Goal: Information Seeking & Learning: Learn about a topic

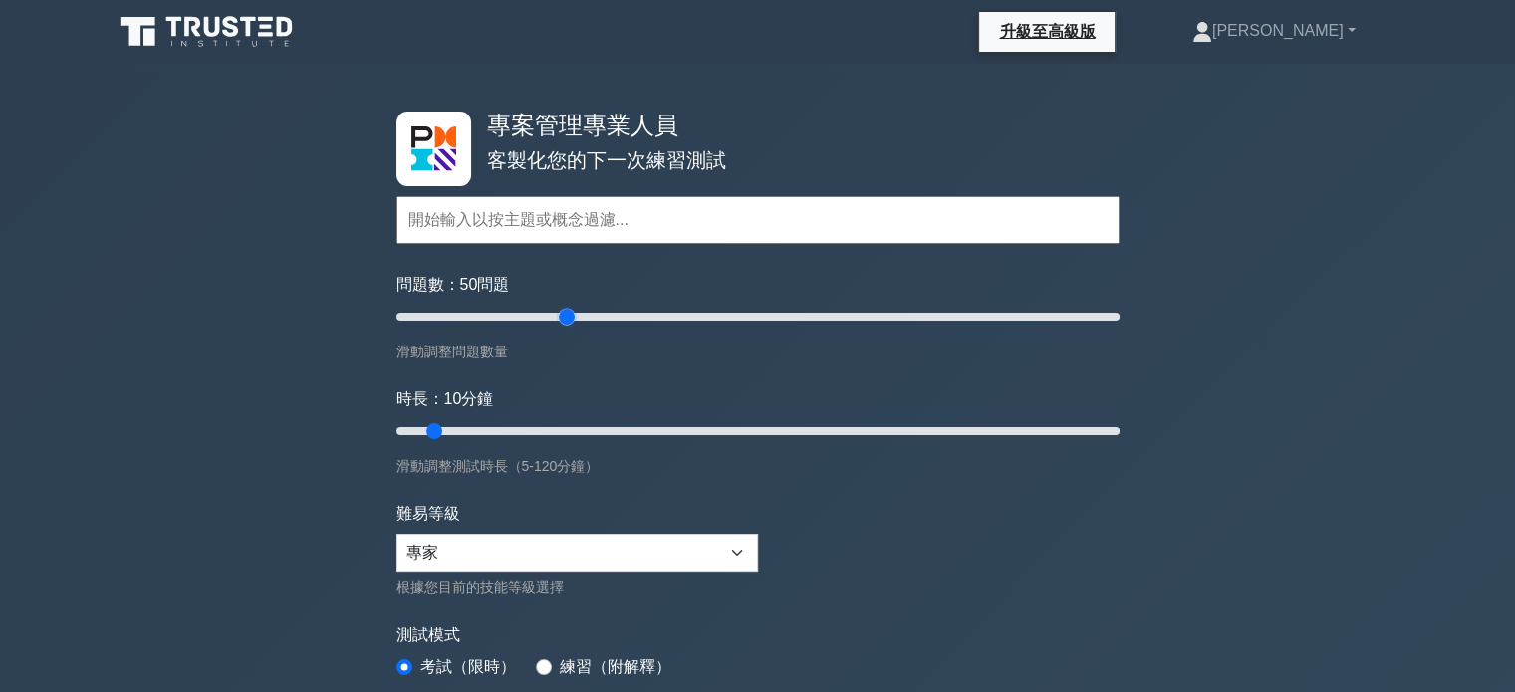
drag, startPoint x: 419, startPoint y: 313, endPoint x: 574, endPoint y: 312, distance: 154.4
type input "50"
click at [574, 312] on input "問題數： 50 問題" at bounding box center [758, 317] width 723 height 24
drag, startPoint x: 431, startPoint y: 426, endPoint x: 561, endPoint y: 432, distance: 129.7
type input "30"
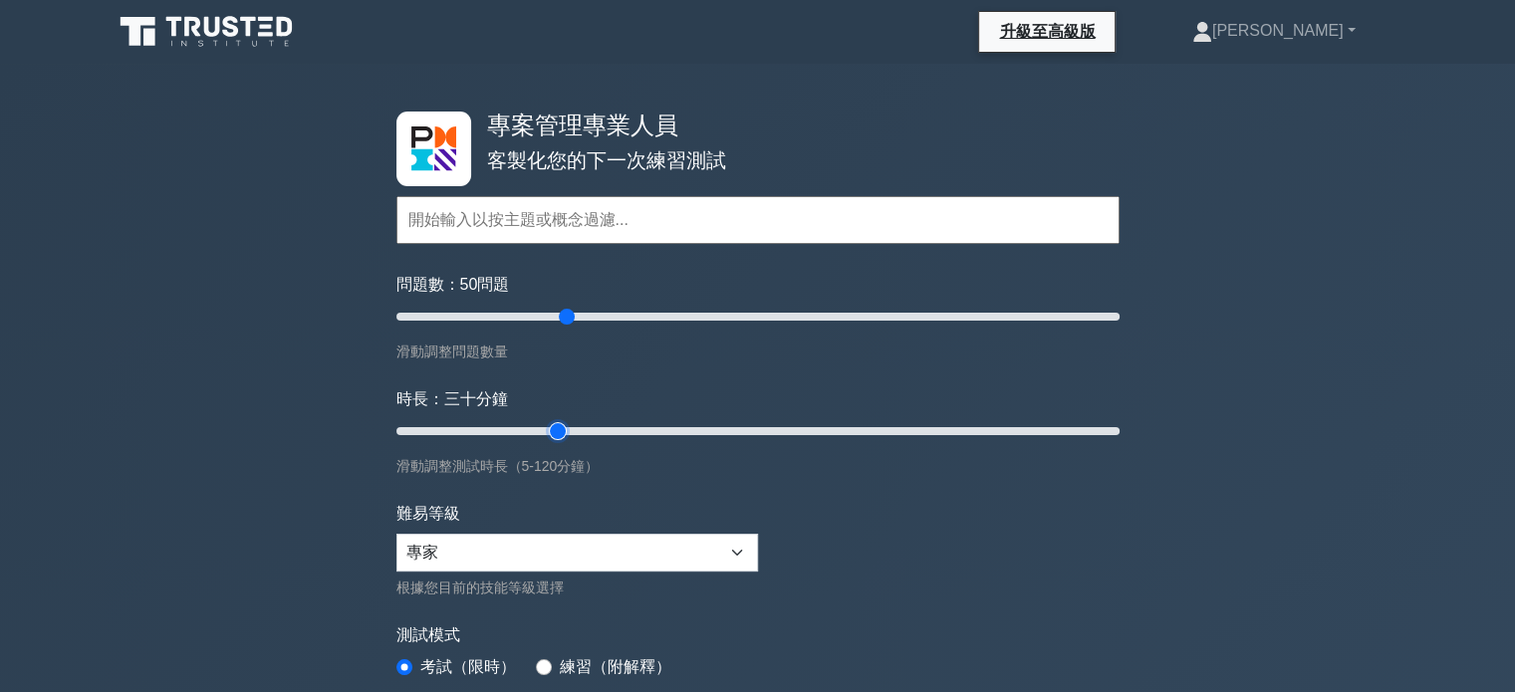
click at [561, 432] on input "時長： 三十 分鐘" at bounding box center [758, 431] width 723 height 24
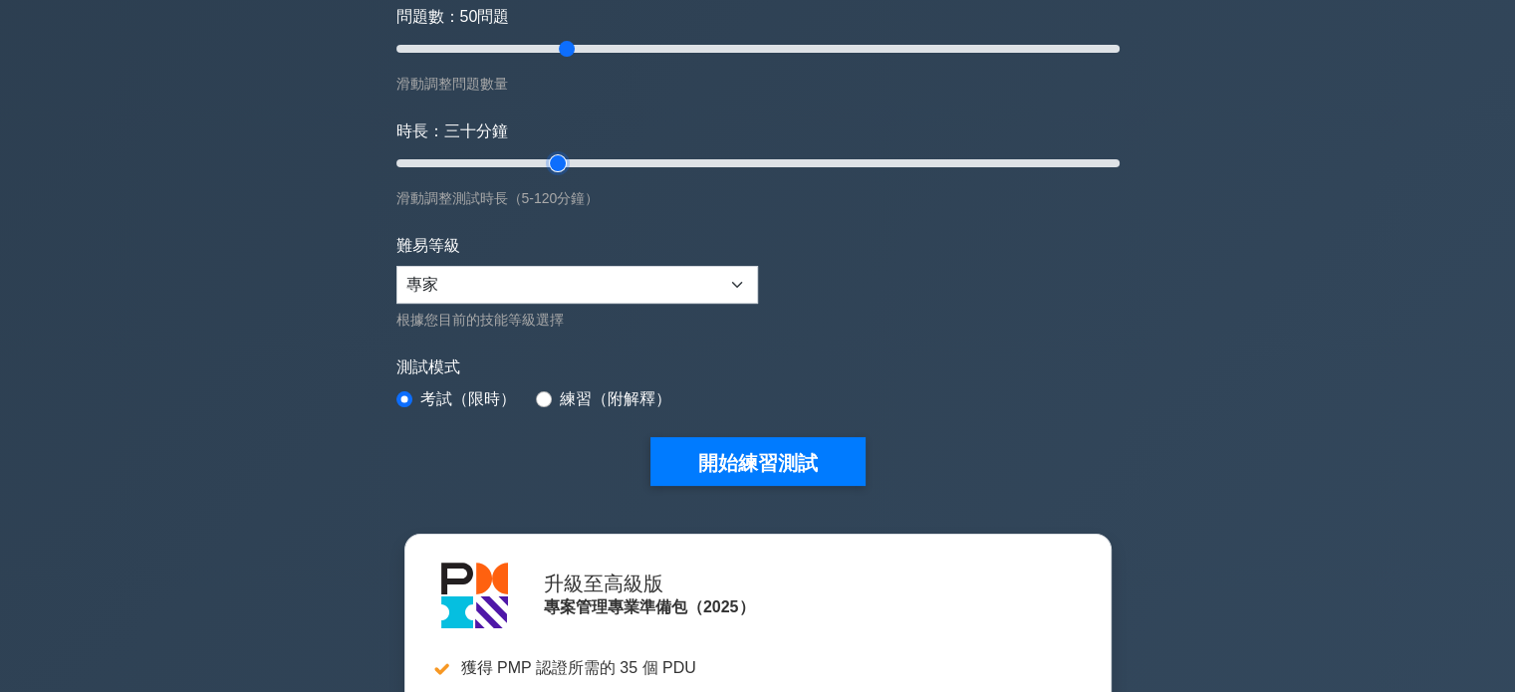
scroll to position [299, 0]
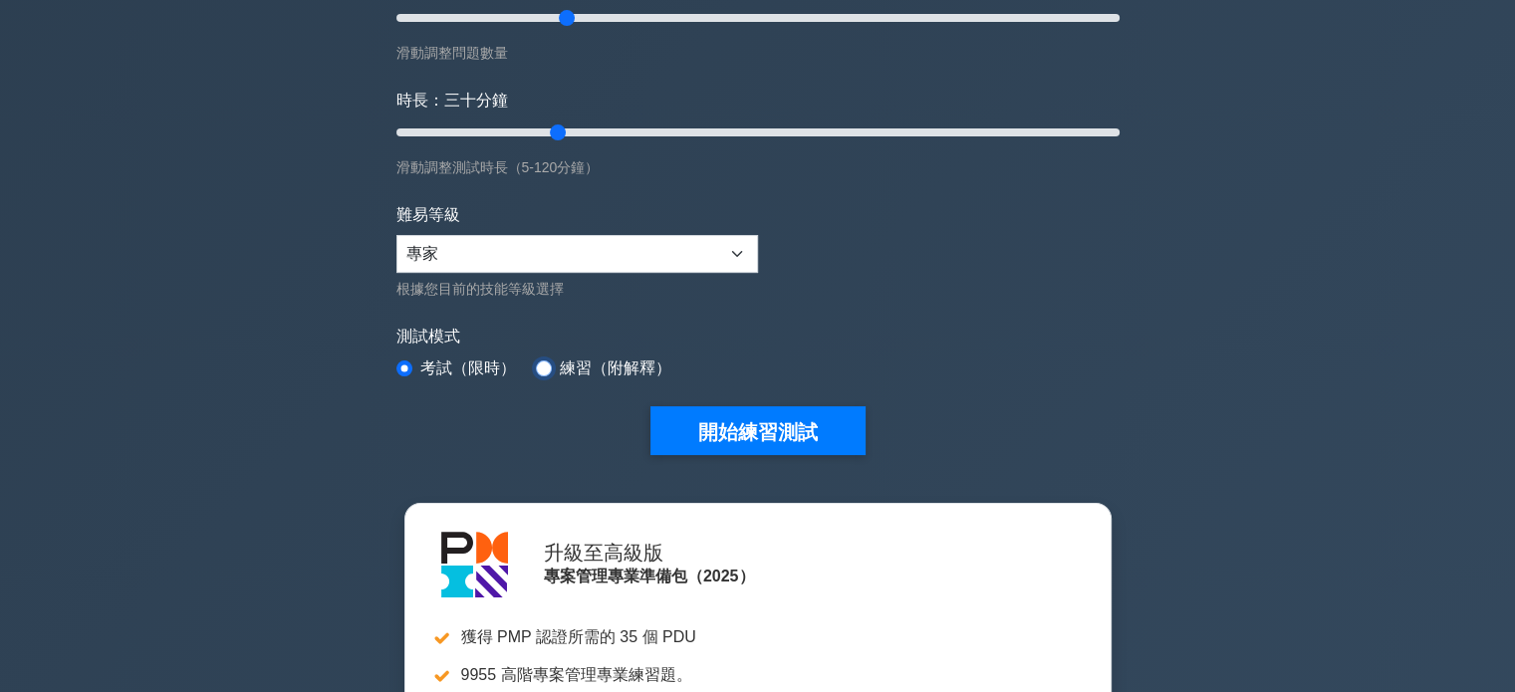
click at [549, 365] on input "radio" at bounding box center [544, 369] width 16 height 16
radio input "true"
click at [406, 364] on input "radio" at bounding box center [405, 369] width 16 height 16
radio input "true"
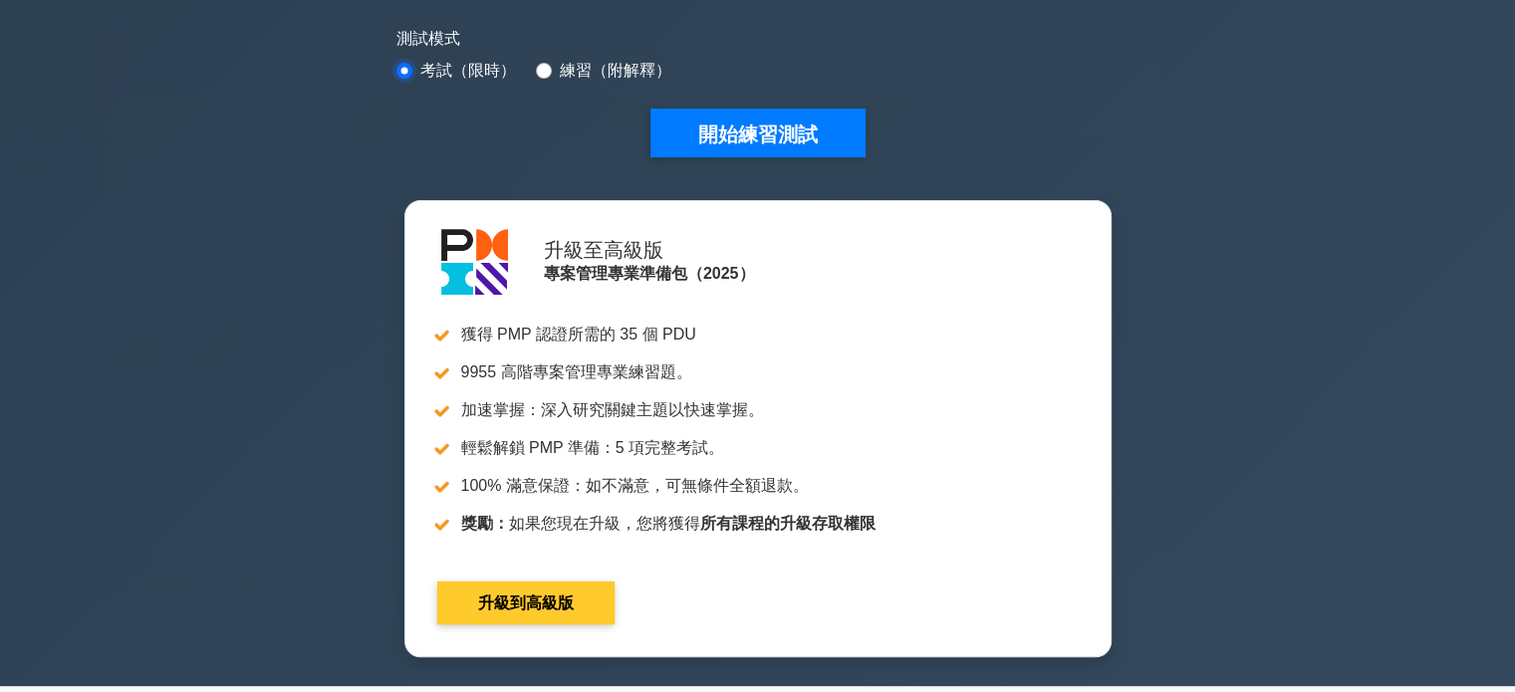
scroll to position [598, 0]
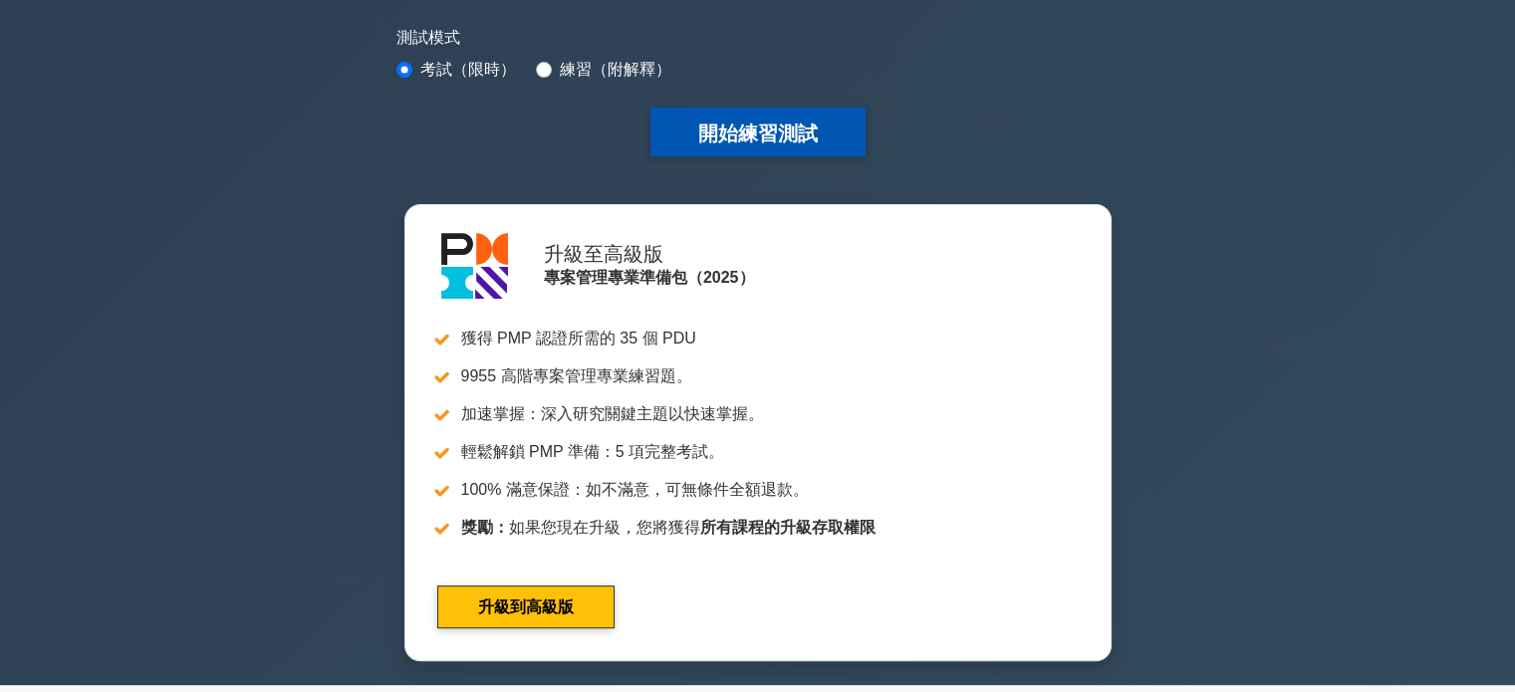
click at [751, 127] on font "開始練習測試" at bounding box center [758, 134] width 120 height 22
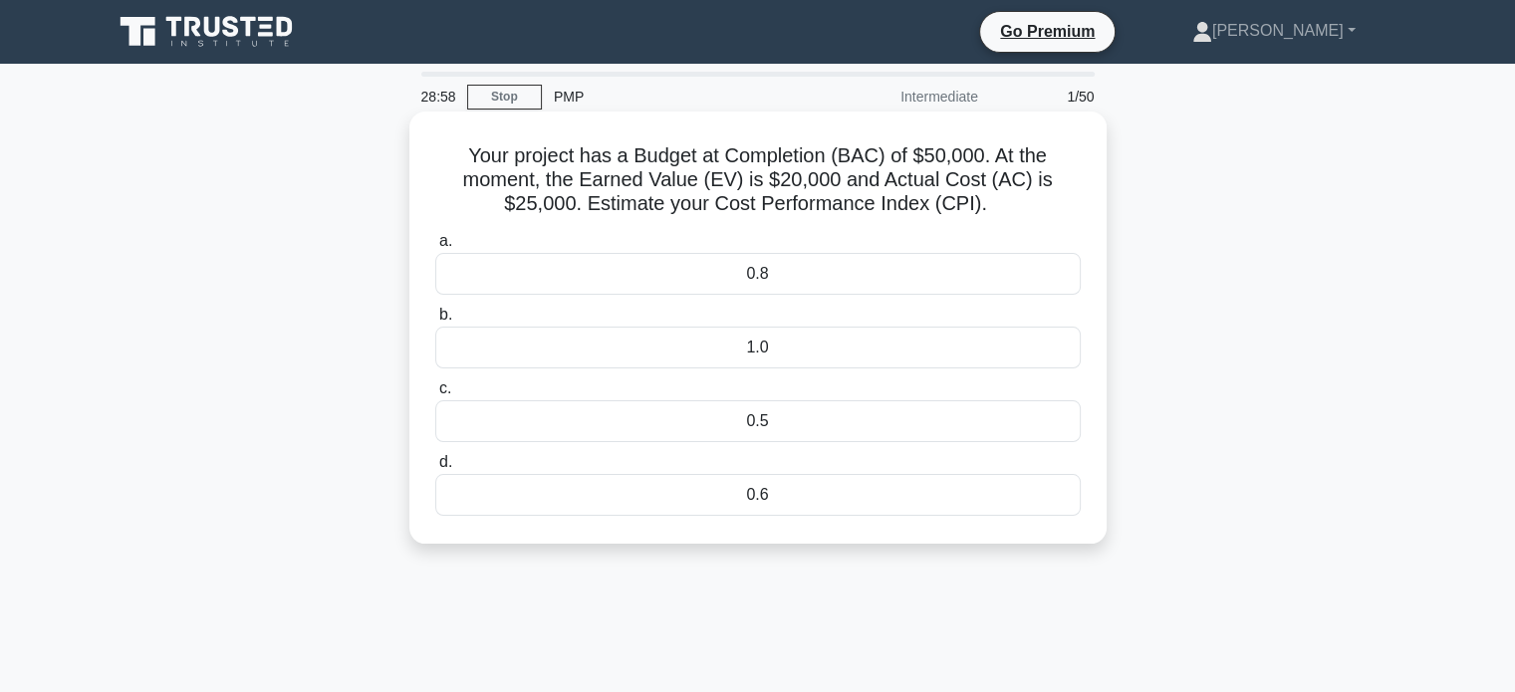
click at [733, 274] on div "0.8" at bounding box center [758, 274] width 646 height 42
click at [435, 248] on input "a. 0.8" at bounding box center [435, 241] width 0 height 13
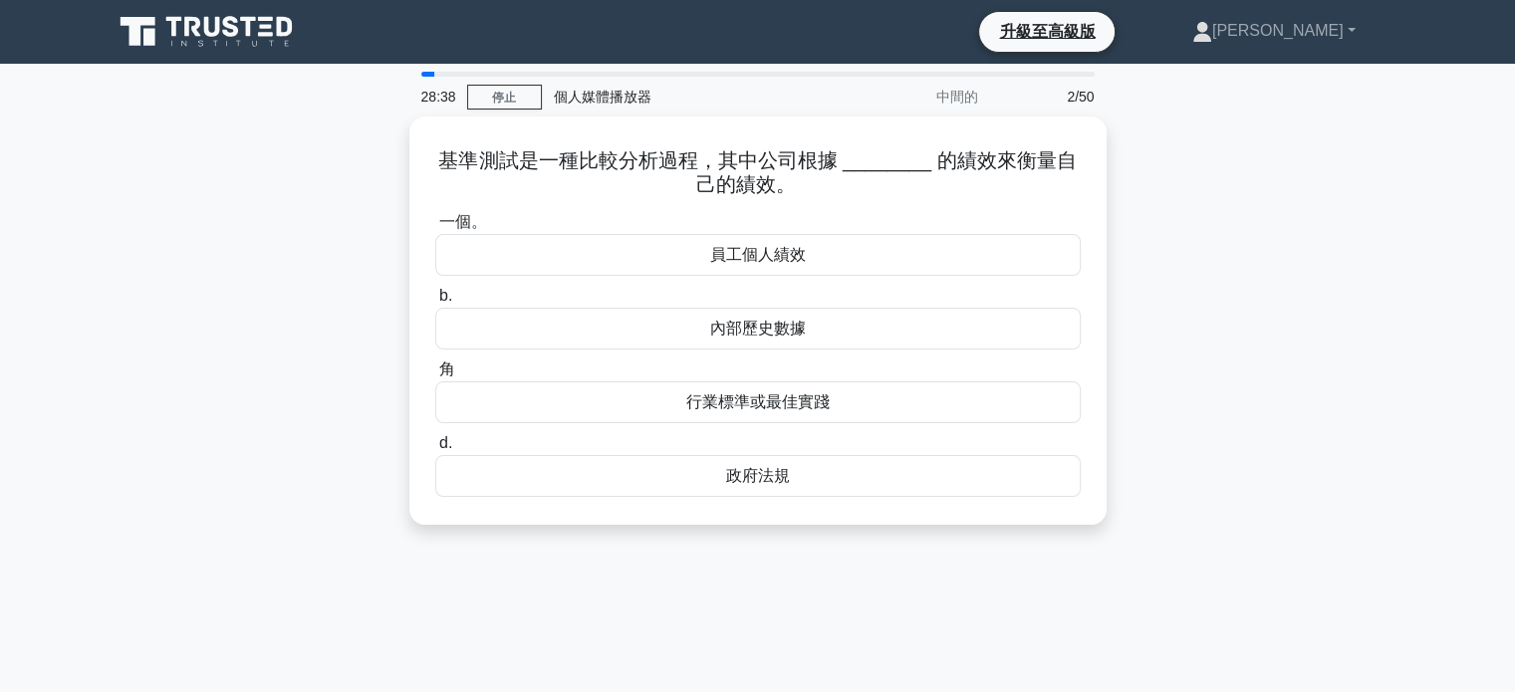
click at [1248, 330] on div "基準測試是一種比較分析過程，其中公司根據 ________ 的績效來衡量自己的績效。 .spinner_0XTQ{transform-origin:cente…" at bounding box center [758, 333] width 1315 height 432
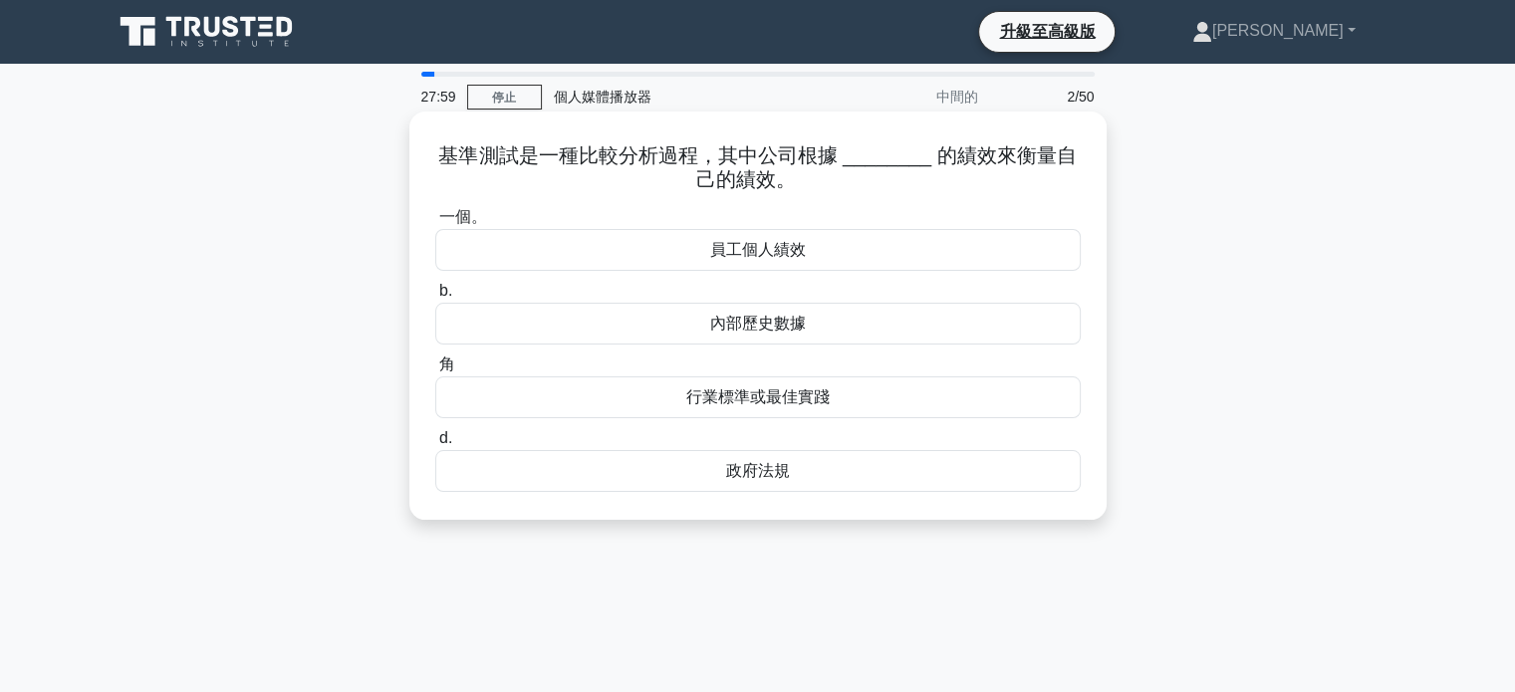
click at [765, 405] on font "行業標準或最佳實踐" at bounding box center [757, 397] width 143 height 17
click at [435, 372] on input "角 行業標準或最佳實踐" at bounding box center [435, 365] width 0 height 13
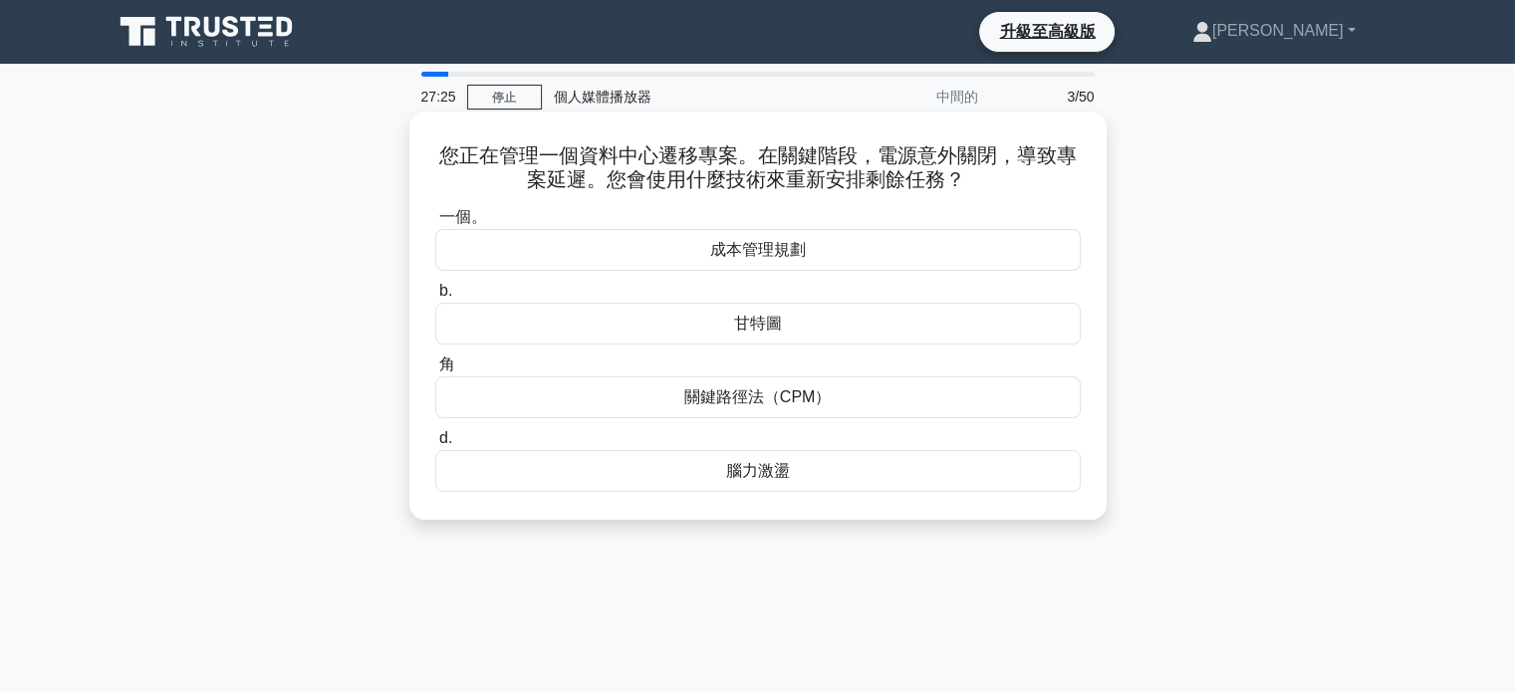
click at [794, 472] on div "腦力激盪" at bounding box center [758, 471] width 646 height 42
click at [435, 445] on input "d. 腦力激盪" at bounding box center [435, 438] width 0 height 13
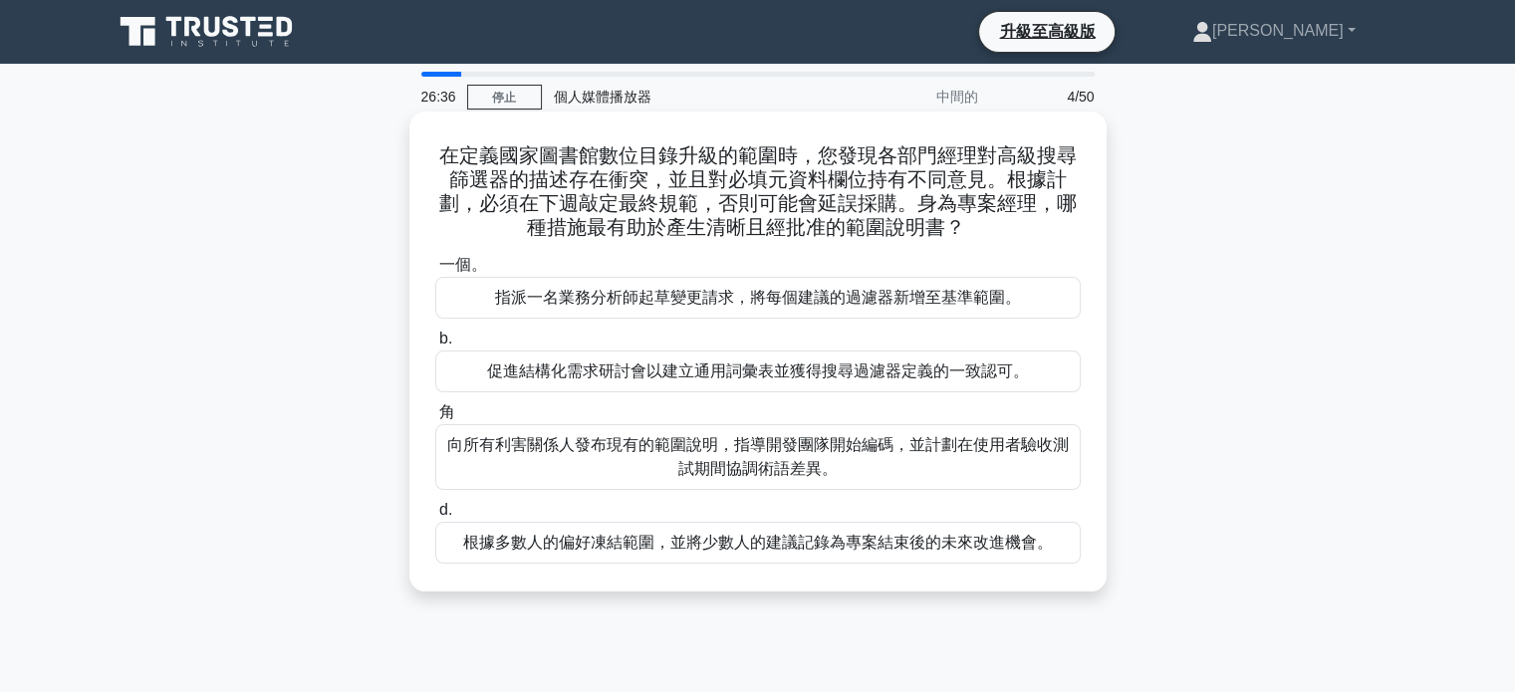
click at [751, 376] on font "促進結構化需求研討會以建立通用詞彙表並獲得搜尋過濾器定義的一致認可。" at bounding box center [758, 371] width 542 height 17
click at [435, 346] on input "b. 促進結構化需求研討會以建立通用詞彙表並獲得搜尋過濾器定義的一致認可。" at bounding box center [435, 339] width 0 height 13
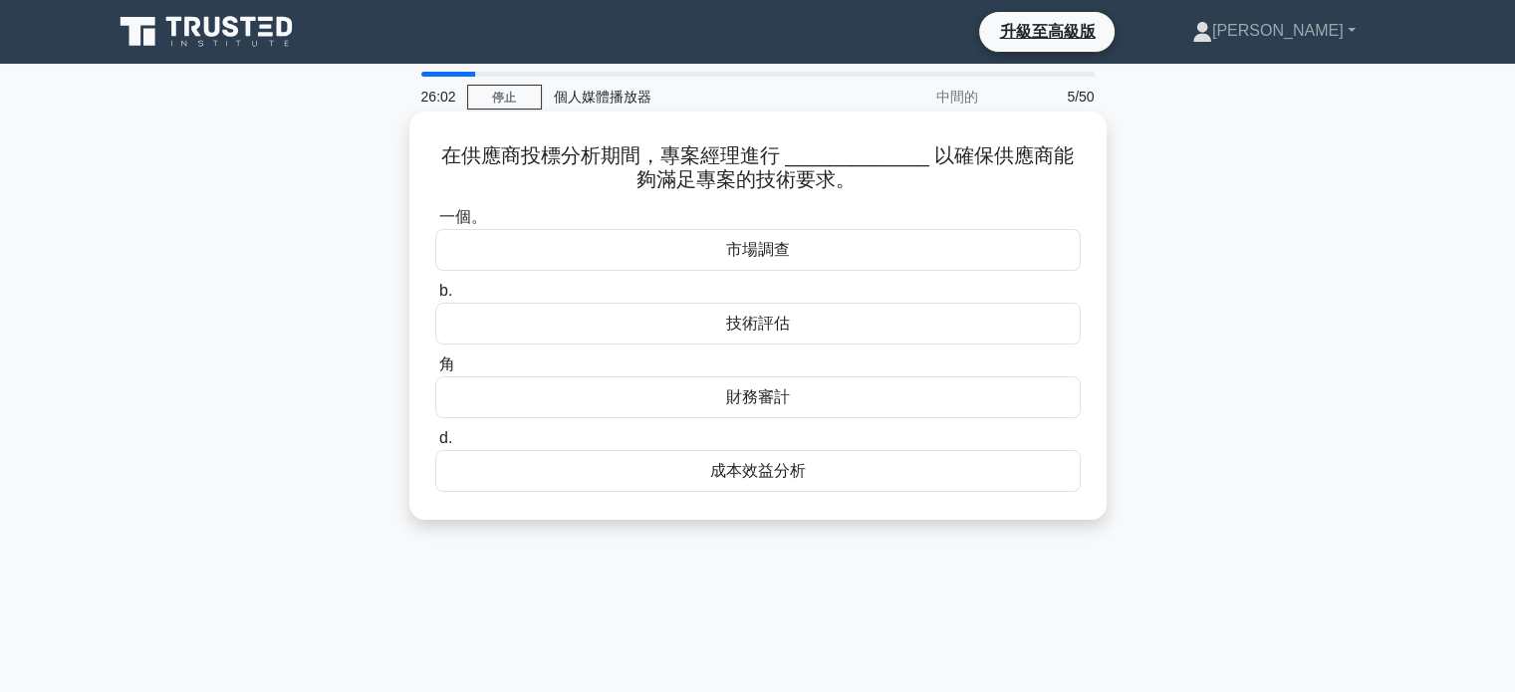
click at [755, 328] on font "技術評估" at bounding box center [758, 323] width 64 height 17
click at [435, 298] on input "b. 技術評估" at bounding box center [435, 291] width 0 height 13
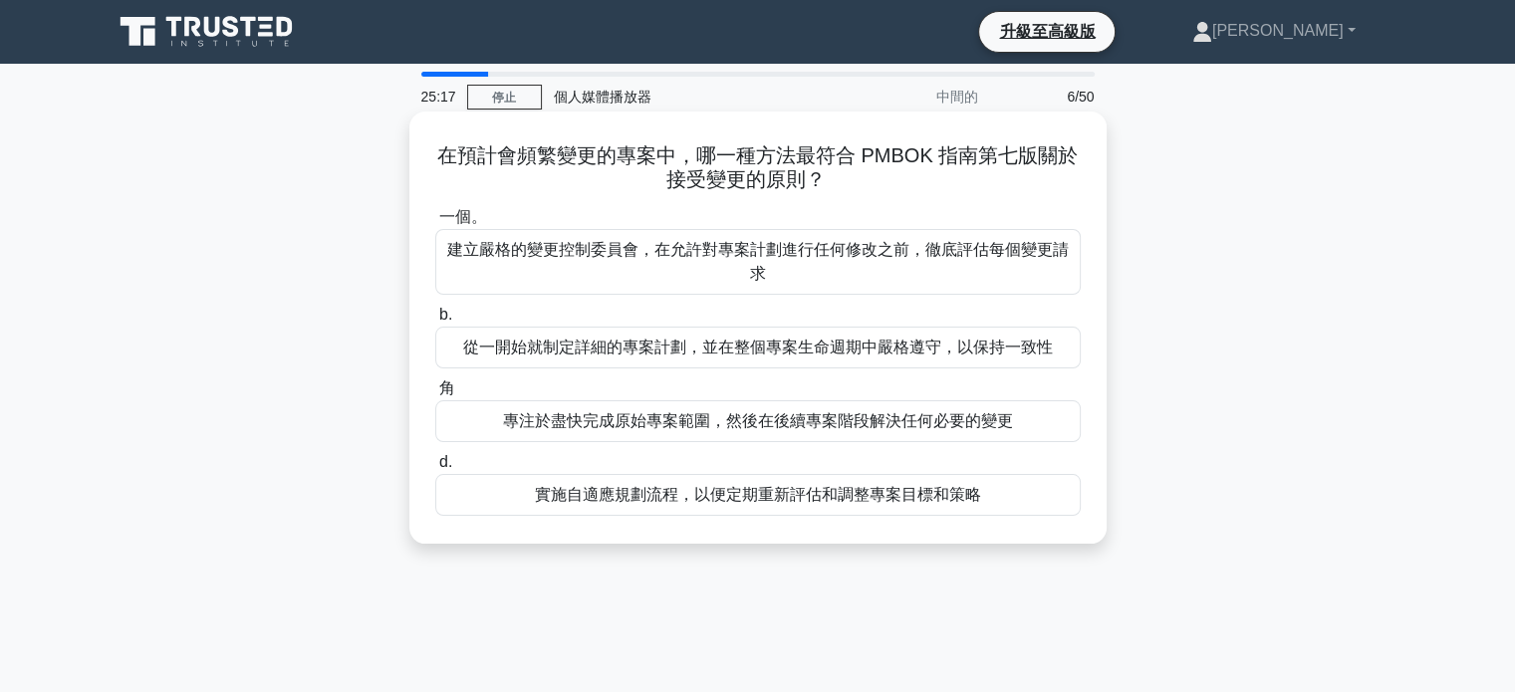
click at [781, 499] on font "實施自適應規劃流程，以便定期重新評估和調整專案目標和策略" at bounding box center [758, 494] width 446 height 17
click at [435, 469] on input "d. 實施自適應規劃流程，以便定期重新評估和調整專案目標和策略" at bounding box center [435, 462] width 0 height 13
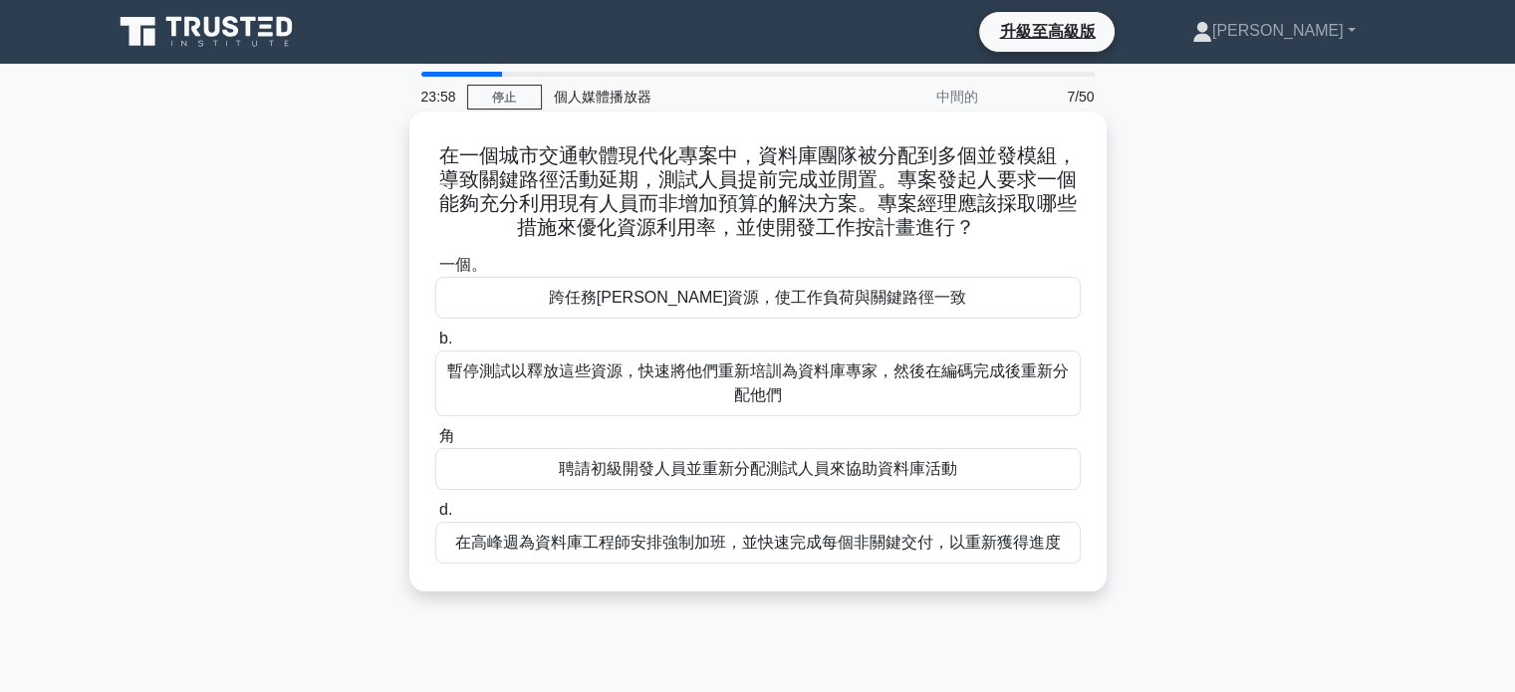
click at [768, 306] on font "跨任務平衡資源，使工作負荷與關鍵路徑一致" at bounding box center [758, 297] width 418 height 17
click at [435, 272] on input "一個。 跨任務平衡資源，使工作負荷與關鍵路徑一致" at bounding box center [435, 265] width 0 height 13
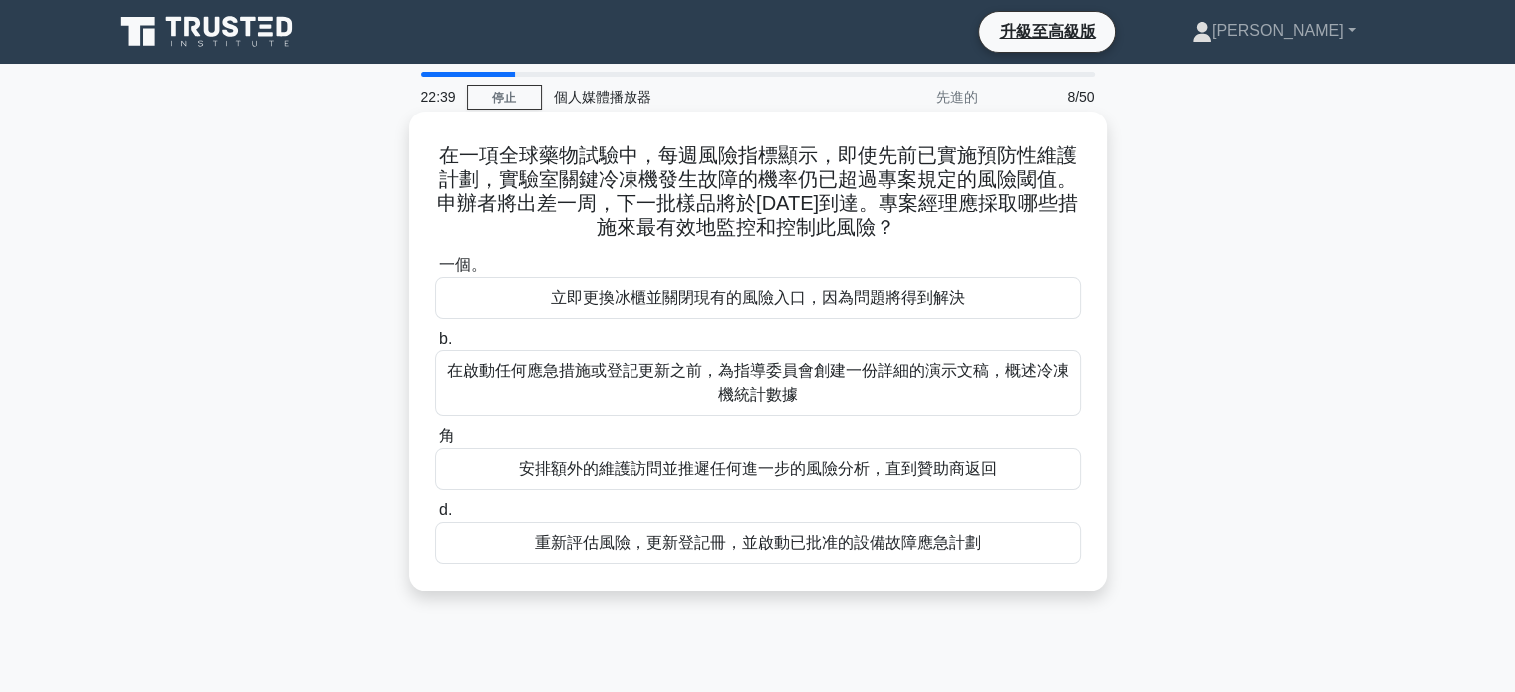
click at [670, 548] on font "重新評估風險，更新登記冊，並啟動已批准的設備故障應急計劃" at bounding box center [758, 542] width 446 height 17
click at [435, 517] on input "d. 重新評估風險，更新登記冊，並啟動已批准的設備故障應急計劃" at bounding box center [435, 510] width 0 height 13
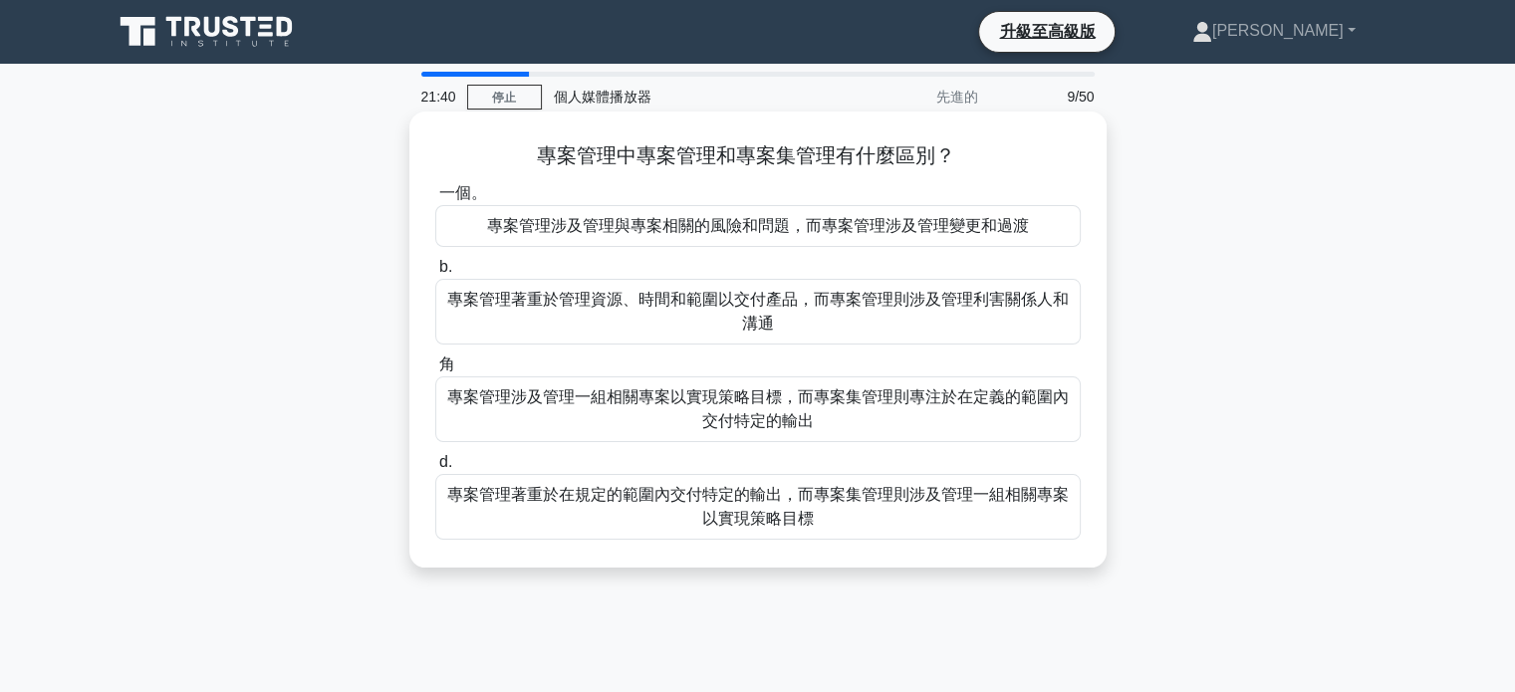
click at [763, 523] on font "專案管理著重於在規定的範圍內交付特定的輸出，而專案集管理則涉及管理一組相關專案以實現策略目標" at bounding box center [758, 506] width 622 height 41
click at [435, 469] on input "d. 專案管理著重於在規定的範圍內交付特定的輸出，而專案集管理則涉及管理一組相關專案以實現策略目標" at bounding box center [435, 462] width 0 height 13
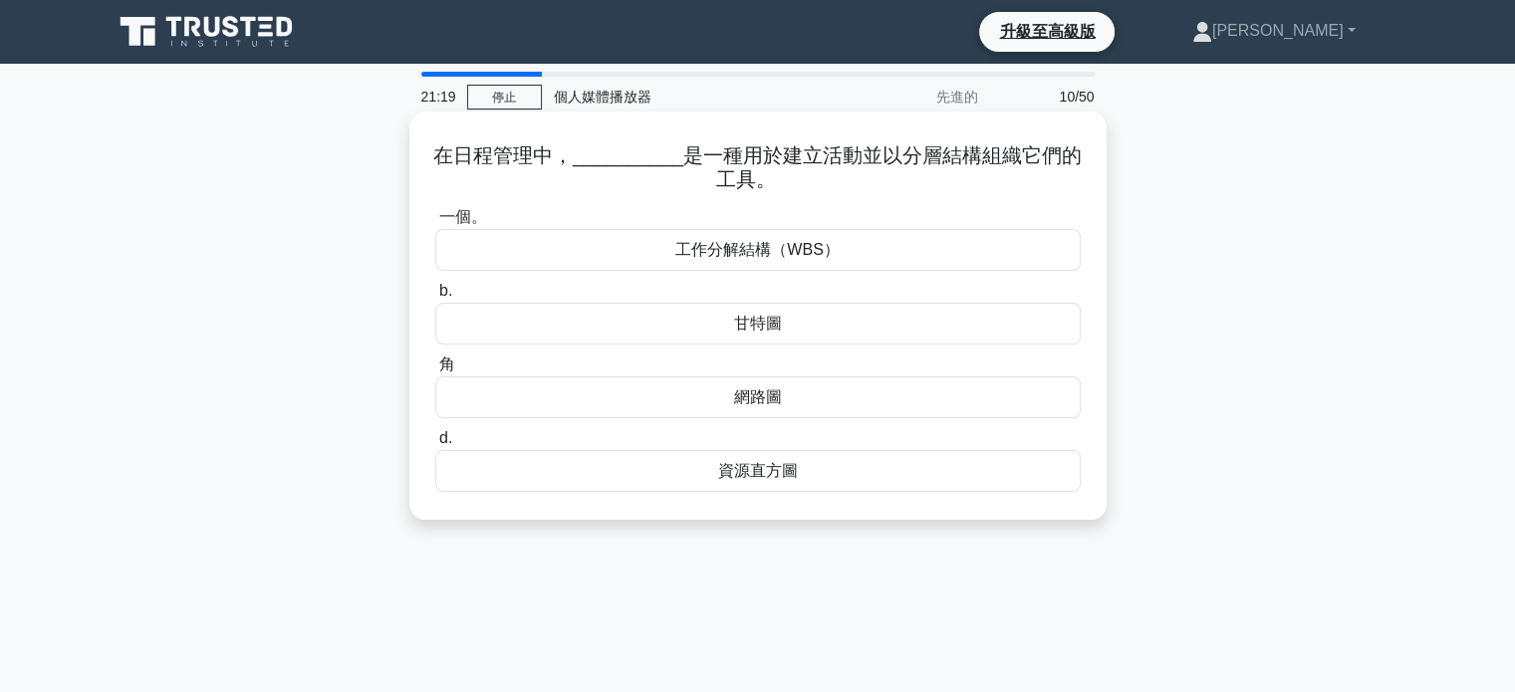
click at [793, 254] on font "工作分解結構（WBS）" at bounding box center [756, 249] width 163 height 17
click at [435, 224] on input "一個。 工作分解結構（WBS）" at bounding box center [435, 217] width 0 height 13
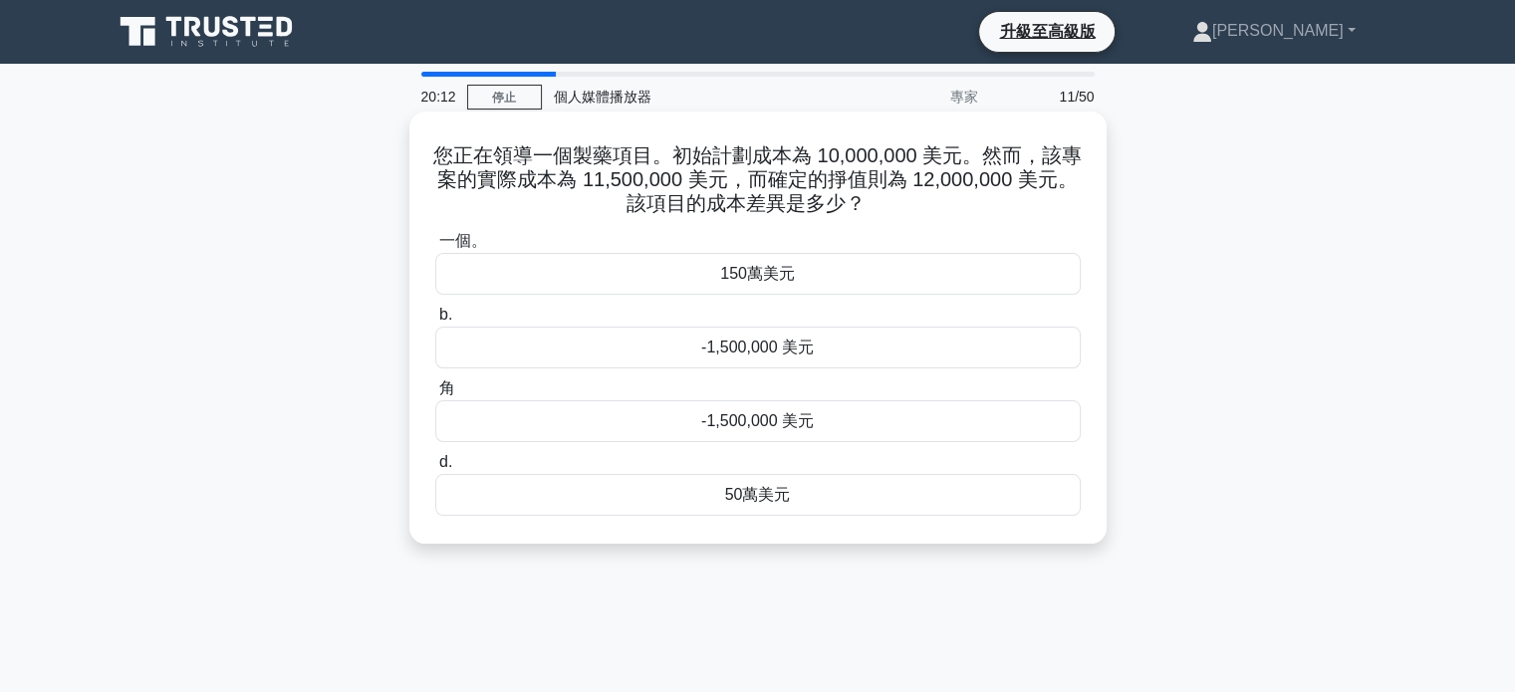
click at [741, 496] on font "50萬美元" at bounding box center [758, 494] width 66 height 17
click at [435, 469] on input "d. 50萬美元" at bounding box center [435, 462] width 0 height 13
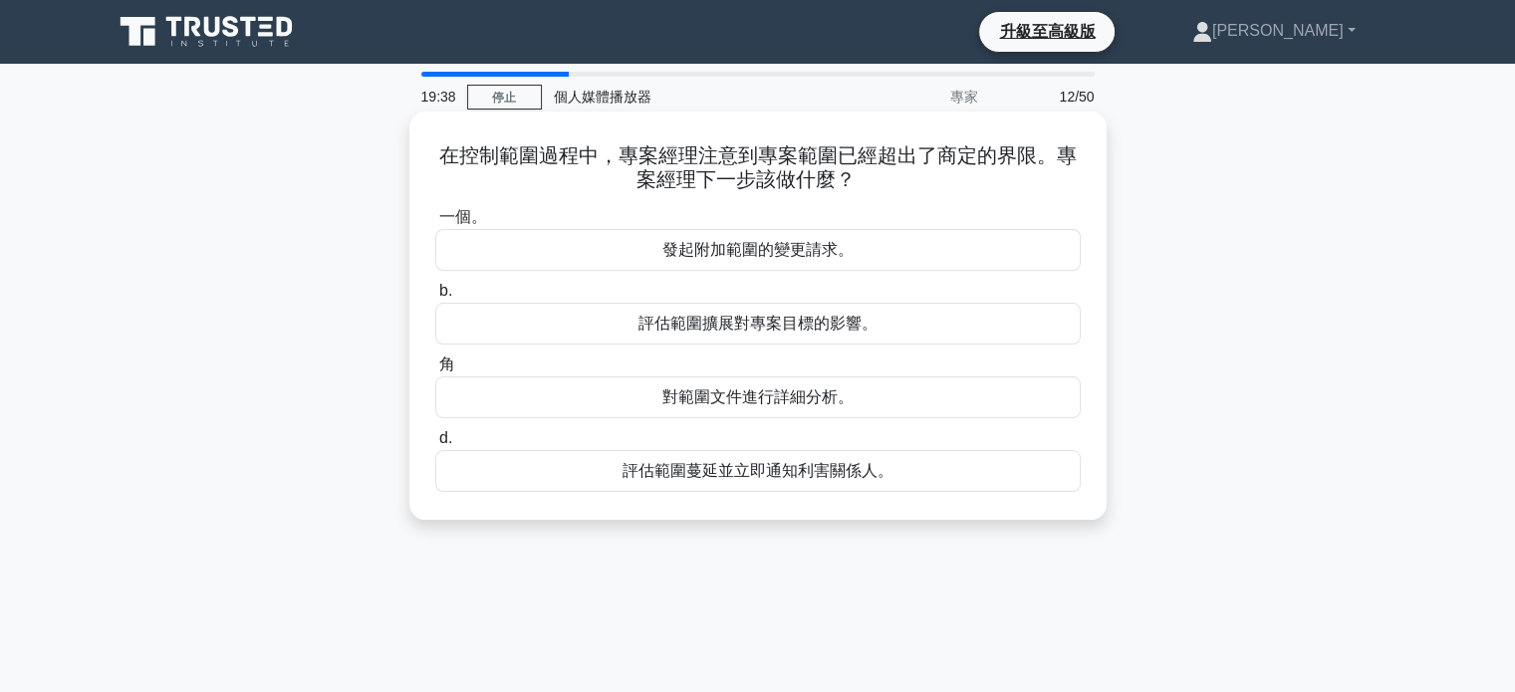
click at [845, 402] on font "對範圍文件進行詳細分析。" at bounding box center [758, 397] width 191 height 17
click at [435, 372] on input "角 對範圍文件進行詳細分析。" at bounding box center [435, 365] width 0 height 13
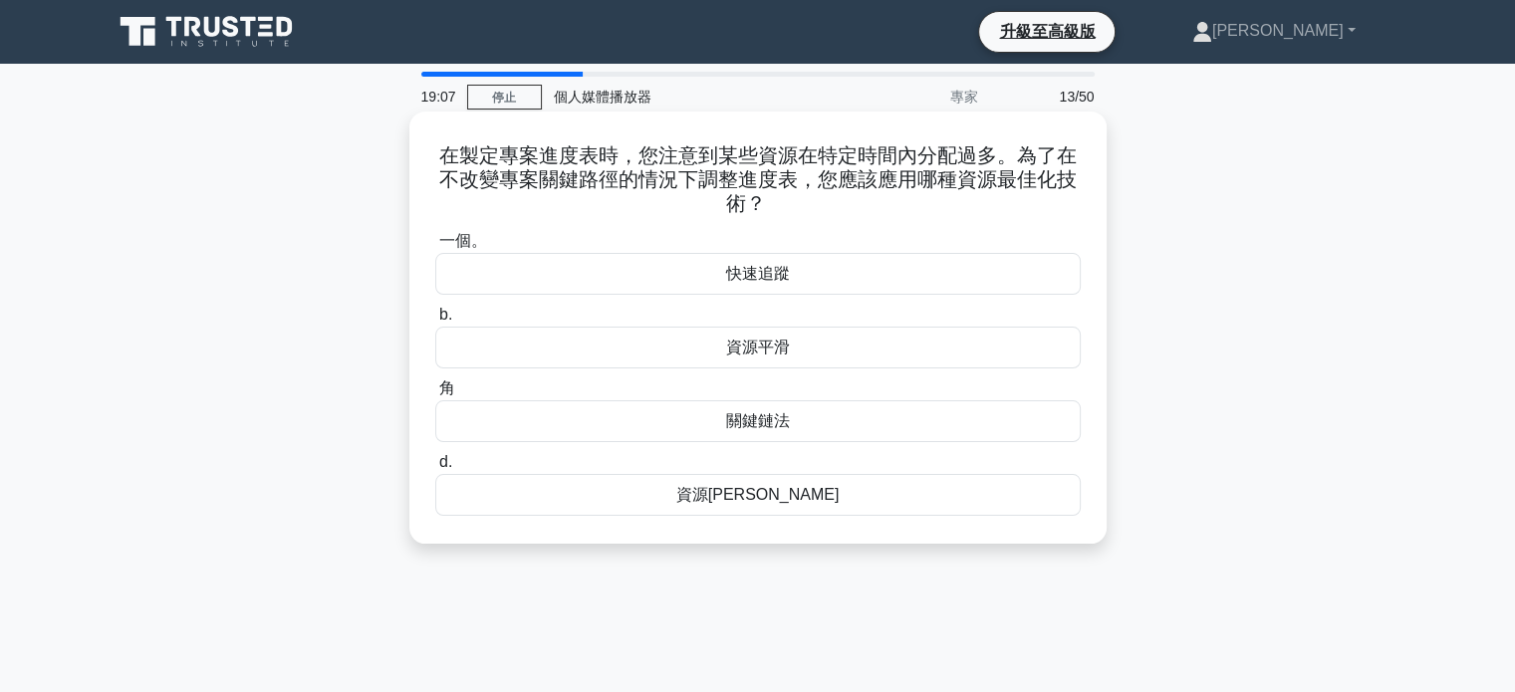
click at [781, 354] on font "資源平滑" at bounding box center [758, 347] width 64 height 17
click at [435, 322] on input "b. 資源平滑" at bounding box center [435, 315] width 0 height 13
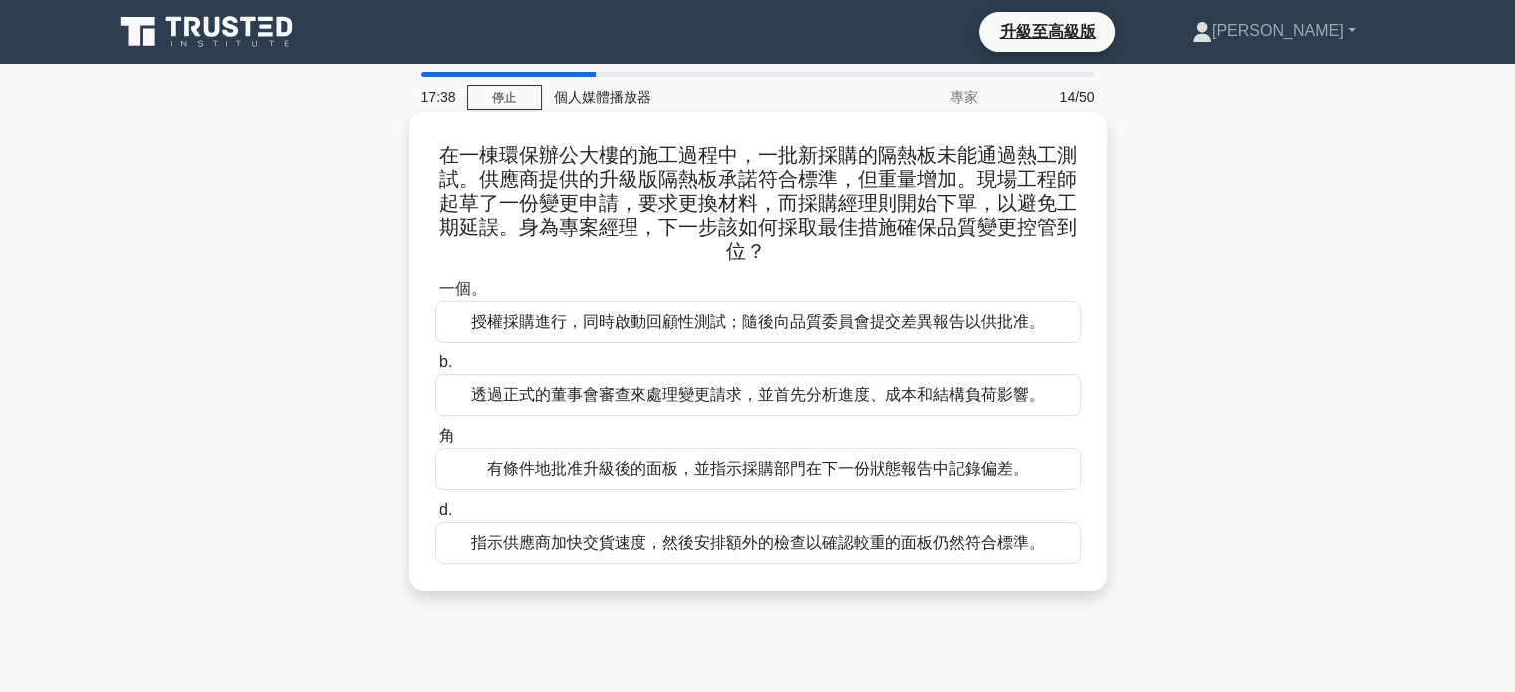
click at [747, 317] on font "授權採購進行，同時啟動回顧性測試；隨後向品質委員會提交差異報告以供批准。" at bounding box center [758, 321] width 574 height 17
click at [435, 296] on input "一個。 授權採購進行，同時啟動回顧性測試；隨後向品質委員會提交差異報告以供批准。" at bounding box center [435, 289] width 0 height 13
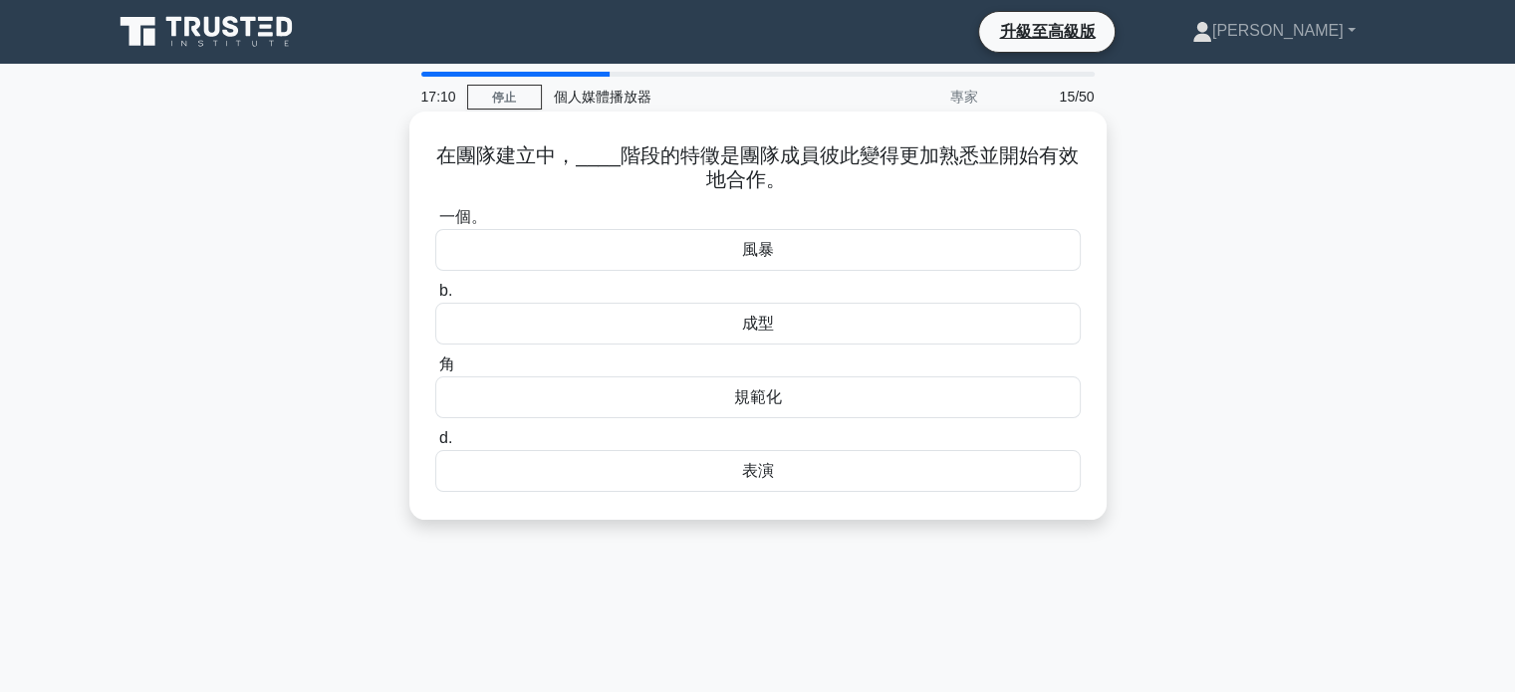
click at [770, 405] on font "規範化" at bounding box center [758, 397] width 48 height 17
click at [435, 372] on input "角 規範化" at bounding box center [435, 365] width 0 height 13
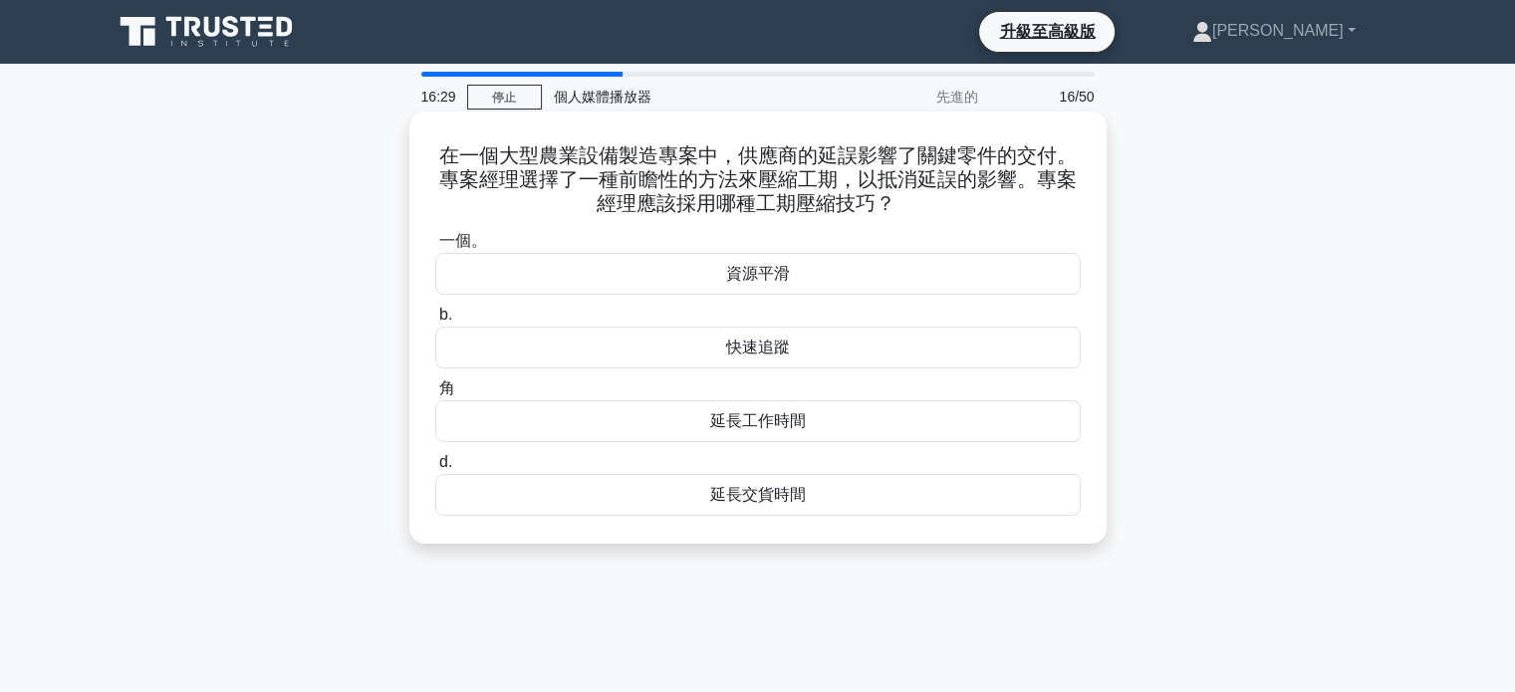
click at [795, 349] on div "快速追蹤" at bounding box center [758, 348] width 646 height 42
click at [435, 322] on input "b. 快速追蹤" at bounding box center [435, 315] width 0 height 13
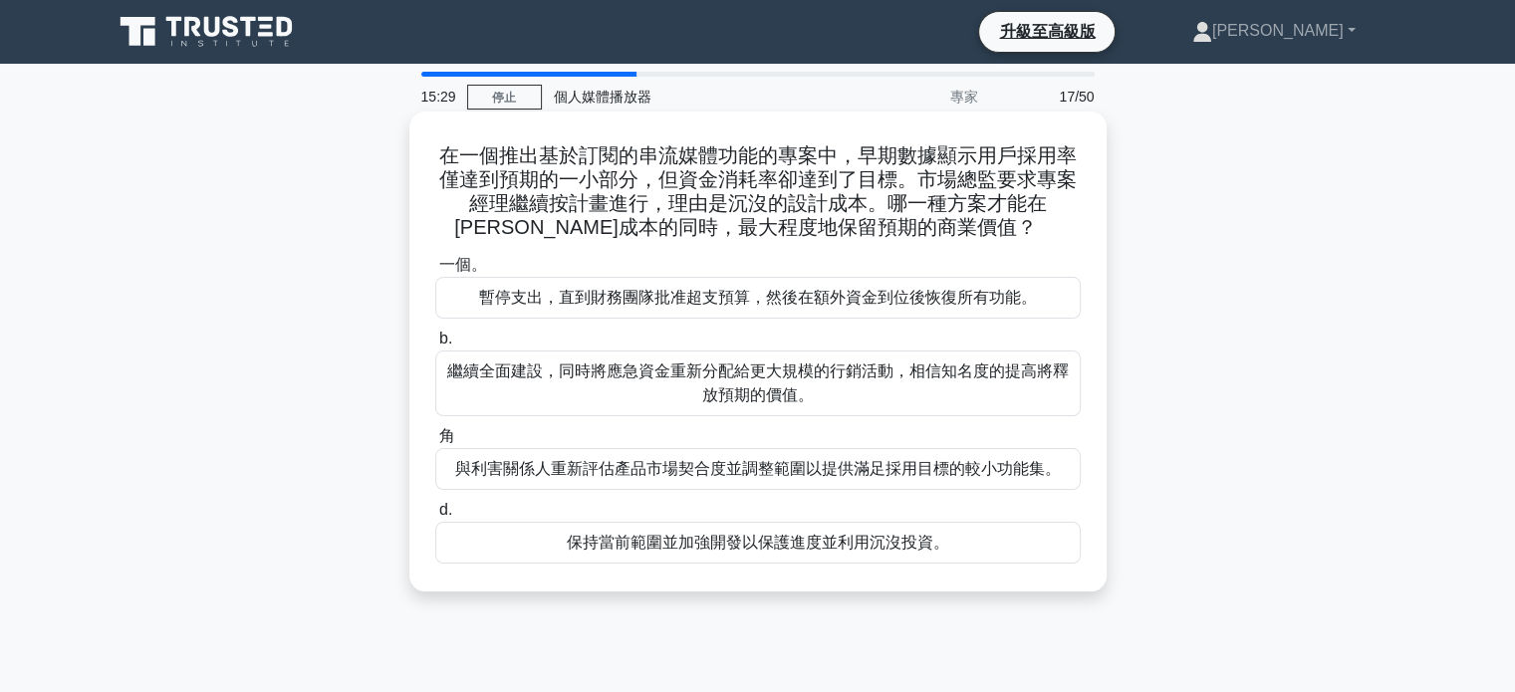
click at [826, 476] on font "與利害關係人重新評估產品市場契合度並調整範圍以提供滿足採用目標的較小功能集。" at bounding box center [758, 468] width 606 height 17
click at [435, 443] on input "角 與利害關係人重新評估產品市場契合度並調整範圍以提供滿足採用目標的較小功能集。" at bounding box center [435, 436] width 0 height 13
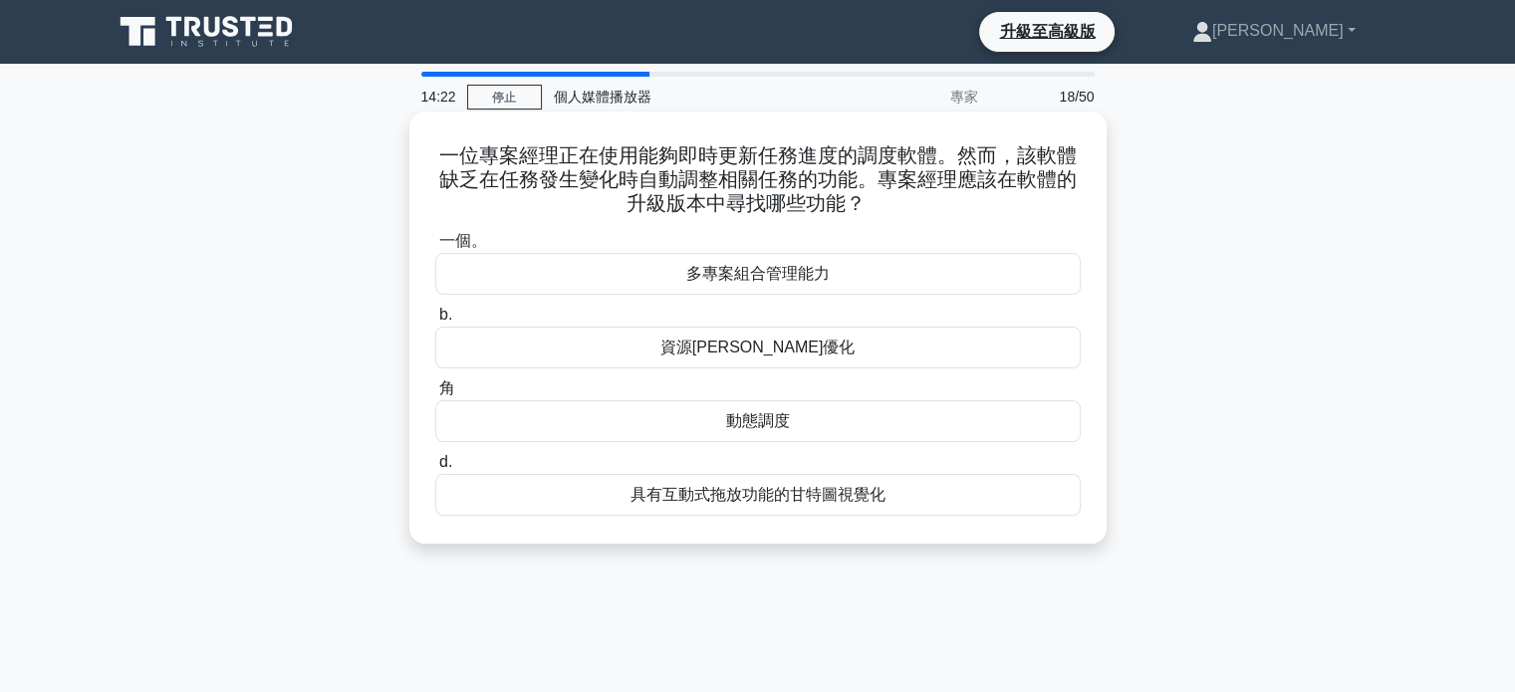
click at [778, 429] on font "動態調度" at bounding box center [758, 420] width 64 height 17
click at [435, 396] on input "角 動態調度" at bounding box center [435, 389] width 0 height 13
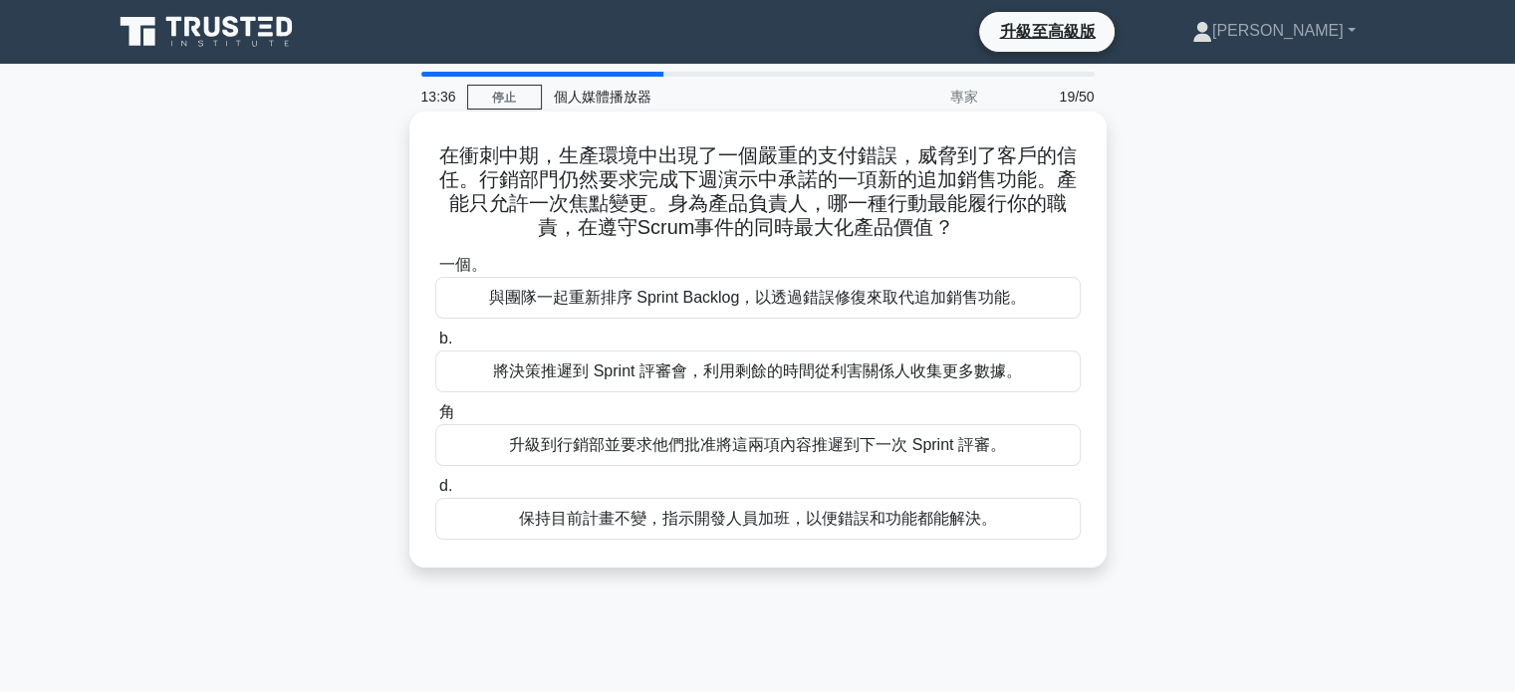
click at [714, 306] on font "與團隊一起重新排序 Sprint Backlog，以透過錯誤修復來取代追加銷售功能。" at bounding box center [758, 297] width 538 height 17
click at [435, 272] on input "一個。 與團隊一起重新排序 Sprint Backlog，以透過錯誤修復來取代追加銷售功能。" at bounding box center [435, 265] width 0 height 13
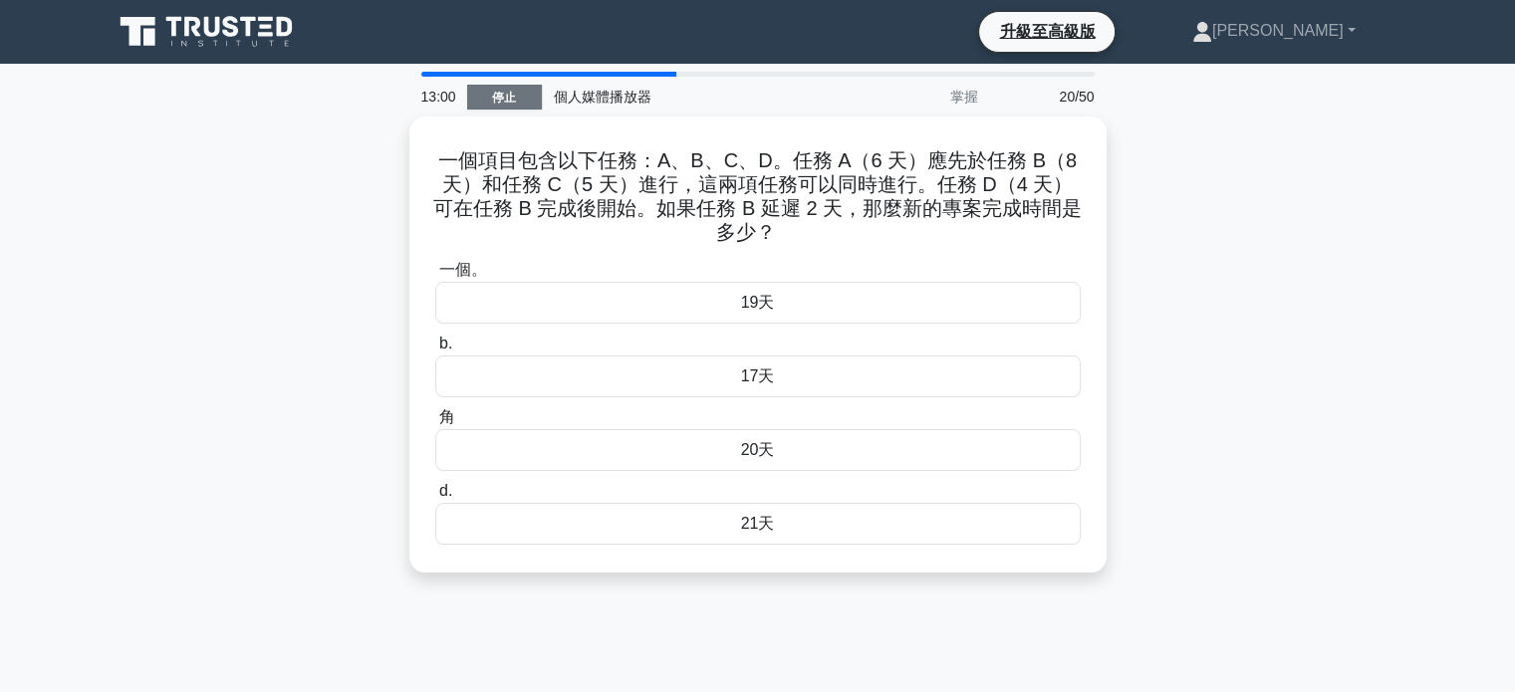
click at [520, 95] on link "停止" at bounding box center [504, 97] width 75 height 25
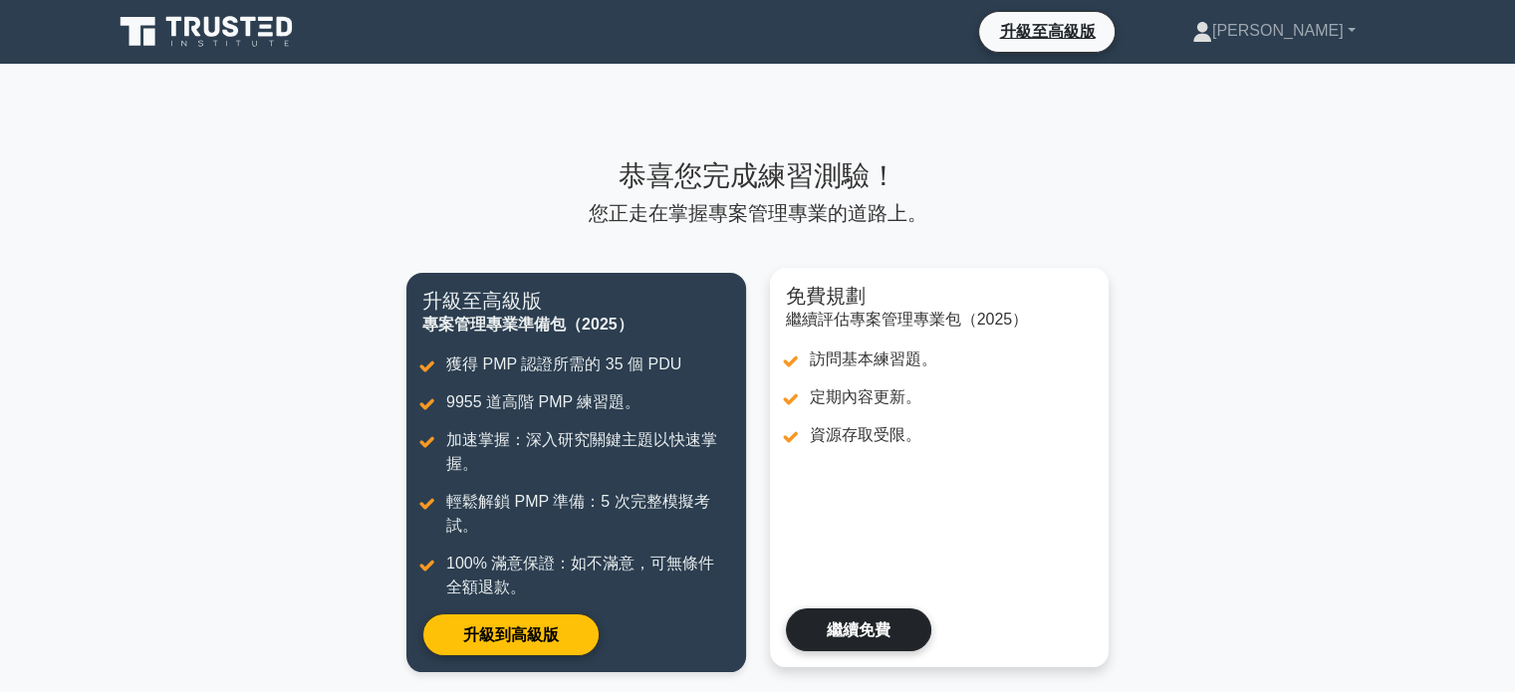
scroll to position [199, 0]
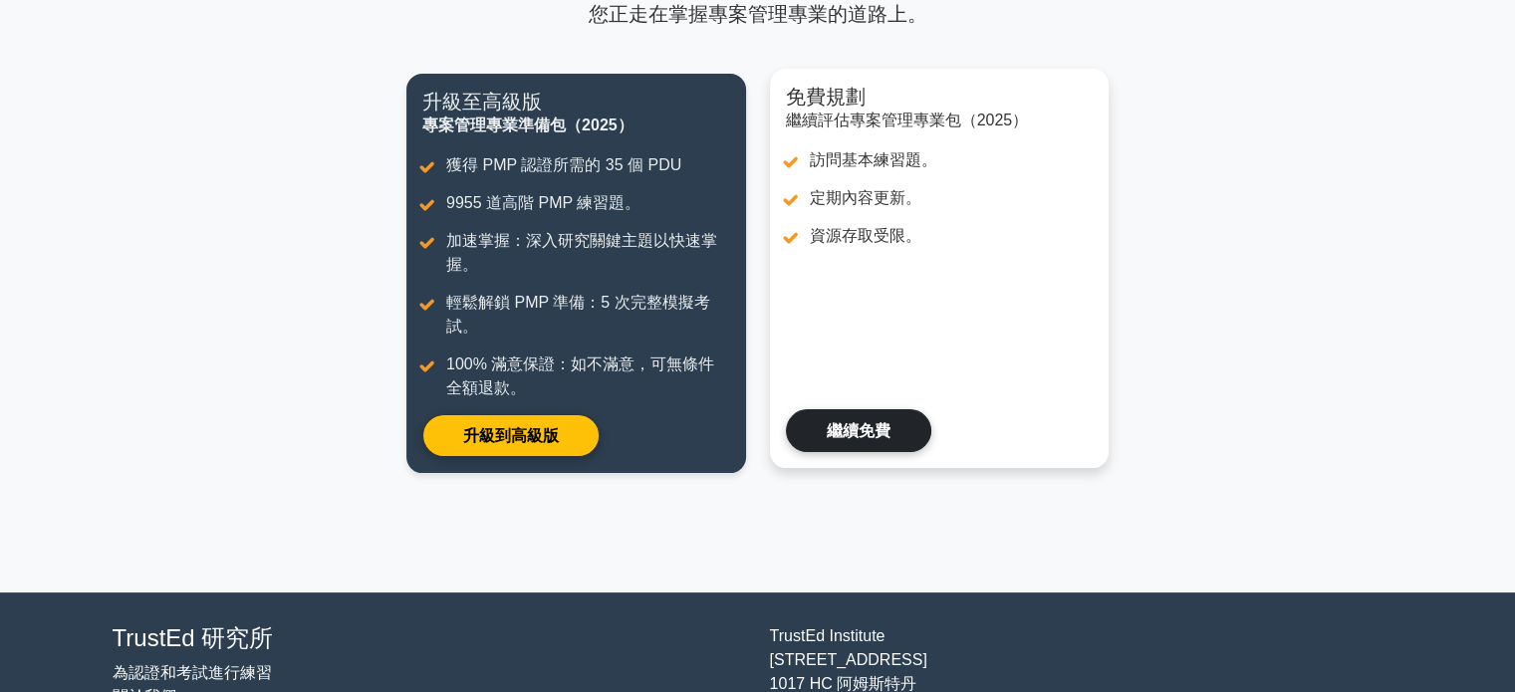
click at [855, 434] on link "繼續免費" at bounding box center [858, 430] width 145 height 43
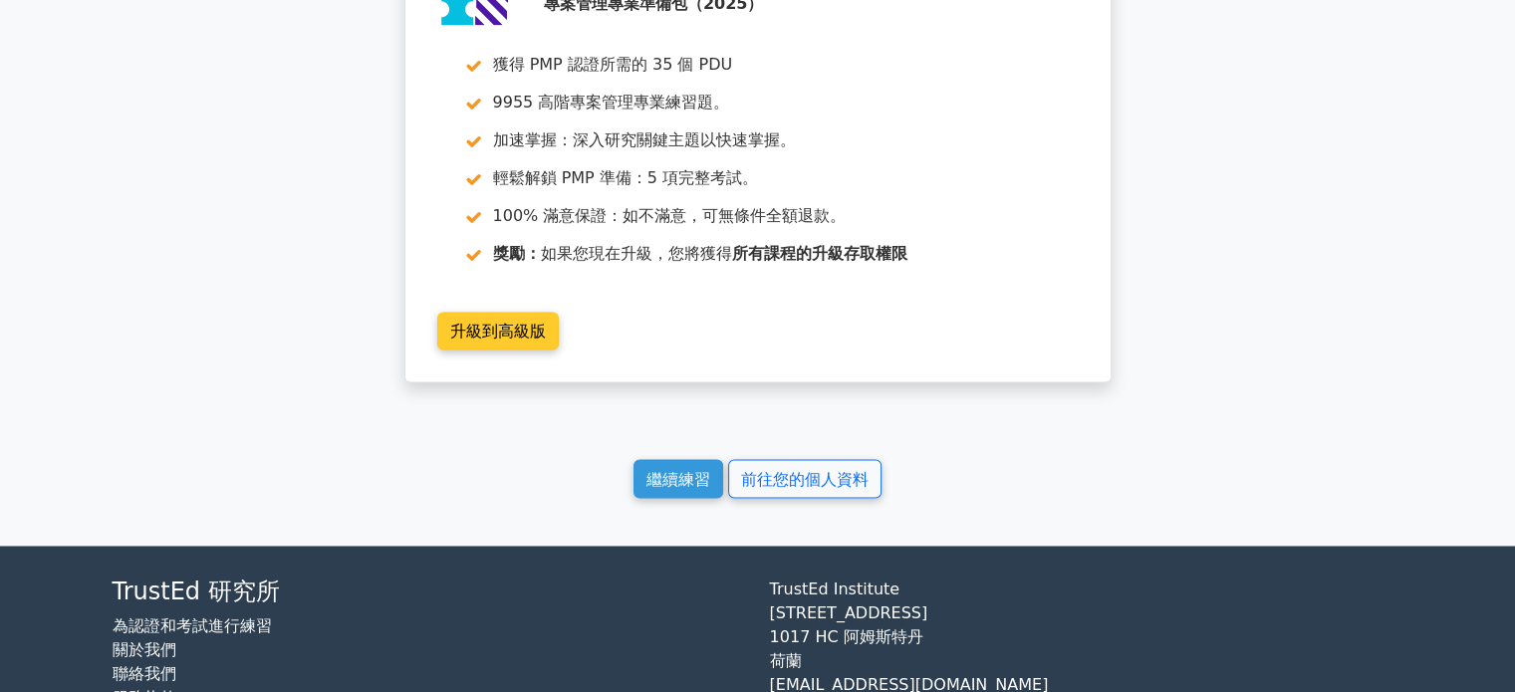
scroll to position [3168, 0]
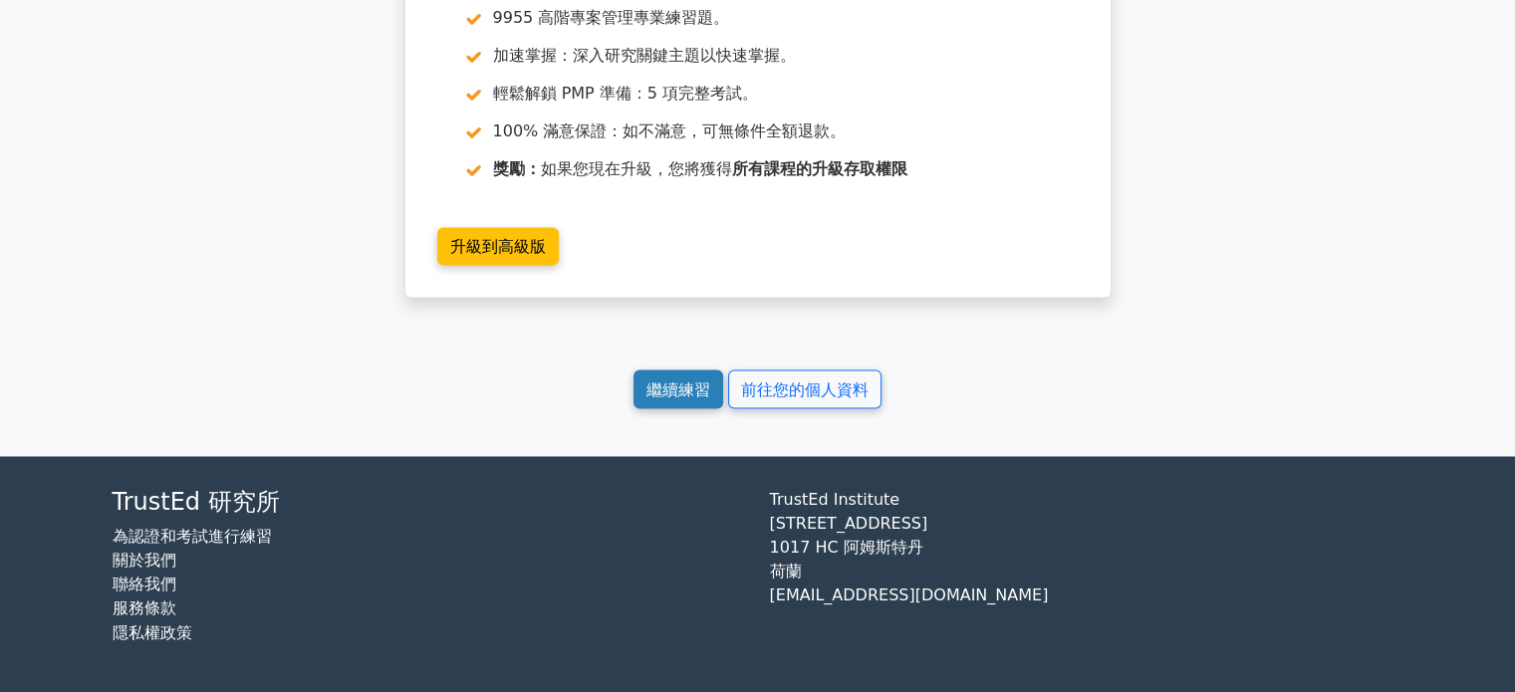
click at [677, 394] on font "繼續練習" at bounding box center [679, 389] width 64 height 19
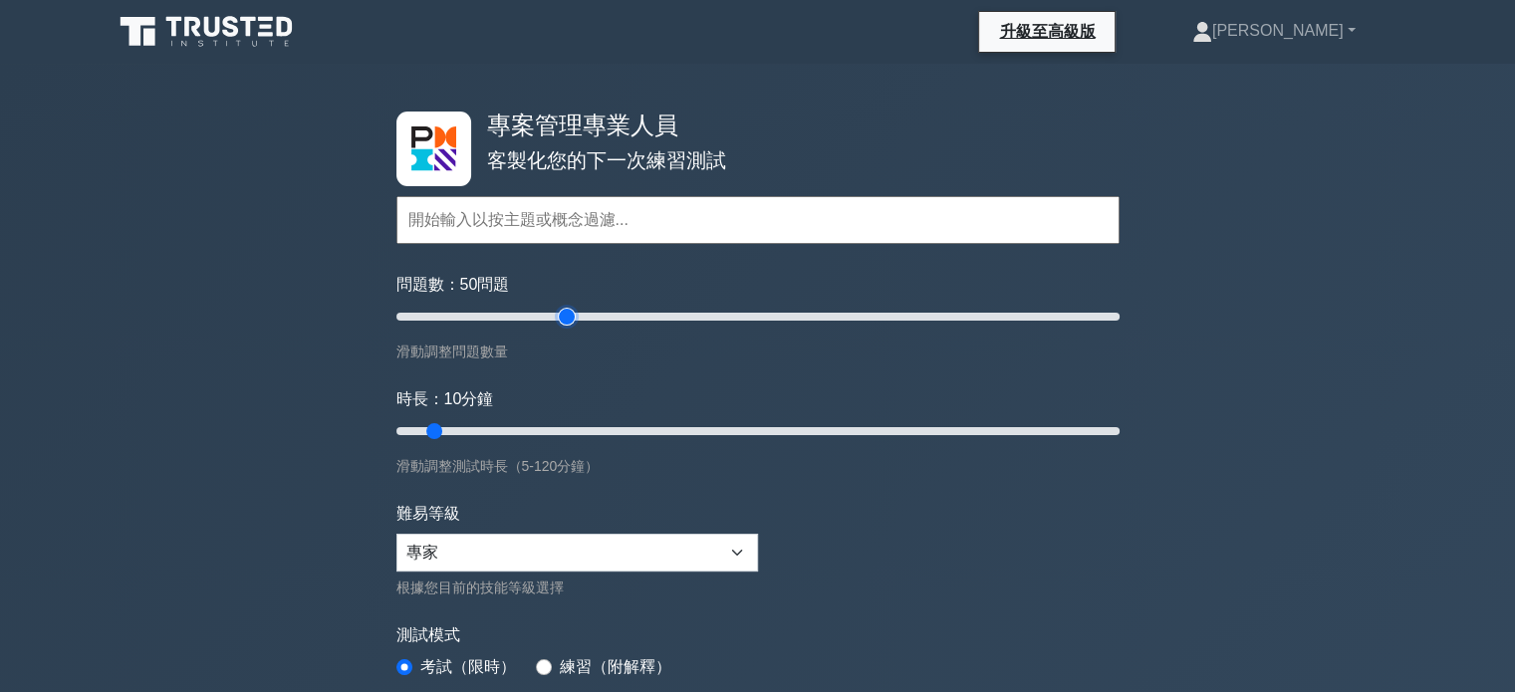
drag, startPoint x: 423, startPoint y: 317, endPoint x: 561, endPoint y: 316, distance: 137.5
type input "50"
click at [561, 316] on input "問題數： 50 問題" at bounding box center [758, 317] width 723 height 24
drag, startPoint x: 436, startPoint y: 425, endPoint x: 670, endPoint y: 430, distance: 233.2
type input "50"
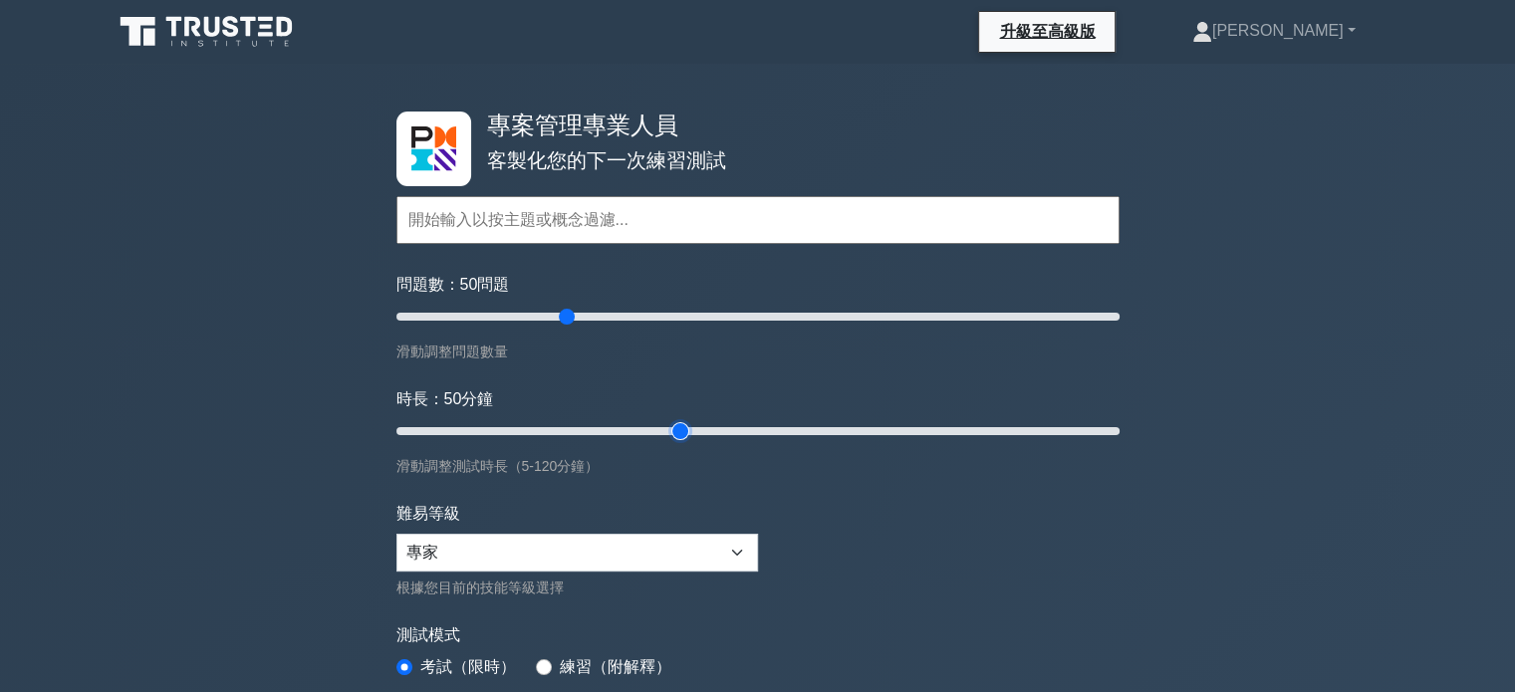
click at [670, 430] on input "時長： 50 分鐘" at bounding box center [758, 431] width 723 height 24
drag, startPoint x: 570, startPoint y: 315, endPoint x: 1121, endPoint y: 331, distance: 551.2
type input "200"
click at [1120, 329] on input "問題數： 200 問題" at bounding box center [758, 317] width 723 height 24
drag, startPoint x: 688, startPoint y: 429, endPoint x: 1120, endPoint y: 446, distance: 431.7
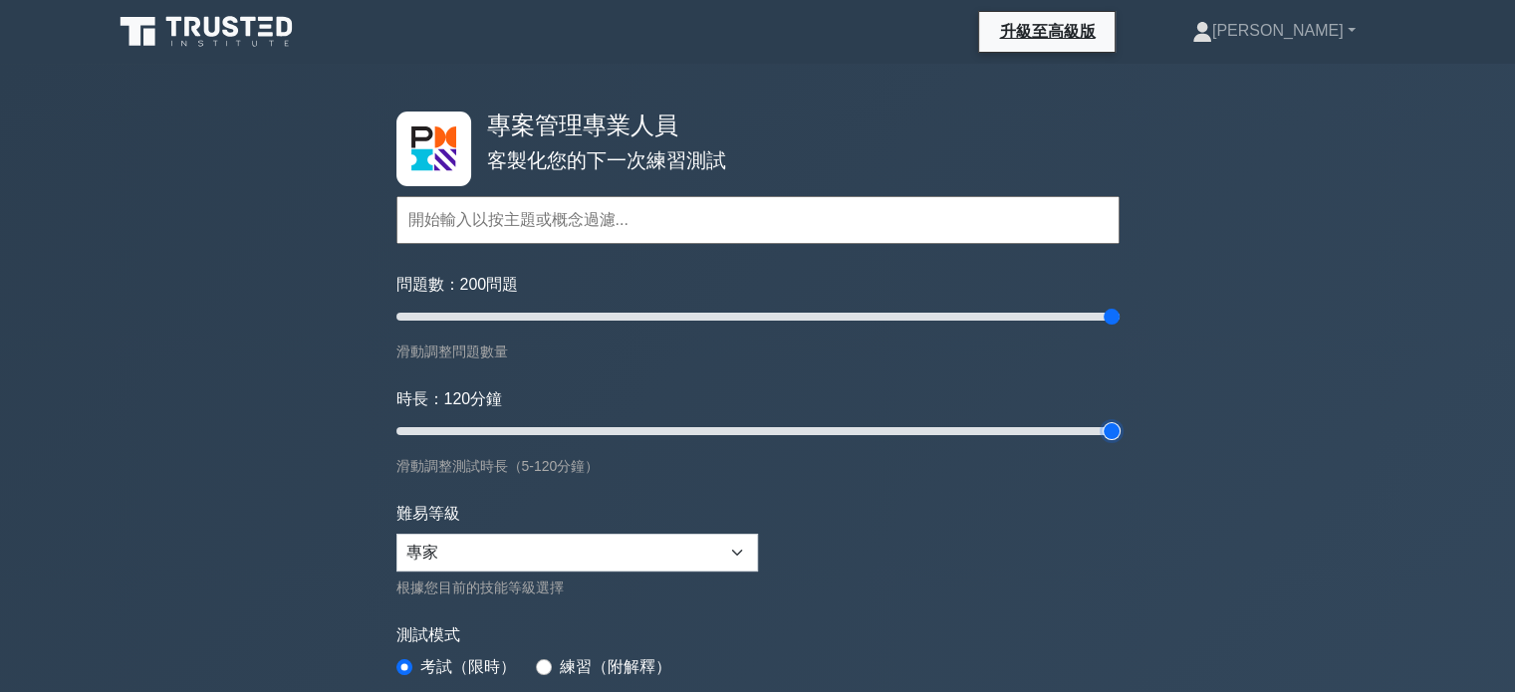
type input "120"
click at [1120, 443] on input "時長： 120 分鐘" at bounding box center [758, 431] width 723 height 24
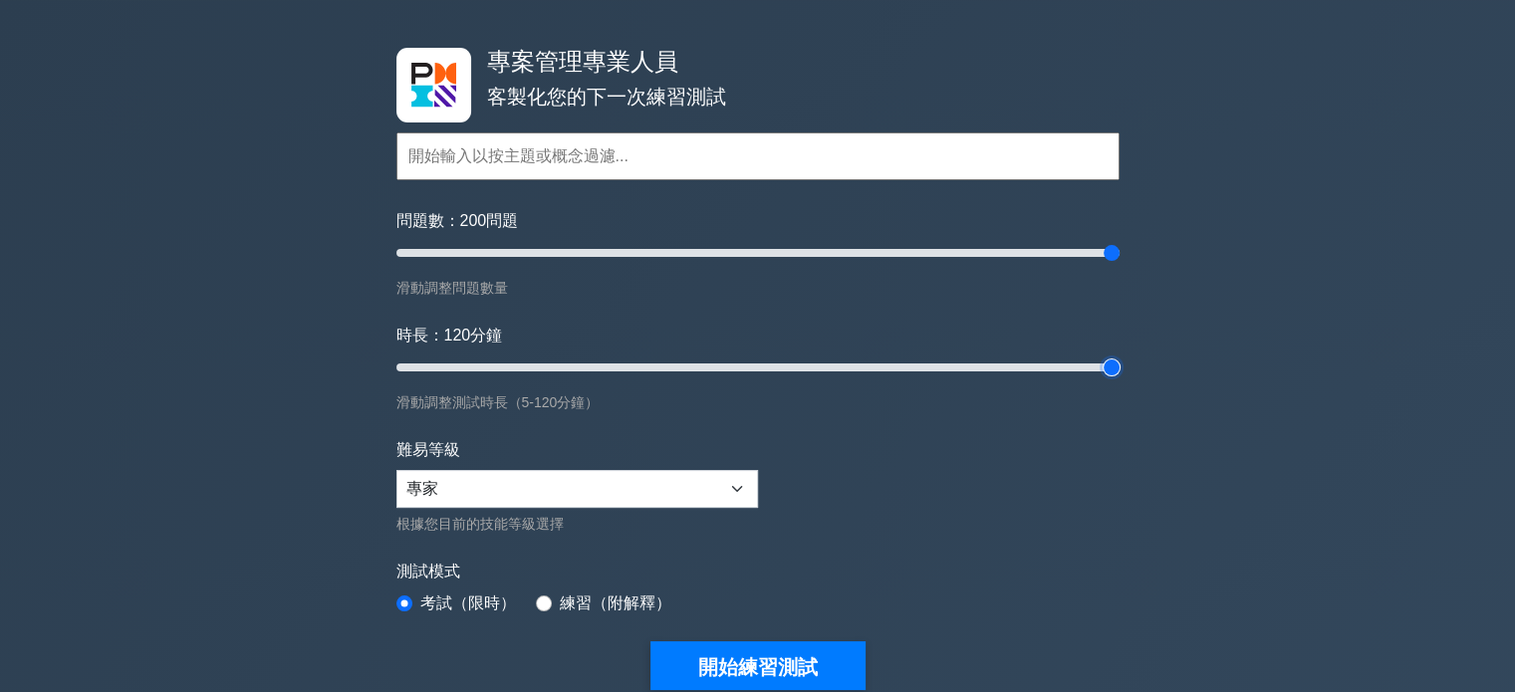
scroll to position [100, 0]
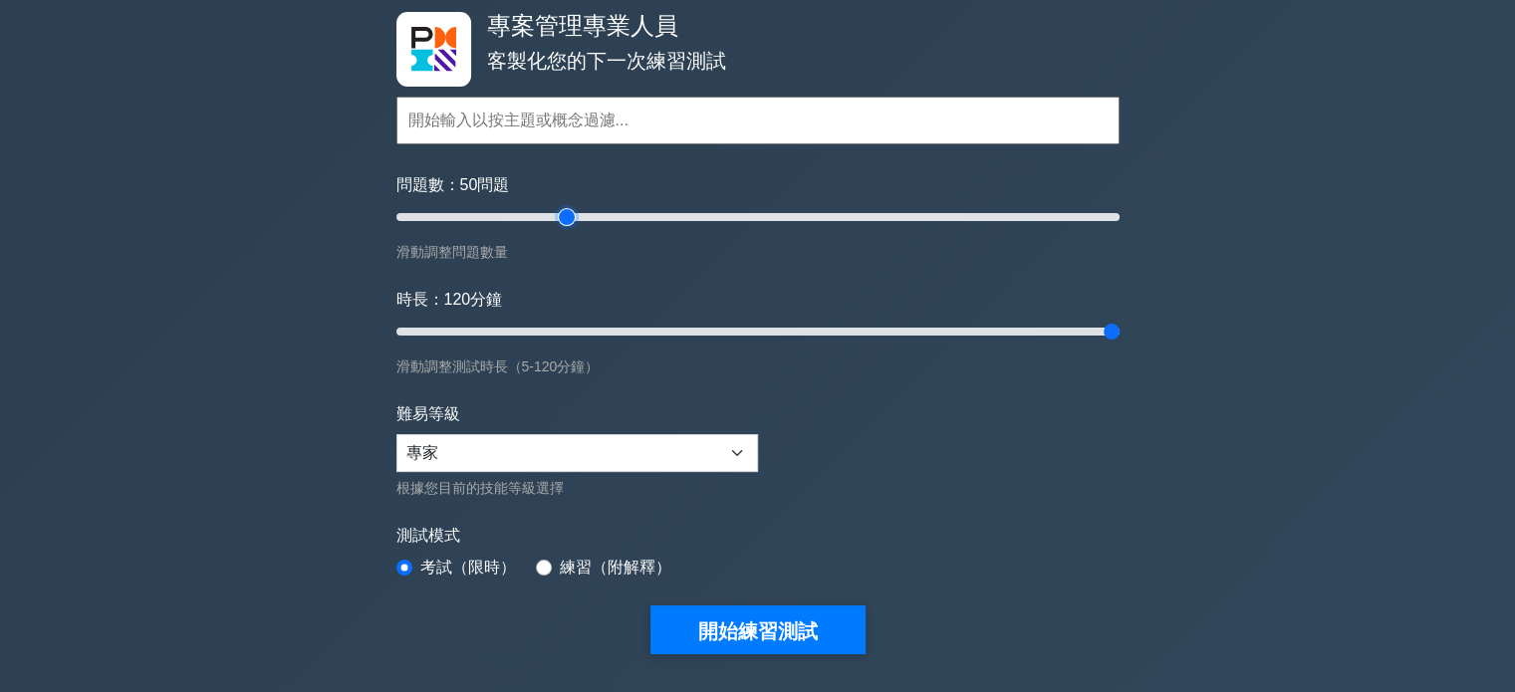
drag, startPoint x: 1114, startPoint y: 210, endPoint x: 567, endPoint y: 224, distance: 547.1
type input "50"
click at [567, 224] on input "問題數： 50 問題" at bounding box center [758, 217] width 723 height 24
drag, startPoint x: 1110, startPoint y: 331, endPoint x: 633, endPoint y: 325, distance: 477.3
type input "40"
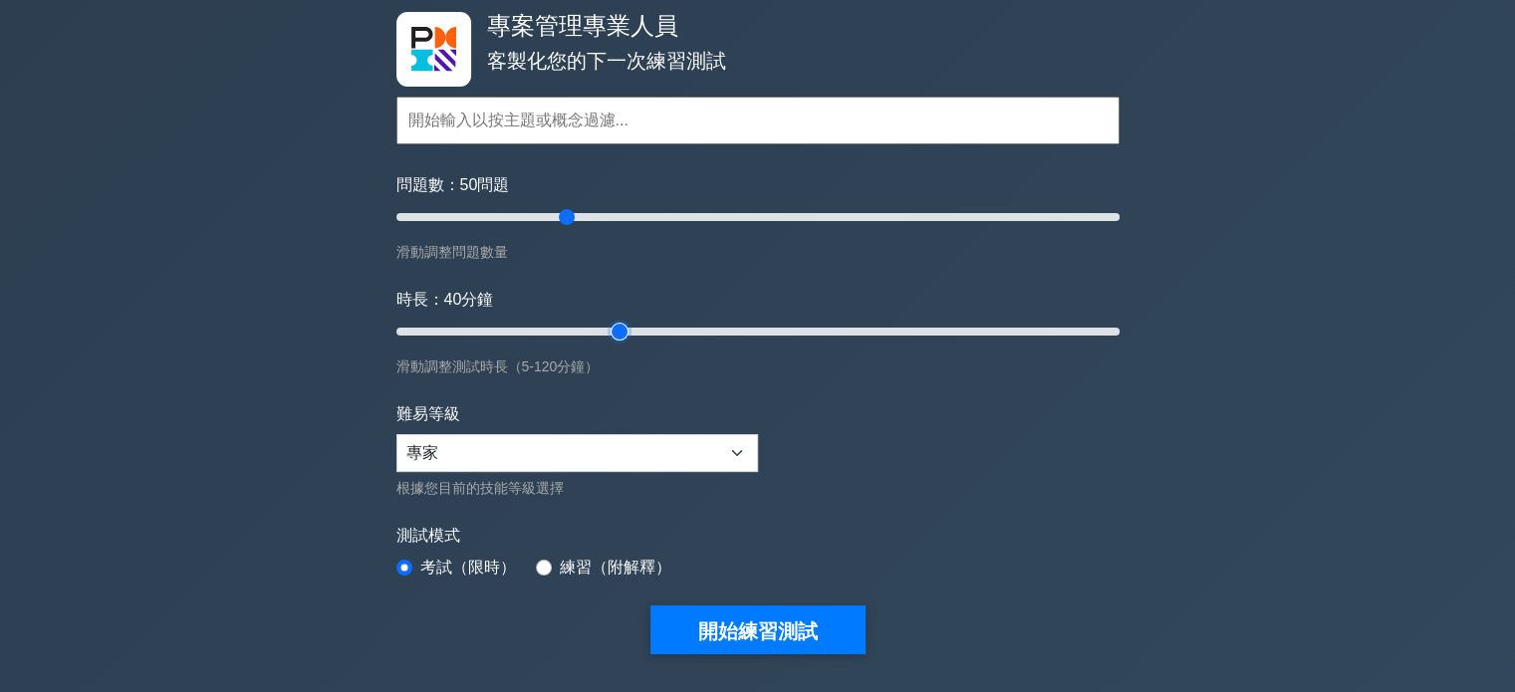
click at [633, 325] on input "時長： 40 分鐘" at bounding box center [758, 332] width 723 height 24
click at [546, 560] on input "radio" at bounding box center [544, 568] width 16 height 16
radio input "true"
click at [1247, 513] on div "專案管理專業人員 客製化您的下一次練習測試 Topics Scope Management Time Management Cost Management Q…" at bounding box center [757, 573] width 1515 height 1218
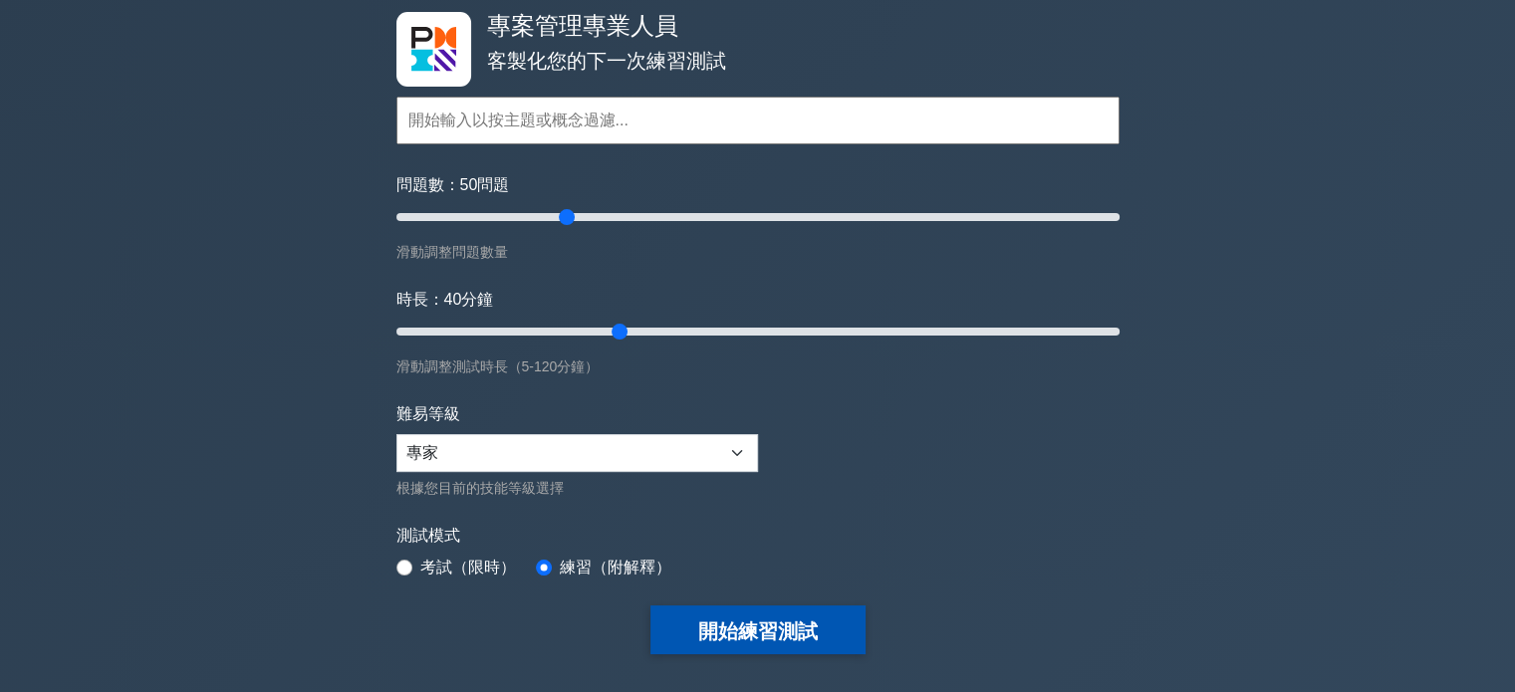
click at [794, 625] on font "開始練習測試" at bounding box center [758, 632] width 120 height 22
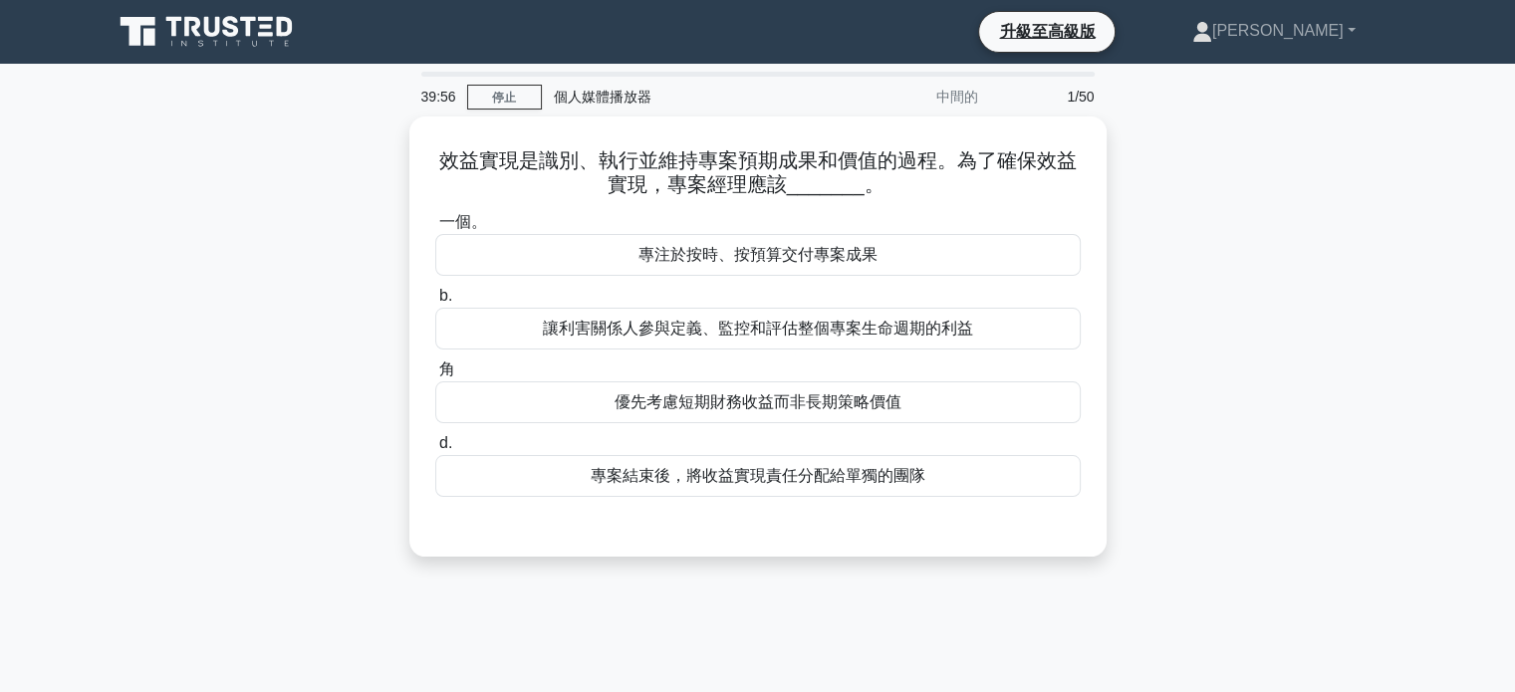
click at [1208, 317] on div "效益實現是識別、執行並維持專案預期成果和價值的過程。為了確保效益實現，專案經理應該_______。 .spinner_0XTQ{transform-origi…" at bounding box center [758, 349] width 1315 height 464
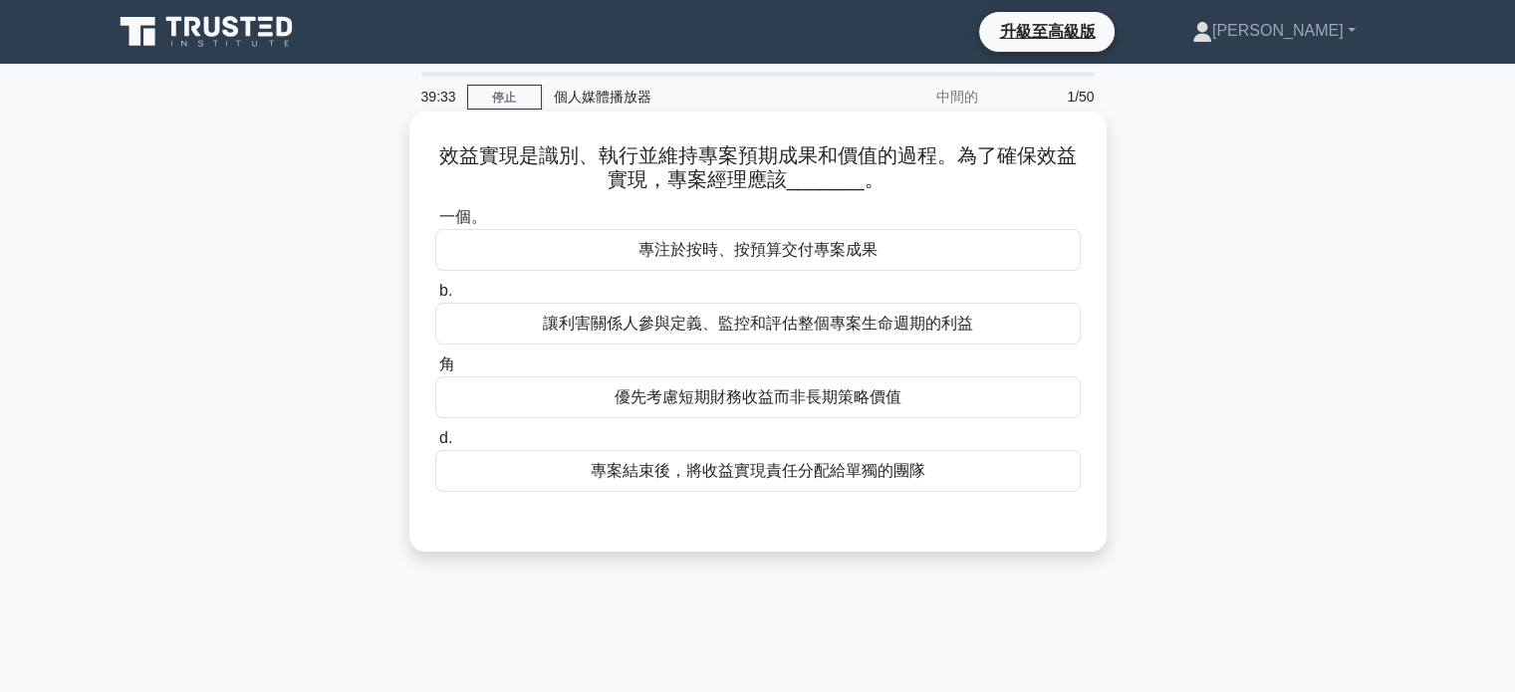
click at [769, 256] on font "專注於按時、按預算交付專案成果" at bounding box center [758, 249] width 239 height 17
click at [435, 224] on input "一個。 專注於按時、按預算交付專案成果" at bounding box center [435, 217] width 0 height 13
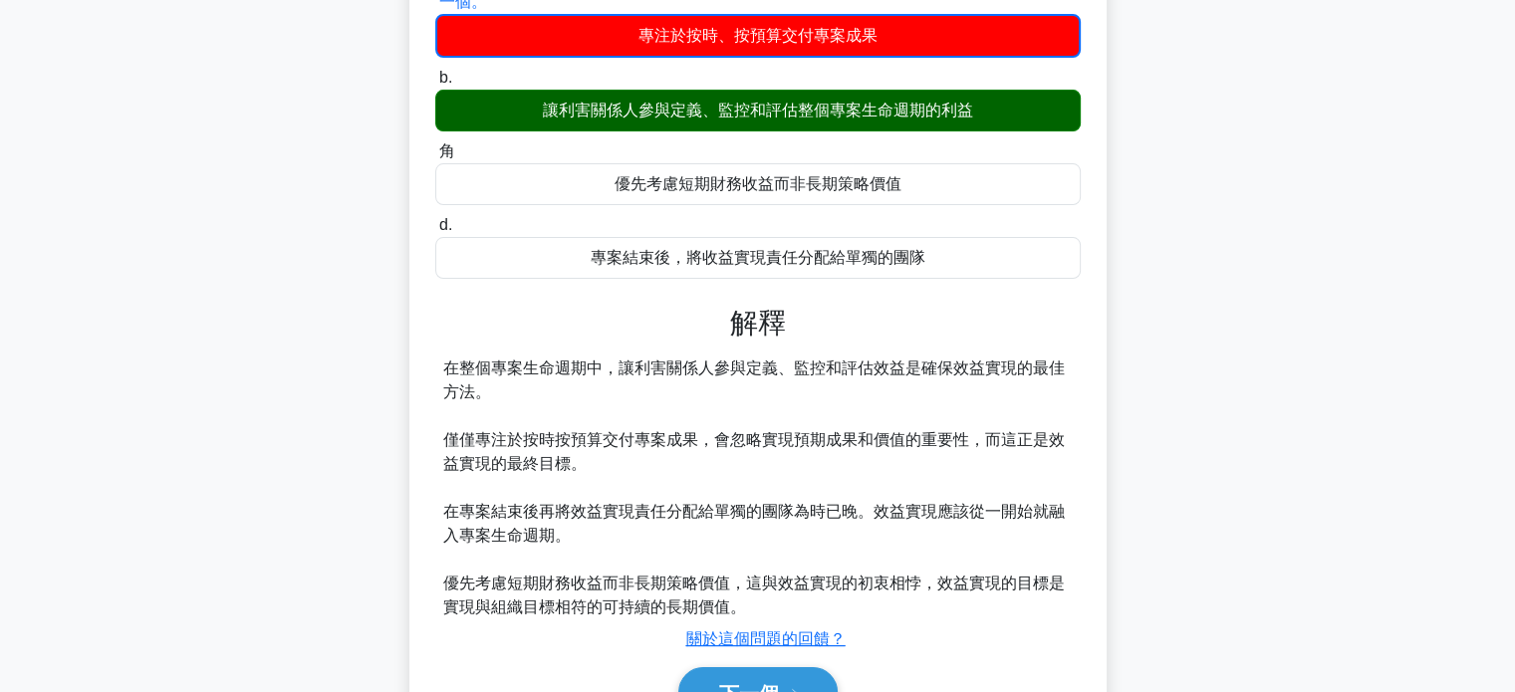
scroll to position [384, 0]
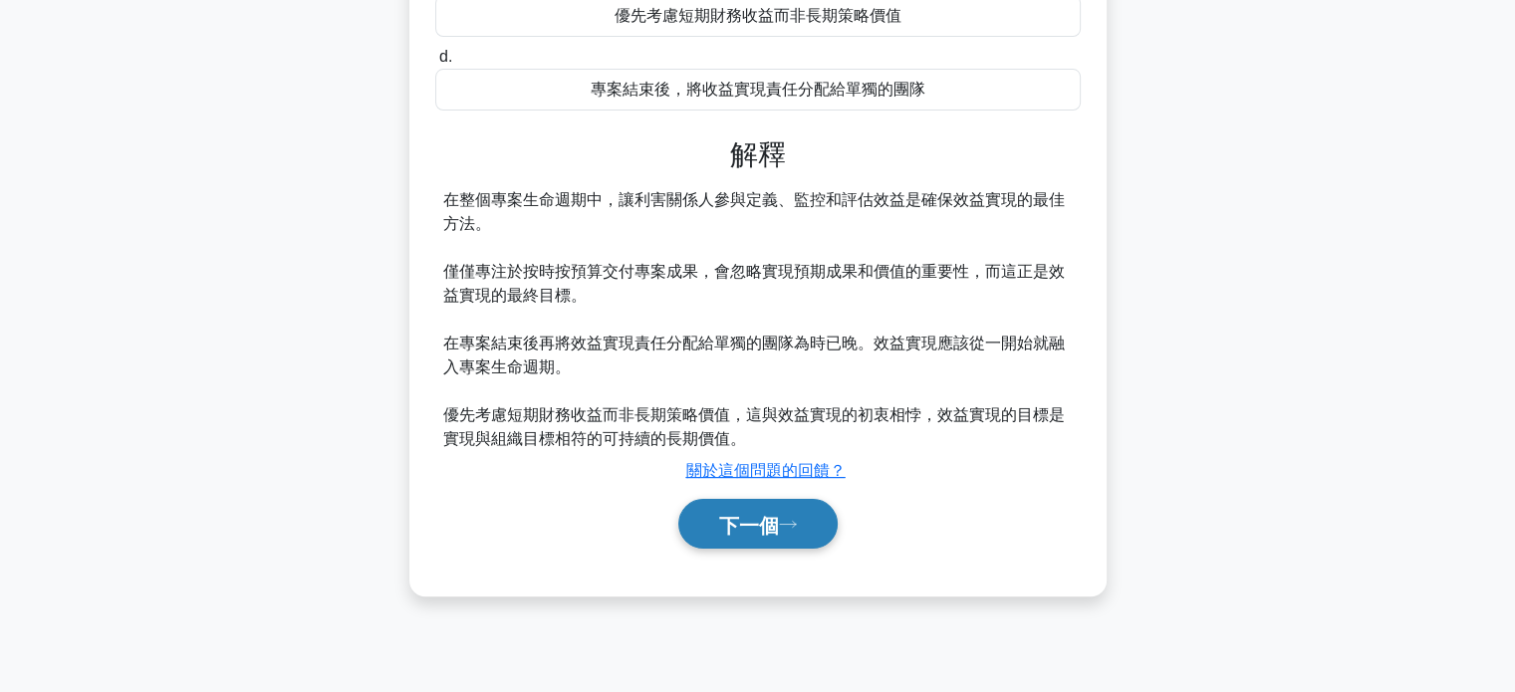
click at [749, 530] on font "下一個" at bounding box center [749, 525] width 60 height 22
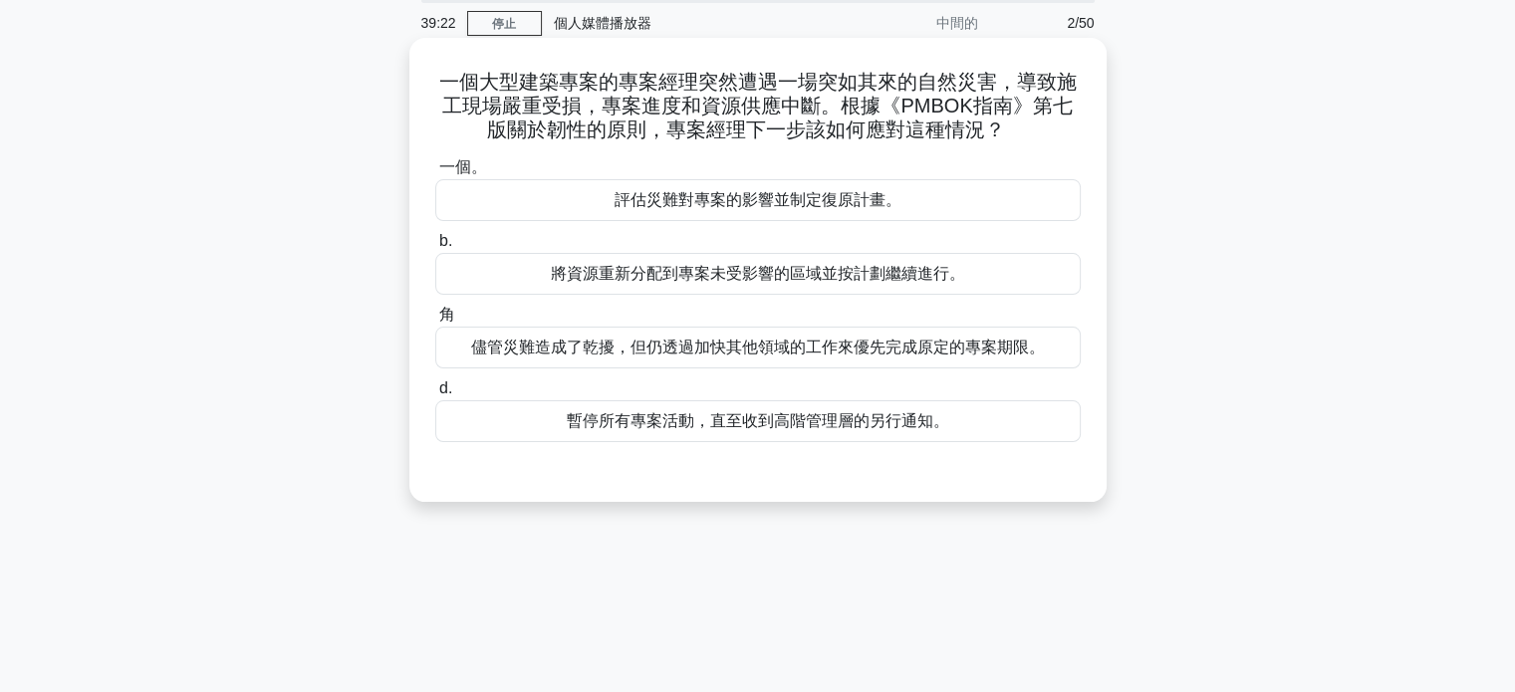
scroll to position [0, 0]
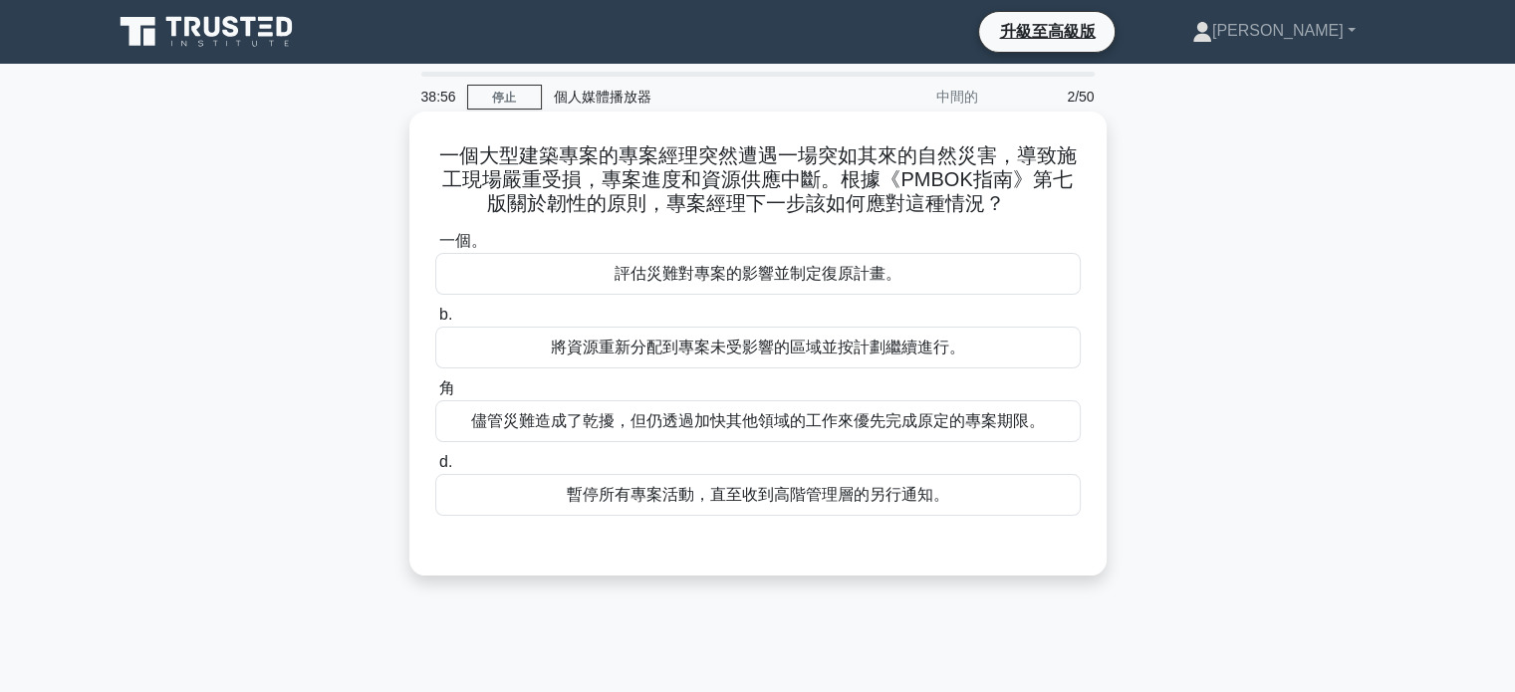
click at [804, 286] on font "評估災難對專案的影響並制定復原計畫。" at bounding box center [758, 274] width 287 height 24
click at [435, 248] on input "一個。 評估災難對專案的影響並制定復原計畫。" at bounding box center [435, 241] width 0 height 13
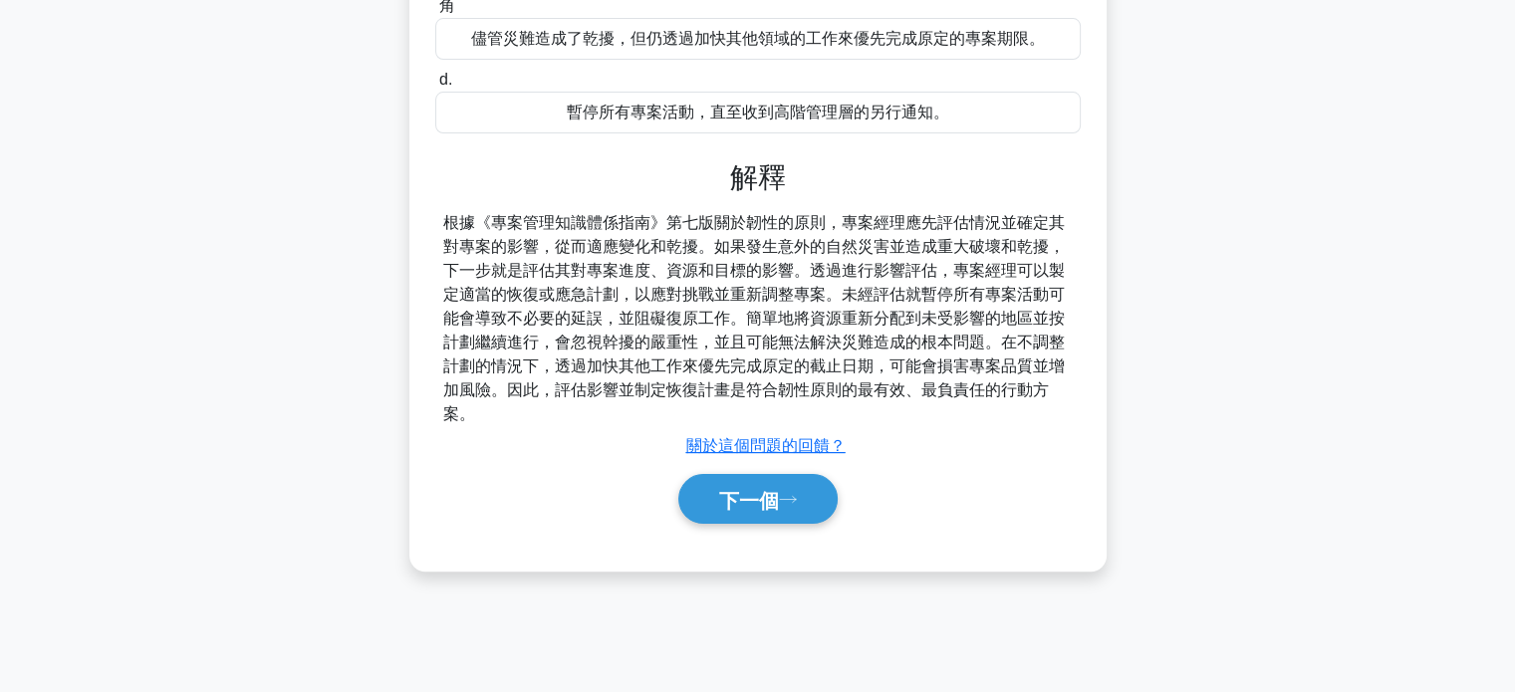
scroll to position [384, 0]
click at [753, 491] on font "下一個" at bounding box center [749, 499] width 60 height 22
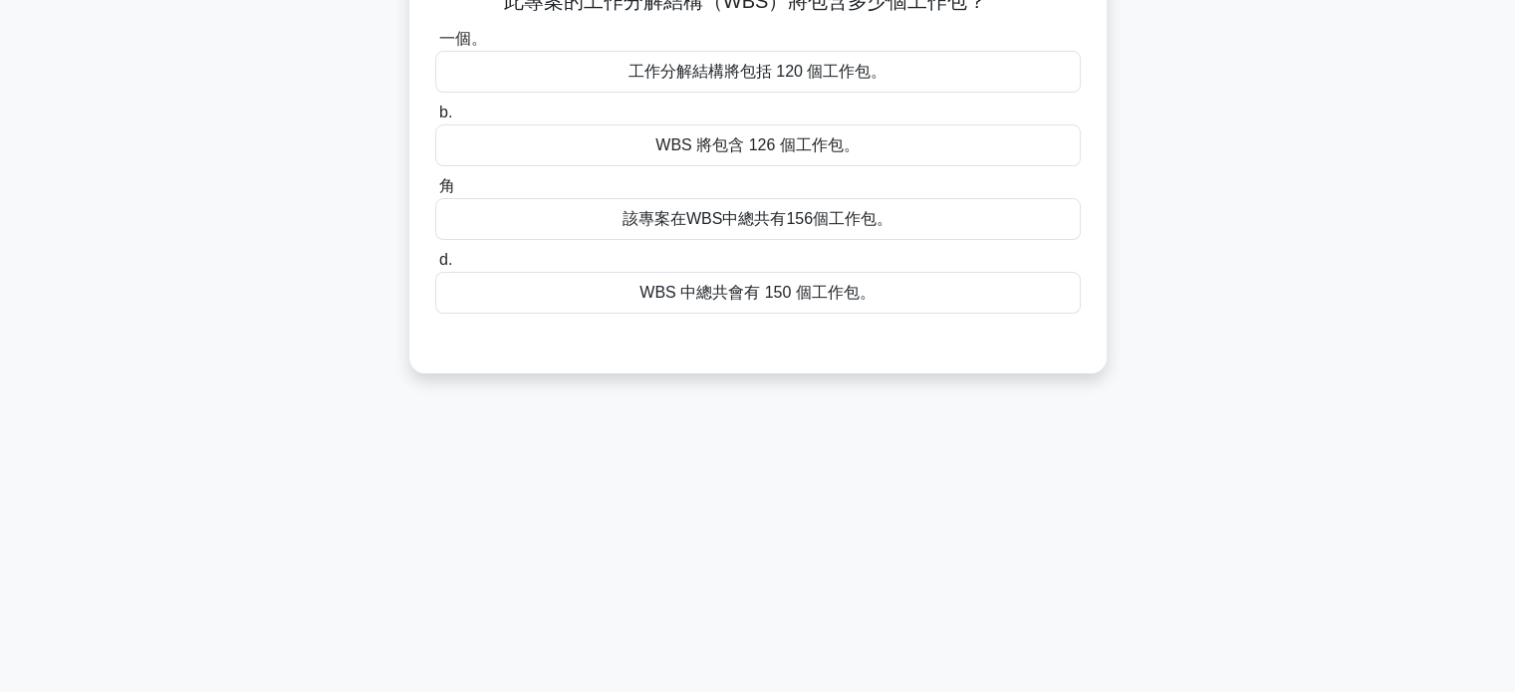
scroll to position [0, 0]
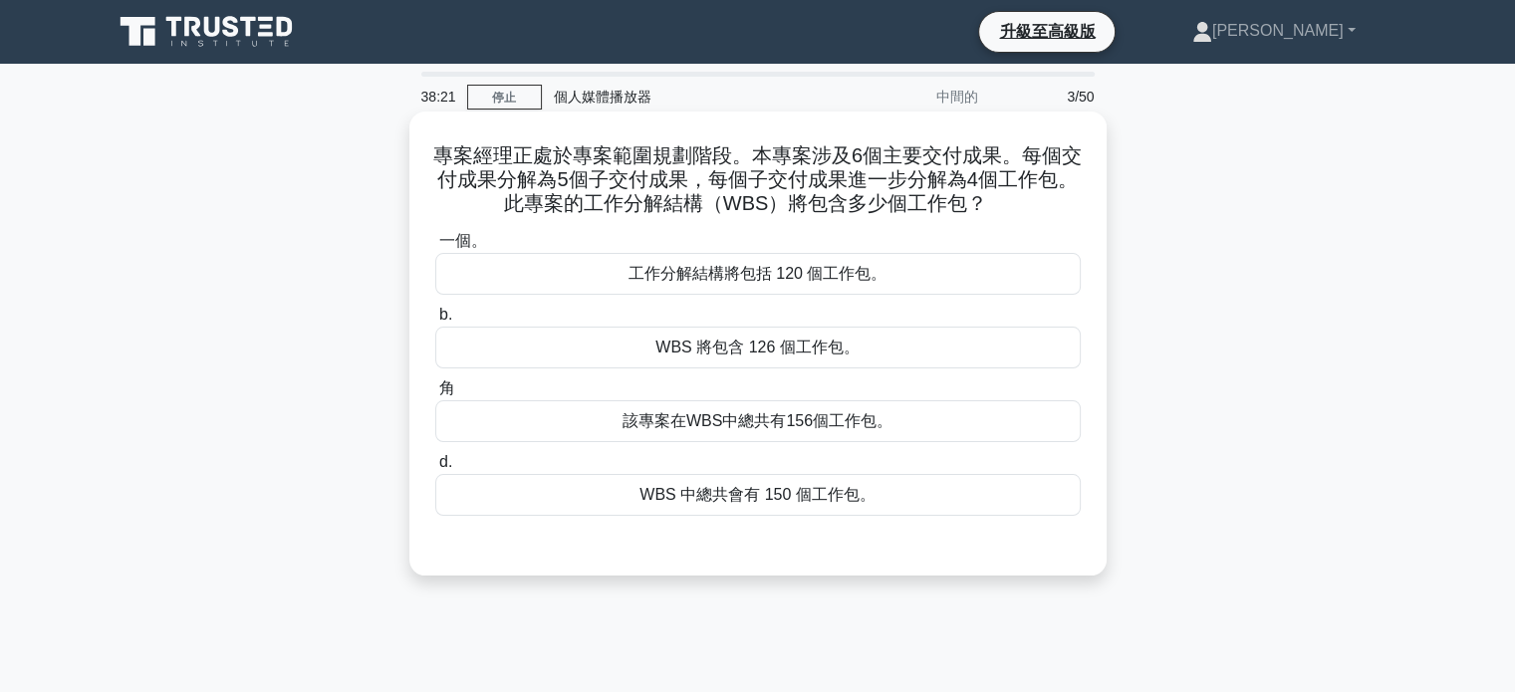
click at [762, 274] on font "工作分解結構將包括 120 個工作包。" at bounding box center [758, 273] width 259 height 17
click at [435, 248] on input "一個。 工作分解結構將包括 120 個工作包。" at bounding box center [435, 241] width 0 height 13
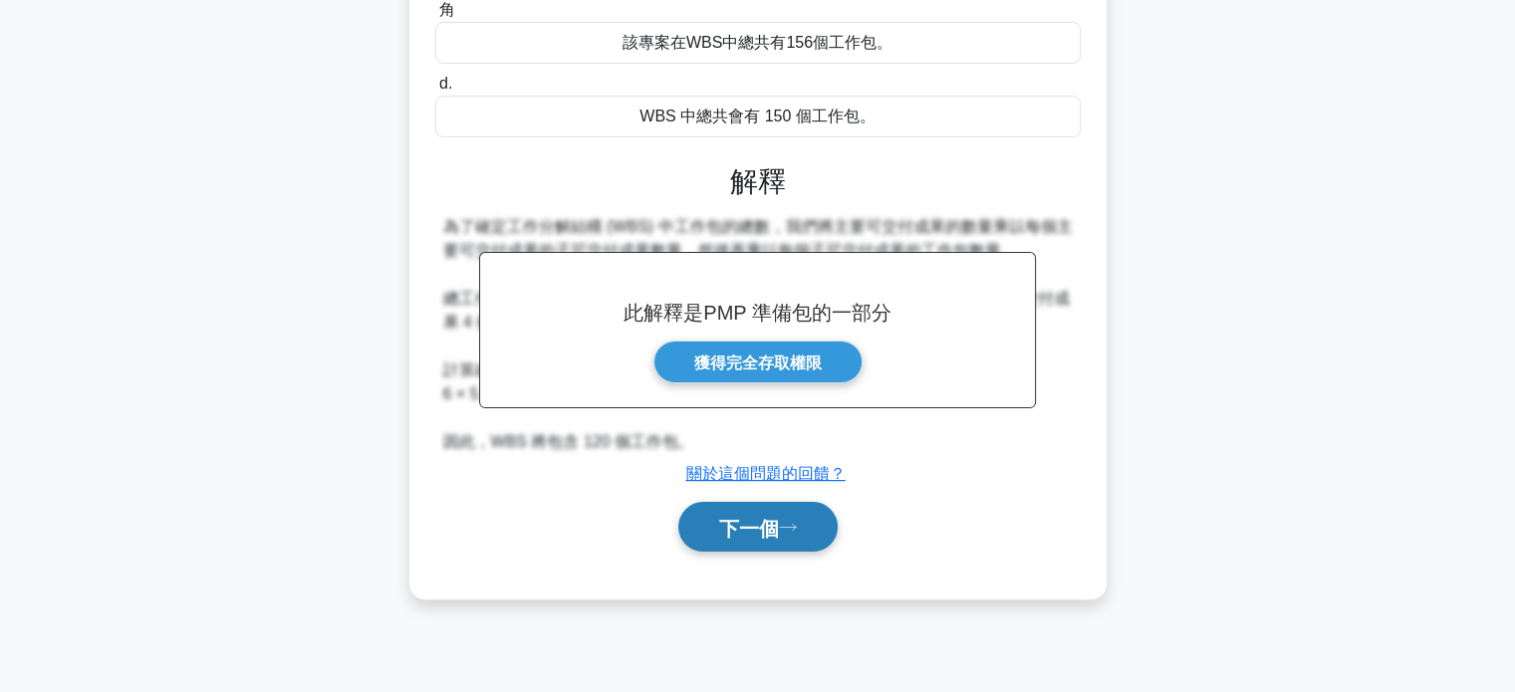
scroll to position [384, 0]
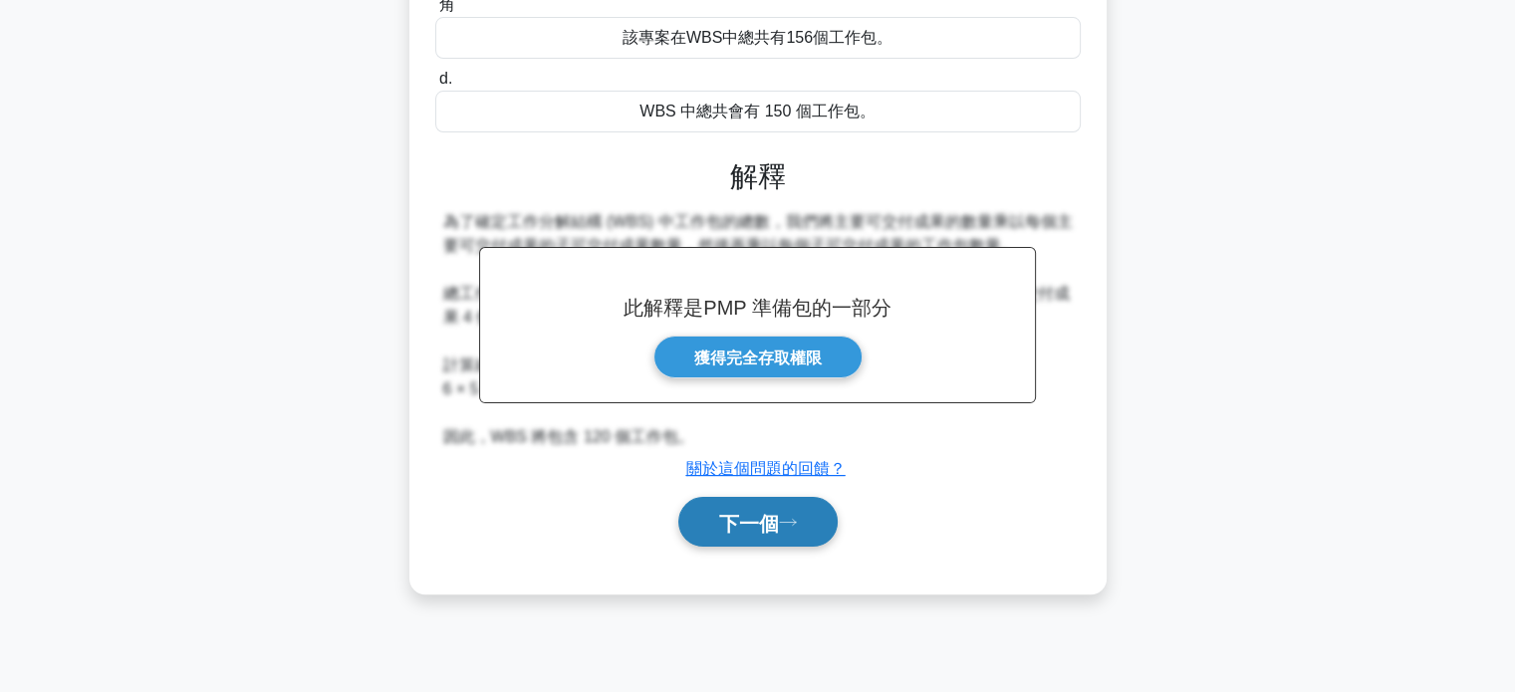
click at [754, 525] on font "下一個" at bounding box center [749, 523] width 60 height 22
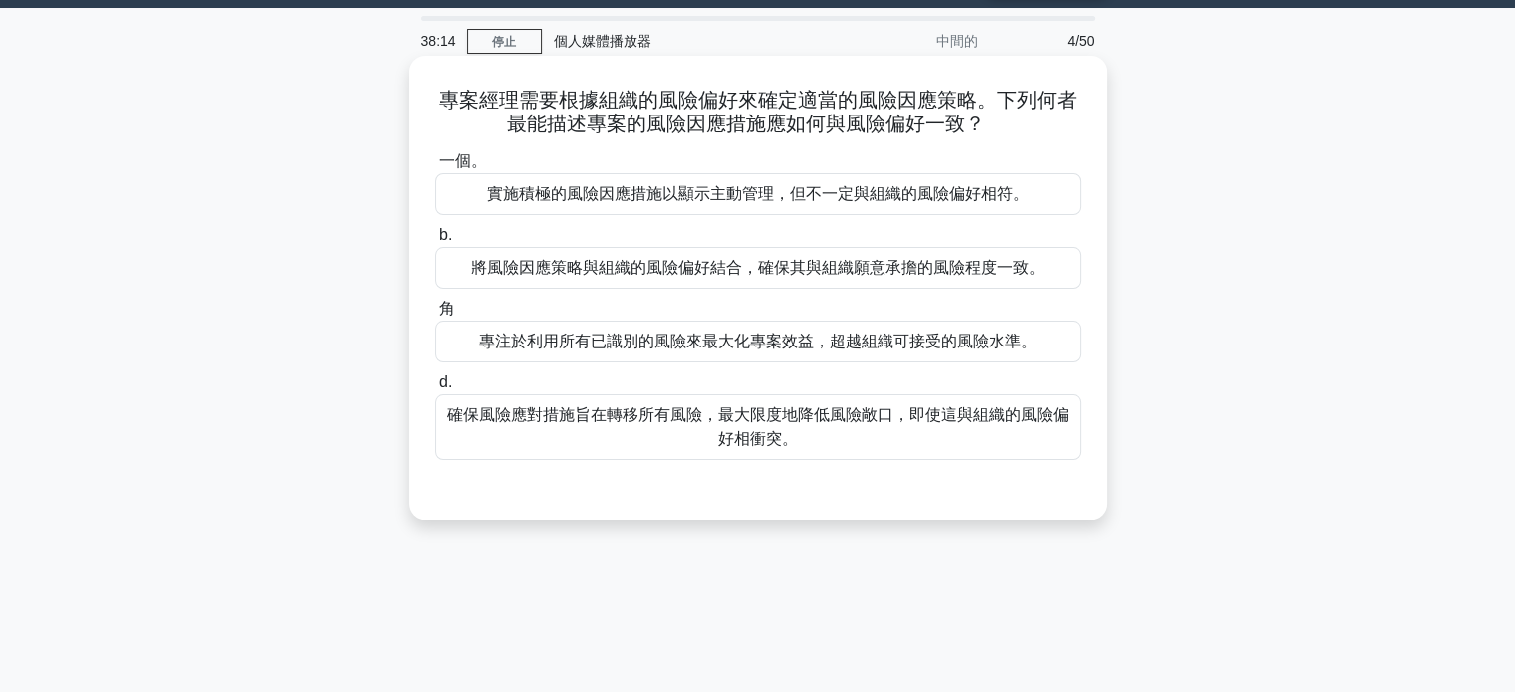
scroll to position [0, 0]
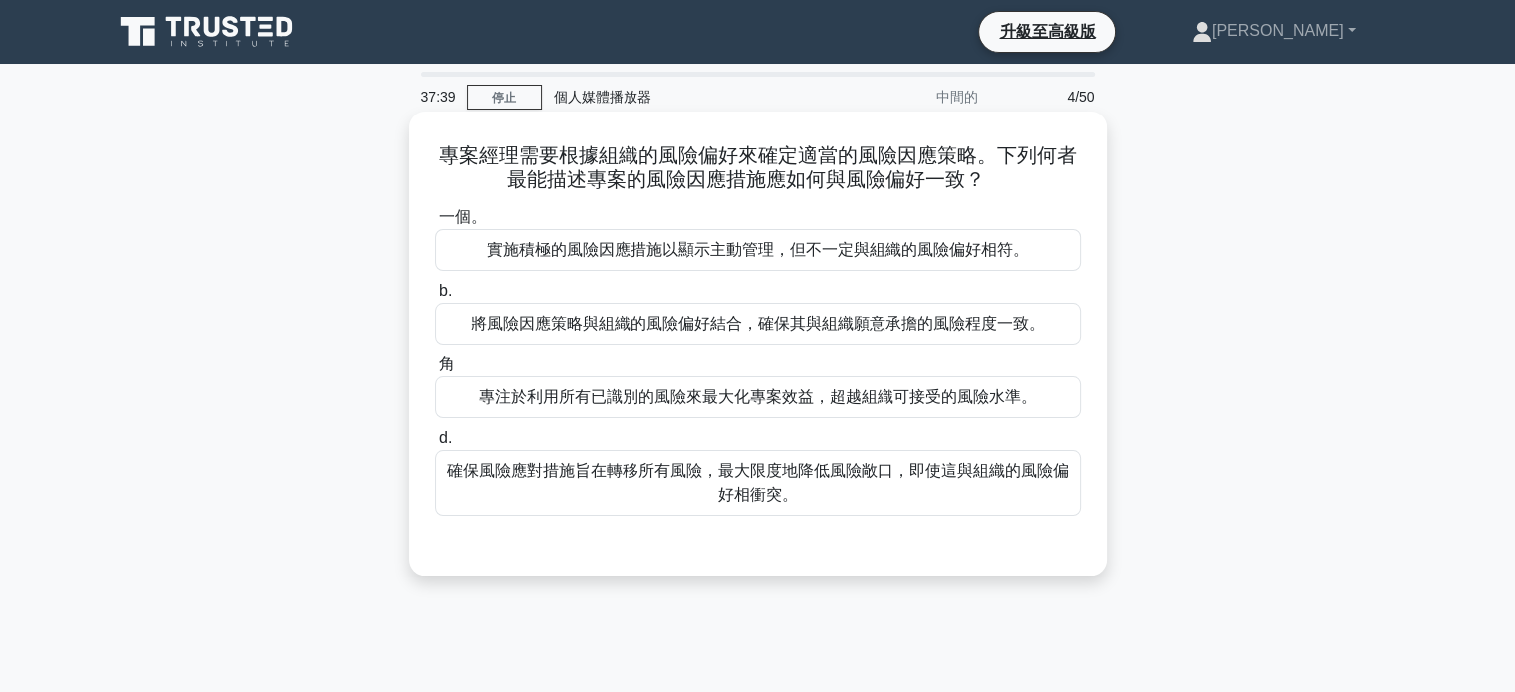
click at [730, 323] on font "將風險因應策略與組織的風險偏好結合，確保其與組織願意承擔的風險程度一致。" at bounding box center [758, 323] width 574 height 17
click at [435, 298] on input "b. 將風險因應策略與組織的風險偏好結合，確保其與組織願意承擔的風險程度一致。" at bounding box center [435, 291] width 0 height 13
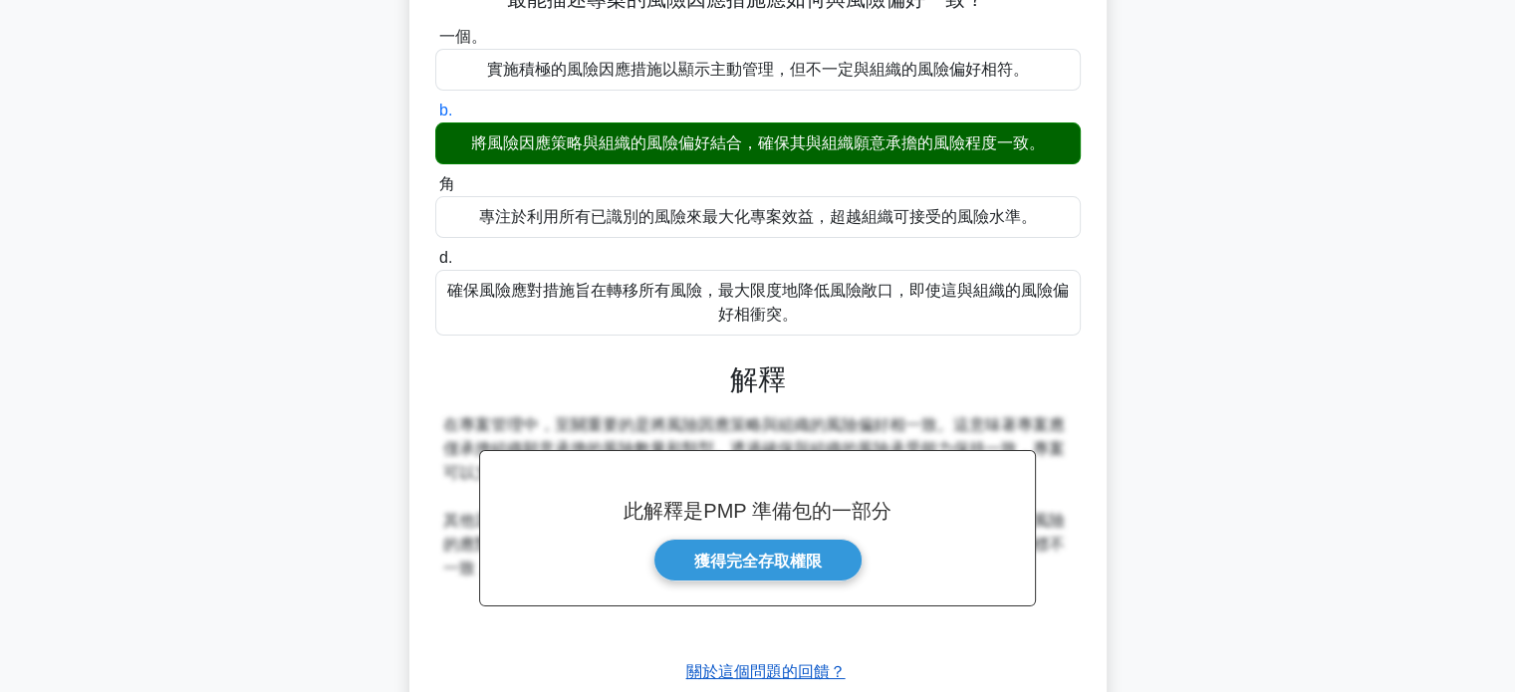
scroll to position [384, 0]
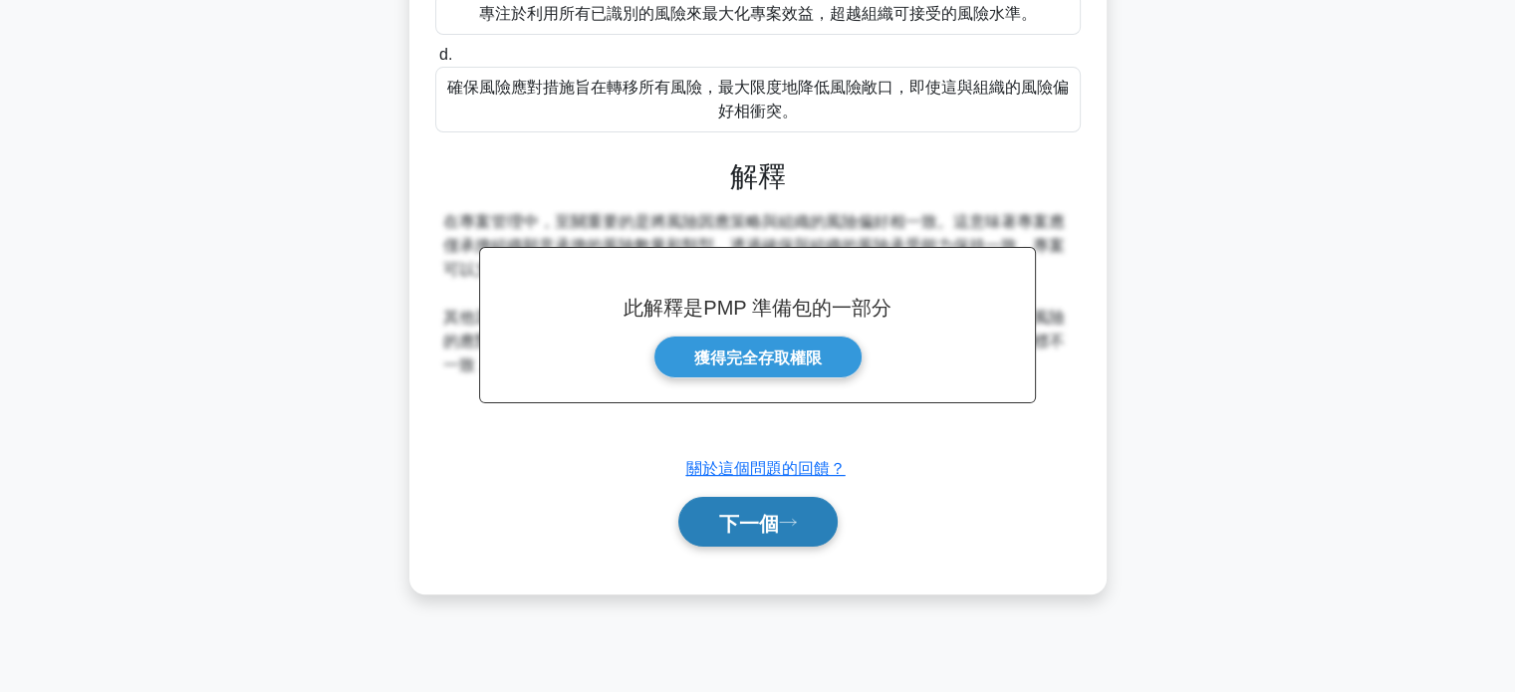
click at [753, 528] on font "下一個" at bounding box center [749, 523] width 60 height 22
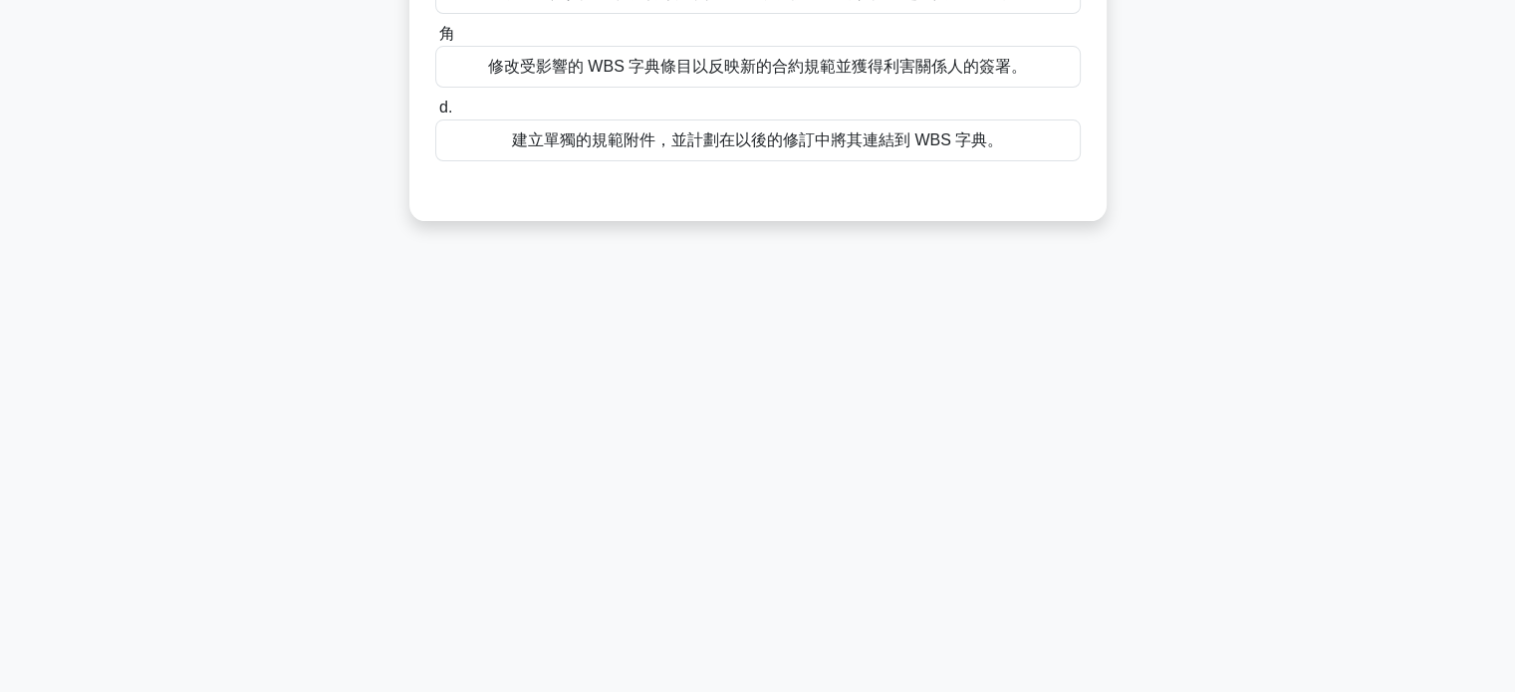
scroll to position [0, 0]
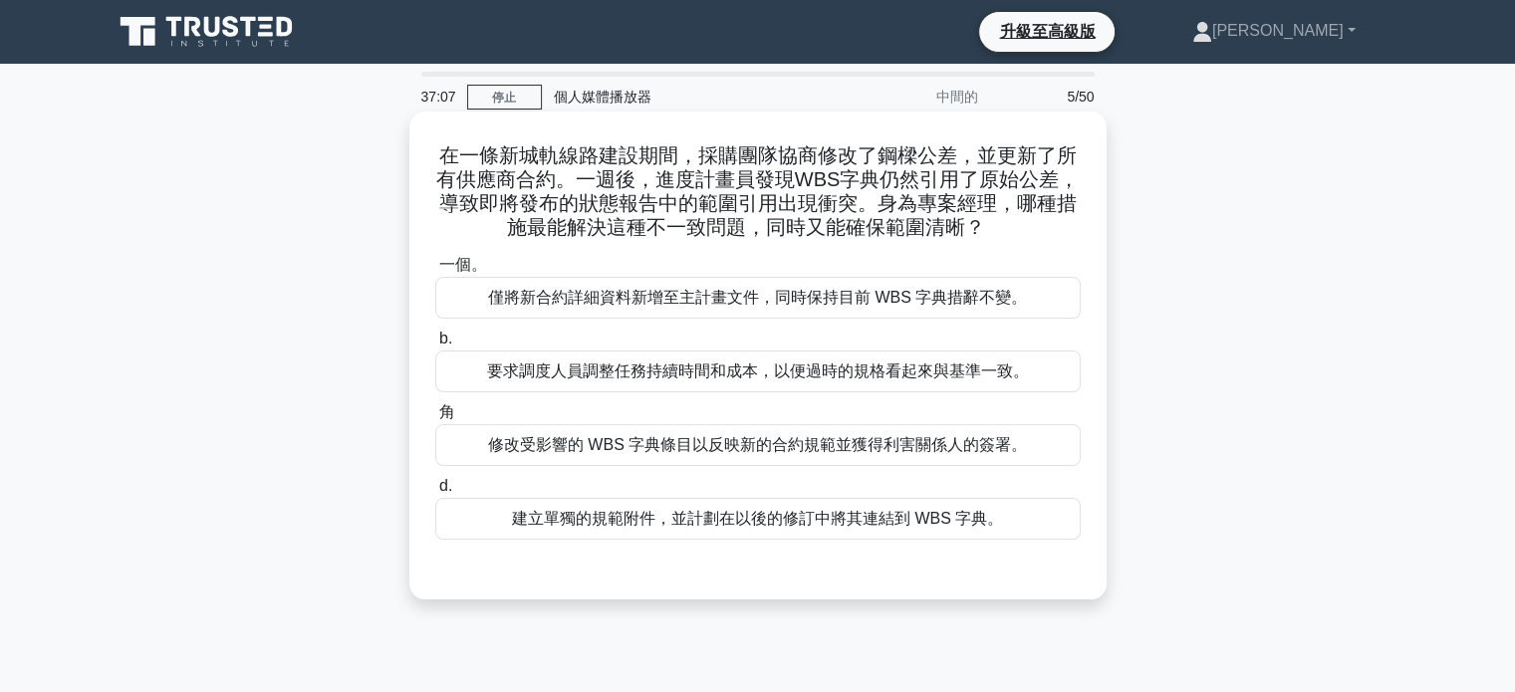
click at [697, 445] on font "修改受影響的 WBS 字典條目以反映新的合約規範並獲得利害關係人的簽署。" at bounding box center [757, 444] width 539 height 17
click at [435, 419] on input "角 修改受影響的 WBS 字典條目以反映新的合約規範並獲得利害關係人的簽署。" at bounding box center [435, 412] width 0 height 13
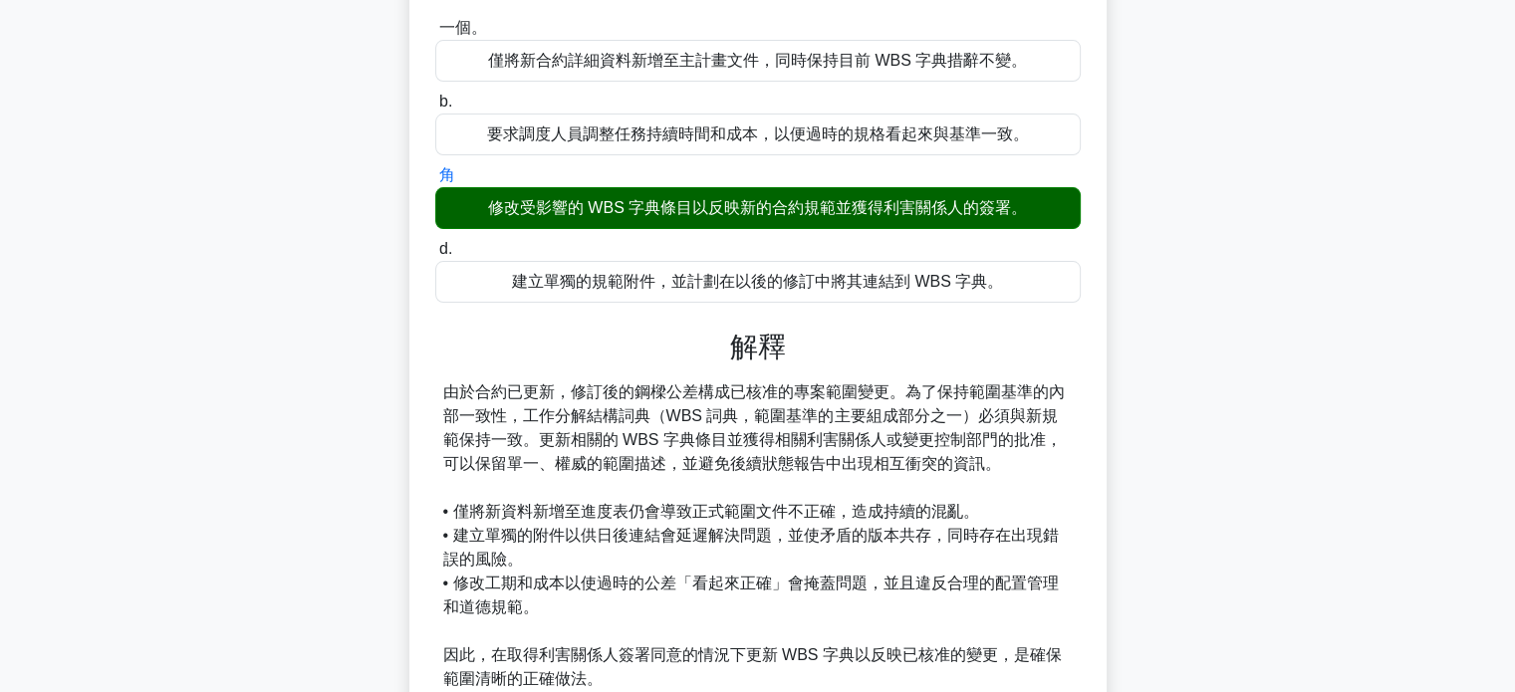
scroll to position [399, 0]
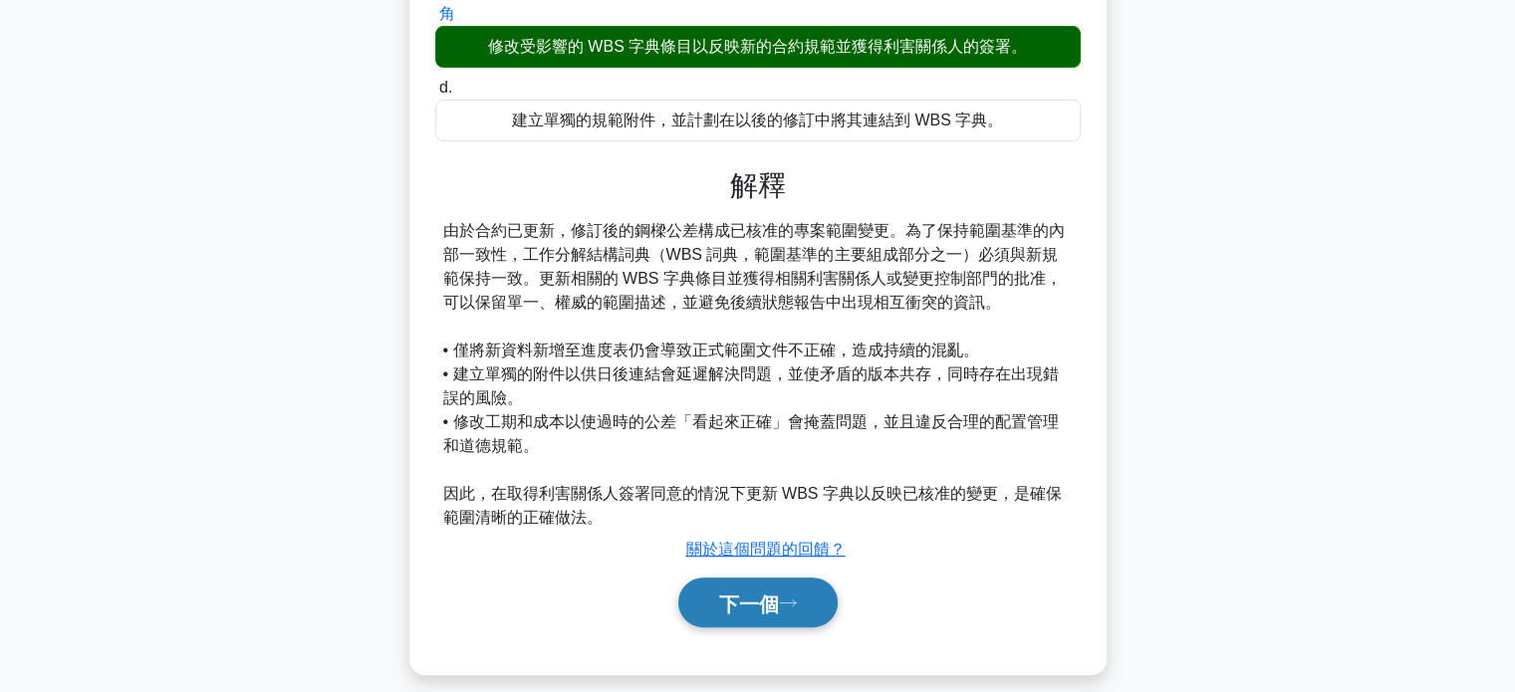
click at [757, 611] on font "下一個" at bounding box center [749, 604] width 60 height 22
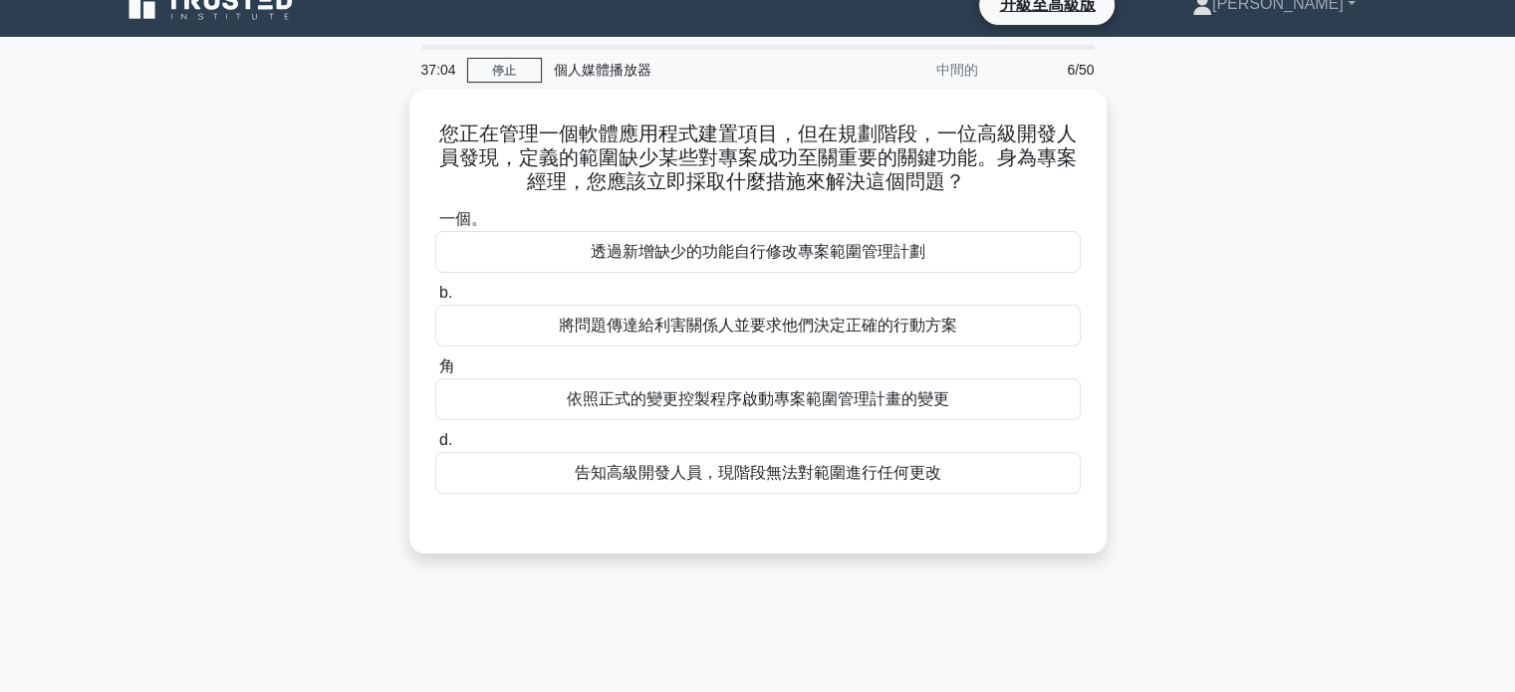
scroll to position [0, 0]
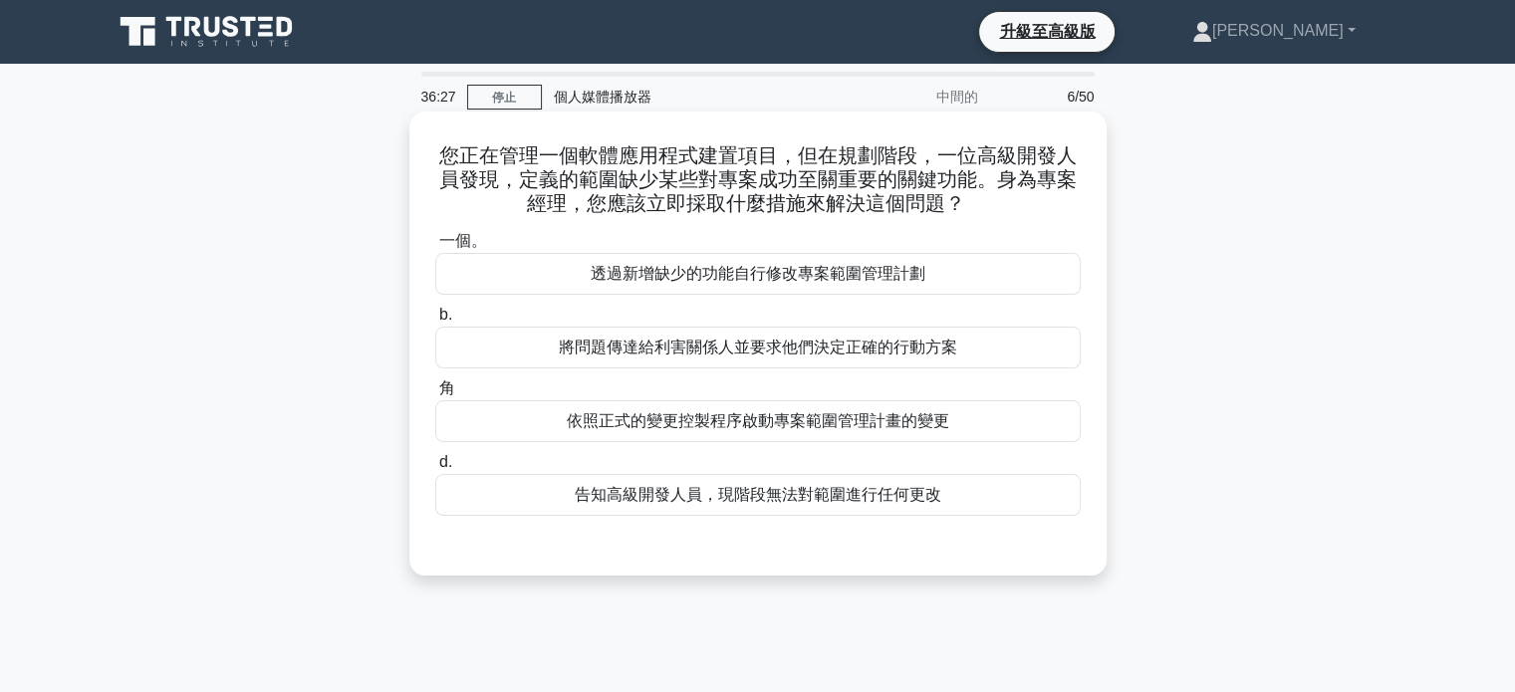
click at [756, 355] on font "將問題傳達給利害關係人並要求他們決定正確的行動方案" at bounding box center [758, 347] width 399 height 17
click at [435, 322] on input "b. 將問題傳達給利害關係人並要求他們決定正確的行動方案" at bounding box center [435, 315] width 0 height 13
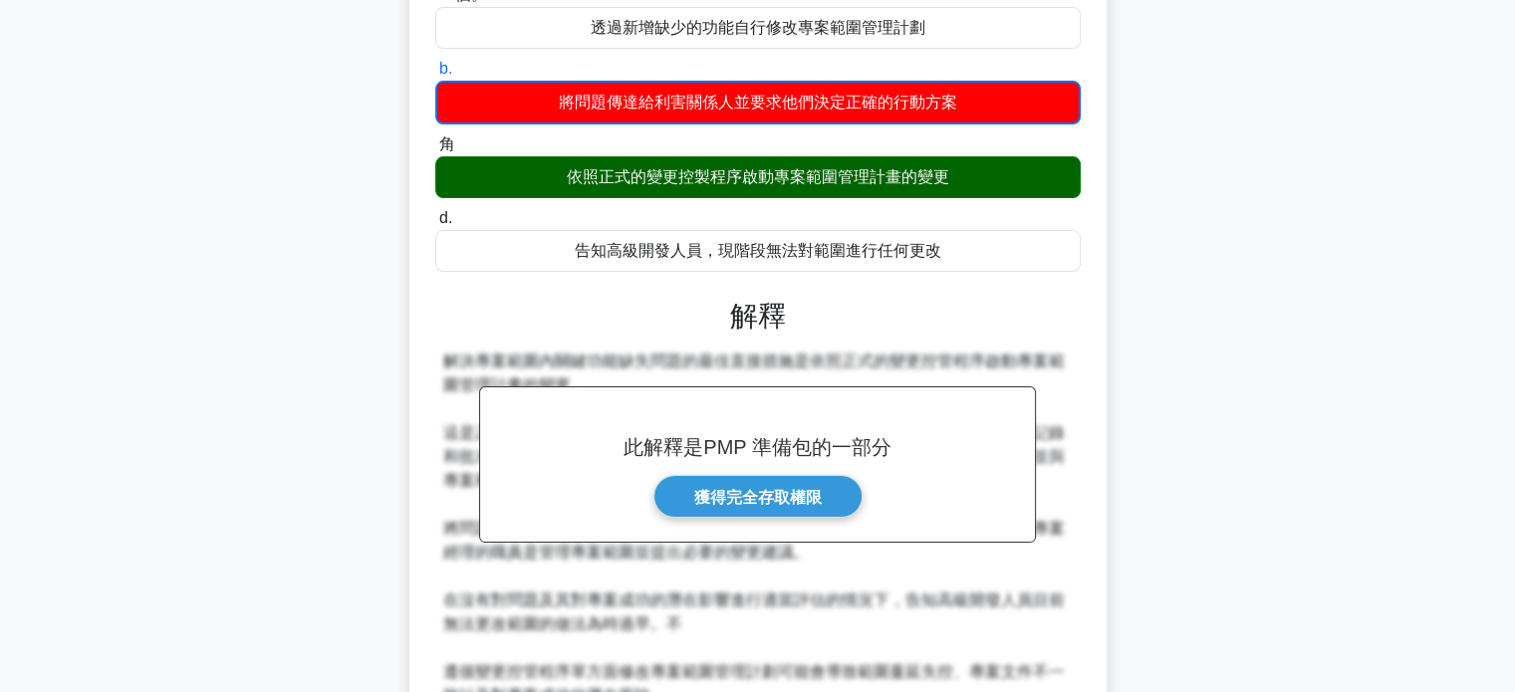
scroll to position [442, 0]
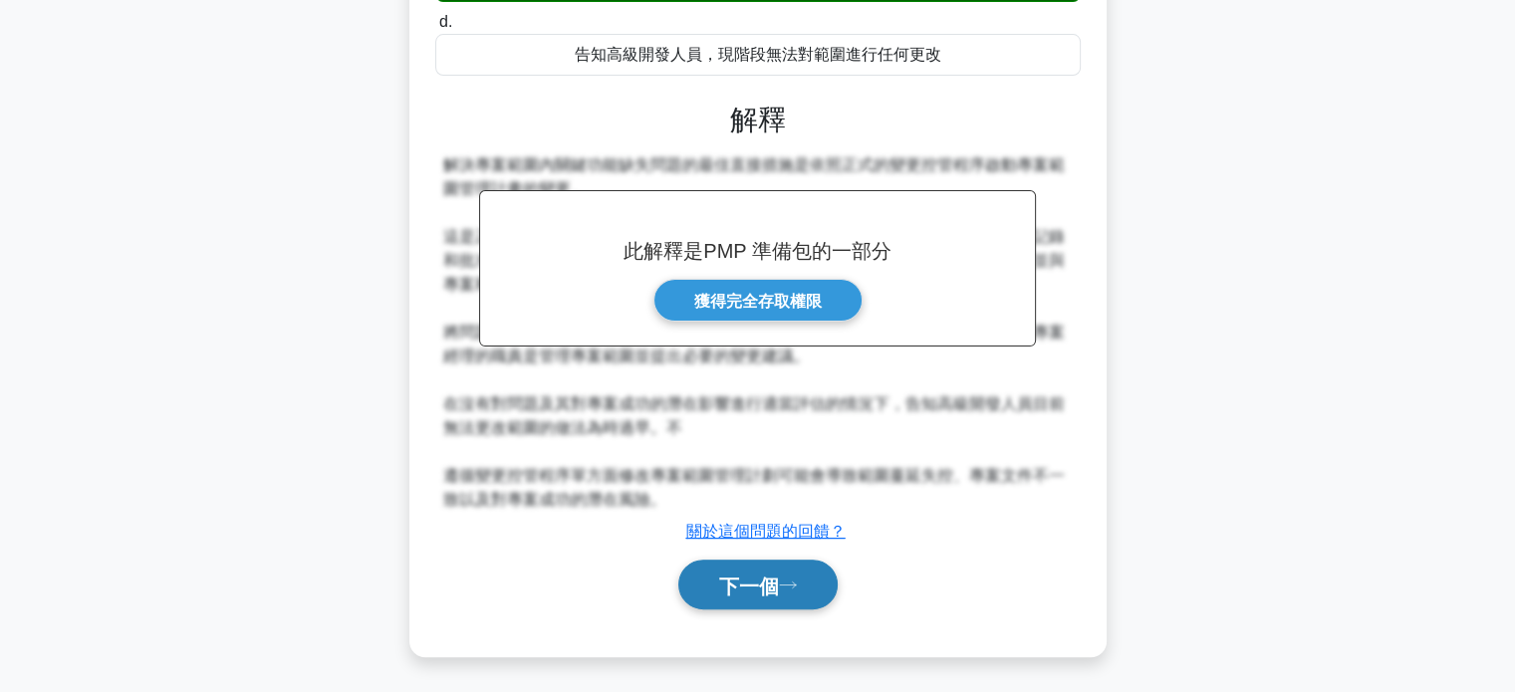
click at [742, 585] on font "下一個" at bounding box center [749, 586] width 60 height 22
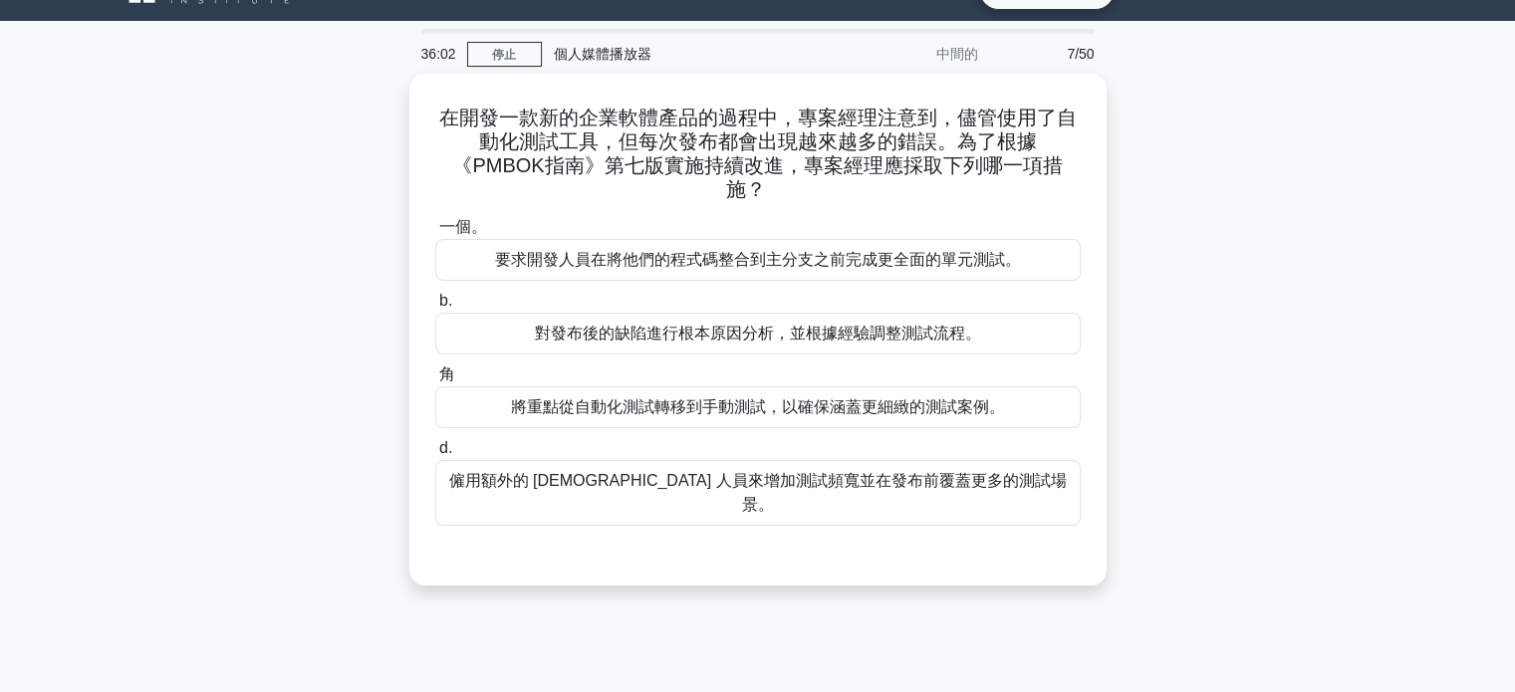
scroll to position [0, 0]
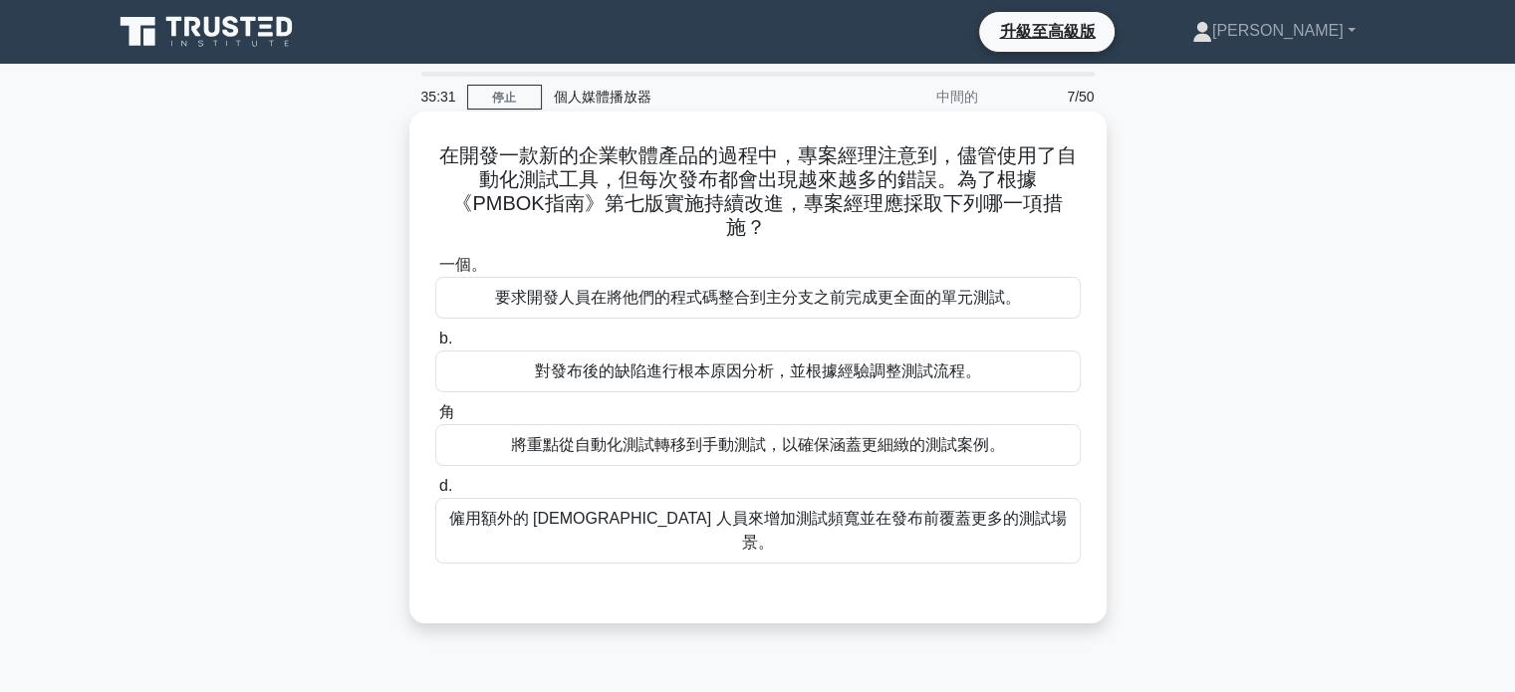
click at [747, 363] on font "對發布後的缺陷進行根本原因分析，並根據經驗調整測試流程。" at bounding box center [758, 371] width 446 height 17
click at [435, 346] on input "b. 對發布後的缺陷進行根本原因分析，並根據經驗調整測試流程。" at bounding box center [435, 339] width 0 height 13
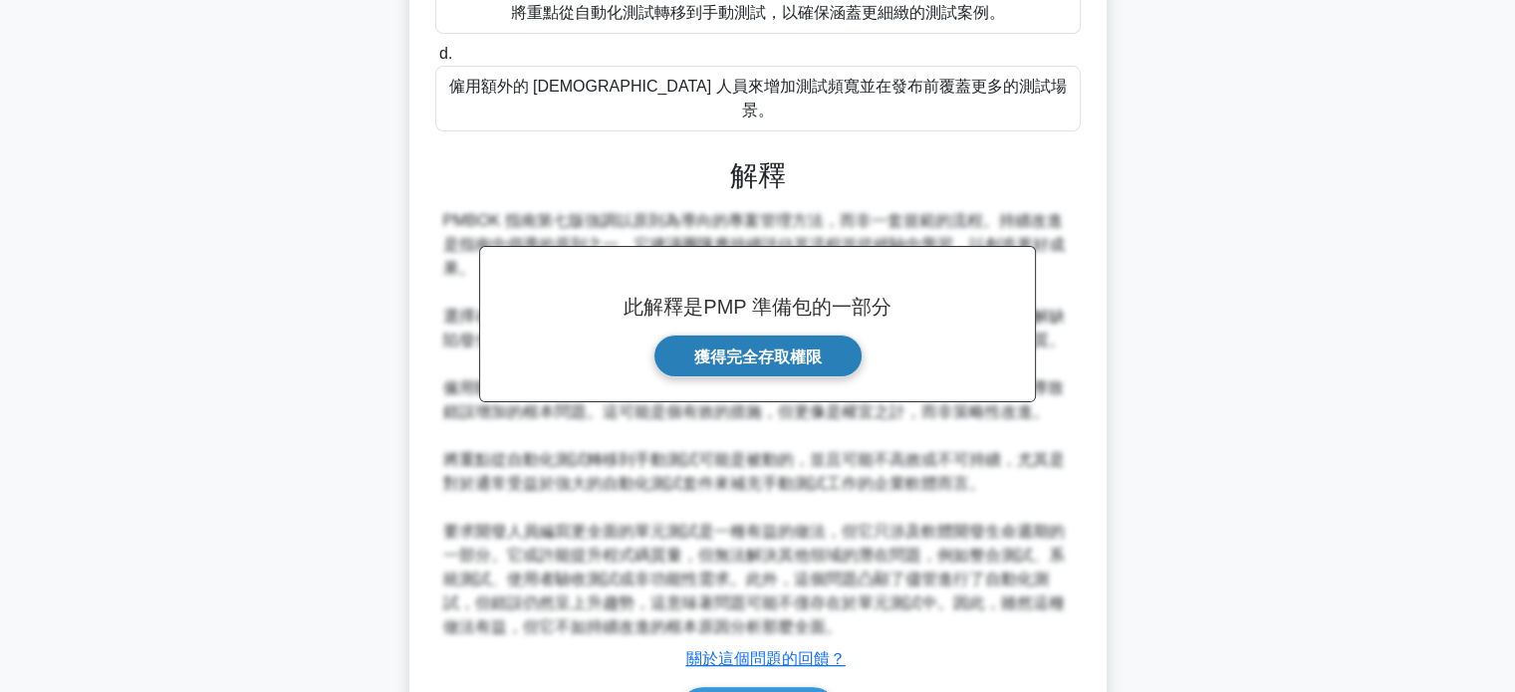
scroll to position [498, 0]
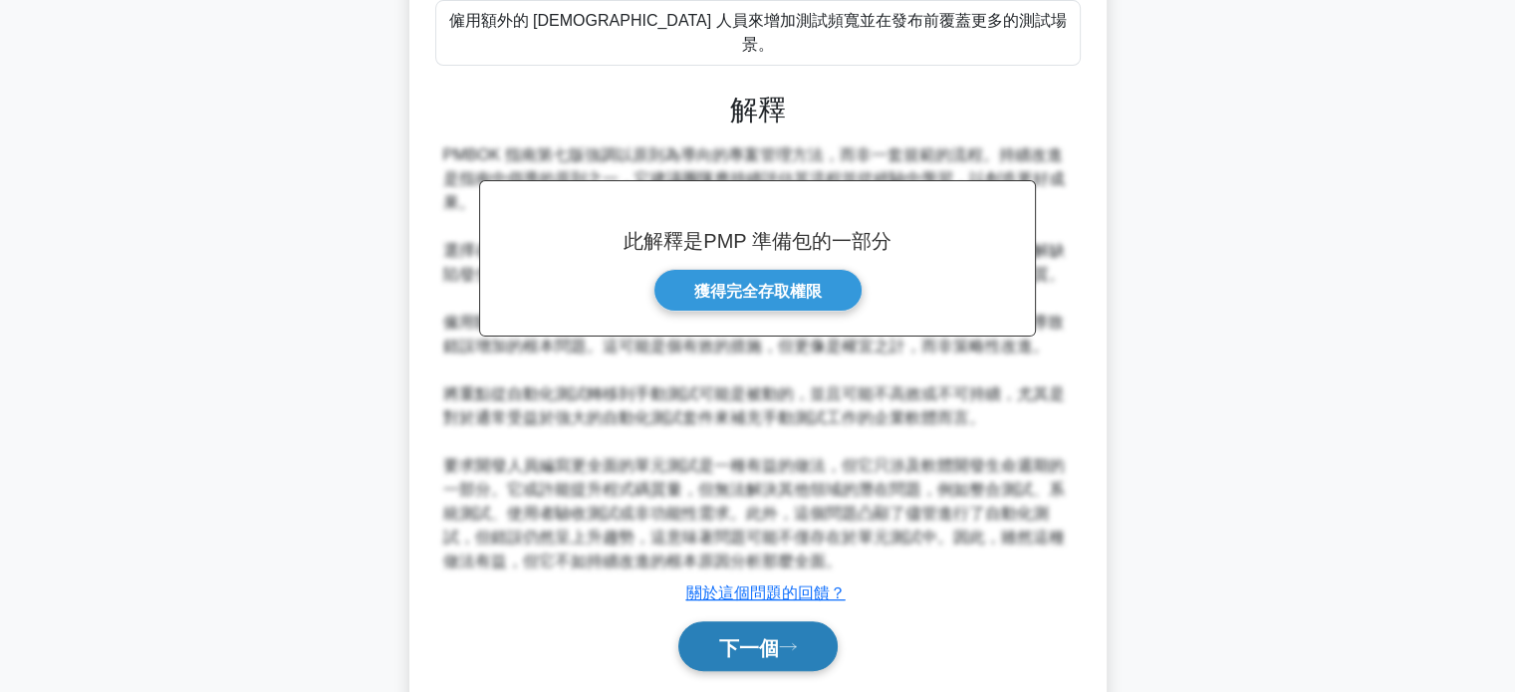
click at [752, 637] on font "下一個" at bounding box center [749, 648] width 60 height 22
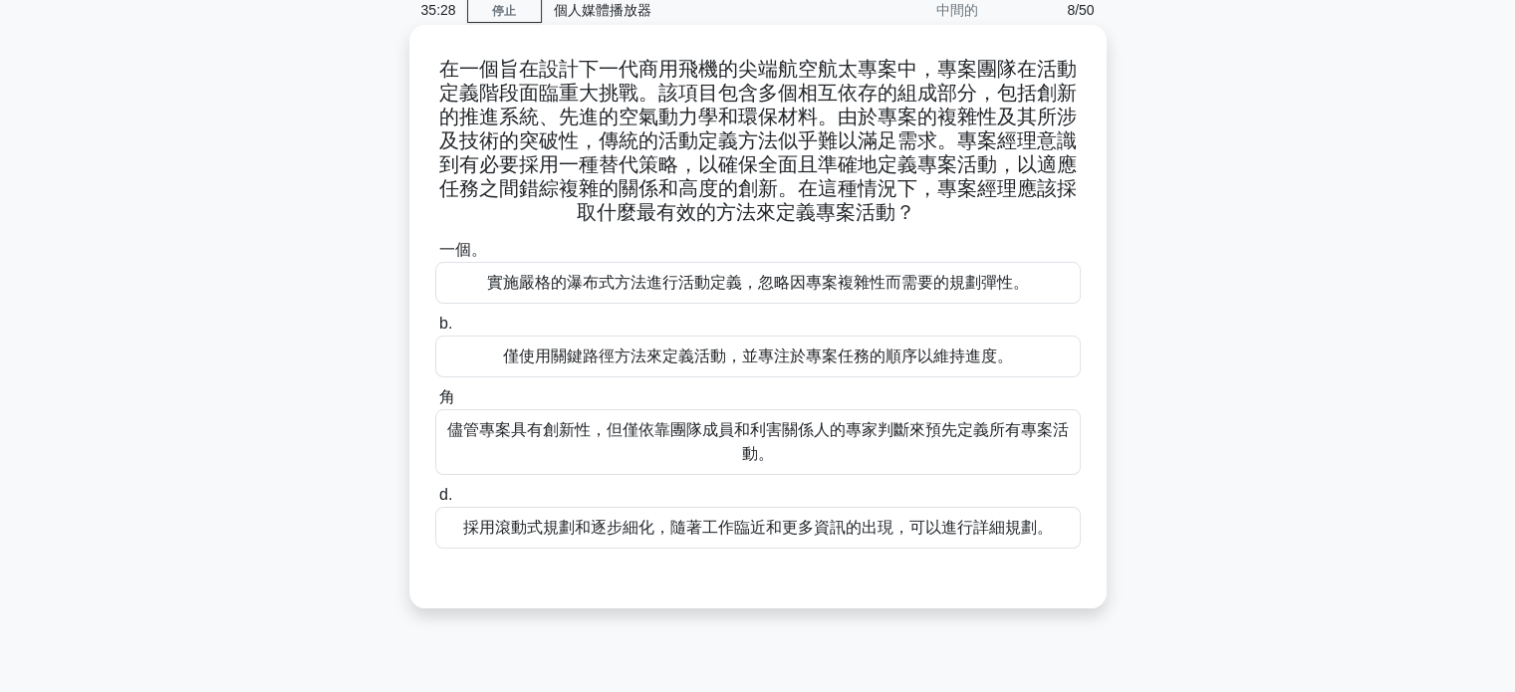
scroll to position [0, 0]
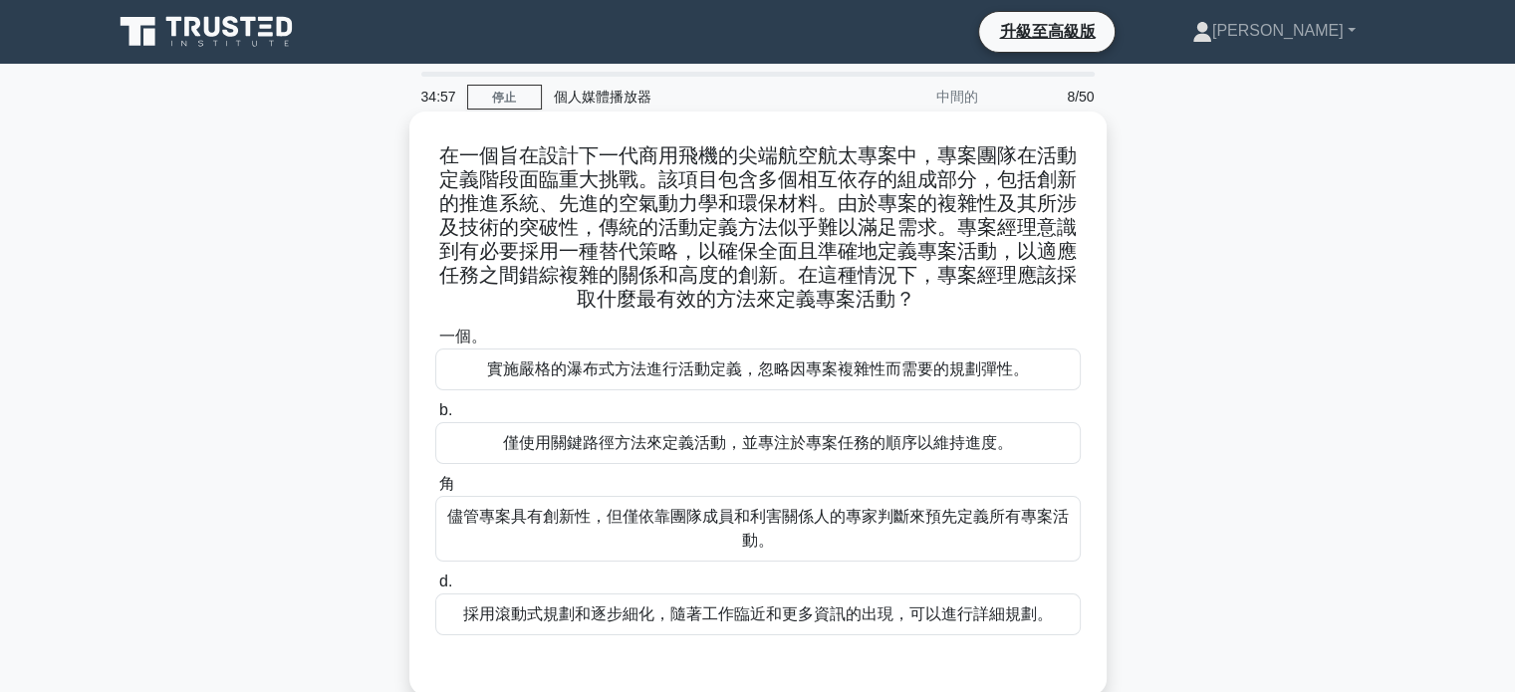
click at [708, 621] on font "採用滾動式規劃和逐步細化，隨著工作臨近和更多資訊的出現，可以進行詳細規劃。" at bounding box center [758, 614] width 590 height 17
click at [435, 589] on input "d. 採用滾動式規劃和逐步細化，隨著工作臨近和更多資訊的出現，可以進行詳細規劃。" at bounding box center [435, 582] width 0 height 13
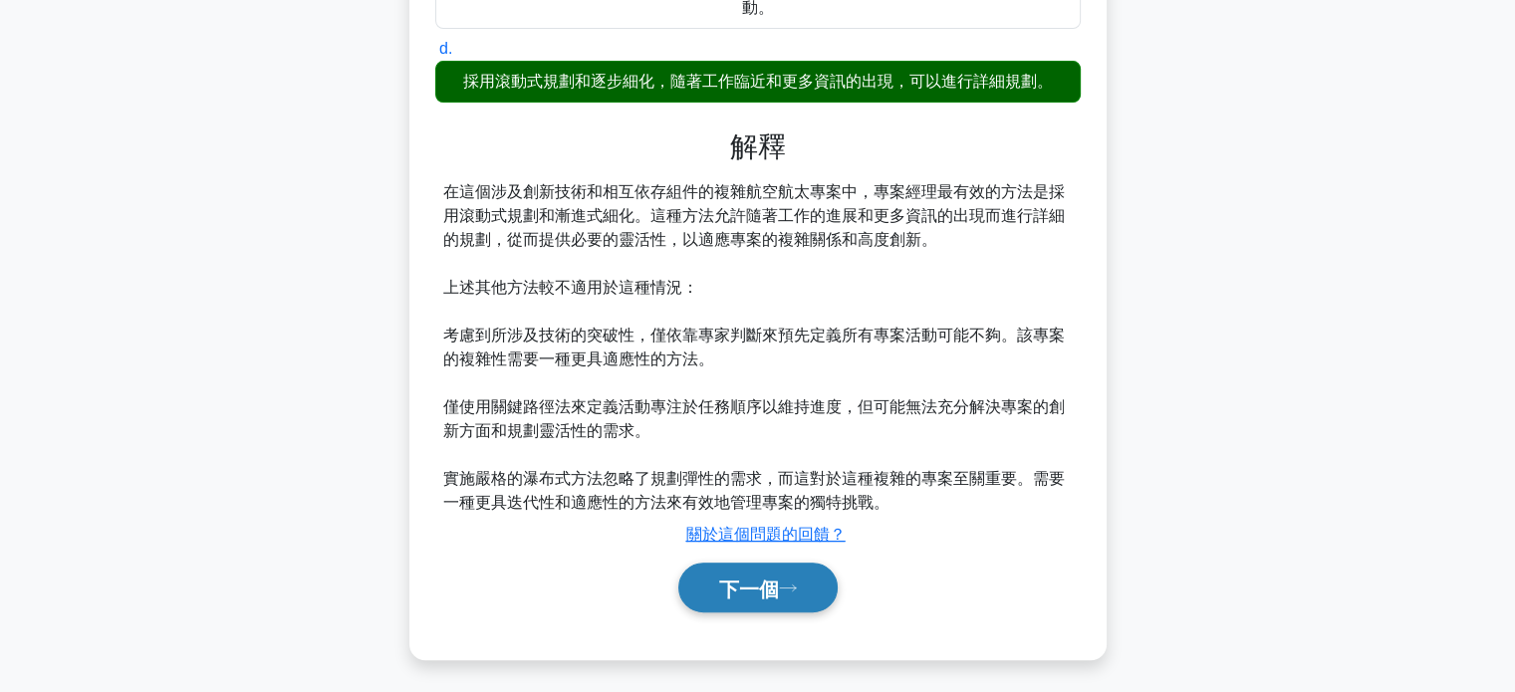
scroll to position [537, 0]
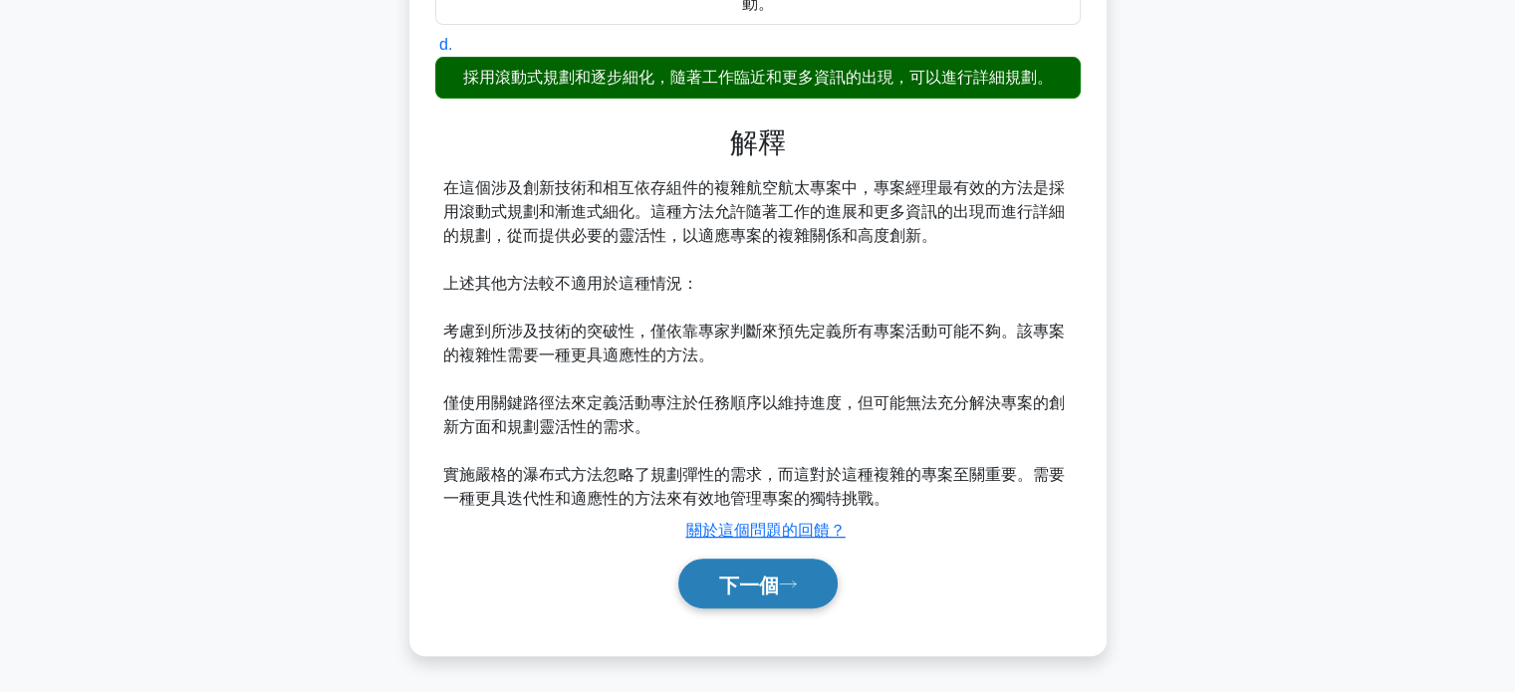
click at [750, 585] on font "下一個" at bounding box center [749, 585] width 60 height 22
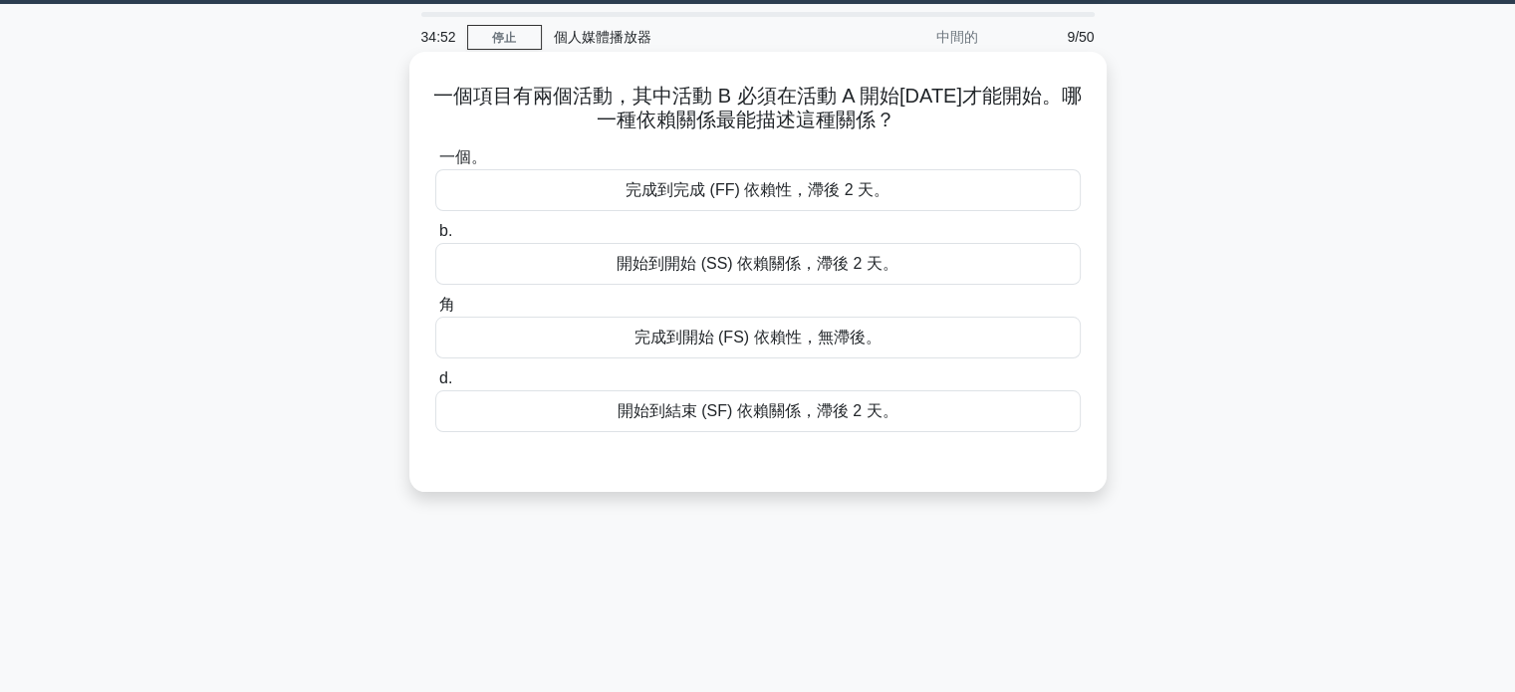
scroll to position [0, 0]
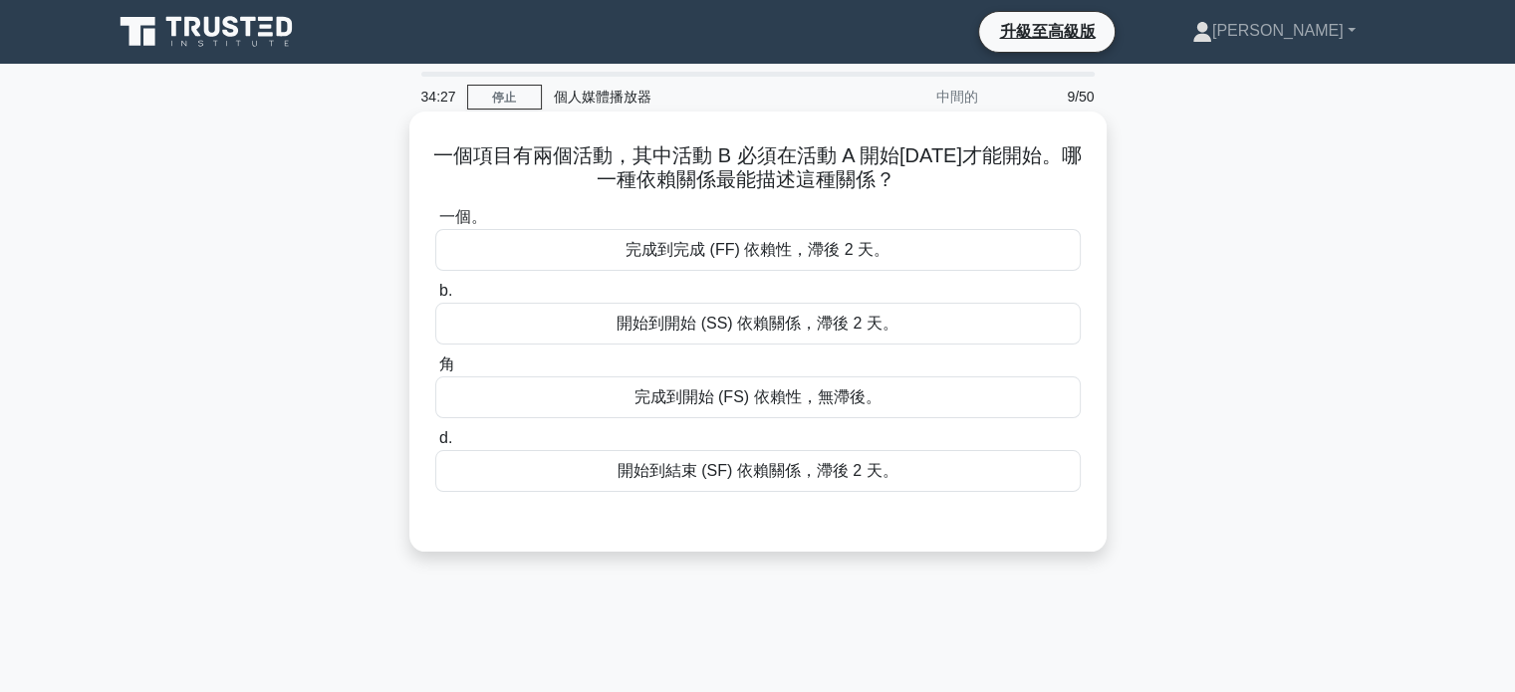
click at [730, 326] on font "開始到開始 (SS) 依賴關係，滯後 2 天。" at bounding box center [758, 323] width 282 height 17
click at [435, 298] on input "b. 開始到開始 (SS) 依賴關係，滯後 2 天。" at bounding box center [435, 291] width 0 height 13
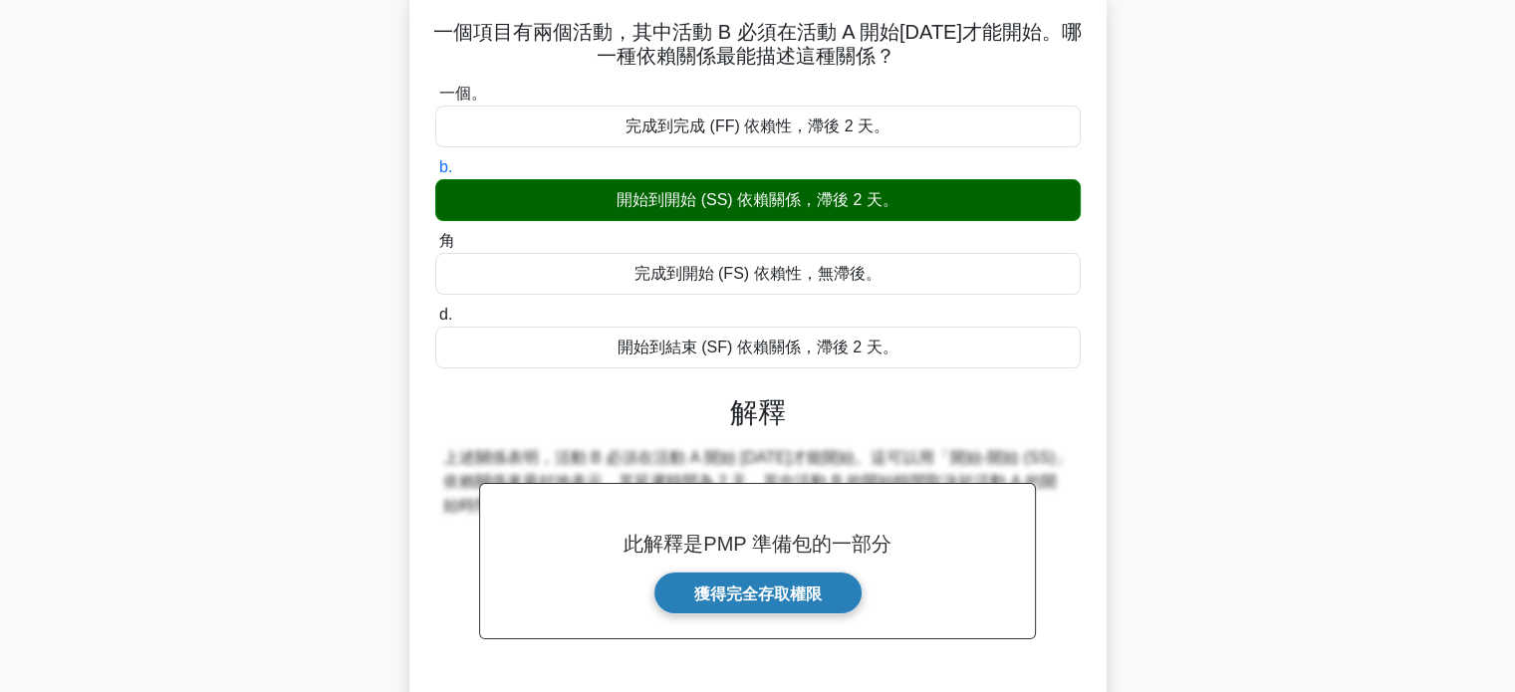
scroll to position [384, 0]
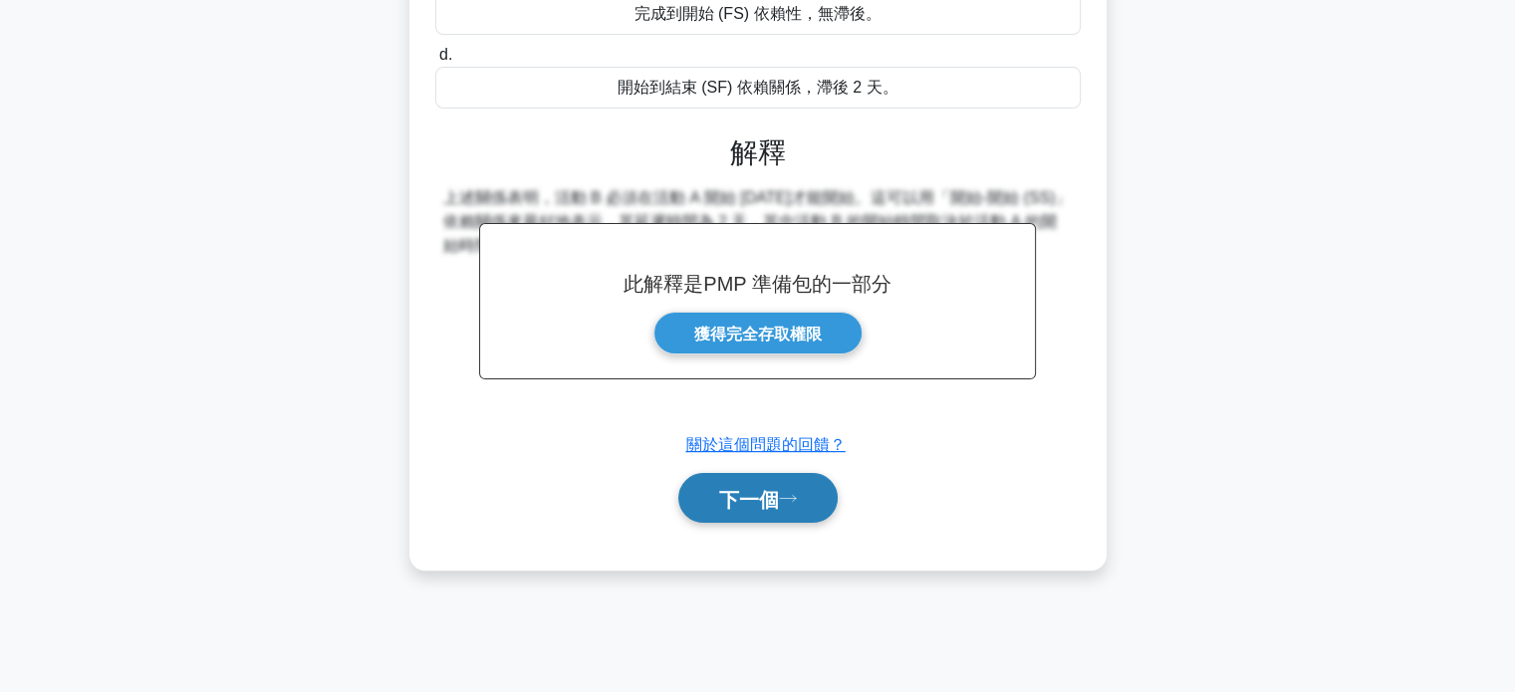
click at [749, 493] on font "下一個" at bounding box center [749, 499] width 60 height 22
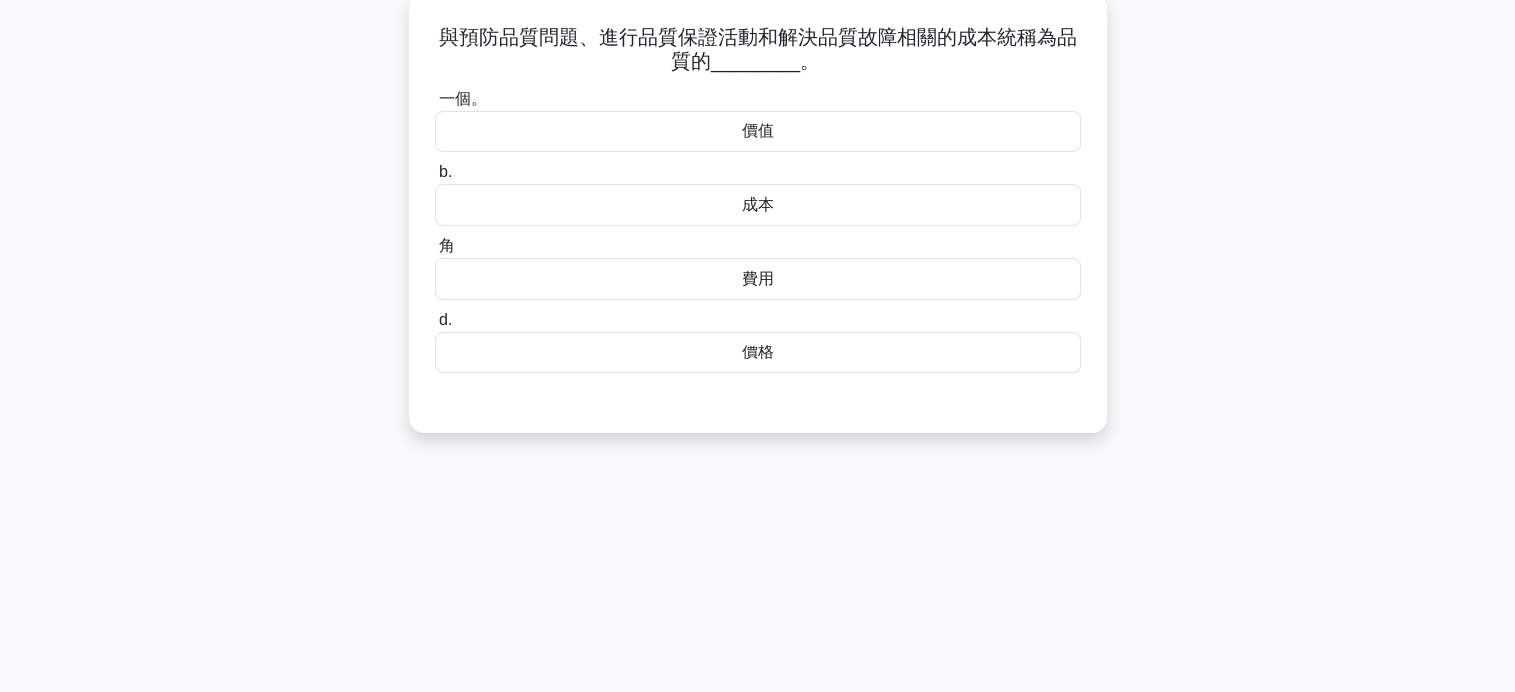
scroll to position [0, 0]
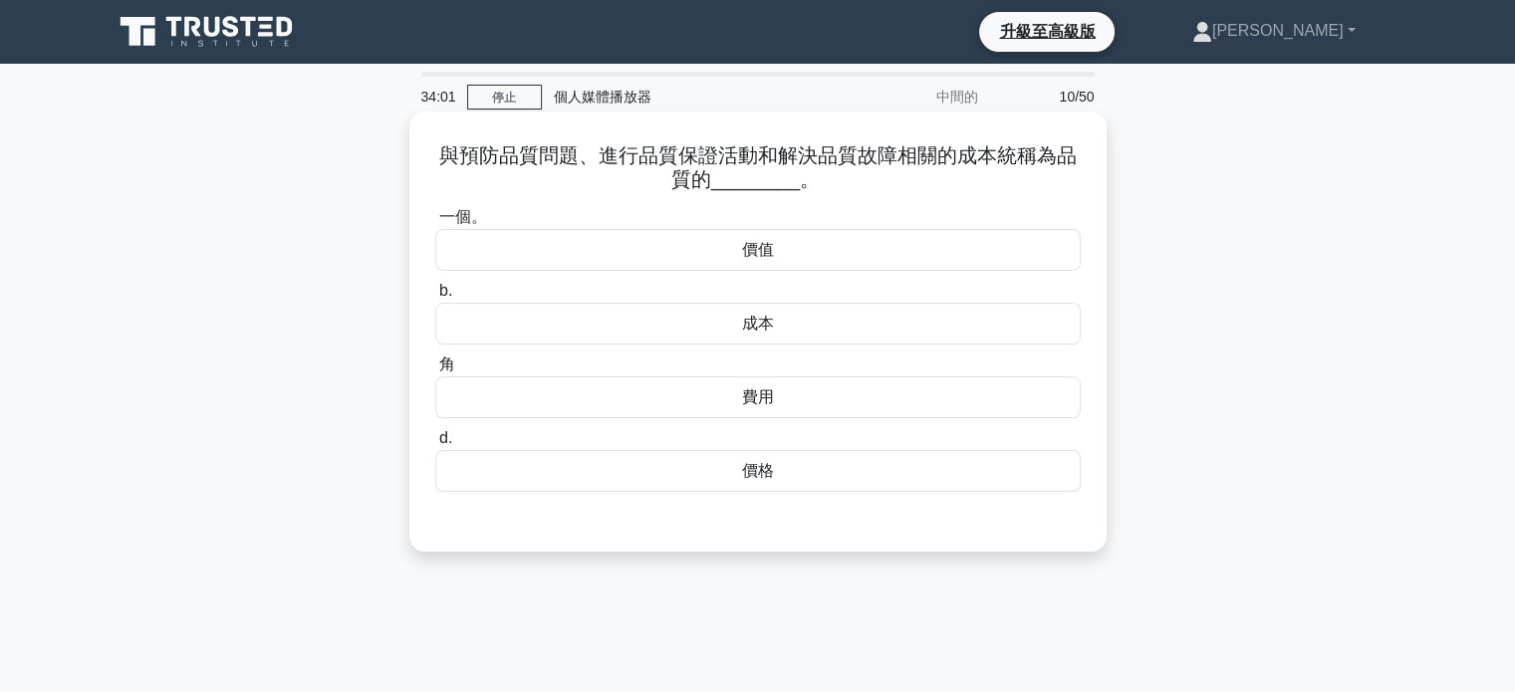
click at [759, 409] on font "費用" at bounding box center [758, 398] width 32 height 24
click at [435, 372] on input "角 費用" at bounding box center [435, 365] width 0 height 13
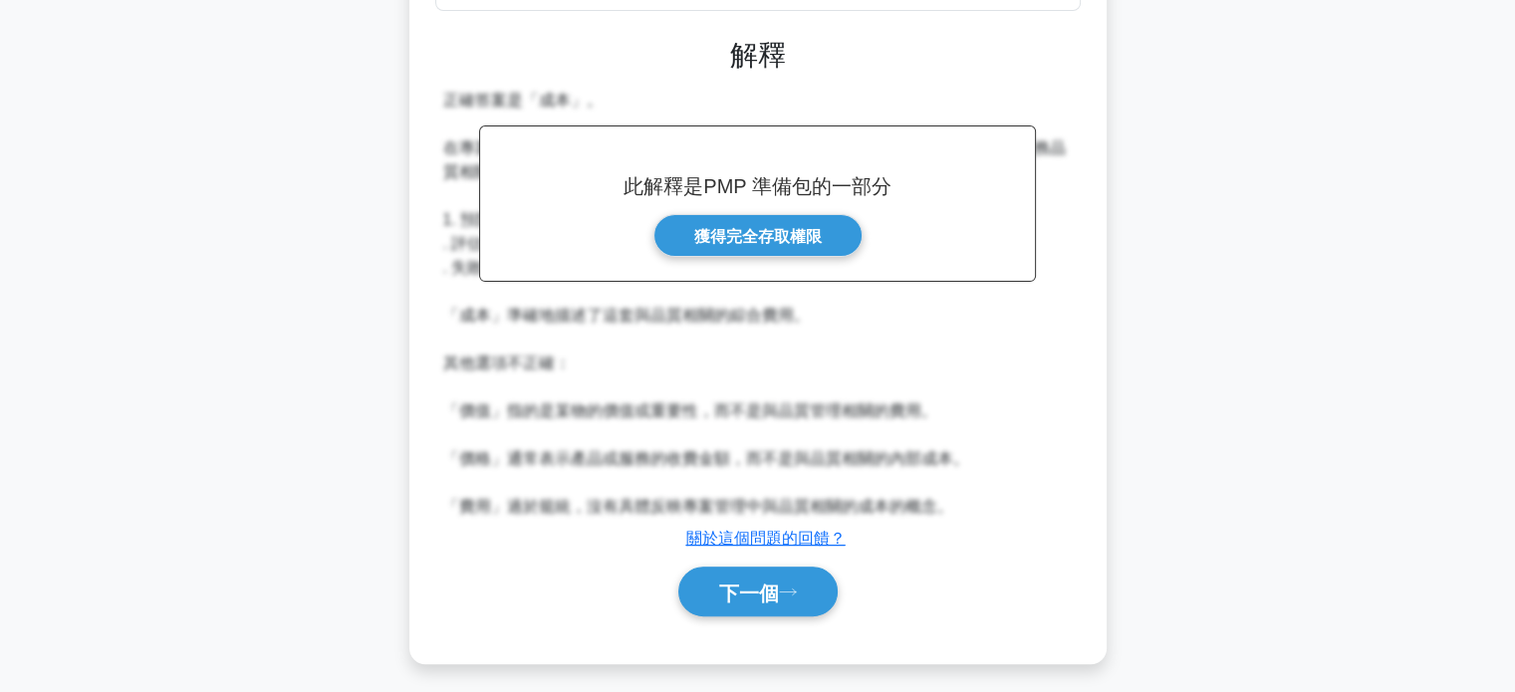
scroll to position [490, 0]
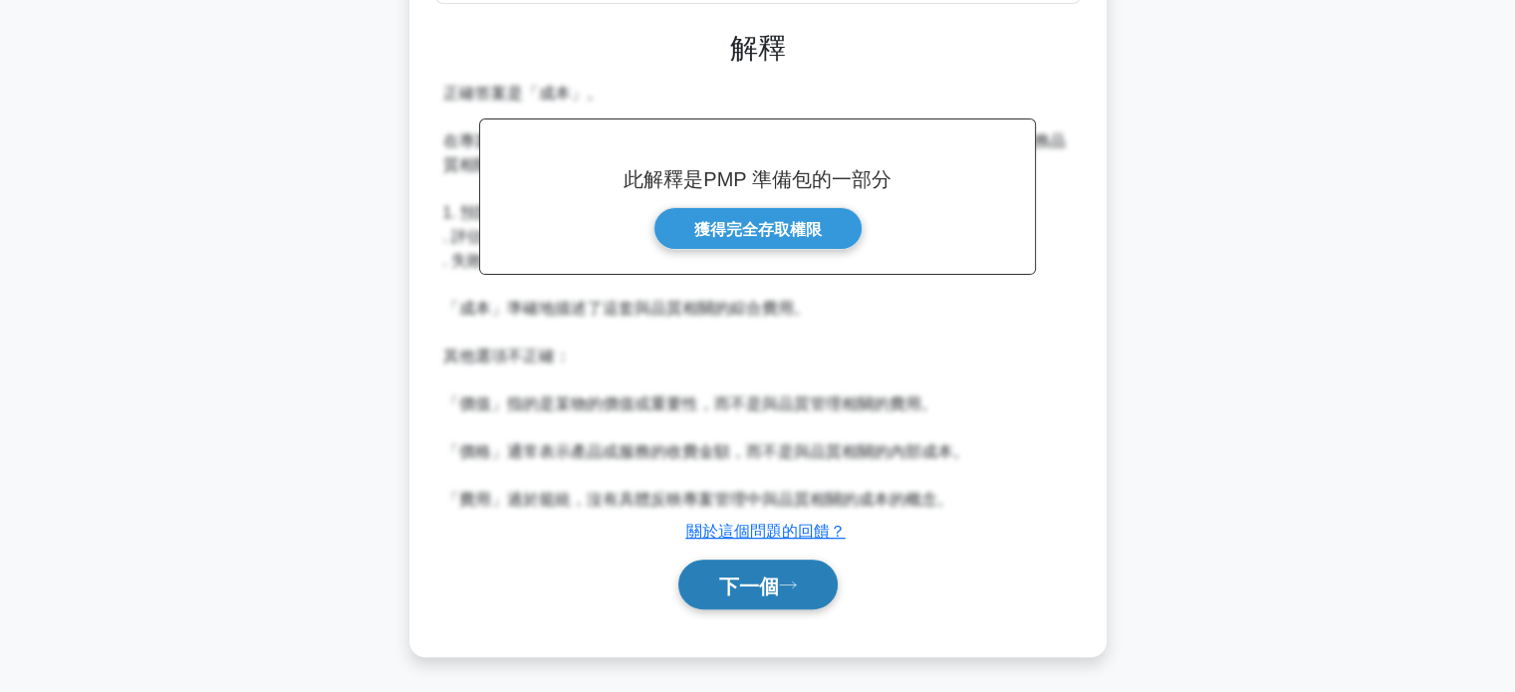
click at [742, 595] on button "下一個" at bounding box center [757, 585] width 159 height 51
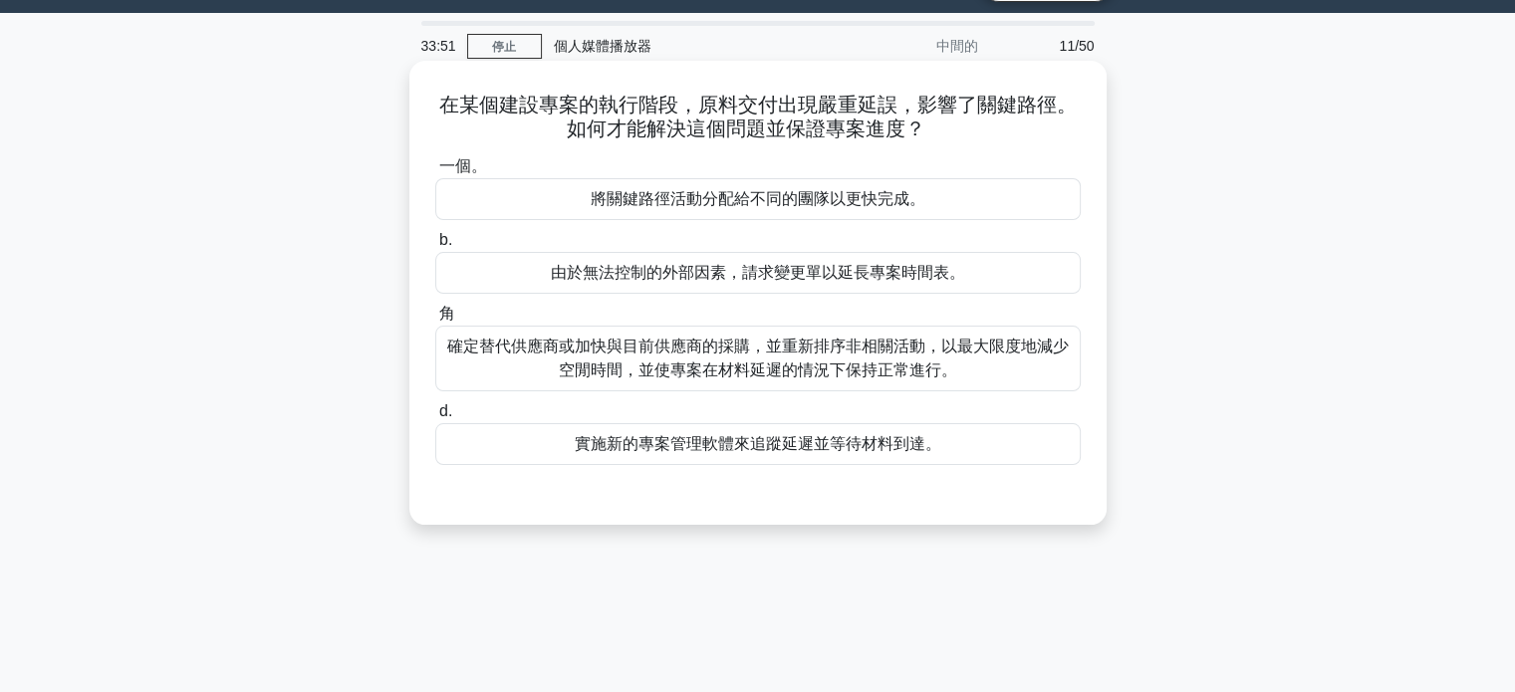
scroll to position [0, 0]
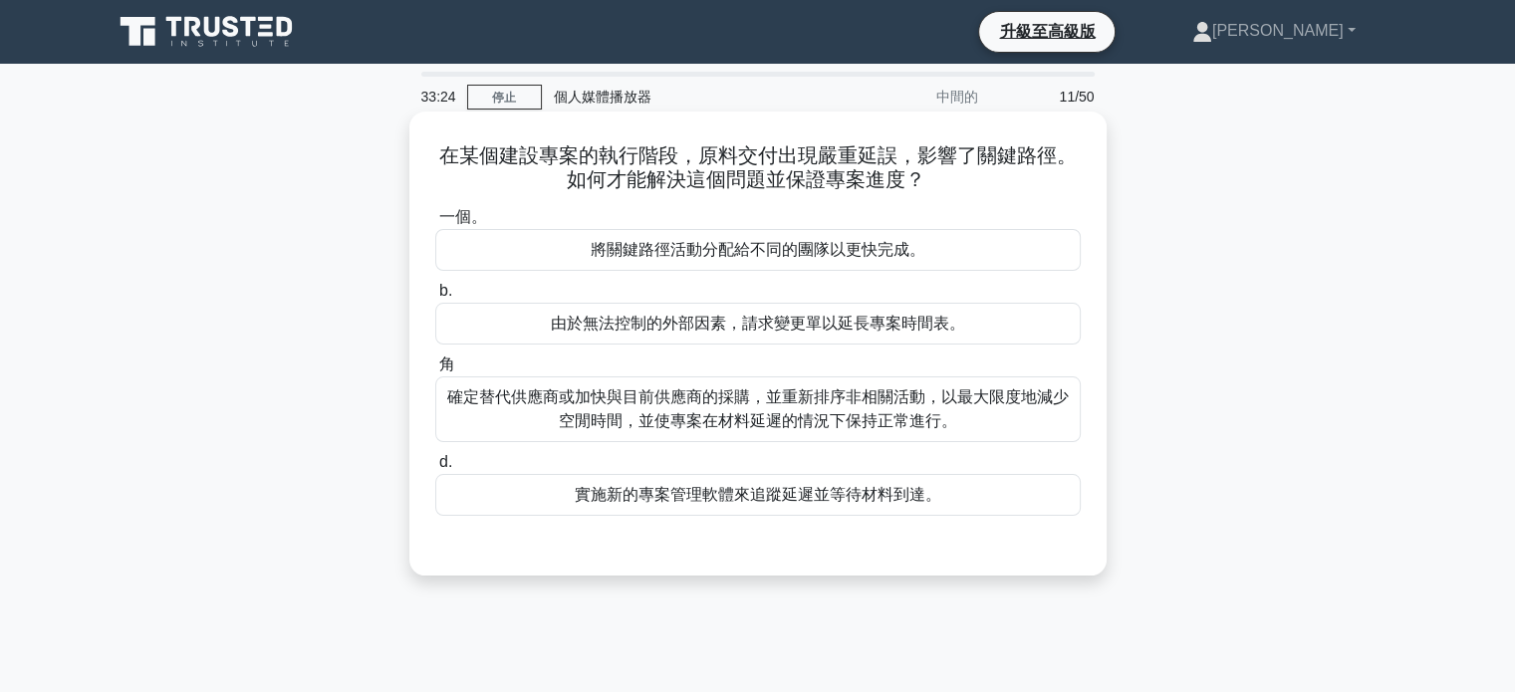
click at [785, 414] on font "確定替代供應商或加快與目前供應商的採購，並重新排序非相關活動，以最大限度地減少空閒時間，並使專案在材料延遲的情況下保持正常進行。" at bounding box center [758, 409] width 622 height 41
click at [435, 372] on input "角 確定替代供應商或加快與目前供應商的採購，並重新排序非相關活動，以最大限度地減少空閒時間，並使專案在材料延遲的情況下保持正常進行。" at bounding box center [435, 365] width 0 height 13
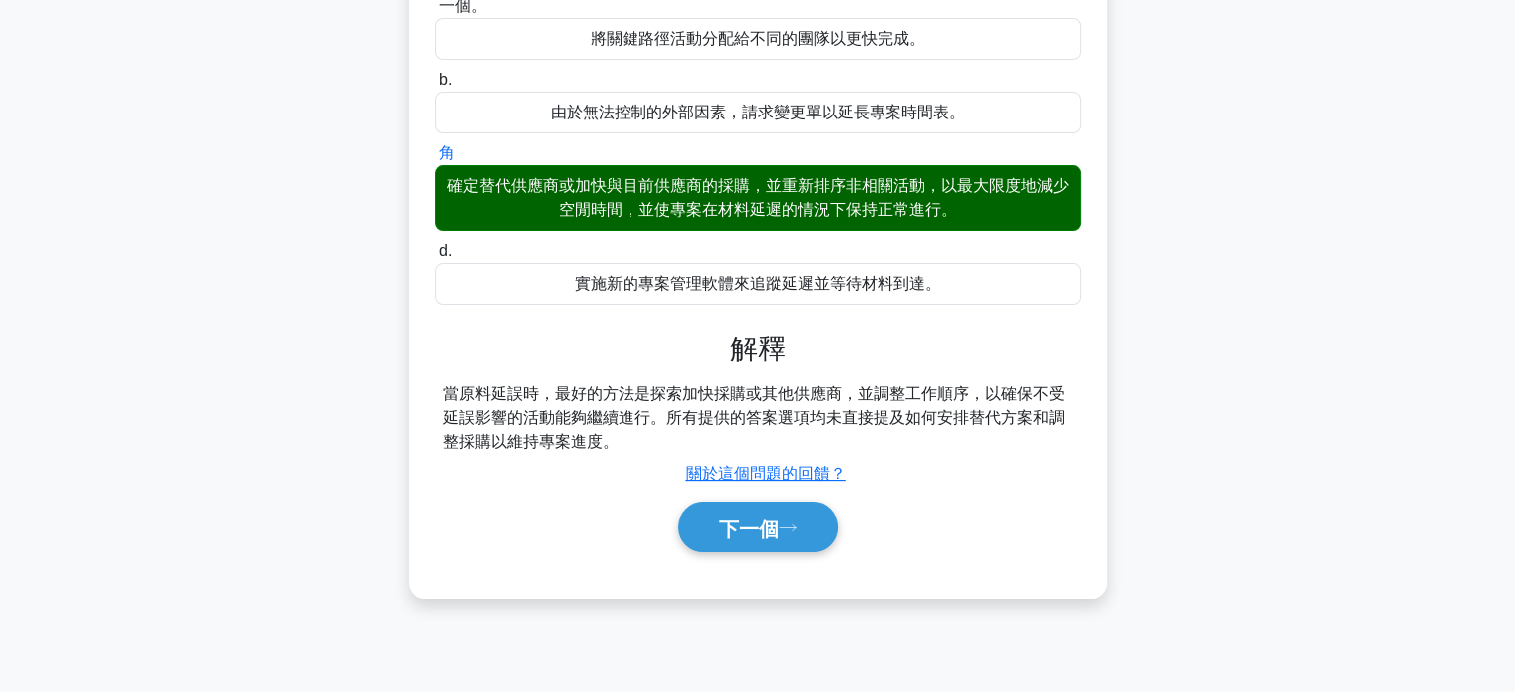
scroll to position [384, 0]
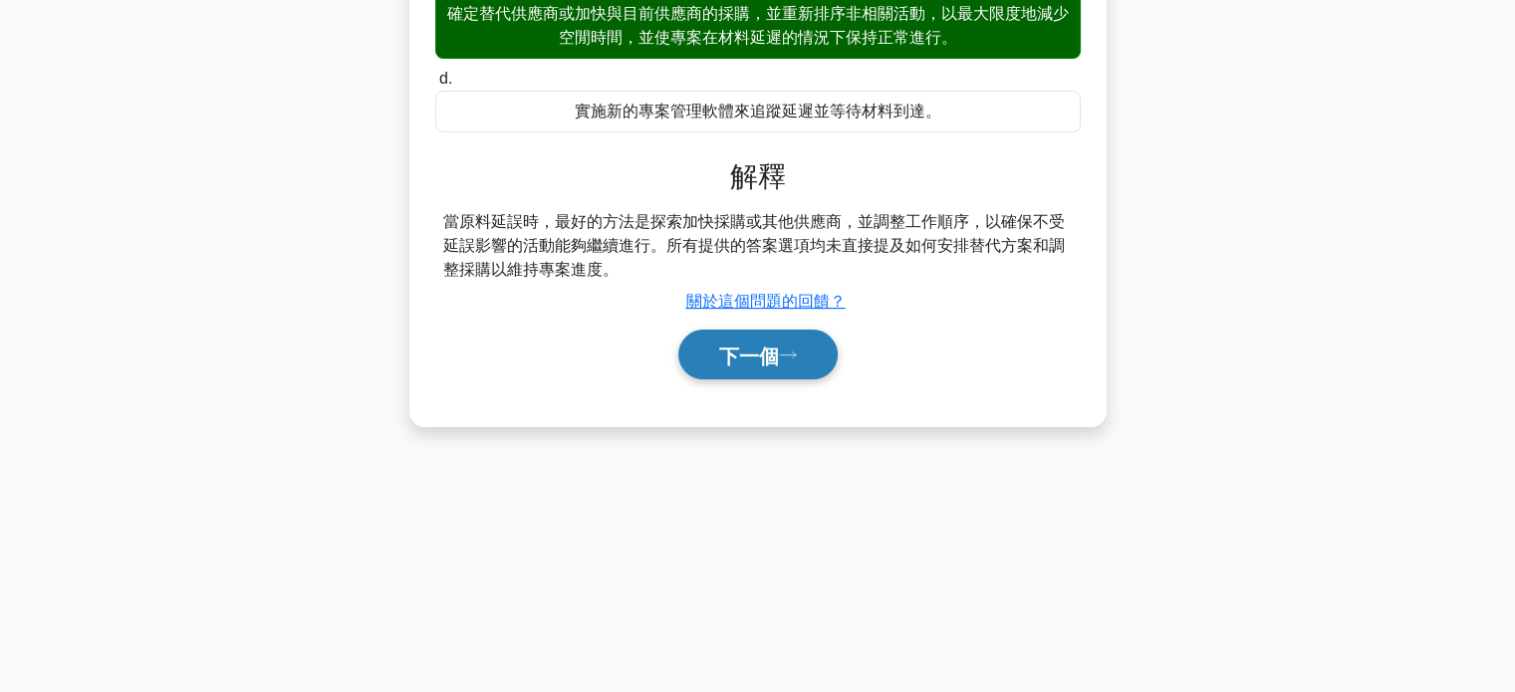
click at [762, 371] on button "下一個" at bounding box center [757, 355] width 159 height 51
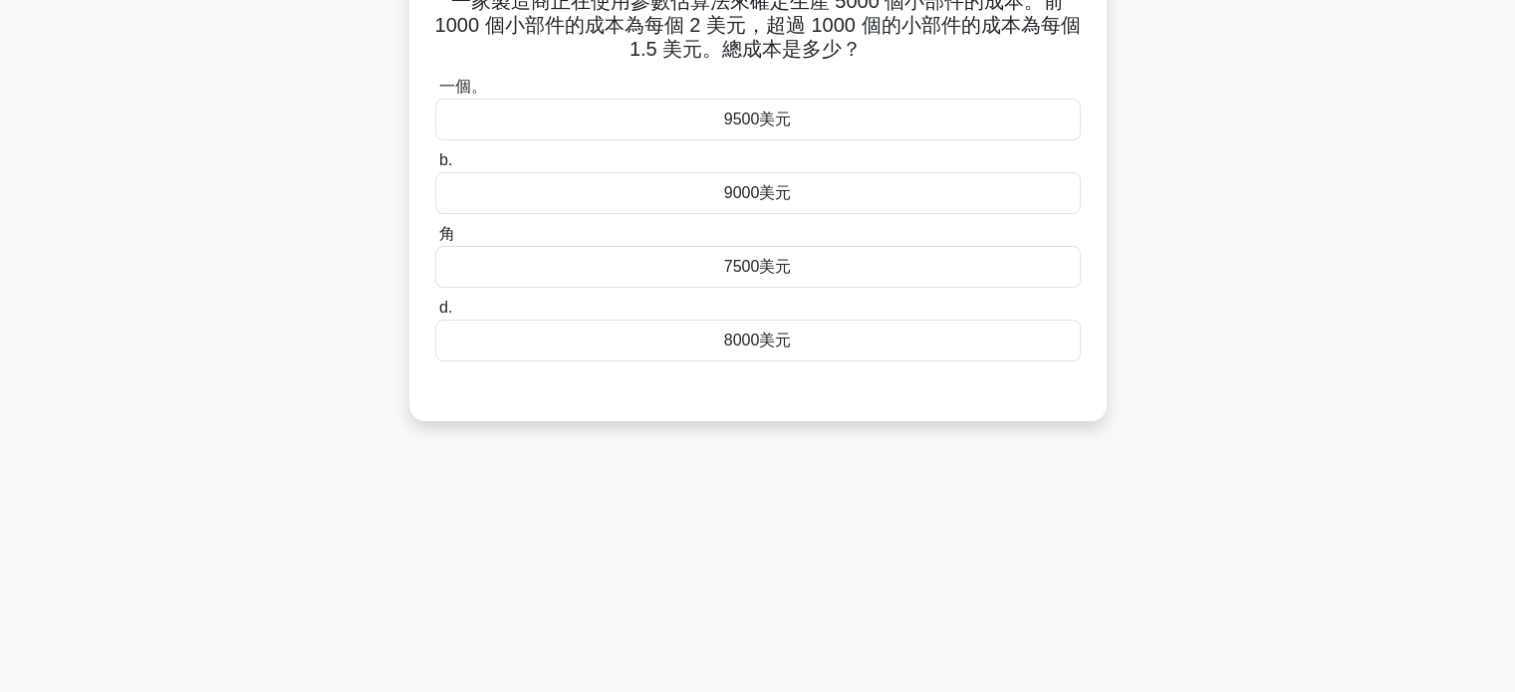
scroll to position [0, 0]
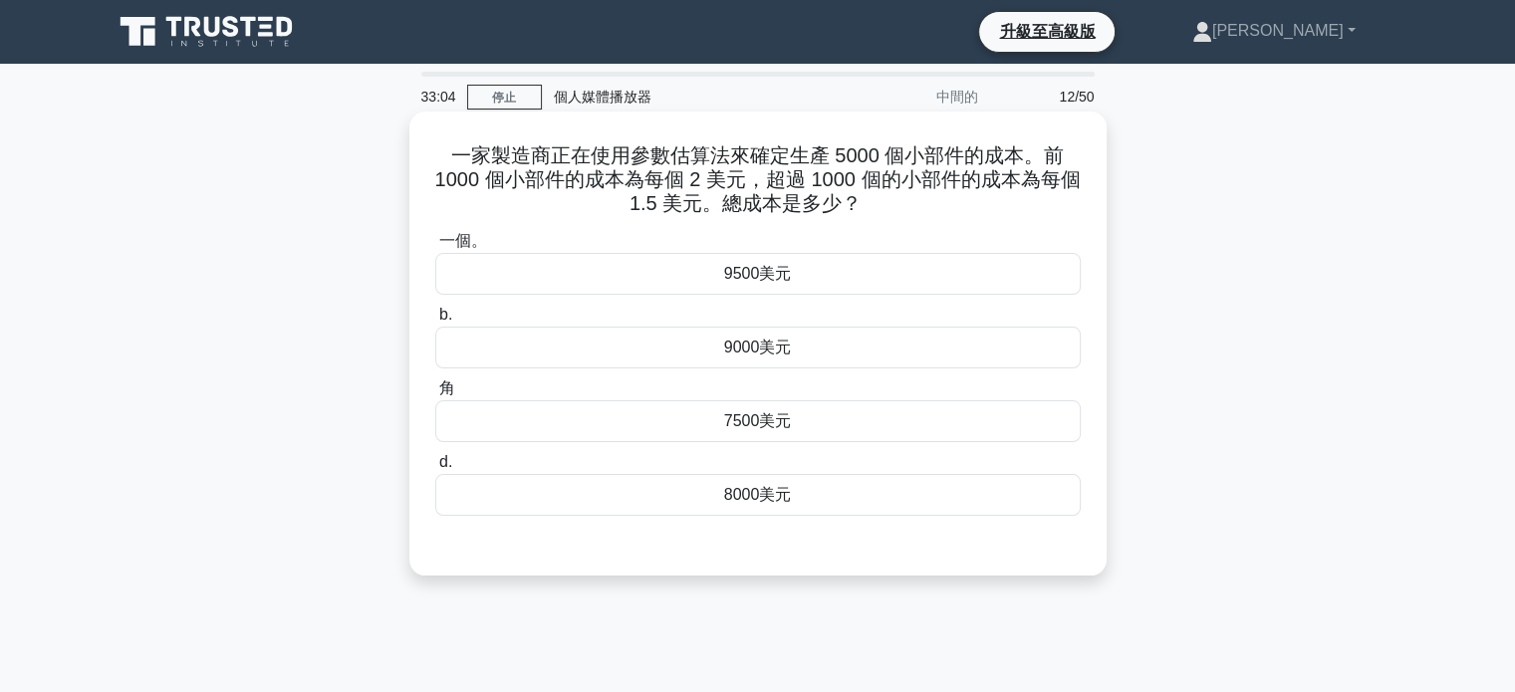
click at [754, 493] on font "8000美元" at bounding box center [758, 494] width 68 height 17
click at [435, 469] on input "d. 8000美元" at bounding box center [435, 462] width 0 height 13
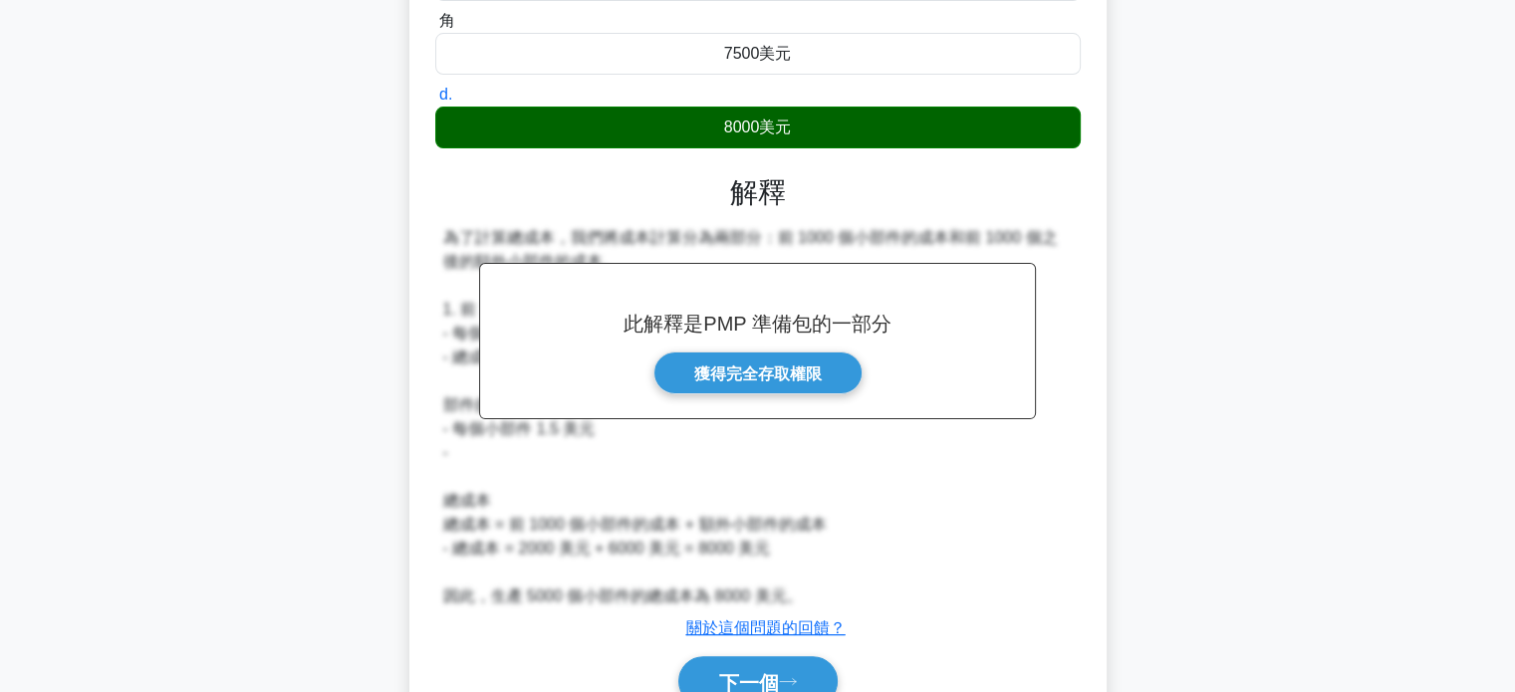
scroll to position [399, 0]
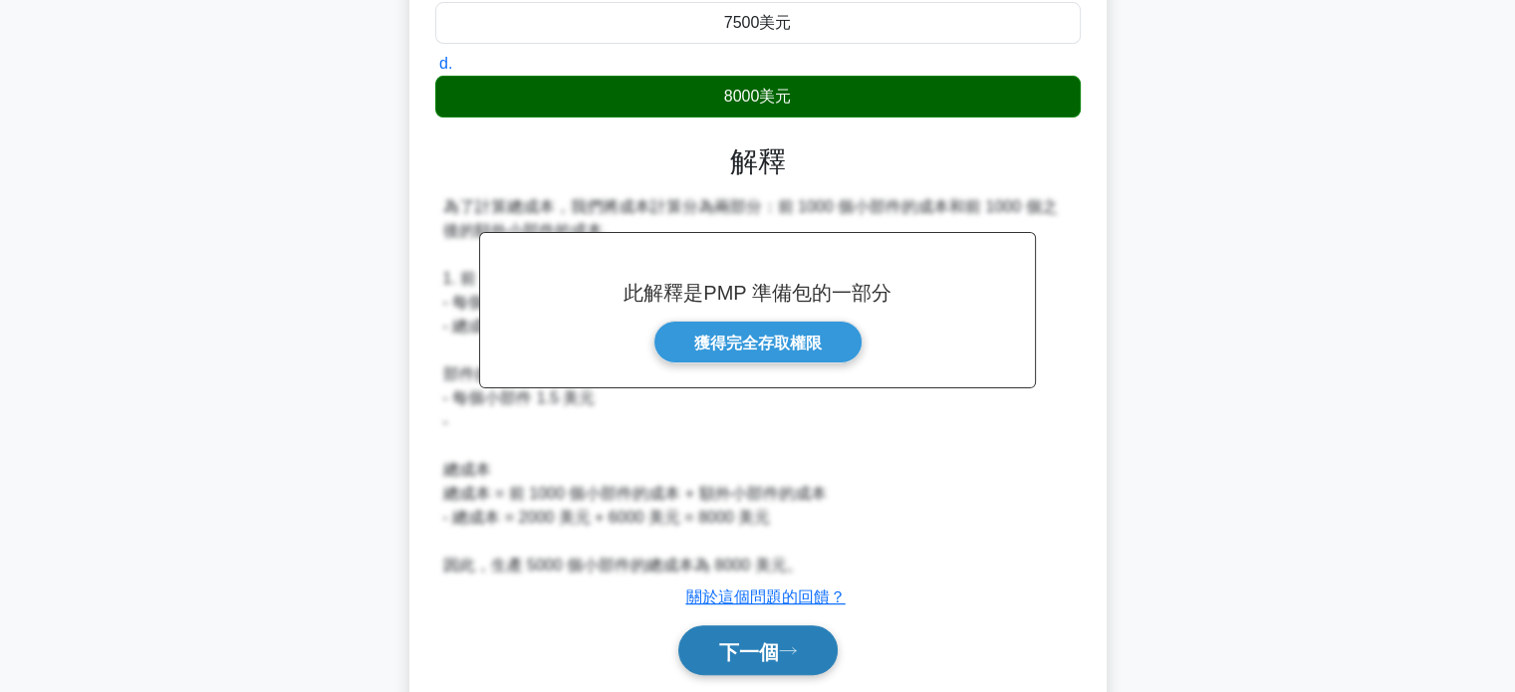
click at [777, 651] on font "下一個" at bounding box center [749, 652] width 60 height 22
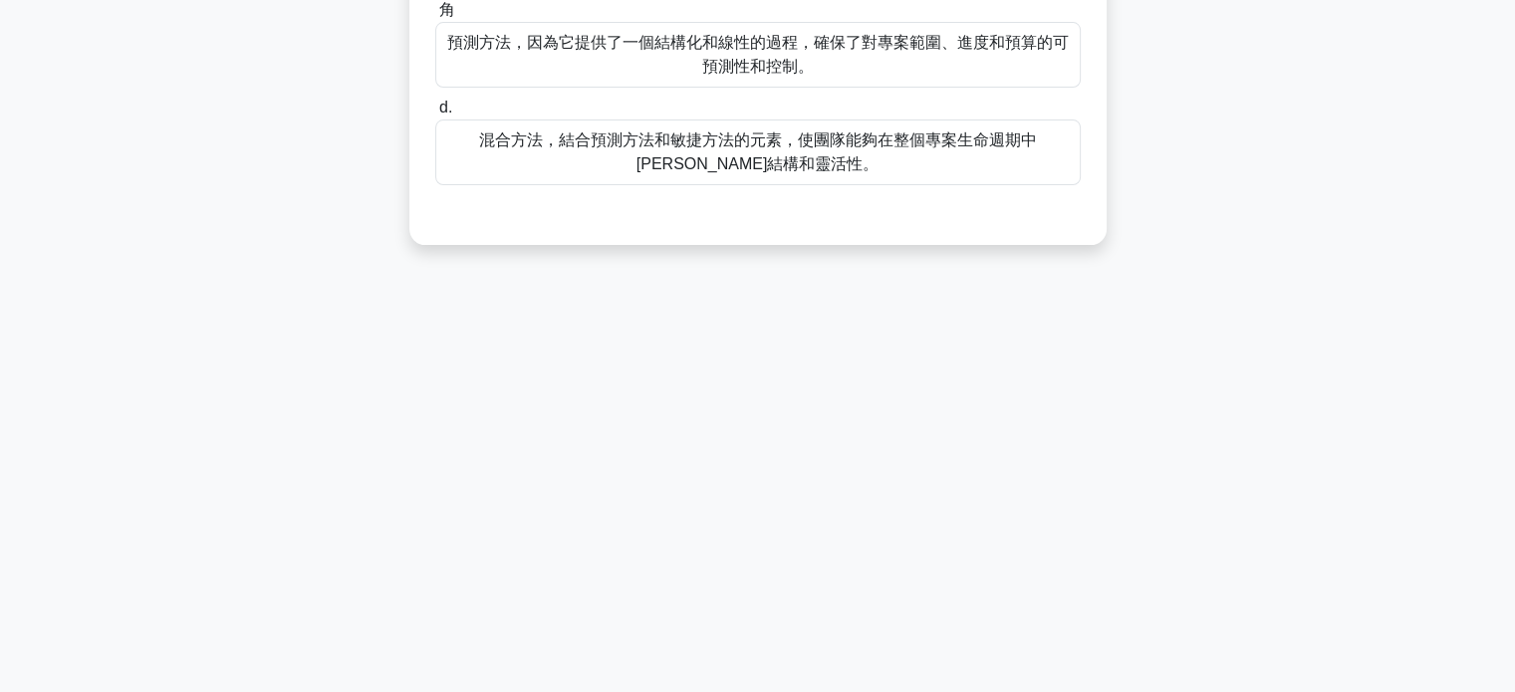
scroll to position [0, 0]
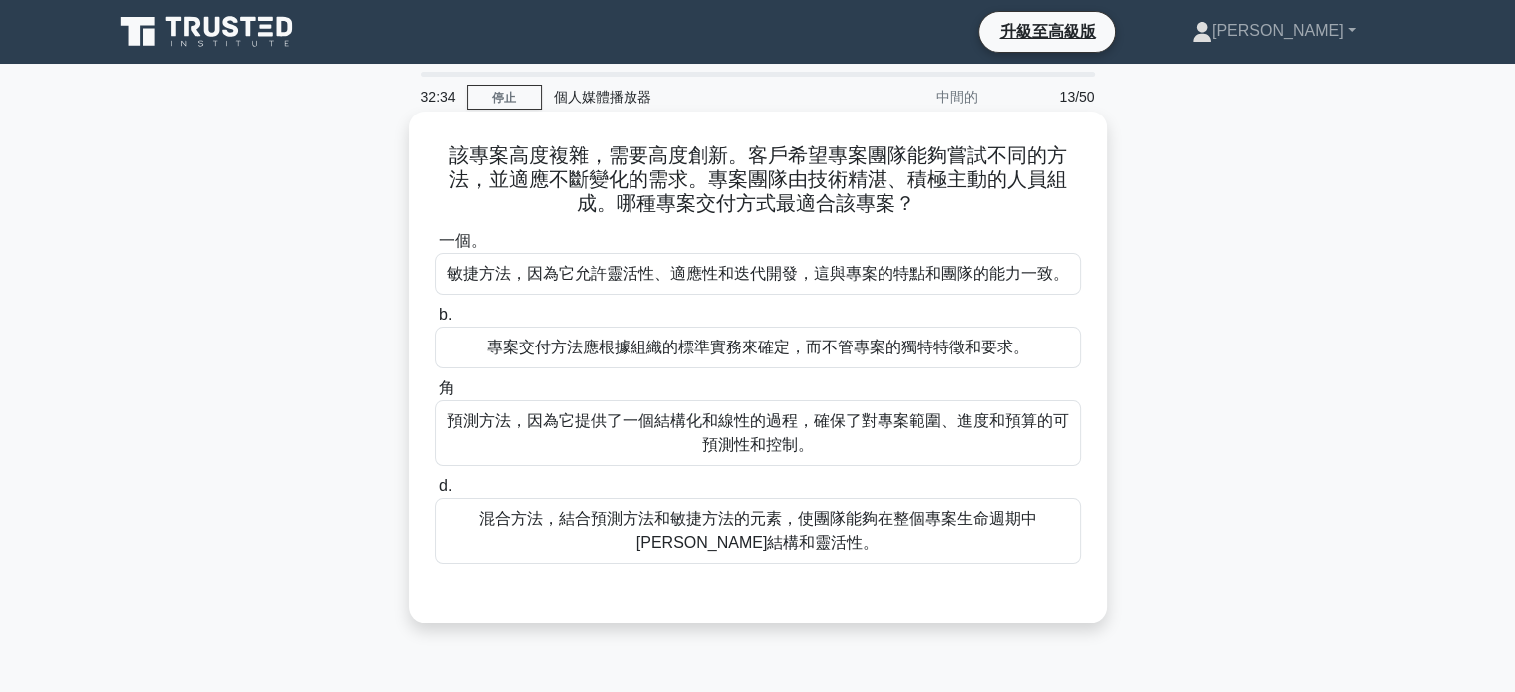
click at [785, 277] on font "敏捷方法，因為它允許靈活性、適應性和迭代開發，這與專案的特點和團隊的能力一致。" at bounding box center [758, 273] width 622 height 17
click at [435, 248] on input "一個。 敏捷方法，因為它允許靈活性、適應性和迭代開發，這與專案的特點和團隊的能力一致。" at bounding box center [435, 241] width 0 height 13
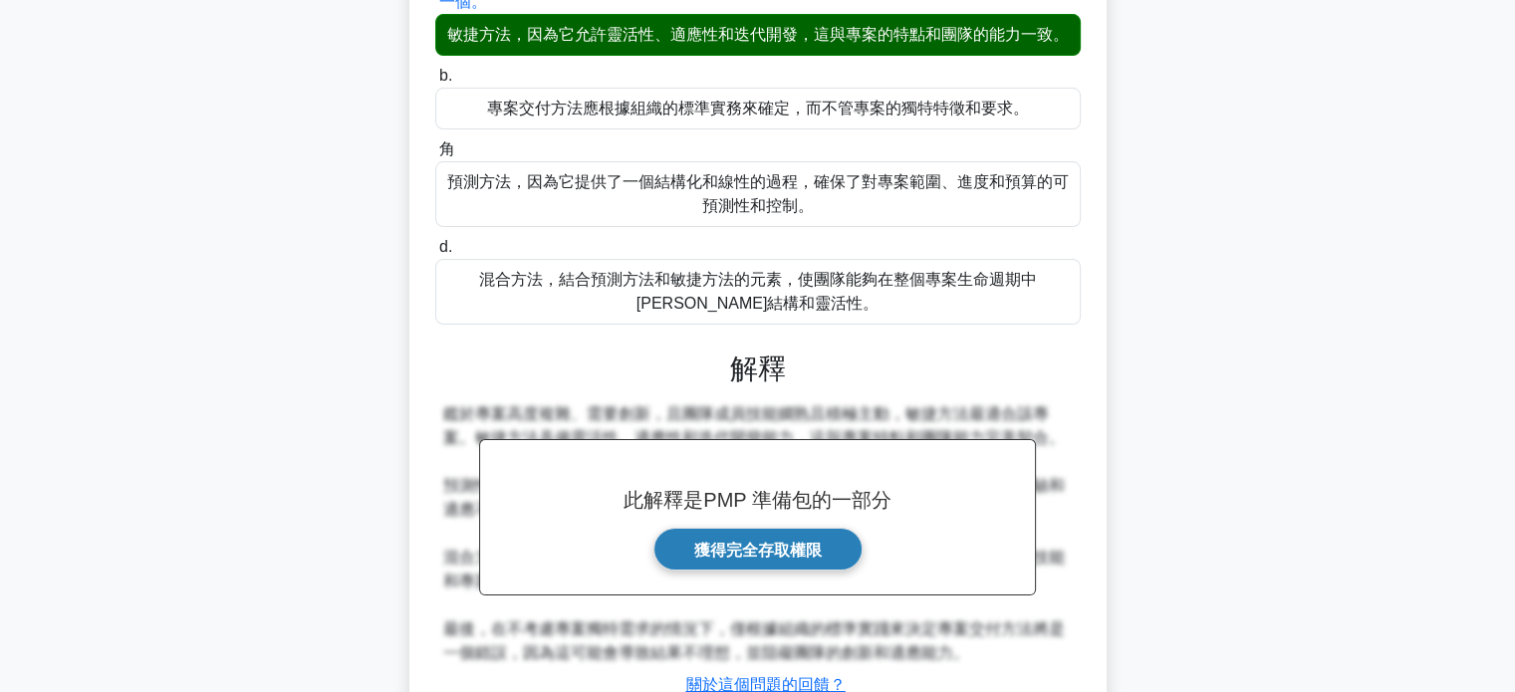
scroll to position [394, 0]
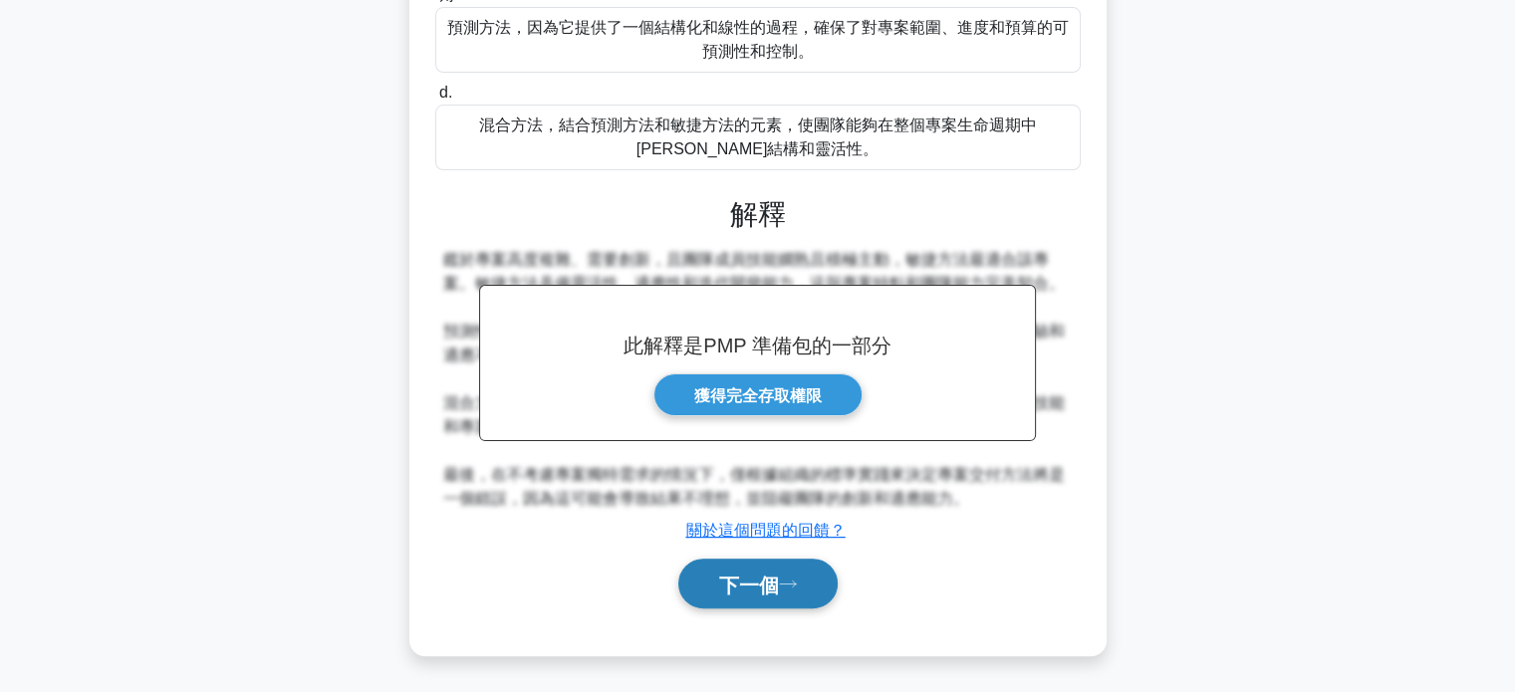
click at [735, 591] on font "下一個" at bounding box center [749, 585] width 60 height 22
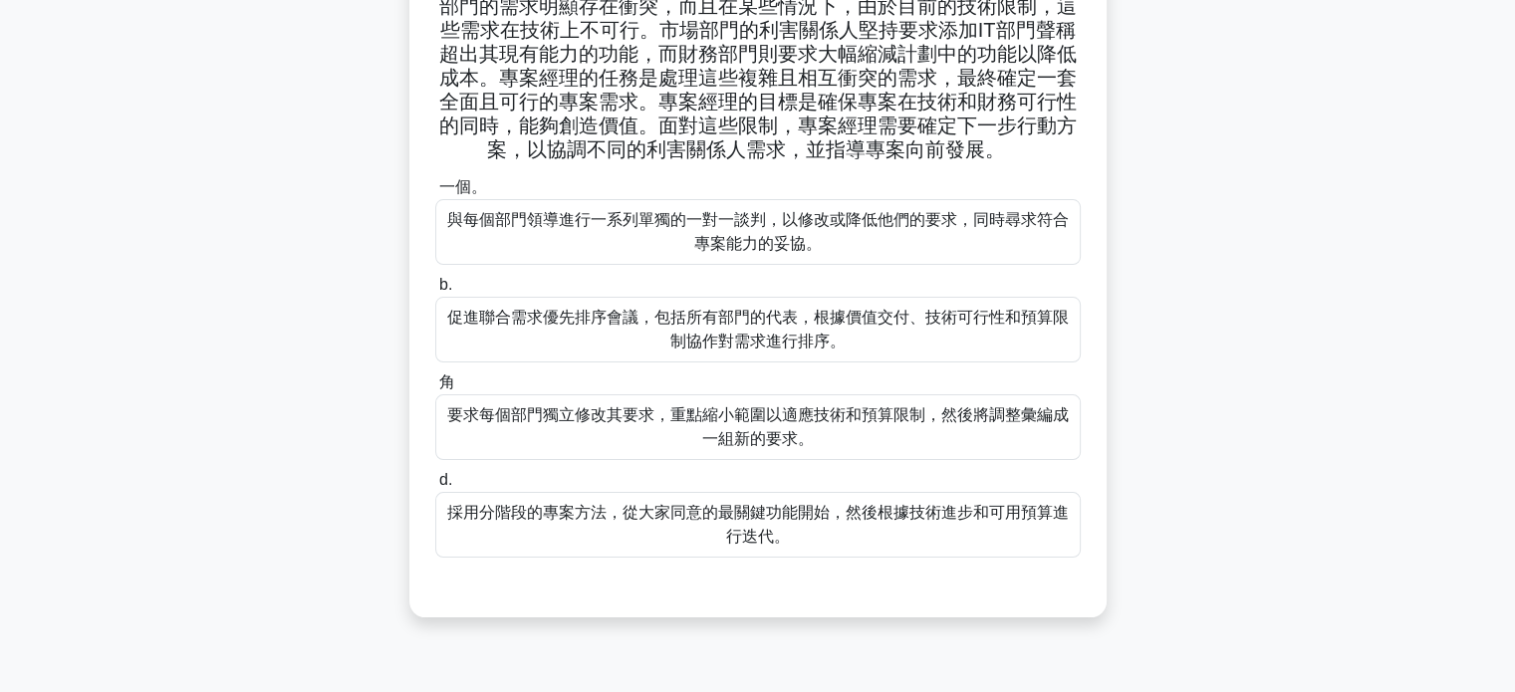
scroll to position [199, 0]
click at [785, 526] on font "採用分階段的專案方法，從大家同意的最關鍵功能開始，然後根據技術進步和可用預算進行迭代。" at bounding box center [758, 522] width 622 height 41
click at [435, 485] on input "d. 採用分階段的專案方法，從大家同意的最關鍵功能開始，然後根據技術進步和可用預算進行迭代。" at bounding box center [435, 478] width 0 height 13
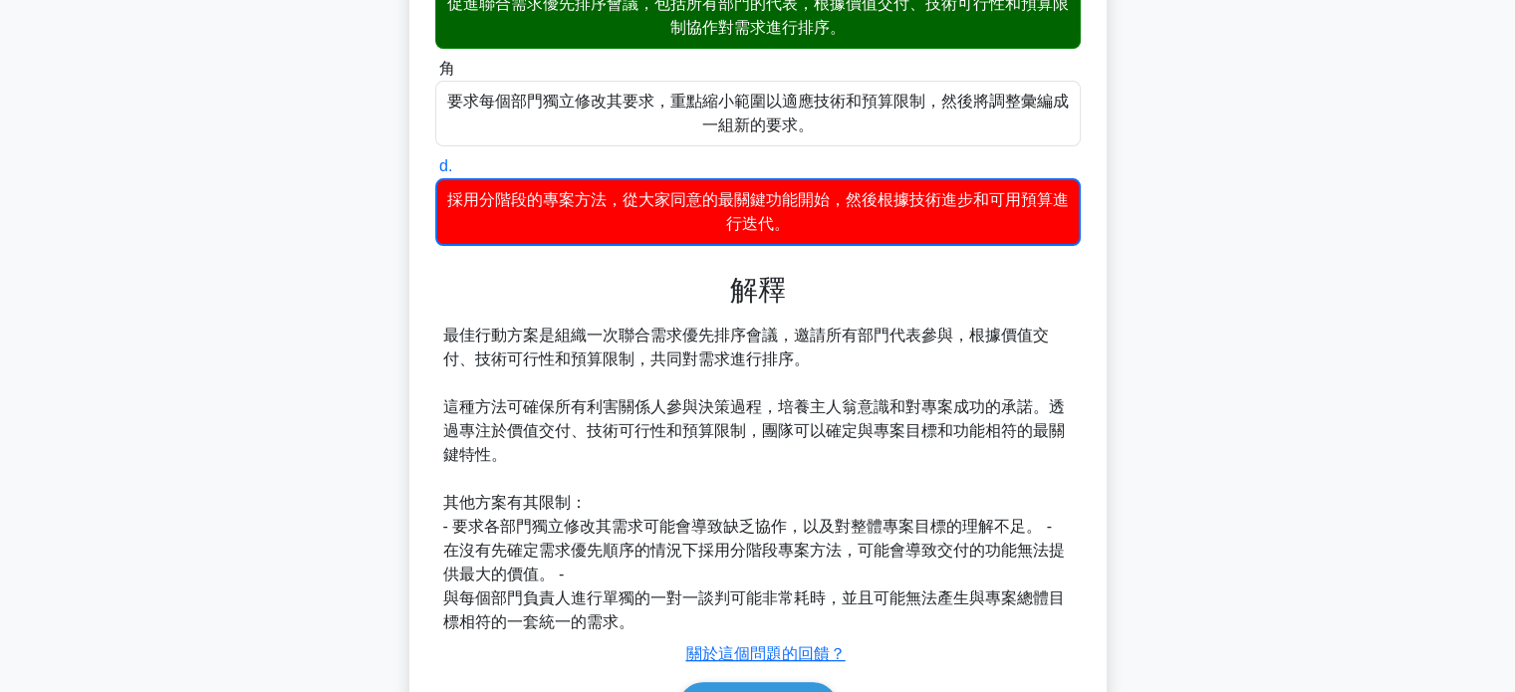
scroll to position [634, 0]
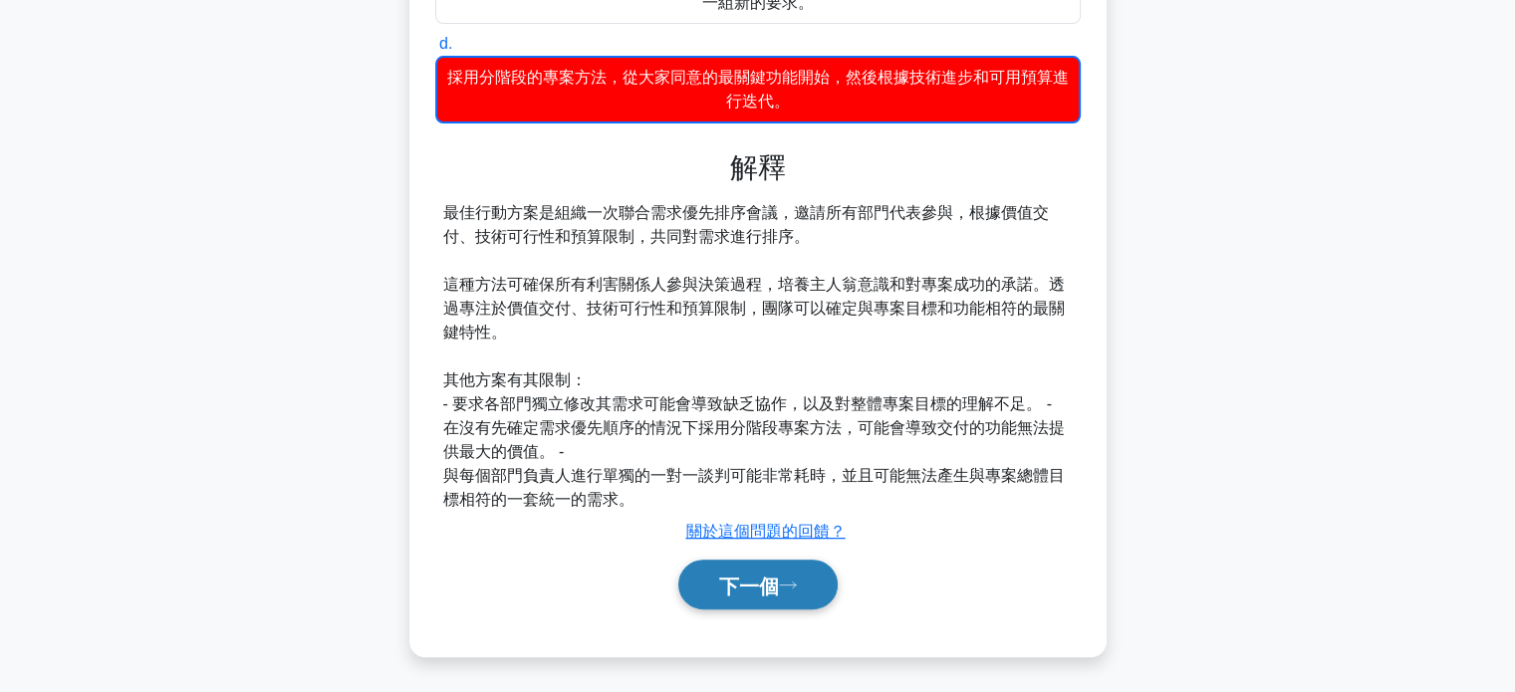
click at [769, 589] on font "下一個" at bounding box center [749, 586] width 60 height 22
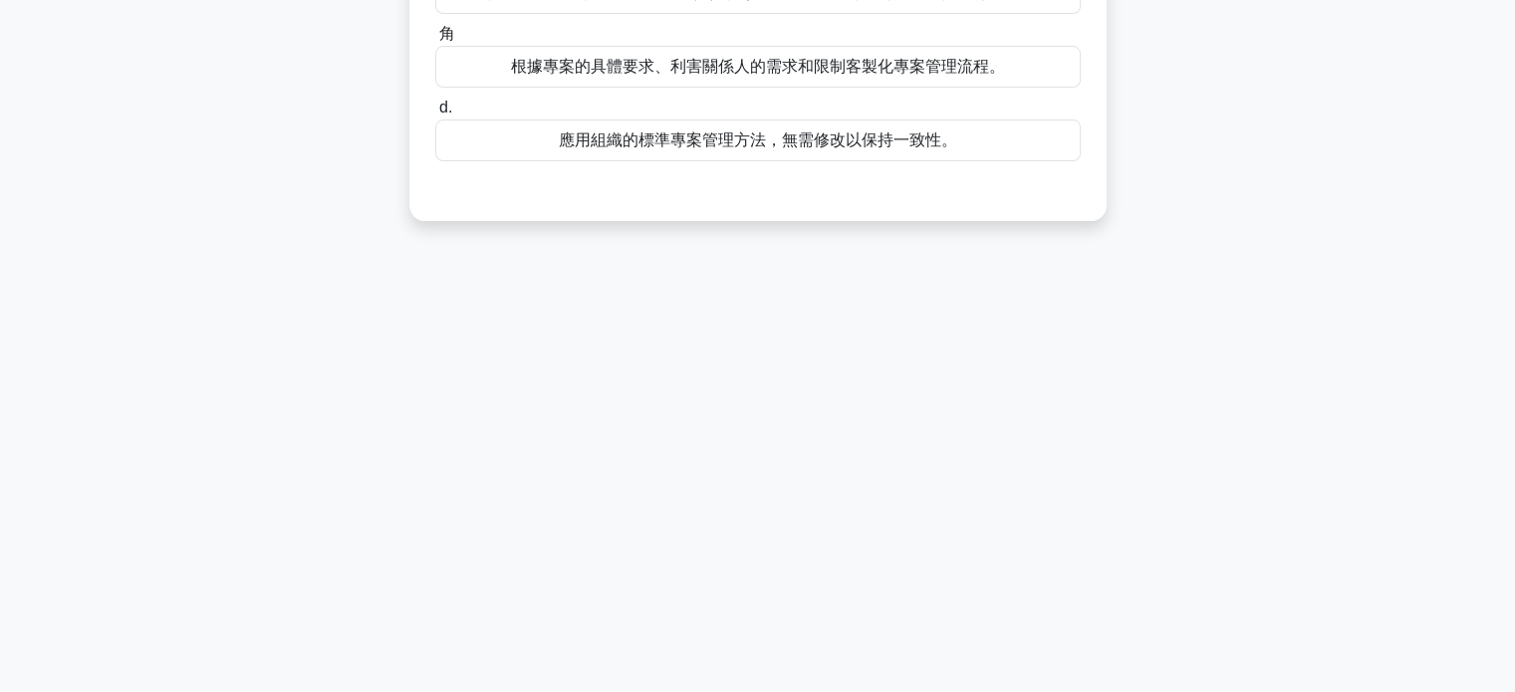
scroll to position [0, 0]
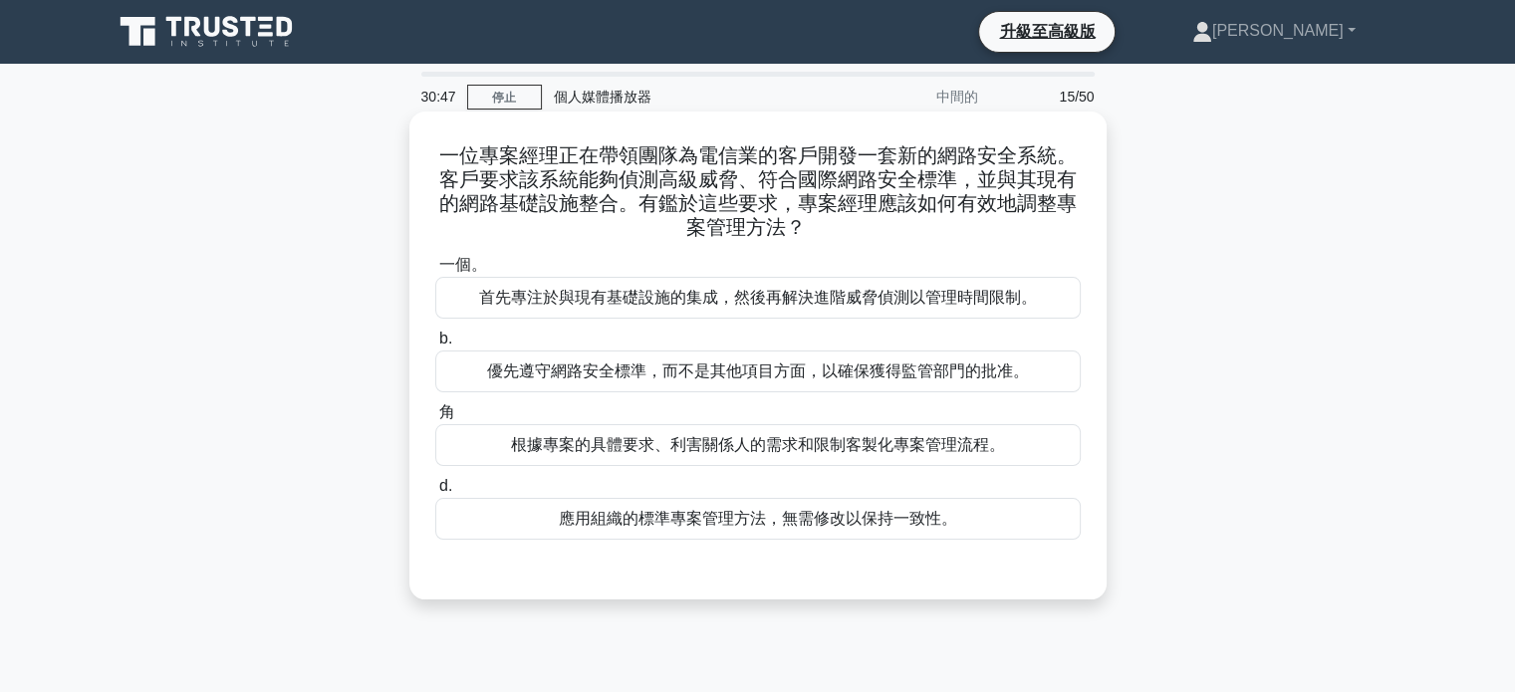
click at [723, 441] on font "根據專案的具體要求、利害關係人的需求和限制客製化專案管理流程。" at bounding box center [758, 444] width 494 height 17
click at [435, 419] on input "角 根據專案的具體要求、利害關係人的需求和限制客製化專案管理流程。" at bounding box center [435, 412] width 0 height 13
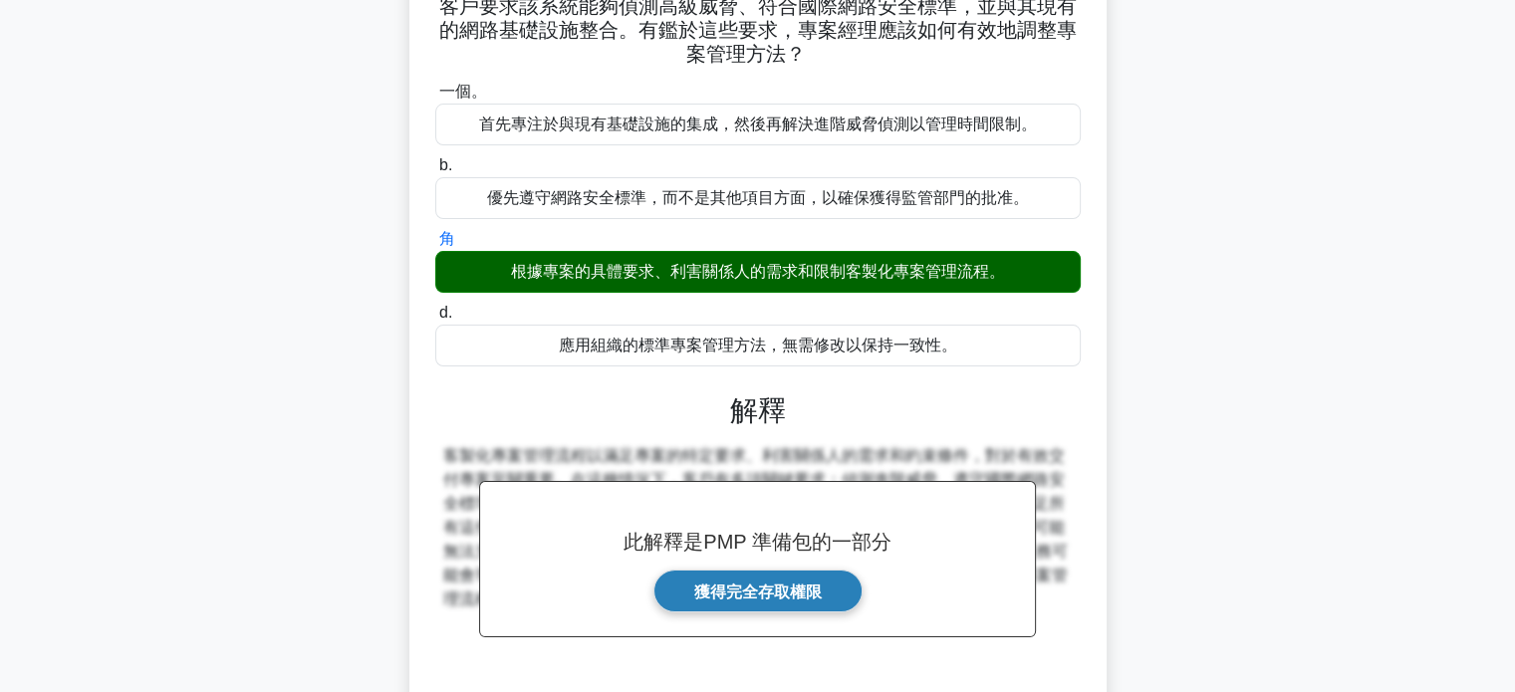
scroll to position [384, 0]
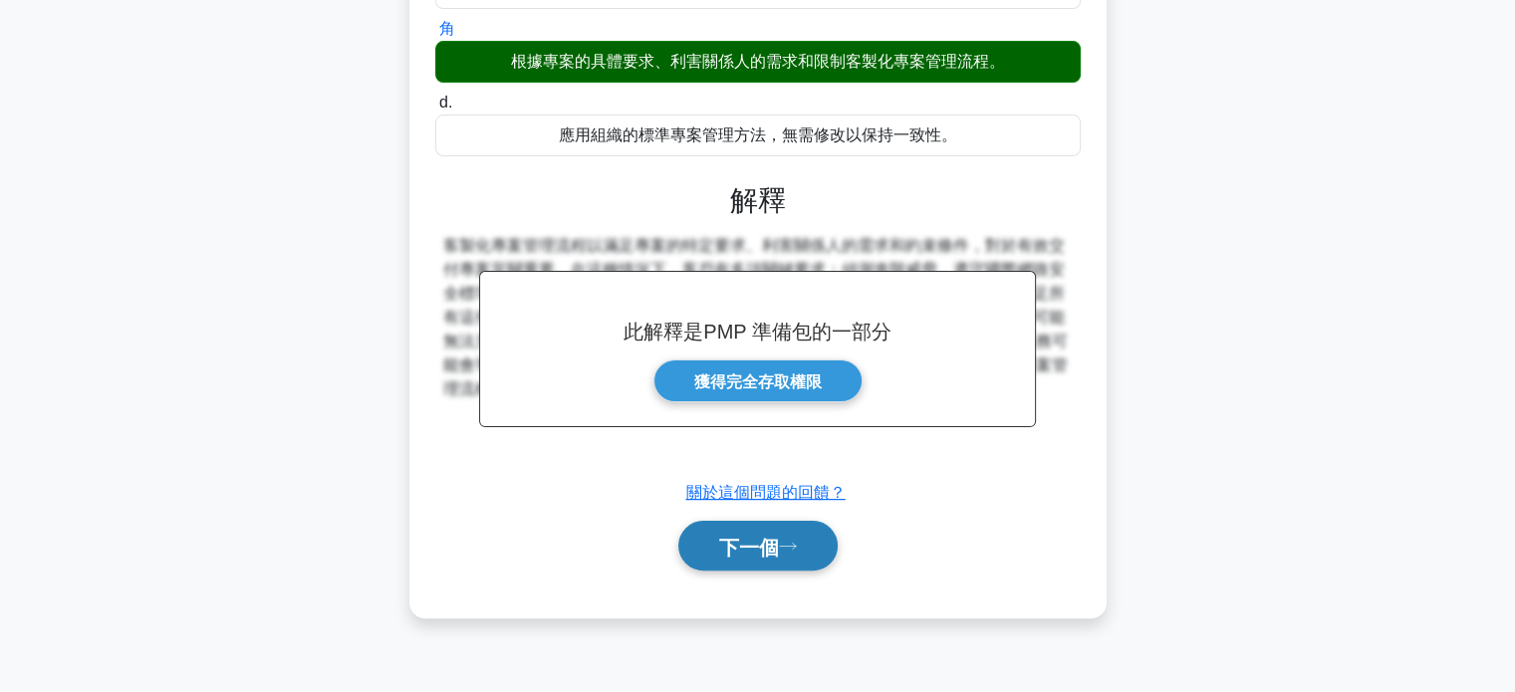
click at [782, 522] on button "下一個" at bounding box center [757, 546] width 159 height 51
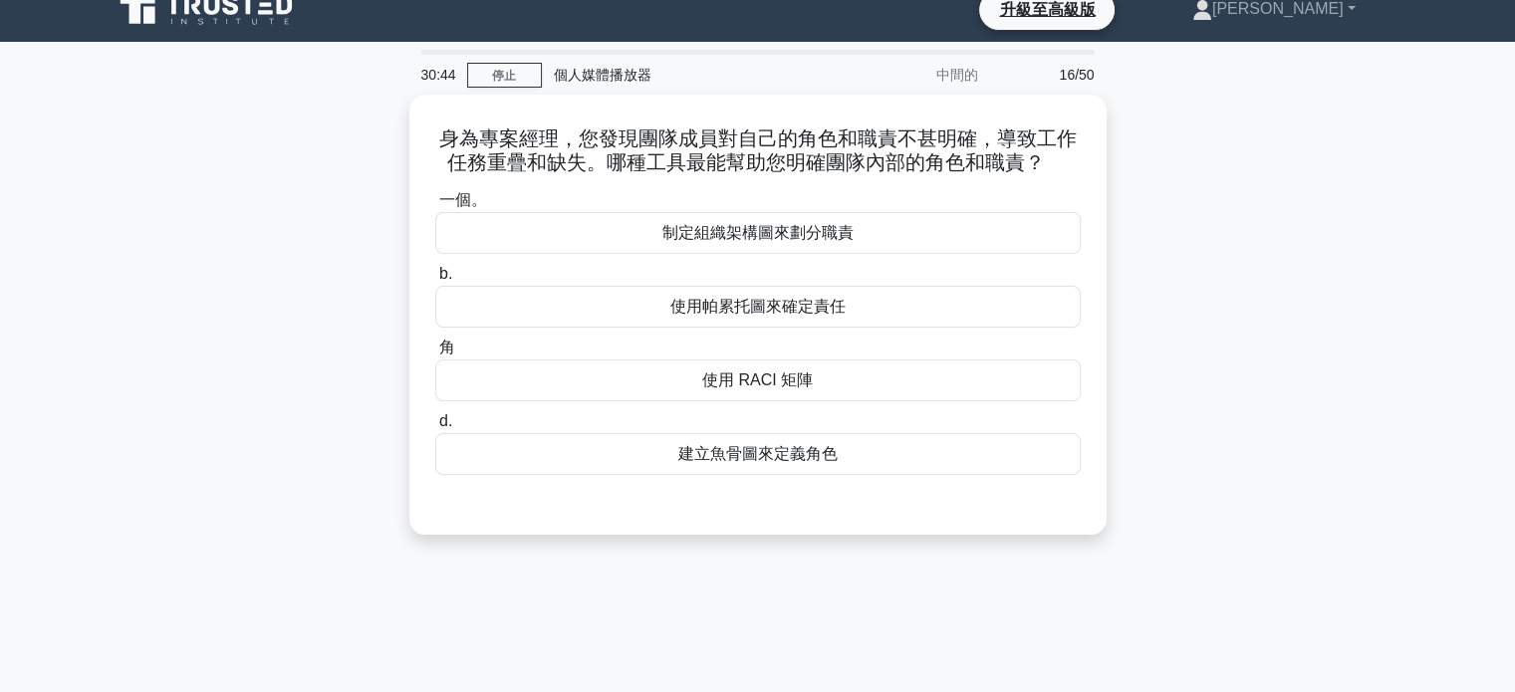
scroll to position [0, 0]
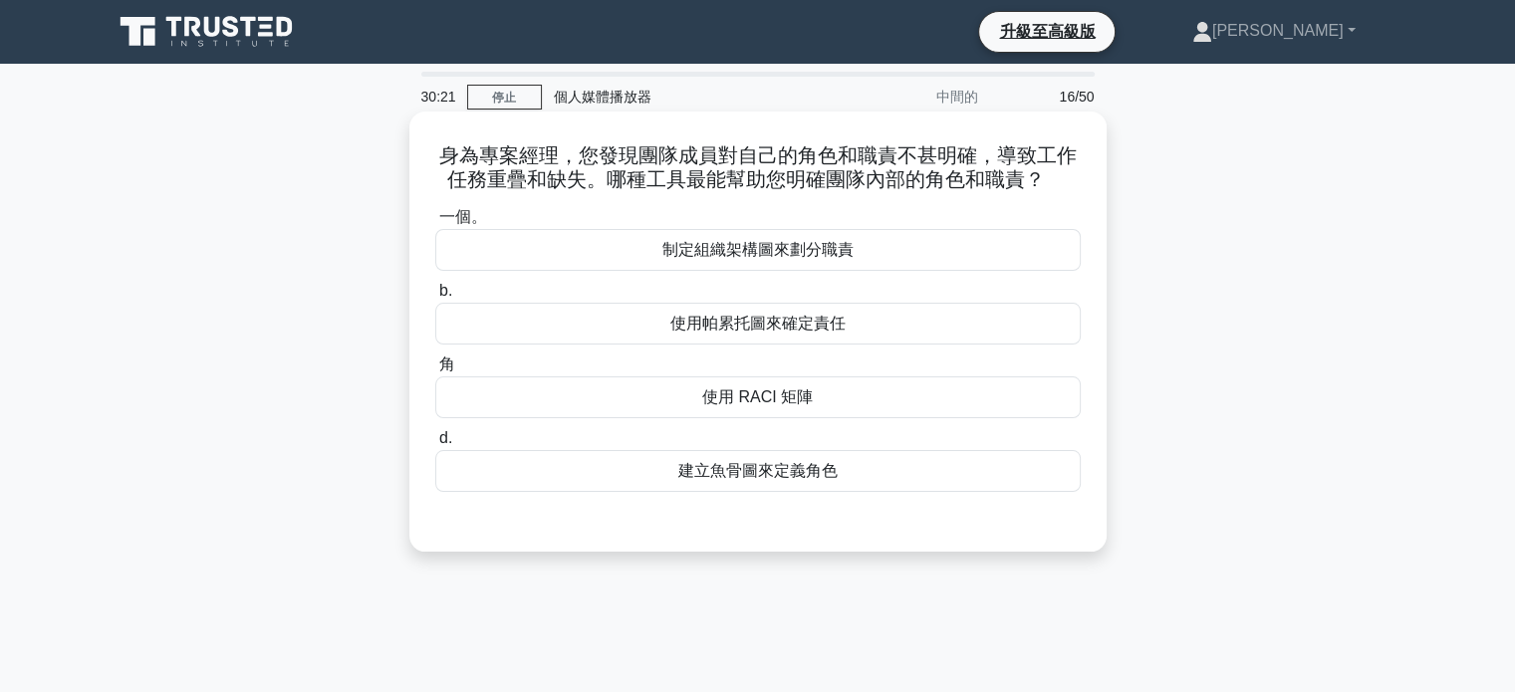
click at [836, 250] on font "制定組織架構圖來劃分職責" at bounding box center [758, 249] width 191 height 17
click at [435, 224] on input "一個。 制定組織架構圖來劃分職責" at bounding box center [435, 217] width 0 height 13
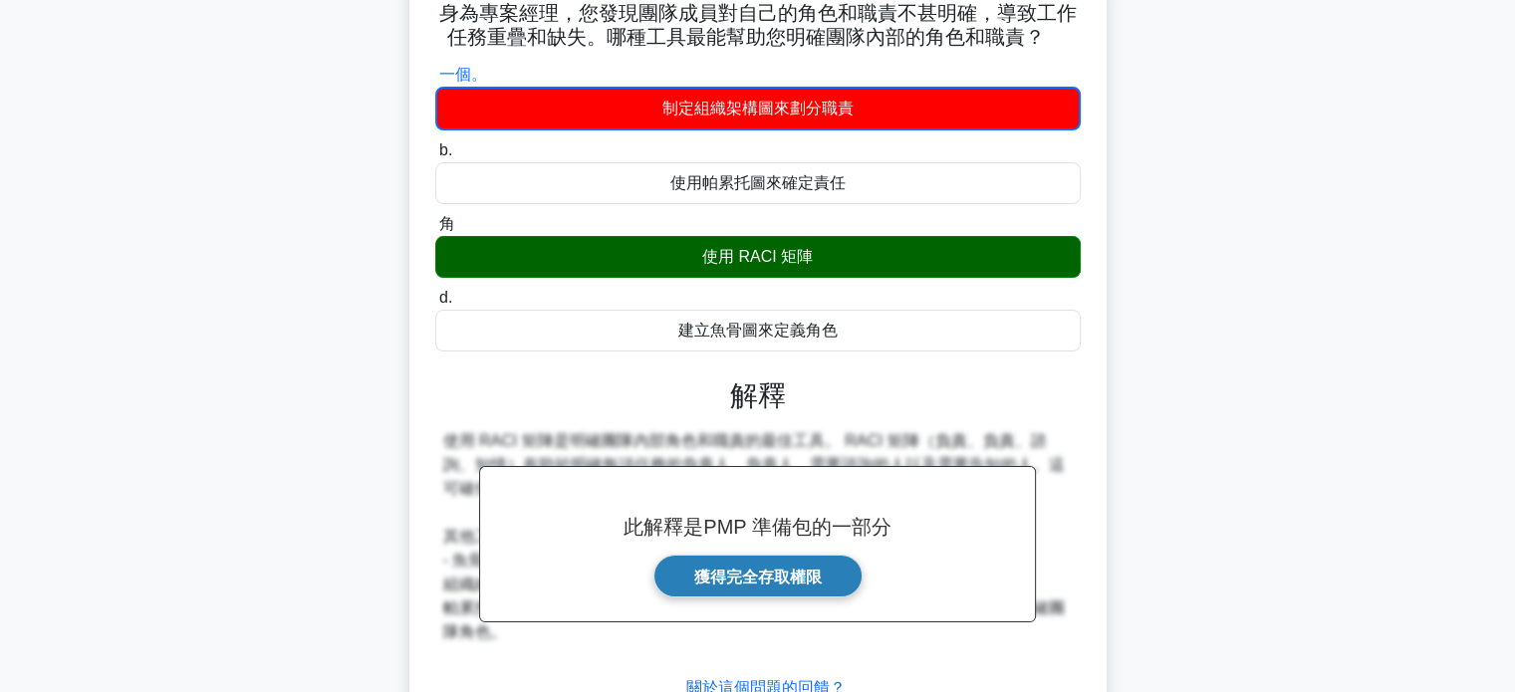
scroll to position [299, 0]
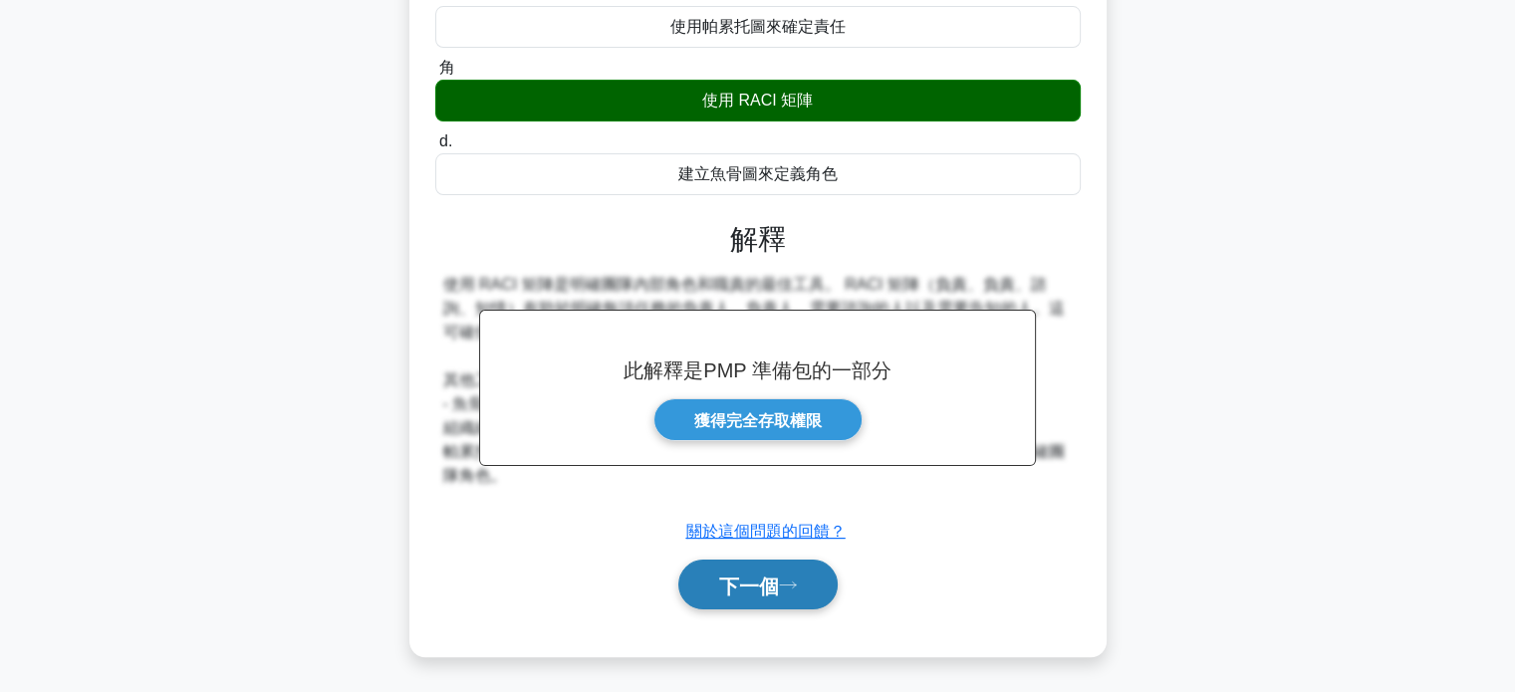
click at [803, 594] on button "下一個" at bounding box center [757, 585] width 159 height 51
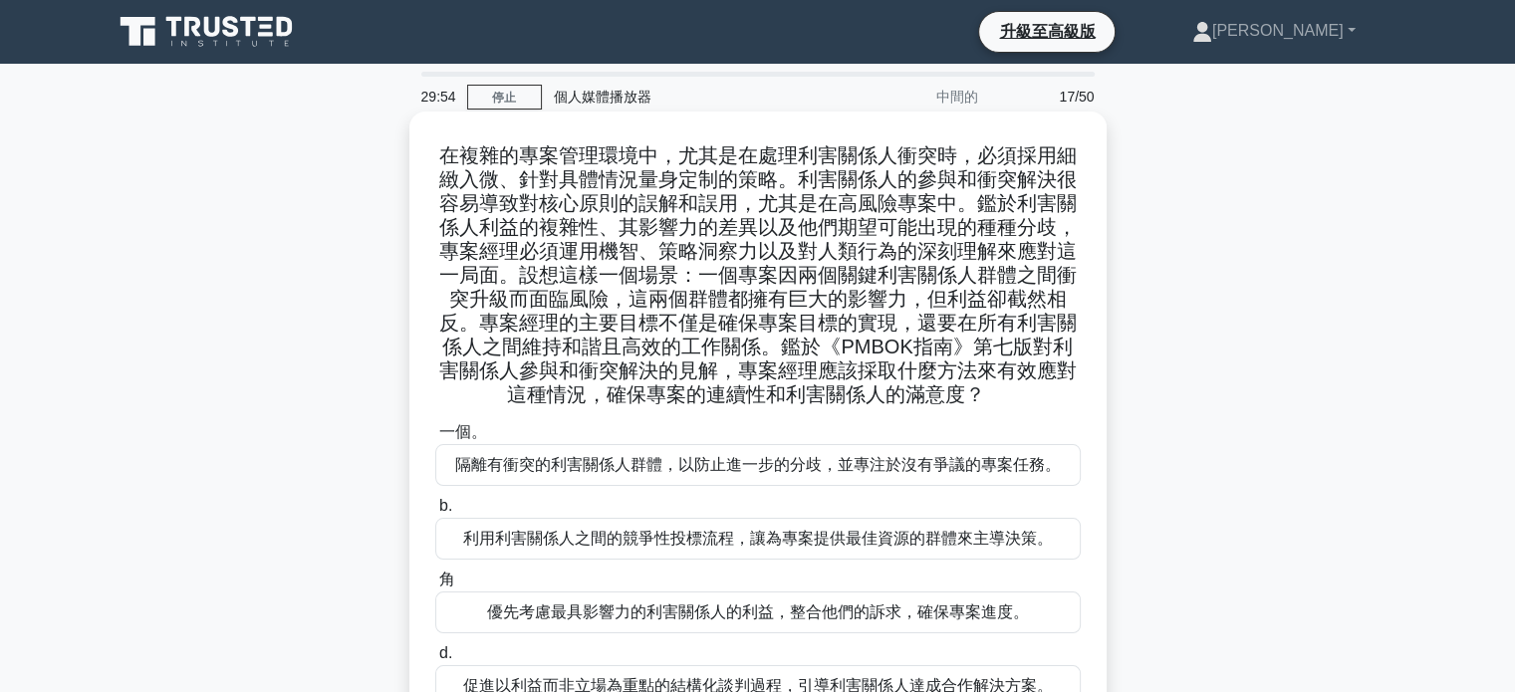
scroll to position [100, 0]
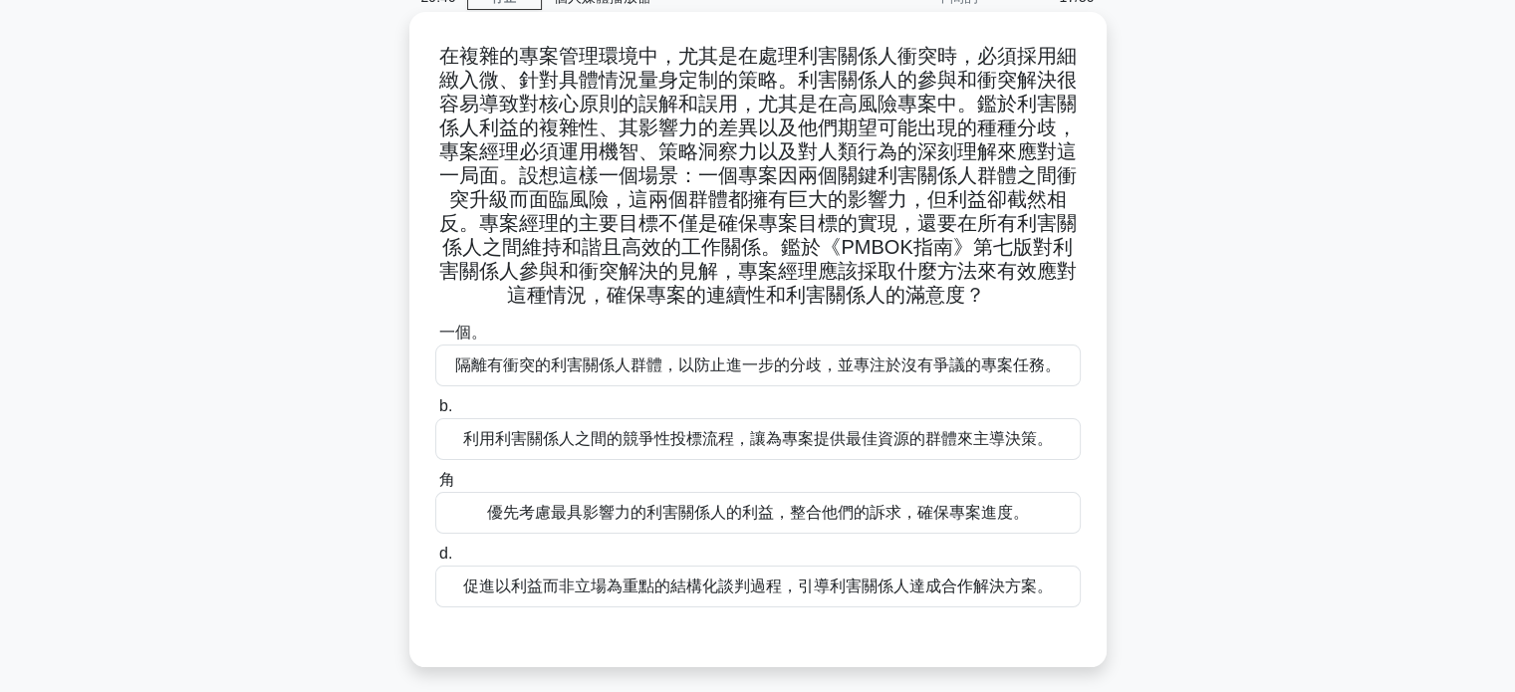
click at [770, 591] on font "促進以利益而非立場為重點的結構化談判過程，引導利害關係人達成合作解決方案。" at bounding box center [758, 586] width 590 height 17
click at [435, 561] on input "d. 促進以利益而非立場為重點的結構化談判過程，引導利害關係人達成合作解決方案。" at bounding box center [435, 554] width 0 height 13
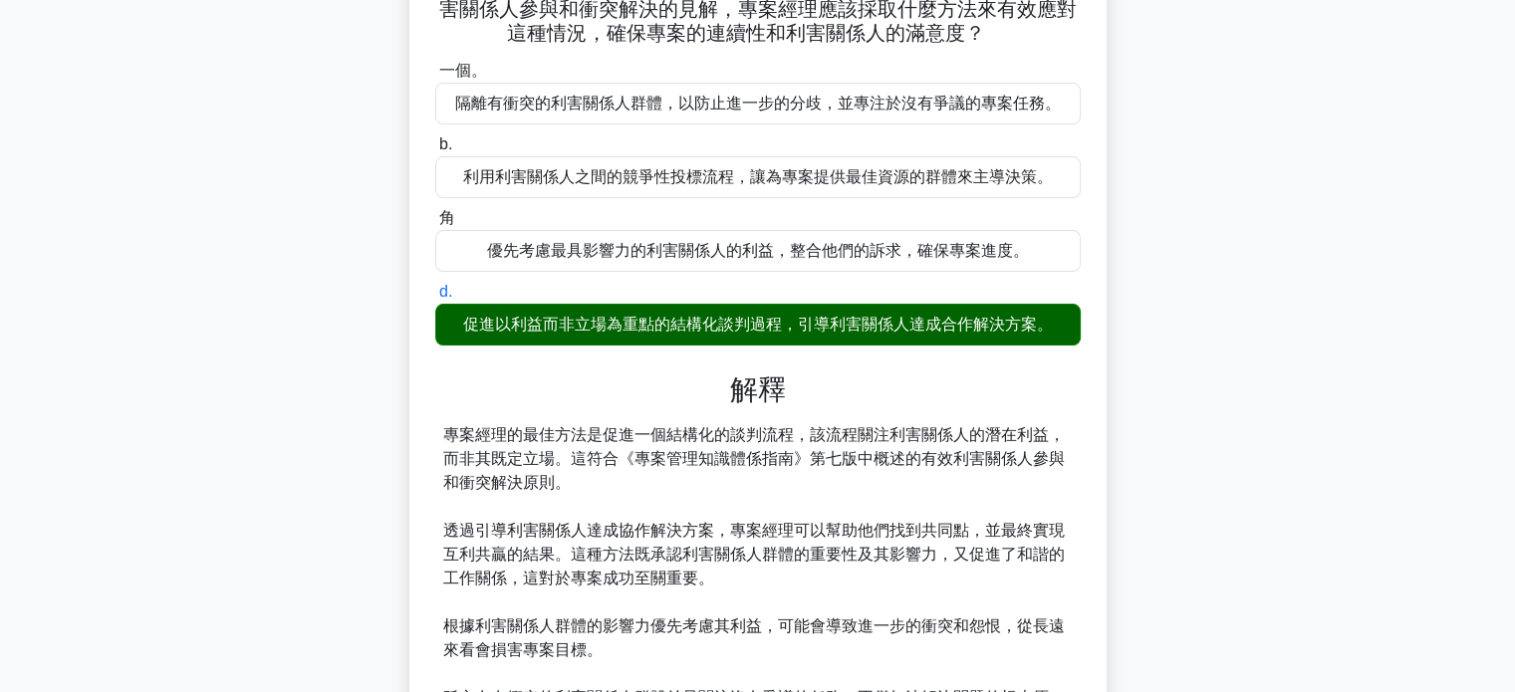
scroll to position [657, 0]
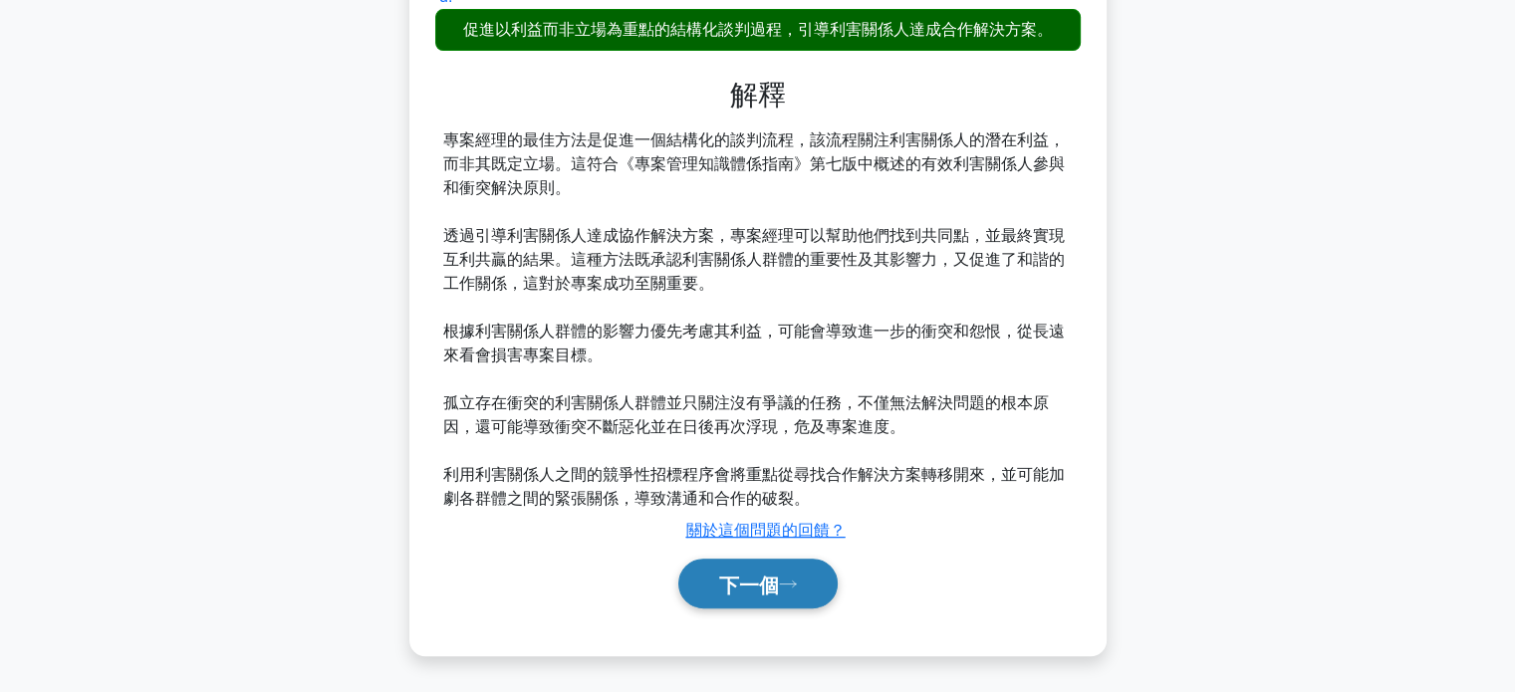
click at [757, 592] on font "下一個" at bounding box center [749, 585] width 60 height 22
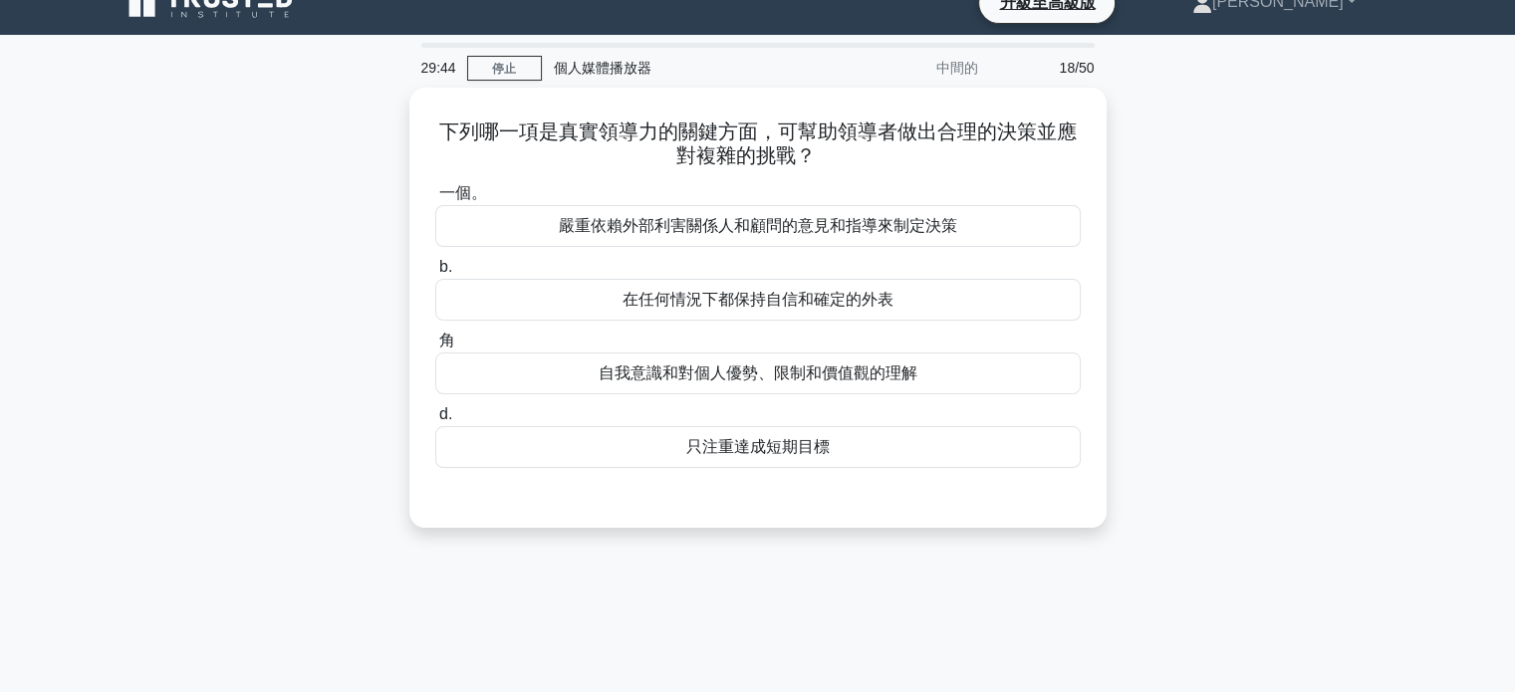
scroll to position [0, 0]
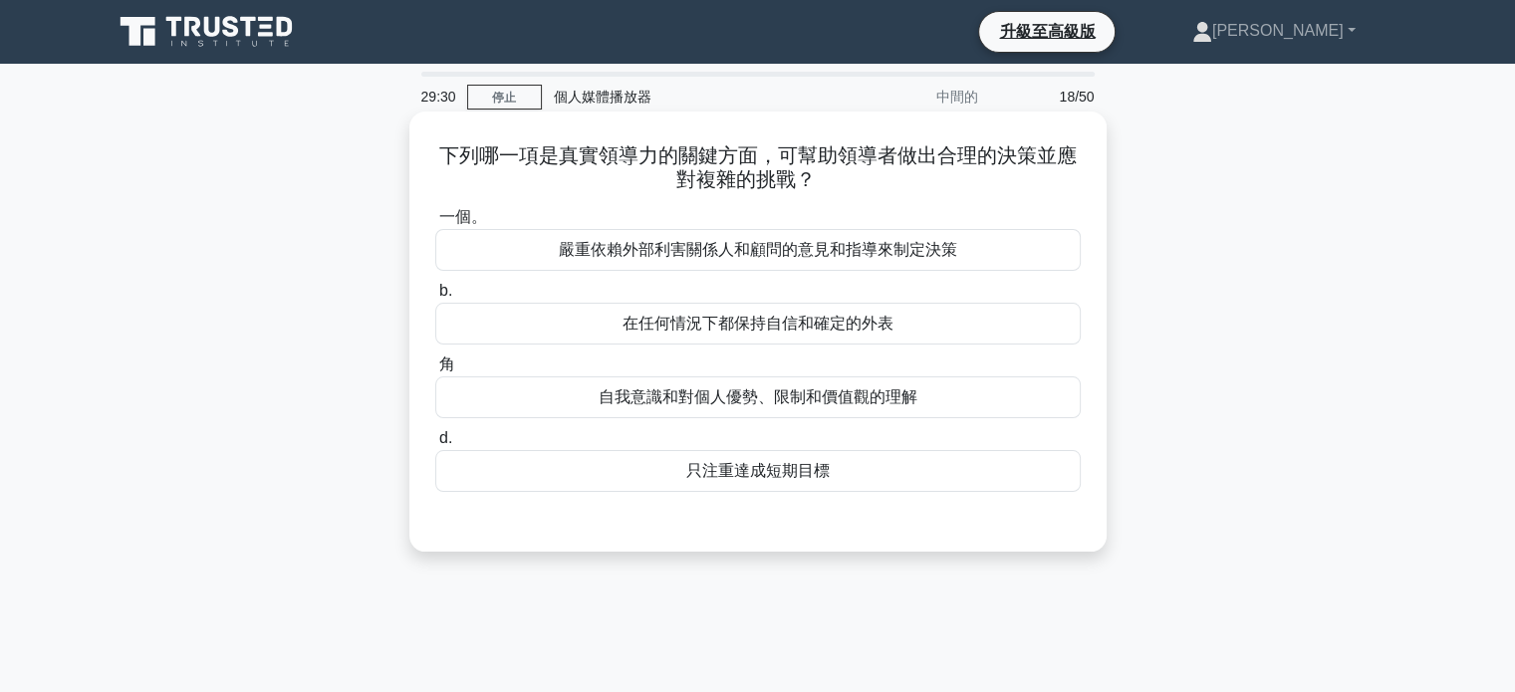
click at [778, 405] on font "自我意識和對個人優勢、限制和價值觀的理解" at bounding box center [758, 397] width 319 height 17
click at [435, 372] on input "角 自我意識和對個人優勢、限制和價值觀的理解" at bounding box center [435, 365] width 0 height 13
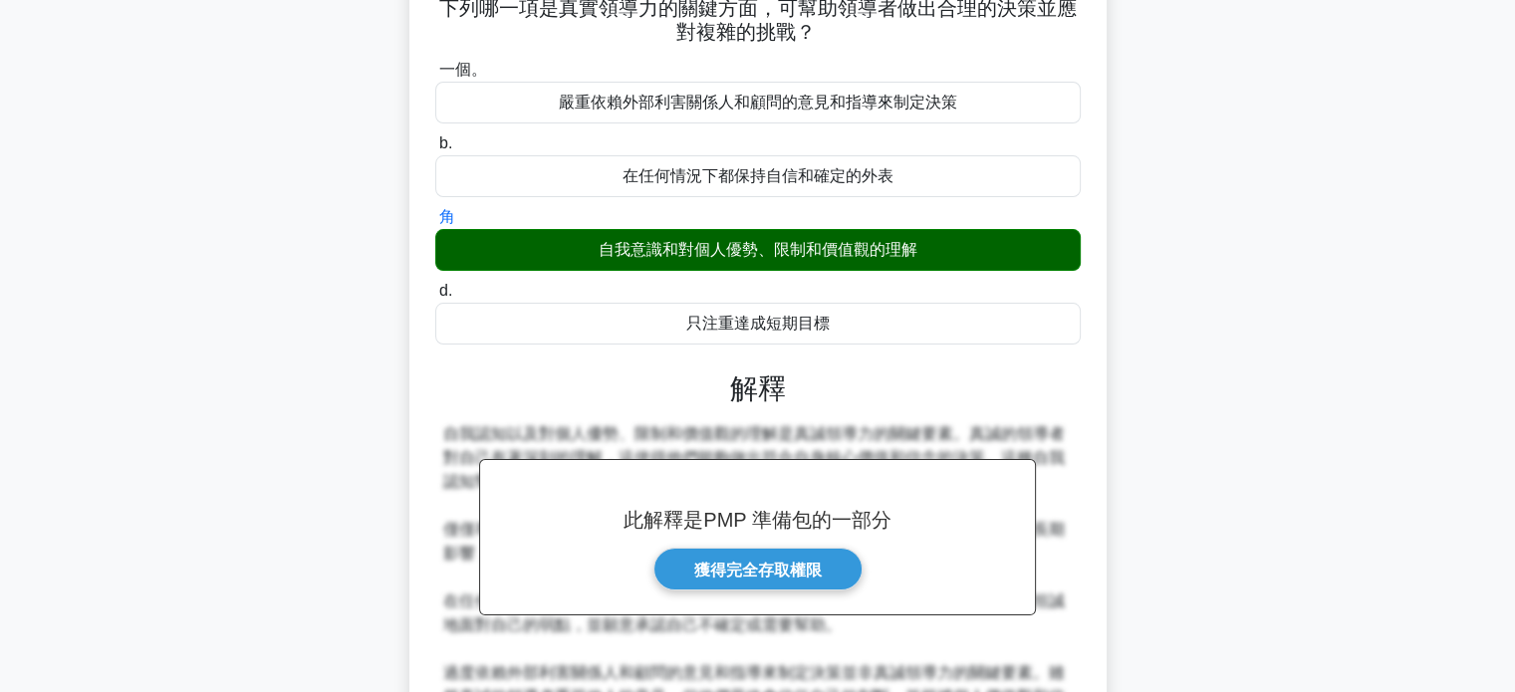
scroll to position [384, 0]
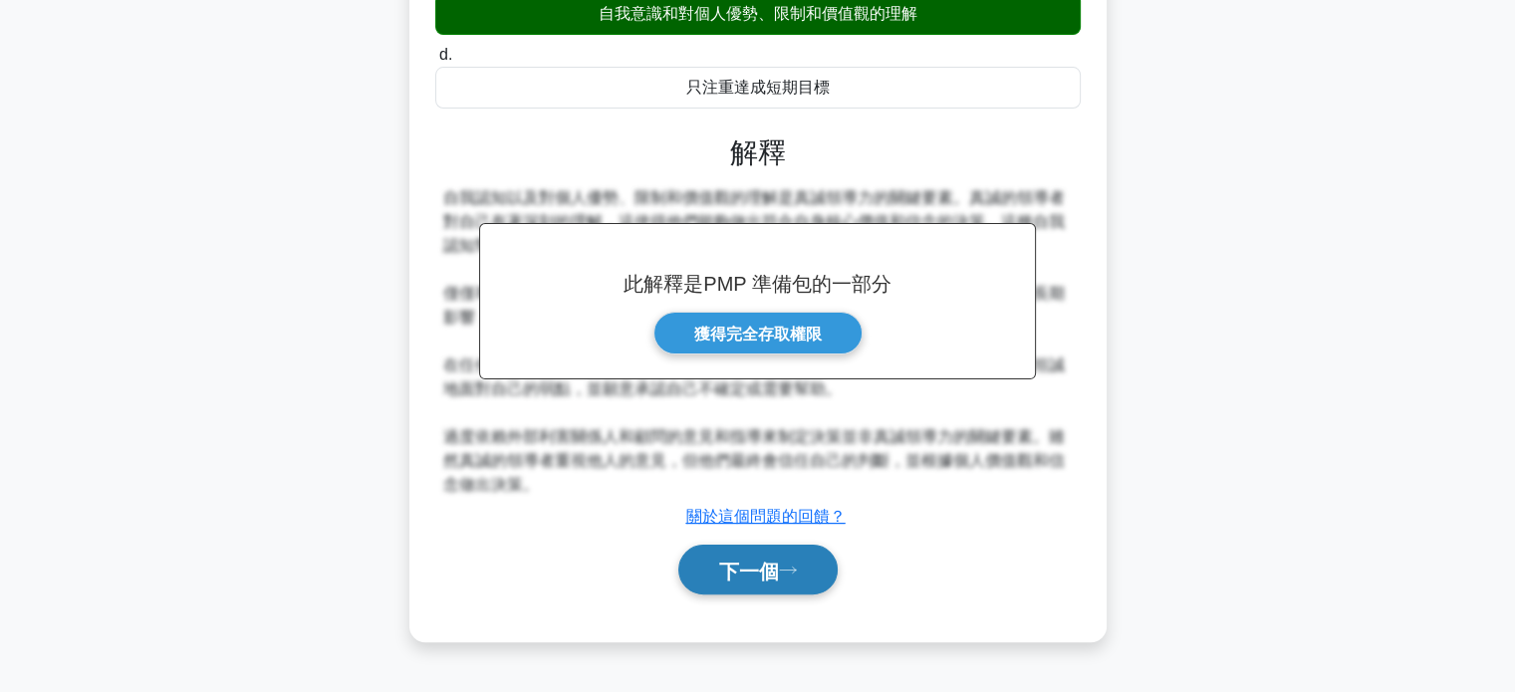
click at [745, 567] on font "下一個" at bounding box center [749, 571] width 60 height 22
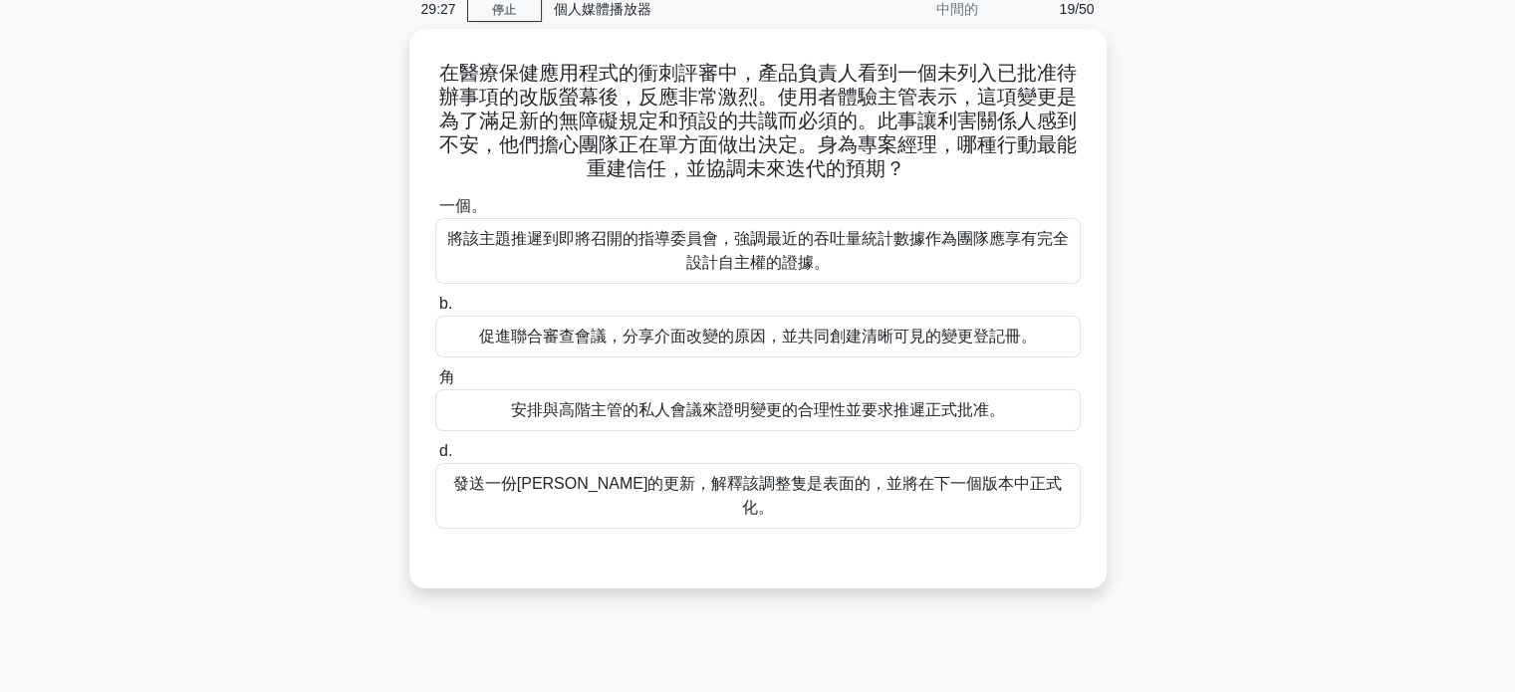
scroll to position [0, 0]
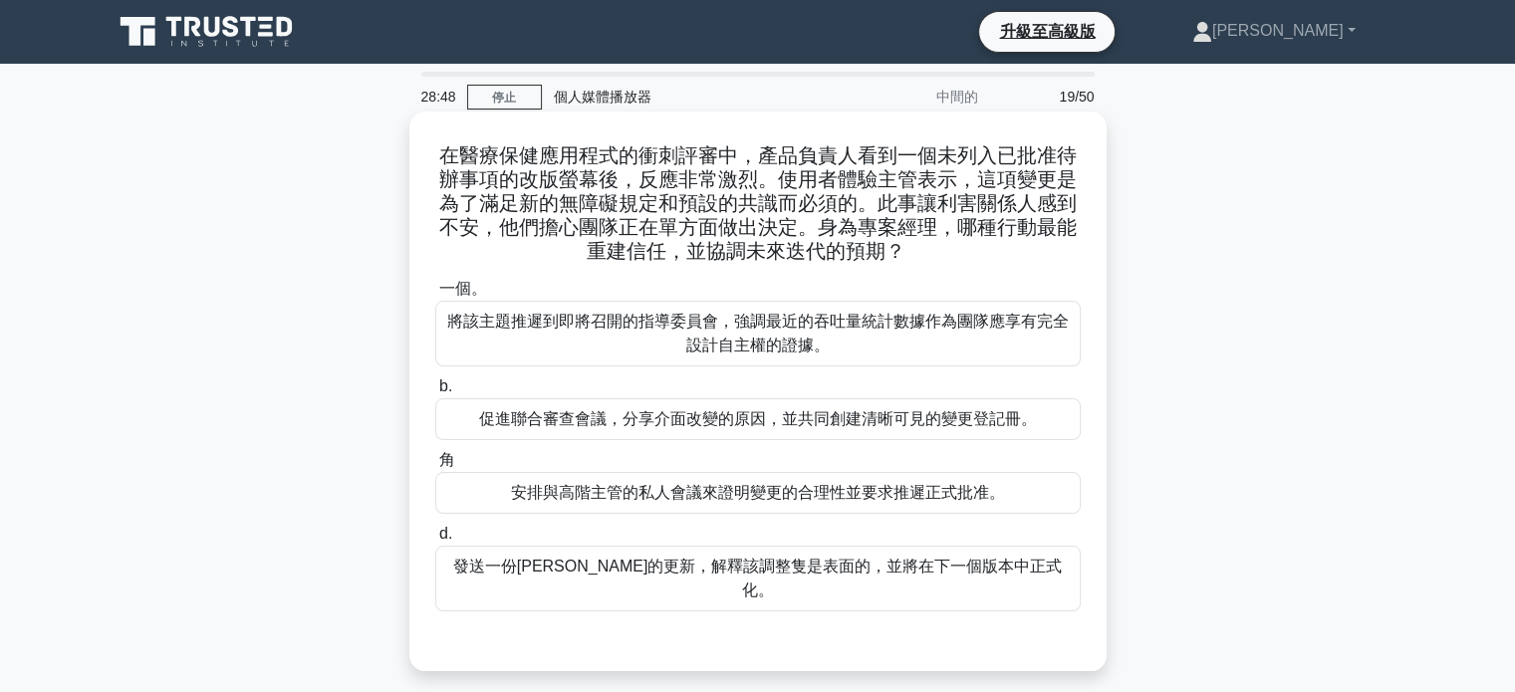
click at [752, 425] on font "促進聯合審查會議，分享介面改變的原因，並共同創建清晰可見的變更登記冊。" at bounding box center [758, 418] width 558 height 17
click at [435, 394] on input "b. 促進聯合審查會議，分享介面改變的原因，並共同創建清晰可見的變更登記冊。" at bounding box center [435, 387] width 0 height 13
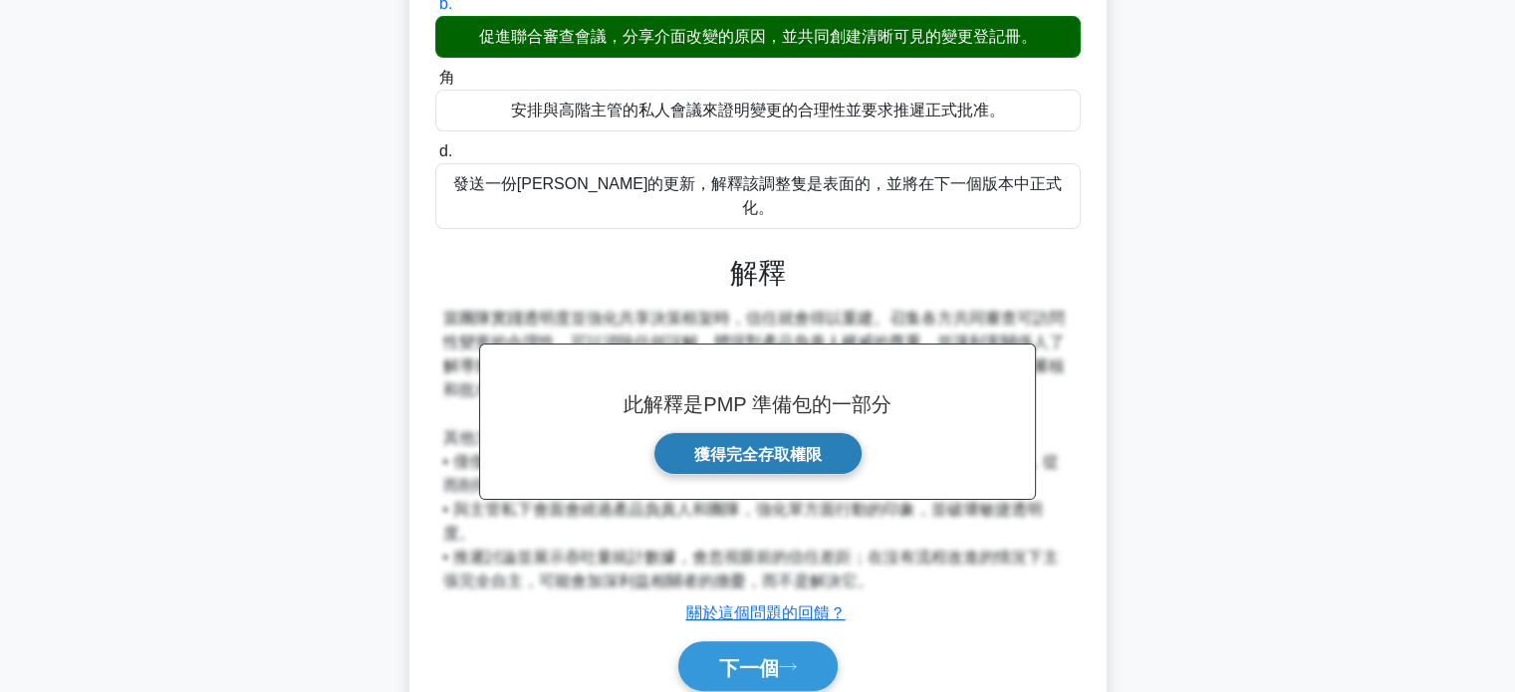
scroll to position [399, 0]
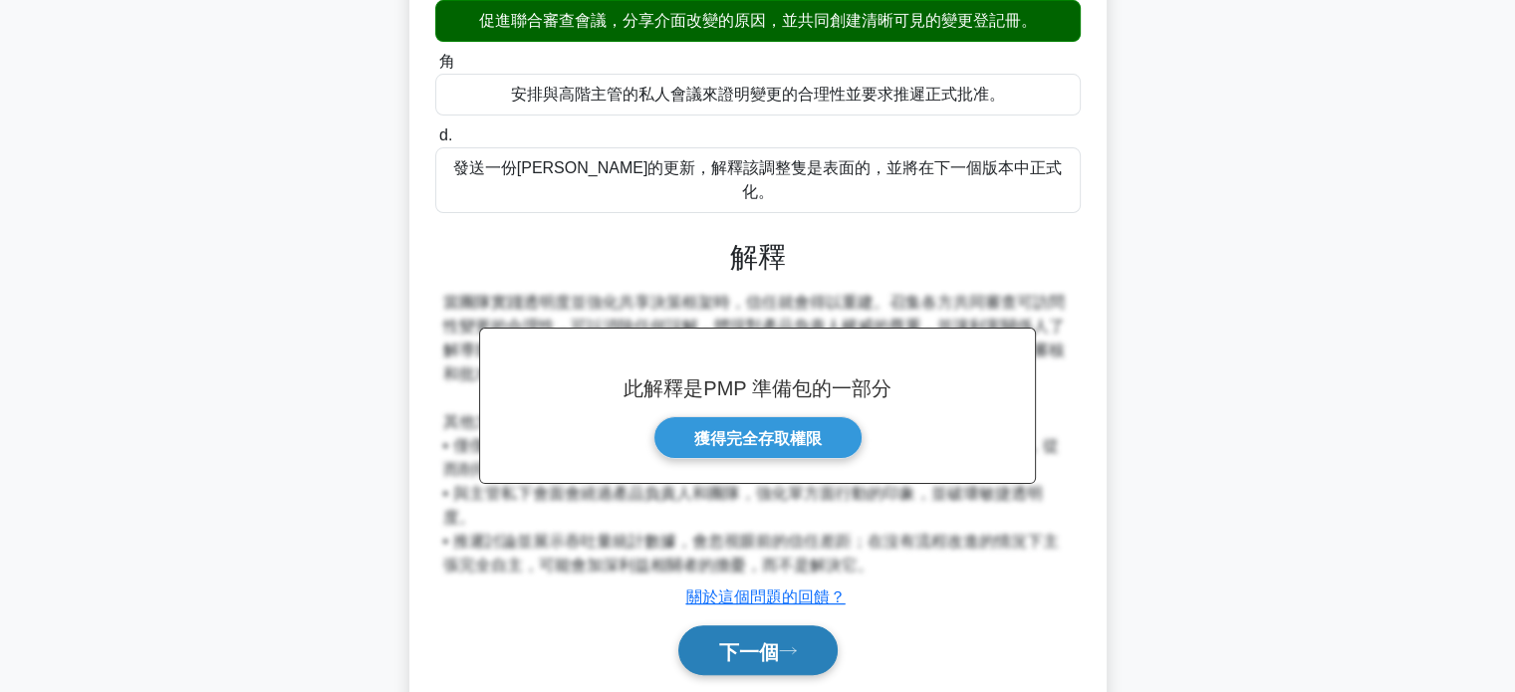
click at [797, 638] on button "下一個" at bounding box center [757, 651] width 159 height 51
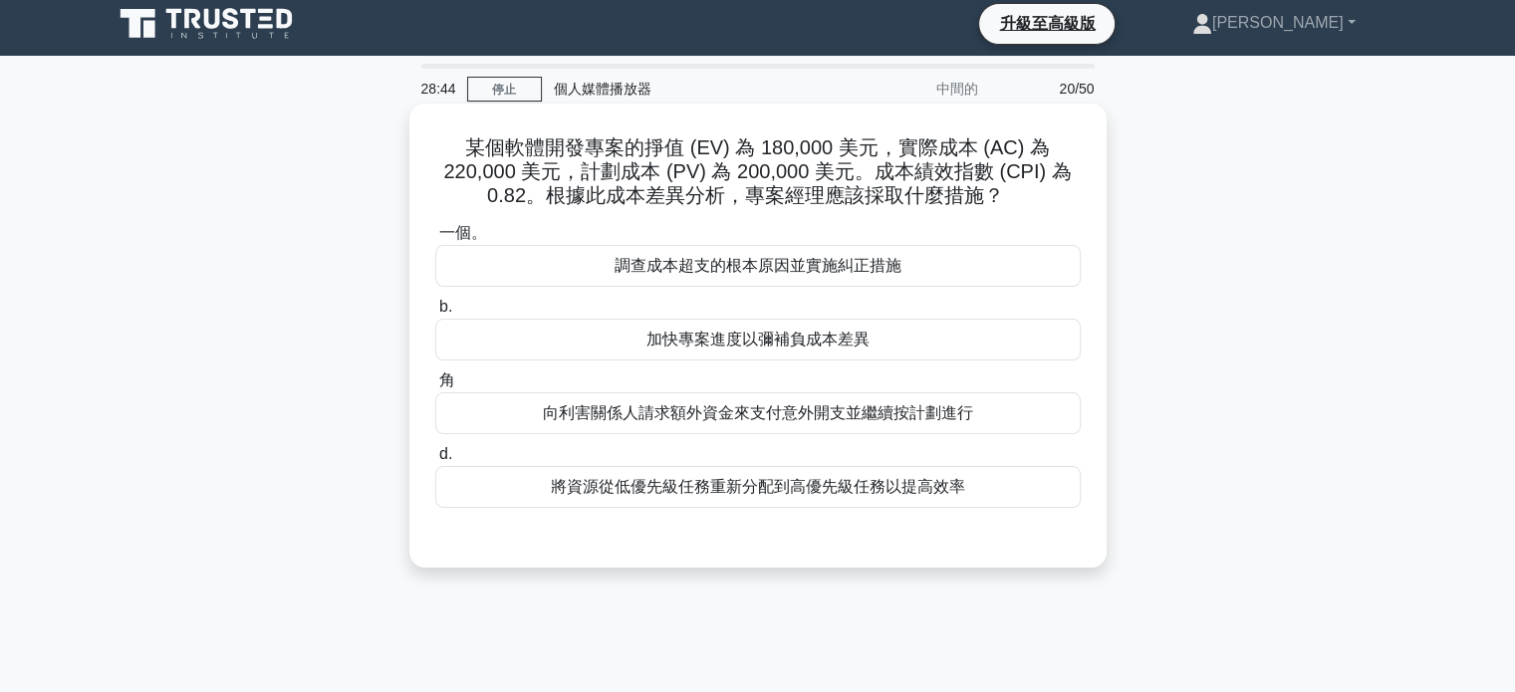
scroll to position [0, 0]
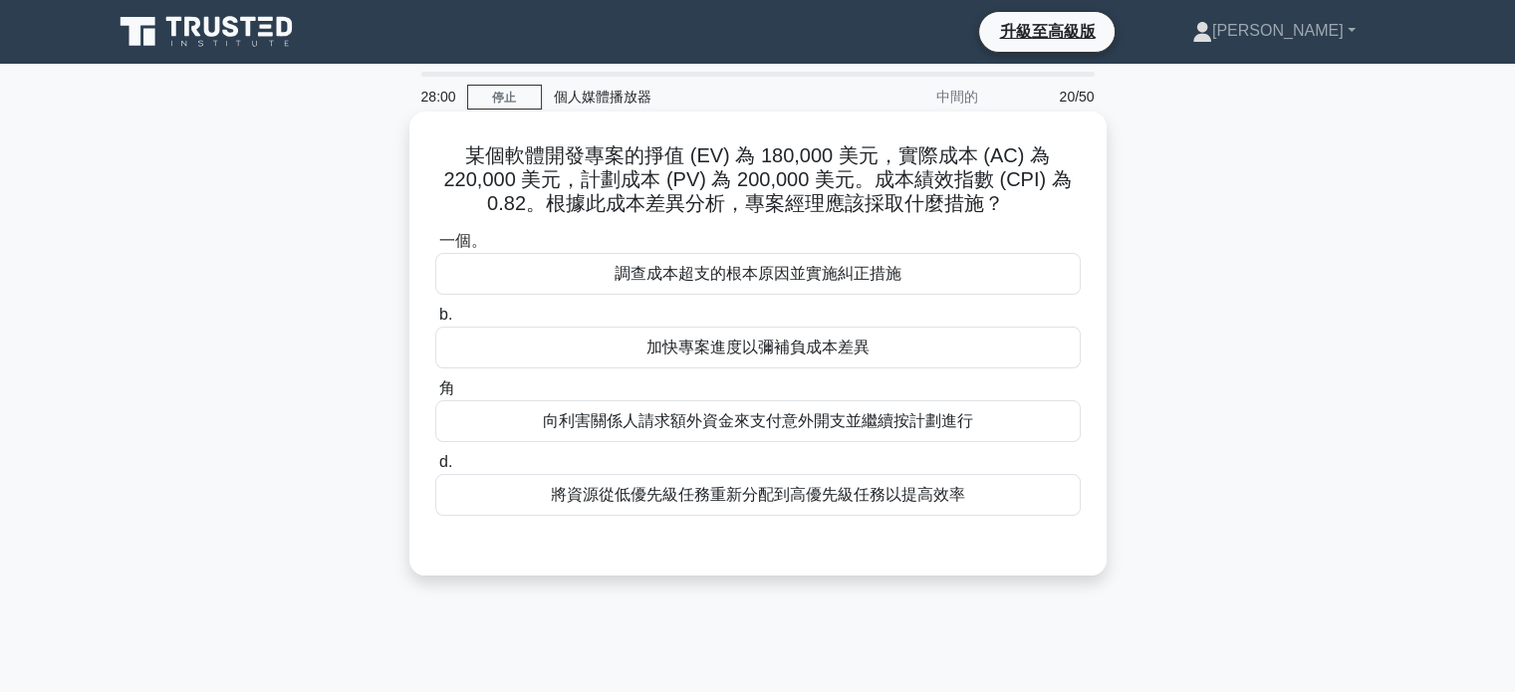
click at [772, 271] on font "調查成本超支的根本原因並實施糾正措施" at bounding box center [758, 273] width 287 height 17
click at [435, 248] on input "一個。 調查成本超支的根本原因並實施糾正措施" at bounding box center [435, 241] width 0 height 13
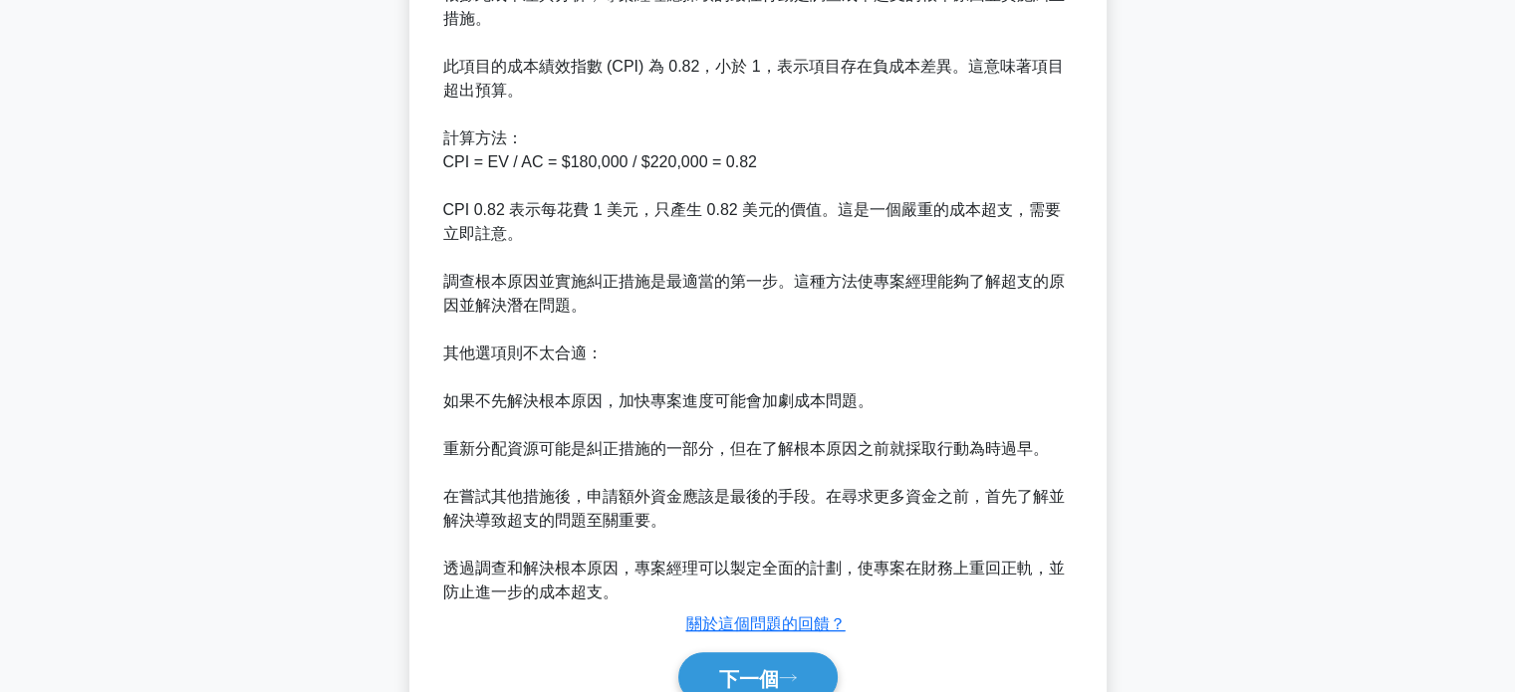
scroll to position [704, 0]
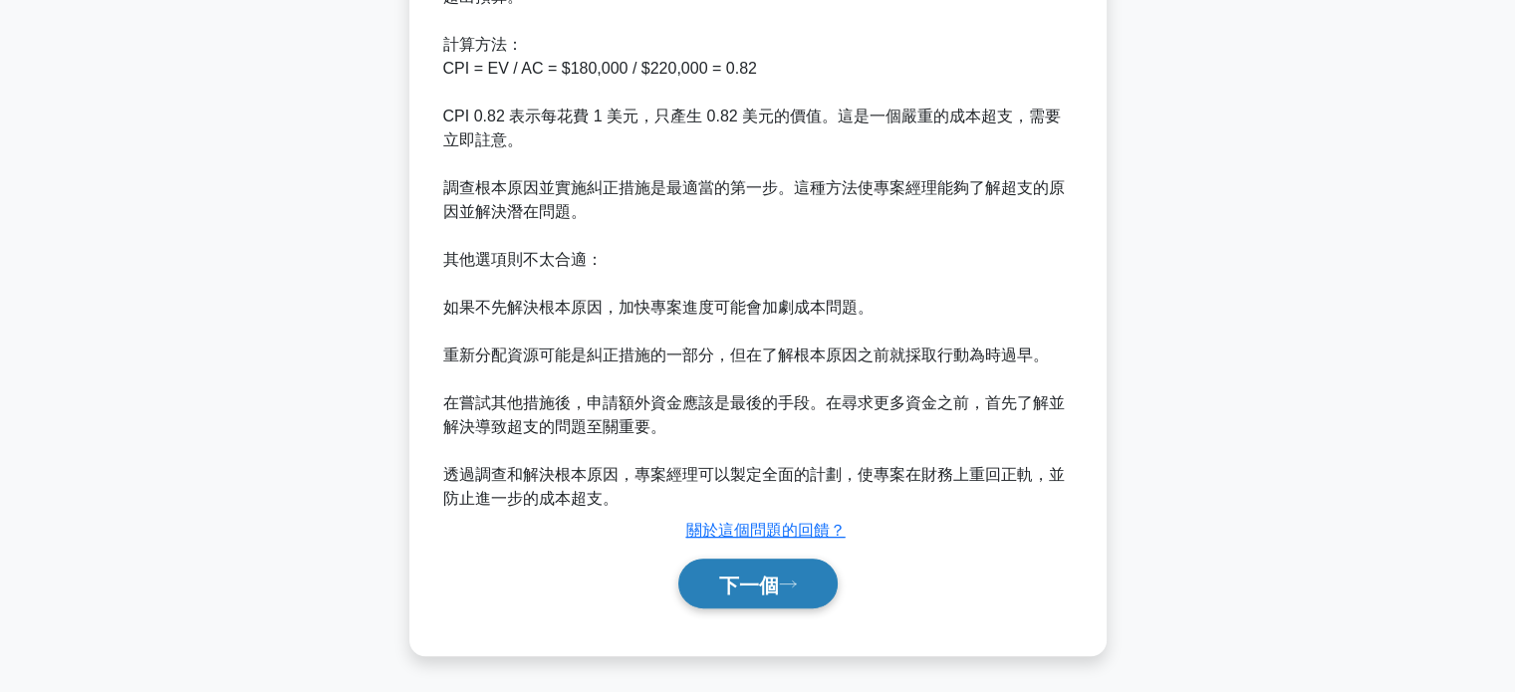
click at [733, 590] on font "下一個" at bounding box center [749, 585] width 60 height 22
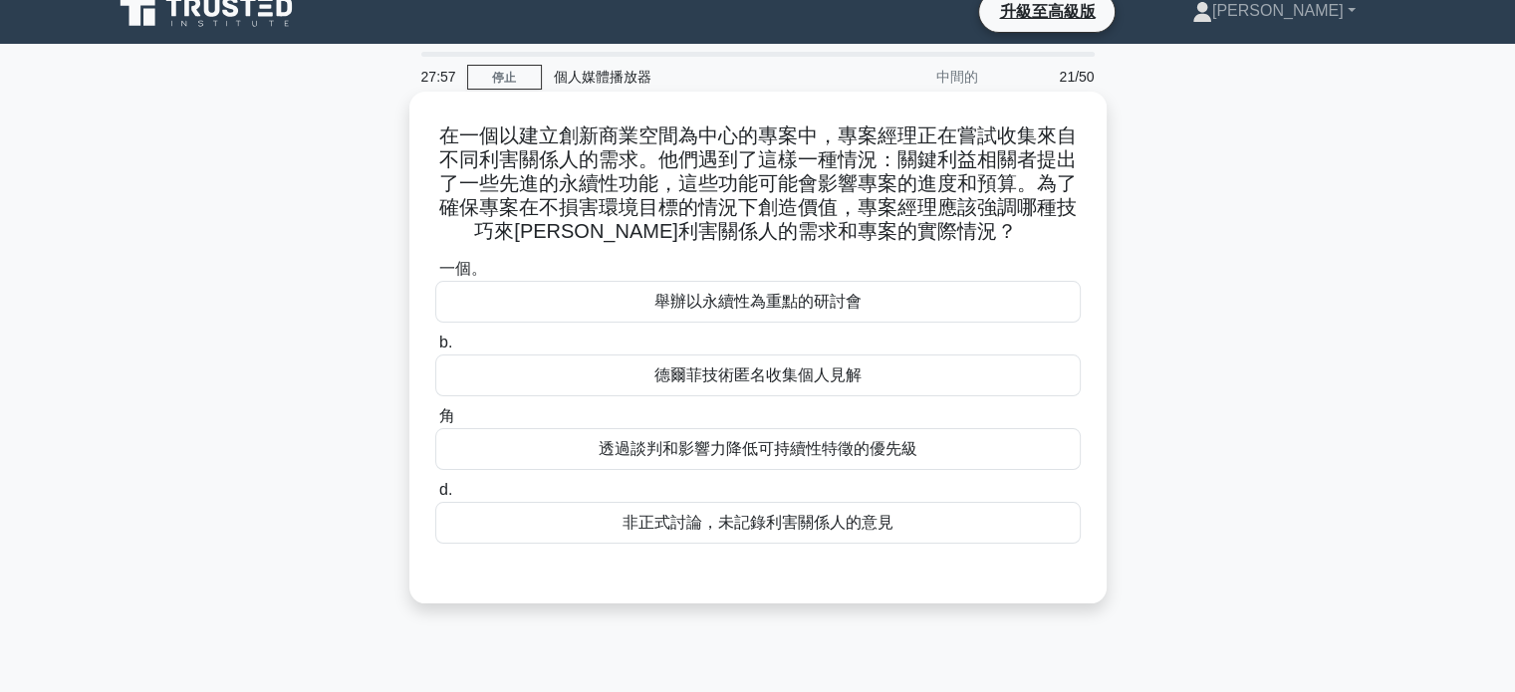
scroll to position [0, 0]
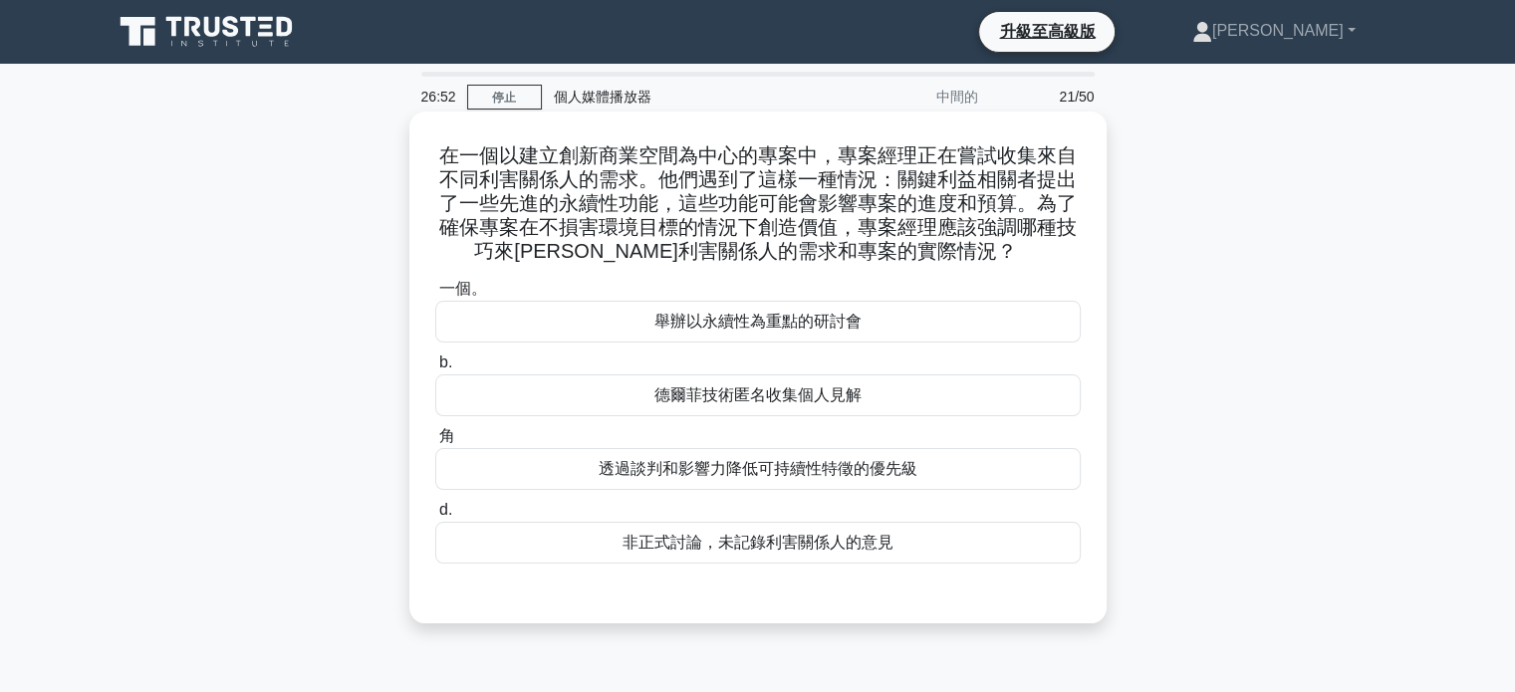
click at [719, 330] on font "舉辦以永續性為重點的研討會" at bounding box center [758, 321] width 207 height 17
click at [435, 296] on input "一個。 舉辦以永續性為重點的研討會" at bounding box center [435, 289] width 0 height 13
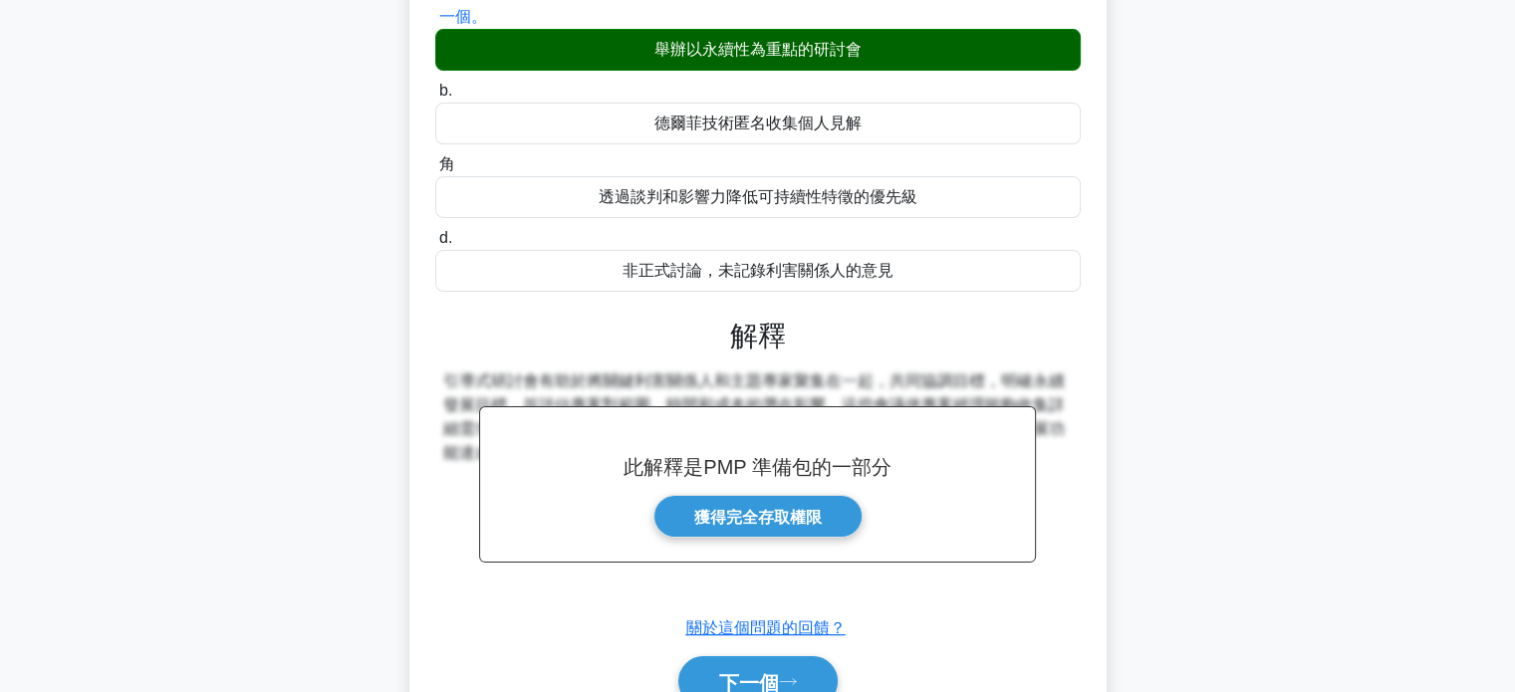
scroll to position [384, 0]
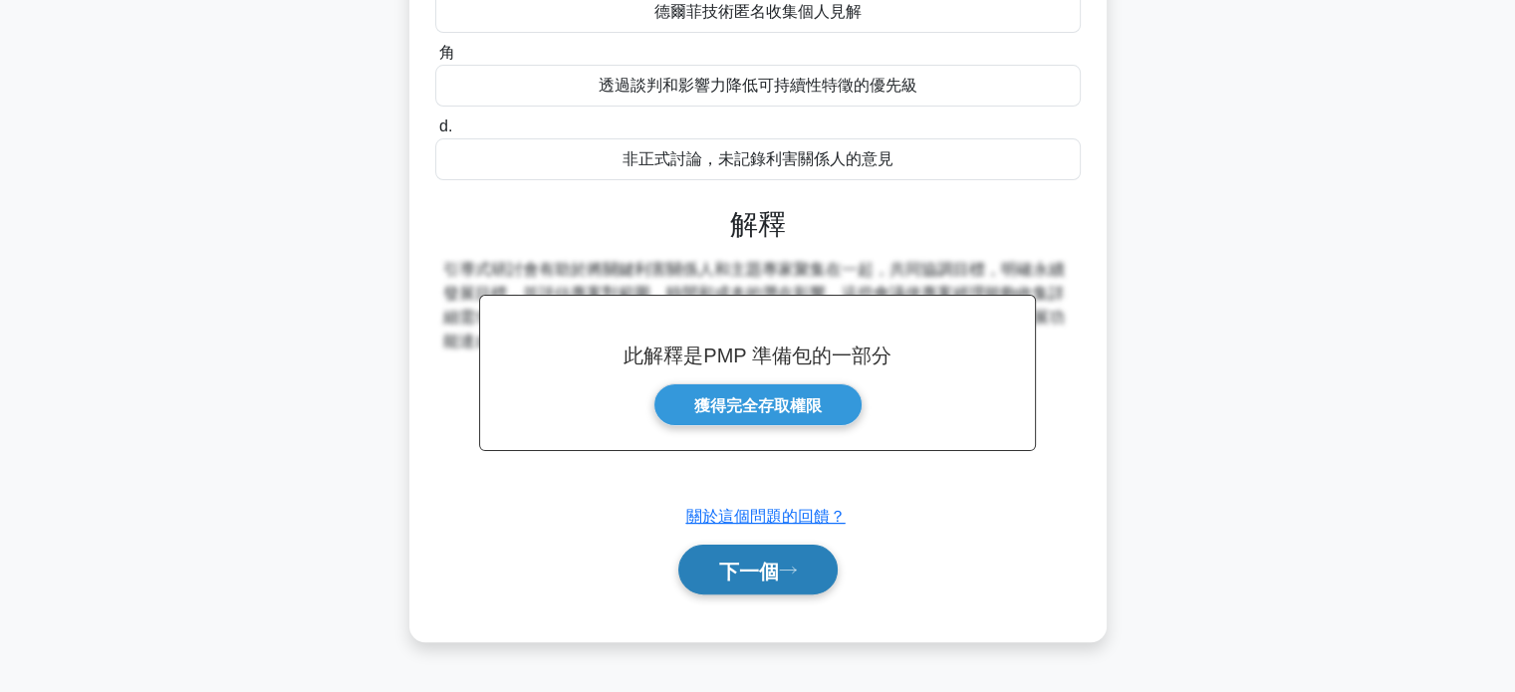
click at [749, 569] on font "下一個" at bounding box center [749, 571] width 60 height 22
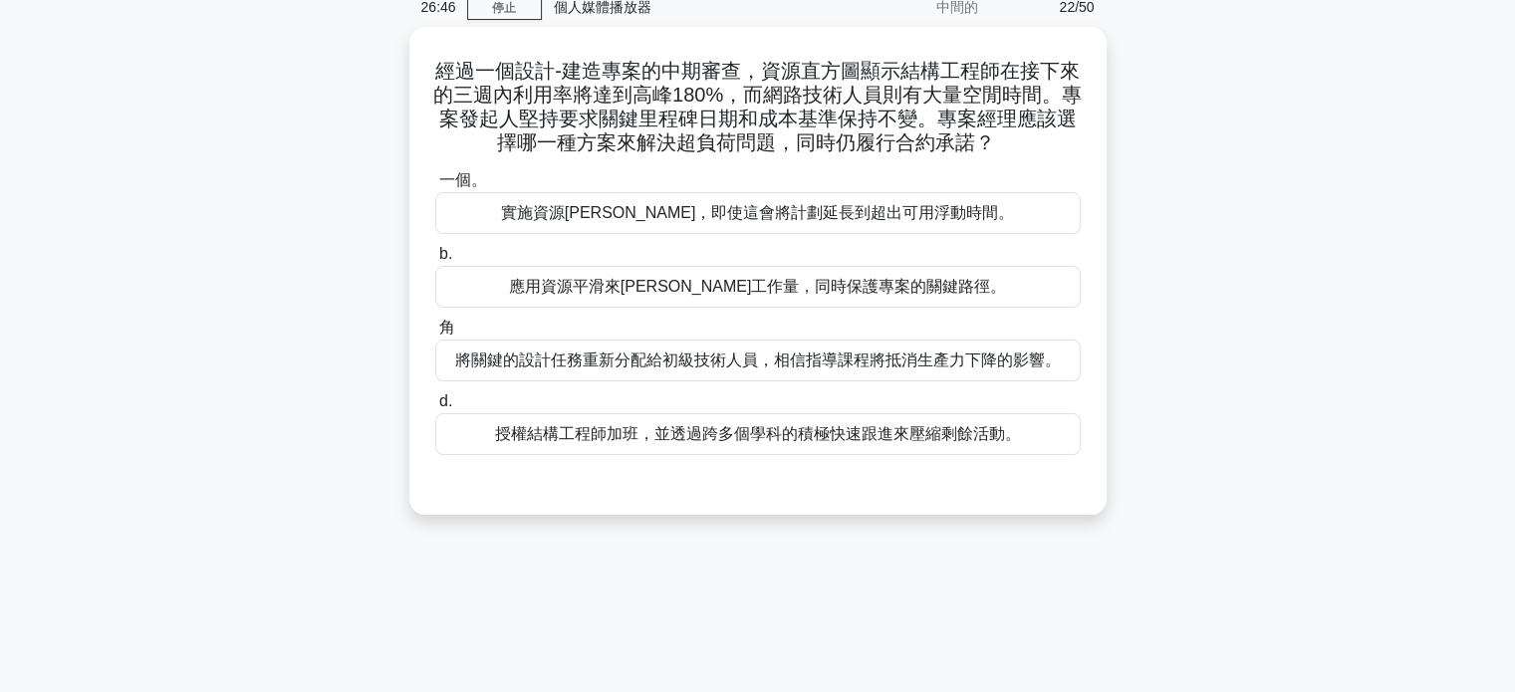
scroll to position [0, 0]
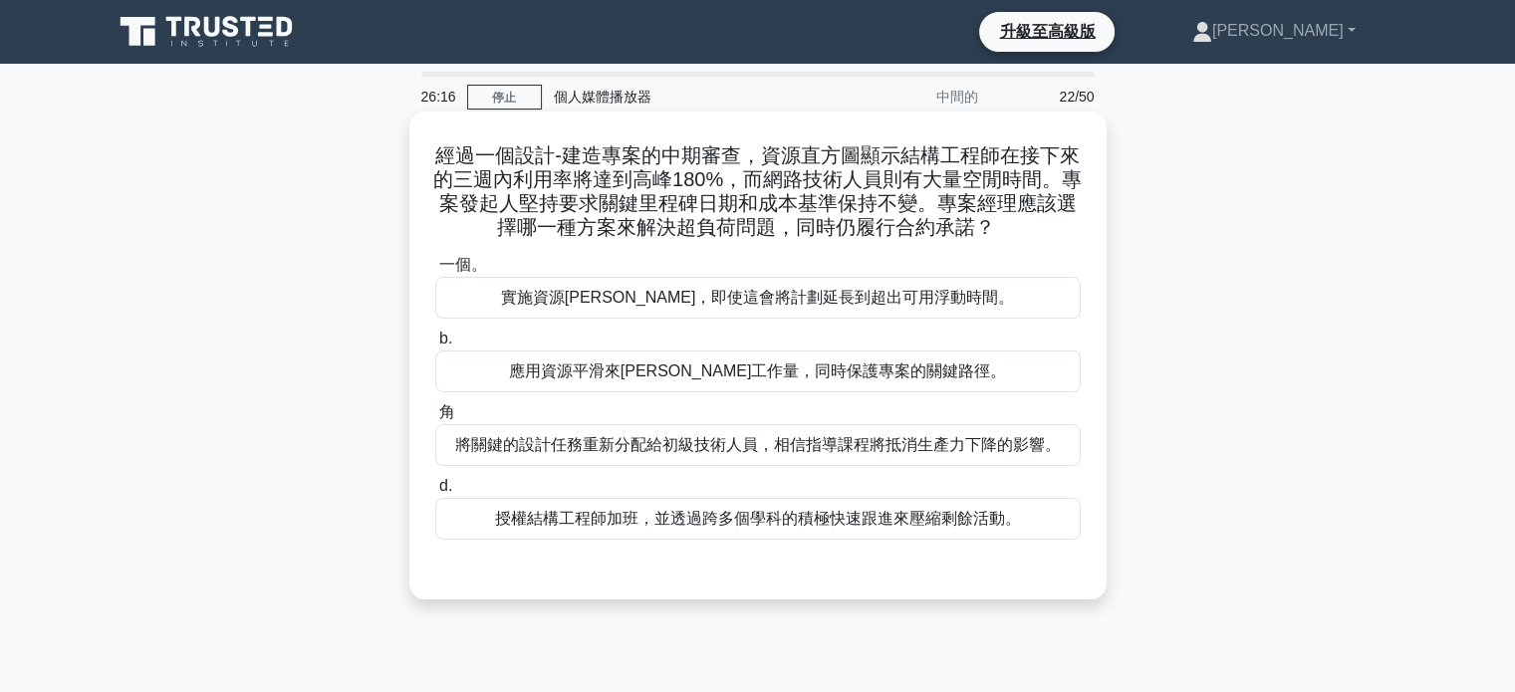
click at [755, 374] on font "應用資源平滑來平衡工作量，同時保護專案的關鍵路徑。" at bounding box center [758, 371] width 498 height 17
click at [435, 346] on input "b. 應用資源平滑來平衡工作量，同時保護專案的關鍵路徑。" at bounding box center [435, 339] width 0 height 13
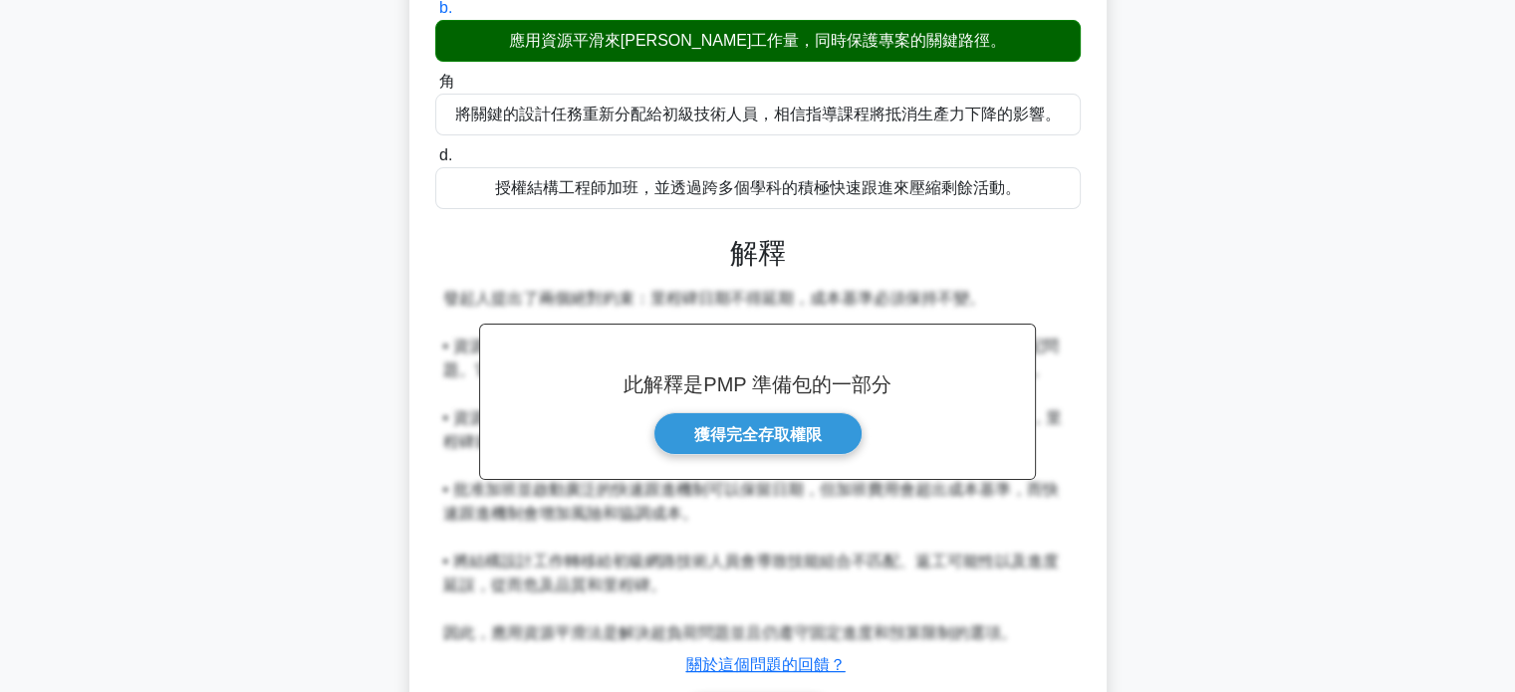
scroll to position [465, 0]
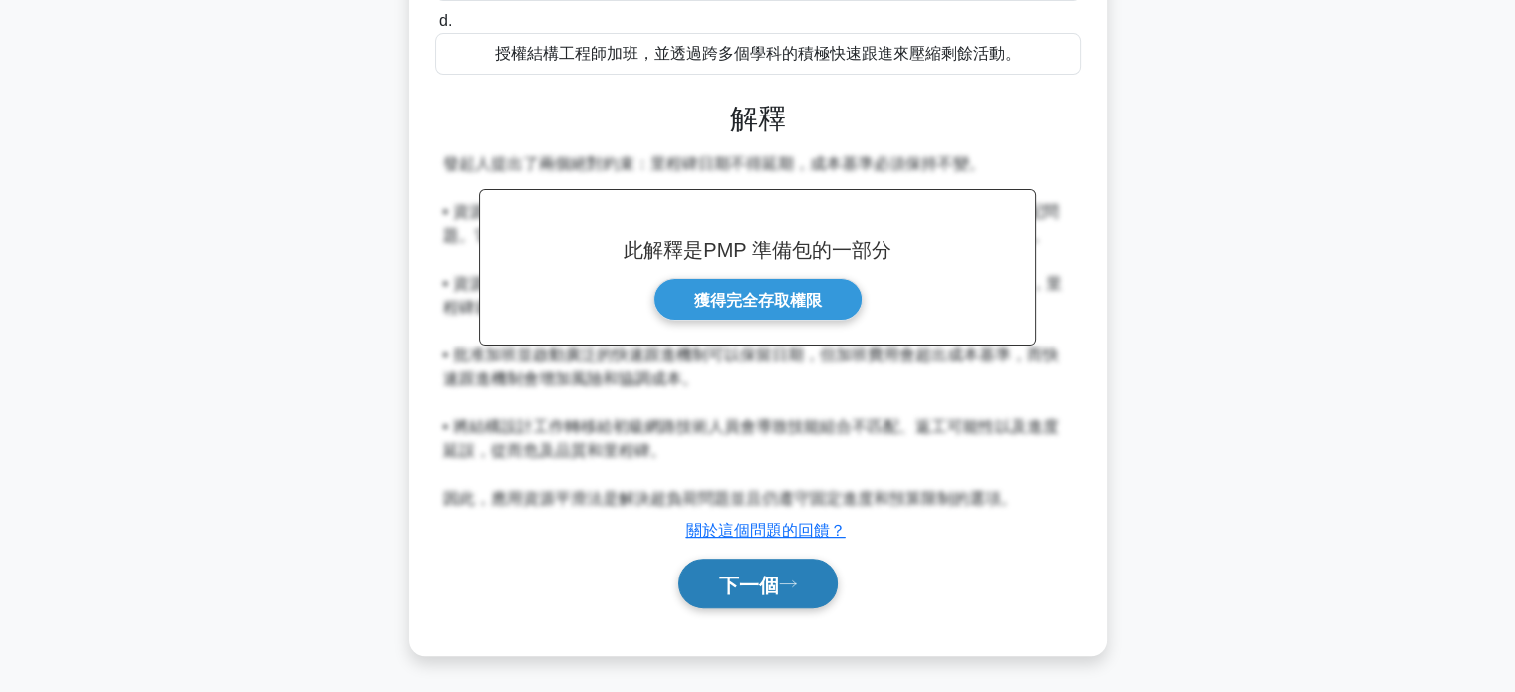
click at [779, 590] on font "下一個" at bounding box center [749, 585] width 60 height 22
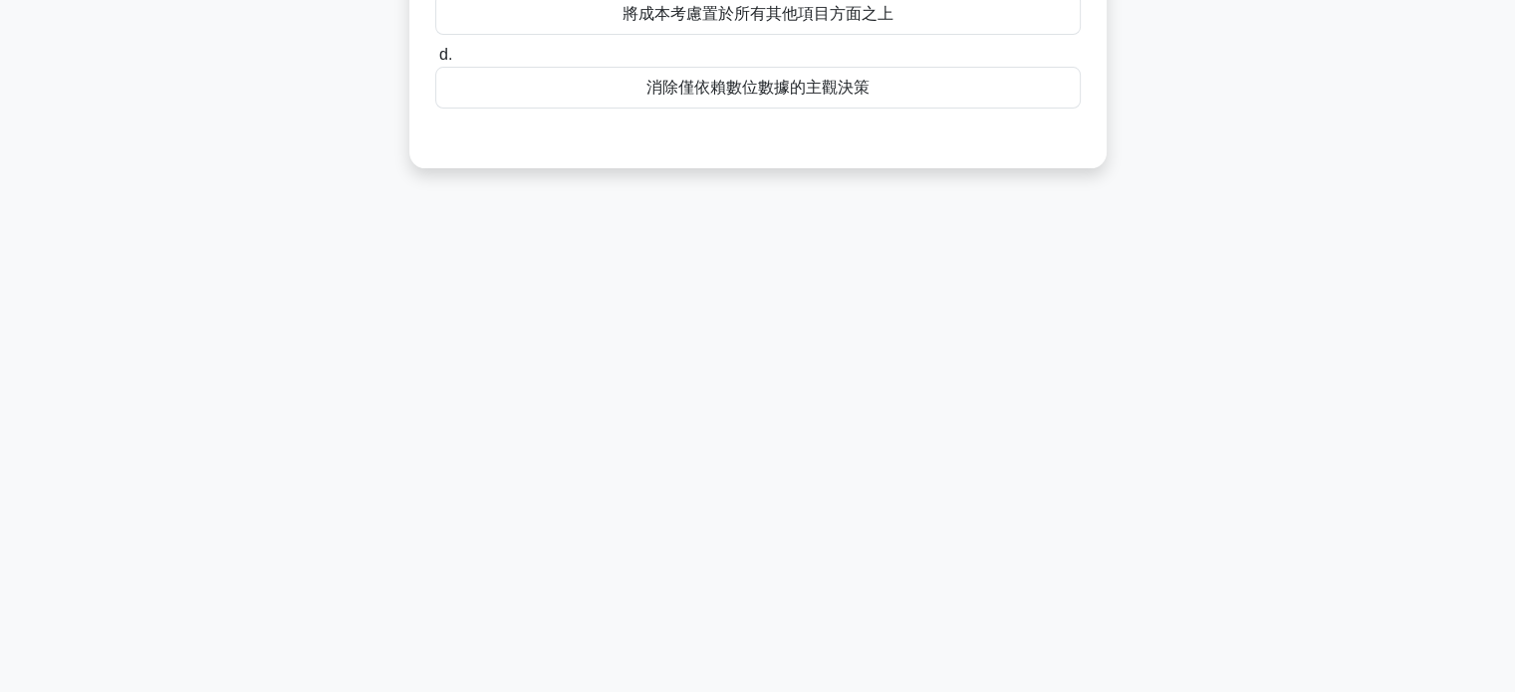
scroll to position [0, 0]
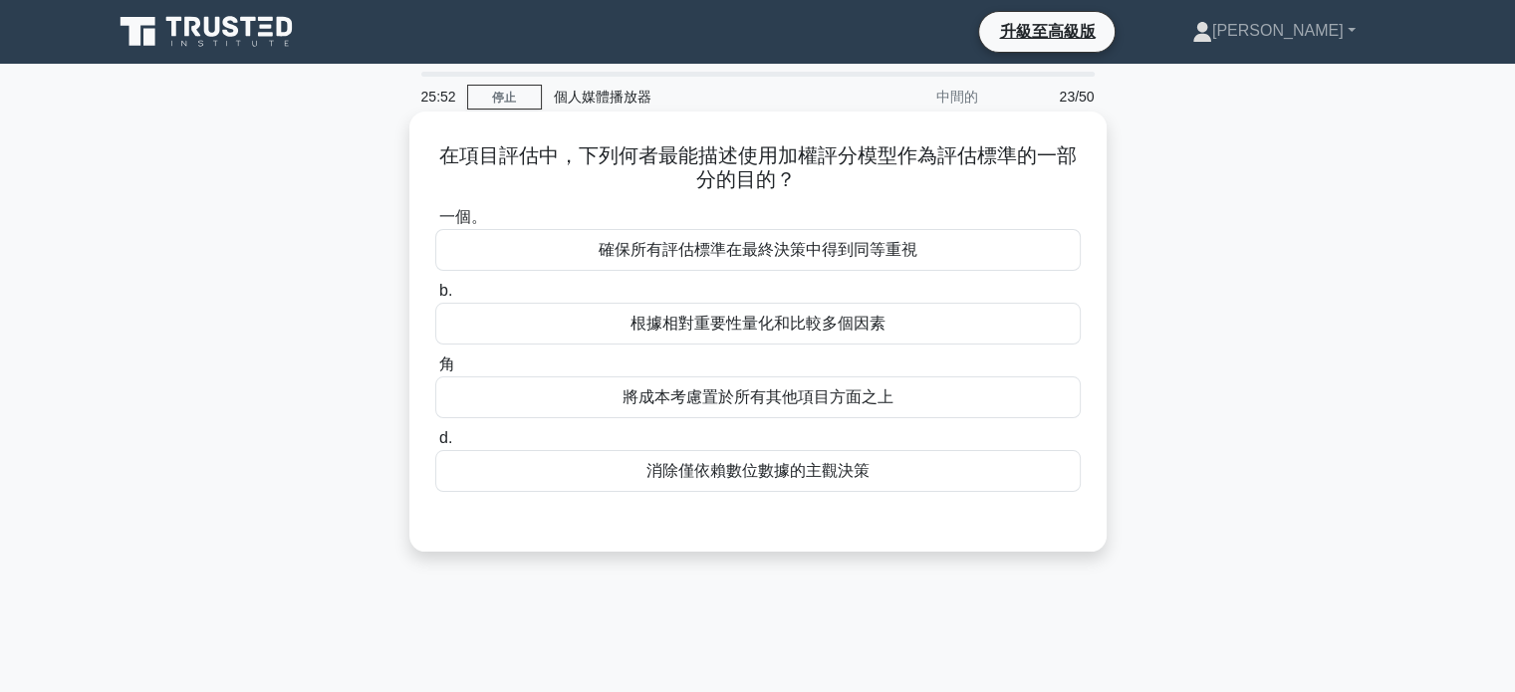
click at [771, 322] on font "根據相對重要性量化和比較多個因素" at bounding box center [758, 323] width 255 height 17
click at [435, 298] on input "b. 根據相對重要性量化和比較多個因素" at bounding box center [435, 291] width 0 height 13
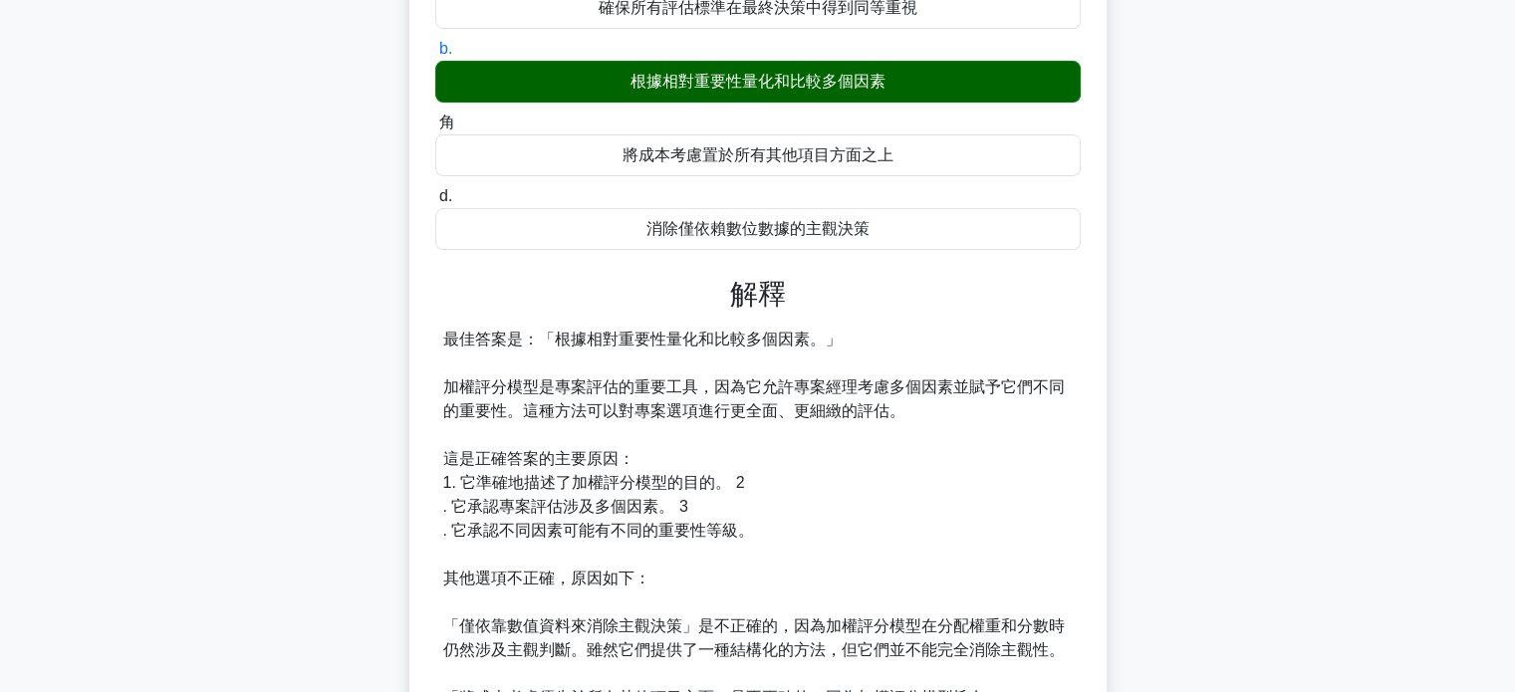
scroll to position [498, 0]
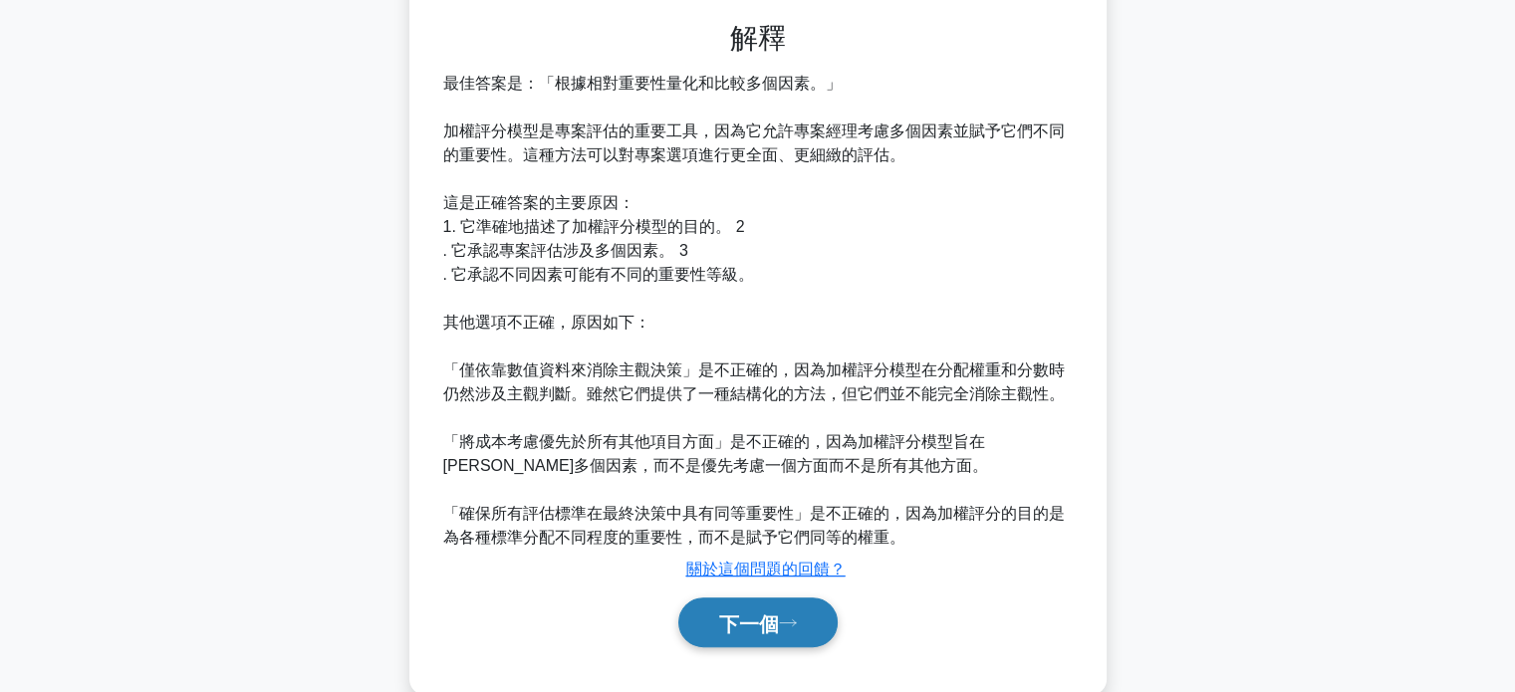
click at [719, 624] on font "下一個" at bounding box center [749, 624] width 60 height 22
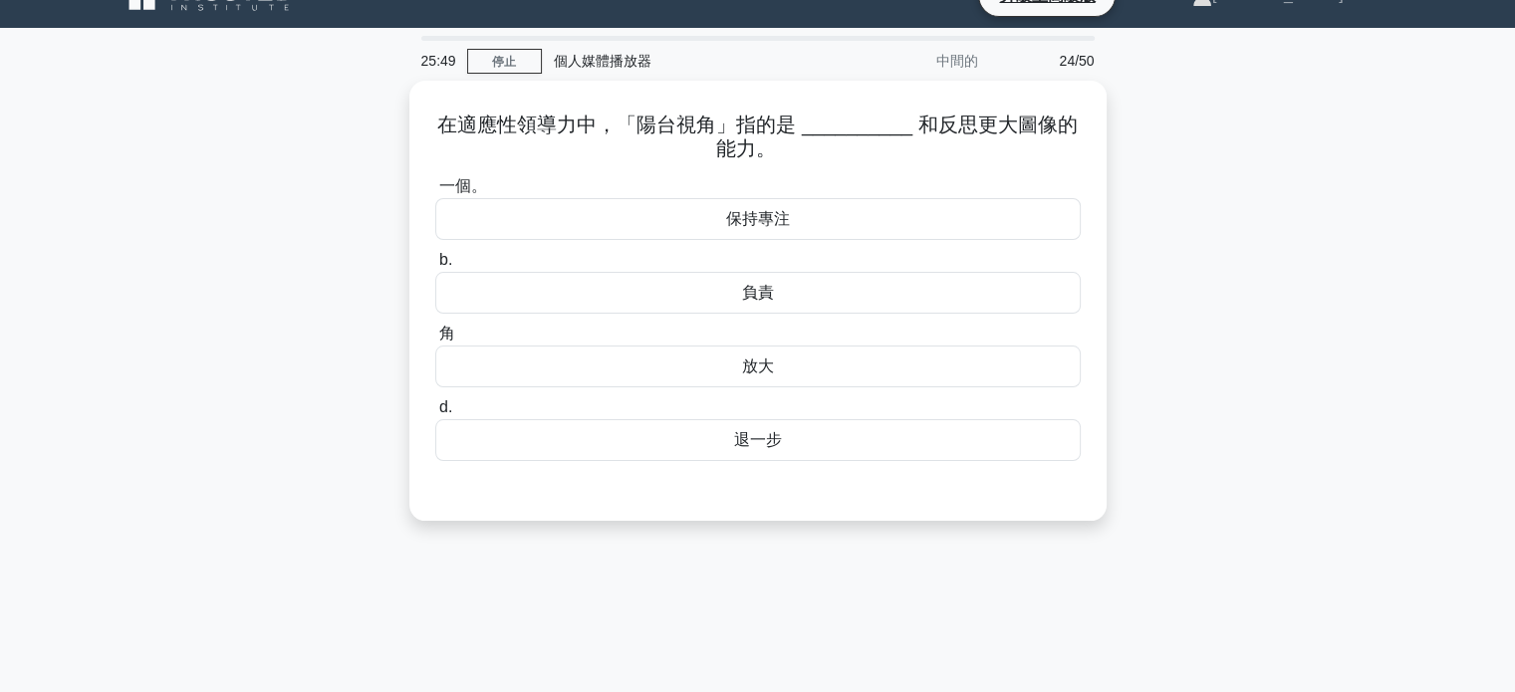
scroll to position [0, 0]
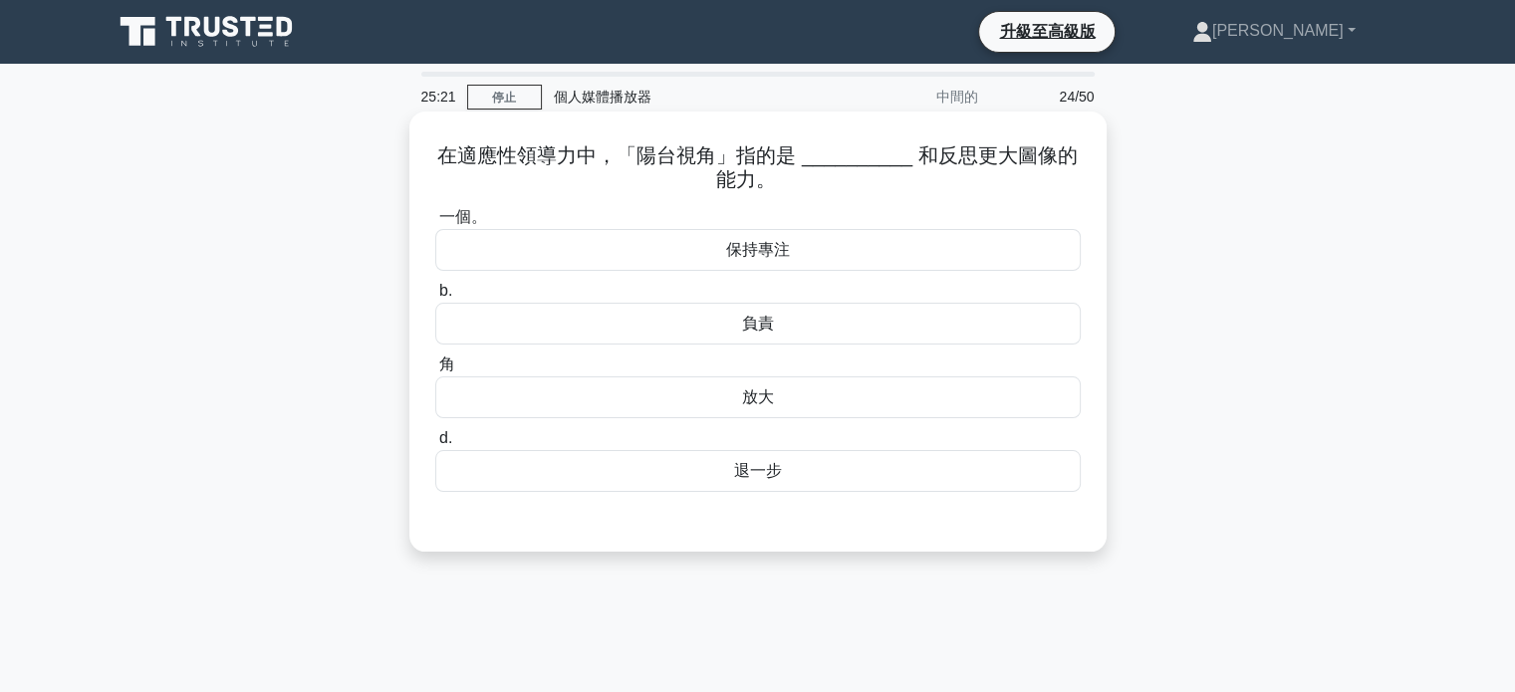
click at [772, 398] on font "放大" at bounding box center [758, 397] width 32 height 17
click at [435, 372] on input "角 放大" at bounding box center [435, 365] width 0 height 13
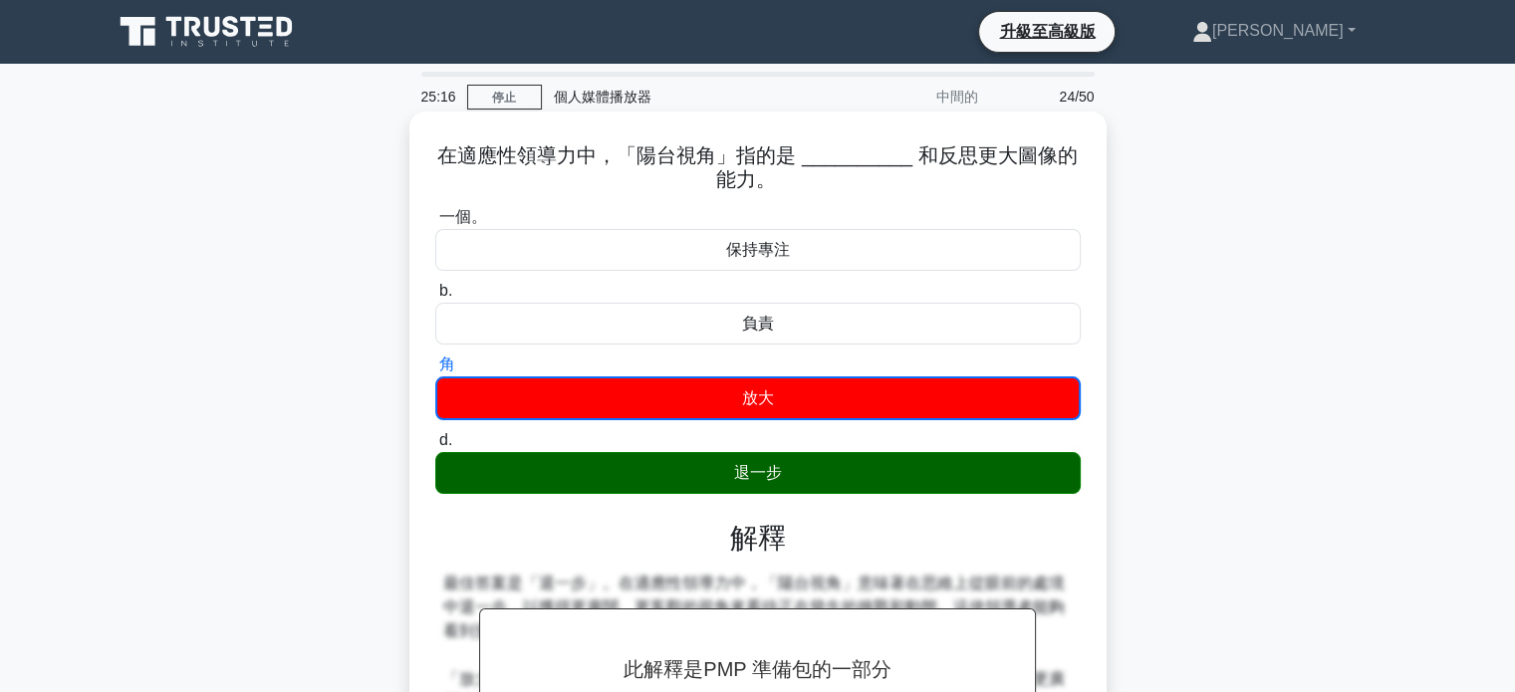
scroll to position [299, 0]
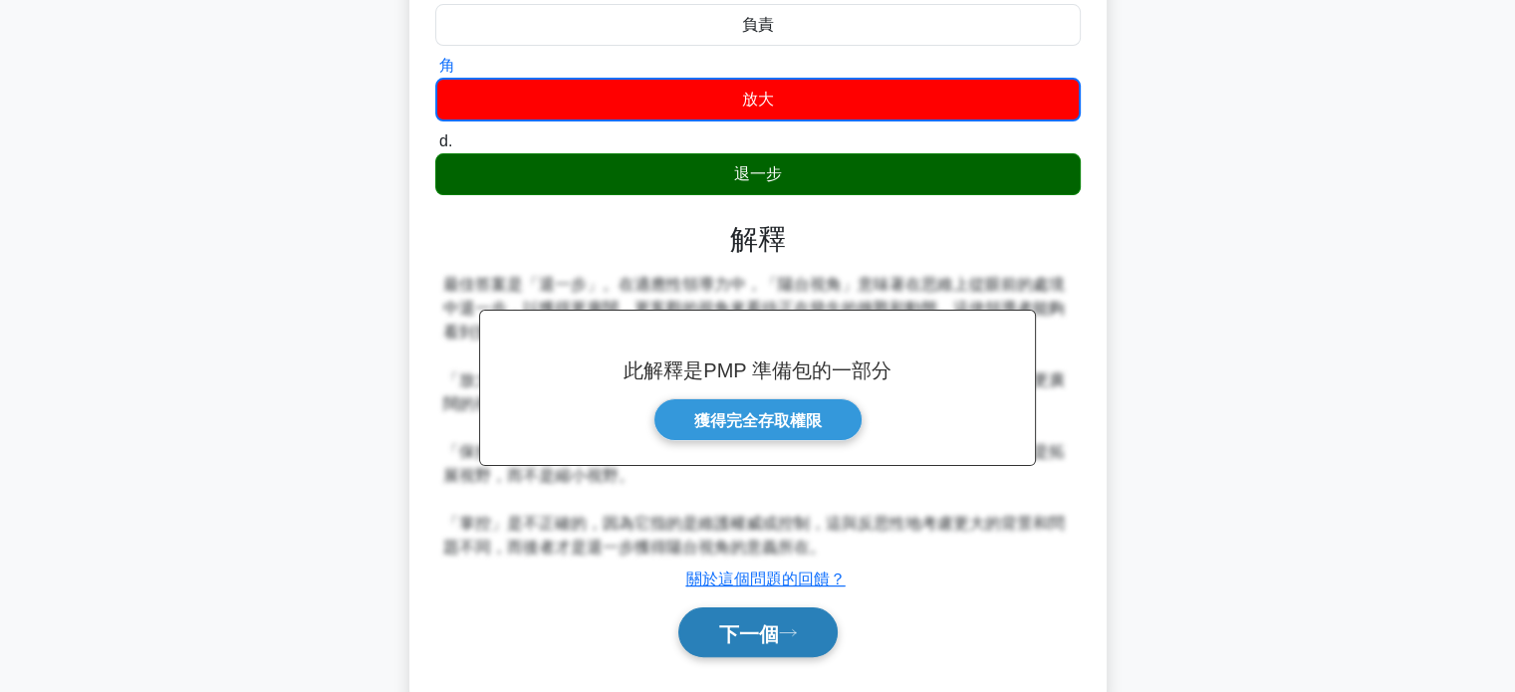
click at [775, 634] on font "下一個" at bounding box center [749, 634] width 60 height 22
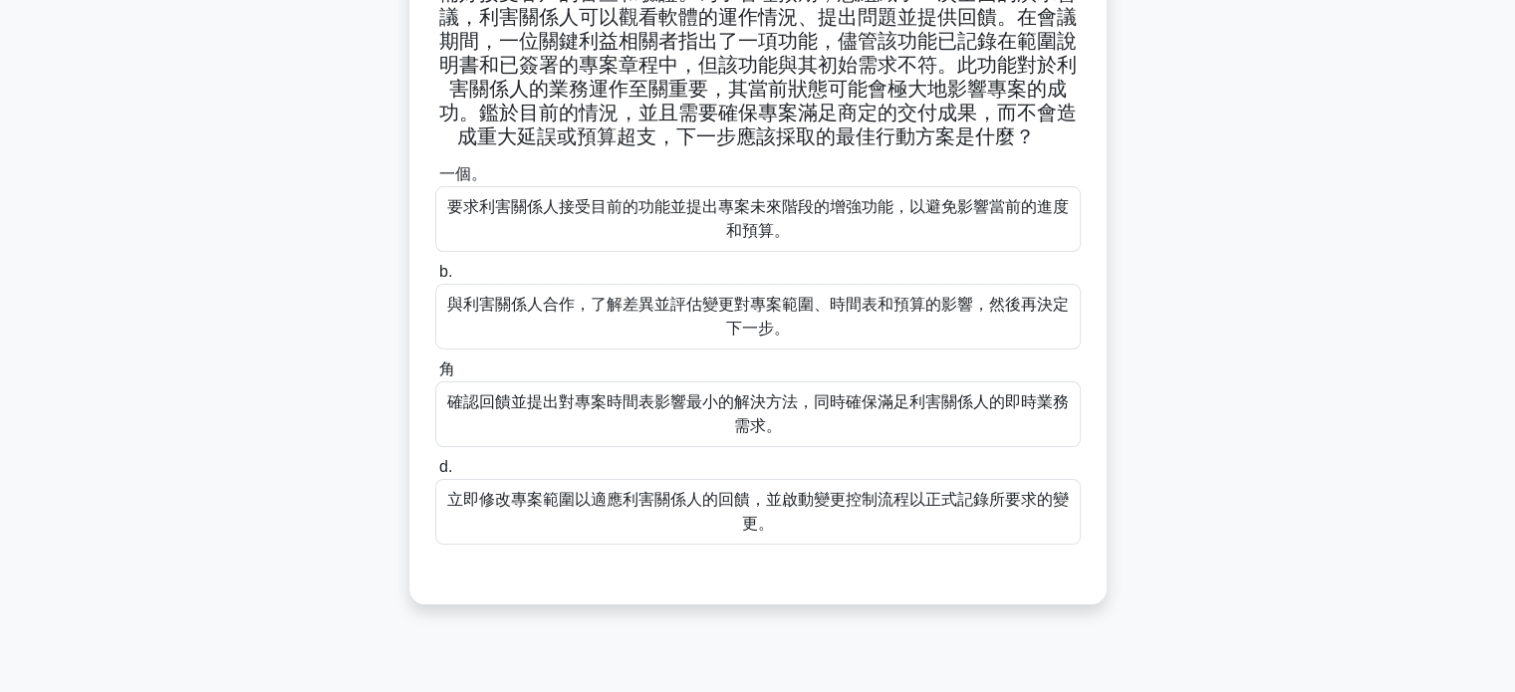
scroll to position [199, 0]
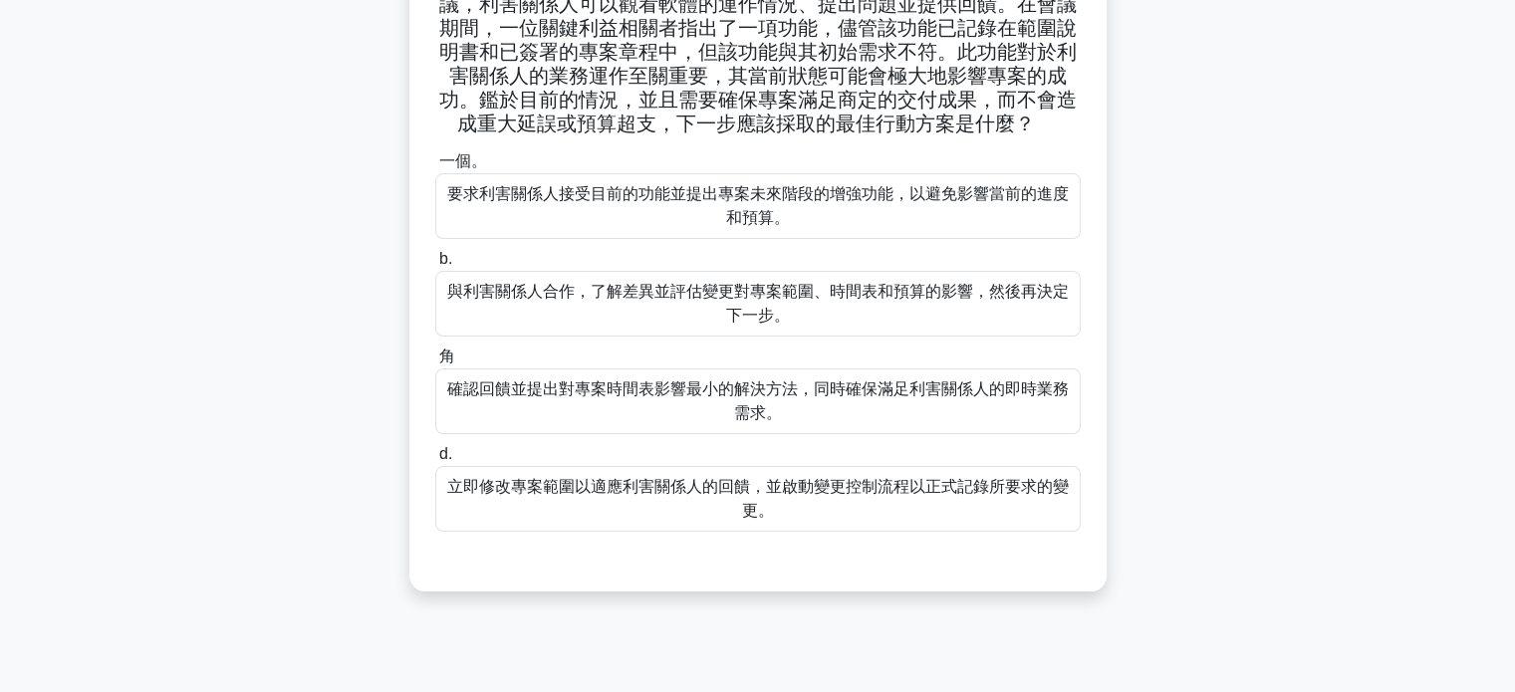
click at [784, 317] on font "與利害關係人合作，了解差異並評估變更對專案範圍、時間表和預算的影響，然後再決定下一步。" at bounding box center [758, 303] width 622 height 41
click at [435, 266] on input "b. 與利害關係人合作，了解差異並評估變更對專案範圍、時間表和預算的影響，然後再決定下一步。" at bounding box center [435, 259] width 0 height 13
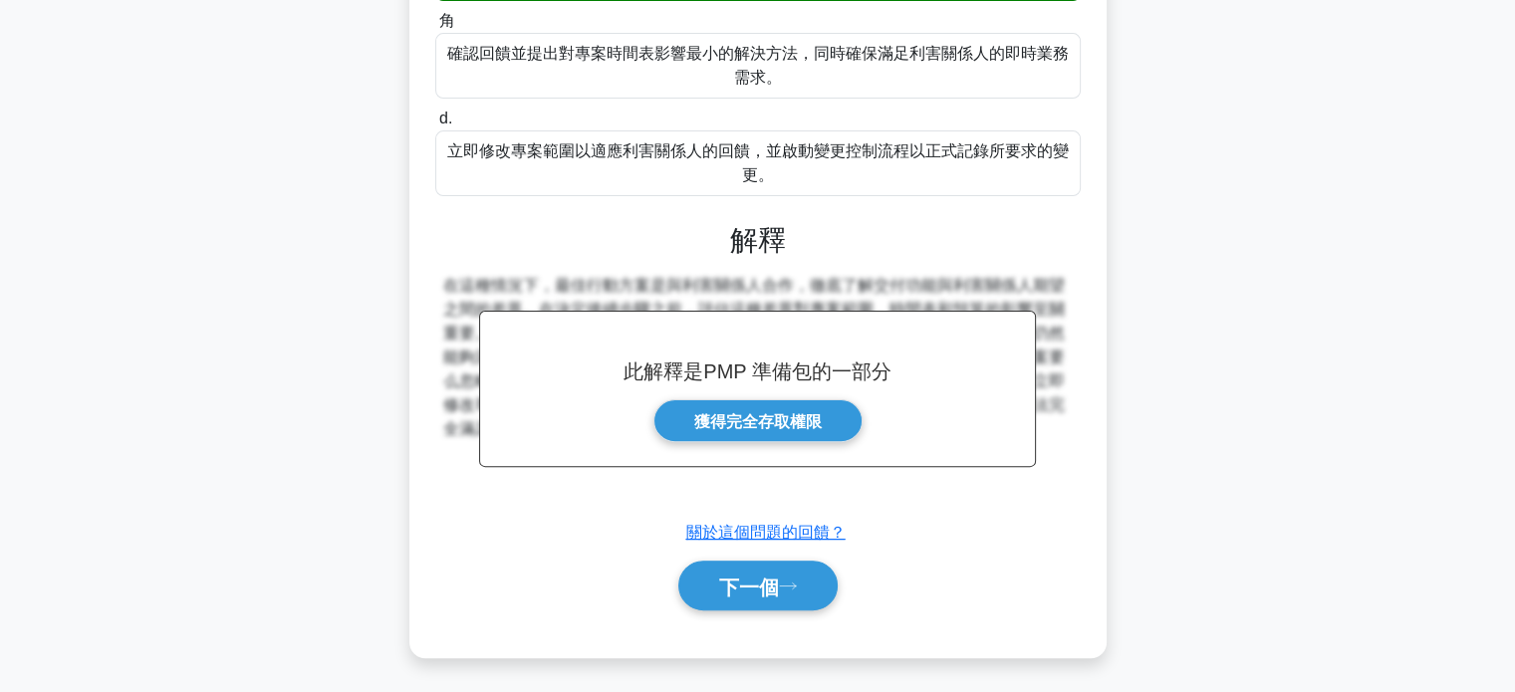
scroll to position [537, 0]
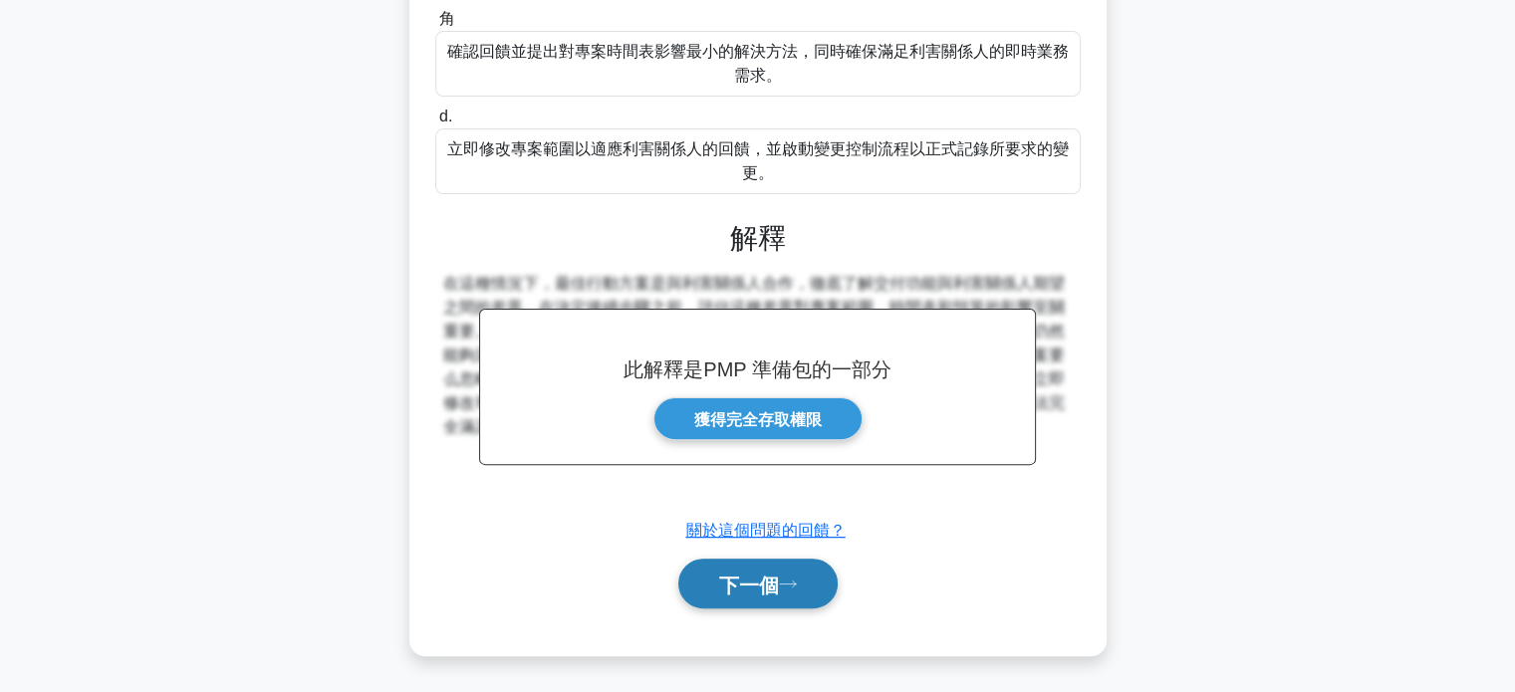
click at [788, 589] on button "下一個" at bounding box center [757, 584] width 159 height 51
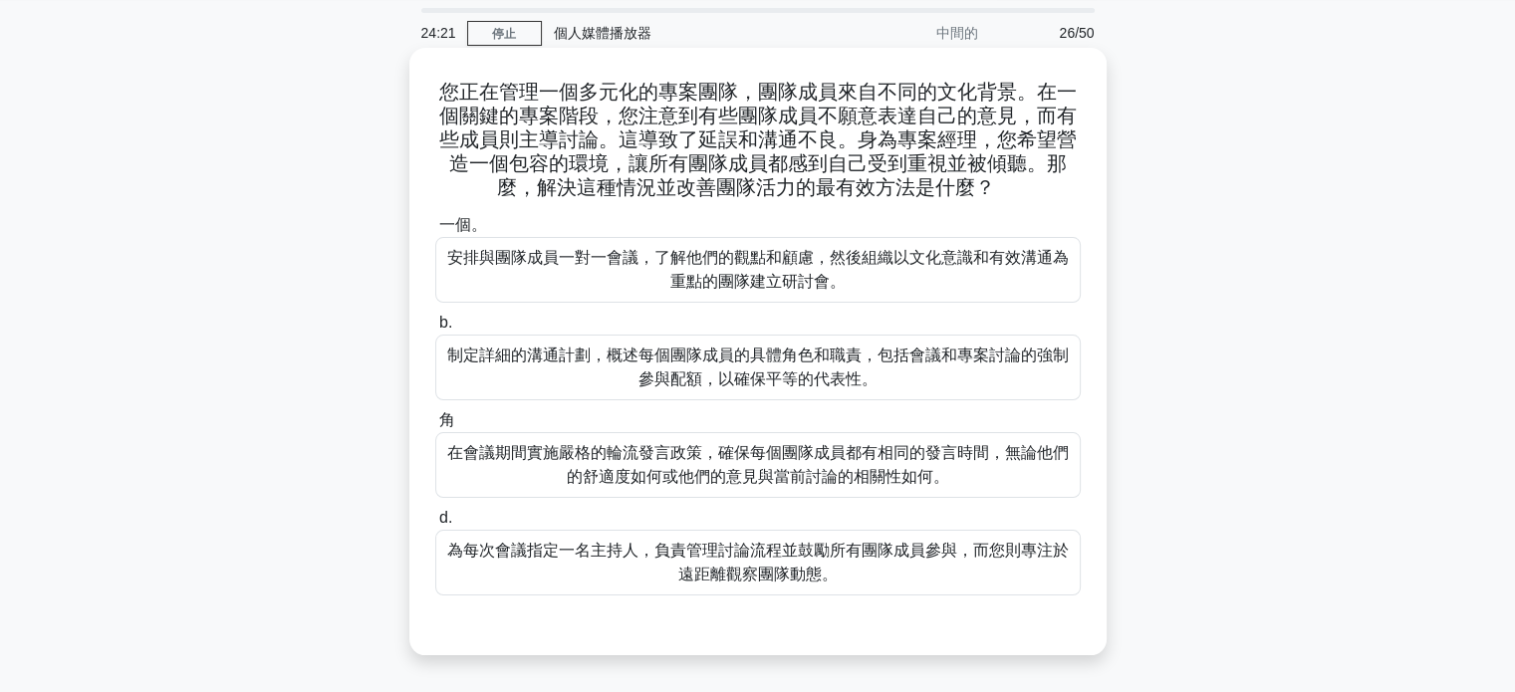
scroll to position [0, 0]
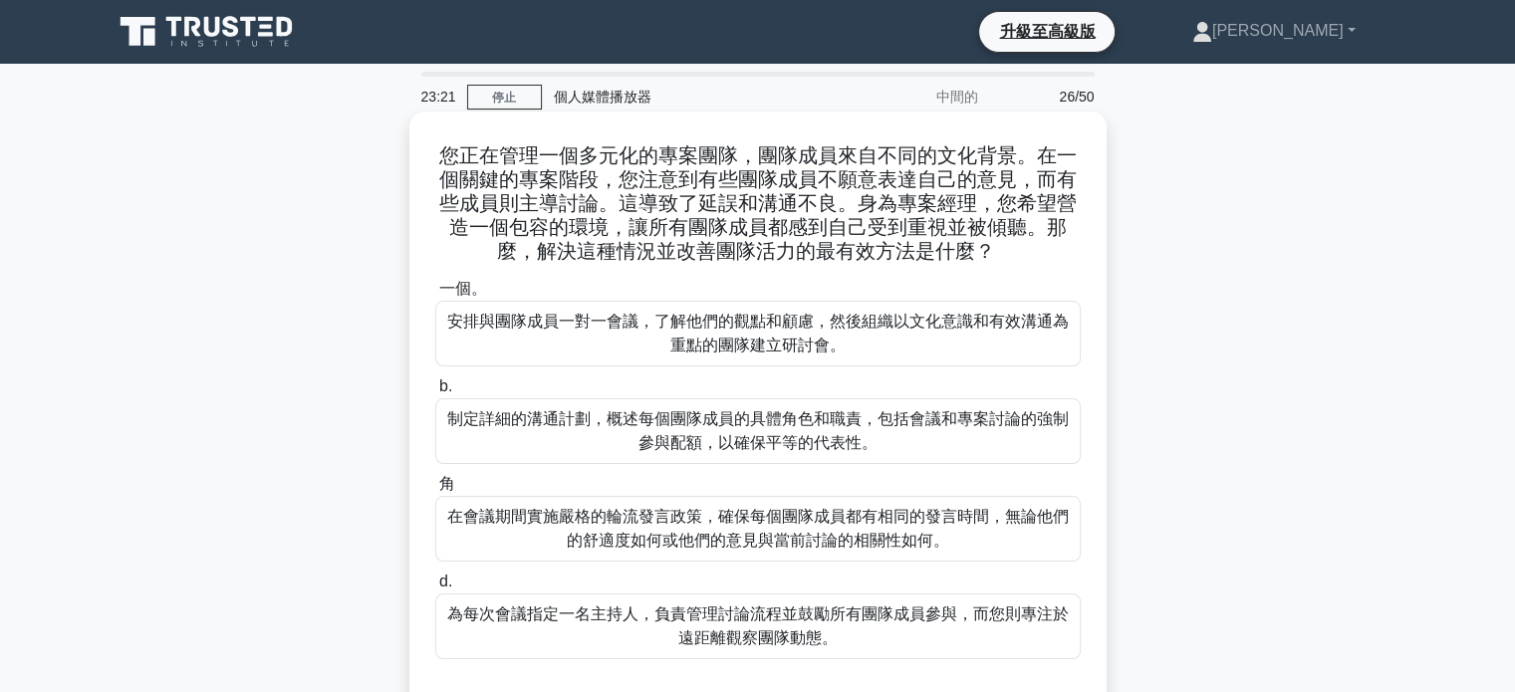
click at [798, 346] on font "安排與團隊成員一對一會議，了解他們的觀點和顧慮，然後組織以文化意識和有效溝通為重點的團隊建立研討會。" at bounding box center [758, 333] width 622 height 41
click at [435, 296] on input "一個。 安排與團隊成員一對一會議，了解他們的觀點和顧慮，然後組織以文化意識和有效溝通為重點的團隊建立研討會。" at bounding box center [435, 289] width 0 height 13
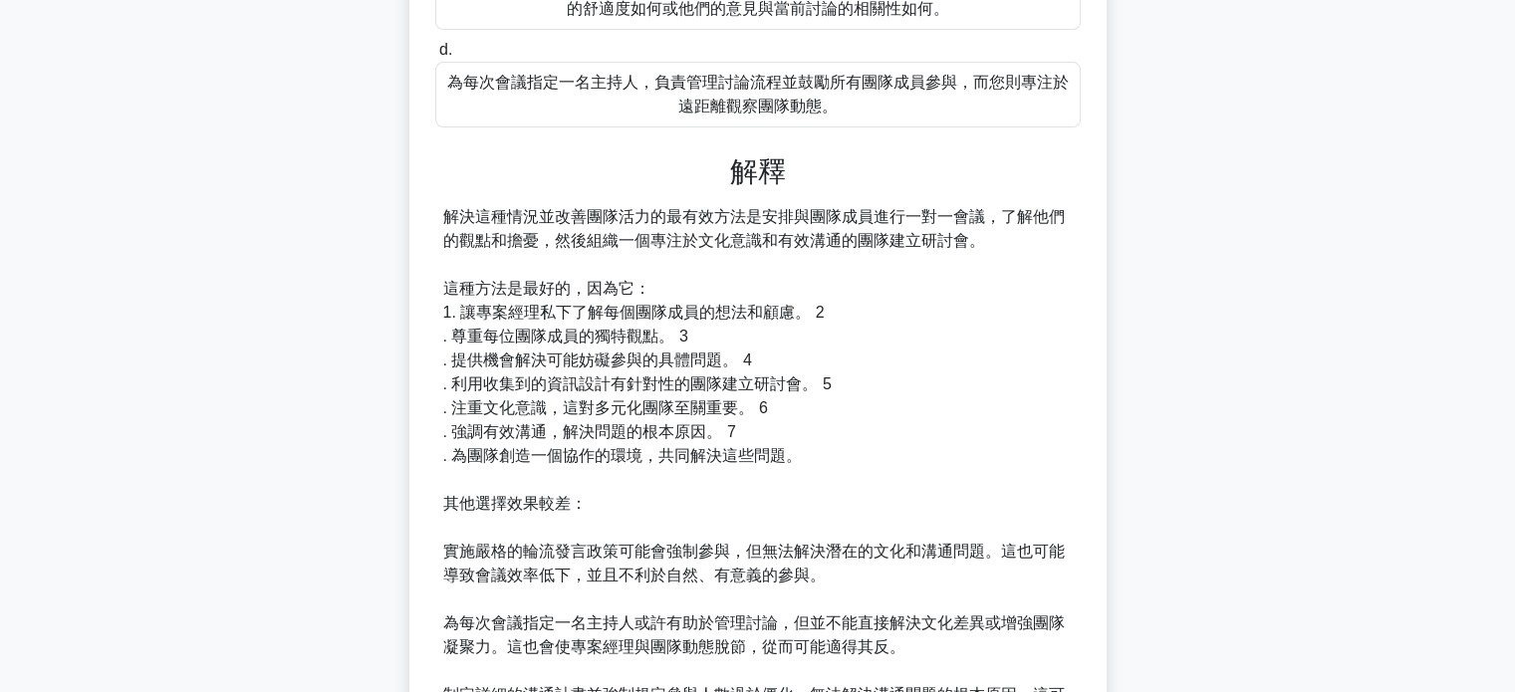
scroll to position [697, 0]
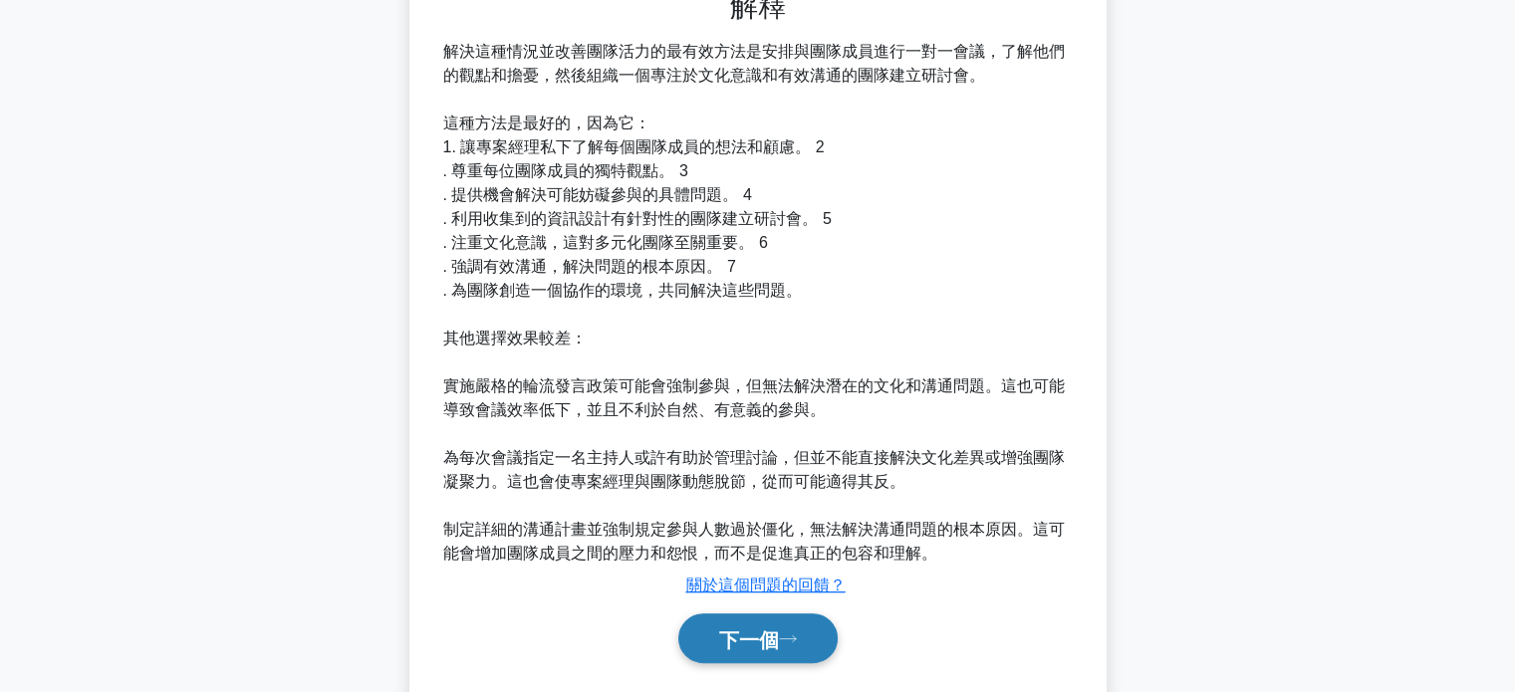
click at [729, 645] on font "下一個" at bounding box center [749, 640] width 60 height 22
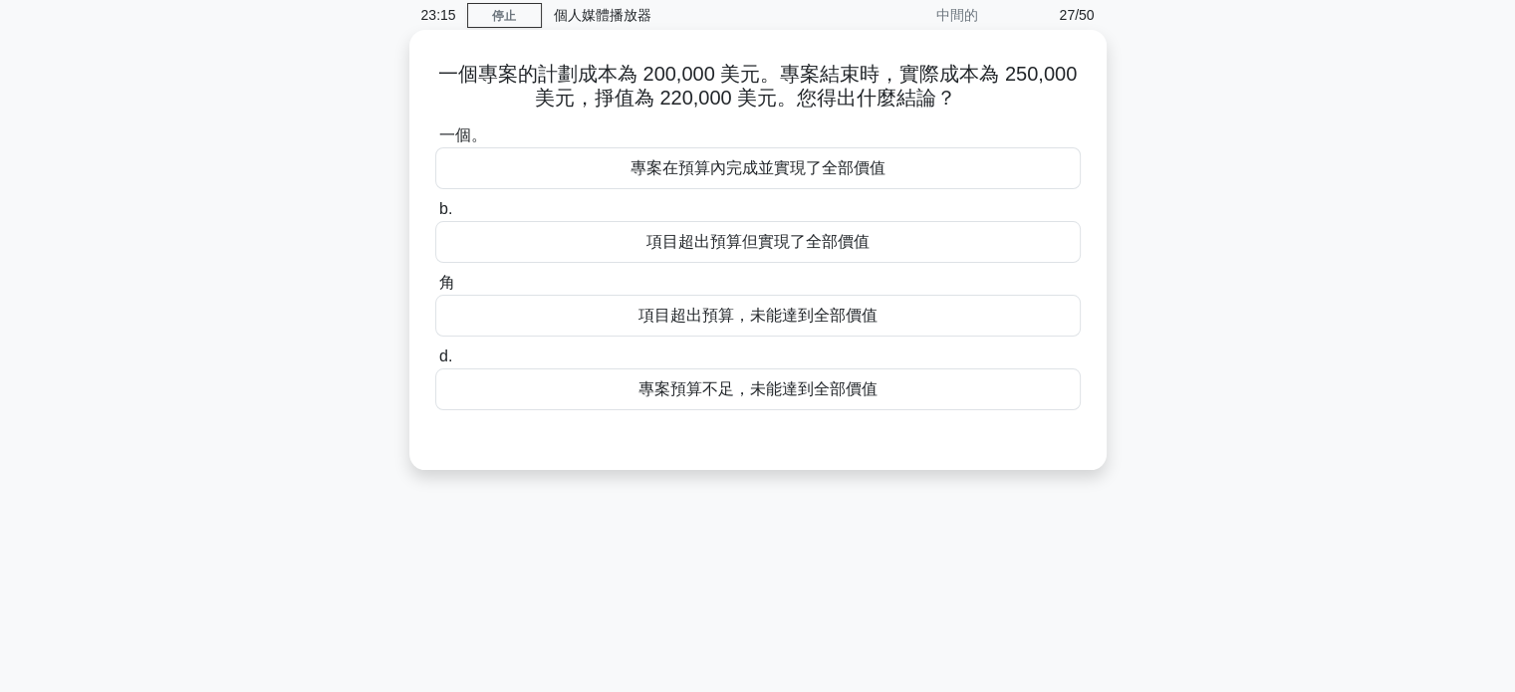
scroll to position [0, 0]
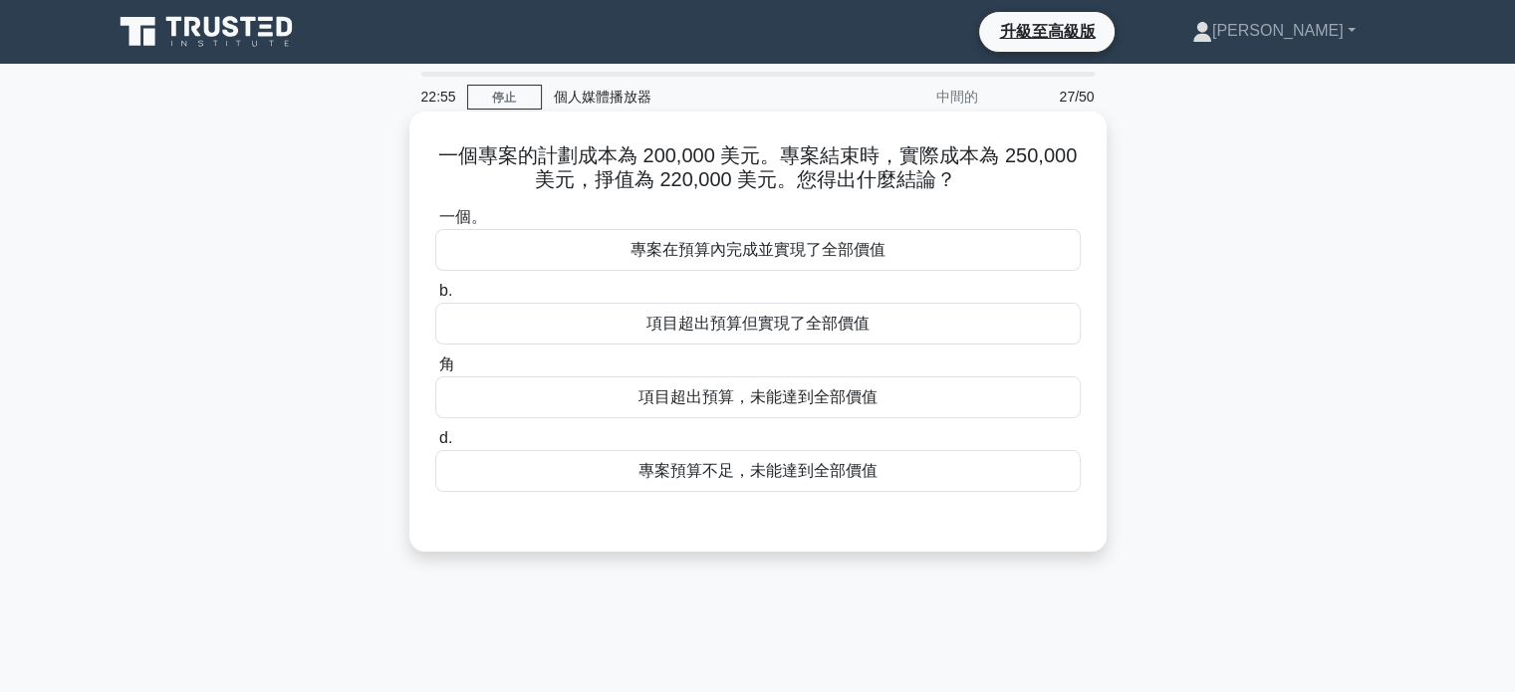
click at [793, 319] on font "項目超出預算但實現了全部價值" at bounding box center [758, 323] width 223 height 17
click at [435, 298] on input "b. 項目超出預算但實現了全部價值" at bounding box center [435, 291] width 0 height 13
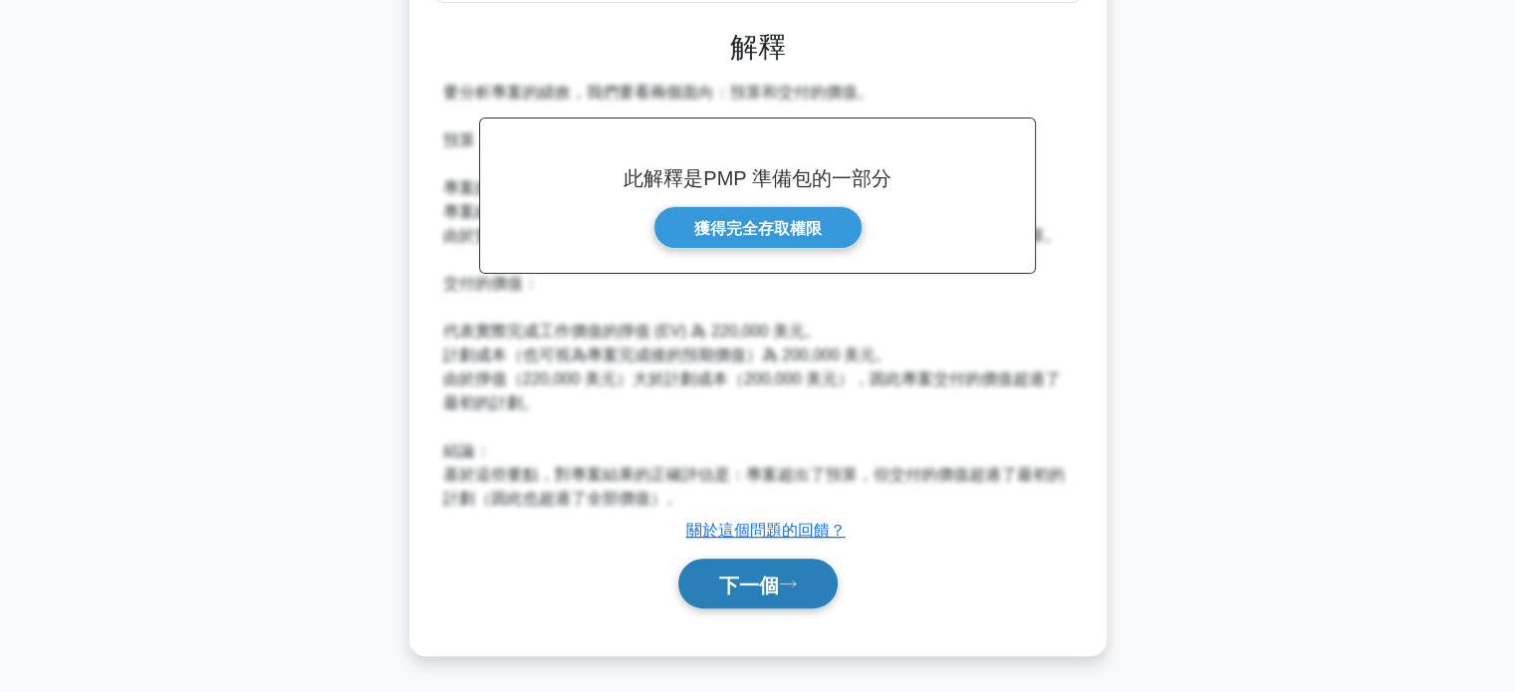
click at [778, 594] on font "下一個" at bounding box center [749, 585] width 60 height 22
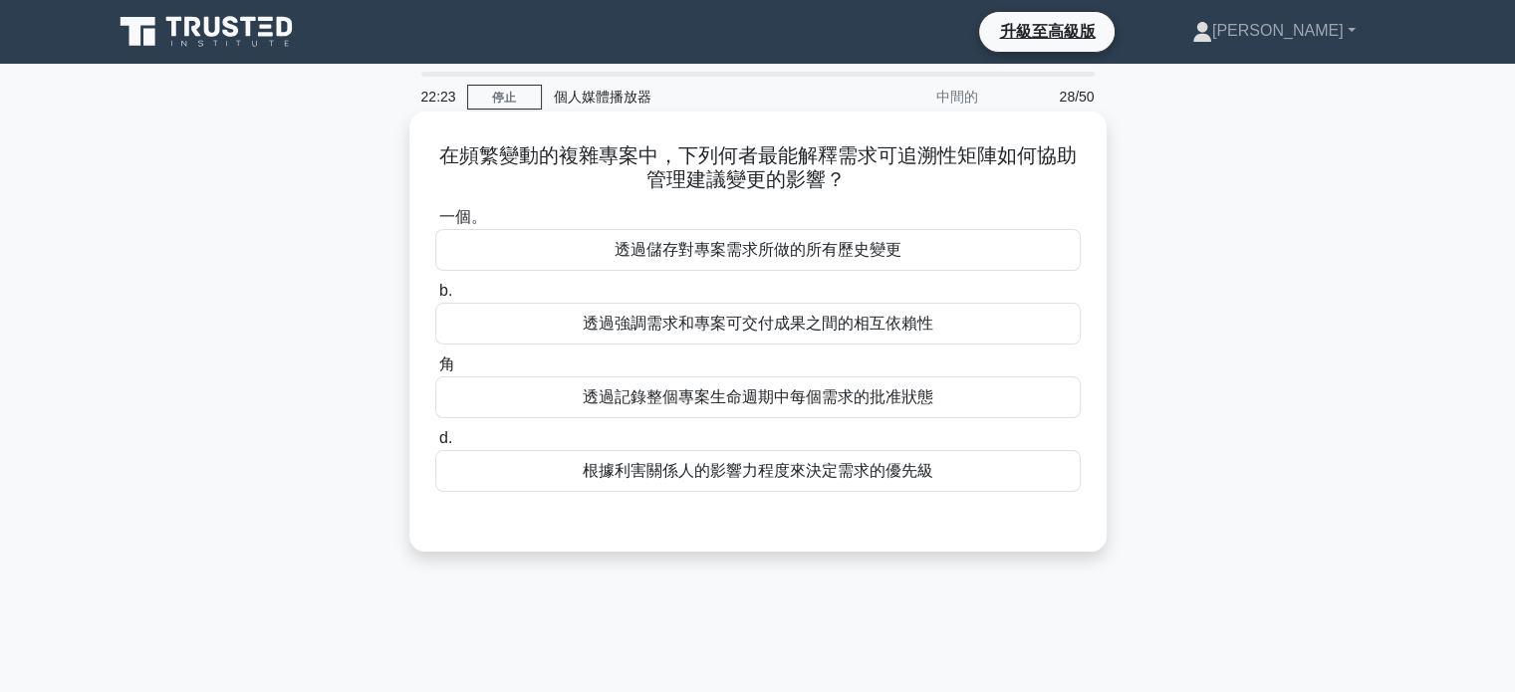
click at [795, 332] on font "透過強調需求和專案可交付成果之間的相互依賴性" at bounding box center [758, 323] width 351 height 17
click at [435, 298] on input "b. 透過強調需求和專案可交付成果之間的相互依賴性" at bounding box center [435, 291] width 0 height 13
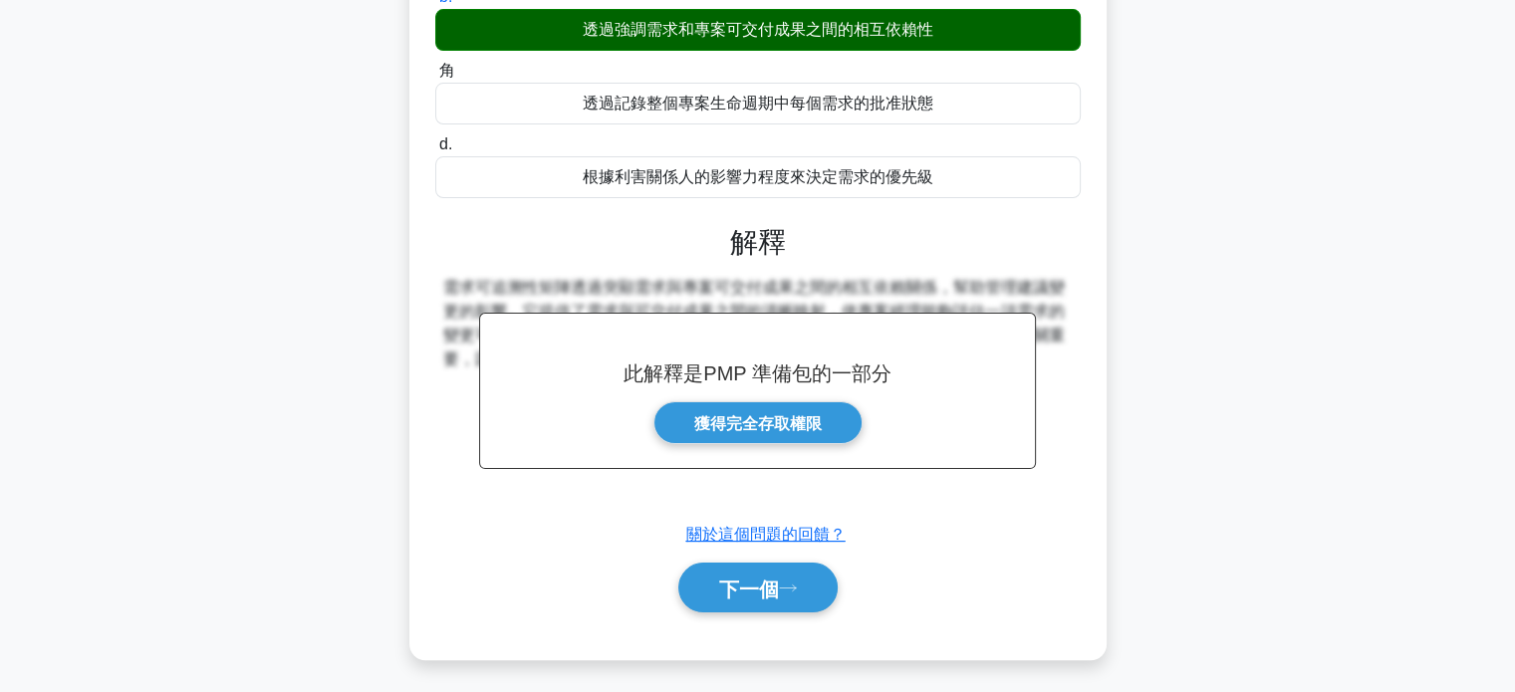
scroll to position [384, 0]
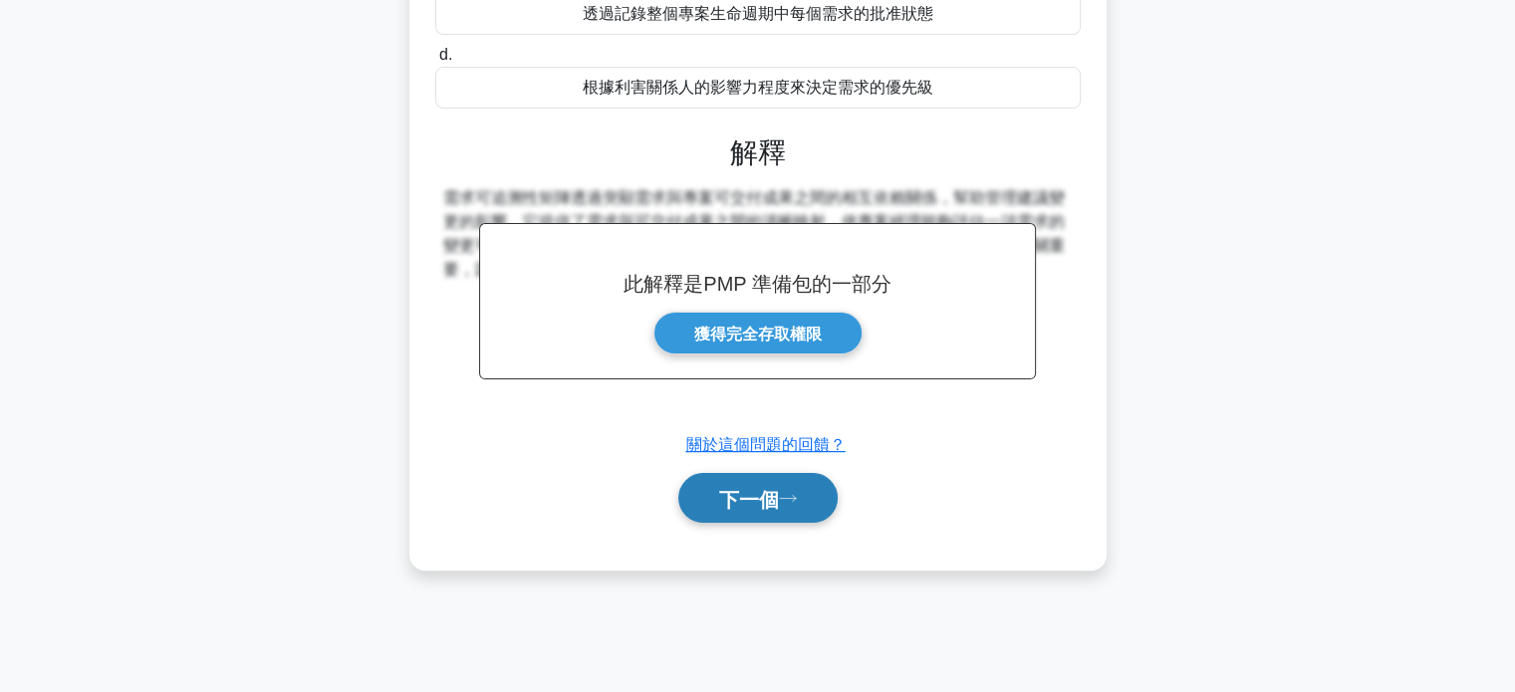
click at [761, 507] on font "下一個" at bounding box center [749, 499] width 60 height 22
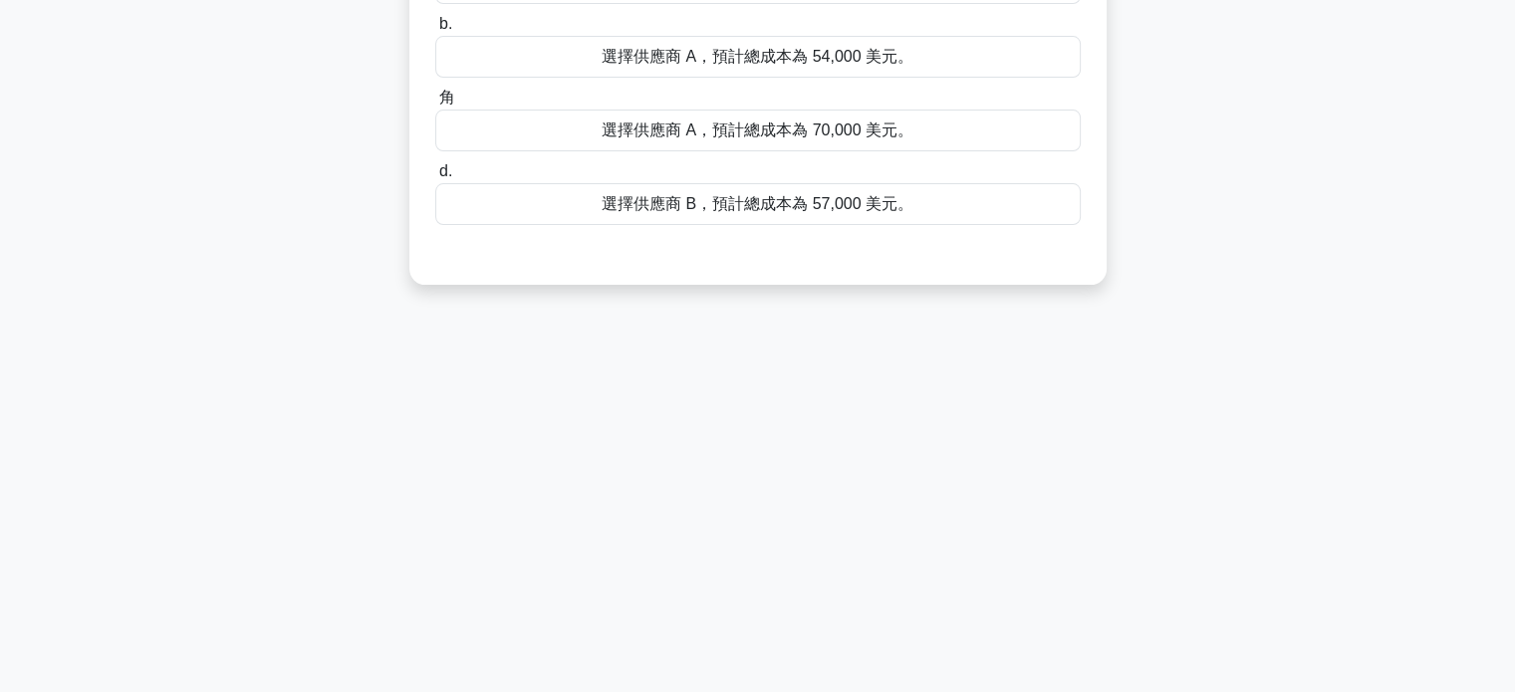
scroll to position [0, 0]
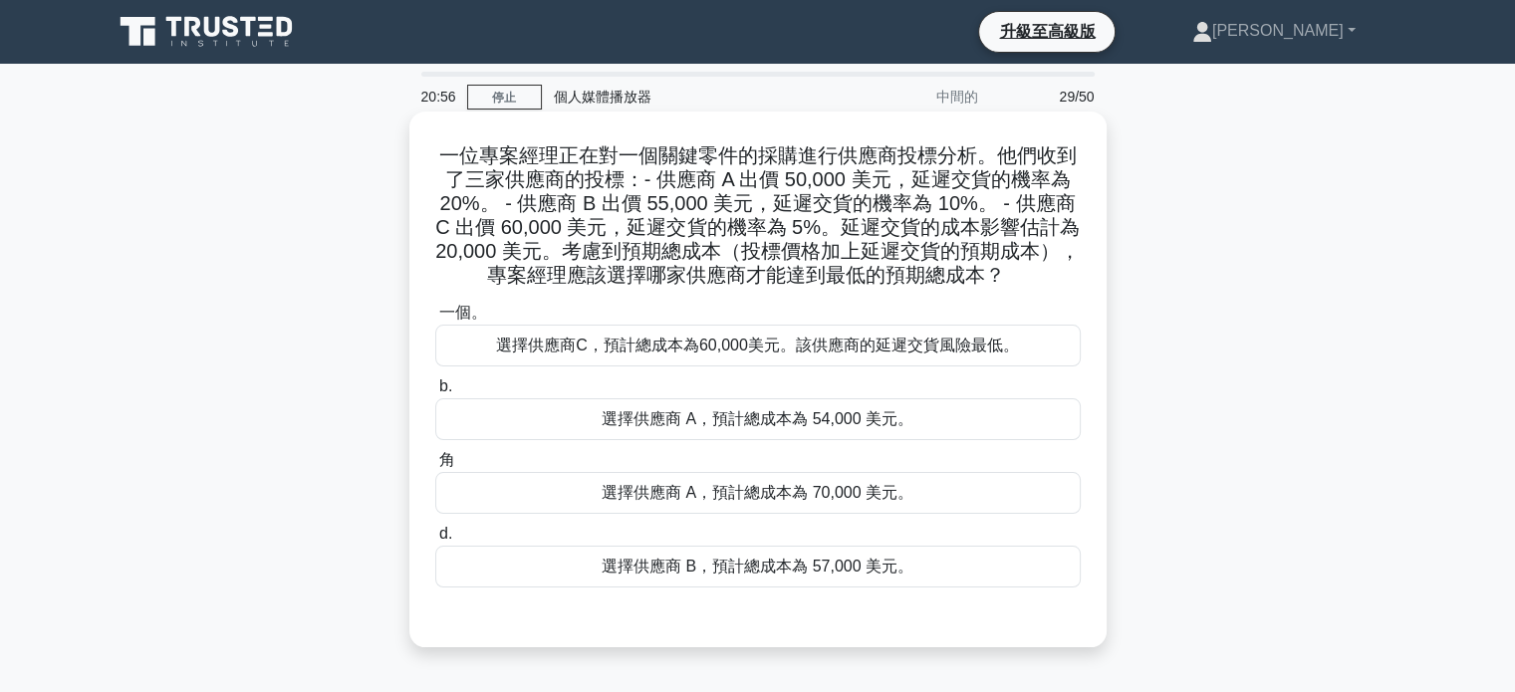
click at [759, 423] on font "選擇供應商 A，預計總成本為 54,000 美元。" at bounding box center [758, 418] width 312 height 17
click at [435, 394] on input "b. 選擇供應商 A，預計總成本為 54,000 美元。" at bounding box center [435, 387] width 0 height 13
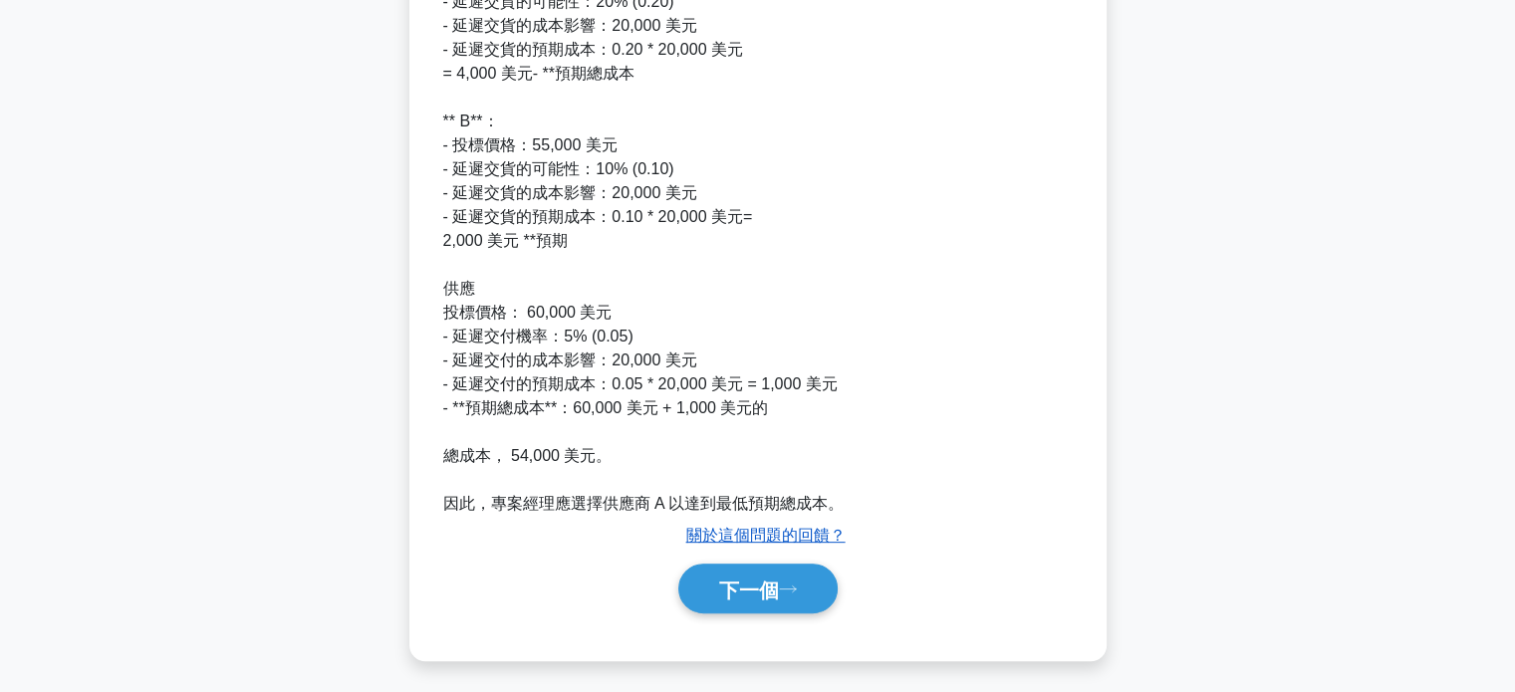
scroll to position [800, 0]
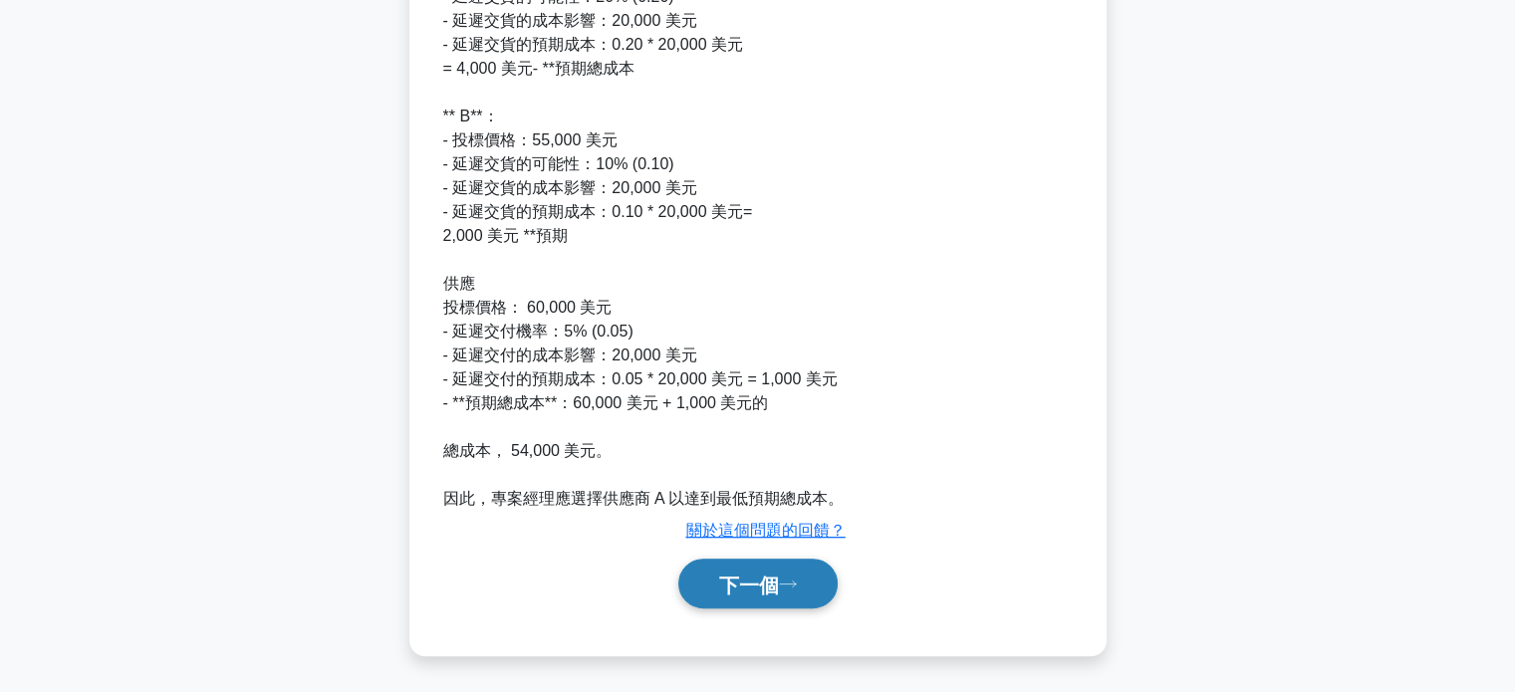
click at [745, 593] on font "下一個" at bounding box center [749, 585] width 60 height 22
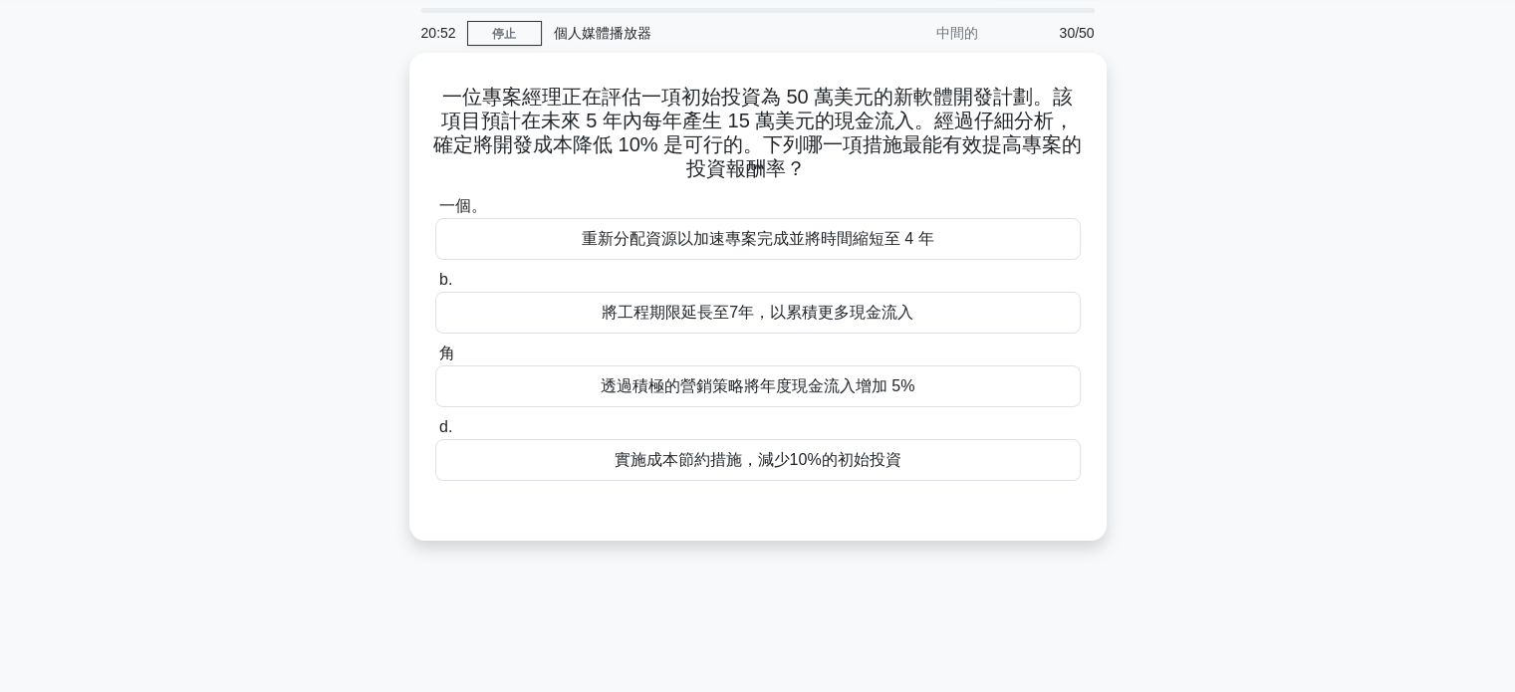
scroll to position [0, 0]
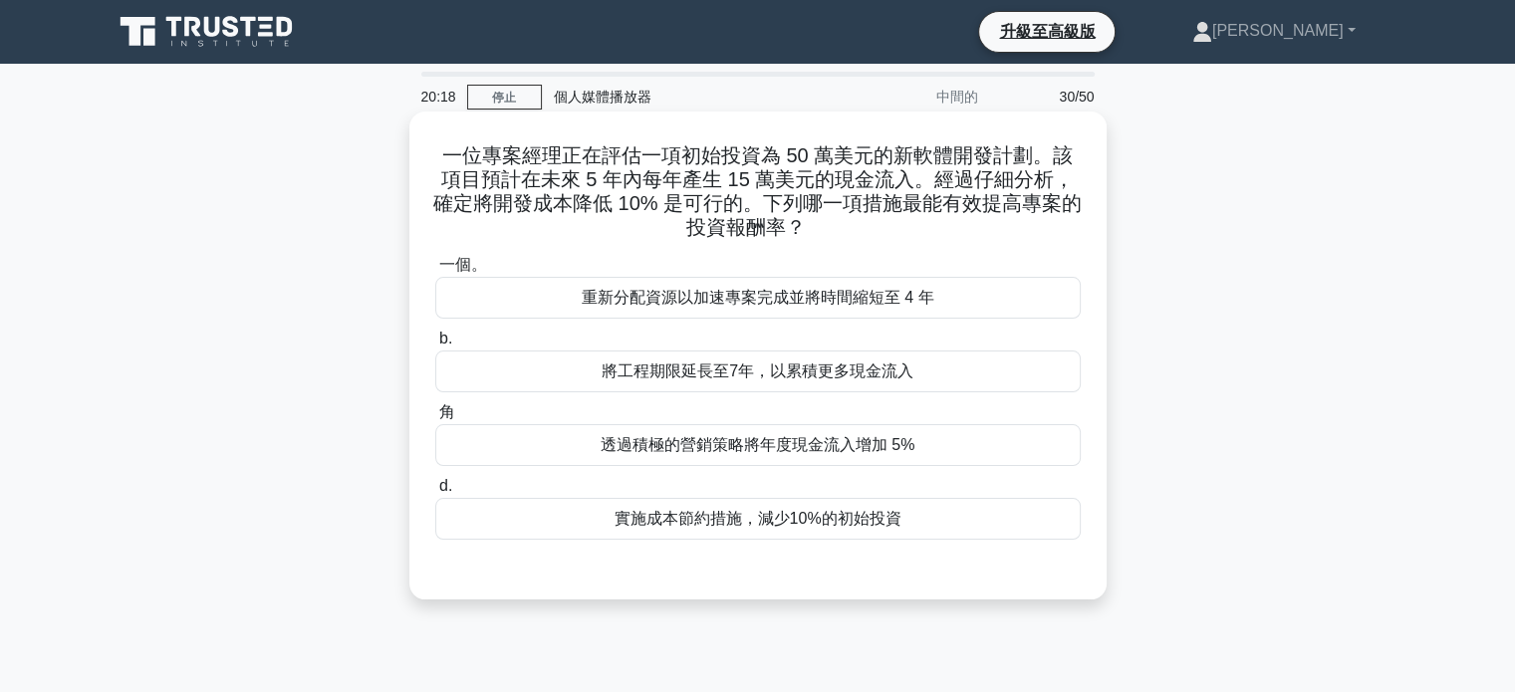
click at [785, 531] on div "實施成本節約措施，減少10%的初始投資" at bounding box center [758, 519] width 646 height 42
click at [435, 493] on input "d. 實施成本節約措施，減少10%的初始投資" at bounding box center [435, 486] width 0 height 13
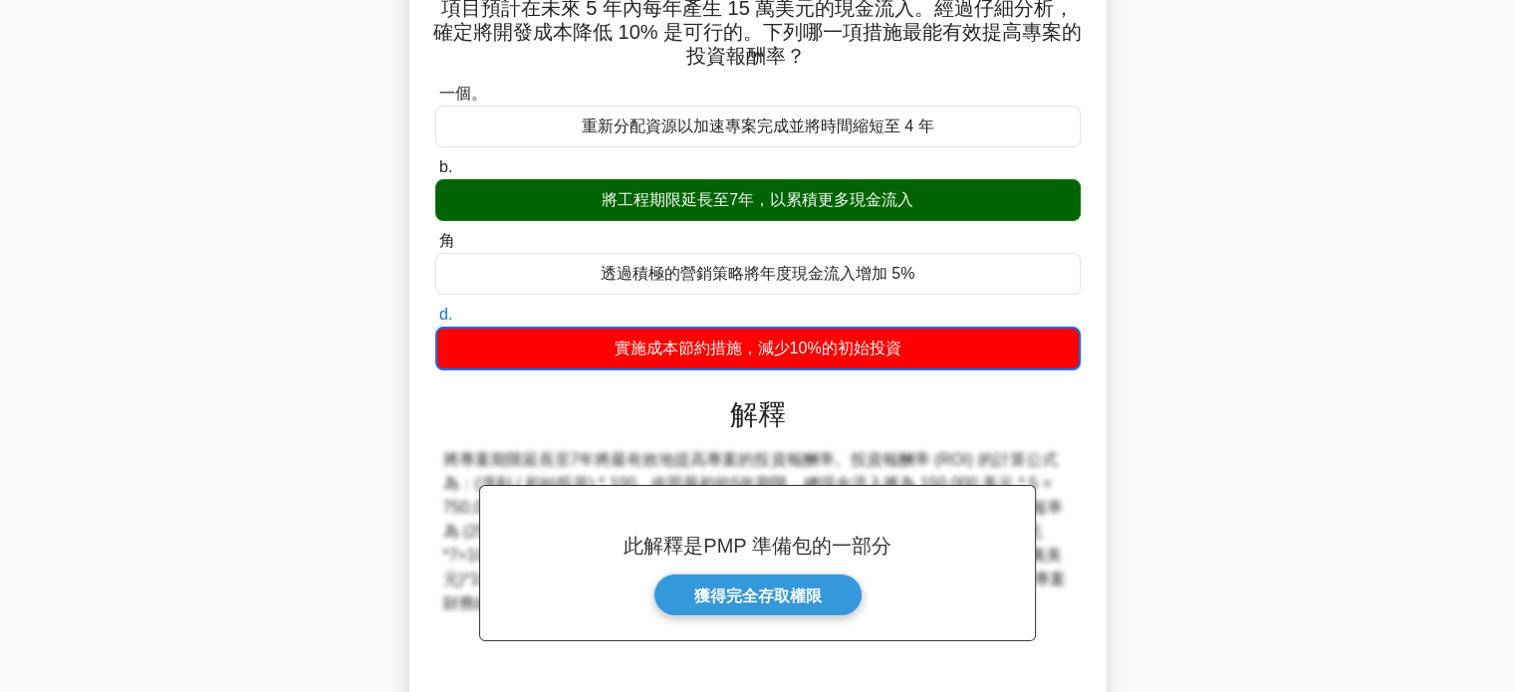
scroll to position [384, 0]
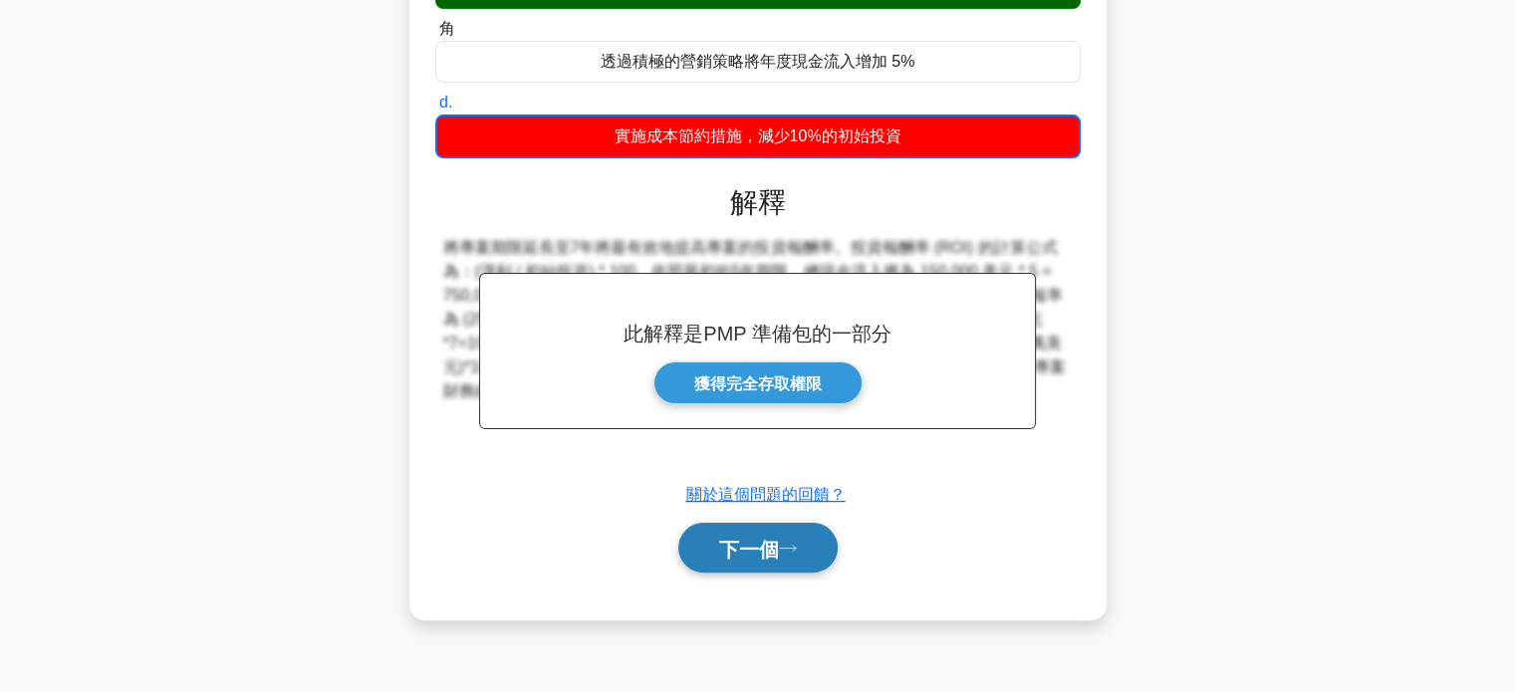
click at [768, 550] on font "下一個" at bounding box center [749, 549] width 60 height 22
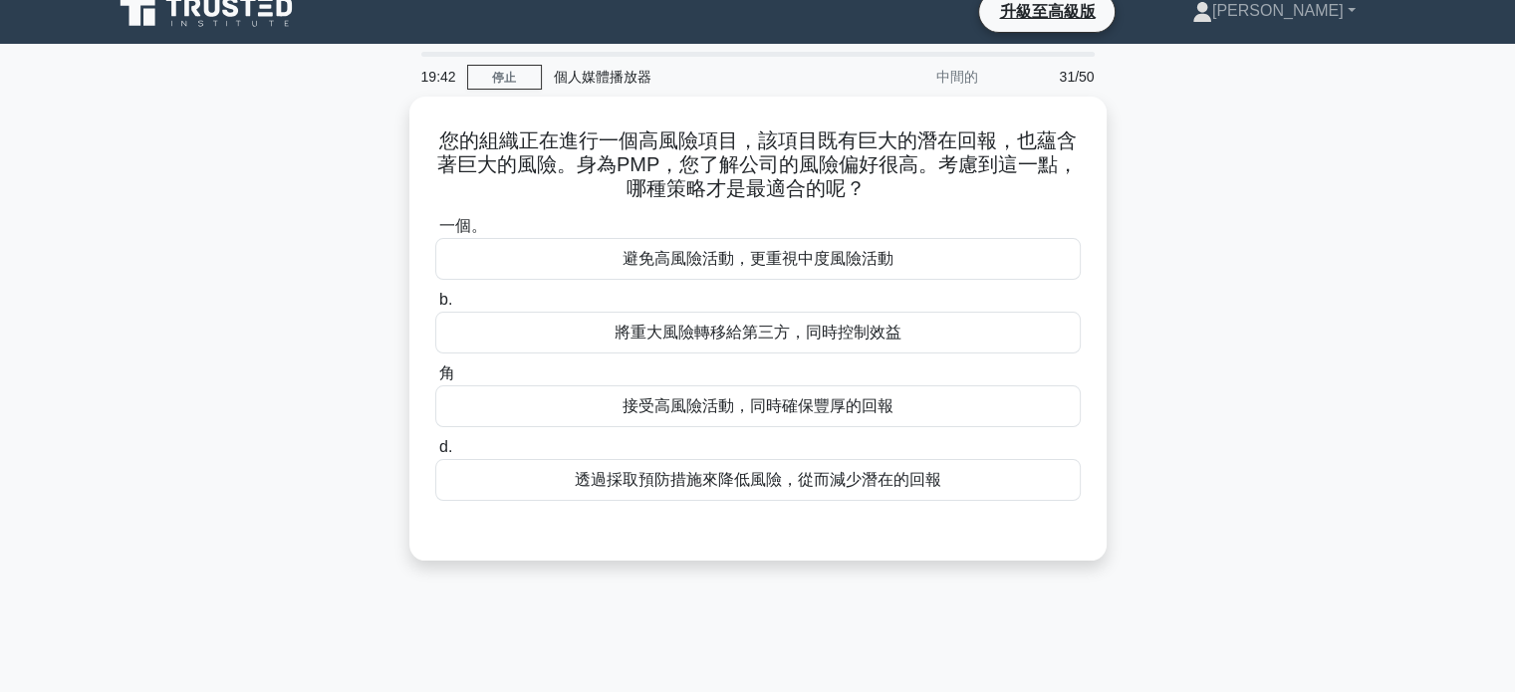
scroll to position [0, 0]
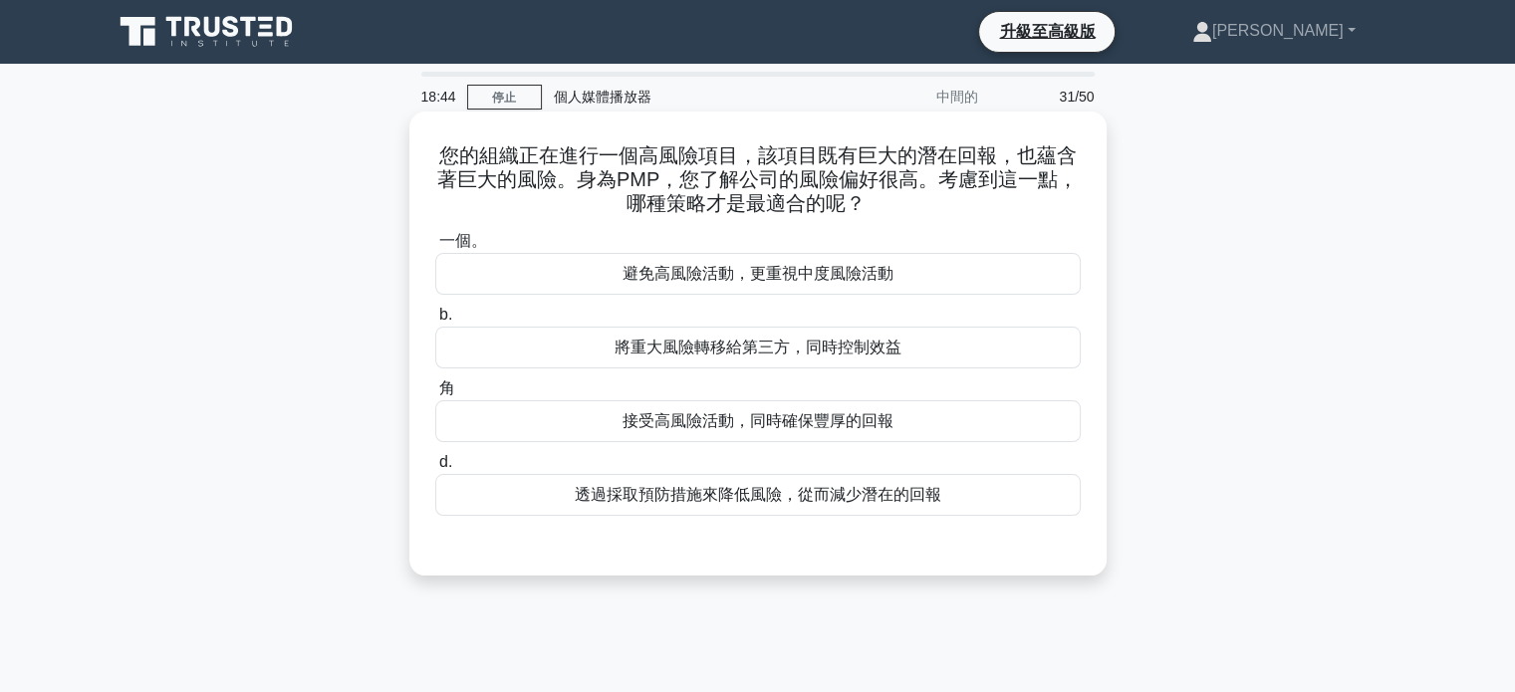
click at [721, 422] on font "接受高風險活動，同時確保豐厚的回報" at bounding box center [758, 420] width 271 height 17
click at [435, 396] on input "角 接受高風險活動，同時確保豐厚的回報" at bounding box center [435, 389] width 0 height 13
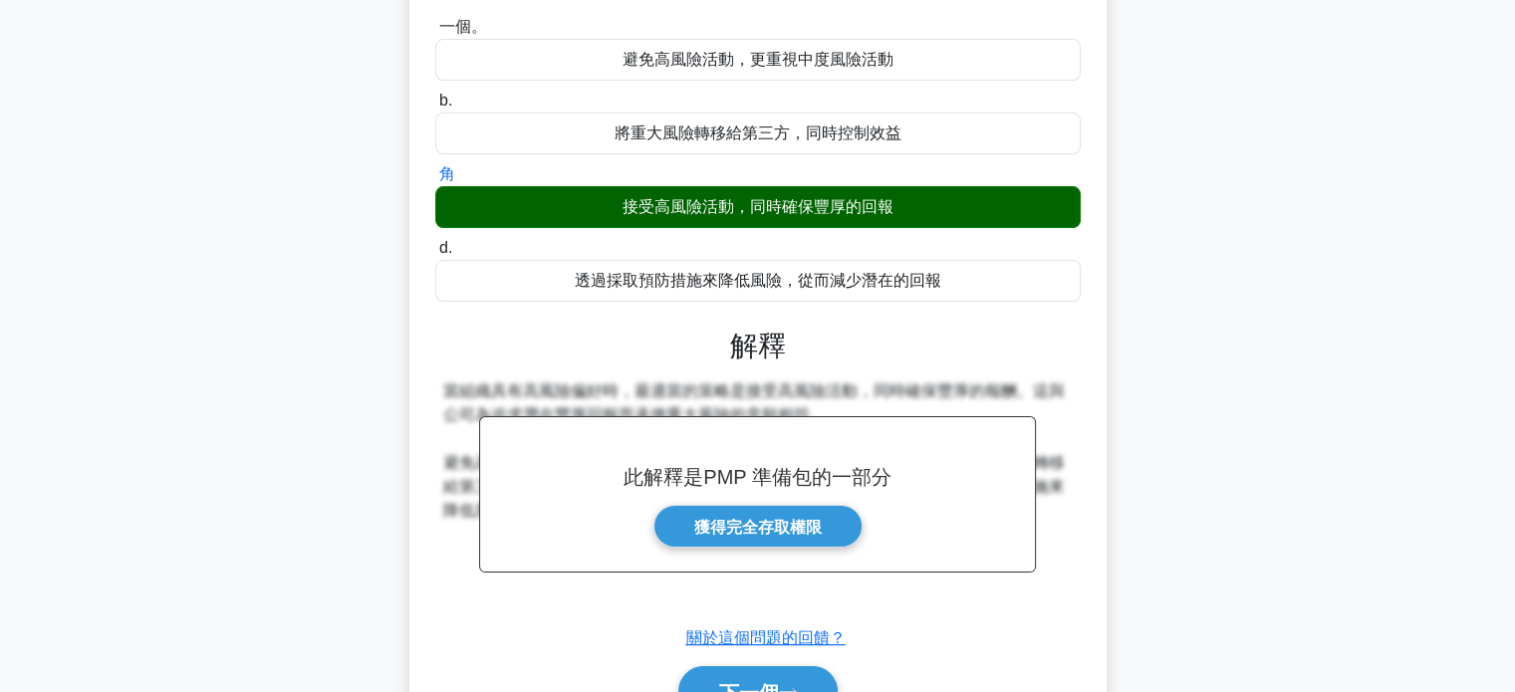
scroll to position [384, 0]
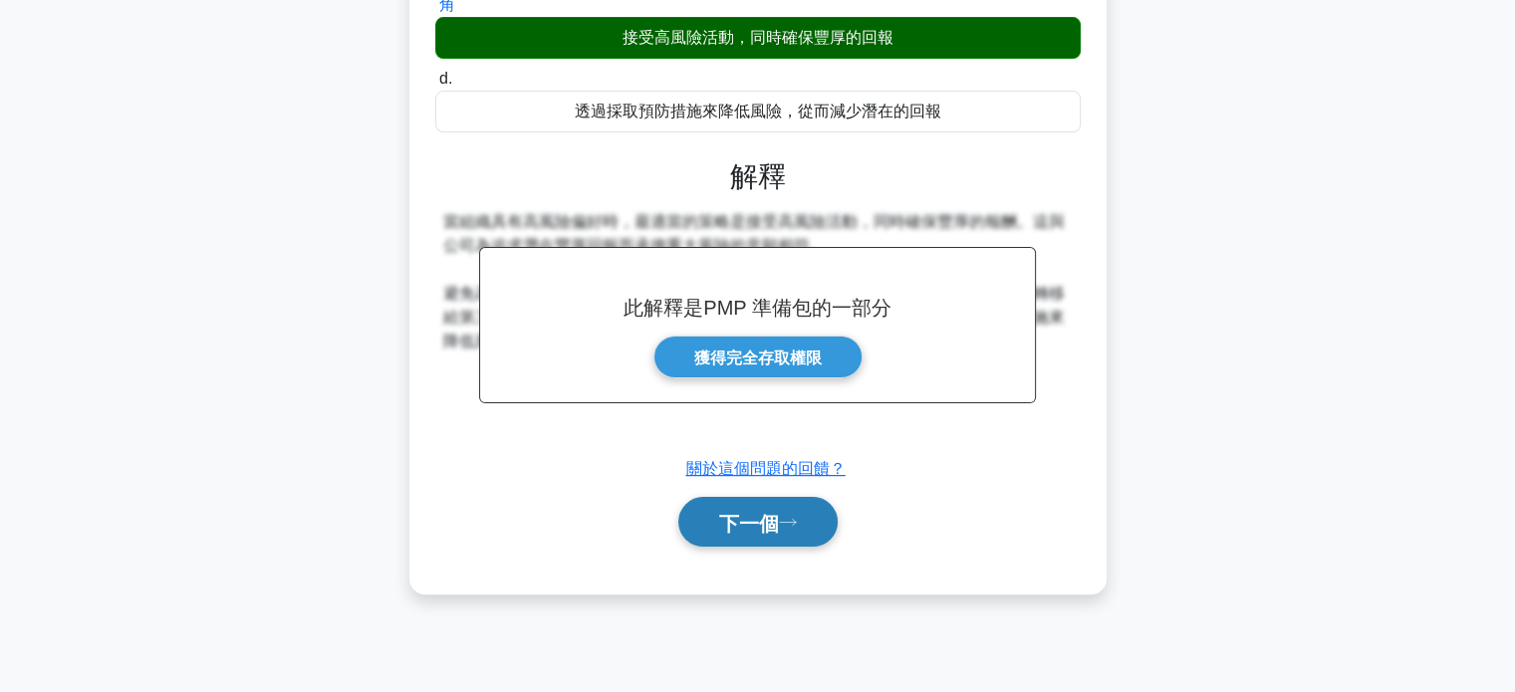
click at [763, 528] on font "下一個" at bounding box center [749, 523] width 60 height 22
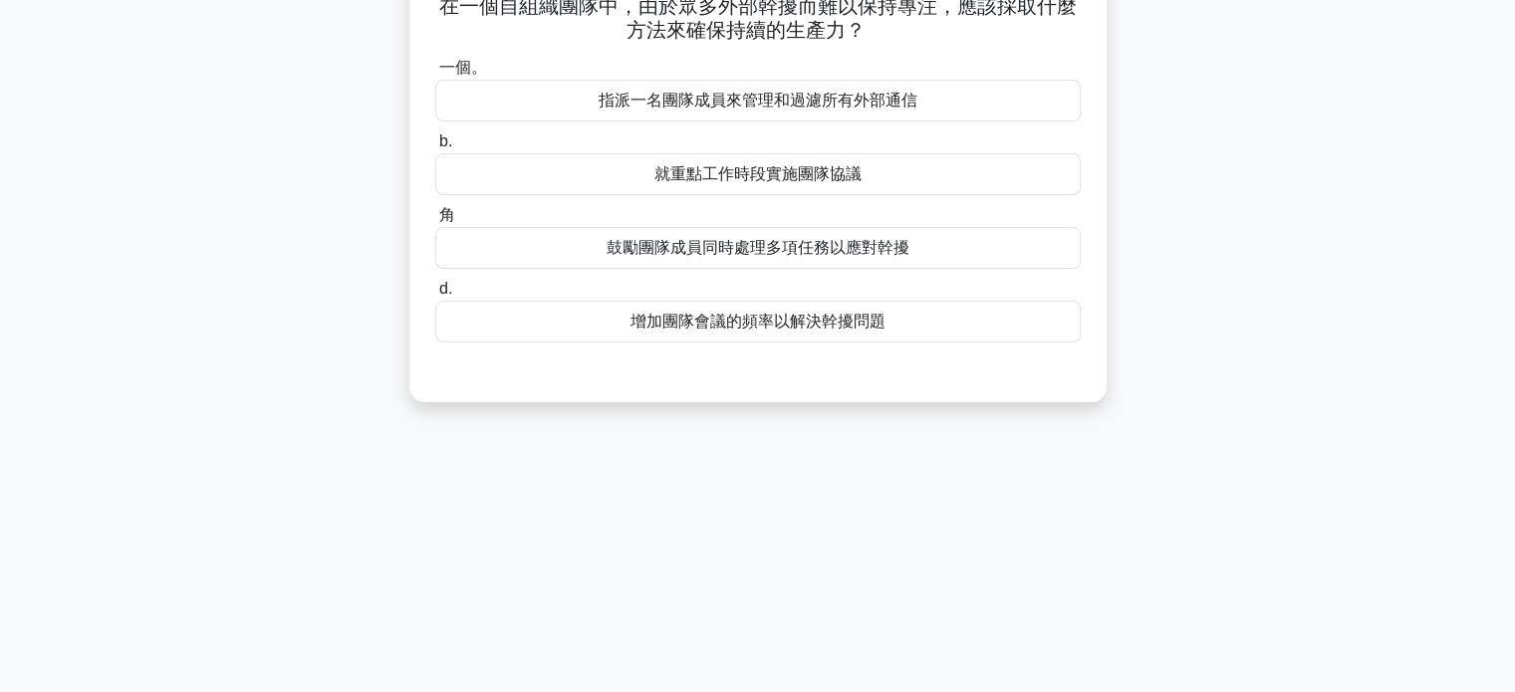
scroll to position [0, 0]
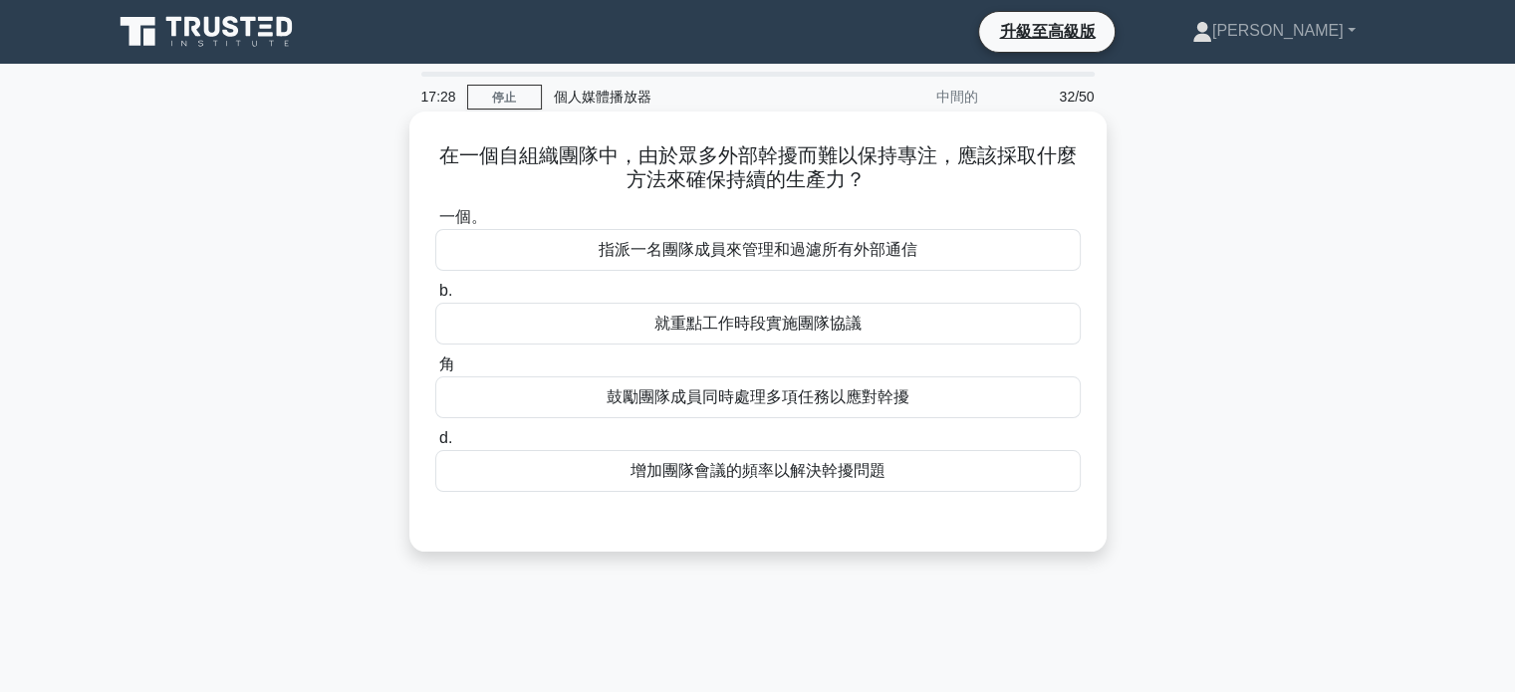
click at [753, 251] on font "指派一名團隊成員來管理和過濾所有外部通信" at bounding box center [758, 249] width 319 height 17
click at [435, 224] on input "一個。 指派一名團隊成員來管理和過濾所有外部通信" at bounding box center [435, 217] width 0 height 13
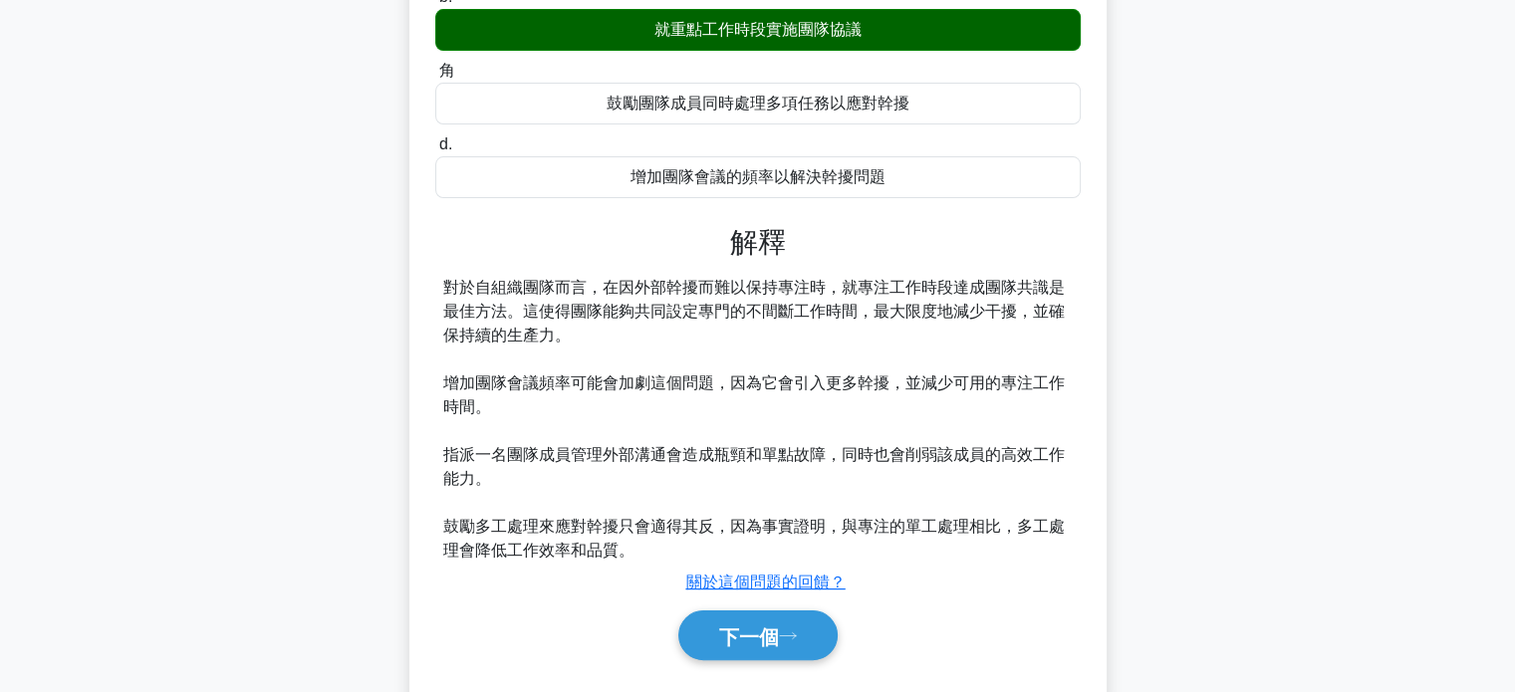
scroll to position [299, 0]
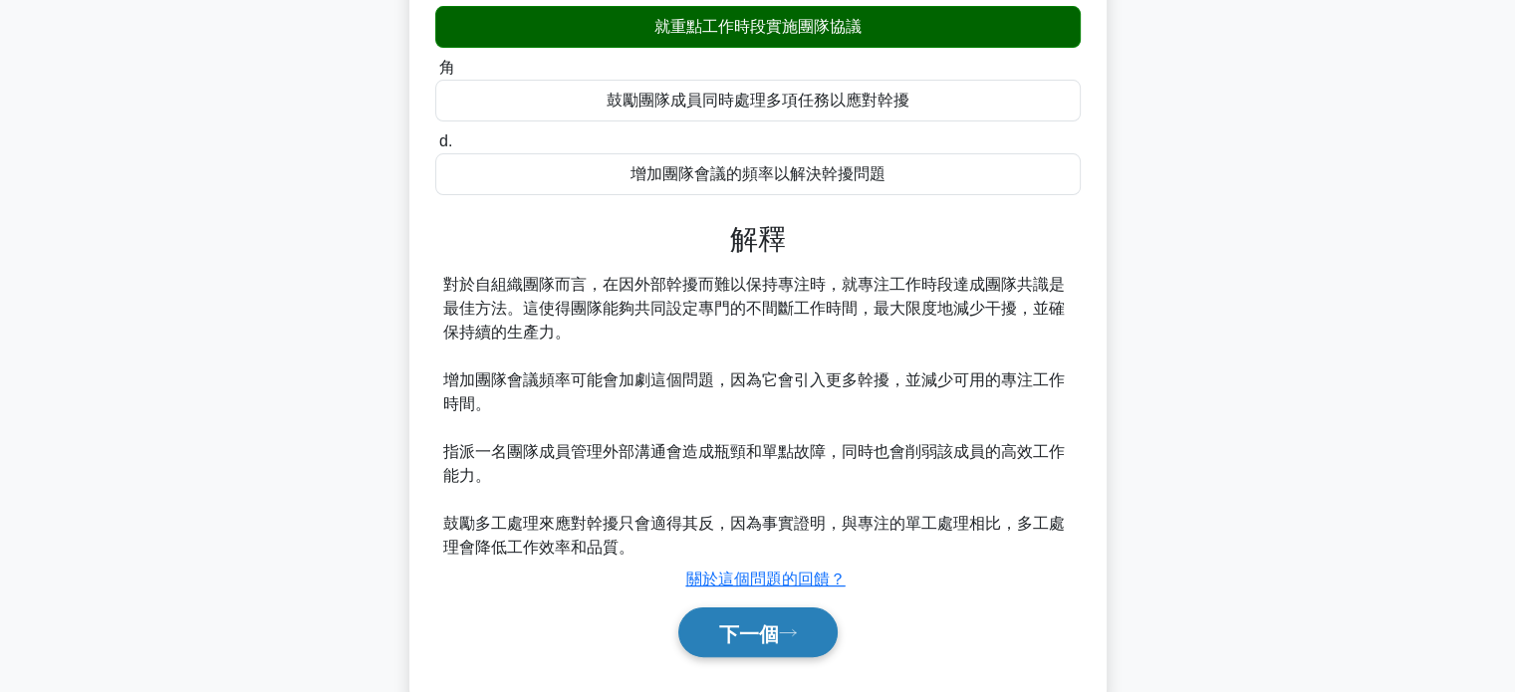
click at [753, 637] on font "下一個" at bounding box center [749, 634] width 60 height 22
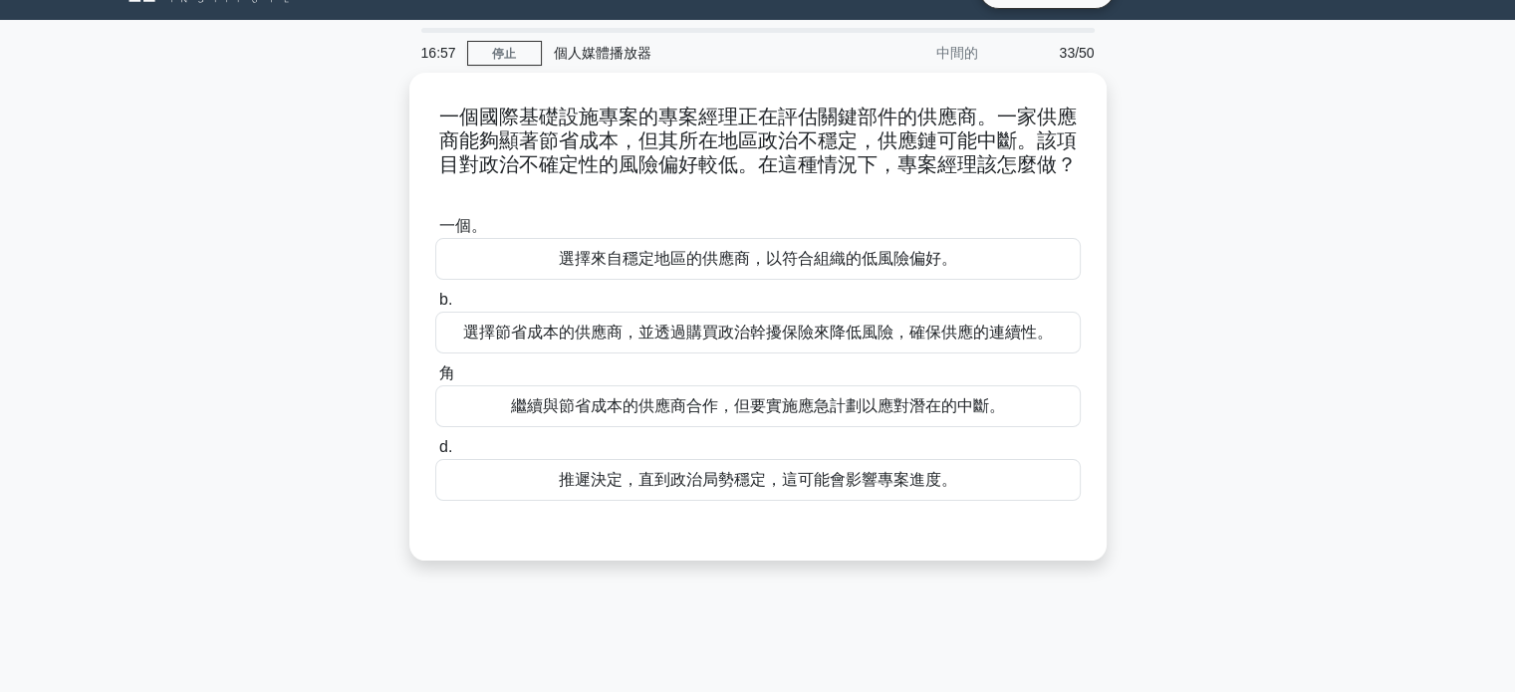
scroll to position [0, 0]
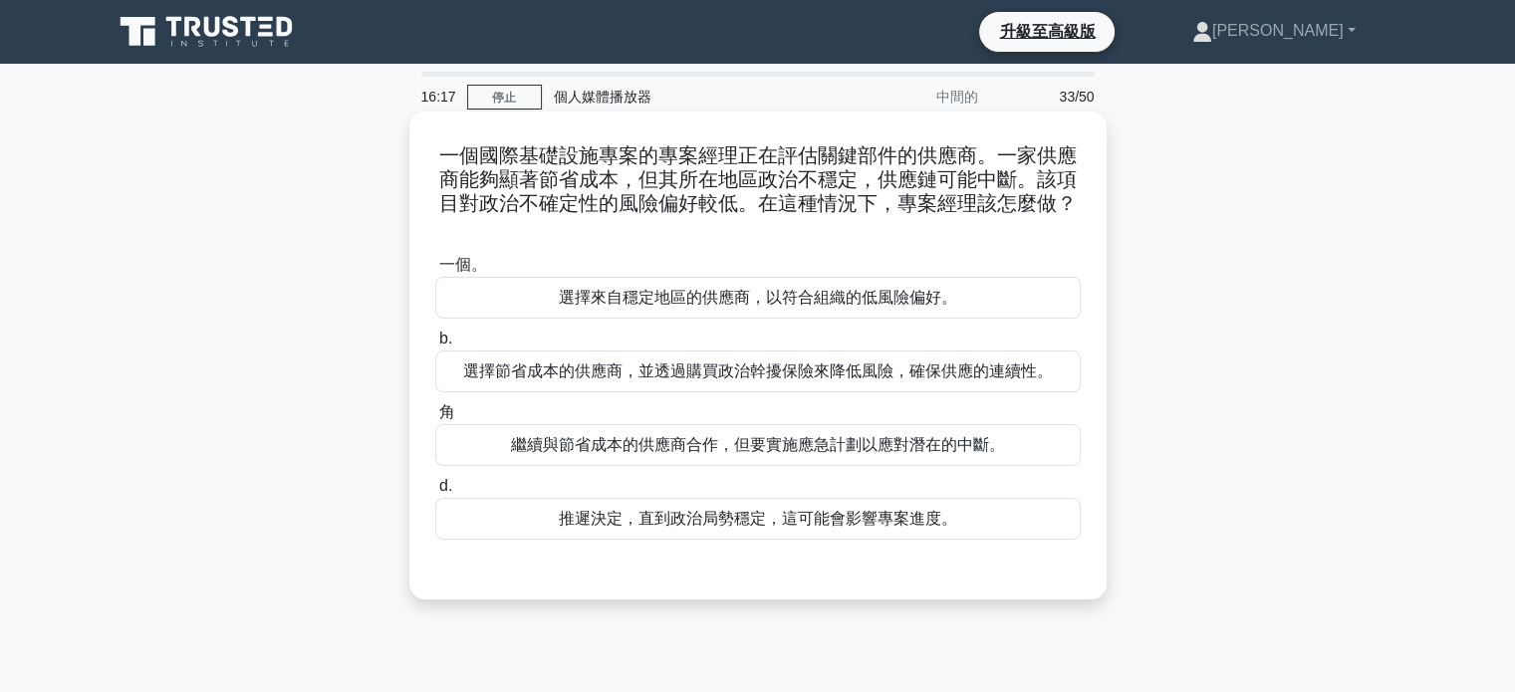
click at [749, 523] on font "推遲決定，直到政治局勢穩定，這可能會影響專案進度。" at bounding box center [758, 518] width 399 height 17
click at [435, 493] on input "d. 推遲決定，直到政治局勢穩定，這可能會影響專案進度。" at bounding box center [435, 486] width 0 height 13
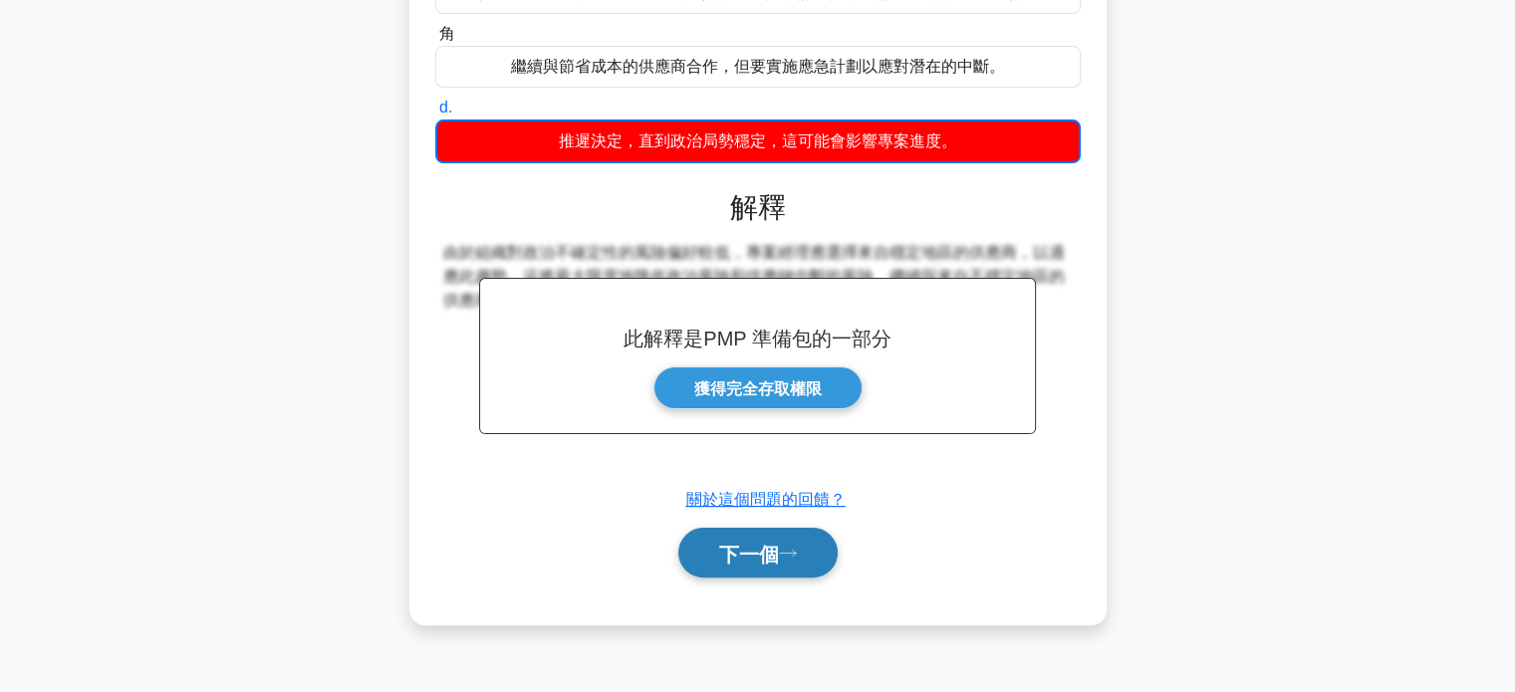
scroll to position [384, 0]
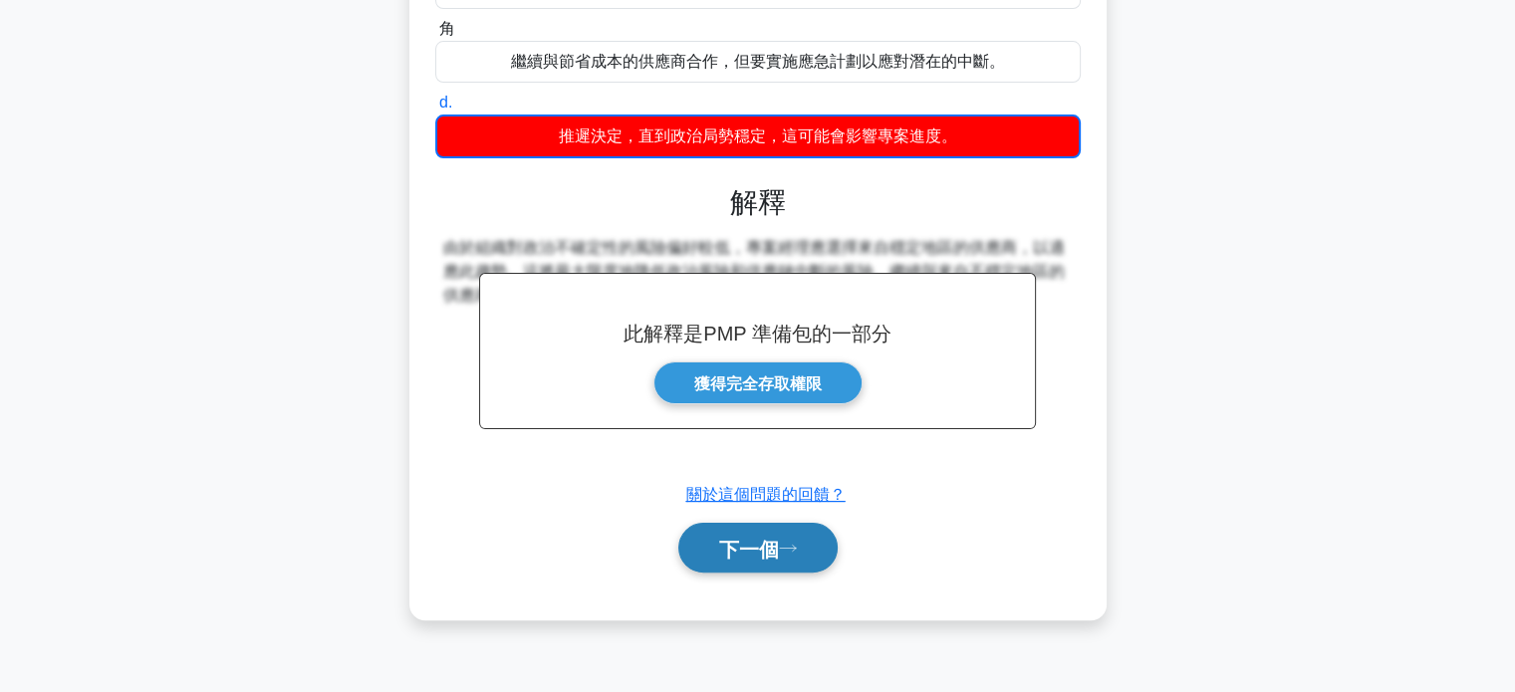
click at [770, 543] on font "下一個" at bounding box center [749, 549] width 60 height 22
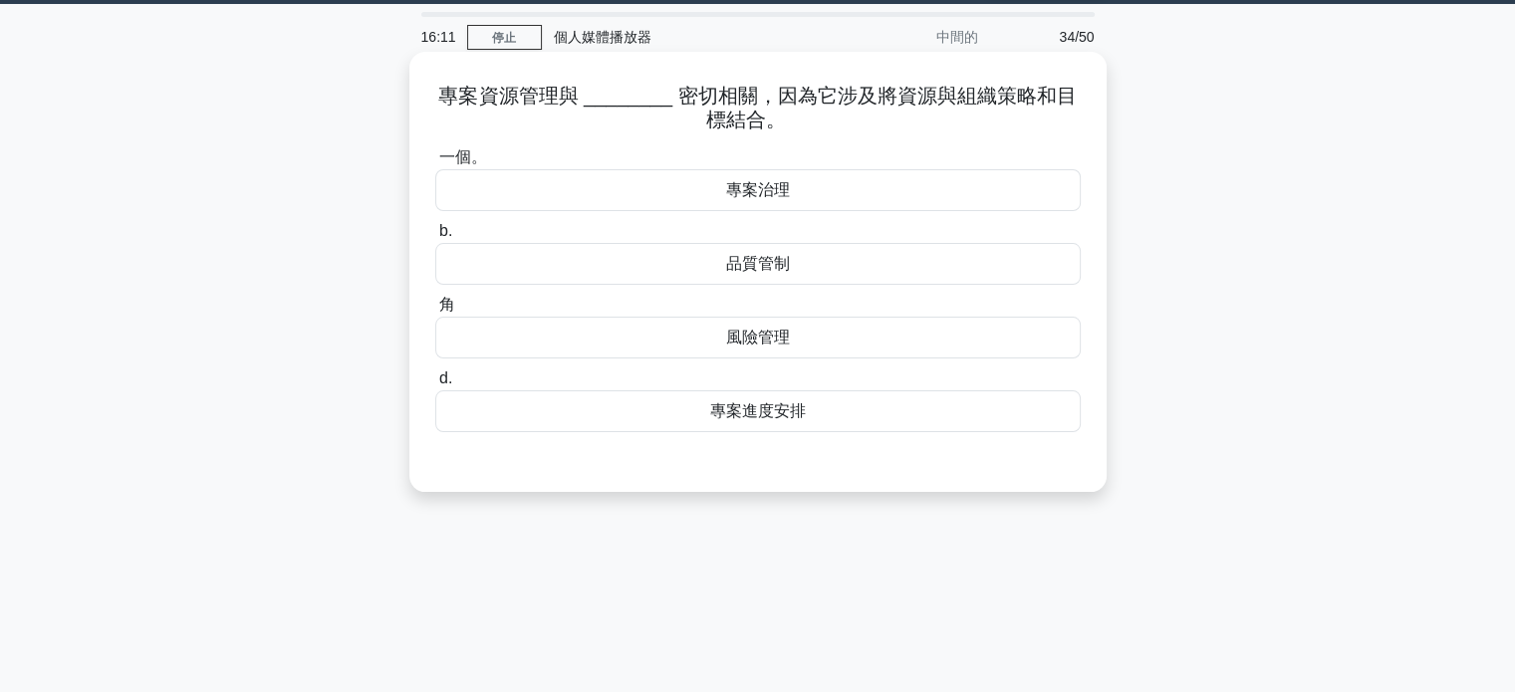
scroll to position [0, 0]
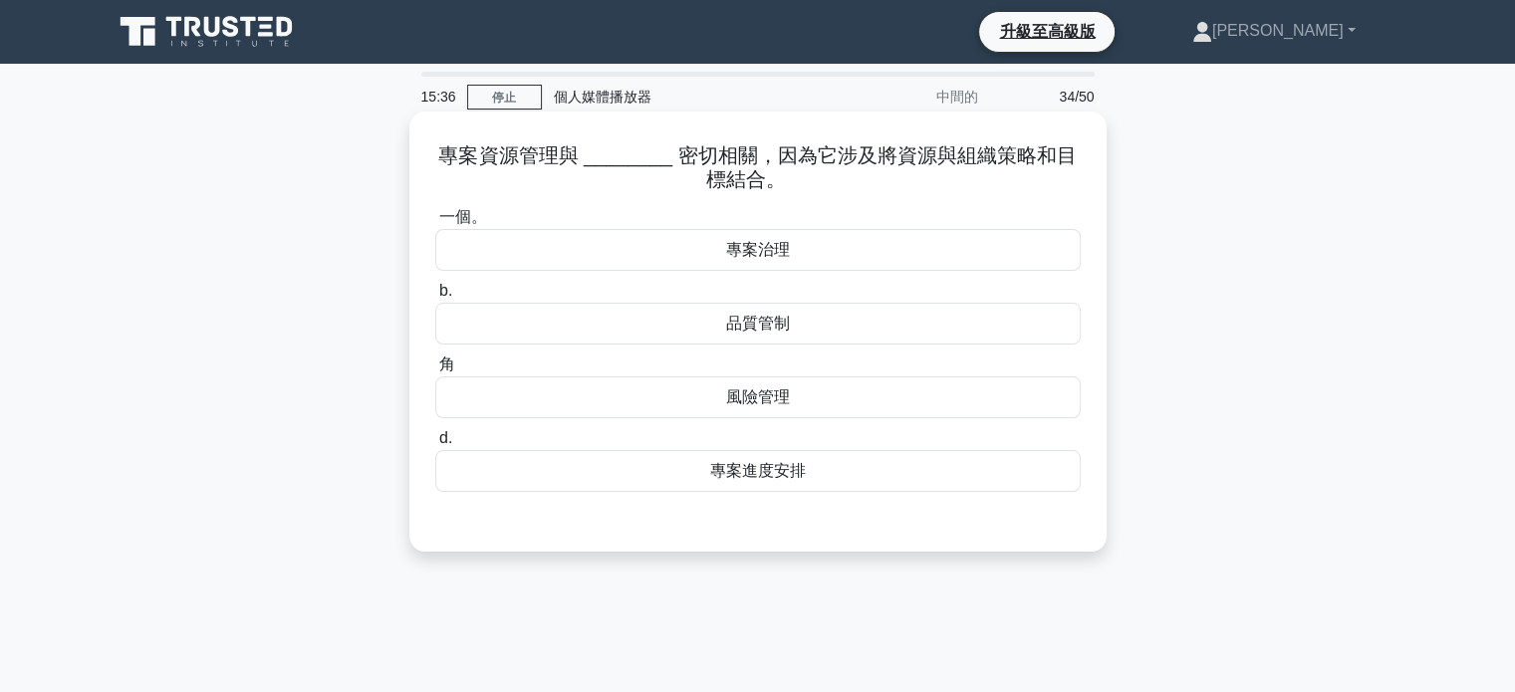
click at [784, 247] on font "專案治理" at bounding box center [758, 249] width 64 height 17
click at [435, 224] on input "一個。 專案治理" at bounding box center [435, 217] width 0 height 13
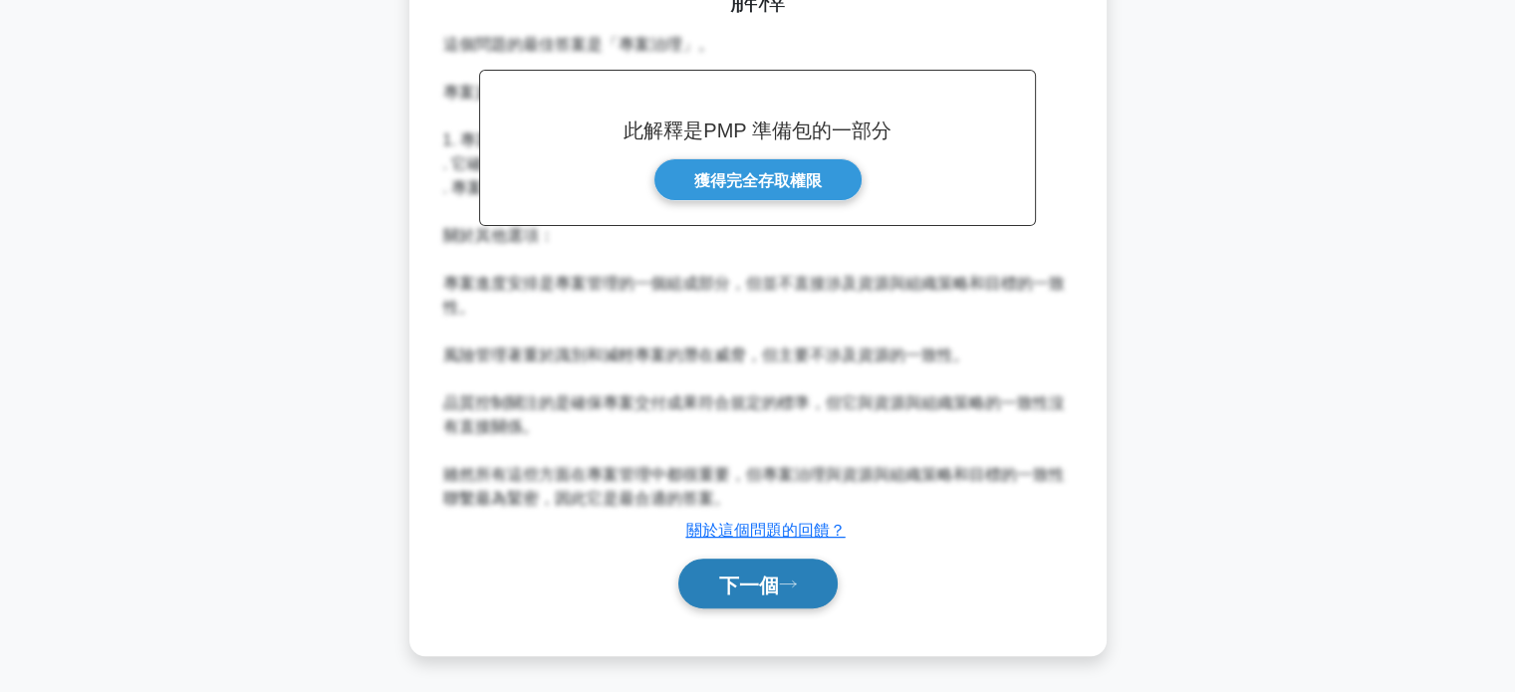
click at [742, 583] on font "下一個" at bounding box center [749, 585] width 60 height 22
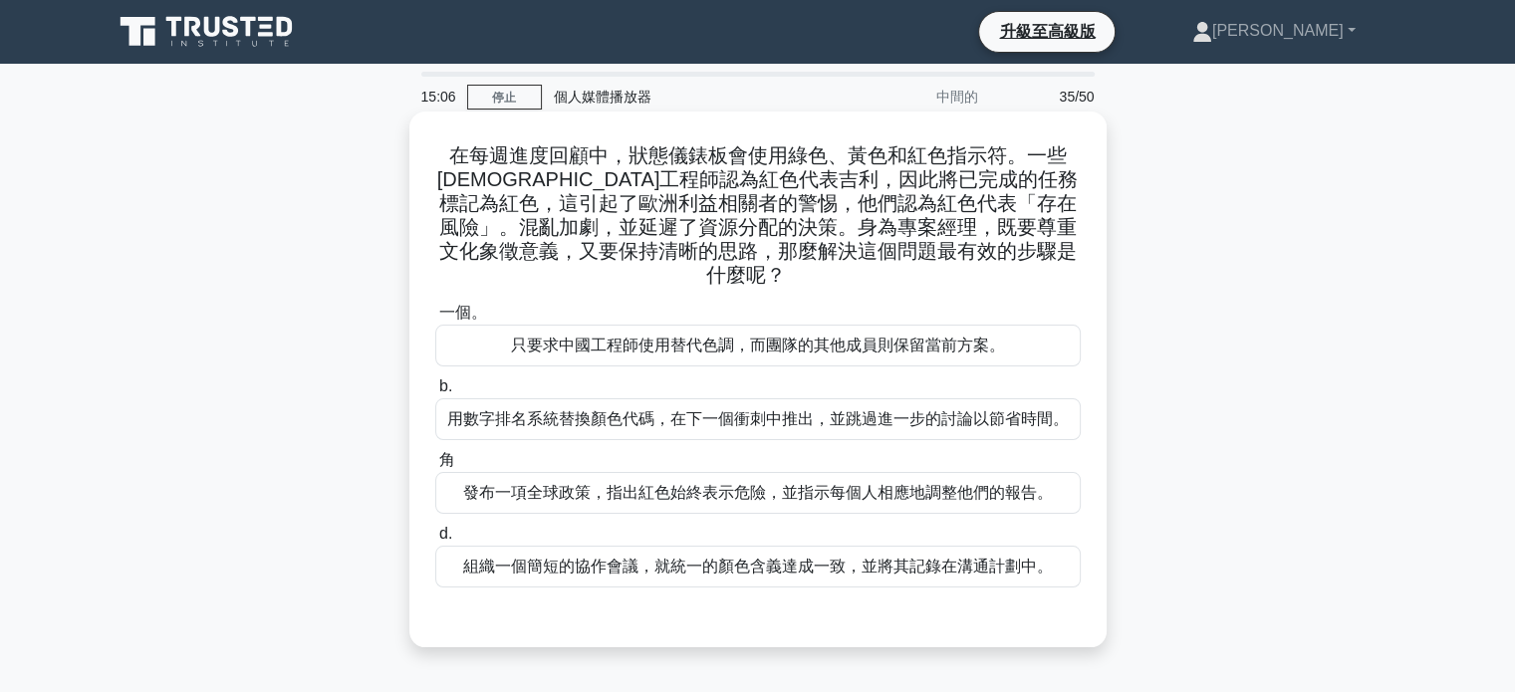
click at [707, 558] on font "組織一個簡短的協作會議，就統一的顏色含義達成一致，並將其記錄在溝通計劃中。" at bounding box center [758, 566] width 590 height 17
click at [435, 541] on input "d. 組織一個簡短的協作會議，就統一的顏色含義達成一致，並將其記錄在溝通計劃中。" at bounding box center [435, 534] width 0 height 13
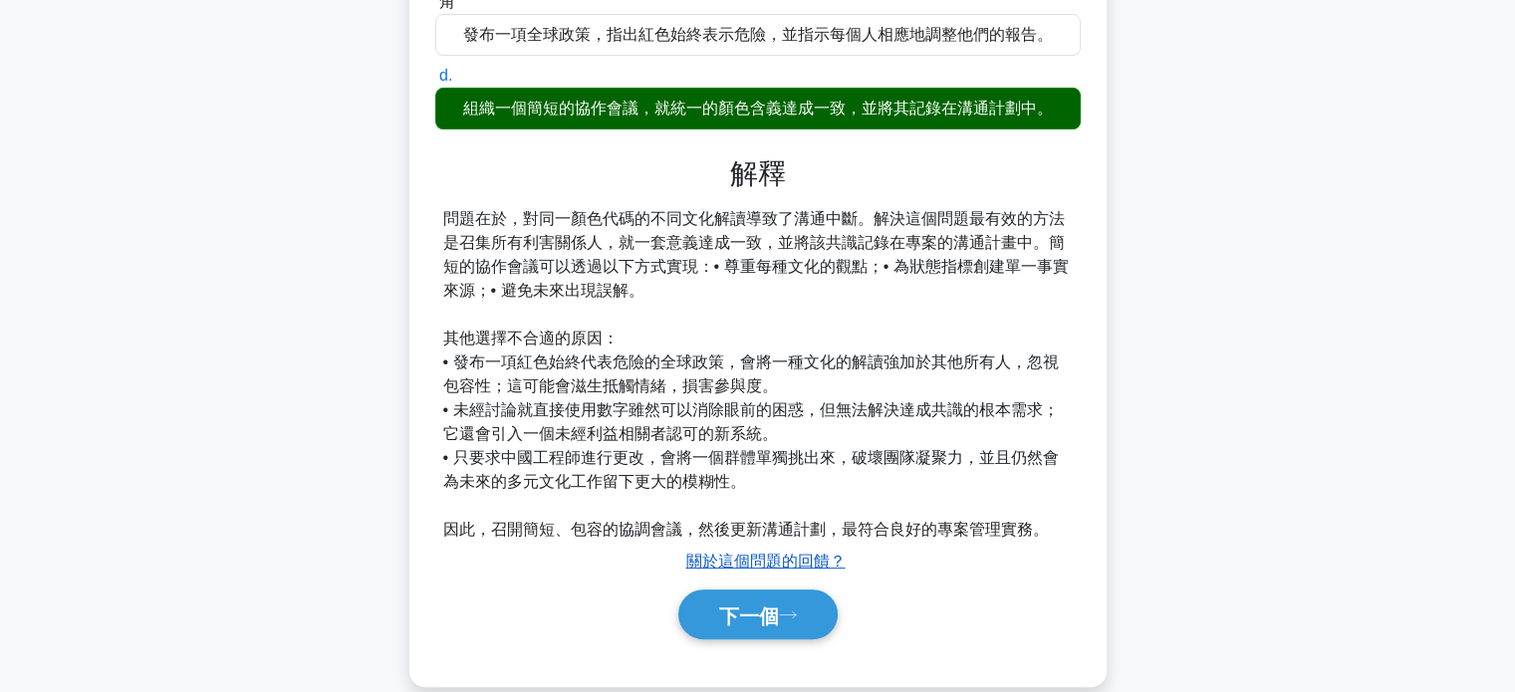
scroll to position [465, 0]
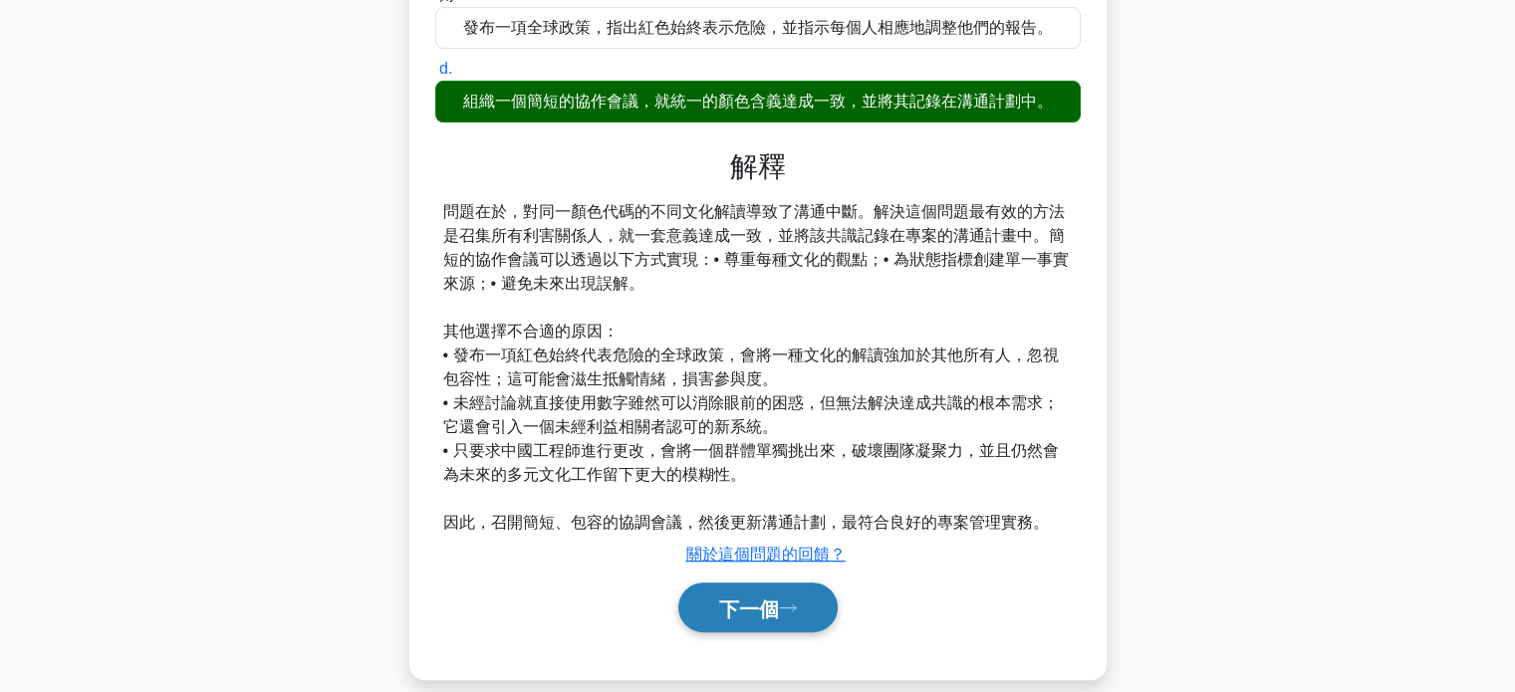
click at [771, 596] on button "下一個" at bounding box center [757, 608] width 159 height 51
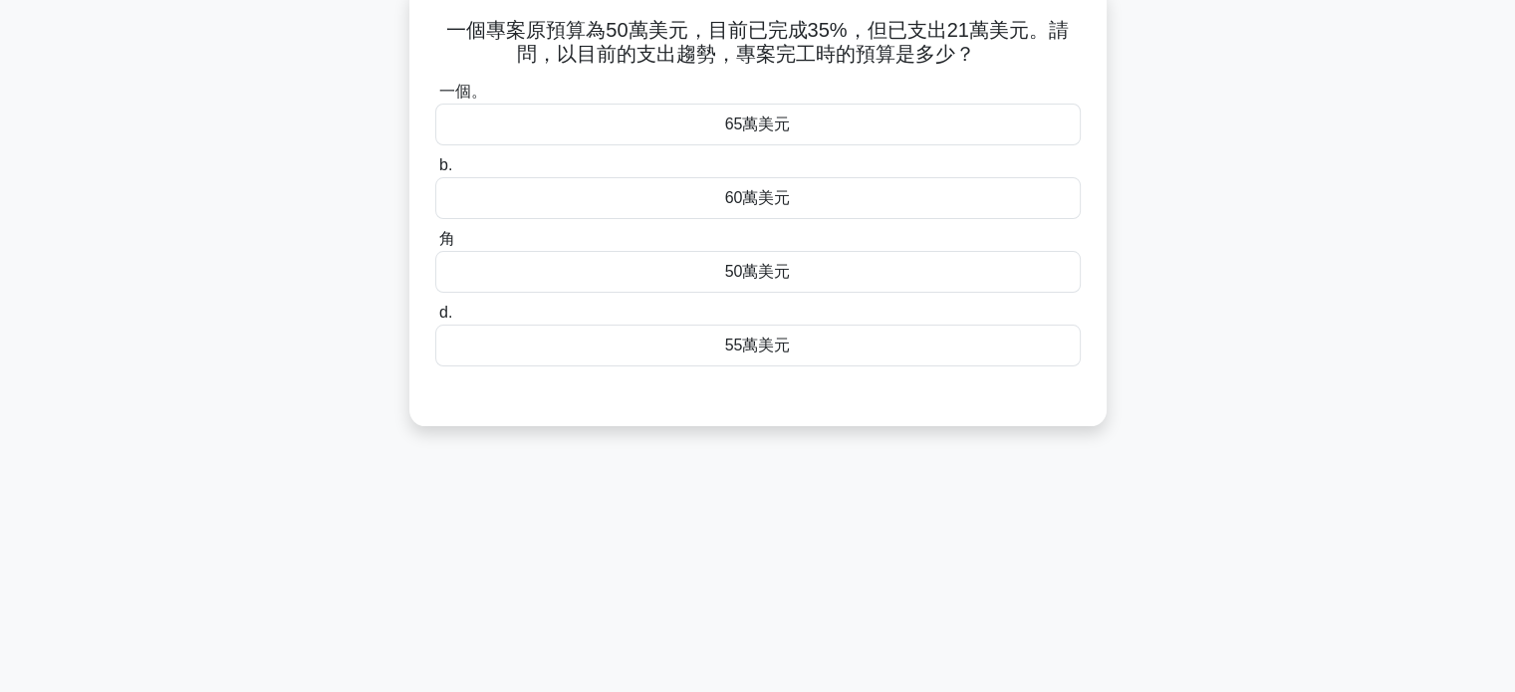
scroll to position [0, 0]
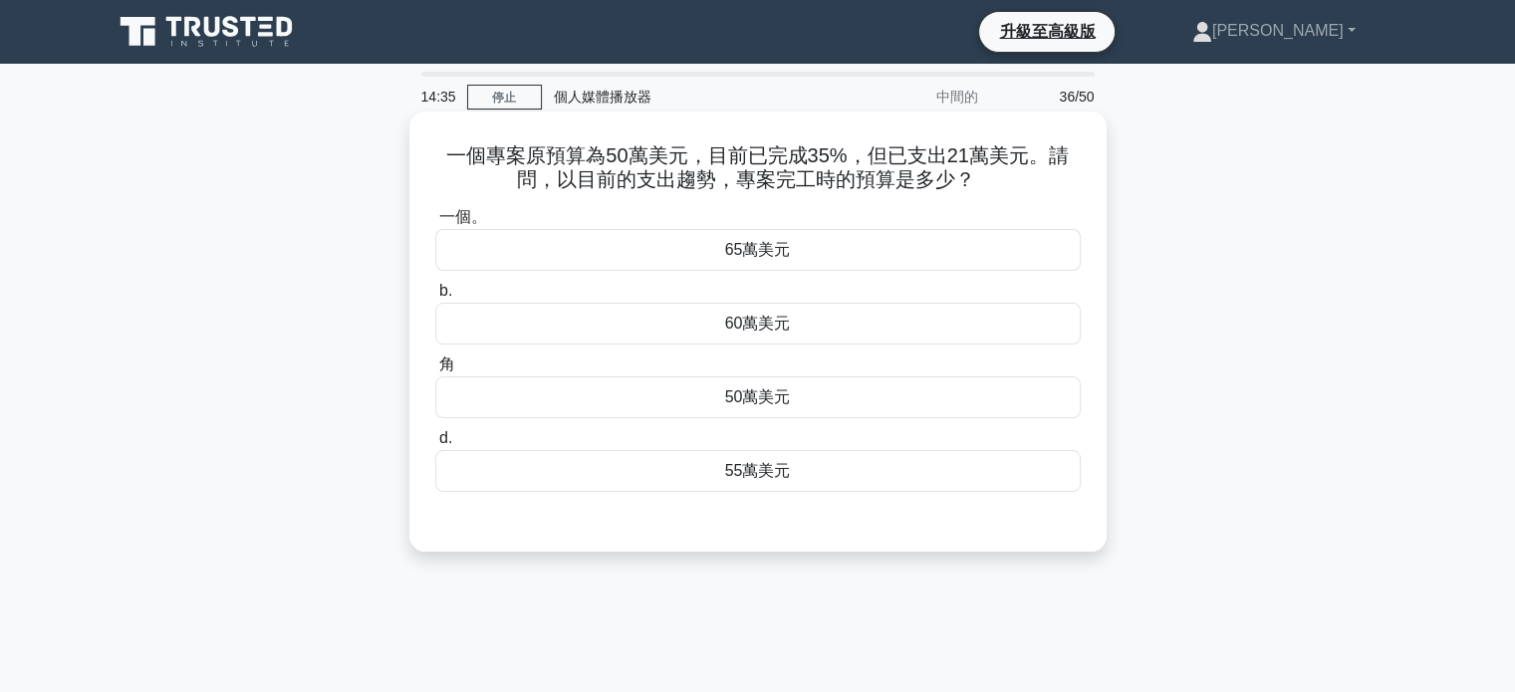
click at [746, 330] on font "60萬美元" at bounding box center [758, 323] width 66 height 17
click at [435, 298] on input "b. 60萬美元" at bounding box center [435, 291] width 0 height 13
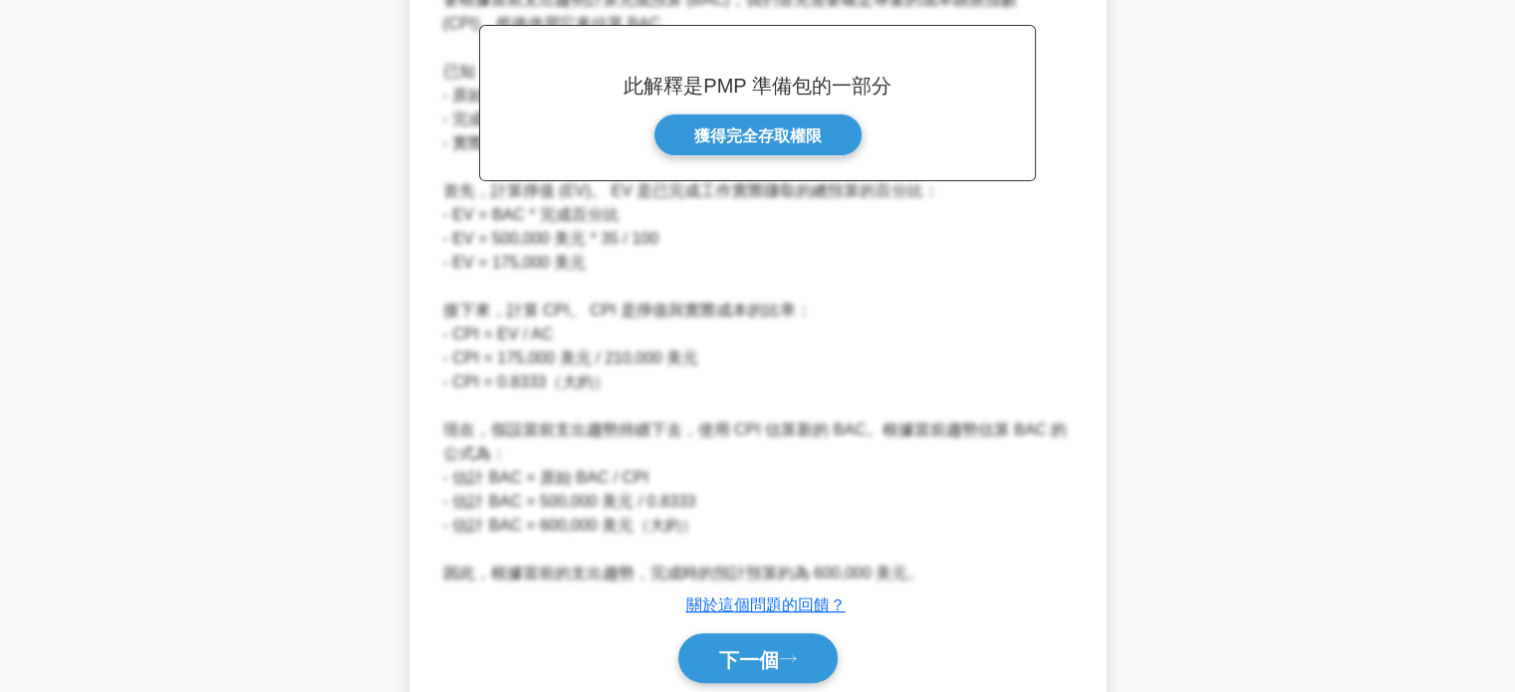
scroll to position [657, 0]
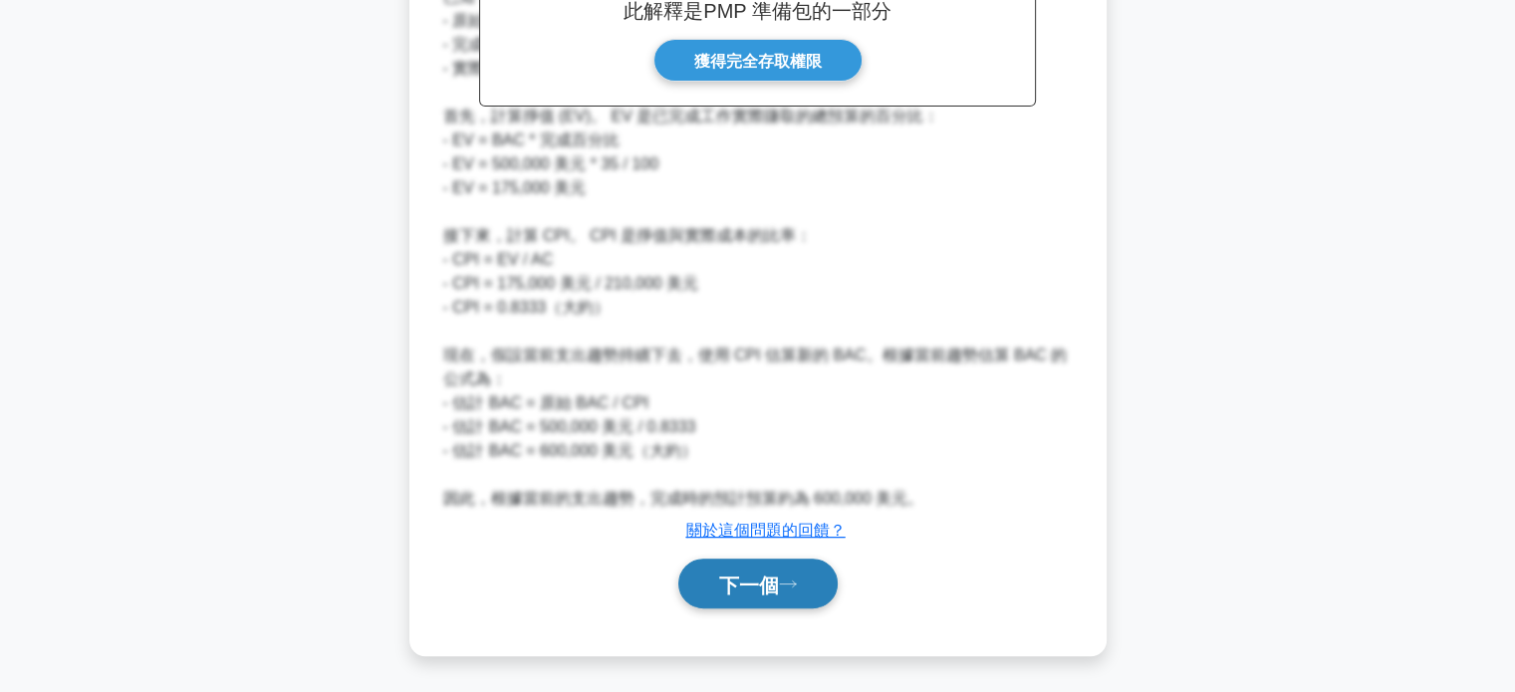
click at [749, 569] on button "下一個" at bounding box center [757, 584] width 159 height 51
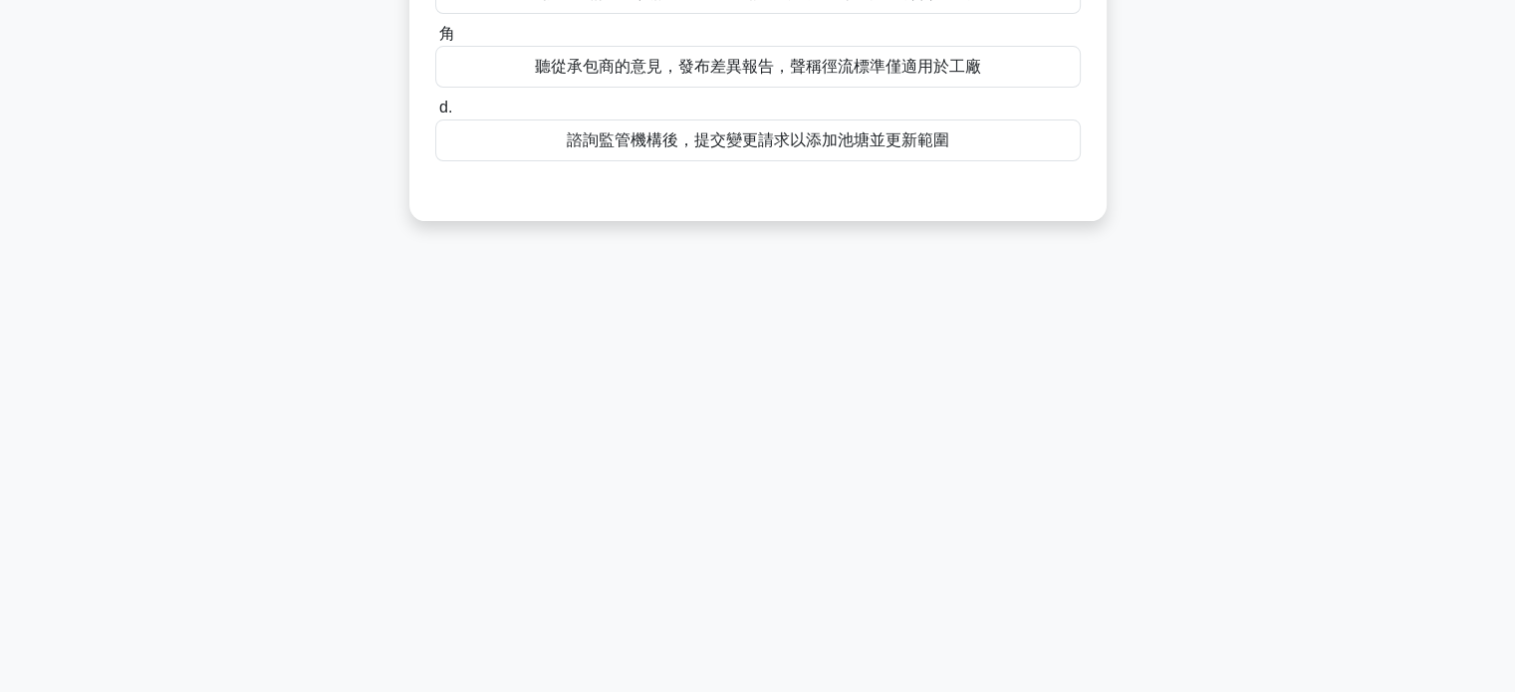
scroll to position [0, 0]
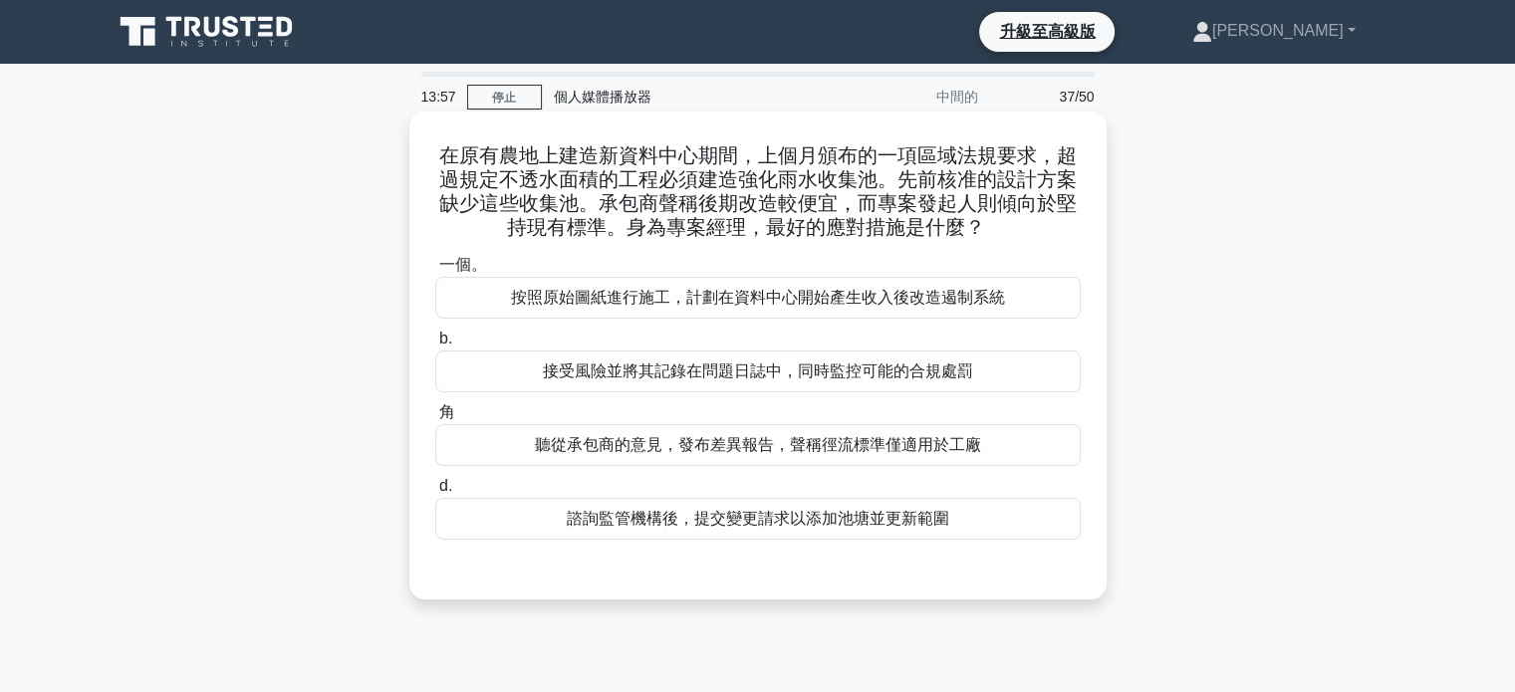
click at [761, 527] on font "諮詢監管機構後，提交變更請求以添加池塘並更新範圍" at bounding box center [758, 518] width 383 height 17
click at [435, 493] on input "d. 諮詢監管機構後，提交變更請求以添加池塘並更新範圍" at bounding box center [435, 486] width 0 height 13
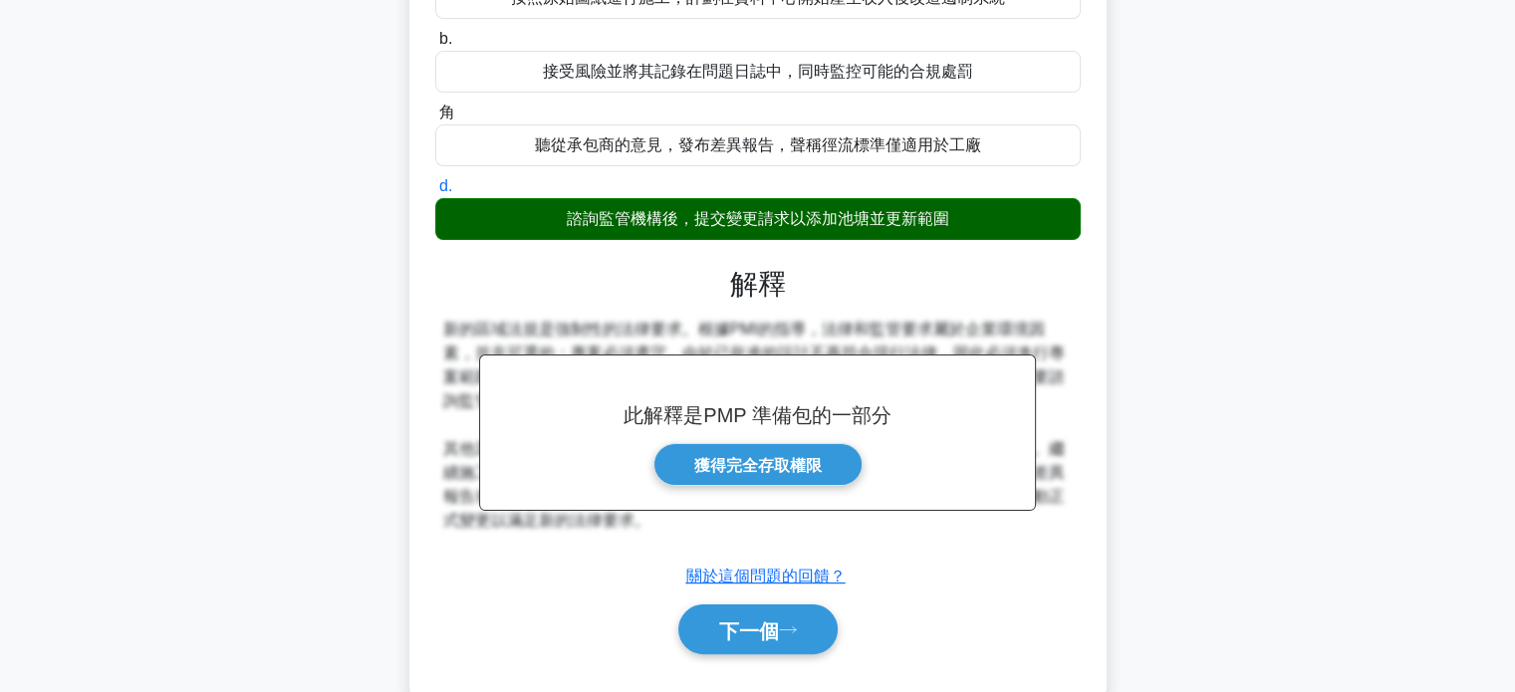
scroll to position [384, 0]
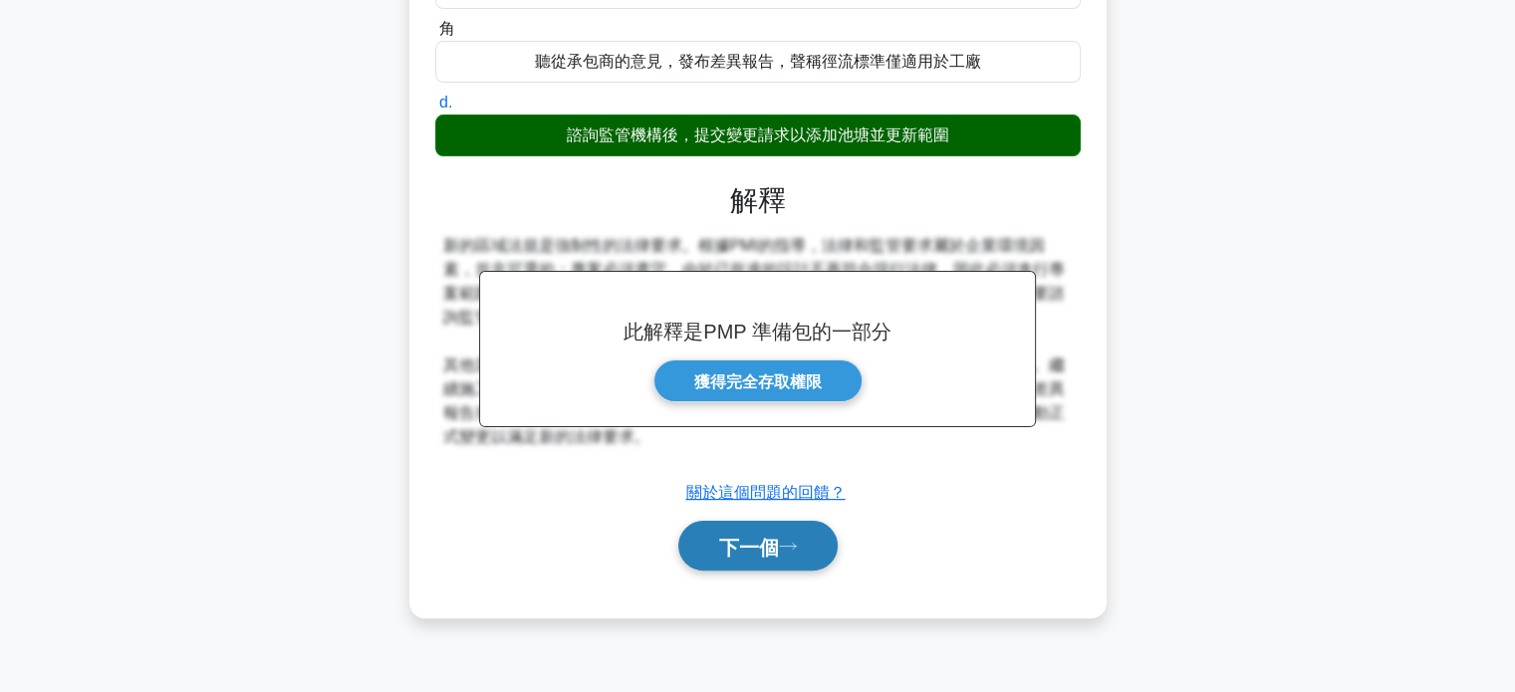
click at [797, 556] on button "下一個" at bounding box center [757, 546] width 159 height 51
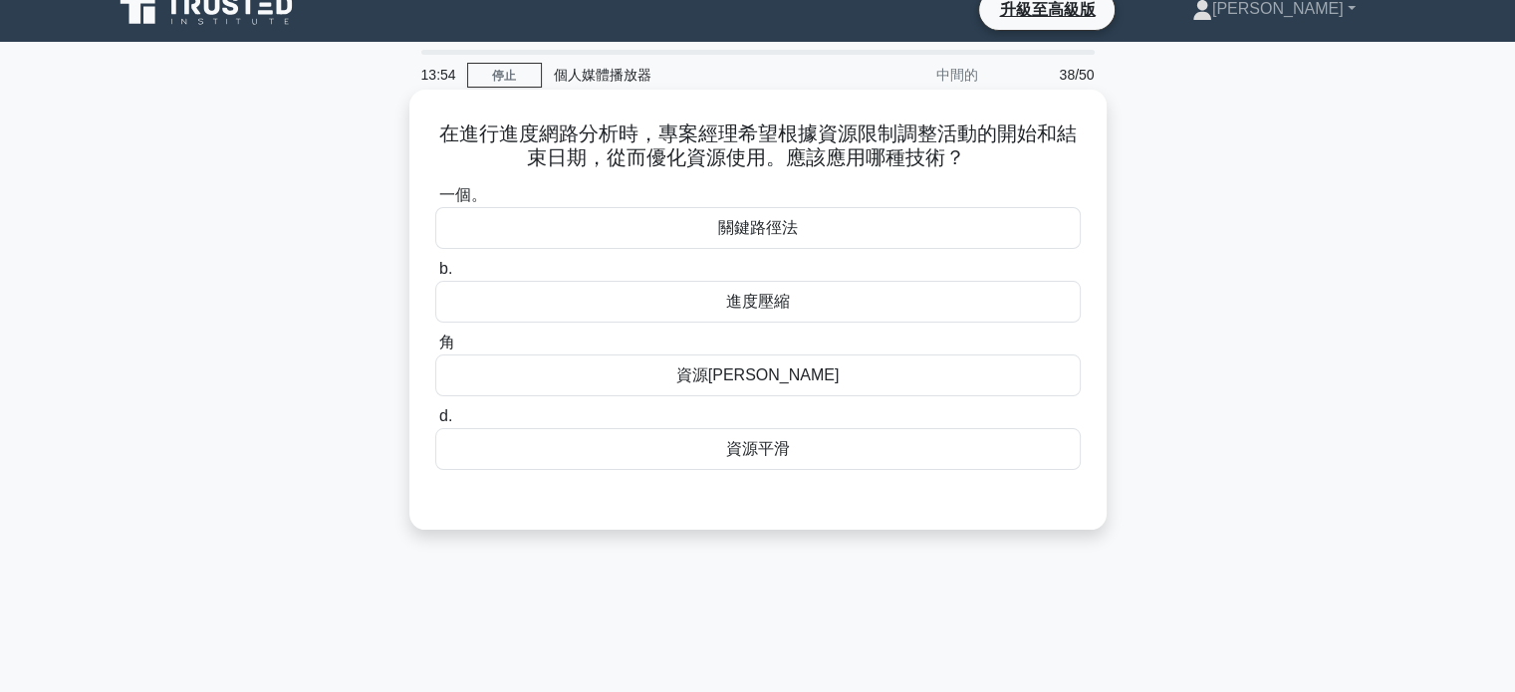
scroll to position [0, 0]
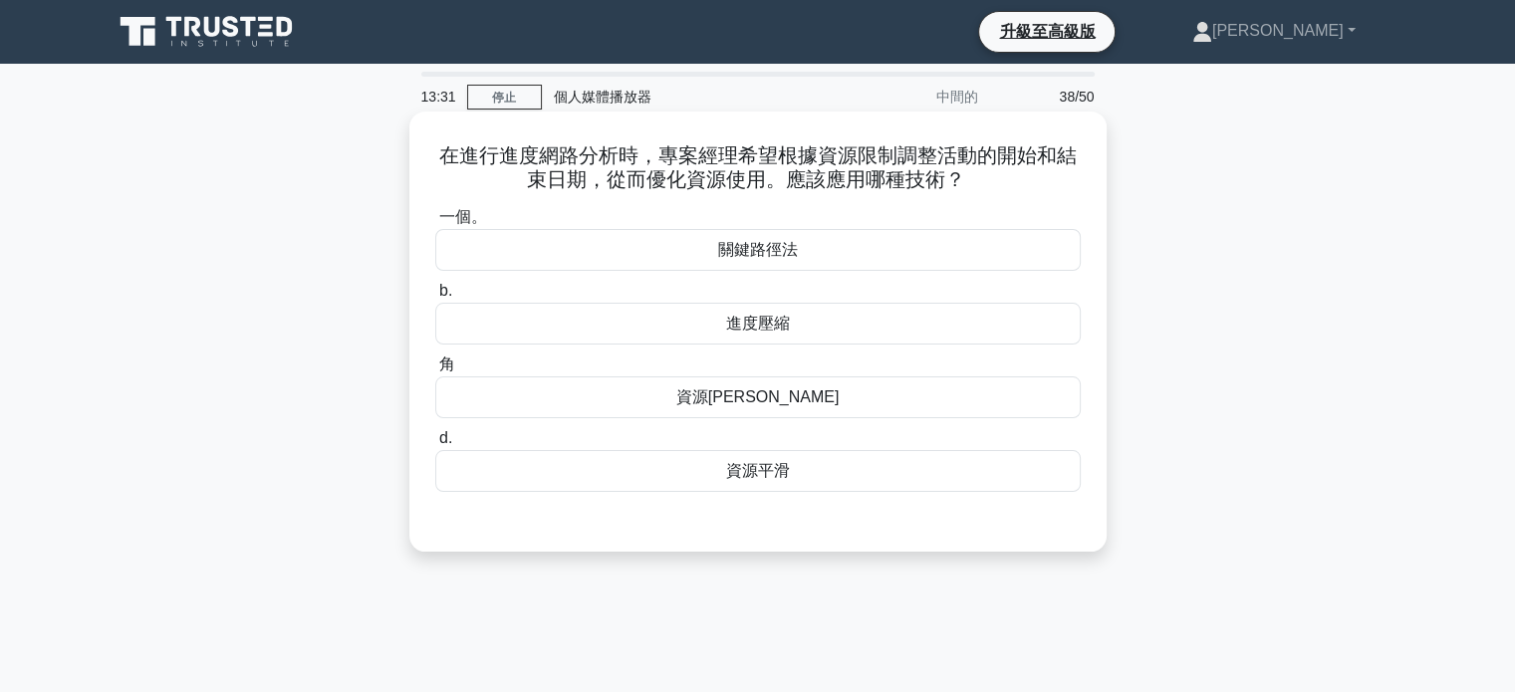
click at [856, 405] on div "資源平衡" at bounding box center [758, 398] width 646 height 42
click at [435, 372] on input "角 資源平衡" at bounding box center [435, 365] width 0 height 13
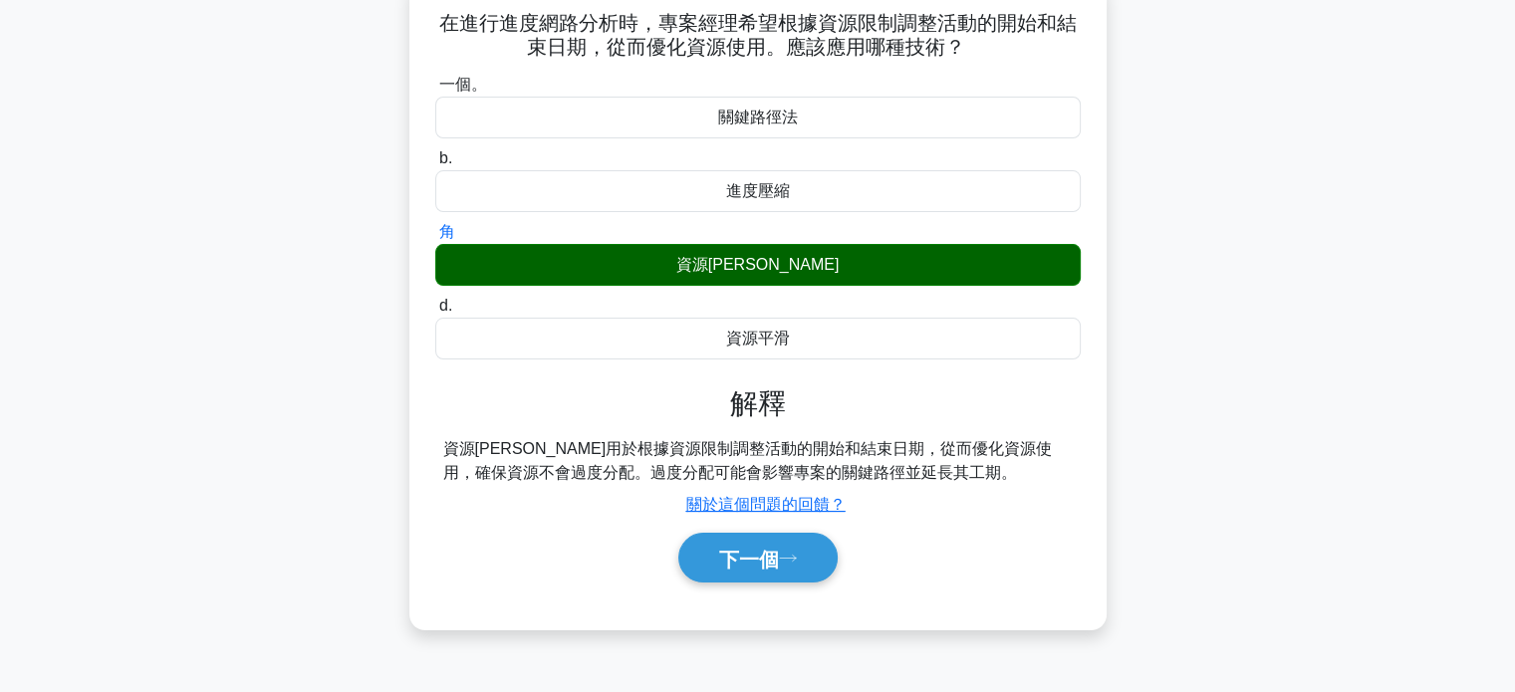
scroll to position [384, 0]
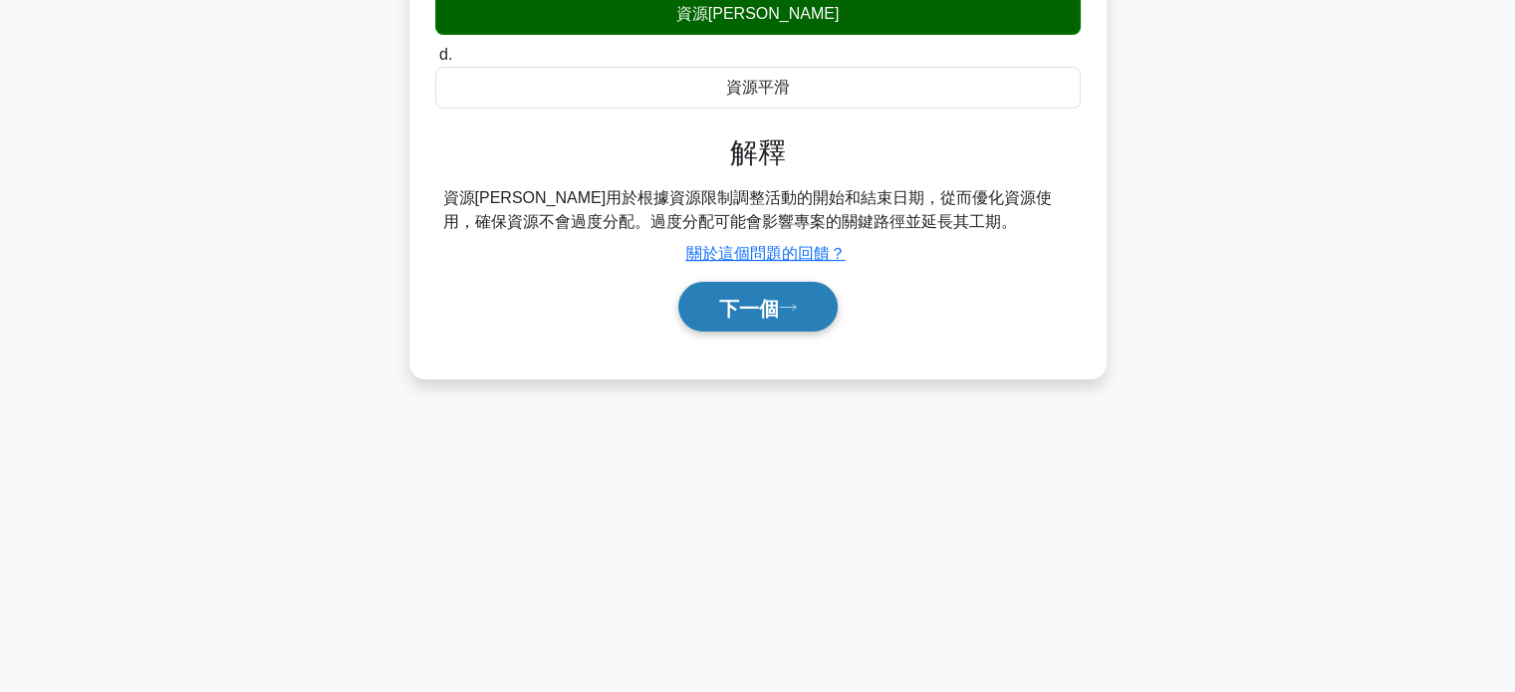
click at [776, 308] on font "下一個" at bounding box center [749, 308] width 60 height 22
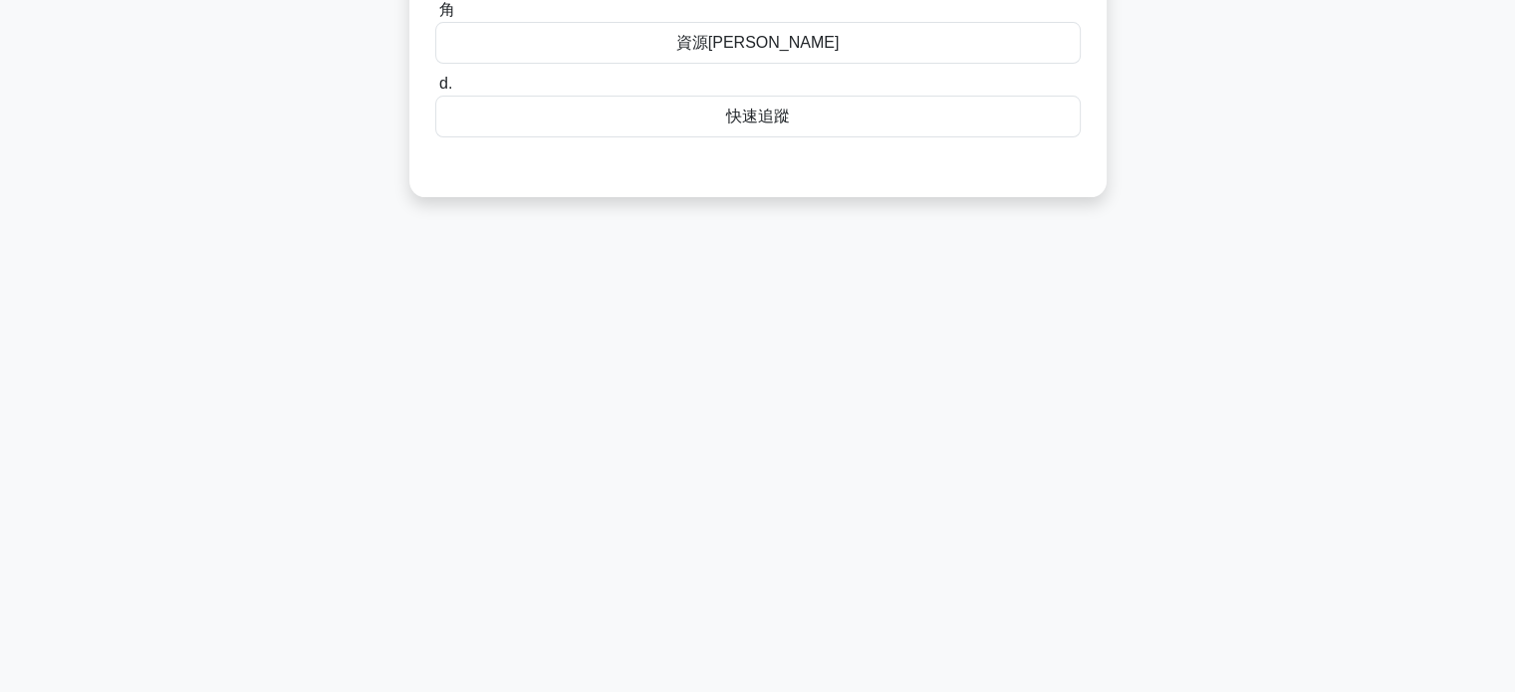
scroll to position [0, 0]
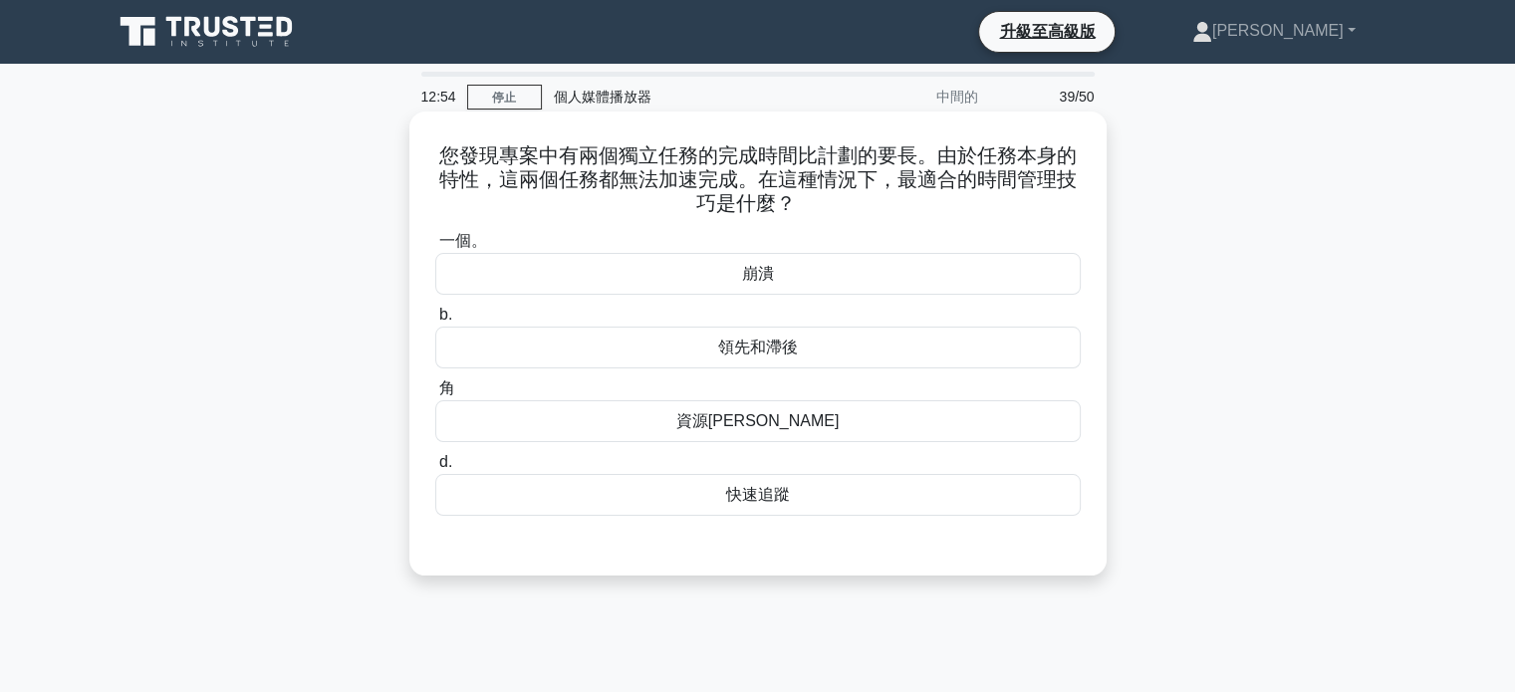
click at [768, 356] on font "領先和滯後" at bounding box center [758, 347] width 80 height 17
click at [435, 322] on input "b. 領先和滯後" at bounding box center [435, 315] width 0 height 13
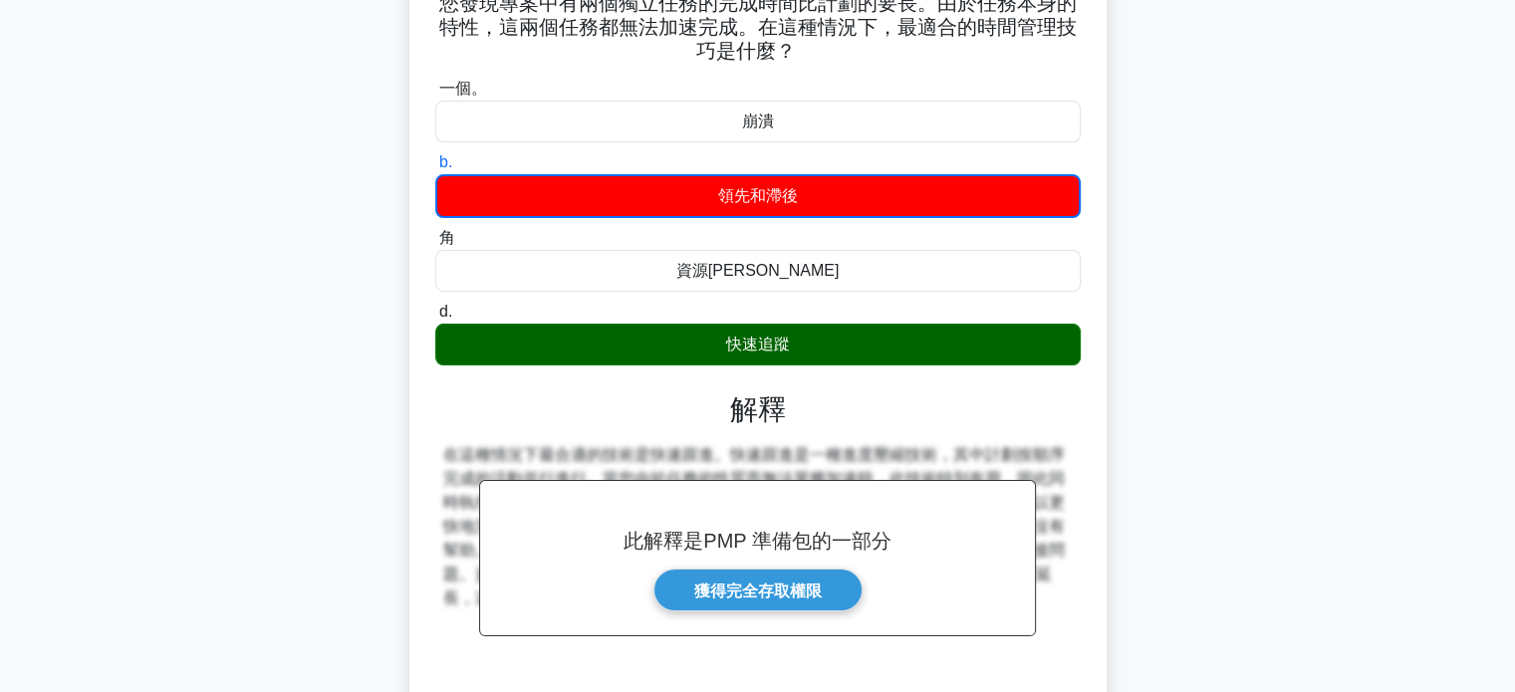
scroll to position [384, 0]
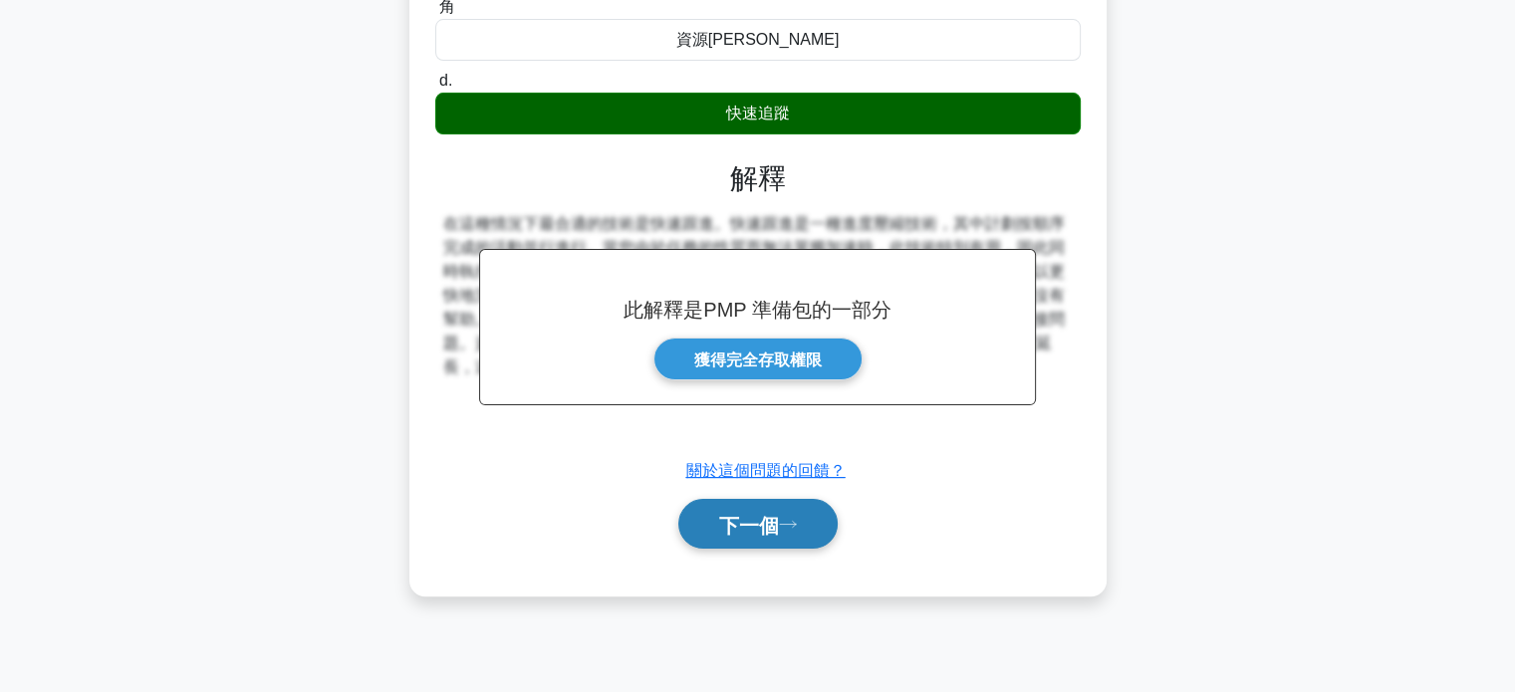
click at [760, 509] on button "下一個" at bounding box center [757, 524] width 159 height 51
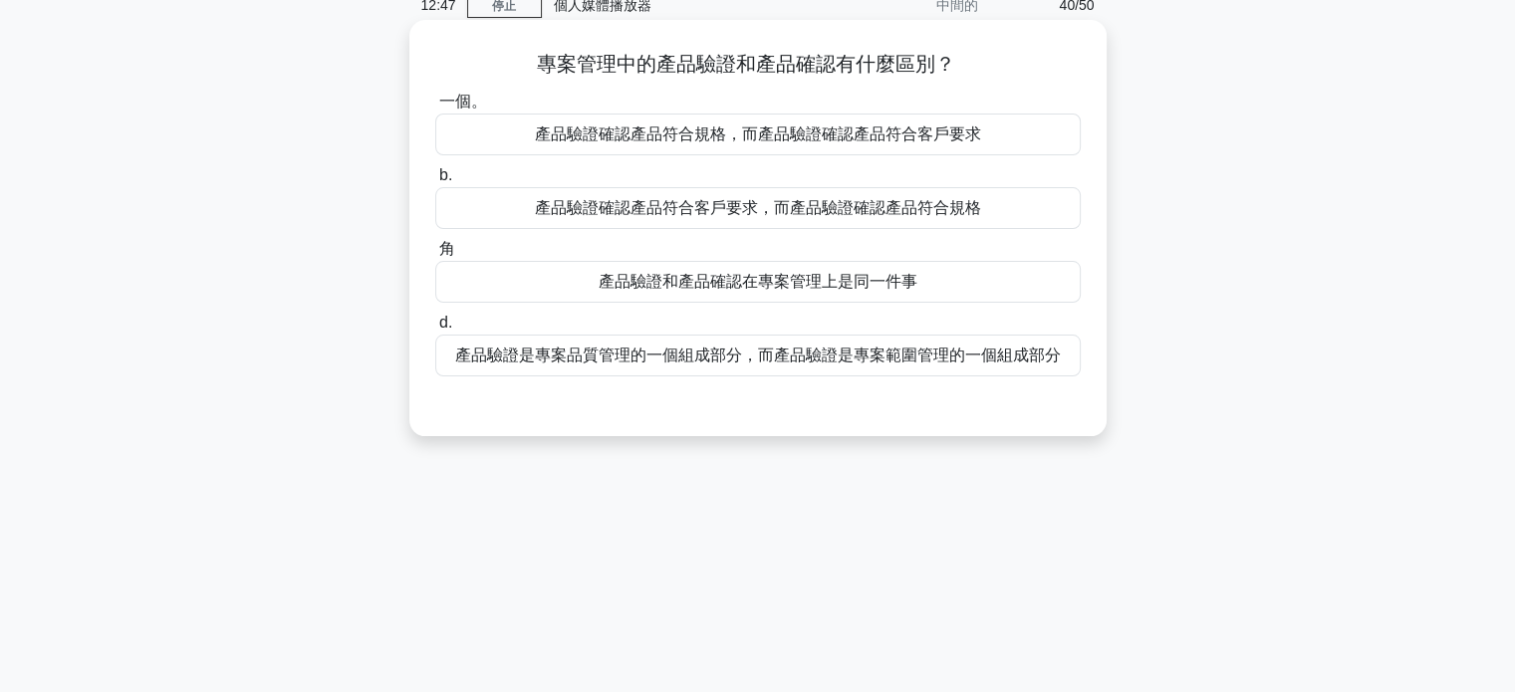
scroll to position [0, 0]
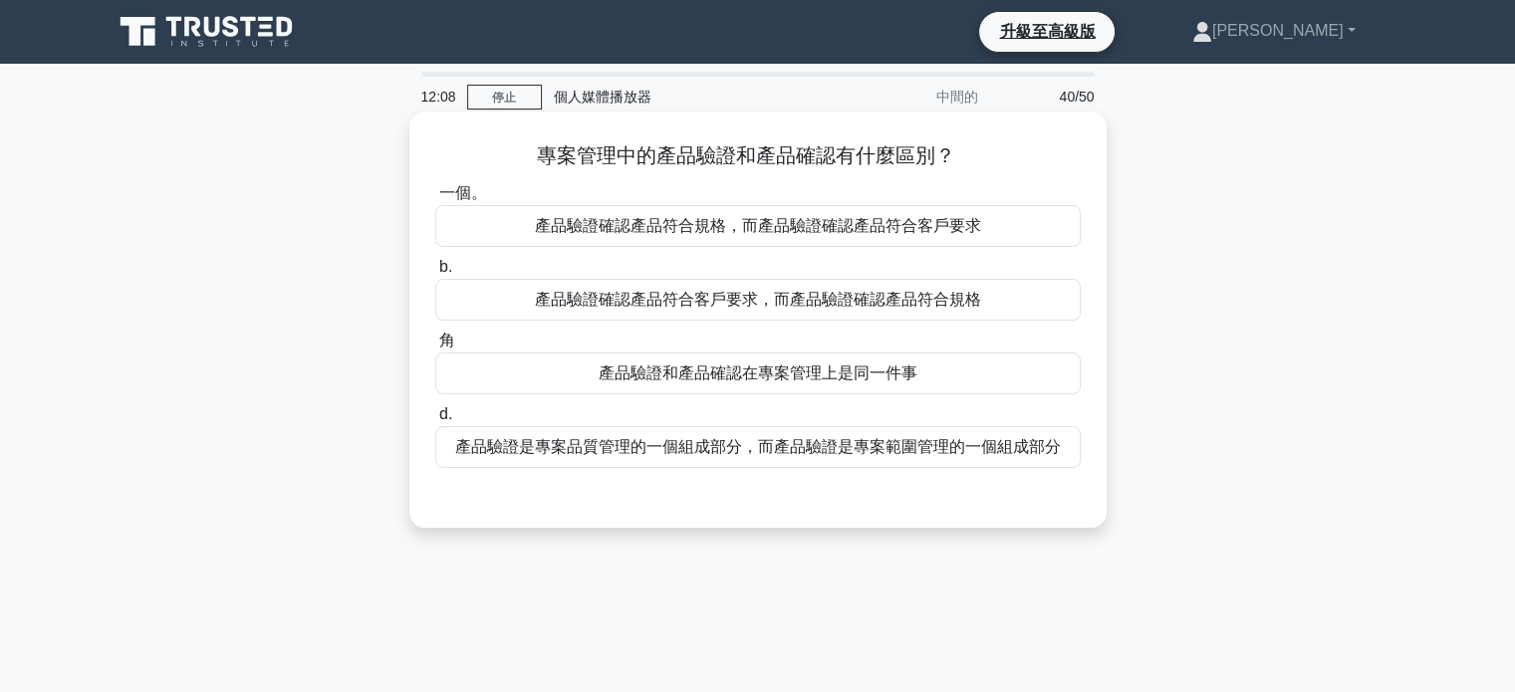
click at [818, 225] on font "產品驗證確認產品符合規格，而產品驗證確認產品符合客戶要求" at bounding box center [758, 225] width 446 height 17
click at [435, 200] on input "一個。 產品驗證確認產品符合規格，而產品驗證確認產品符合客戶要求" at bounding box center [435, 193] width 0 height 13
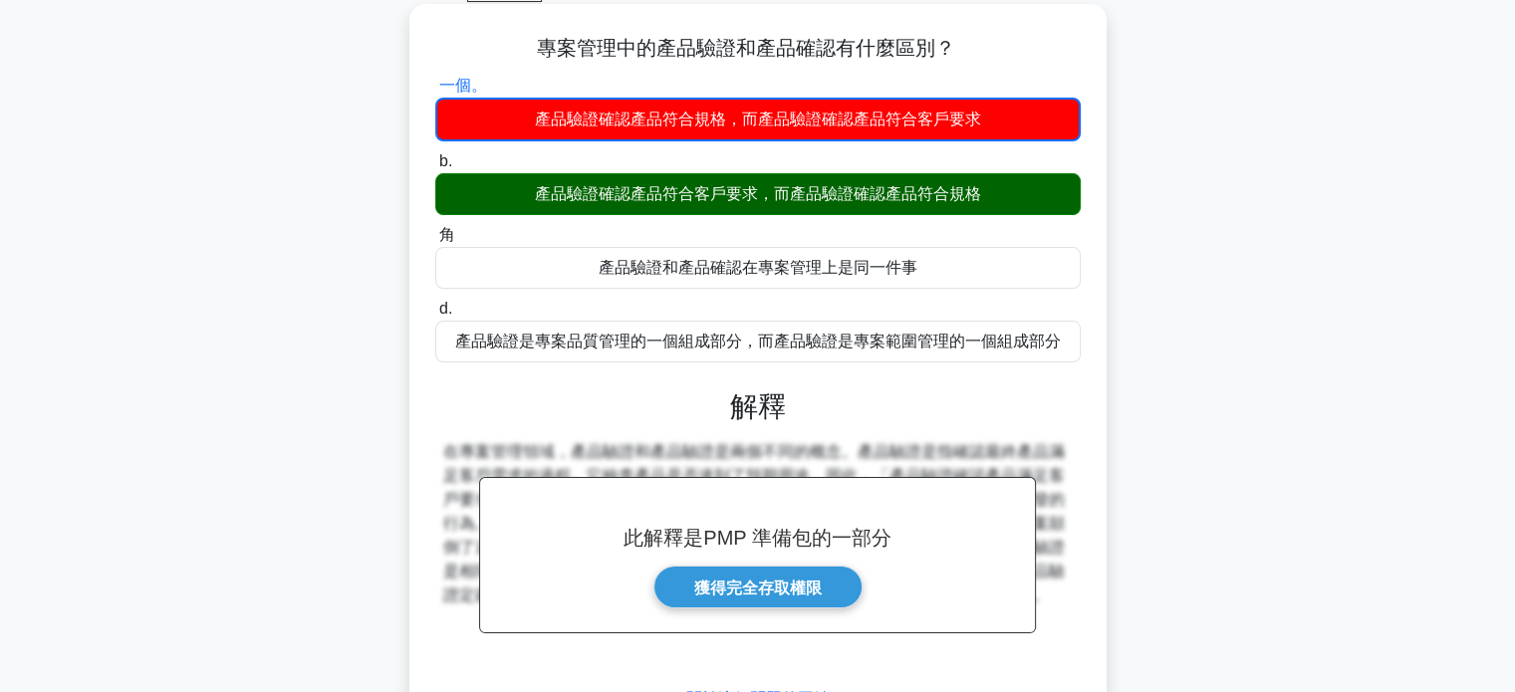
scroll to position [299, 0]
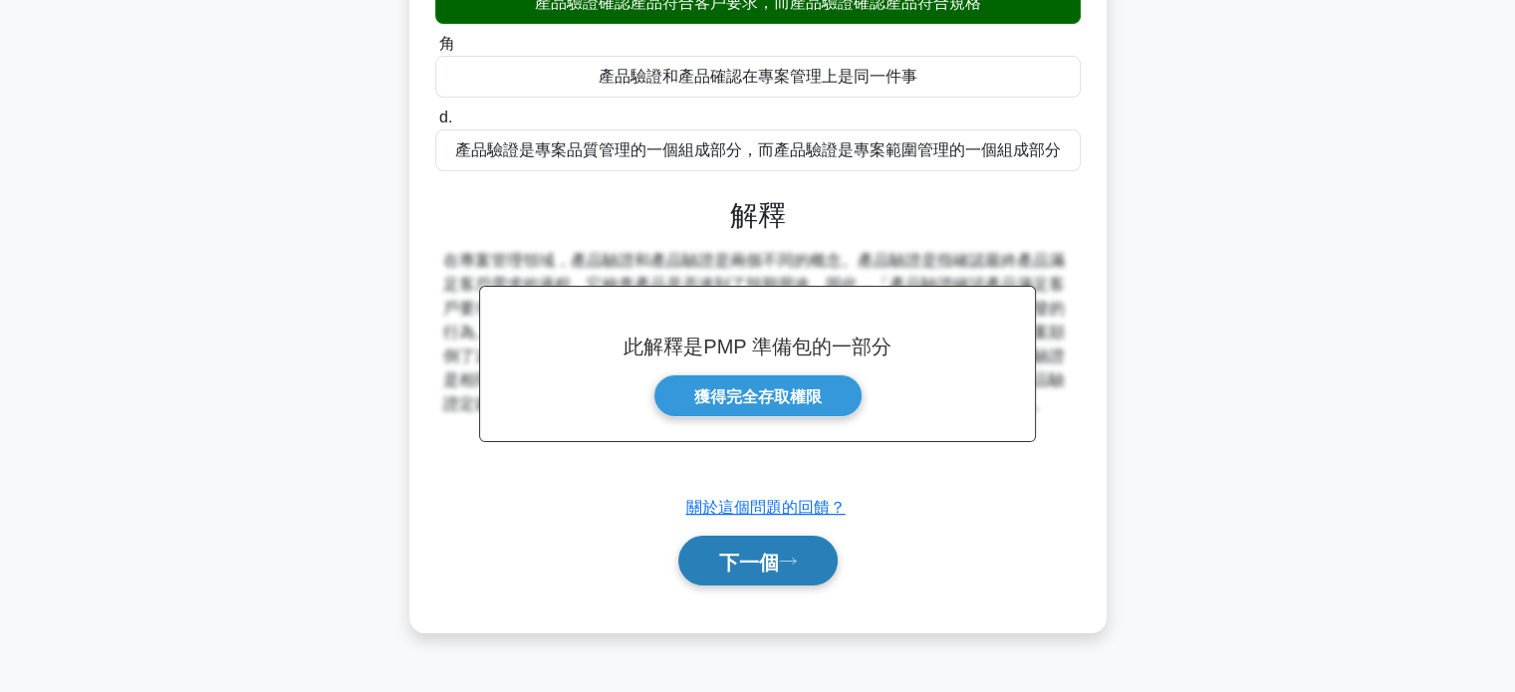
click at [793, 562] on icon at bounding box center [788, 561] width 18 height 11
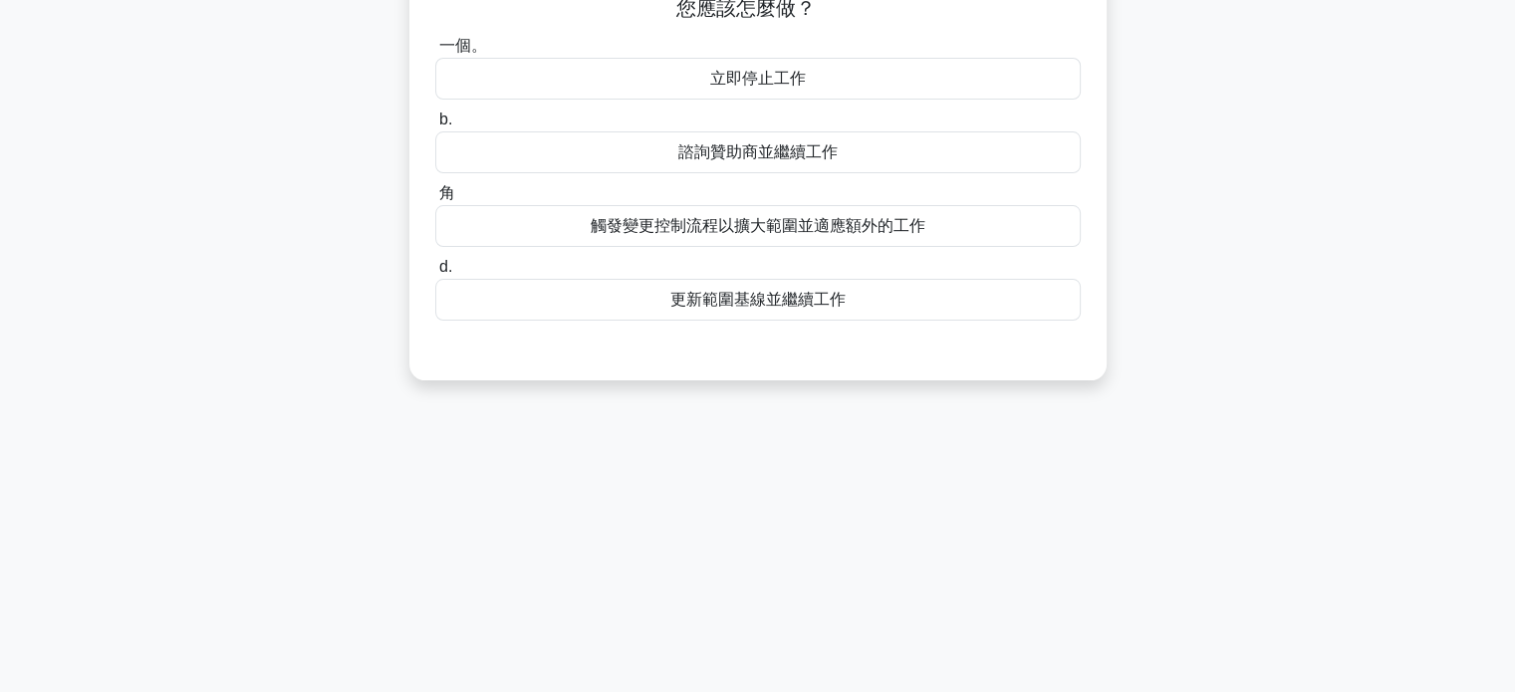
scroll to position [0, 0]
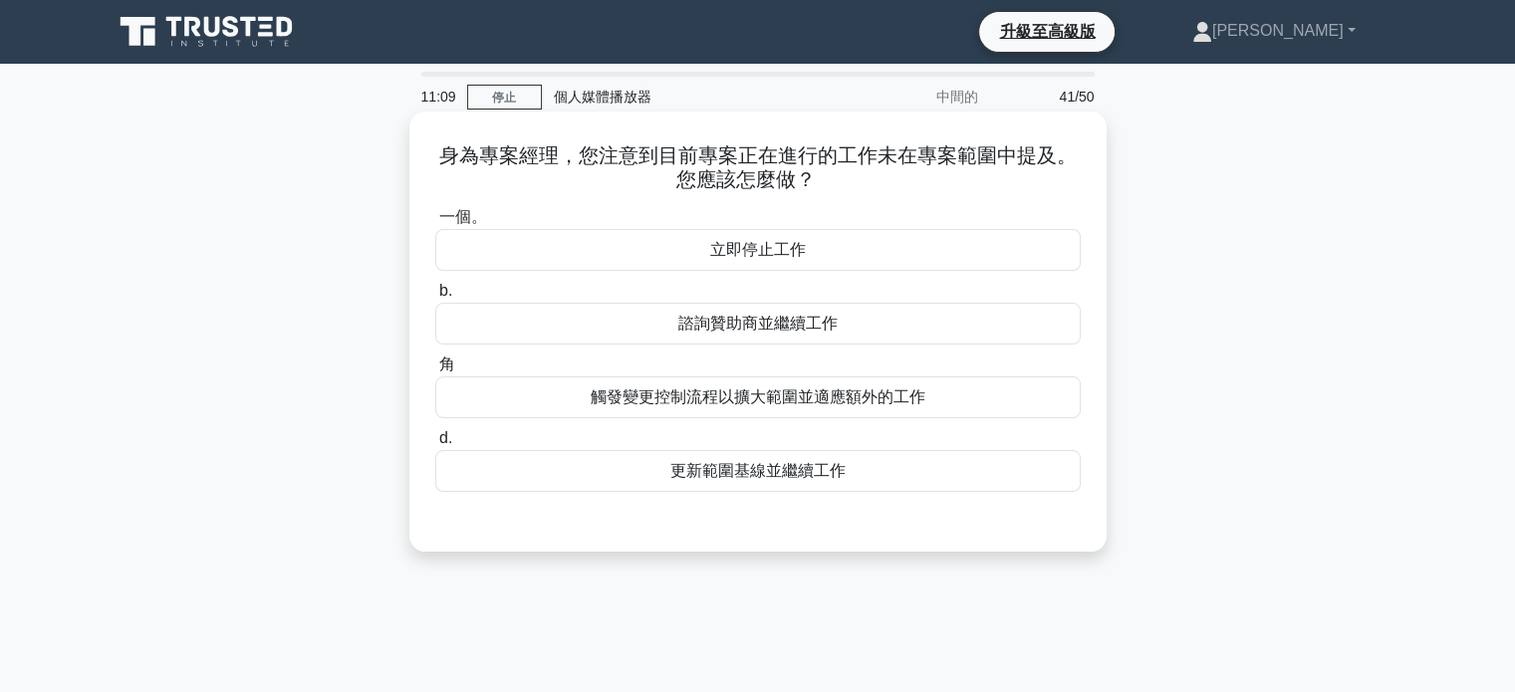
click at [779, 254] on font "立即停止工作" at bounding box center [758, 249] width 96 height 17
click at [435, 224] on input "一個。 立即停止工作" at bounding box center [435, 217] width 0 height 13
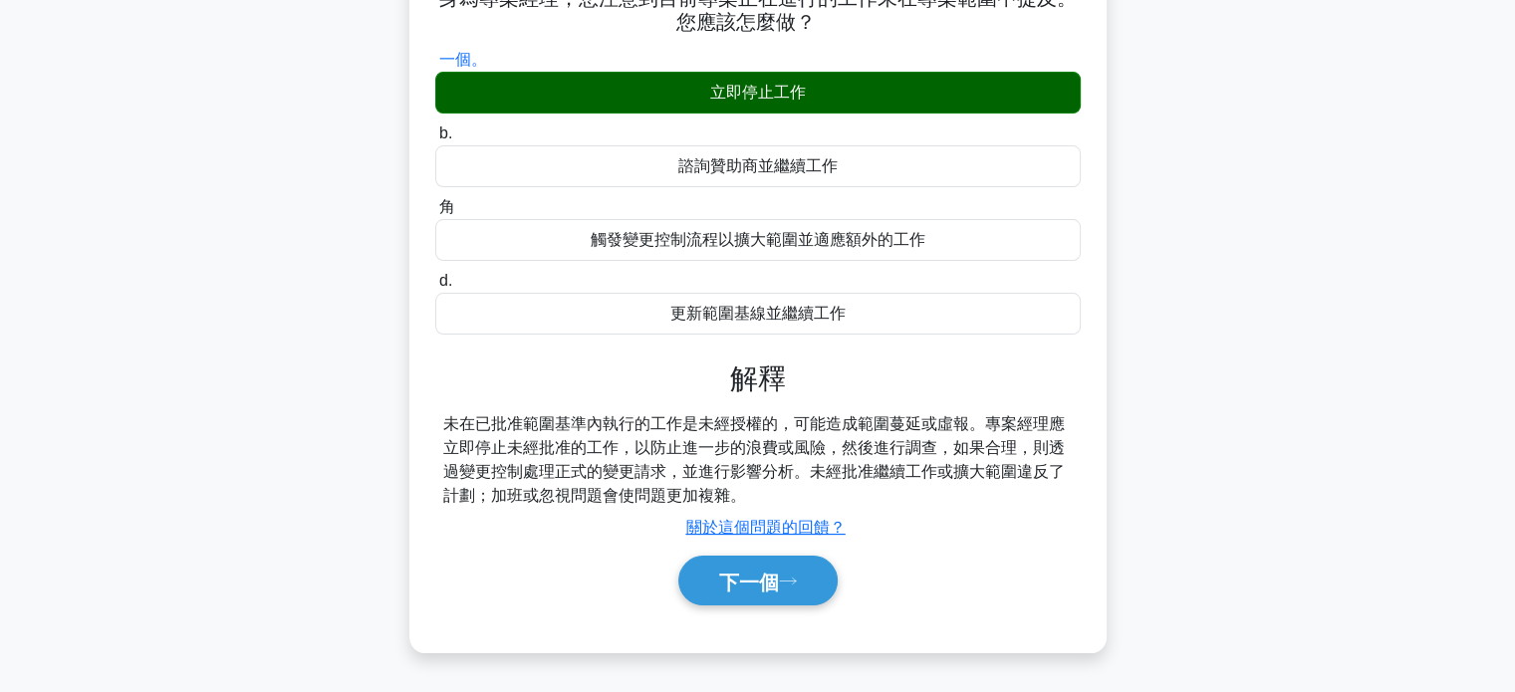
scroll to position [384, 0]
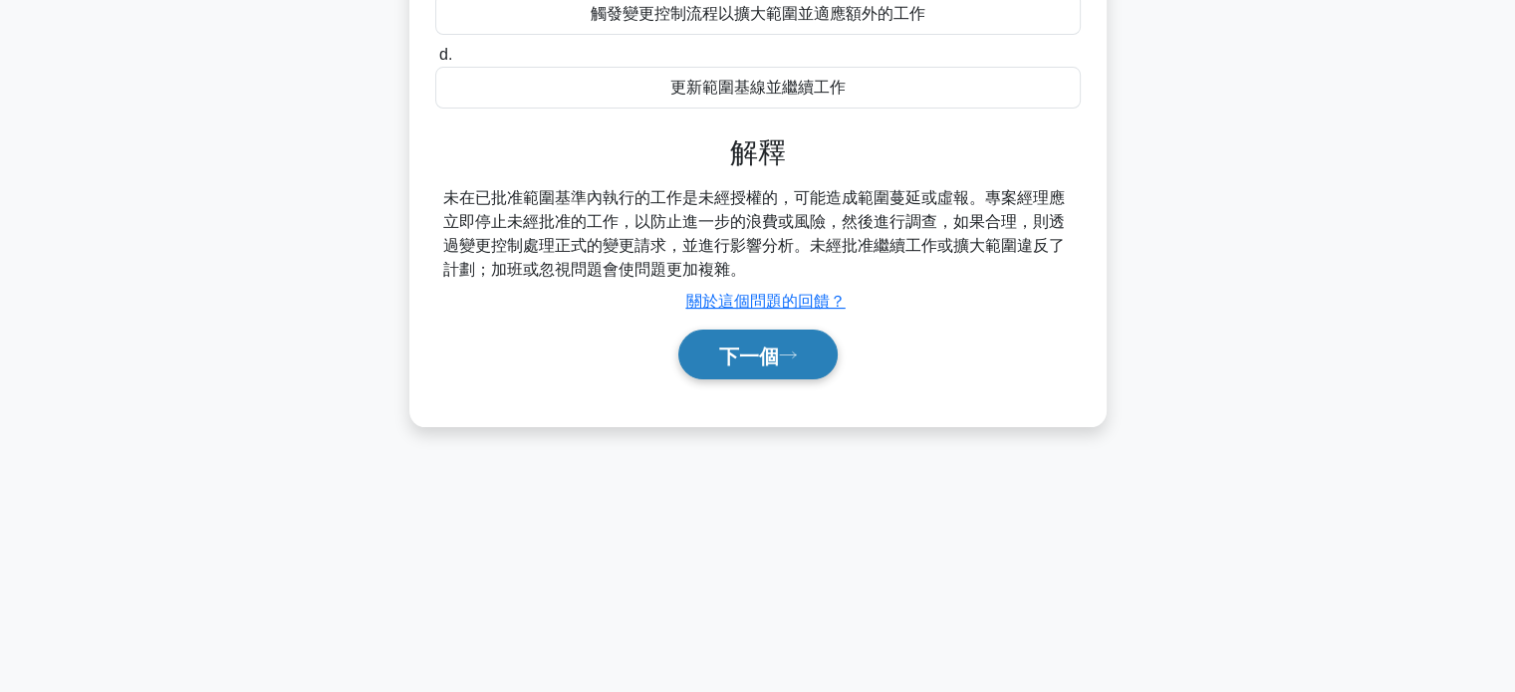
click at [752, 364] on button "下一個" at bounding box center [757, 355] width 159 height 51
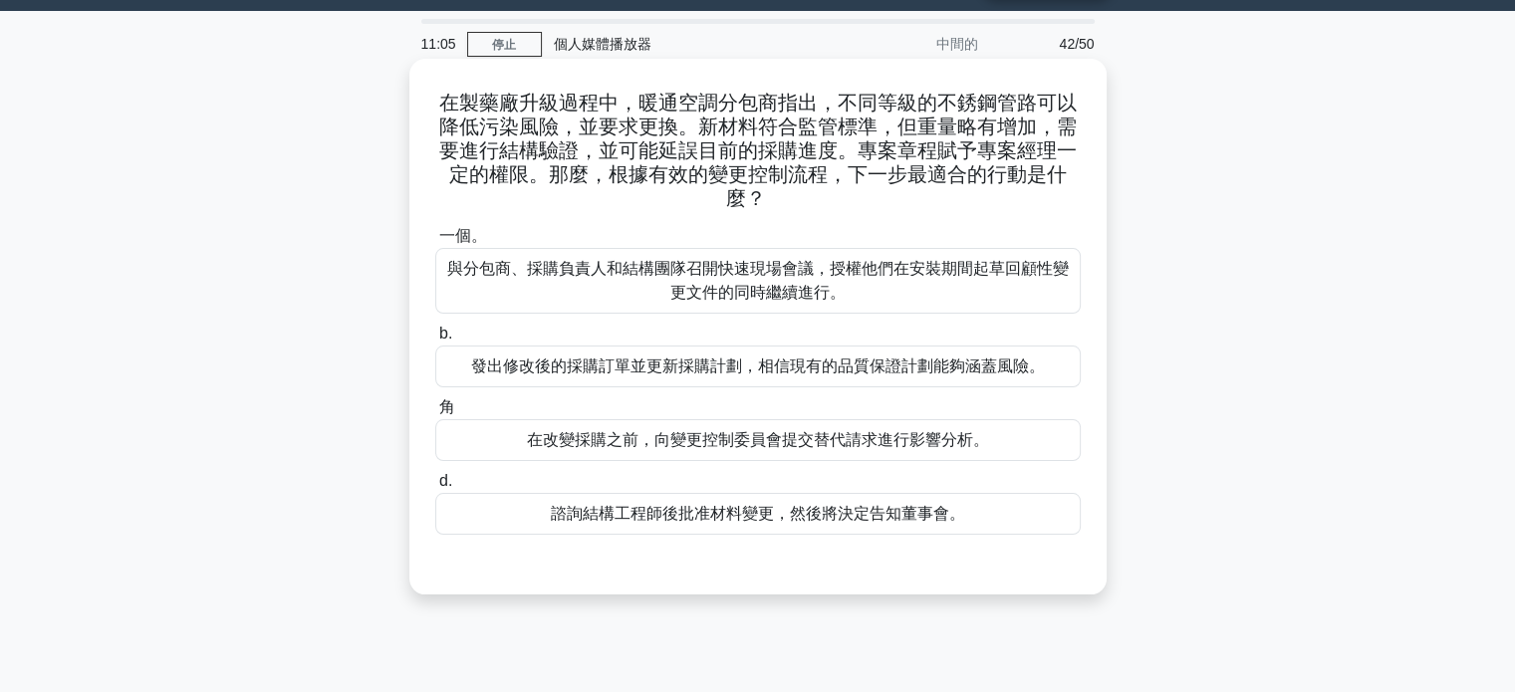
scroll to position [0, 0]
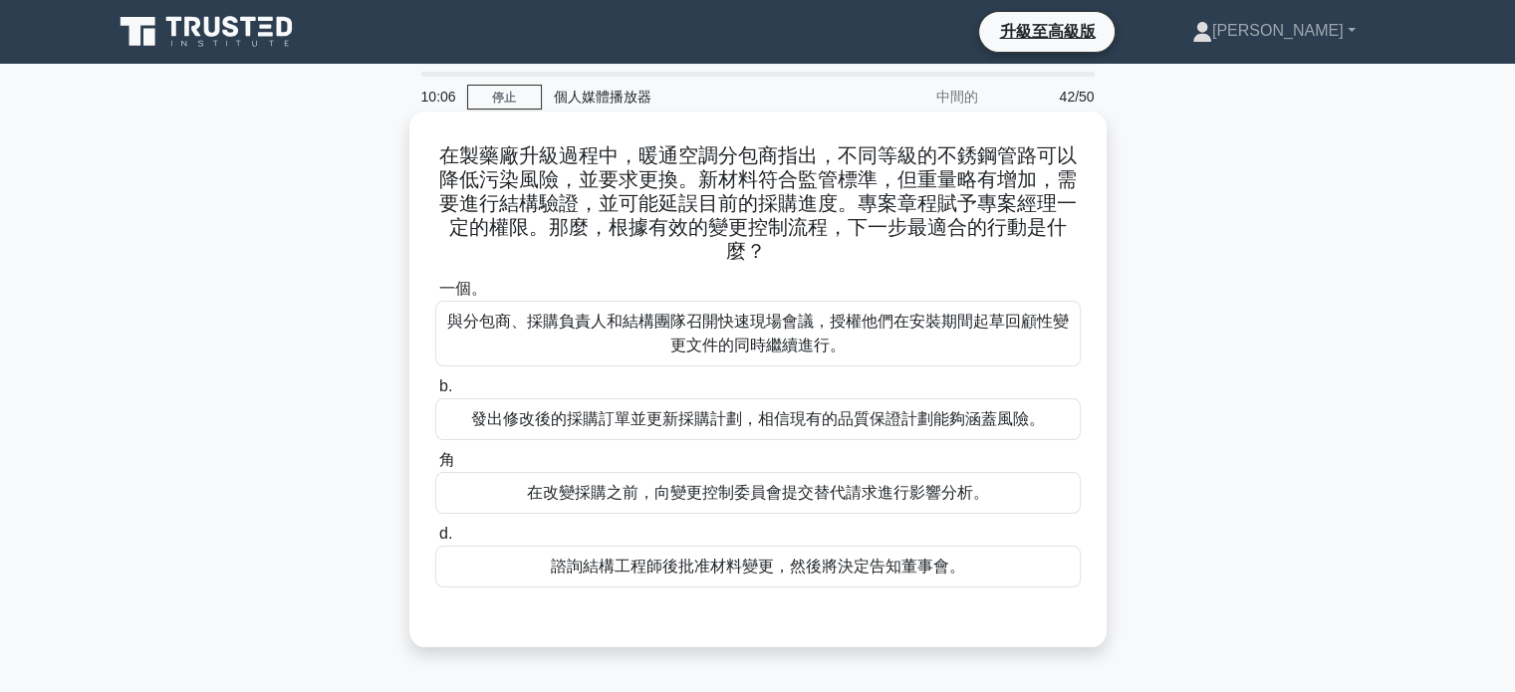
click at [740, 497] on font "在改變採購之前，向變更控制委員會提交替代請求進行影響分析。" at bounding box center [758, 492] width 462 height 17
click at [435, 467] on input "角 在改變採購之前，向變更控制委員會提交替代請求進行影響分析。" at bounding box center [435, 460] width 0 height 13
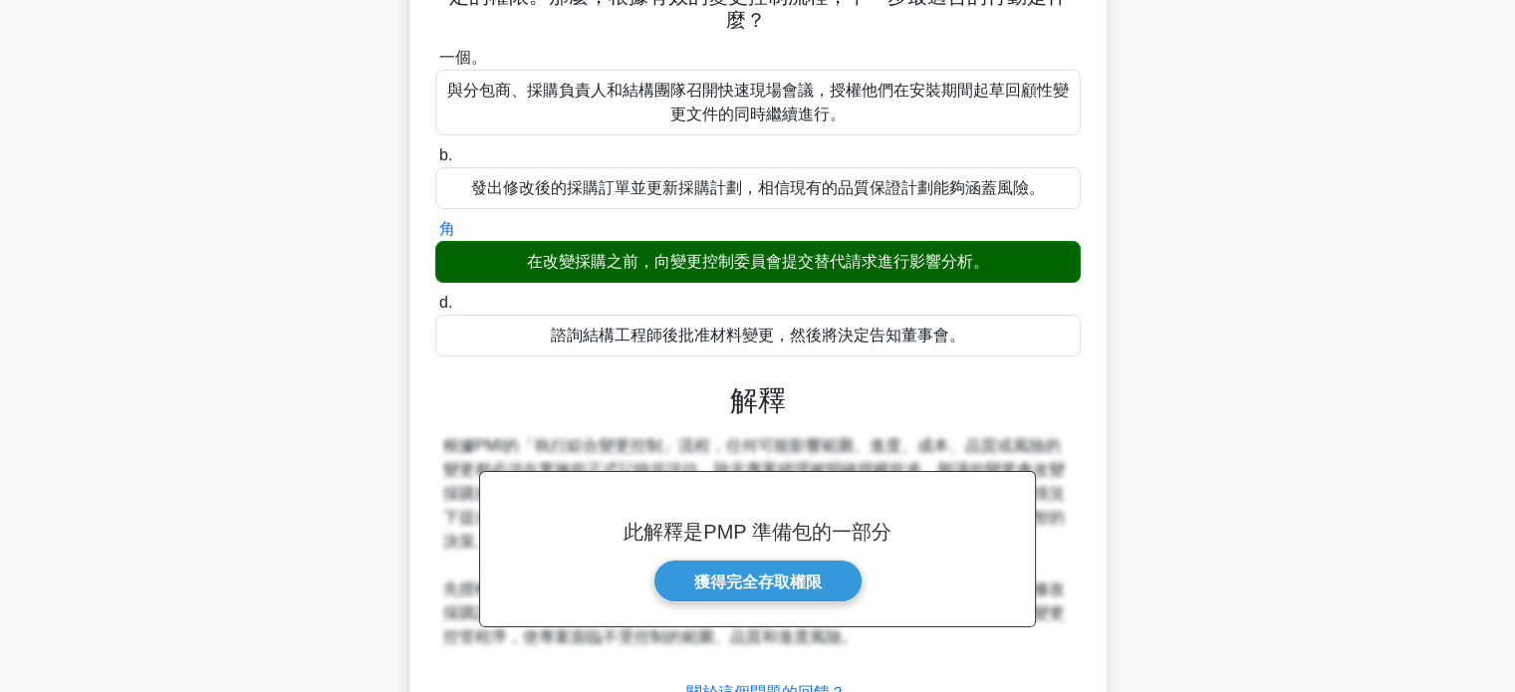
scroll to position [394, 0]
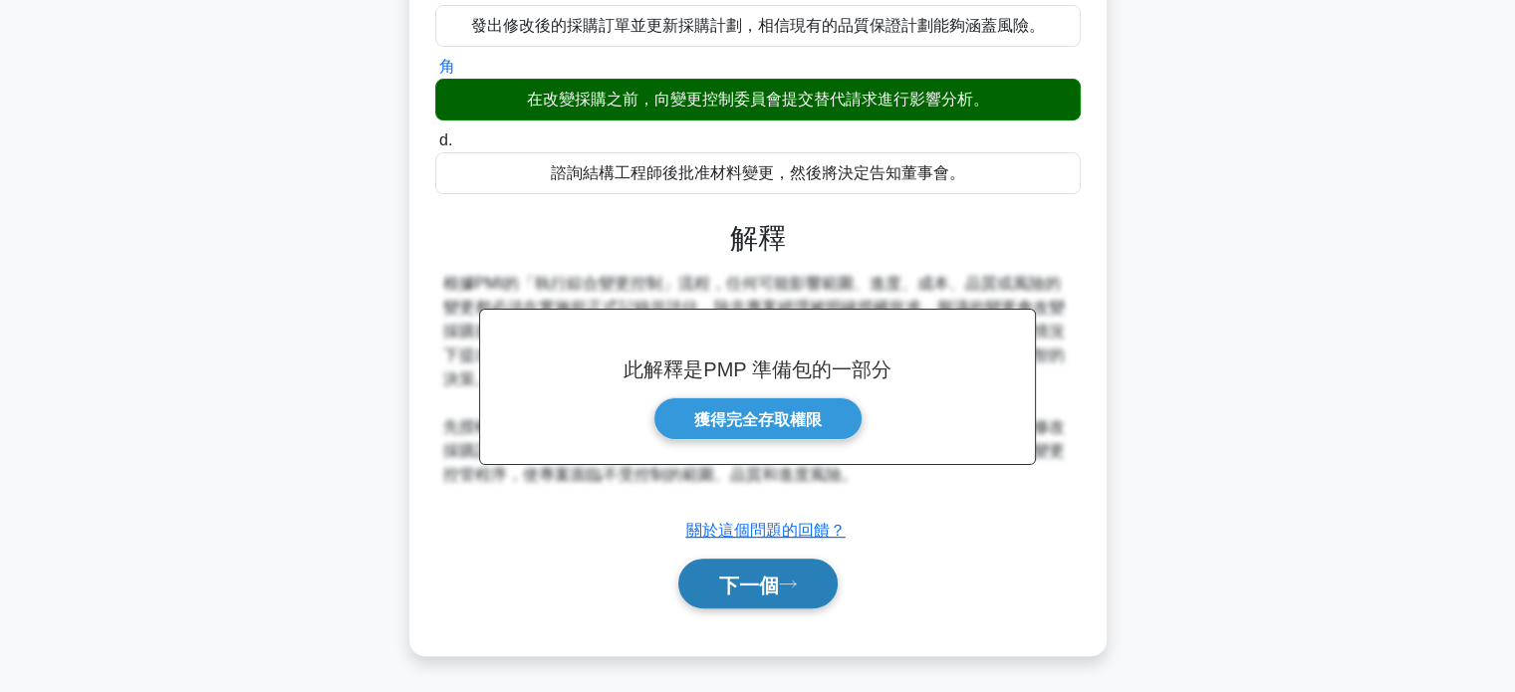
click at [739, 599] on button "下一個" at bounding box center [757, 584] width 159 height 51
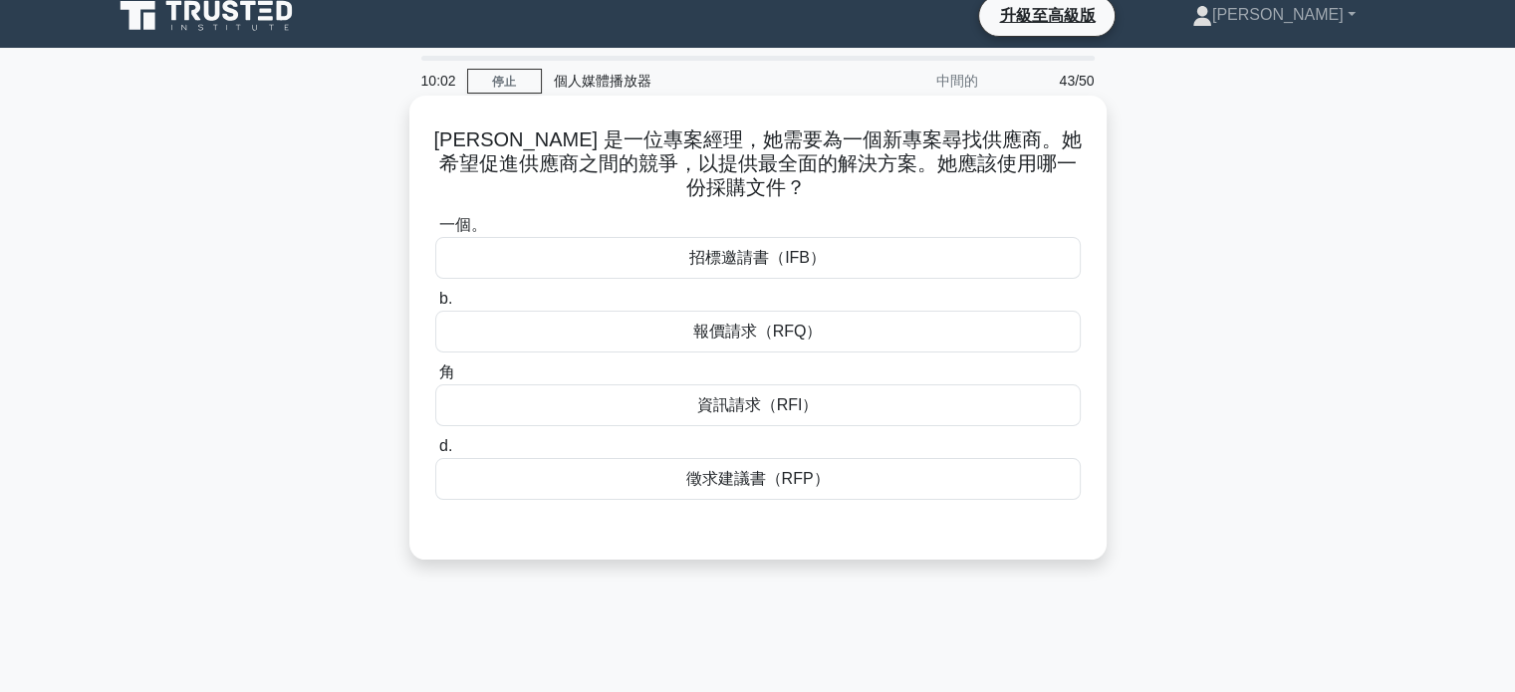
scroll to position [0, 0]
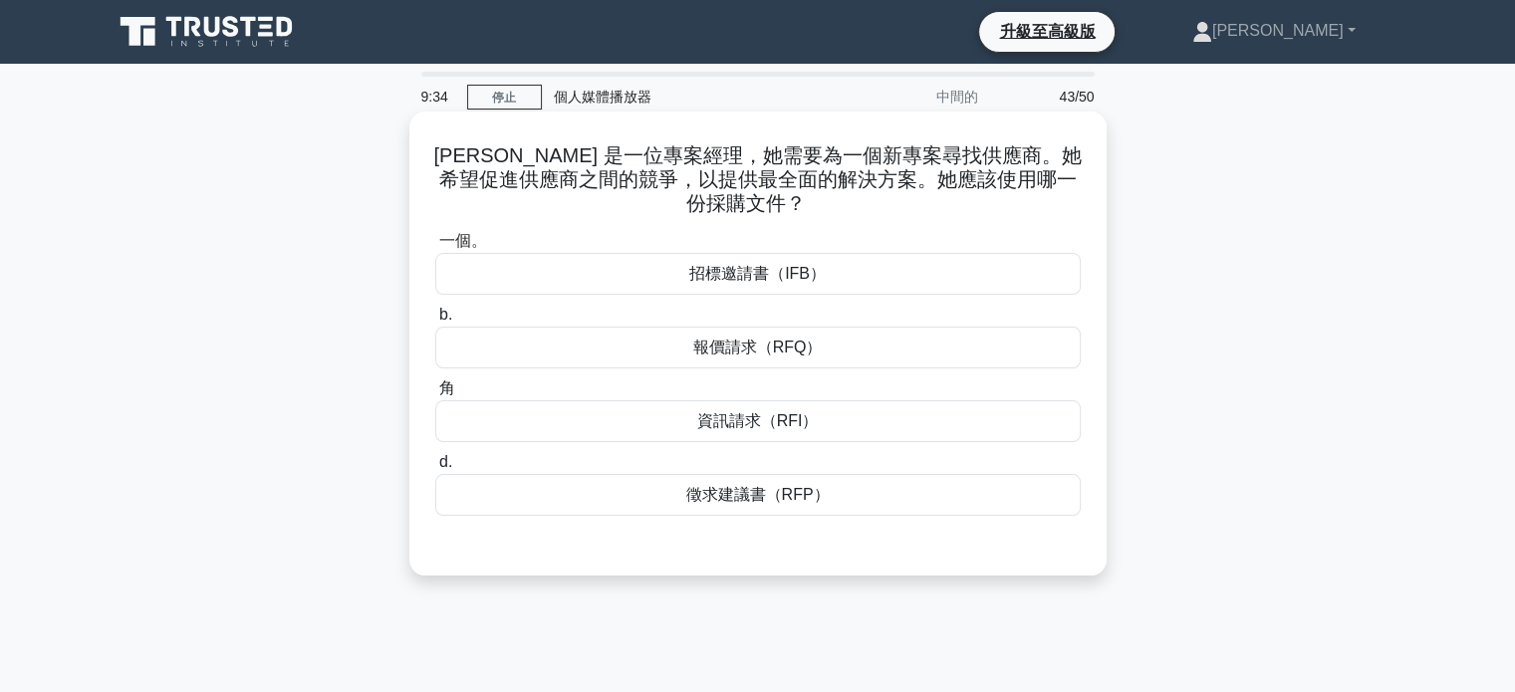
click at [809, 282] on font "招標邀請書（IFB）" at bounding box center [757, 273] width 136 height 17
click at [435, 248] on input "一個。 招標邀請書（IFB）" at bounding box center [435, 241] width 0 height 13
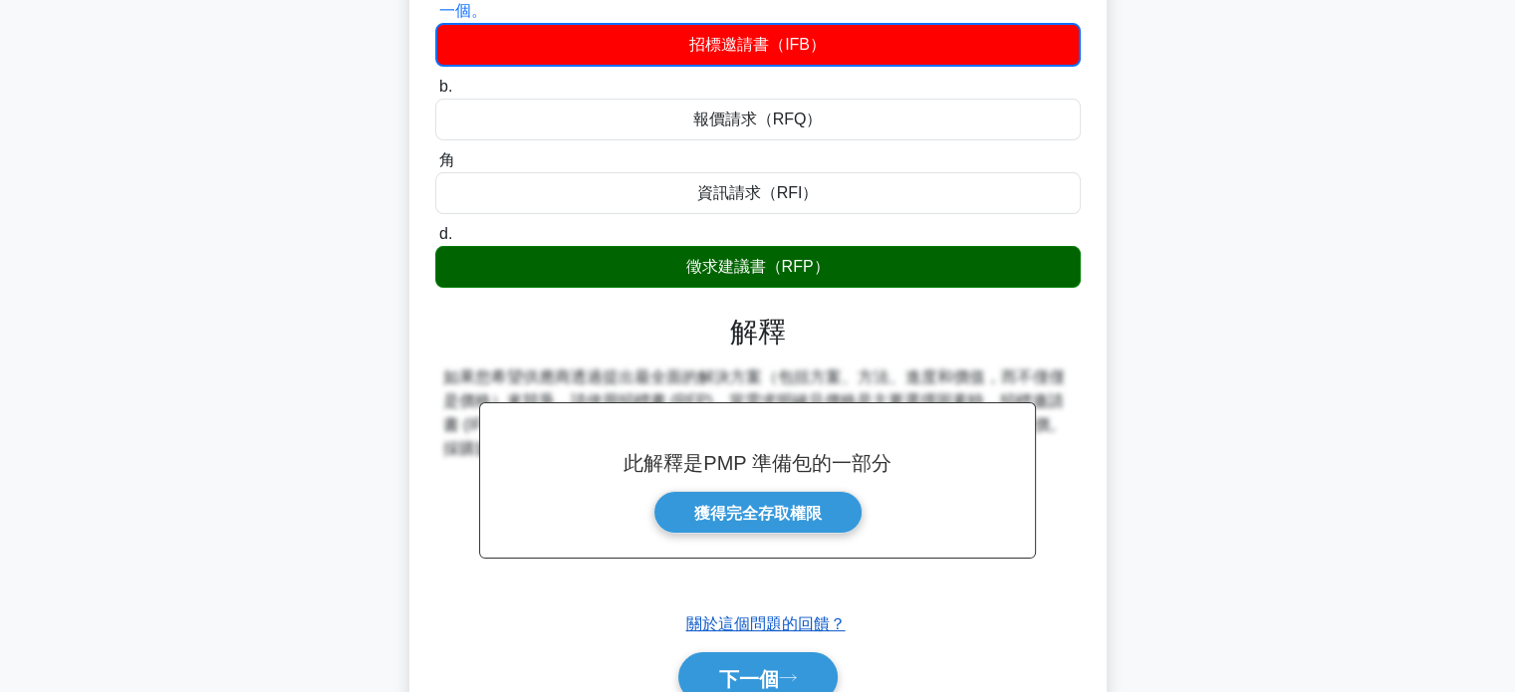
scroll to position [384, 0]
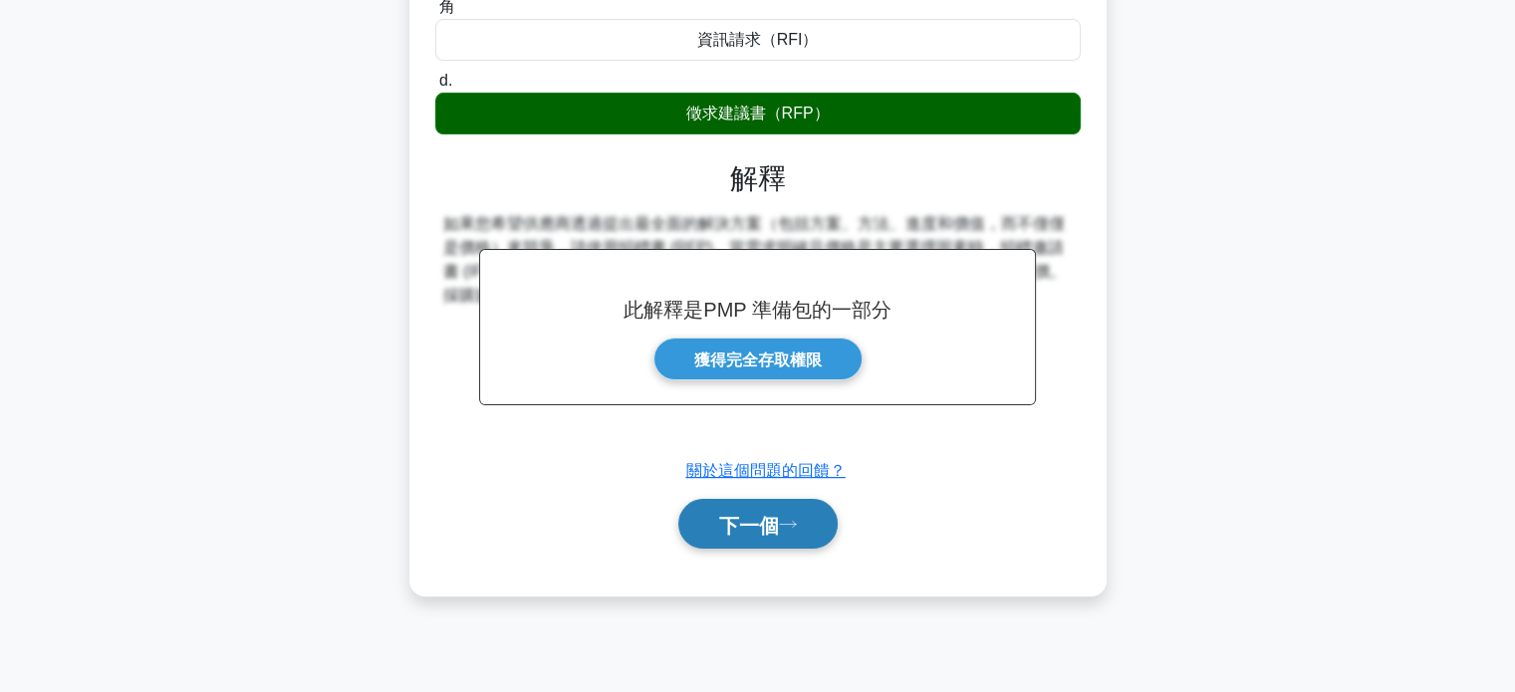
click at [763, 522] on font "下一個" at bounding box center [749, 525] width 60 height 22
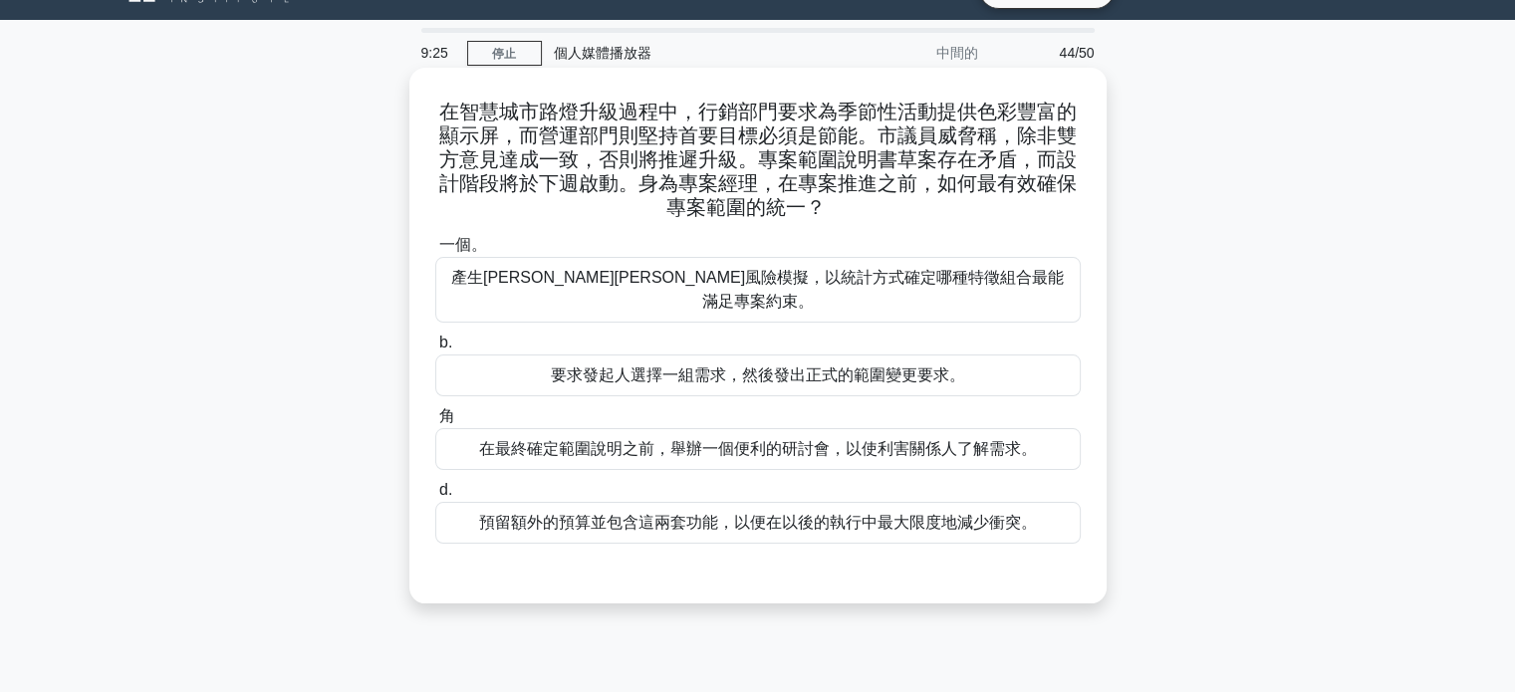
scroll to position [0, 0]
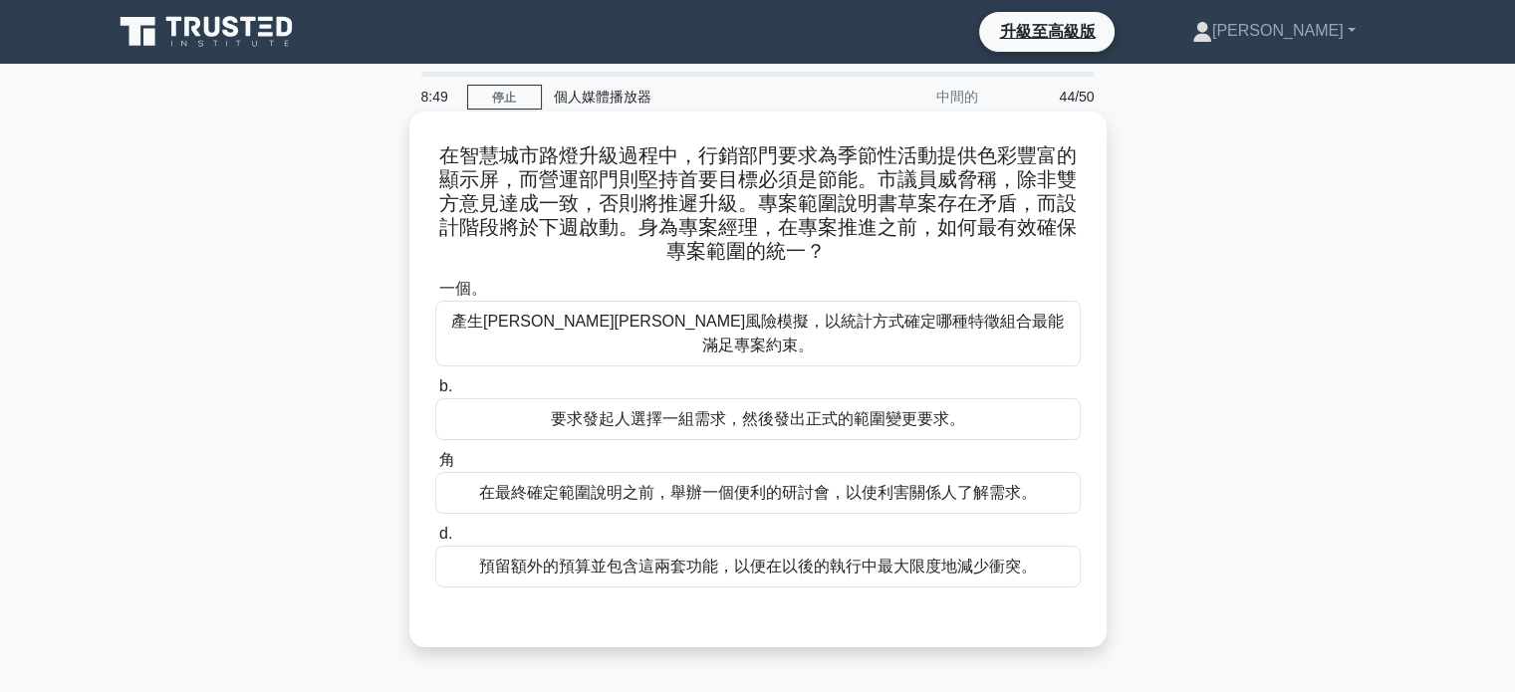
click at [728, 484] on font "在最終確定範圍說明之前，舉辦一個便利的研討會，以使利害關係人了解需求。" at bounding box center [758, 492] width 558 height 17
click at [435, 467] on input "角 在最終確定範圍說明之前，舉辦一個便利的研討會，以使利害關係人了解需求。" at bounding box center [435, 460] width 0 height 13
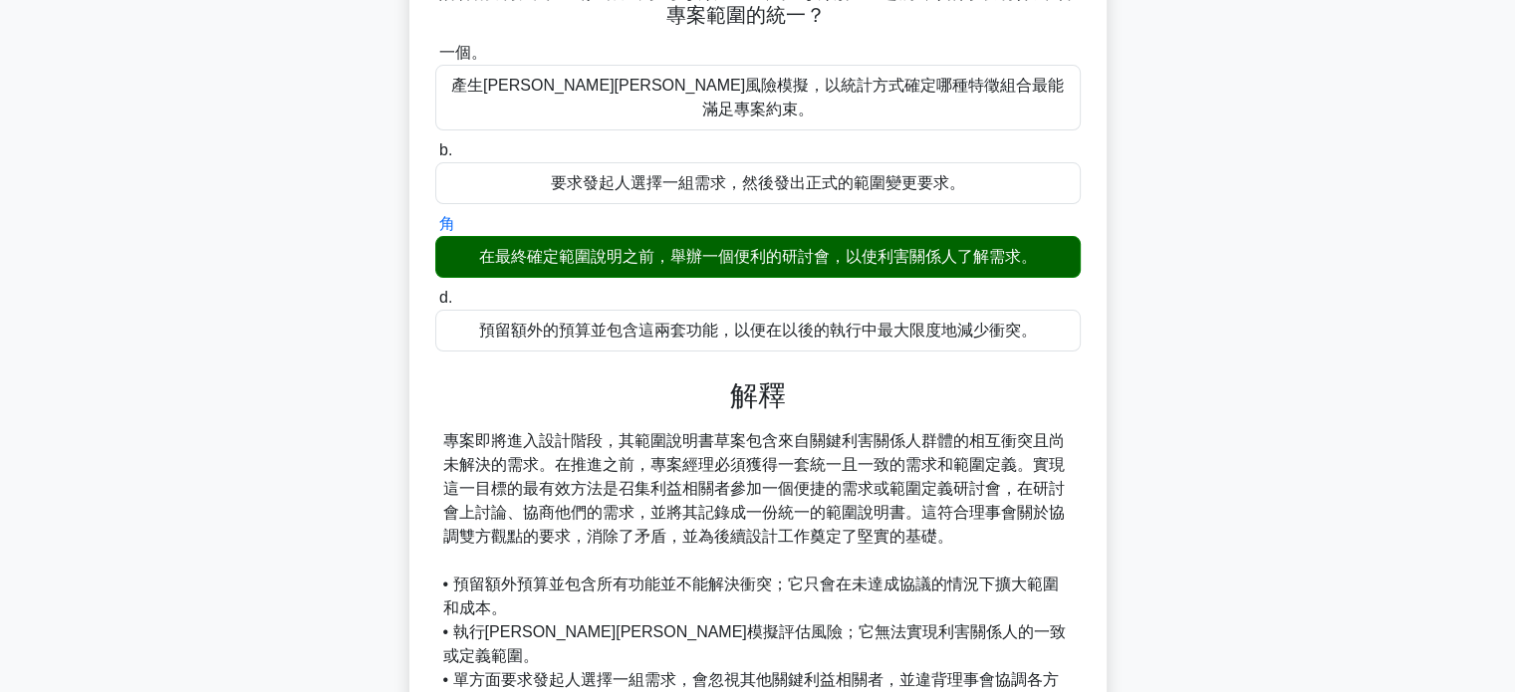
scroll to position [394, 0]
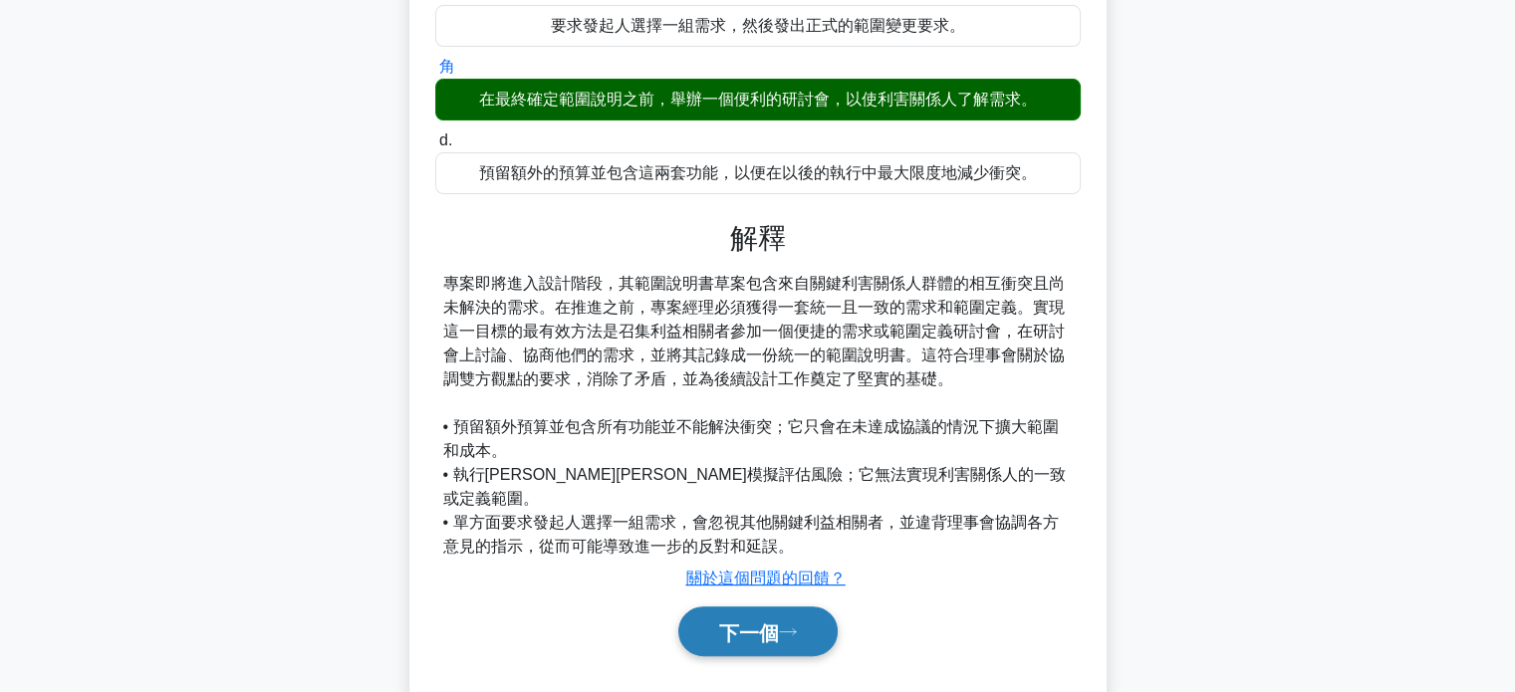
click at [759, 622] on font "下一個" at bounding box center [749, 633] width 60 height 22
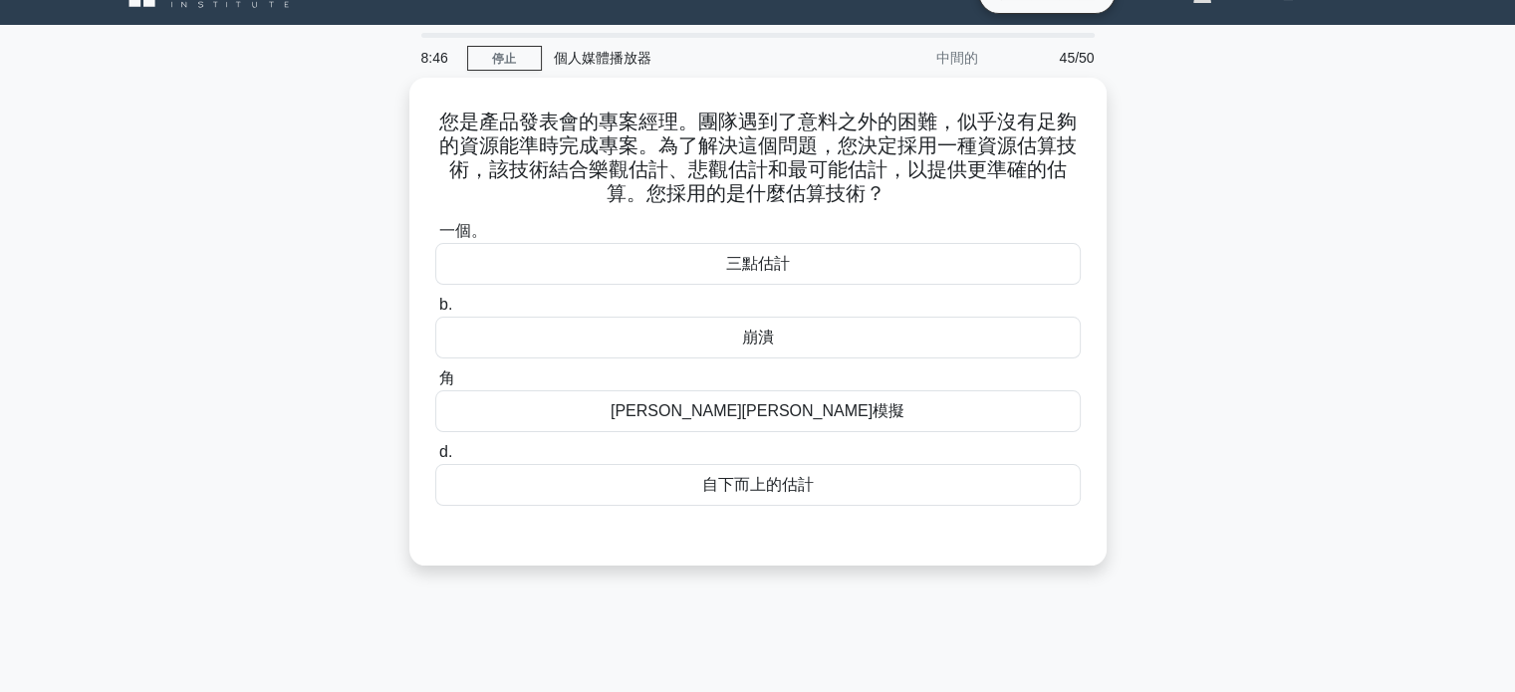
scroll to position [0, 0]
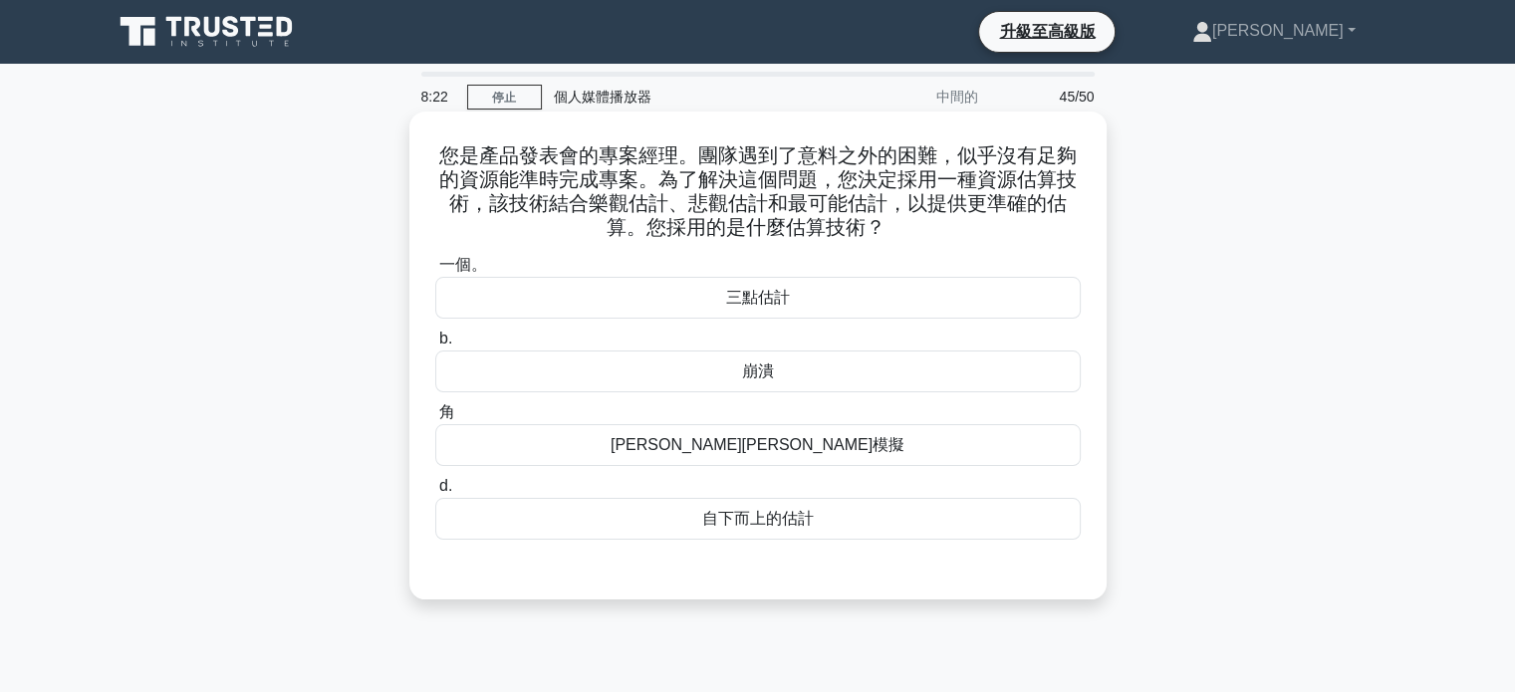
click at [787, 303] on font "三點估計" at bounding box center [758, 297] width 64 height 17
click at [435, 272] on input "一個。 三點估計" at bounding box center [435, 265] width 0 height 13
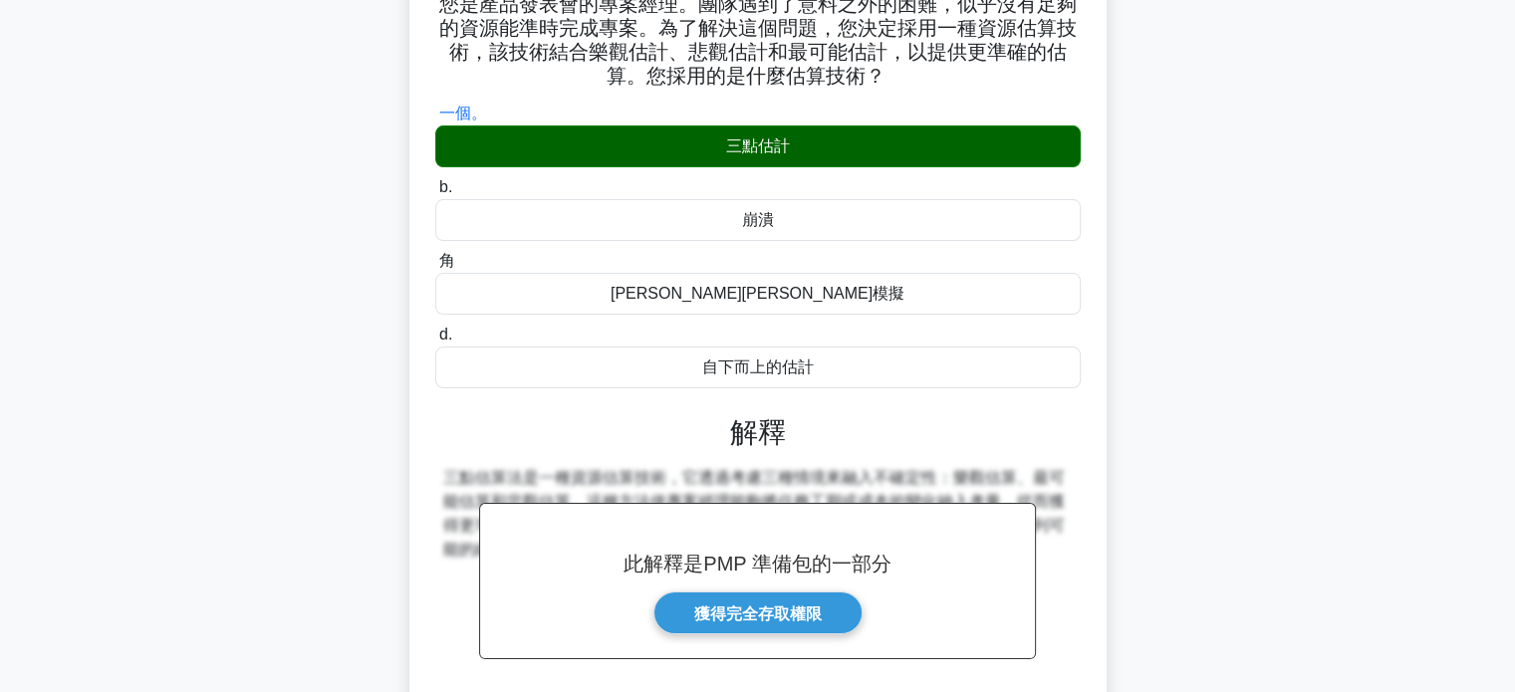
scroll to position [384, 0]
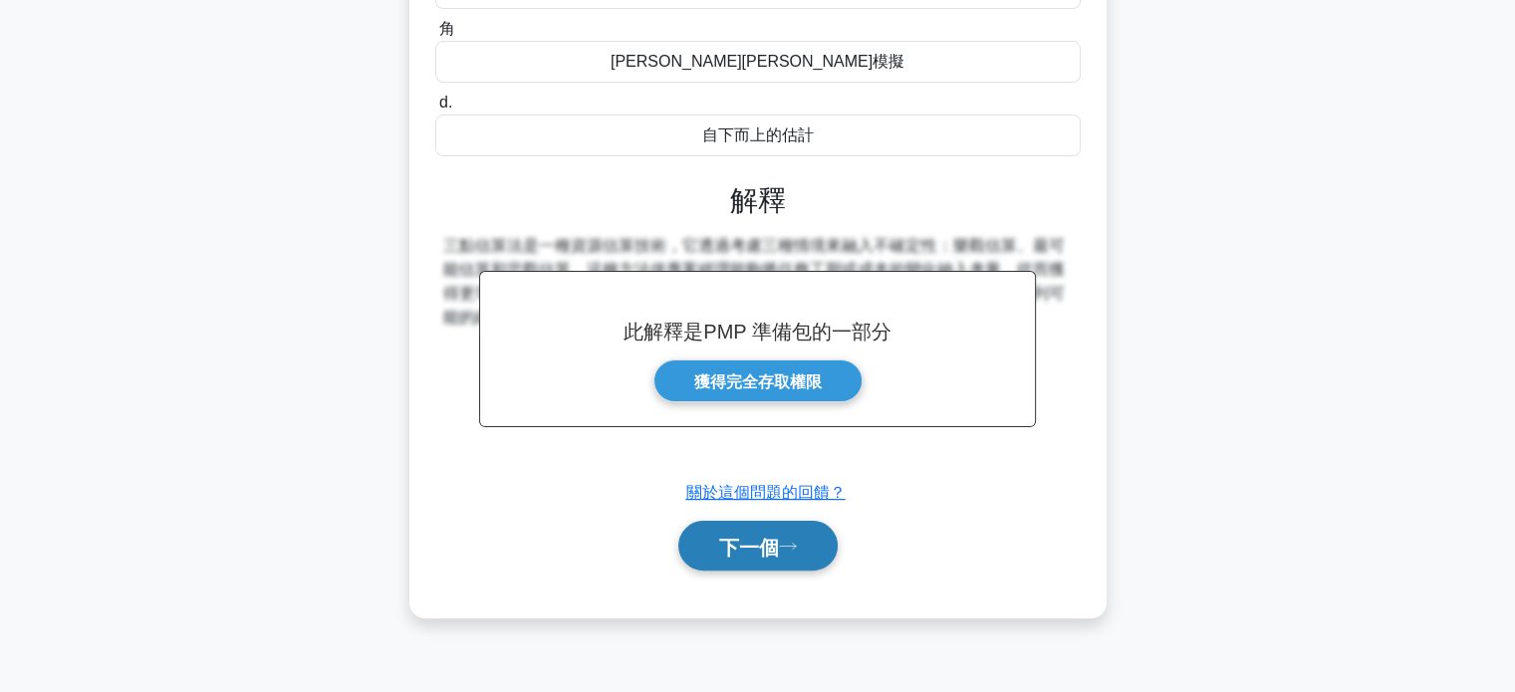
click at [775, 543] on font "下一個" at bounding box center [749, 547] width 60 height 22
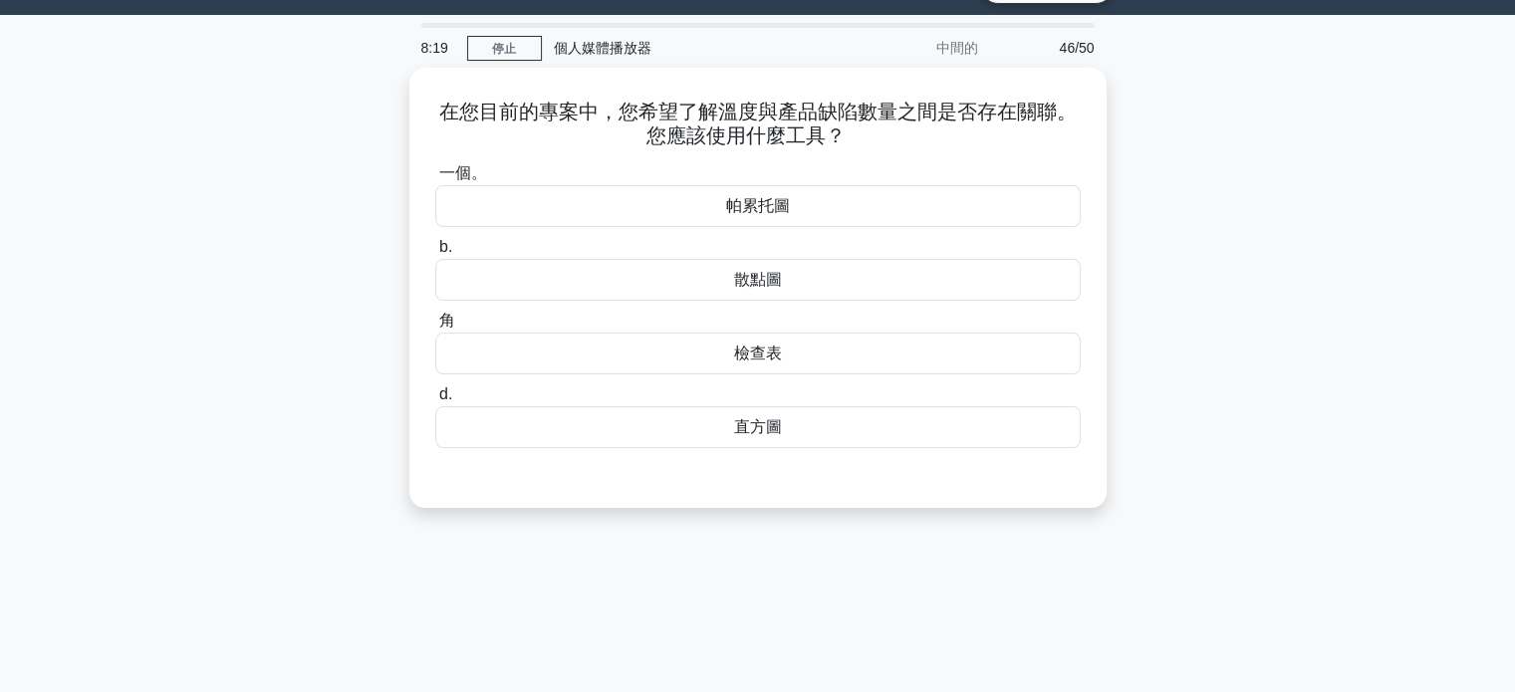
scroll to position [0, 0]
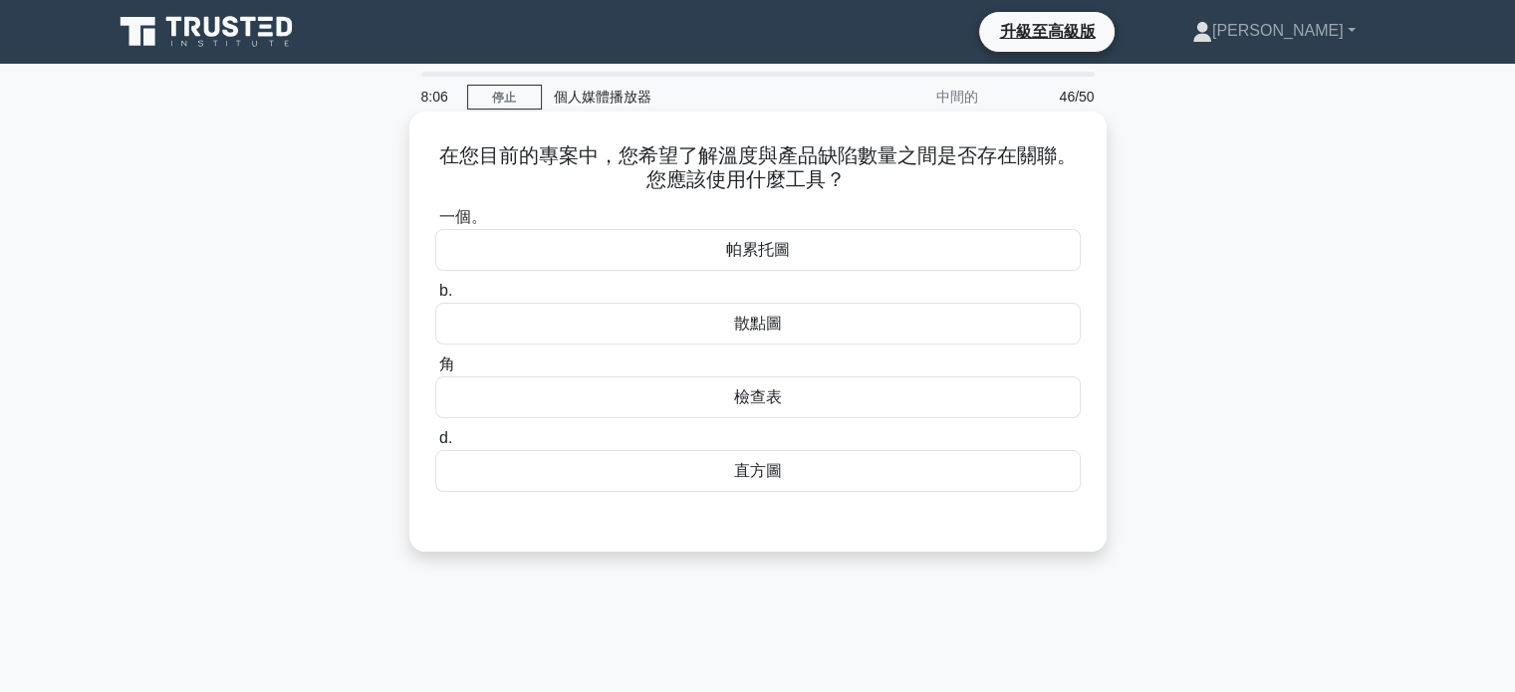
click at [801, 474] on div "直方圖" at bounding box center [758, 471] width 646 height 42
click at [435, 445] on input "d. 直方圖" at bounding box center [435, 438] width 0 height 13
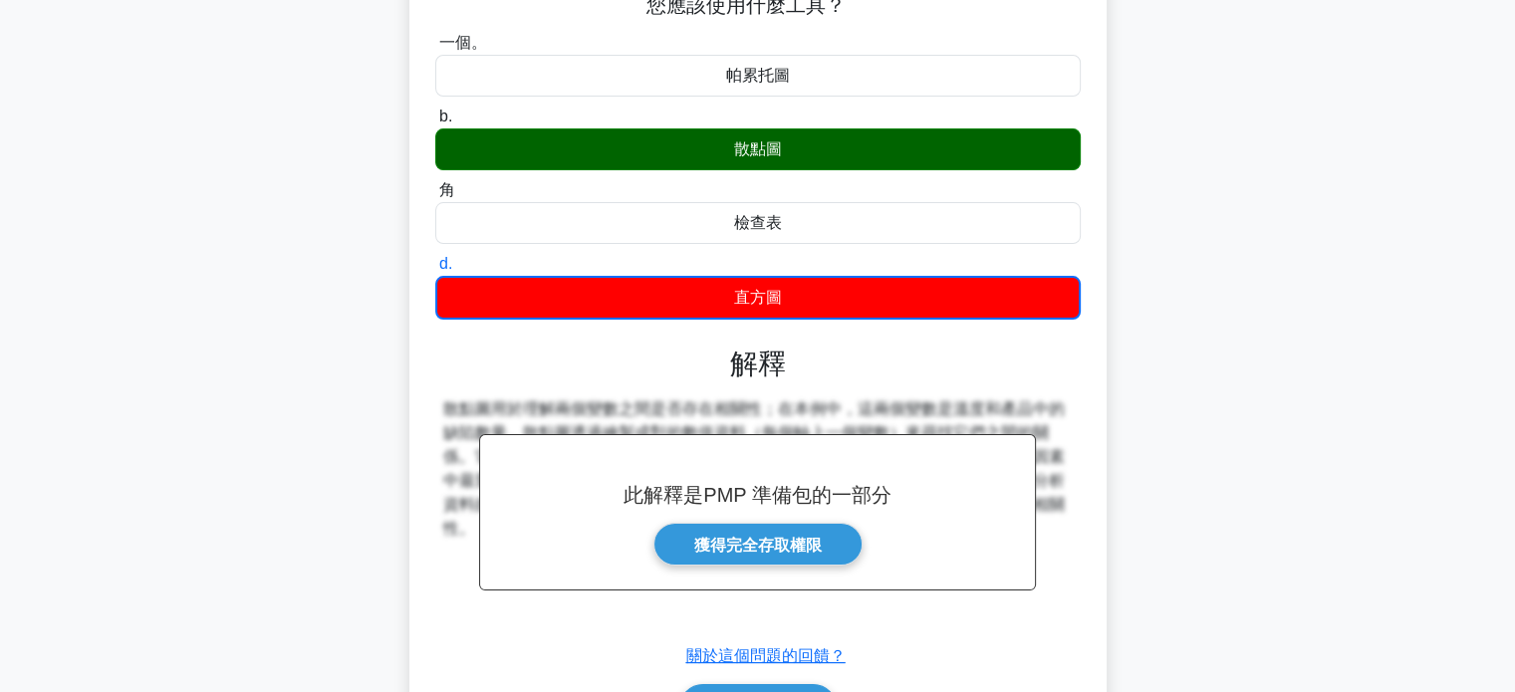
scroll to position [384, 0]
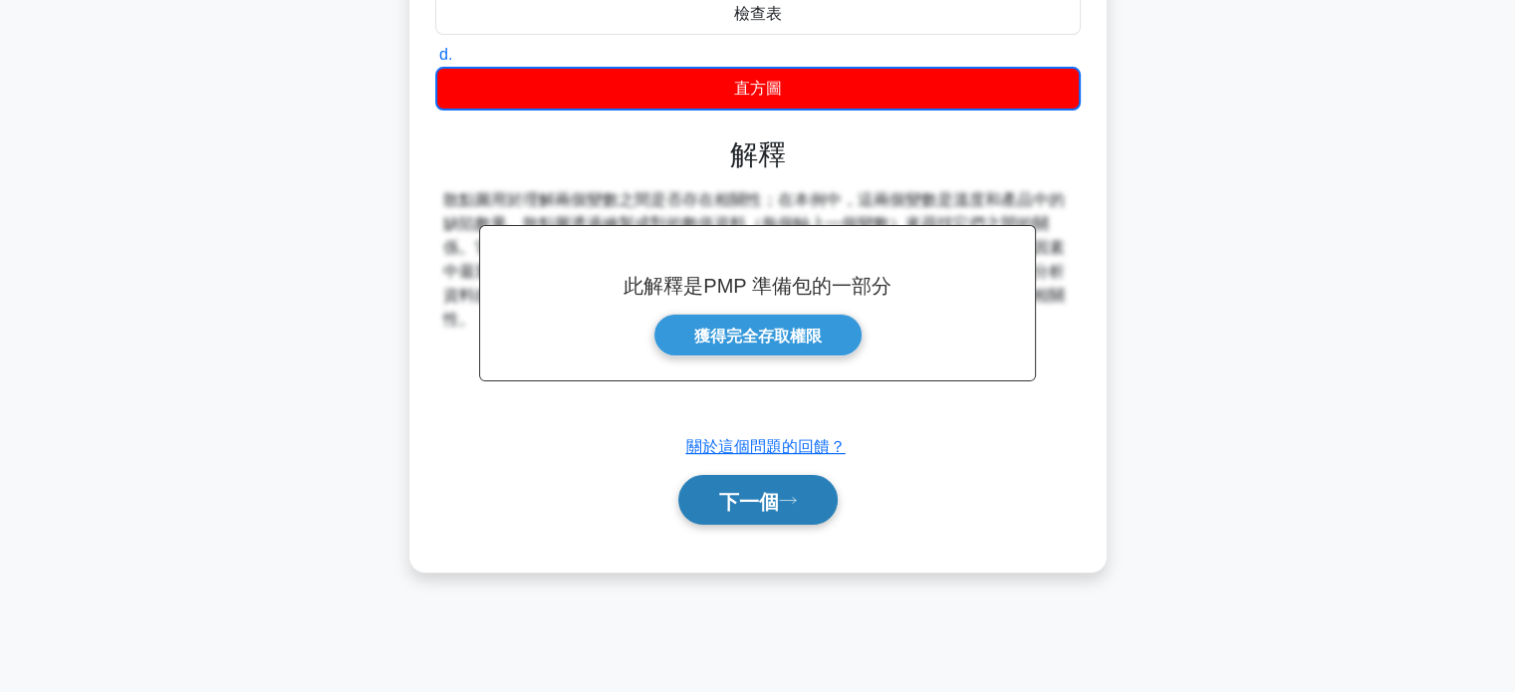
click at [779, 509] on font "下一個" at bounding box center [749, 501] width 60 height 22
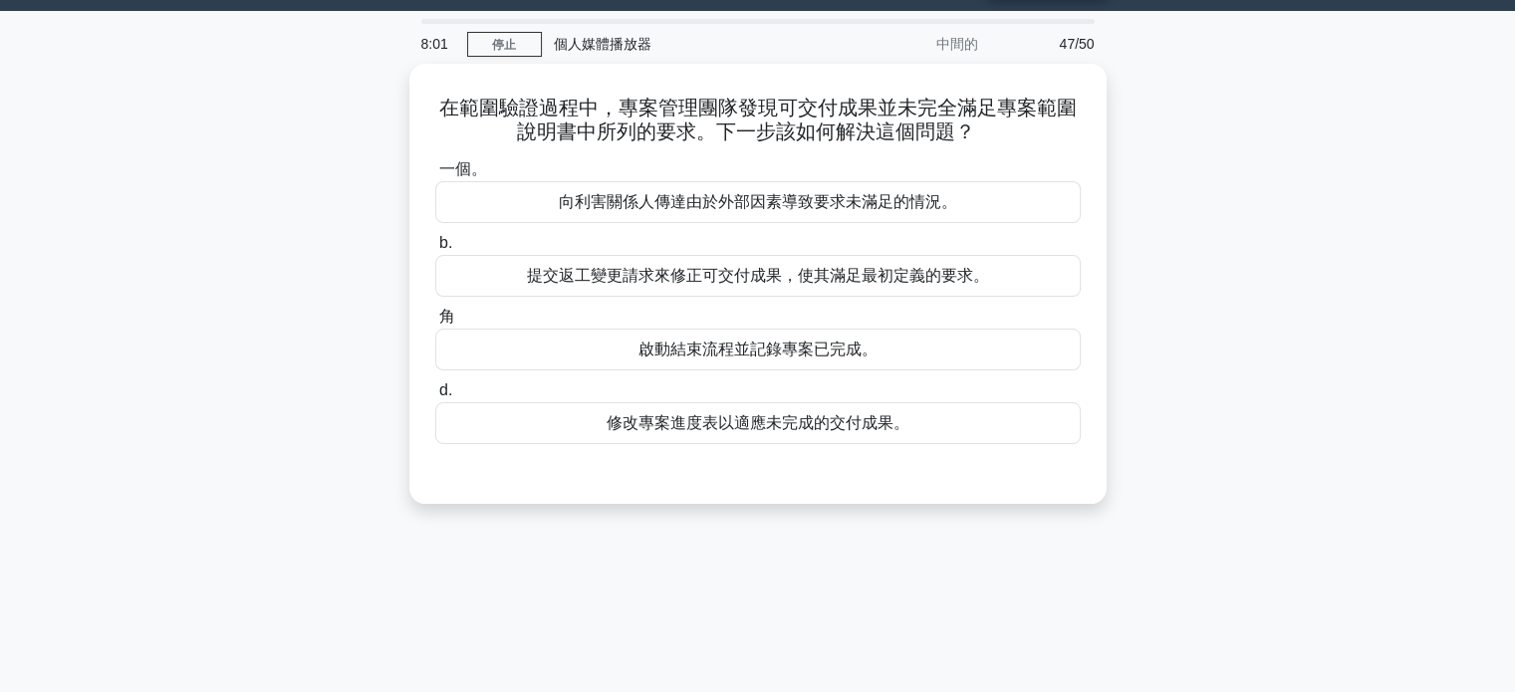
scroll to position [0, 0]
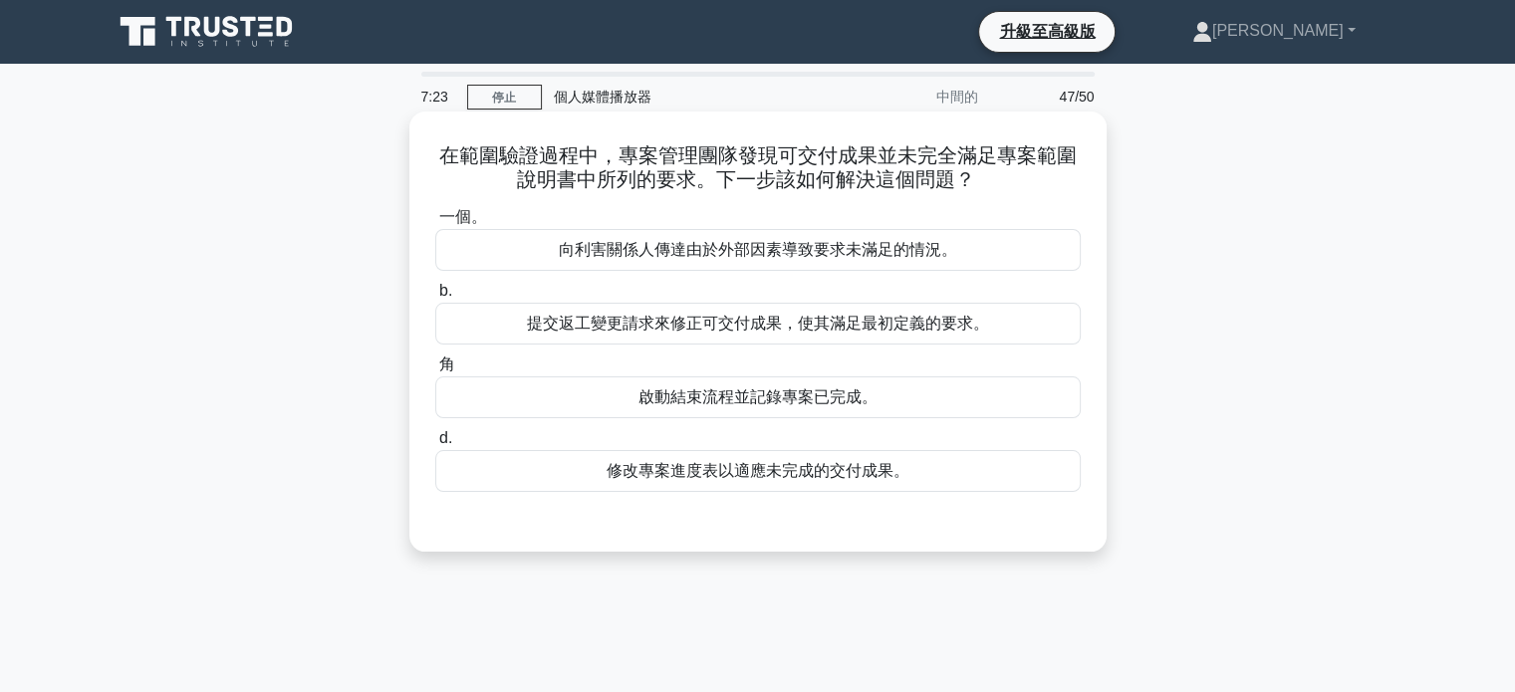
click at [797, 330] on font "提交返工變更請求來修正可交付成果，使其滿足最初定義的要求。" at bounding box center [758, 323] width 462 height 17
click at [435, 298] on input "b. 提交返工變更請求來修正可交付成果，使其滿足最初定義的要求。" at bounding box center [435, 291] width 0 height 13
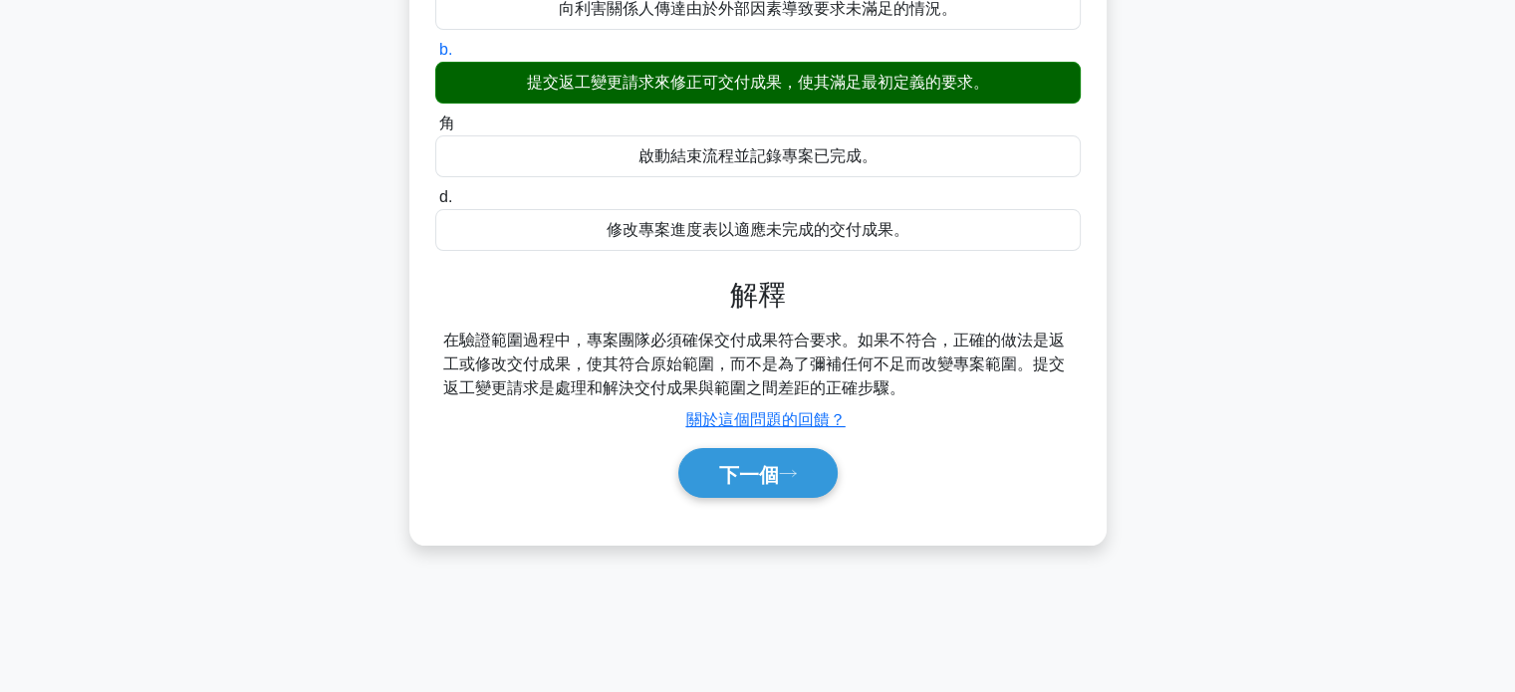
scroll to position [384, 0]
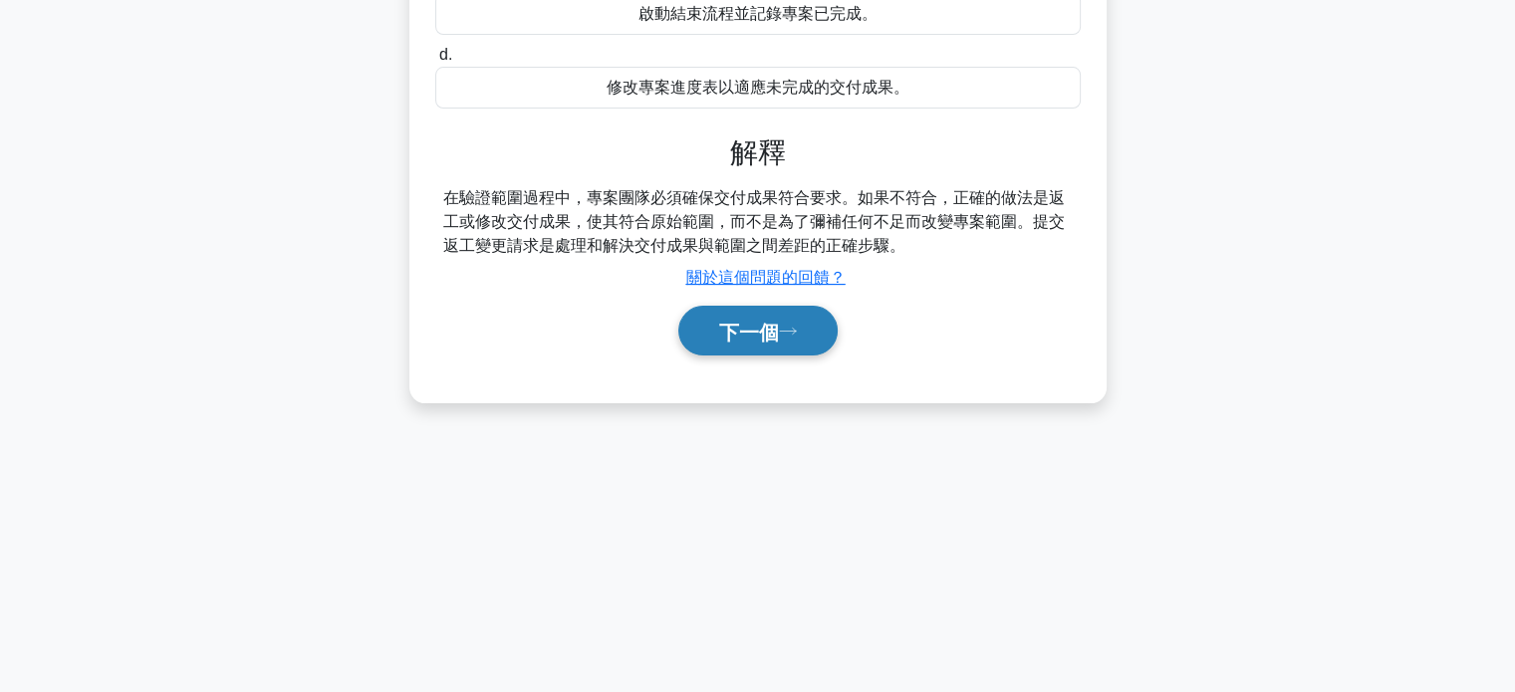
click at [779, 336] on font "下一個" at bounding box center [749, 332] width 60 height 22
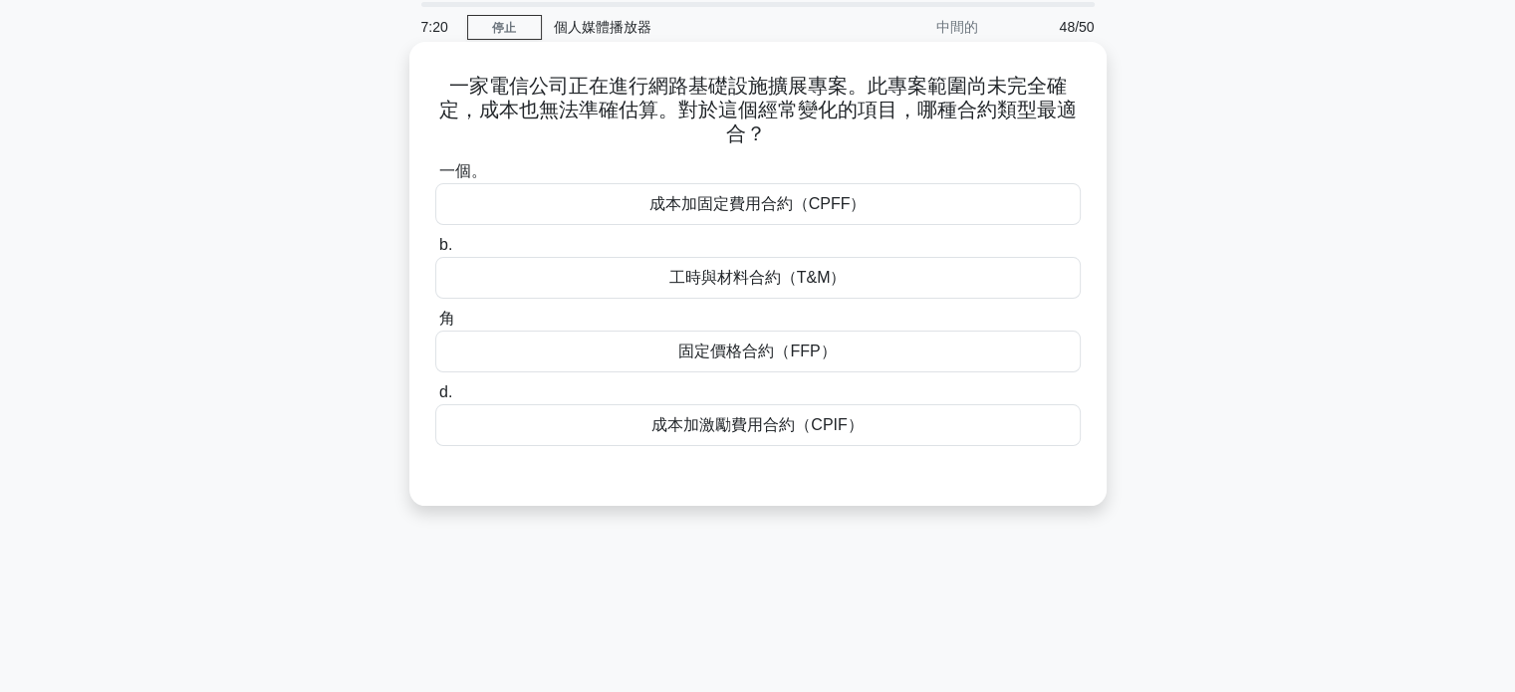
scroll to position [0, 0]
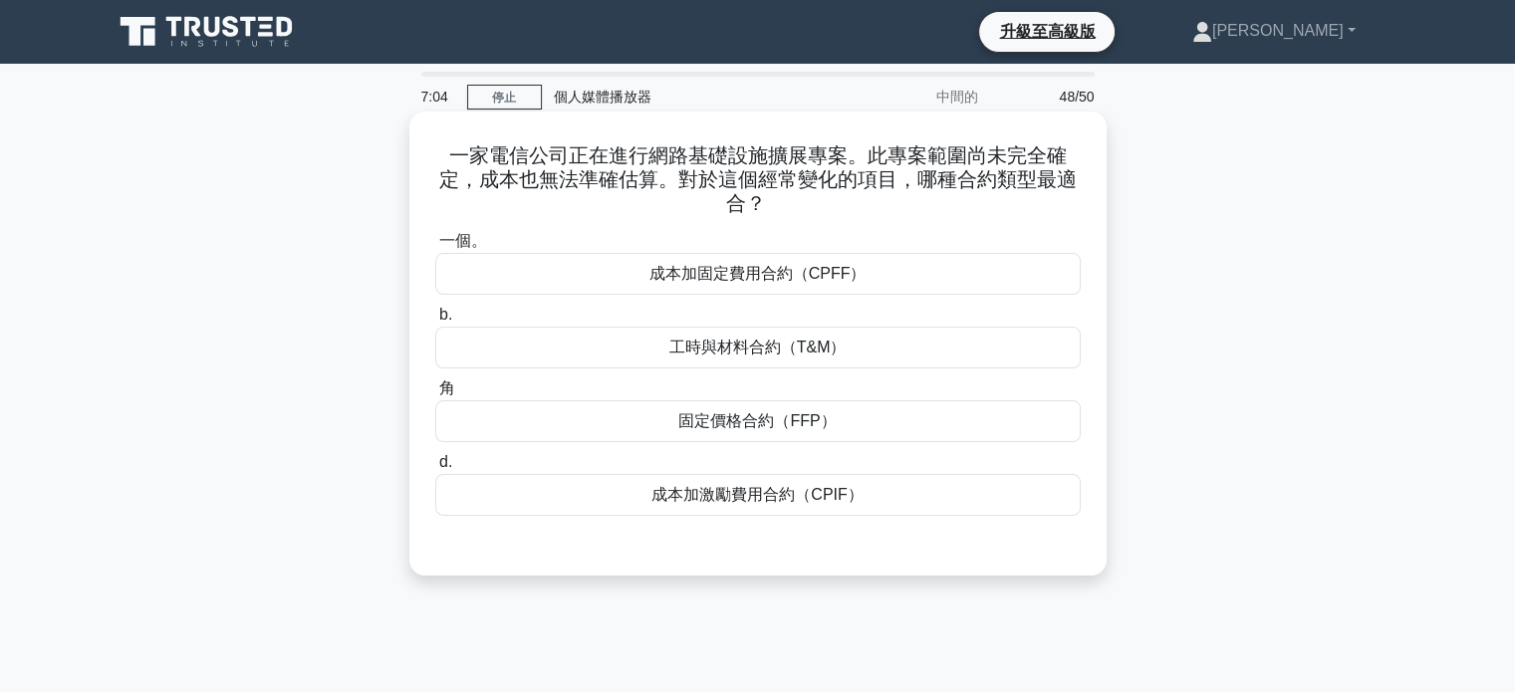
click at [746, 349] on font "工時與材料合約（T&M）" at bounding box center [758, 347] width 177 height 17
click at [435, 322] on input "b. 工時與材料合約（T&M）" at bounding box center [435, 315] width 0 height 13
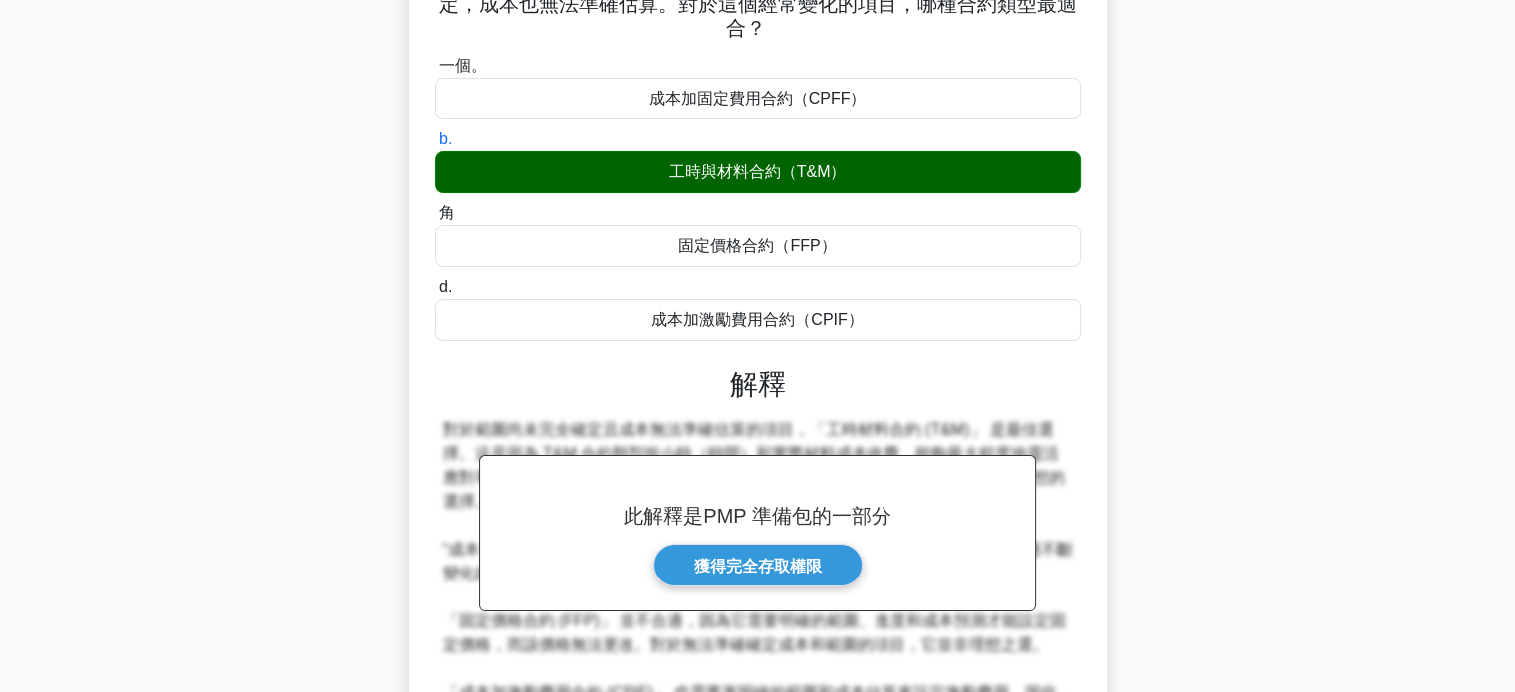
scroll to position [394, 0]
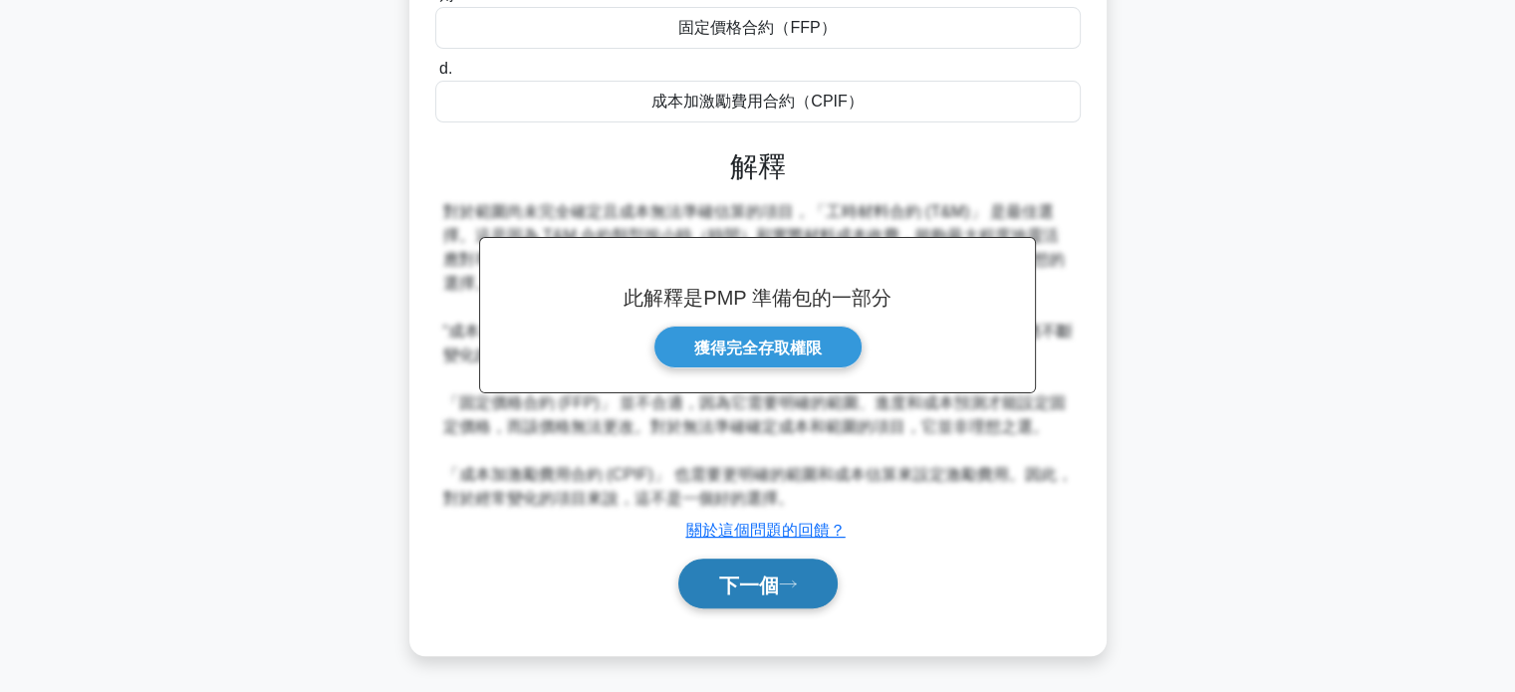
click at [768, 576] on font "下一個" at bounding box center [749, 585] width 60 height 22
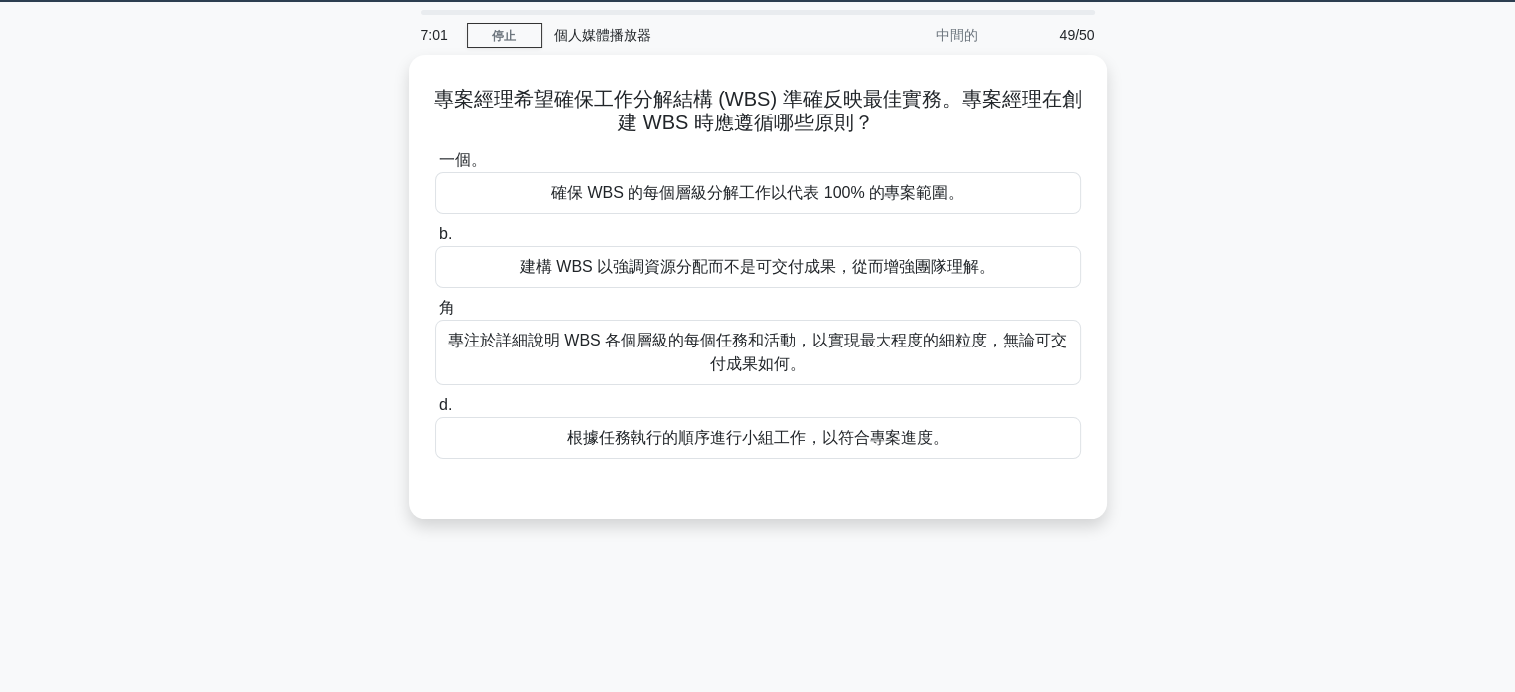
scroll to position [0, 0]
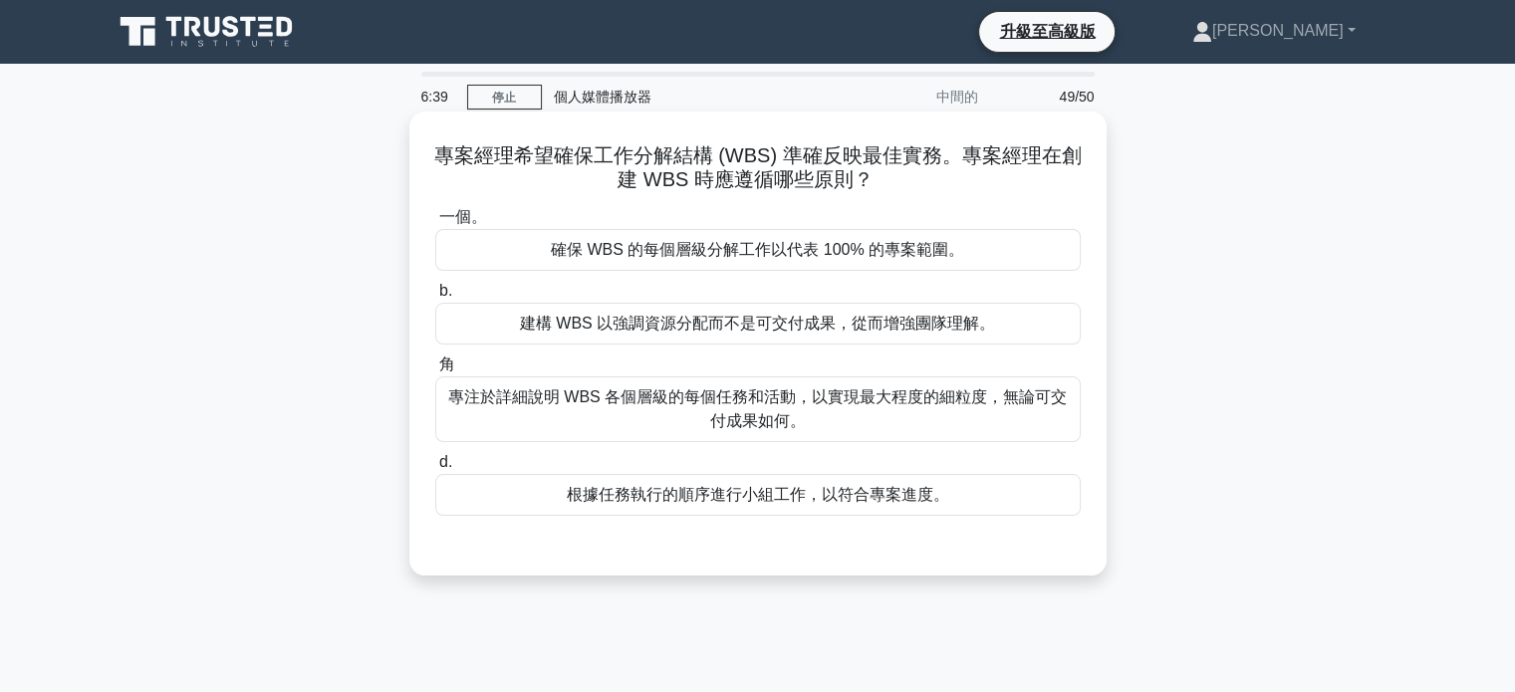
click at [791, 251] on font "確保 WBS 的每個層級分解工作以代表 100% 的專案範圍。" at bounding box center [757, 249] width 413 height 17
click at [435, 224] on input "一個。 確保 WBS 的每個層級分解工作以代表 100% 的專案範圍。" at bounding box center [435, 217] width 0 height 13
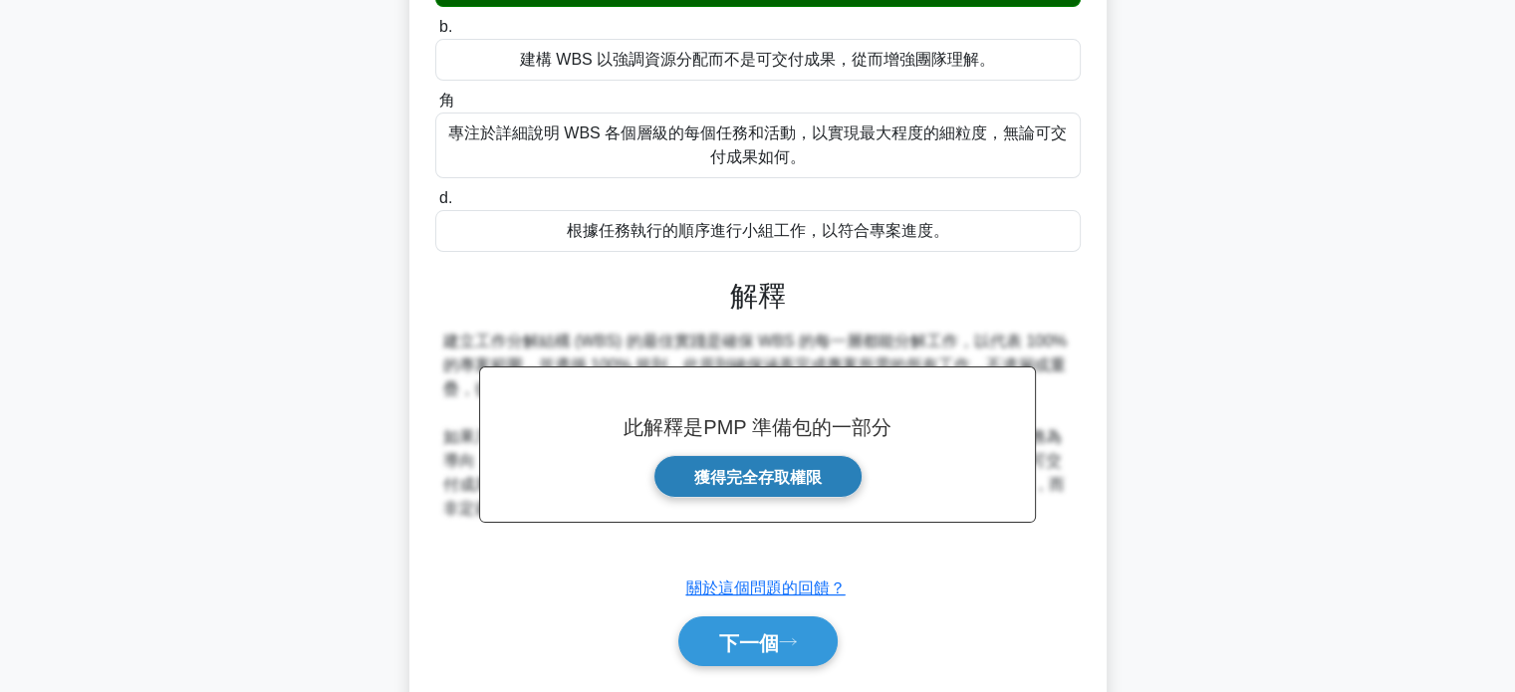
scroll to position [384, 0]
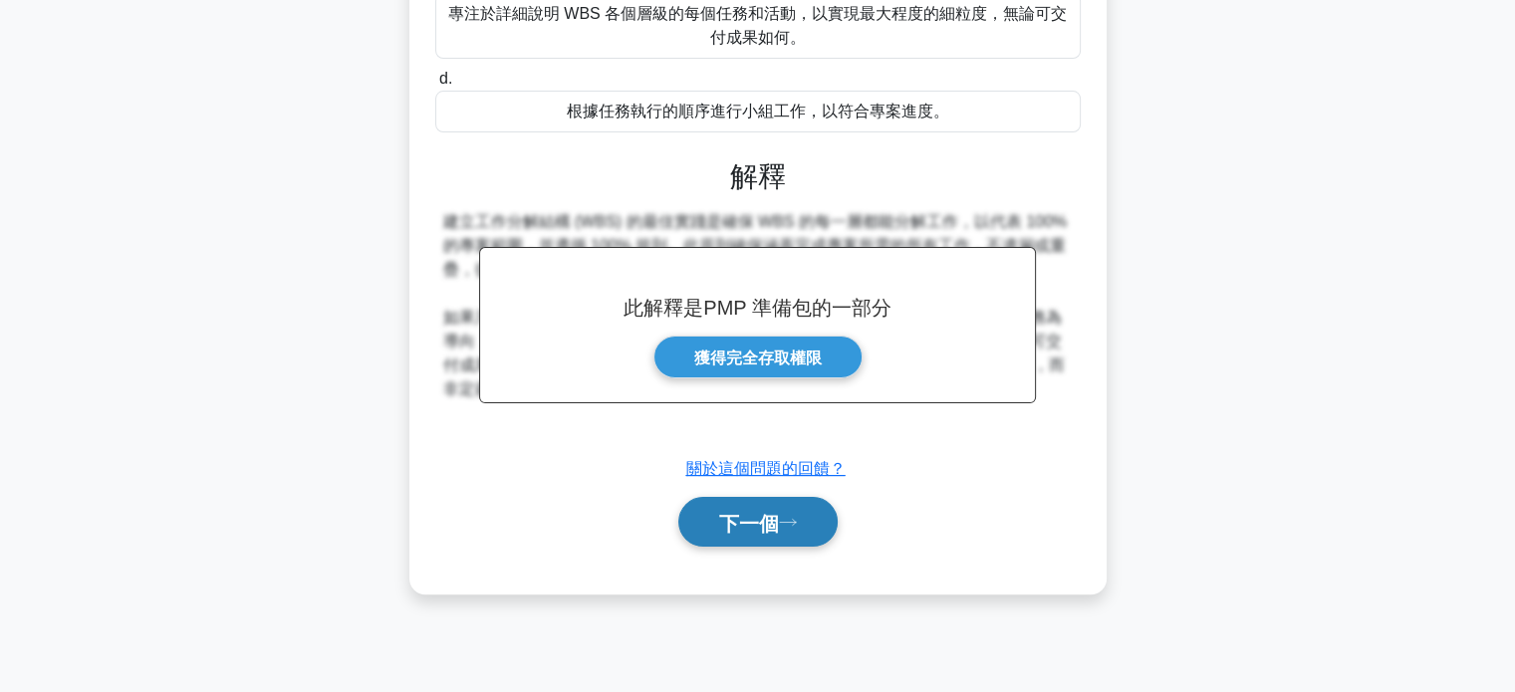
click at [755, 525] on font "下一個" at bounding box center [749, 523] width 60 height 22
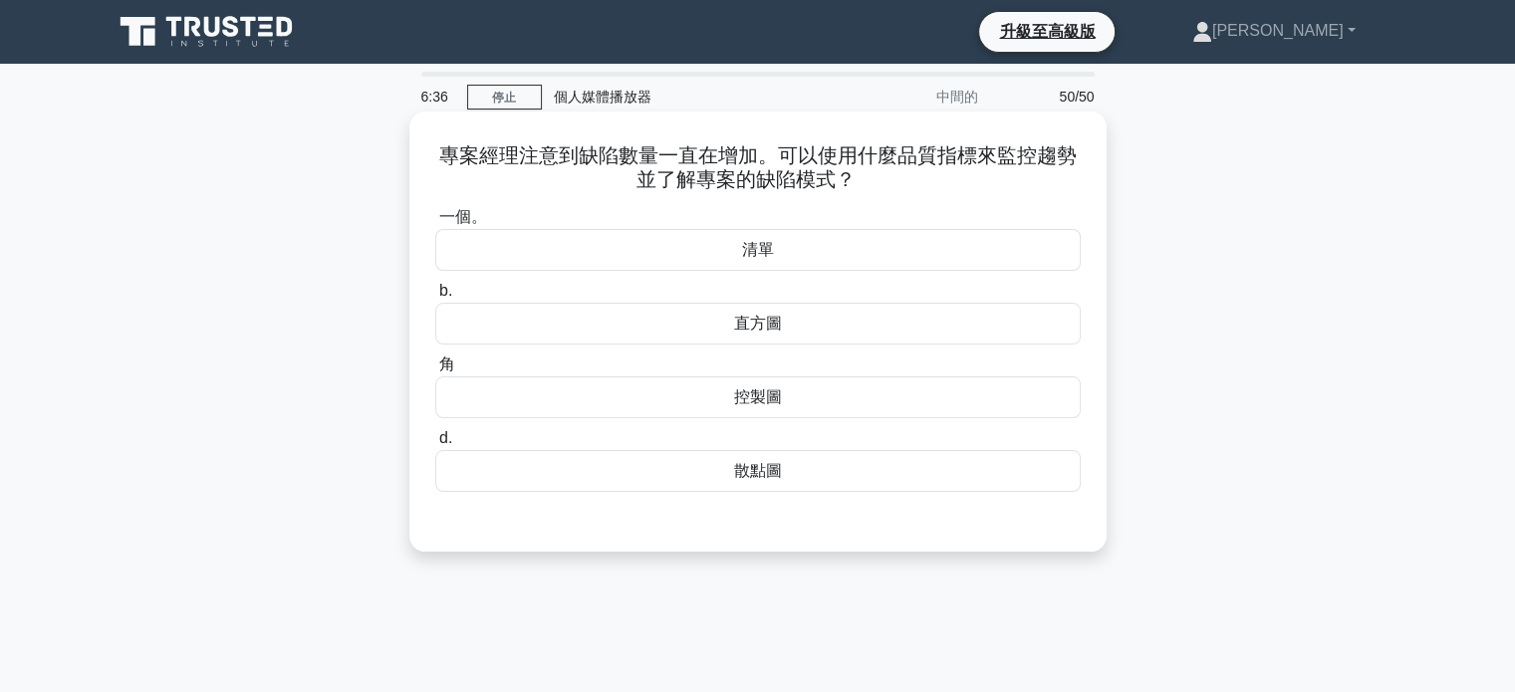
scroll to position [0, 0]
click at [779, 473] on font "散點圖" at bounding box center [758, 470] width 48 height 17
click at [435, 445] on input "d. 散點圖" at bounding box center [435, 438] width 0 height 13
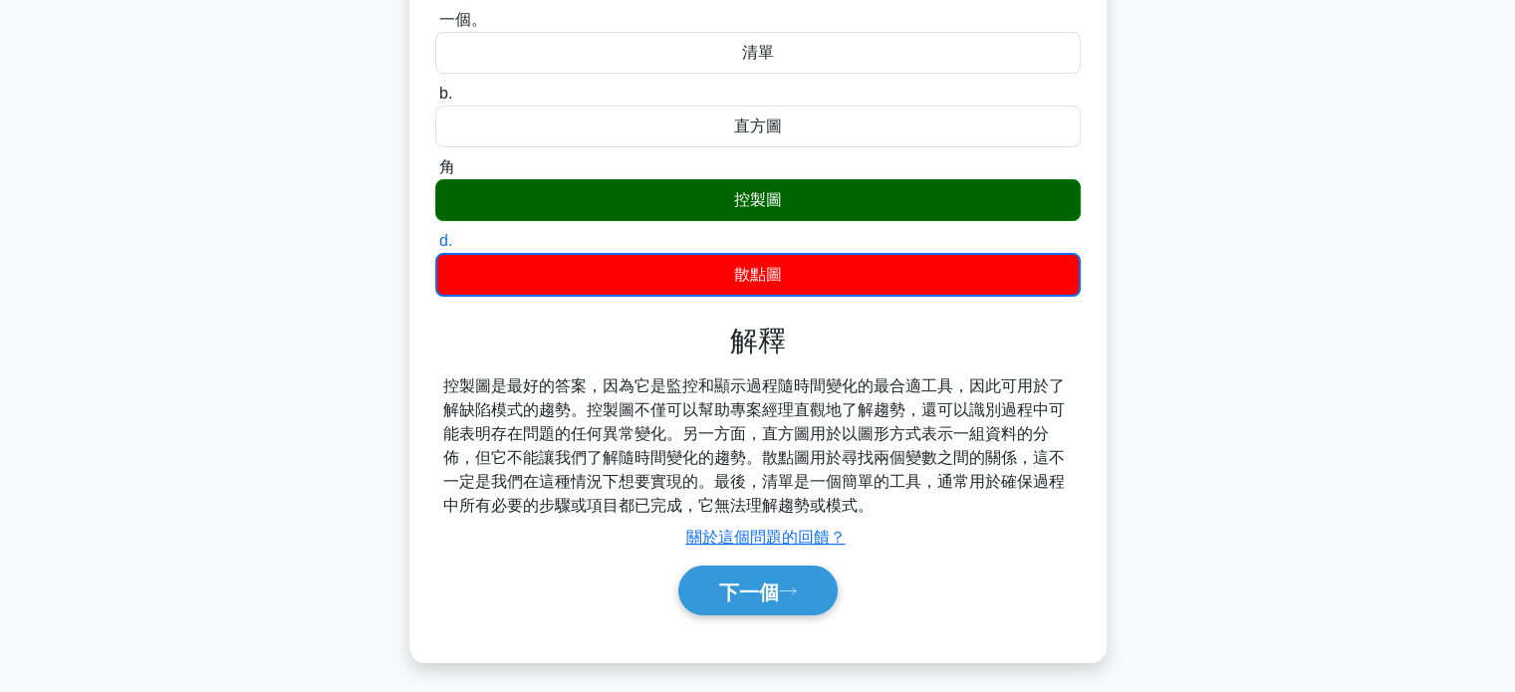
scroll to position [199, 0]
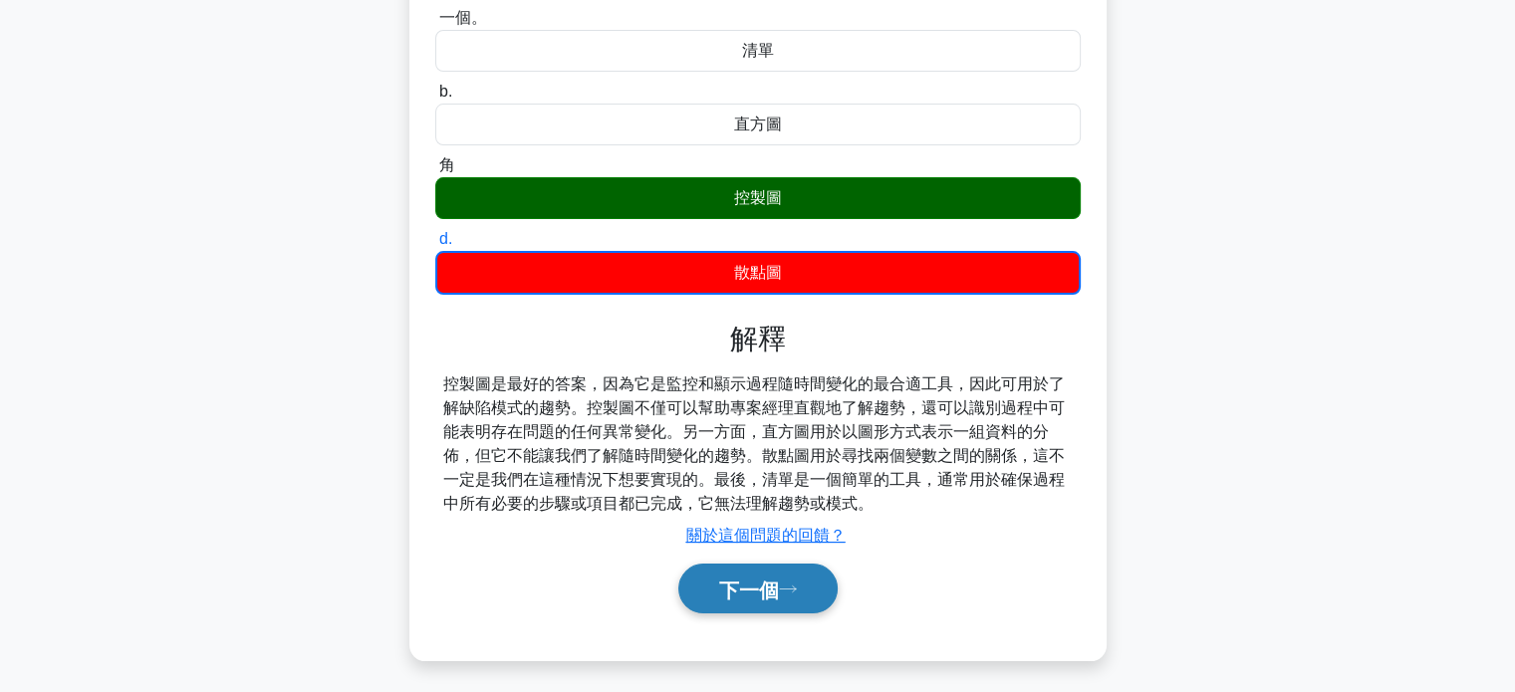
click at [762, 599] on font "下一個" at bounding box center [749, 590] width 60 height 22
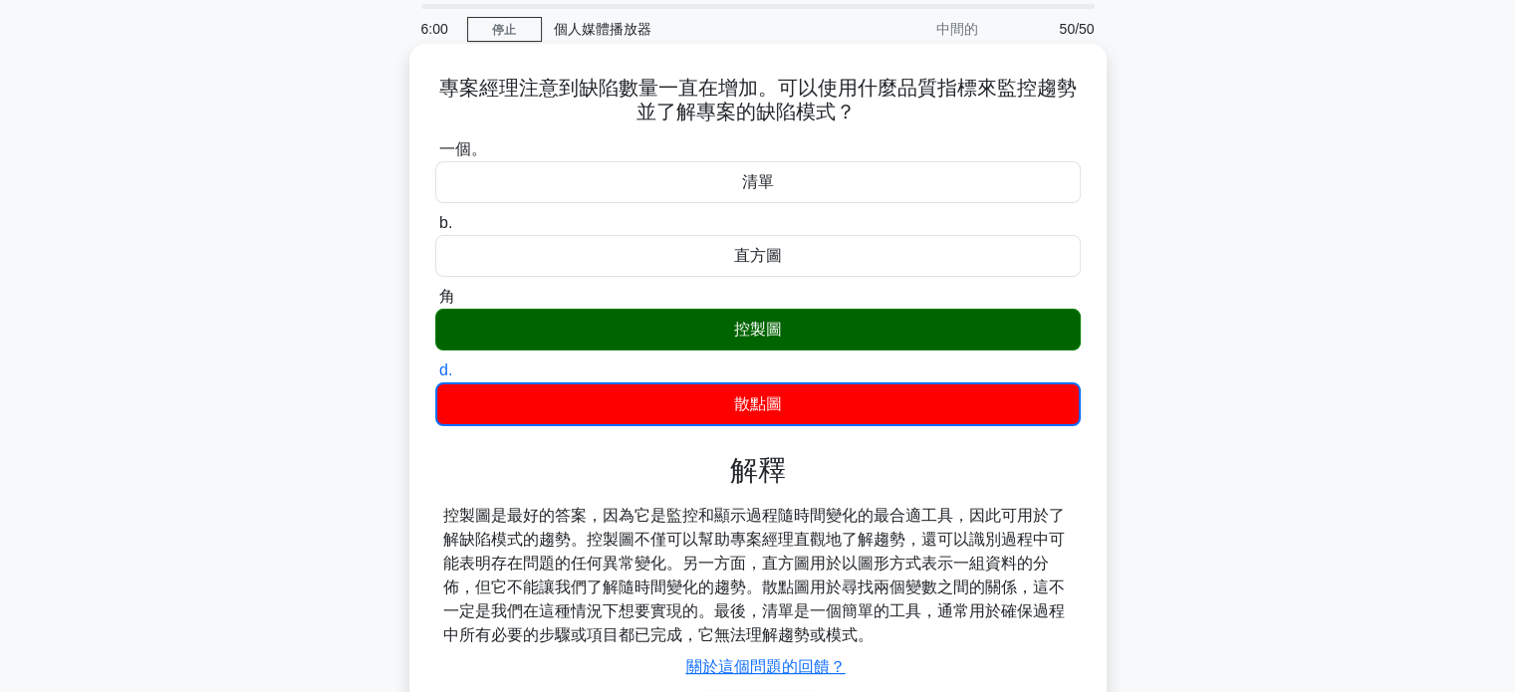
scroll to position [0, 0]
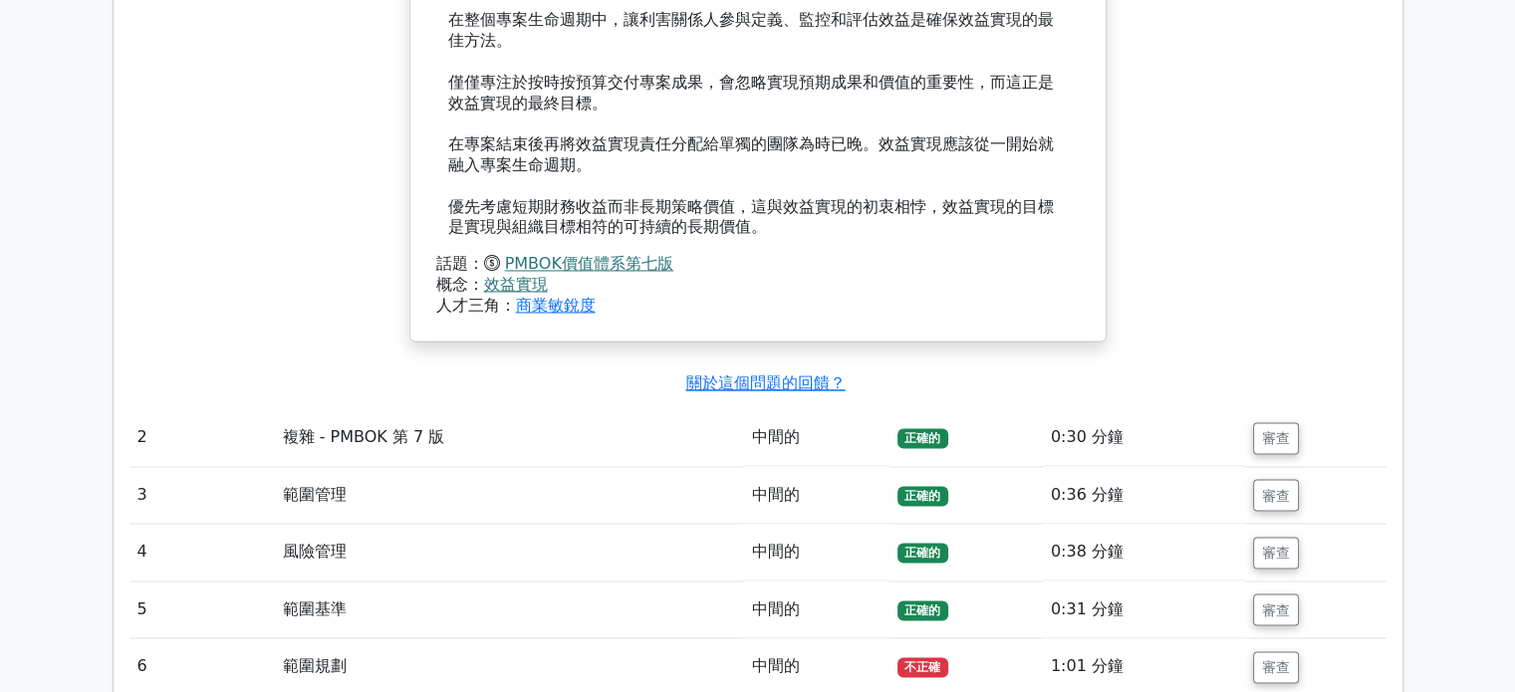
scroll to position [3287, 0]
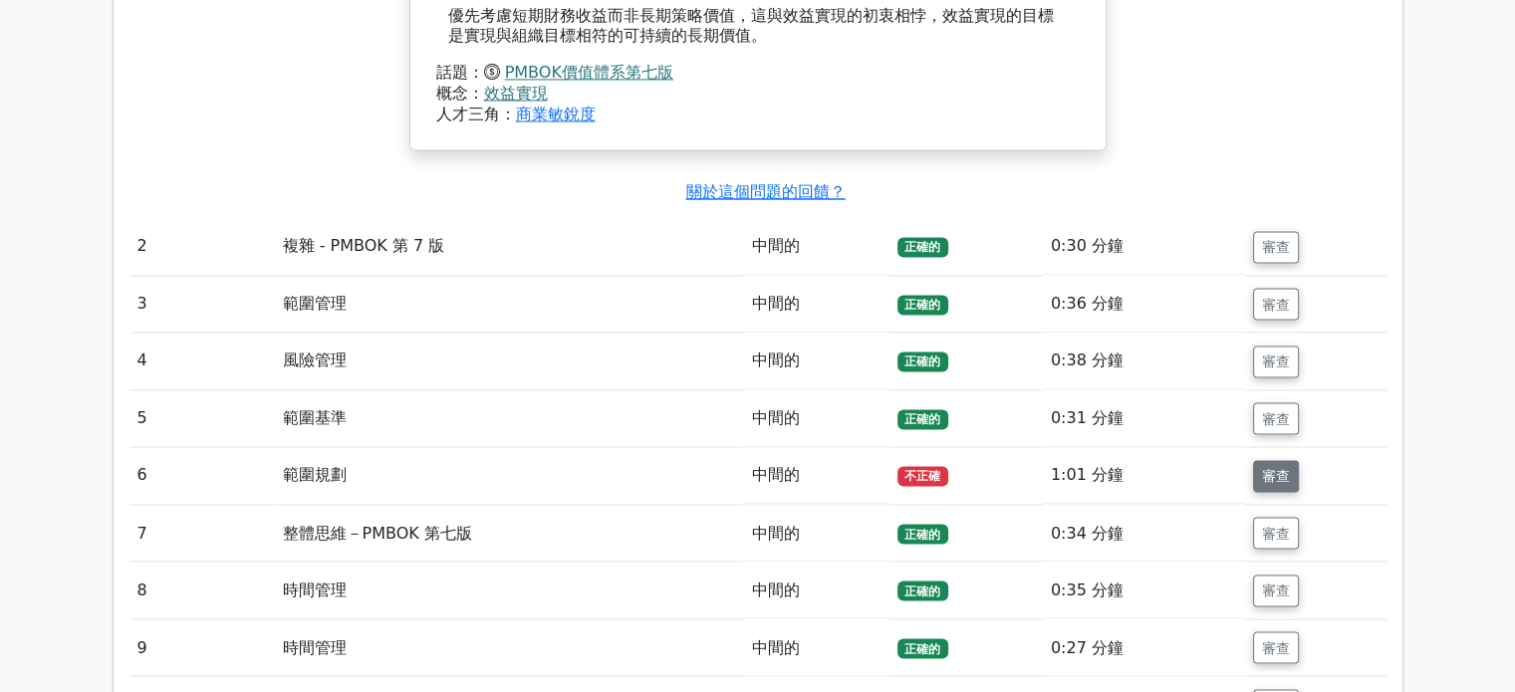
click at [1279, 468] on font "審查" at bounding box center [1276, 476] width 28 height 16
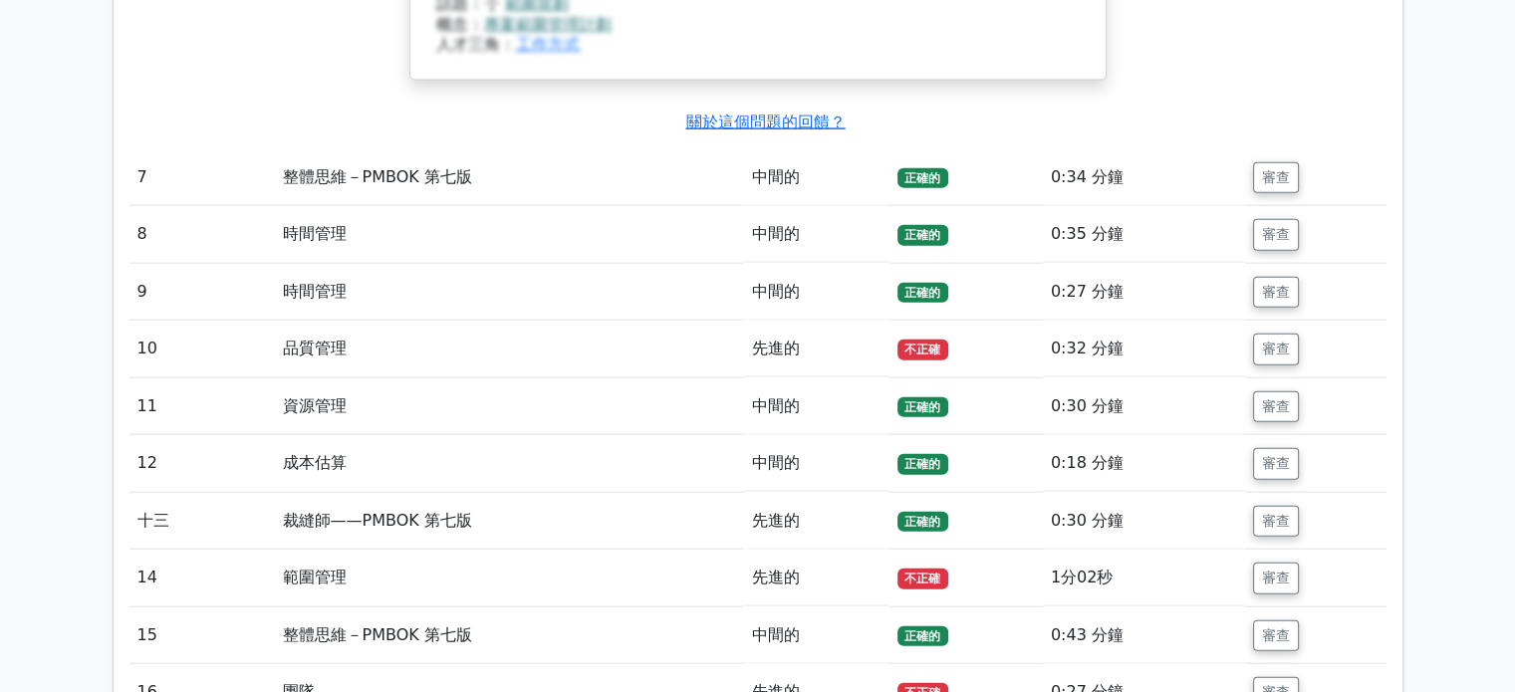
scroll to position [4582, 0]
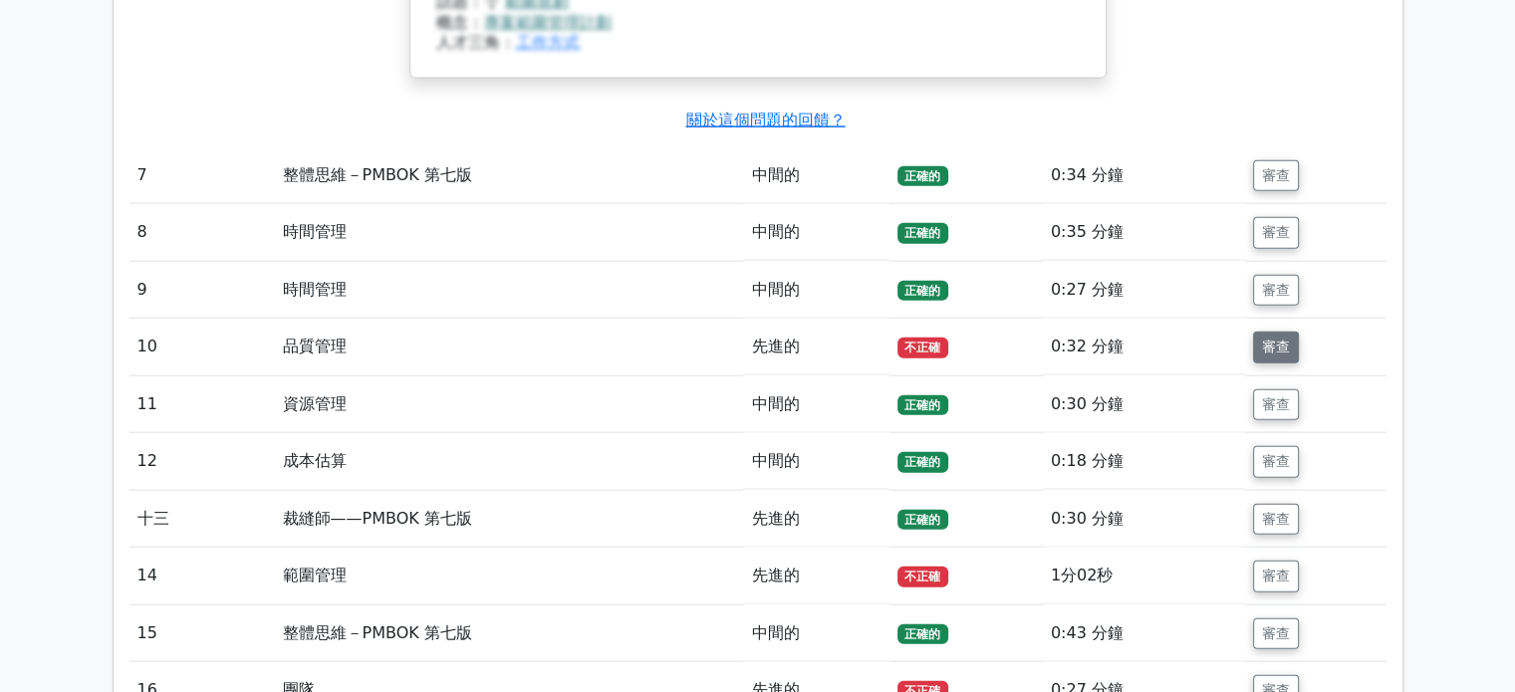
click at [1271, 340] on font "審查" at bounding box center [1276, 348] width 28 height 16
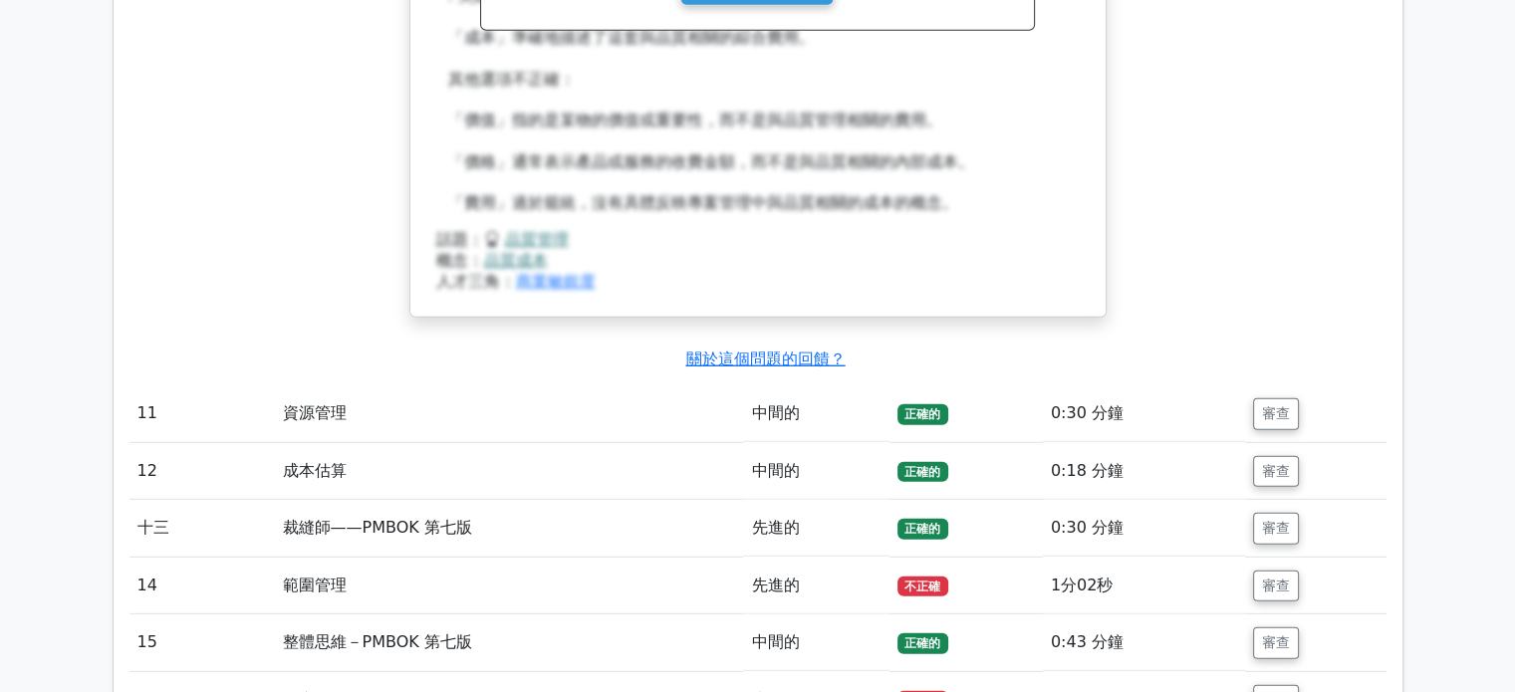
scroll to position [5777, 0]
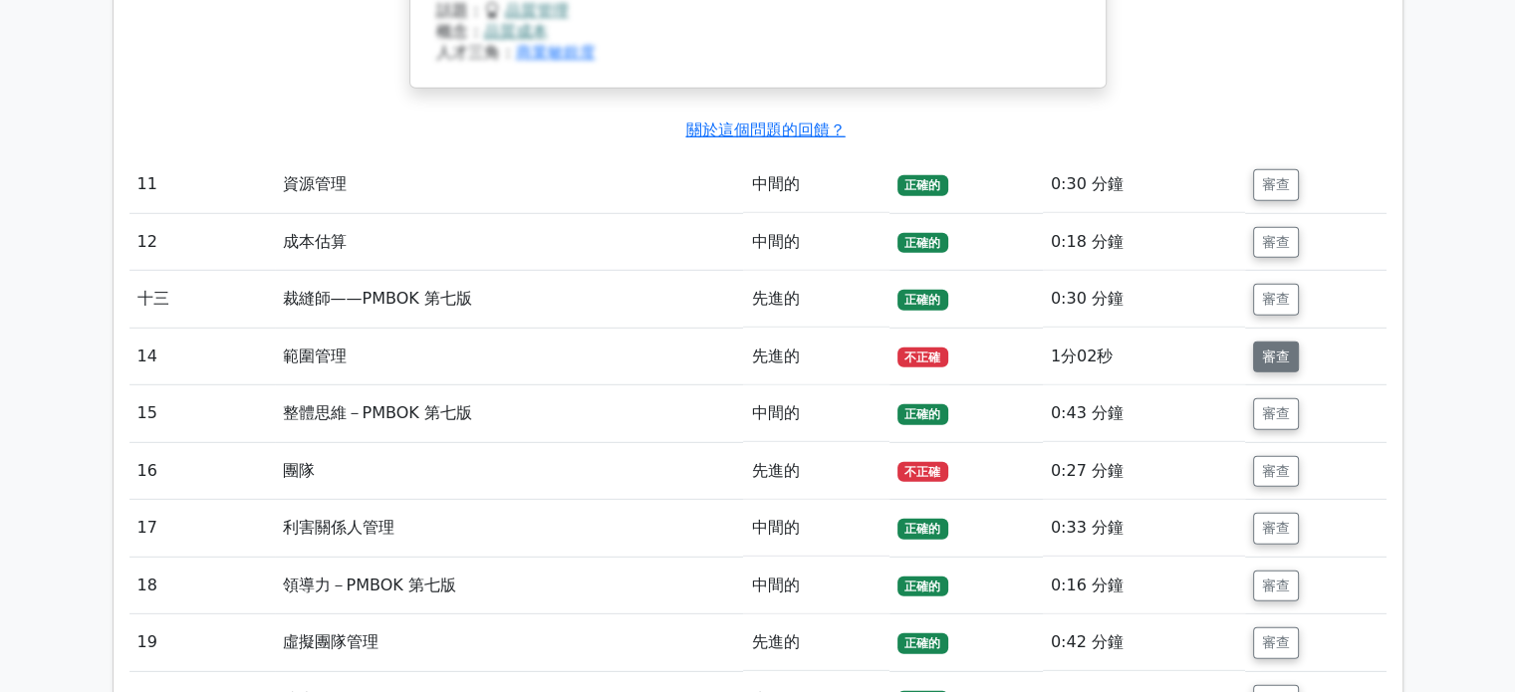
click at [1283, 349] on font "審查" at bounding box center [1276, 357] width 28 height 16
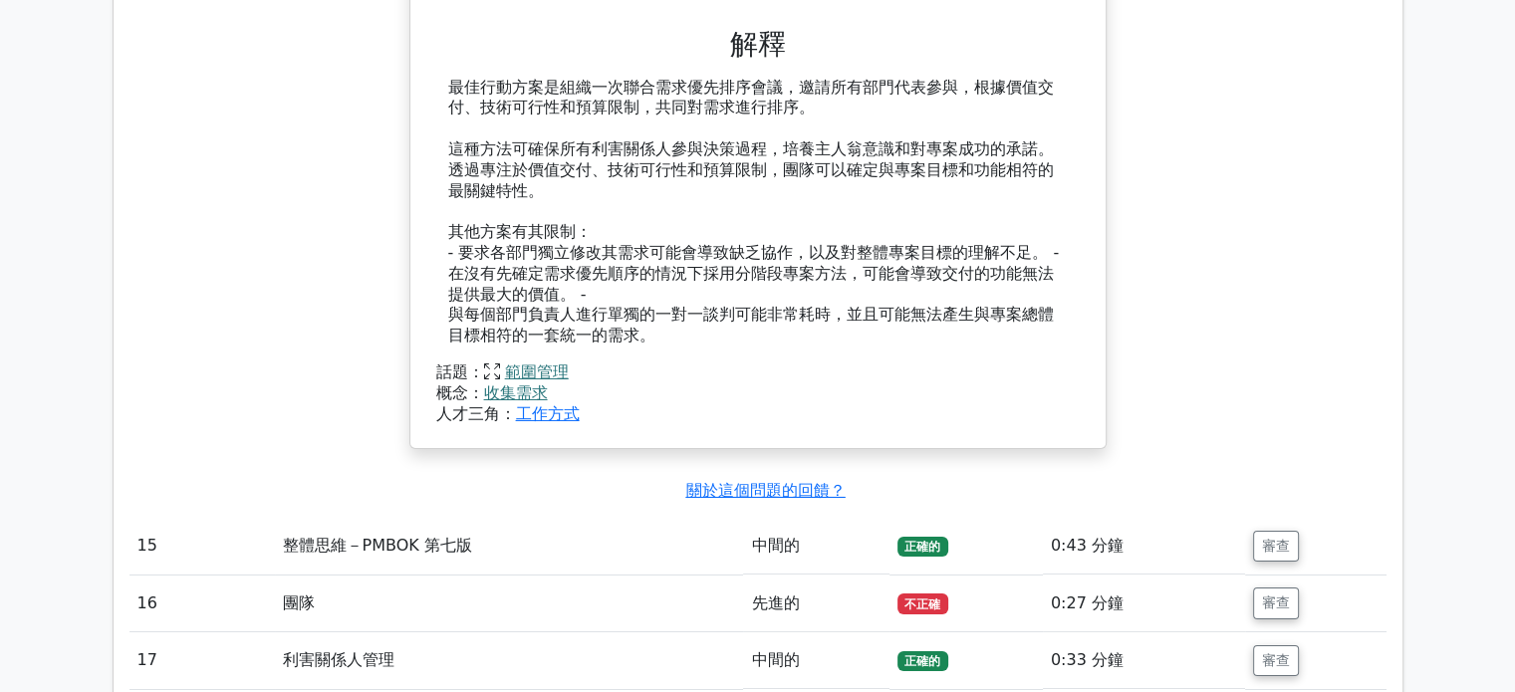
scroll to position [7073, 0]
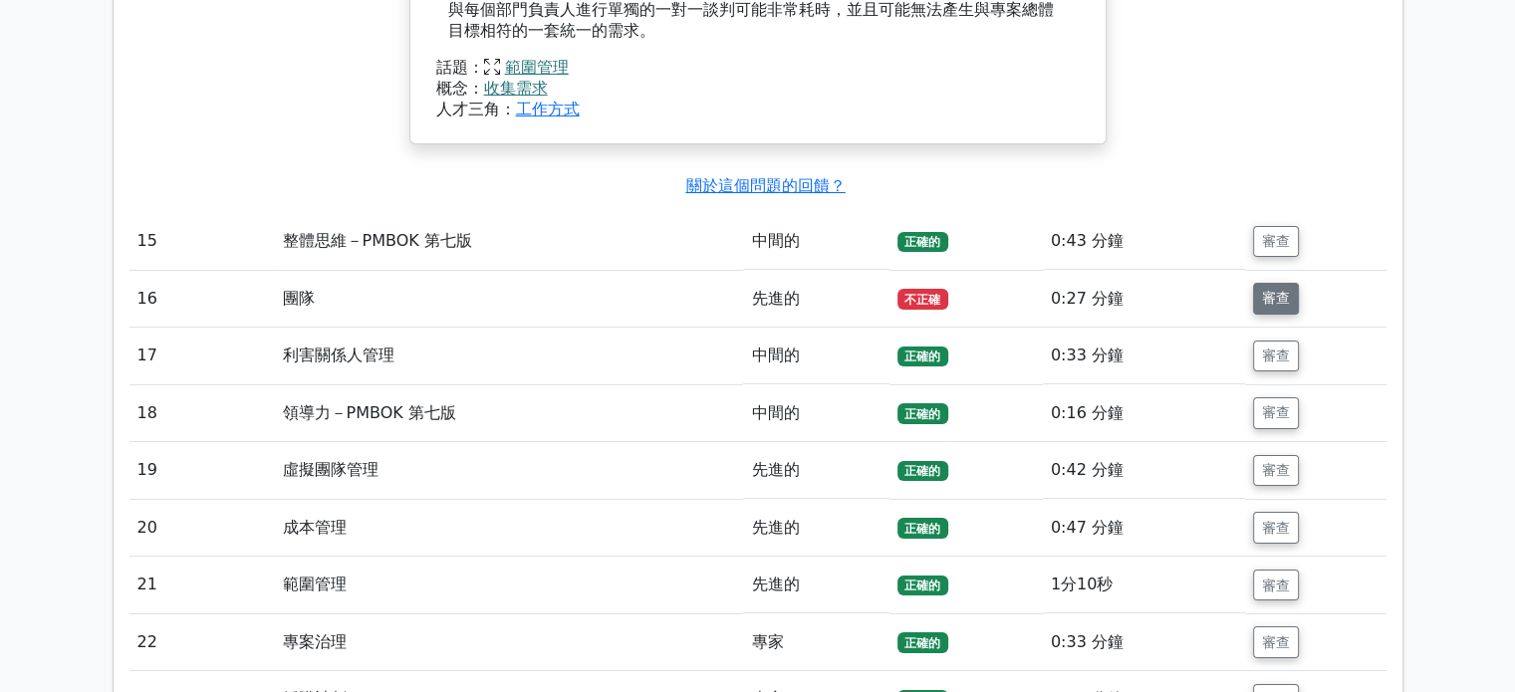
click at [1287, 291] on font "審查" at bounding box center [1276, 299] width 28 height 16
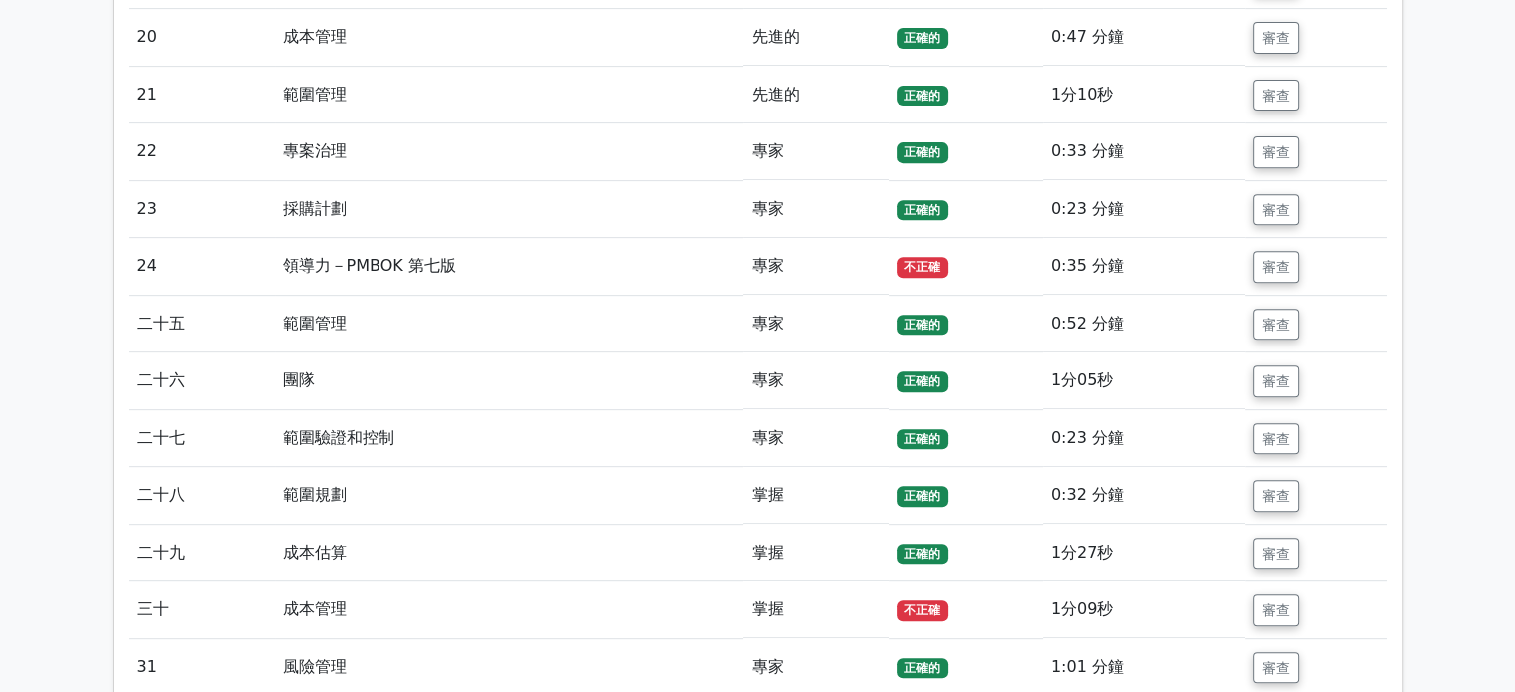
scroll to position [8368, 0]
click at [1288, 258] on font "審查" at bounding box center [1276, 266] width 28 height 16
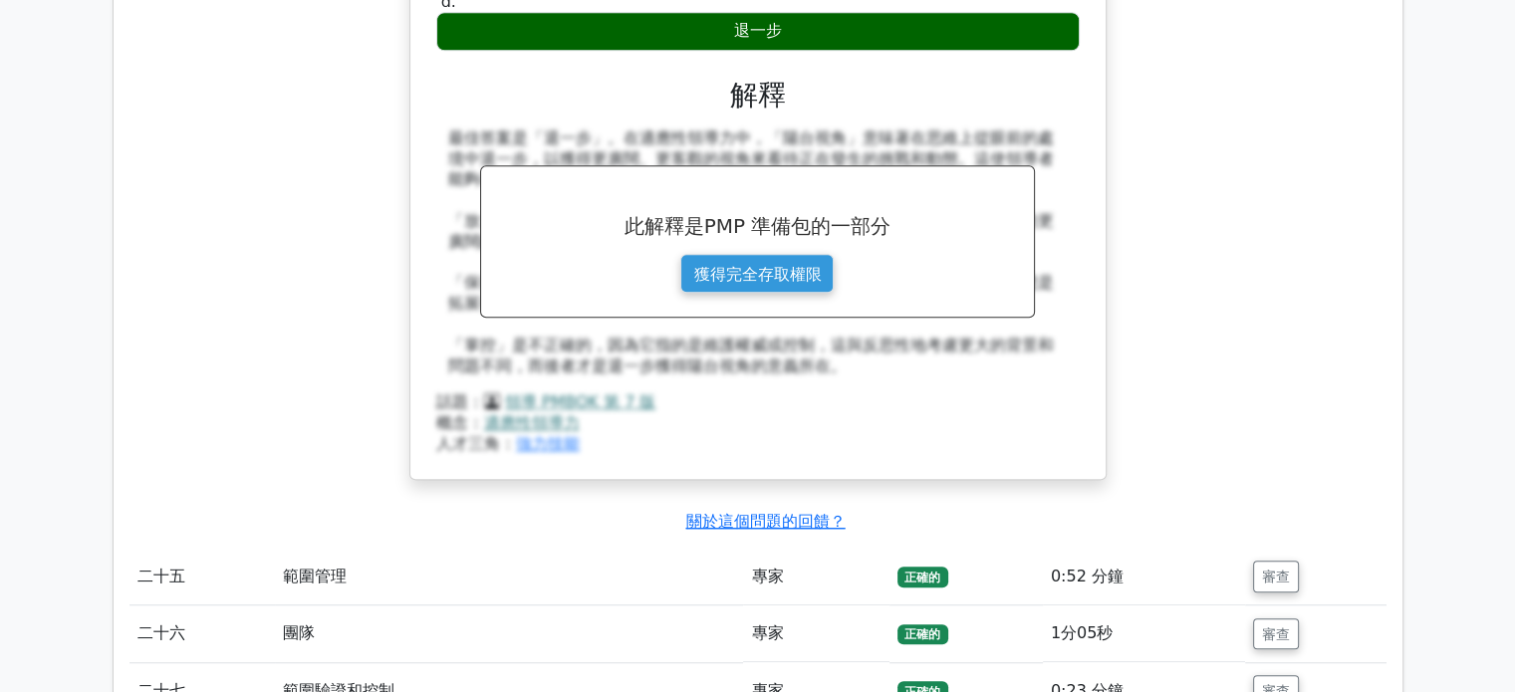
scroll to position [9364, 0]
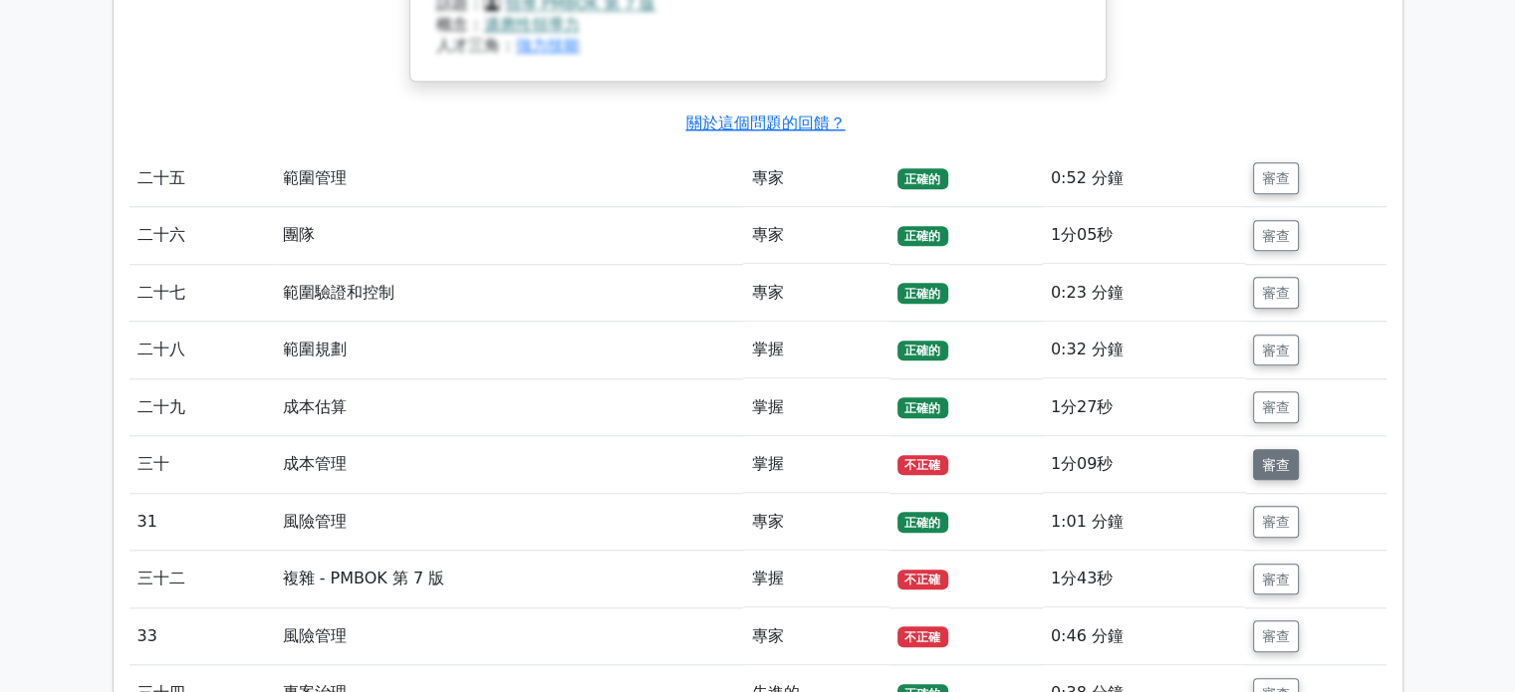
click at [1275, 456] on font "審查" at bounding box center [1276, 464] width 28 height 16
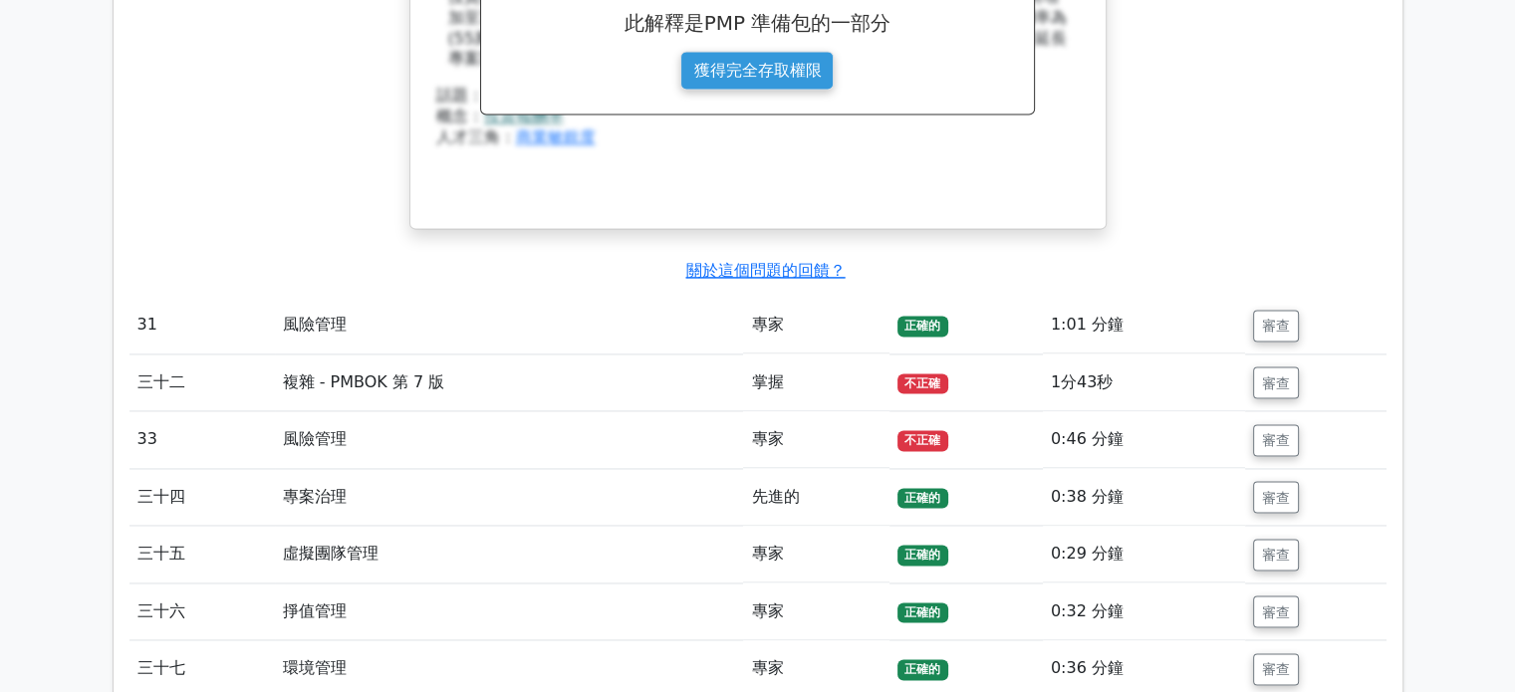
scroll to position [10460, 0]
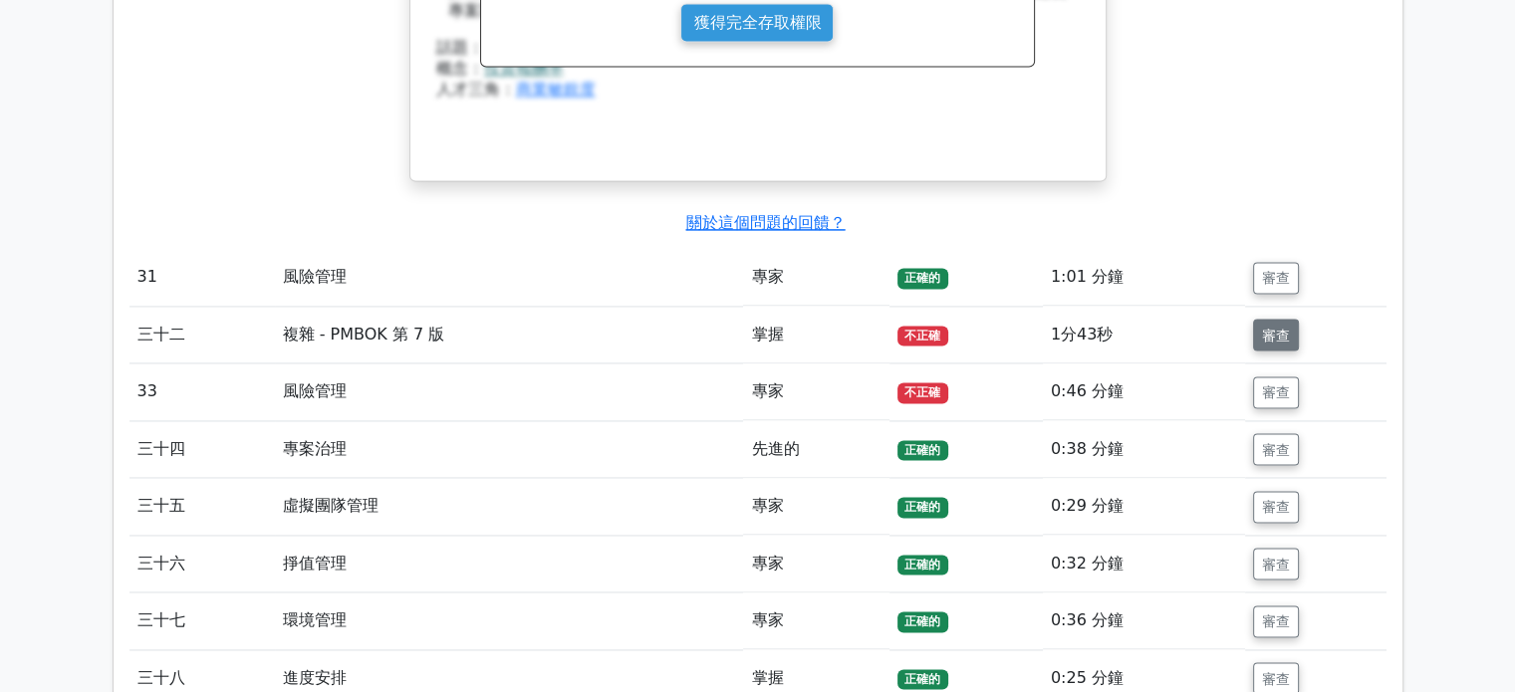
click at [1272, 327] on font "審查" at bounding box center [1276, 335] width 28 height 16
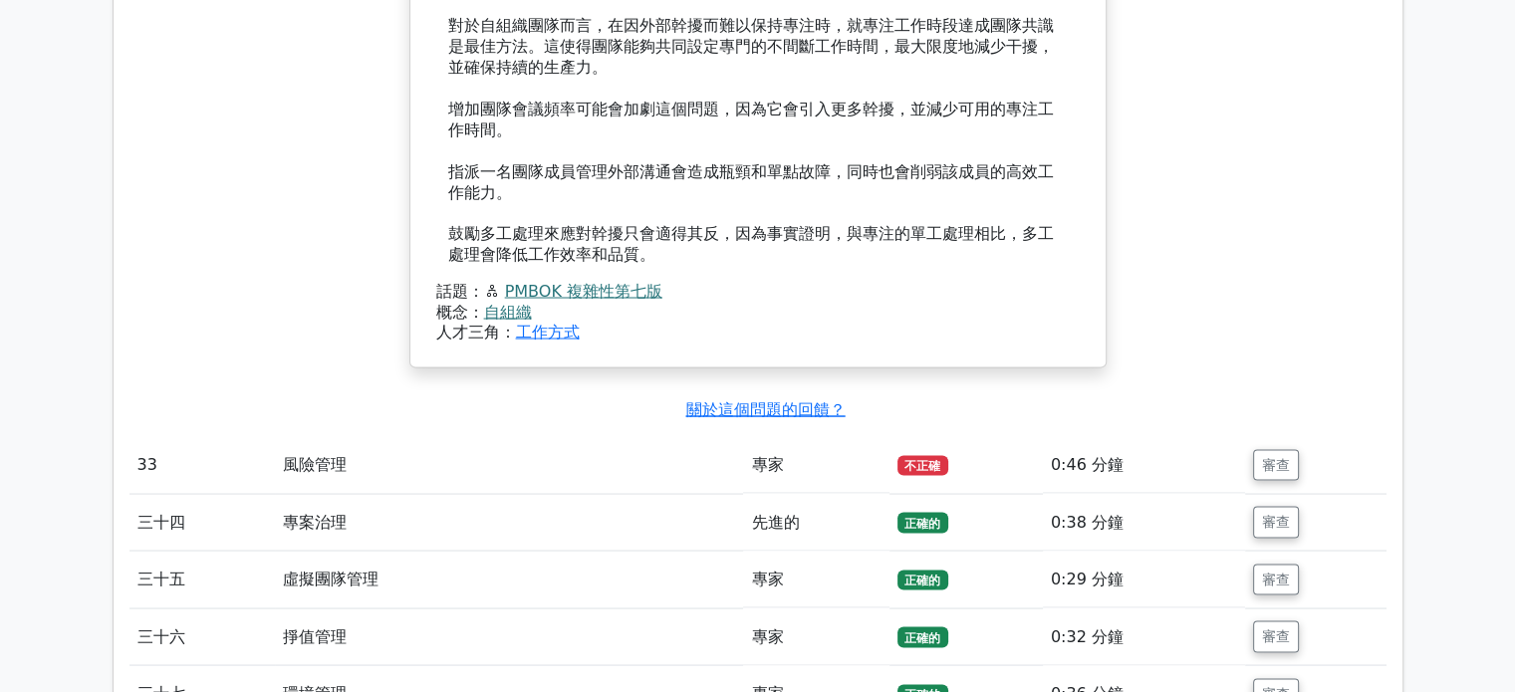
scroll to position [11357, 0]
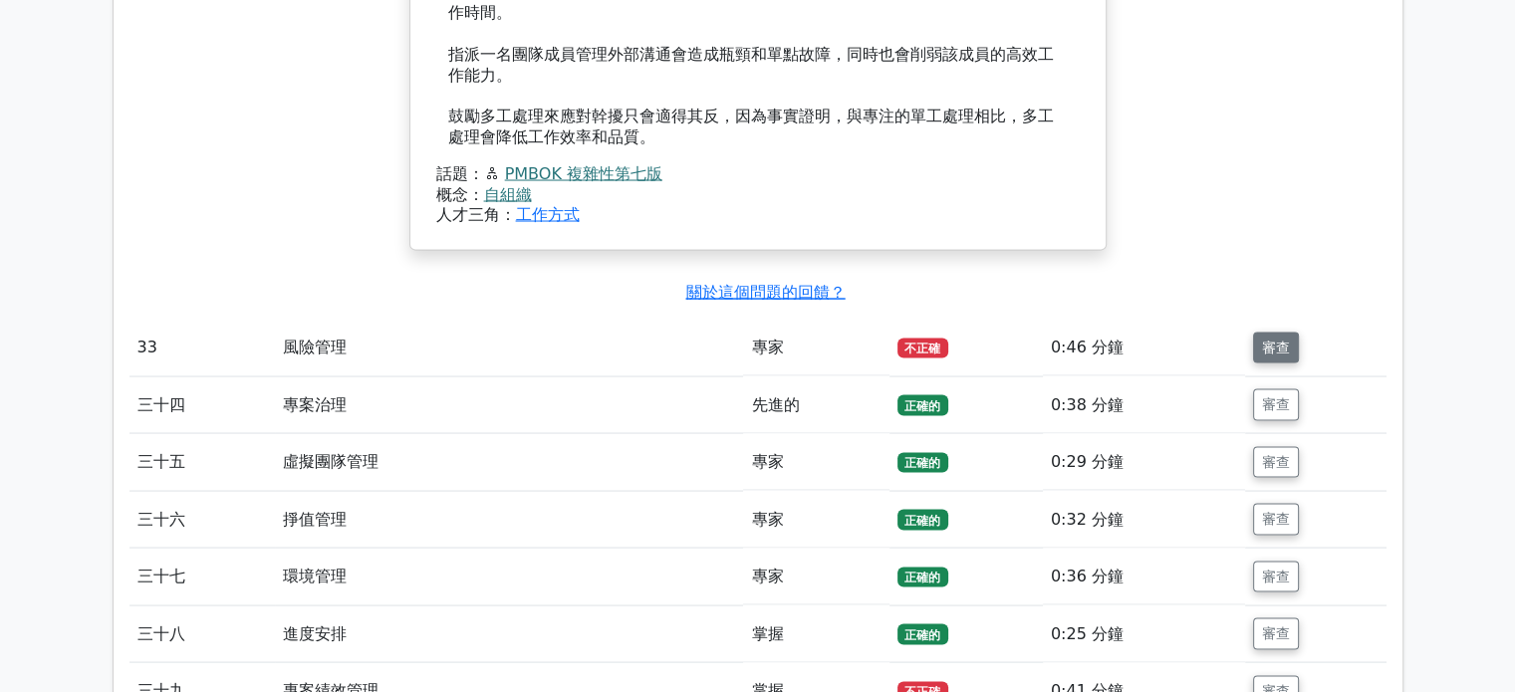
click at [1278, 339] on font "審查" at bounding box center [1276, 347] width 28 height 16
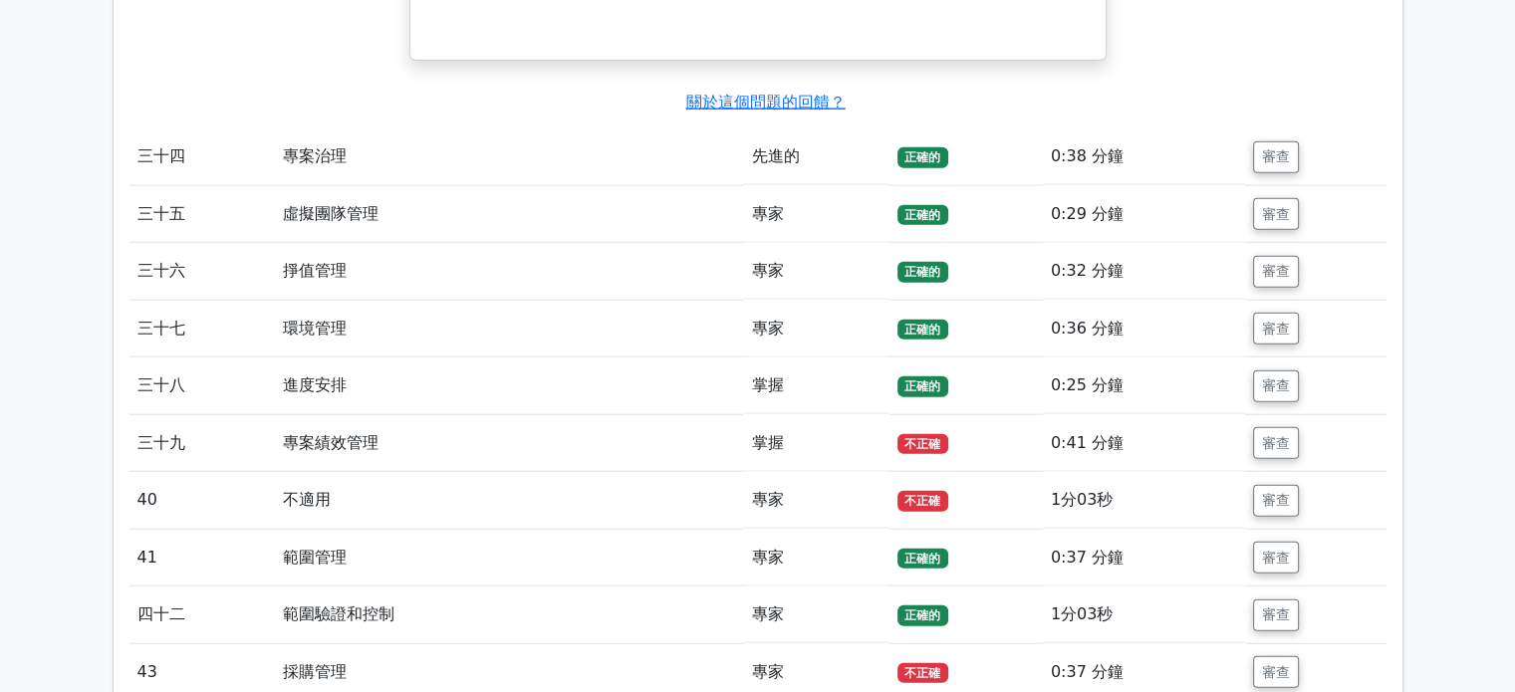
scroll to position [12552, 0]
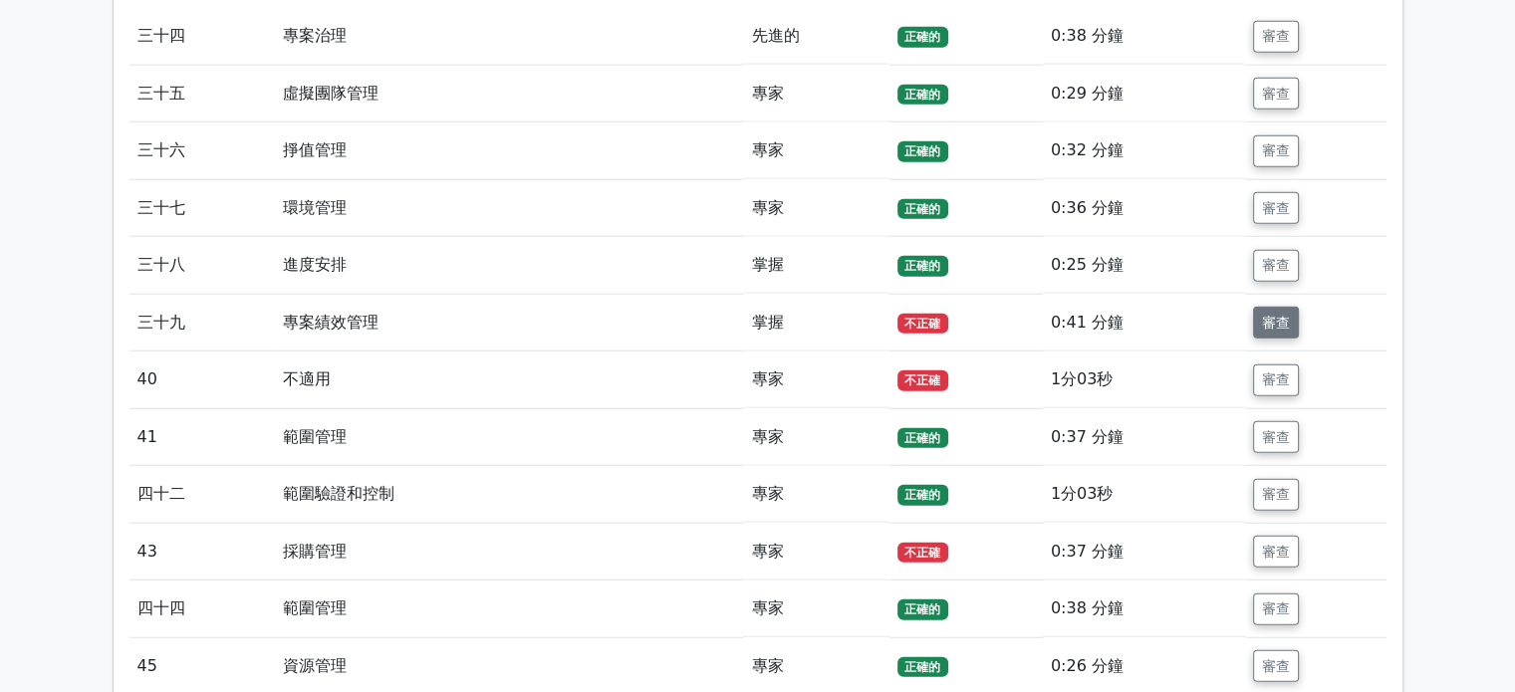
click at [1277, 315] on font "審查" at bounding box center [1276, 323] width 28 height 16
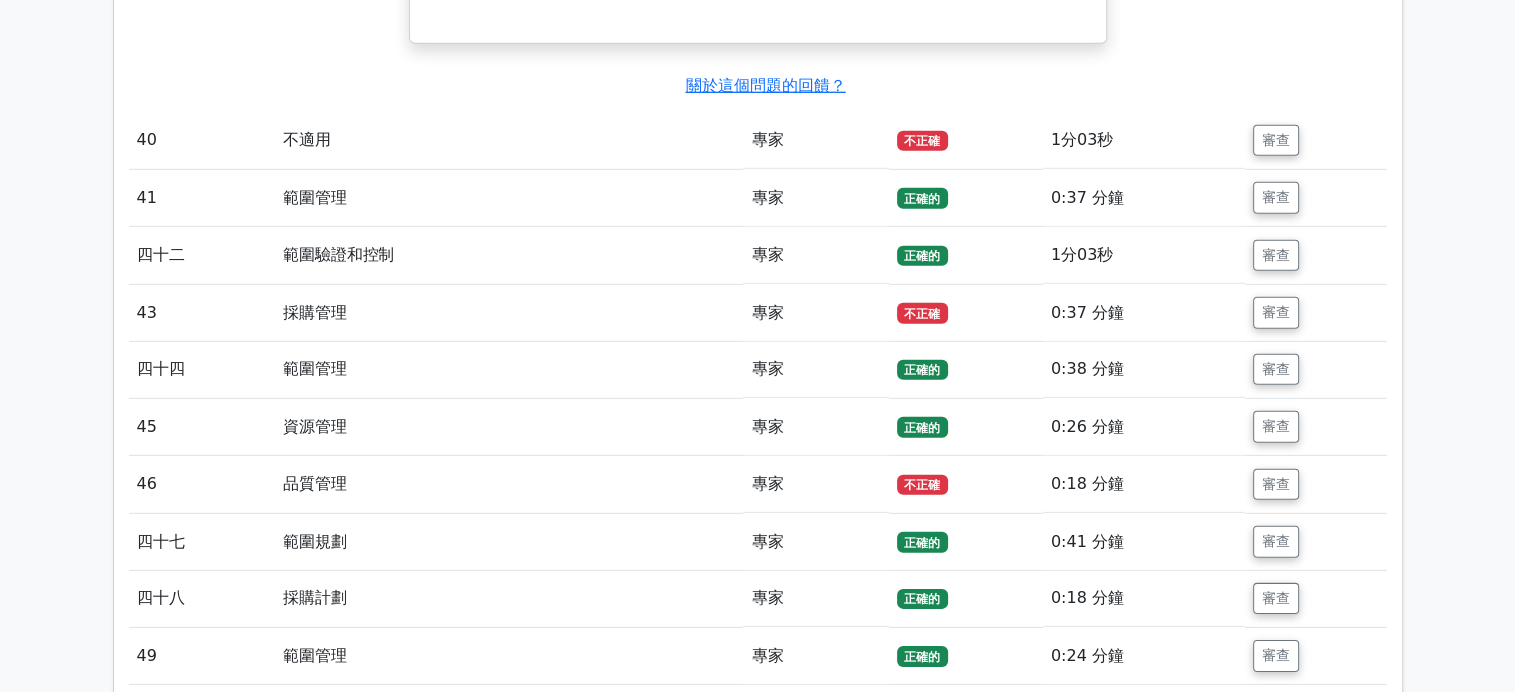
scroll to position [13549, 0]
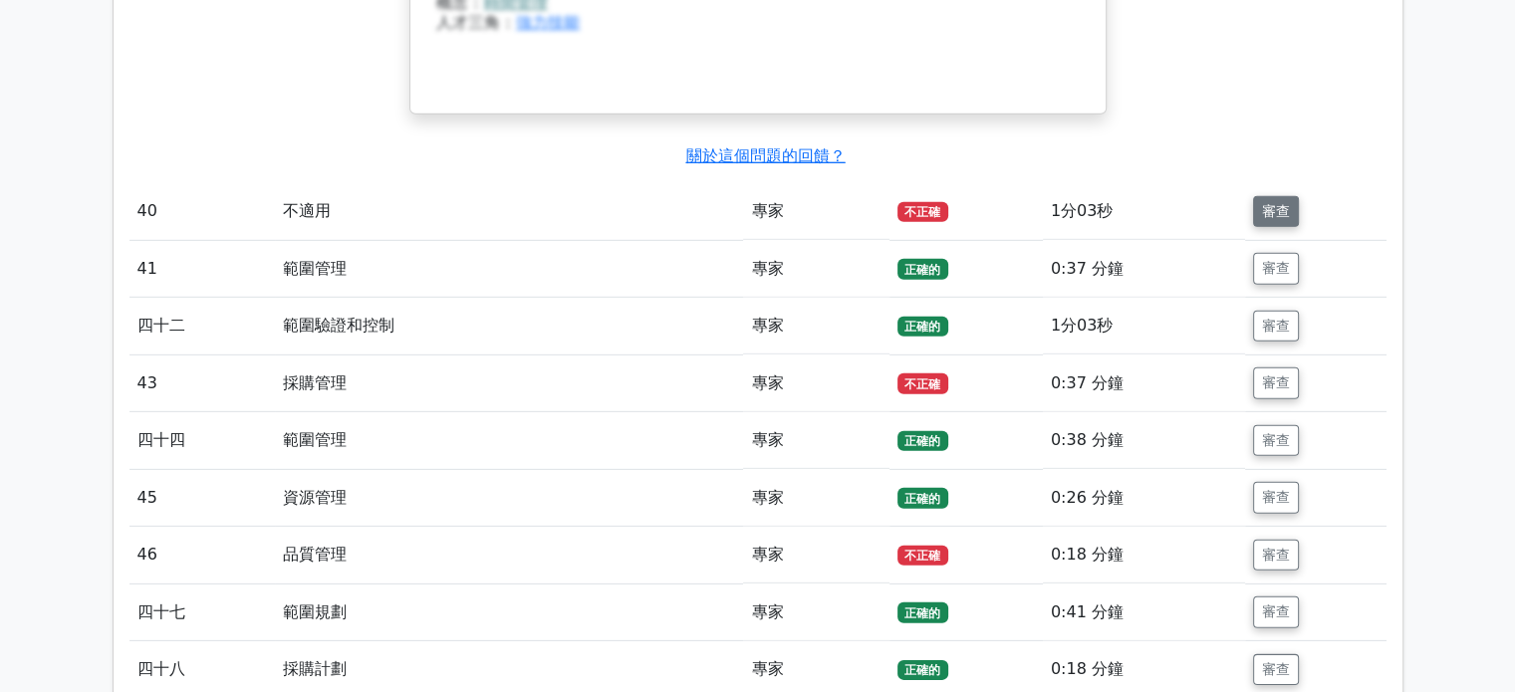
click at [1278, 203] on font "審查" at bounding box center [1276, 211] width 28 height 16
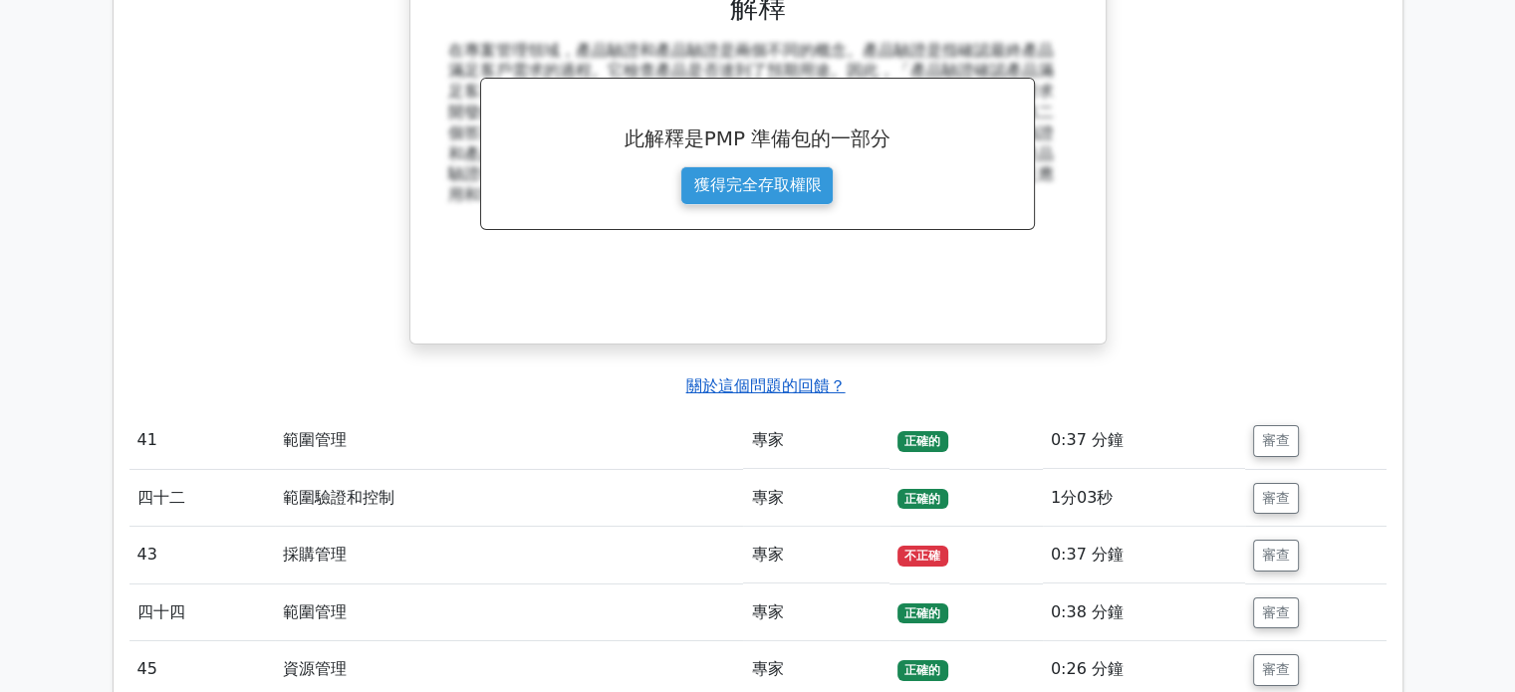
scroll to position [14346, 0]
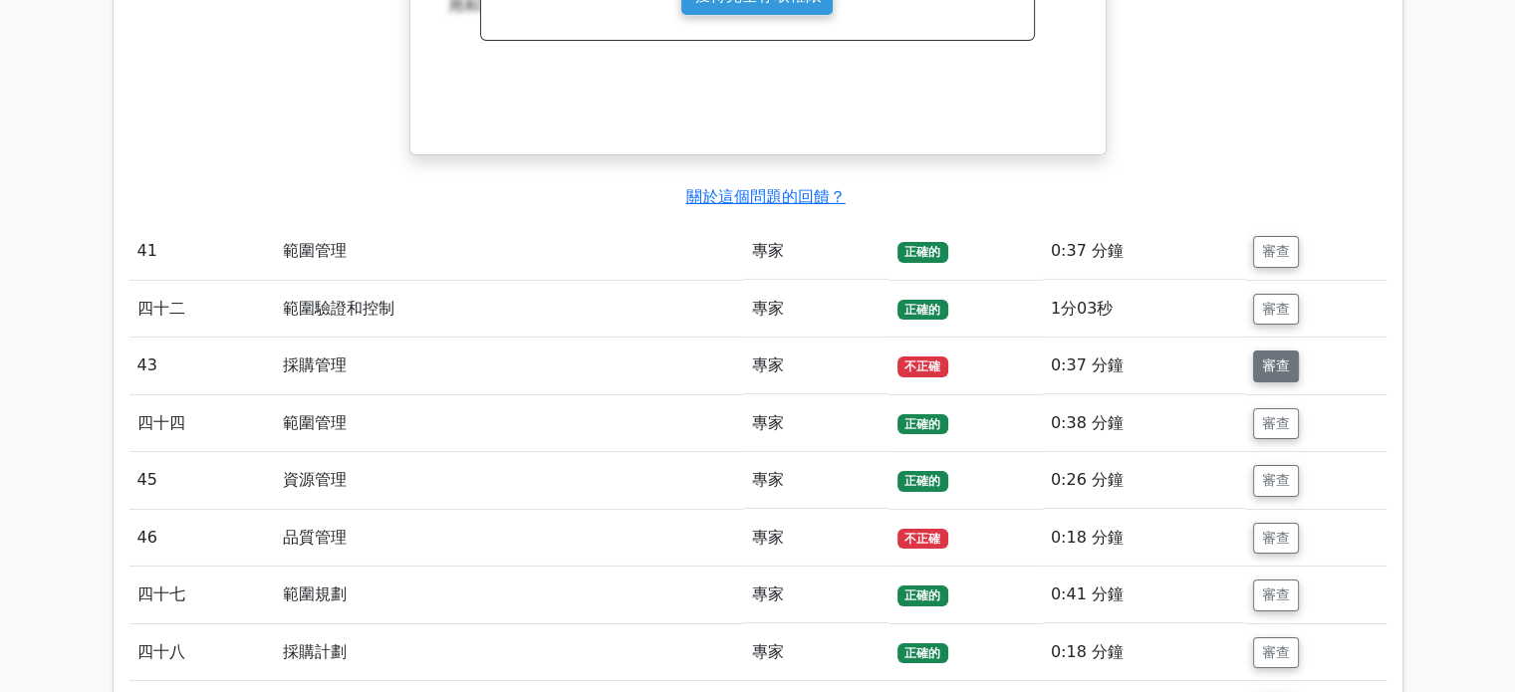
click at [1281, 359] on font "審查" at bounding box center [1276, 367] width 28 height 16
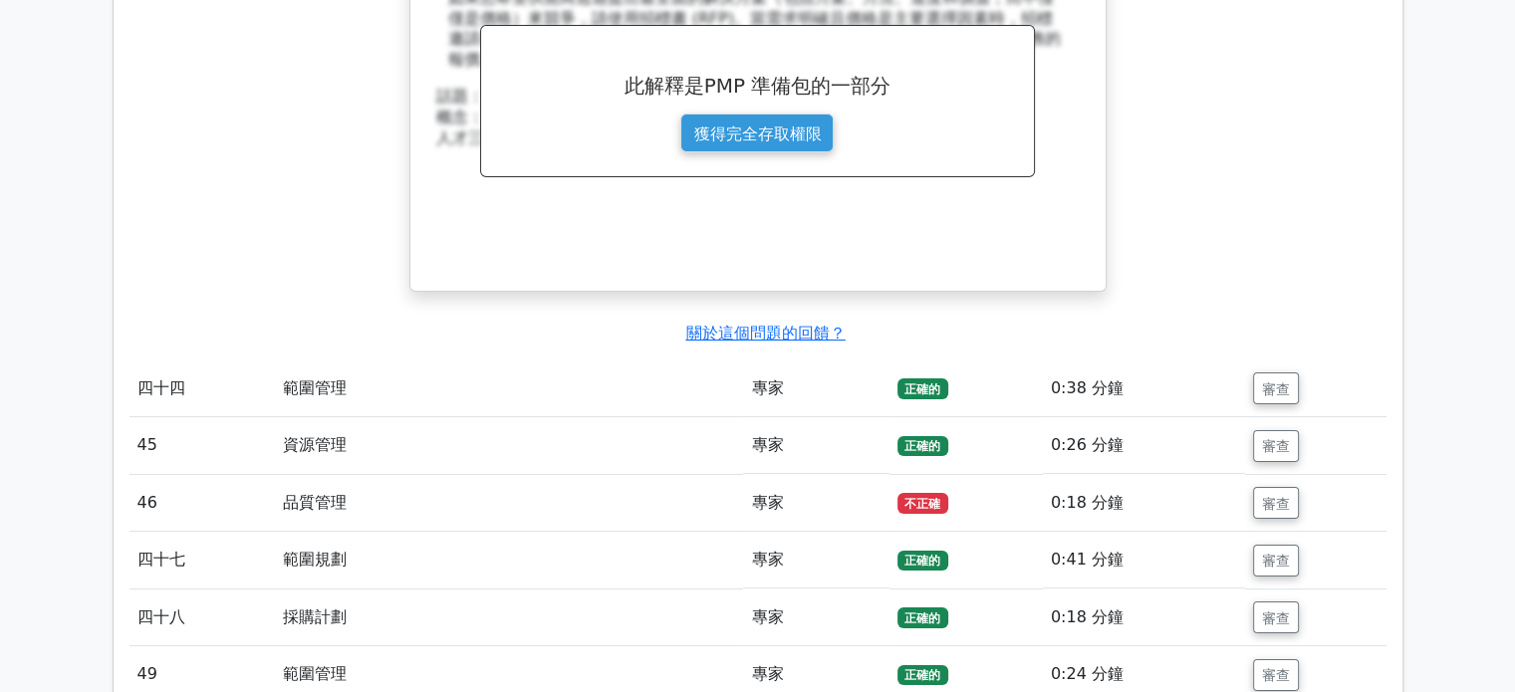
scroll to position [15242, 0]
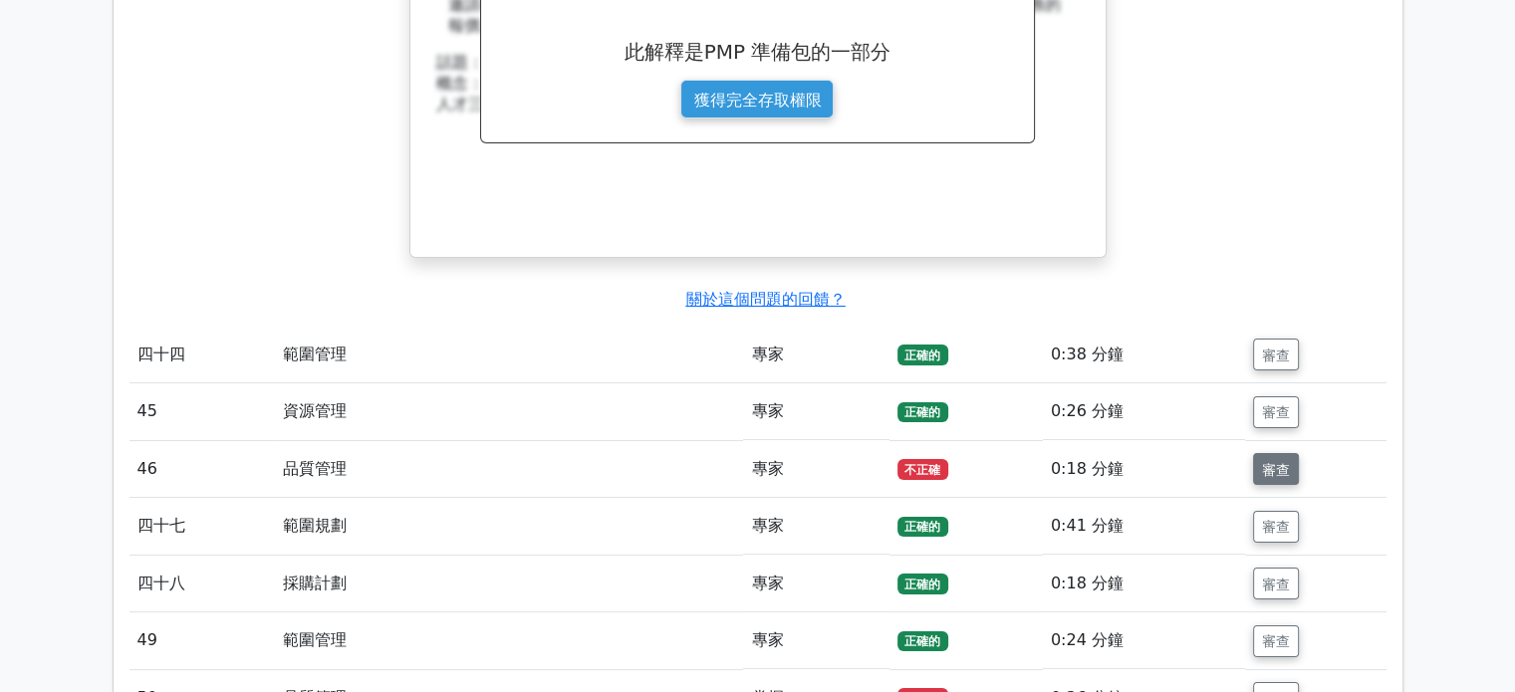
click at [1266, 461] on font "審查" at bounding box center [1276, 469] width 28 height 16
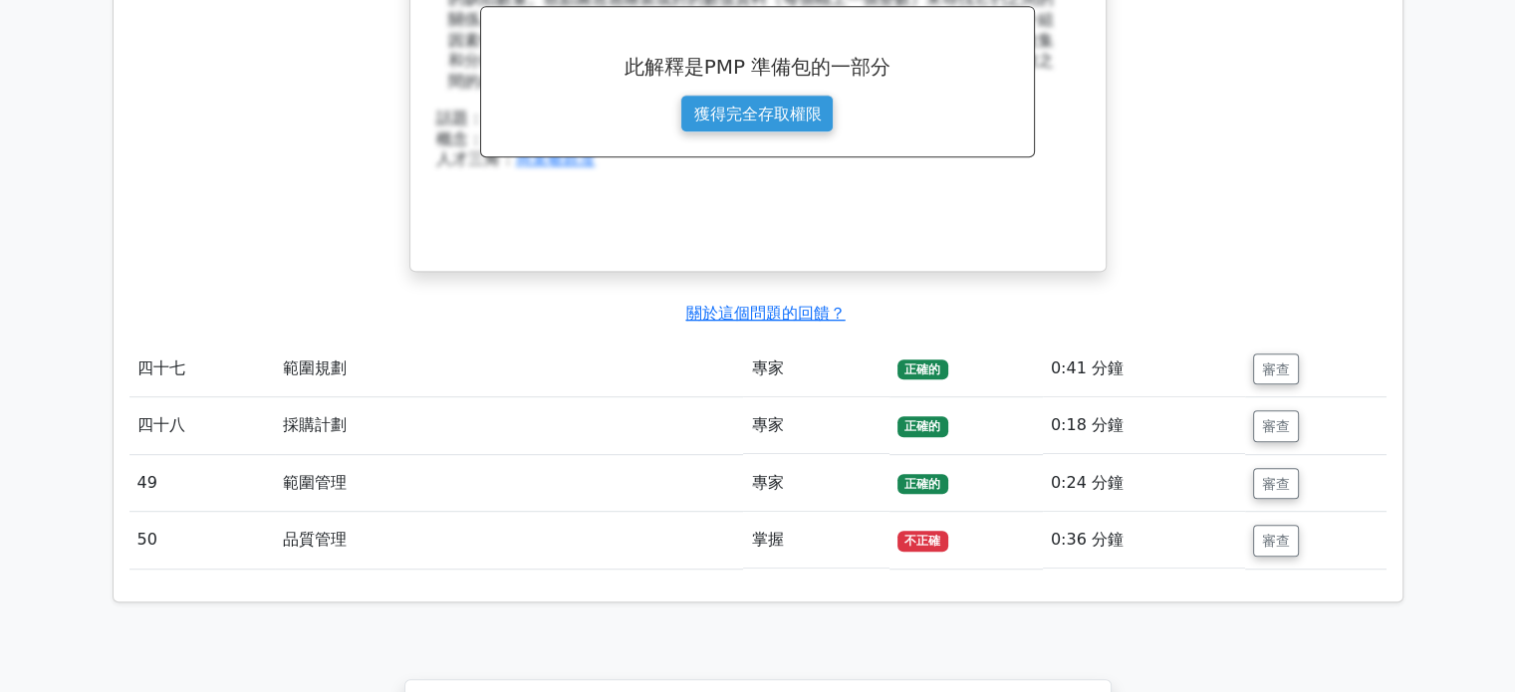
scroll to position [16239, 0]
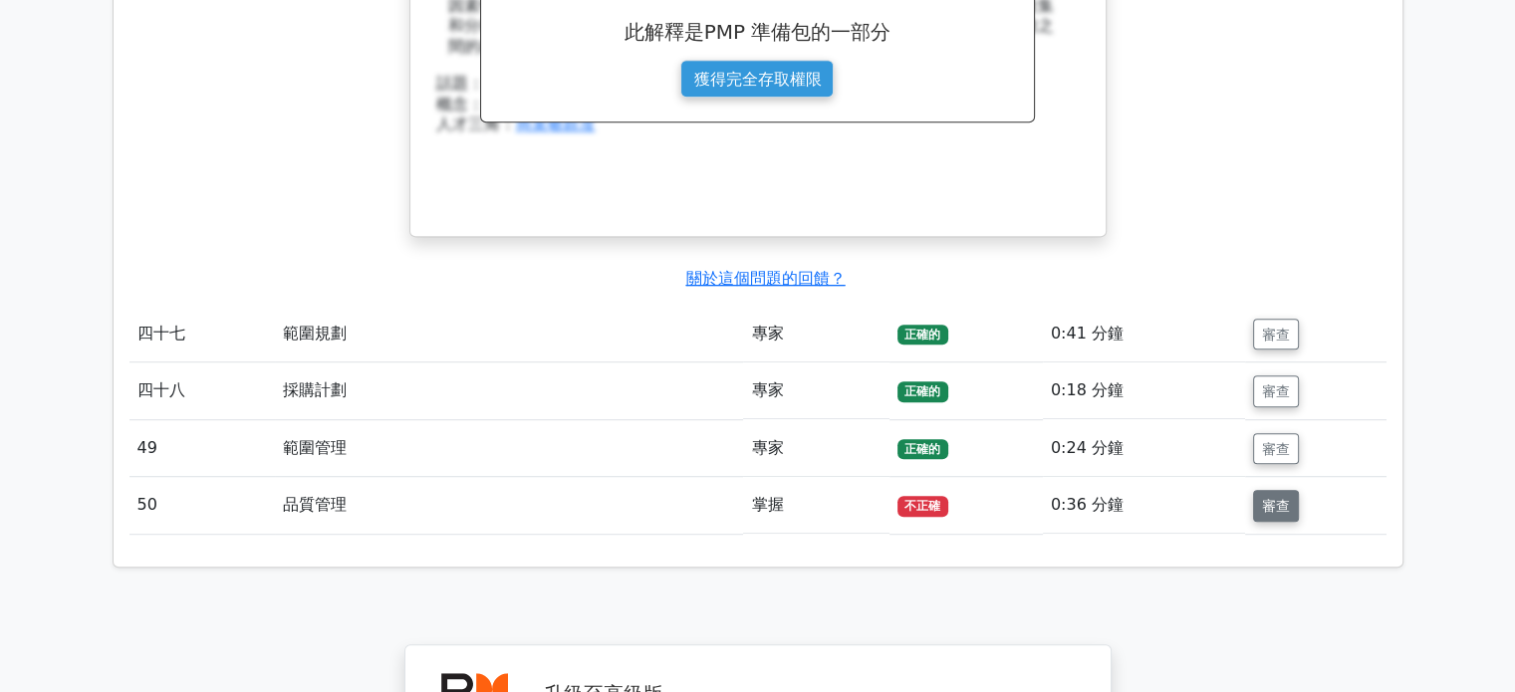
click at [1284, 498] on font "審查" at bounding box center [1276, 506] width 28 height 16
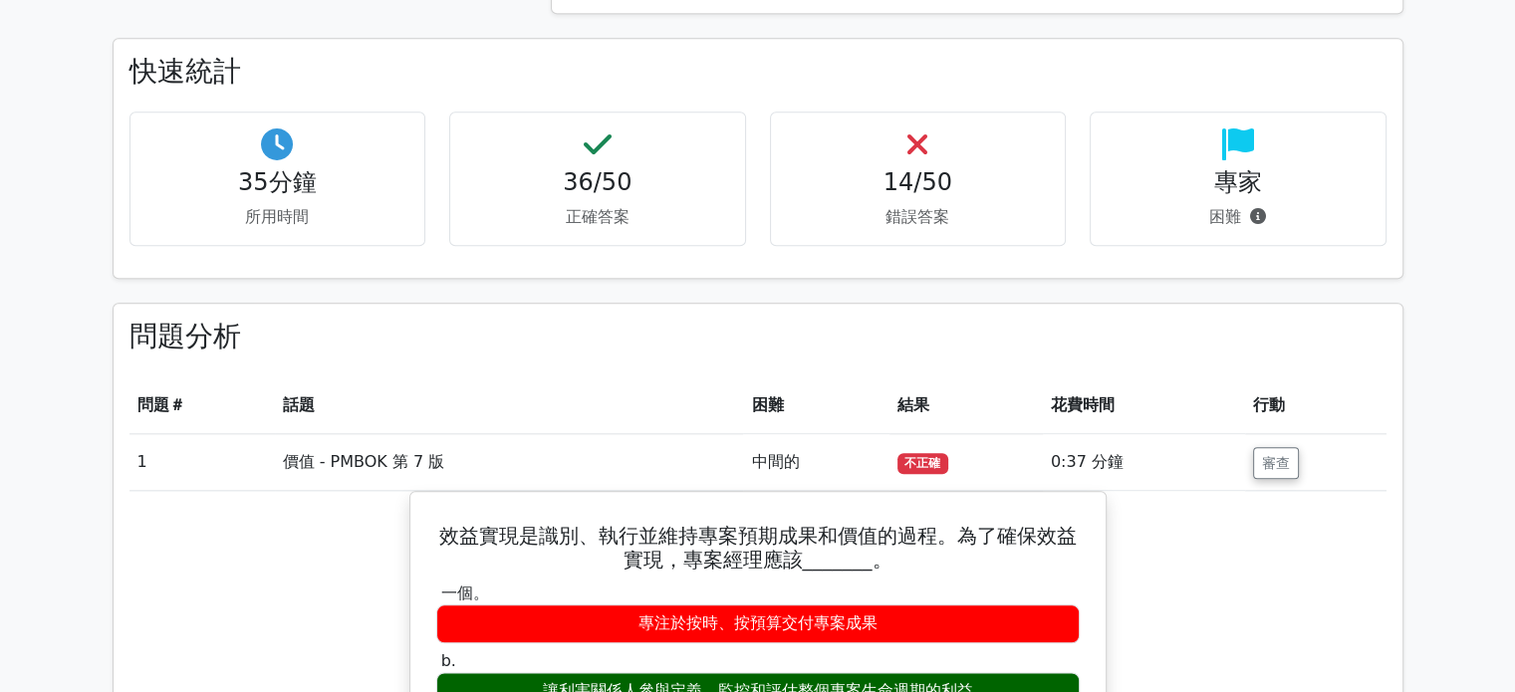
scroll to position [0, 0]
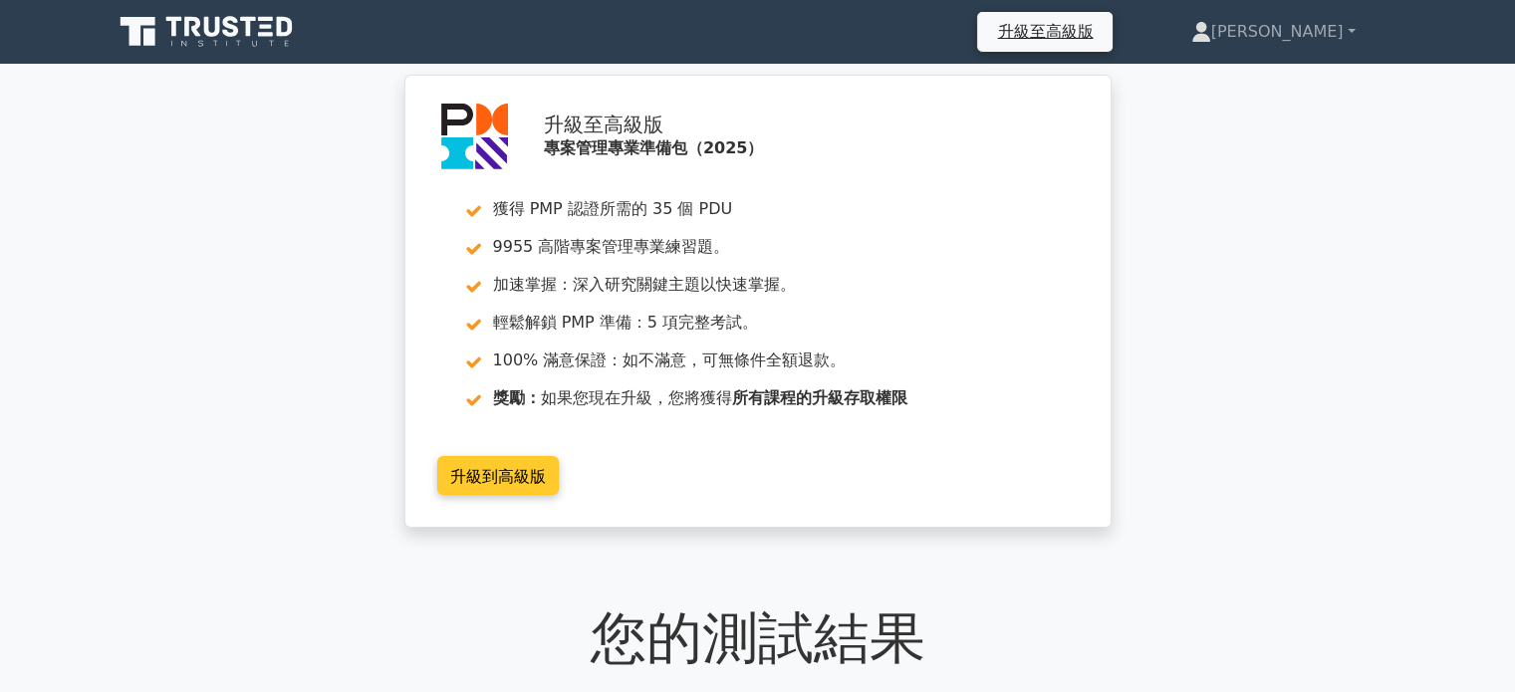
click at [512, 488] on link "升級到高級版" at bounding box center [498, 475] width 122 height 39
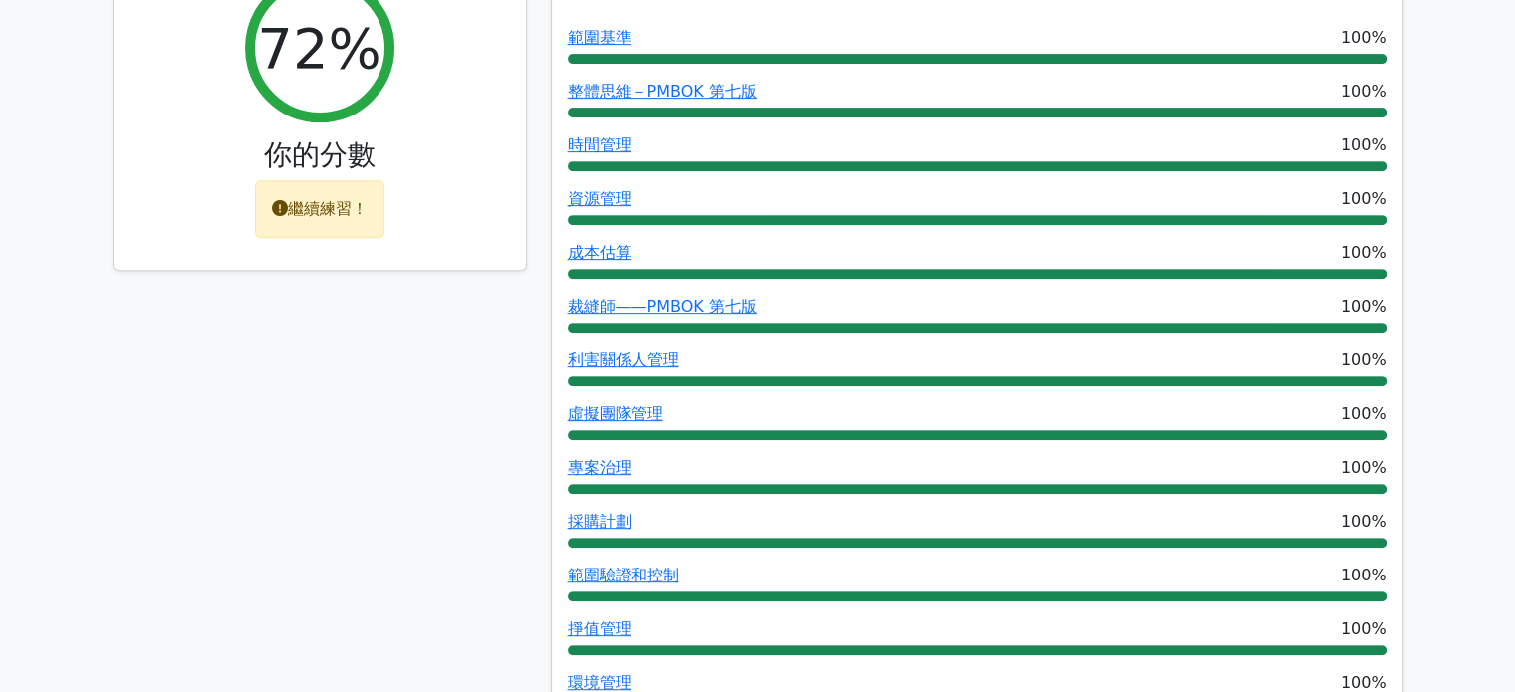
scroll to position [599, 0]
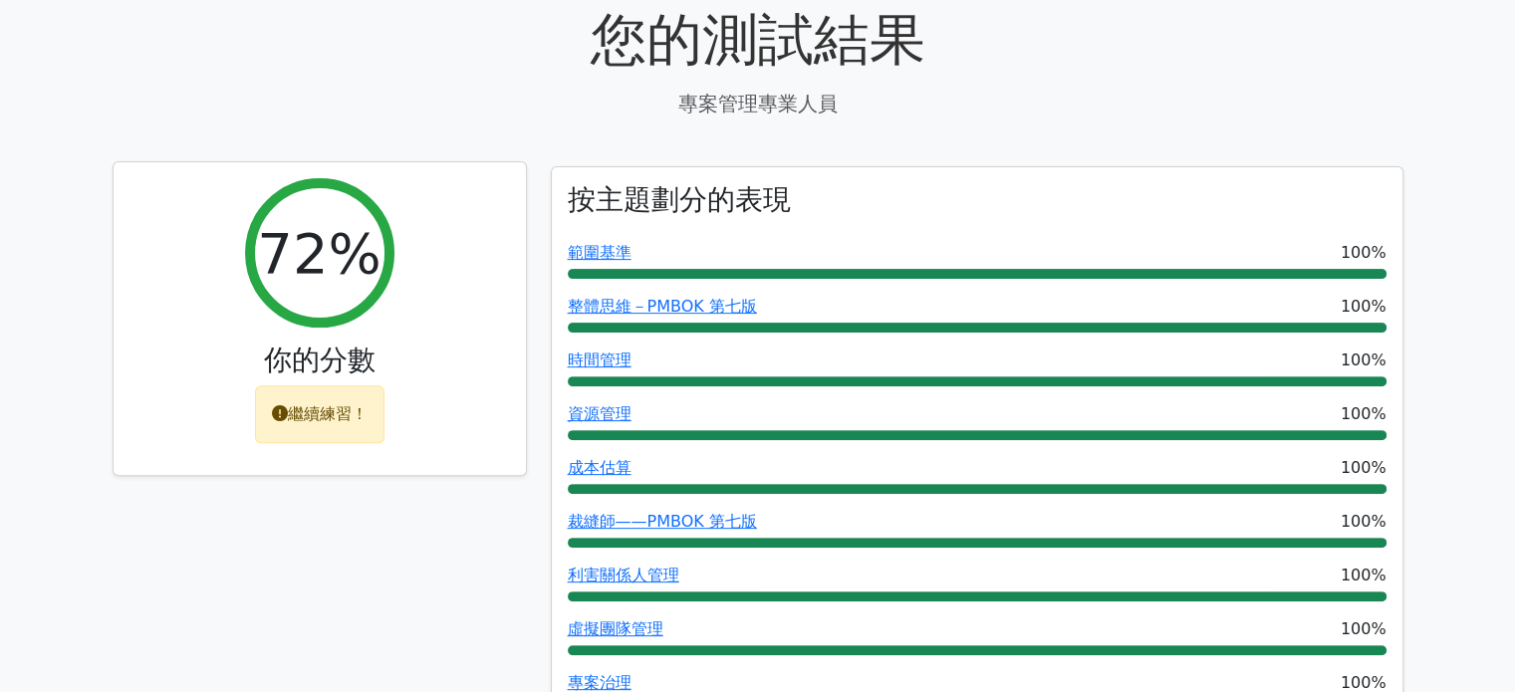
click at [307, 422] on font "繼續練習！" at bounding box center [328, 413] width 80 height 19
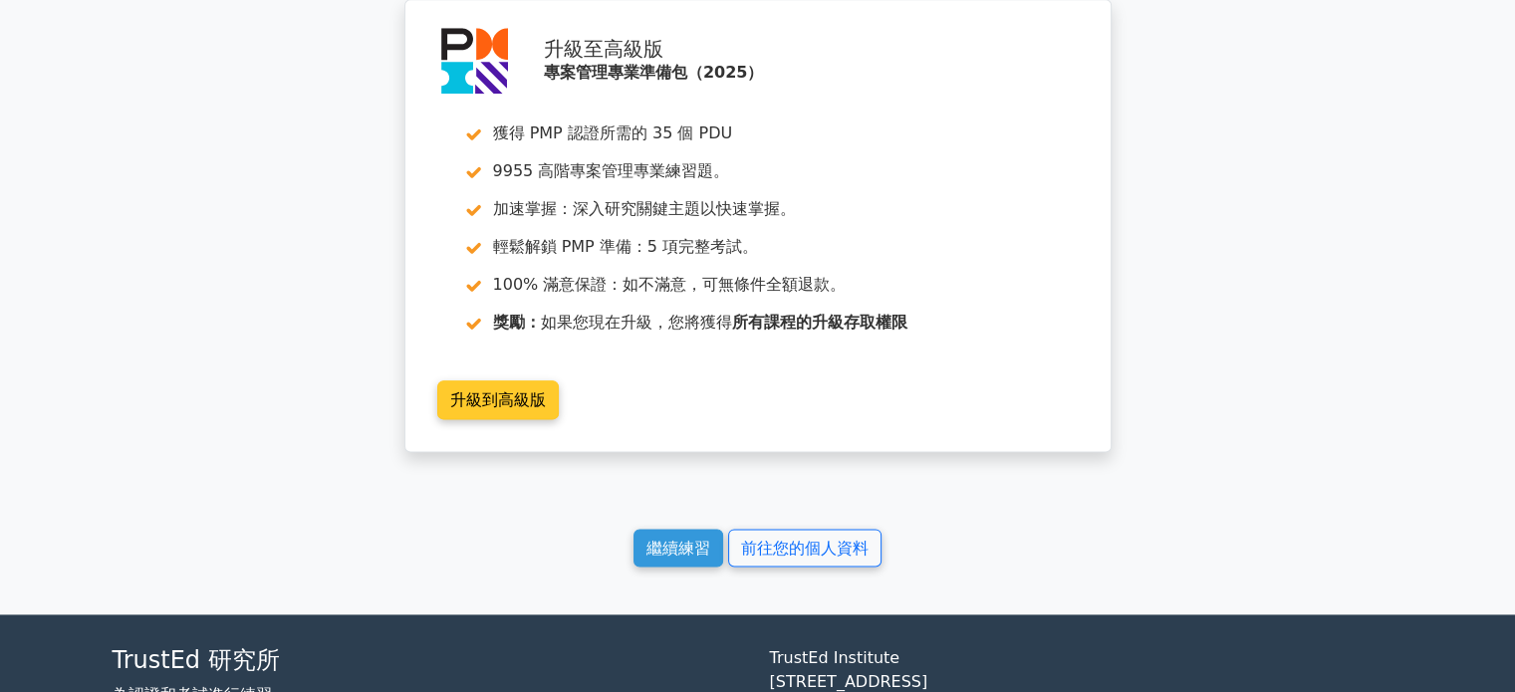
scroll to position [17714, 0]
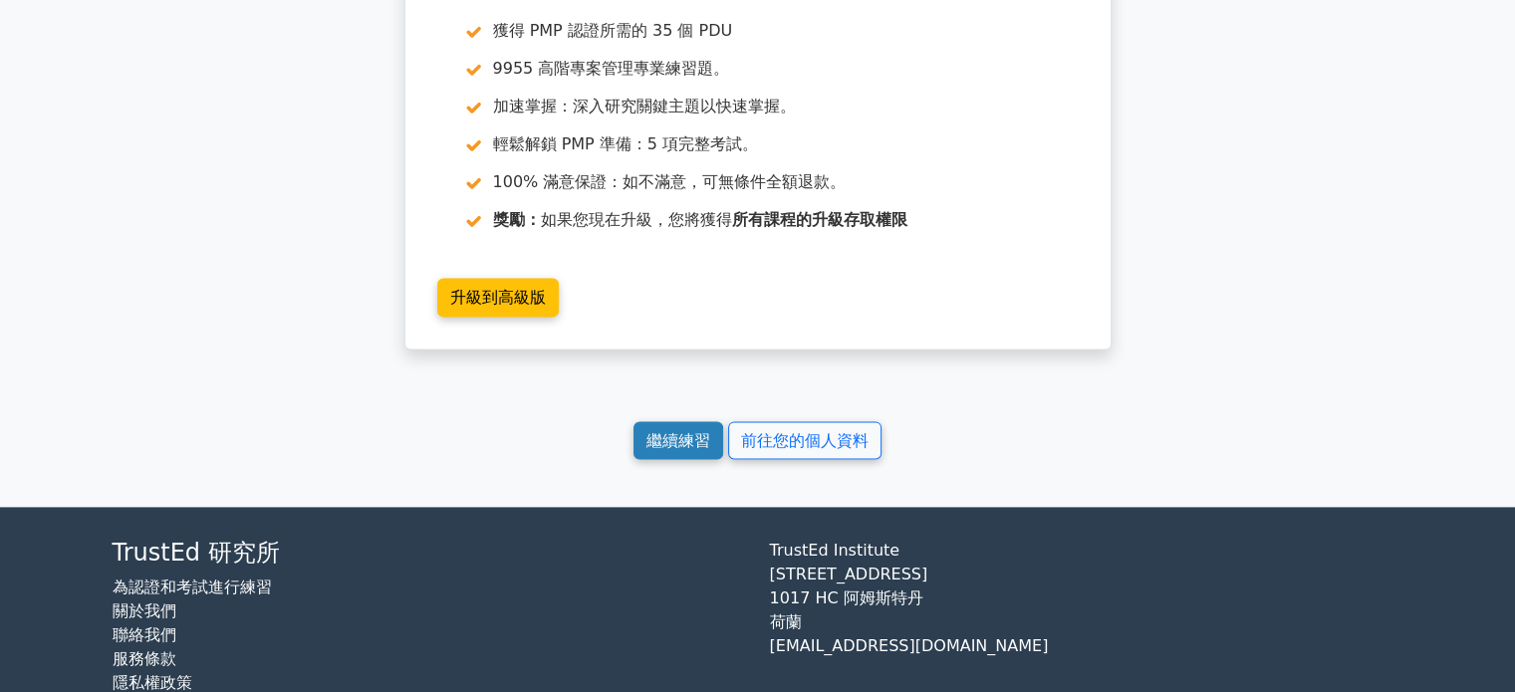
click at [666, 430] on font "繼續練習" at bounding box center [679, 439] width 64 height 19
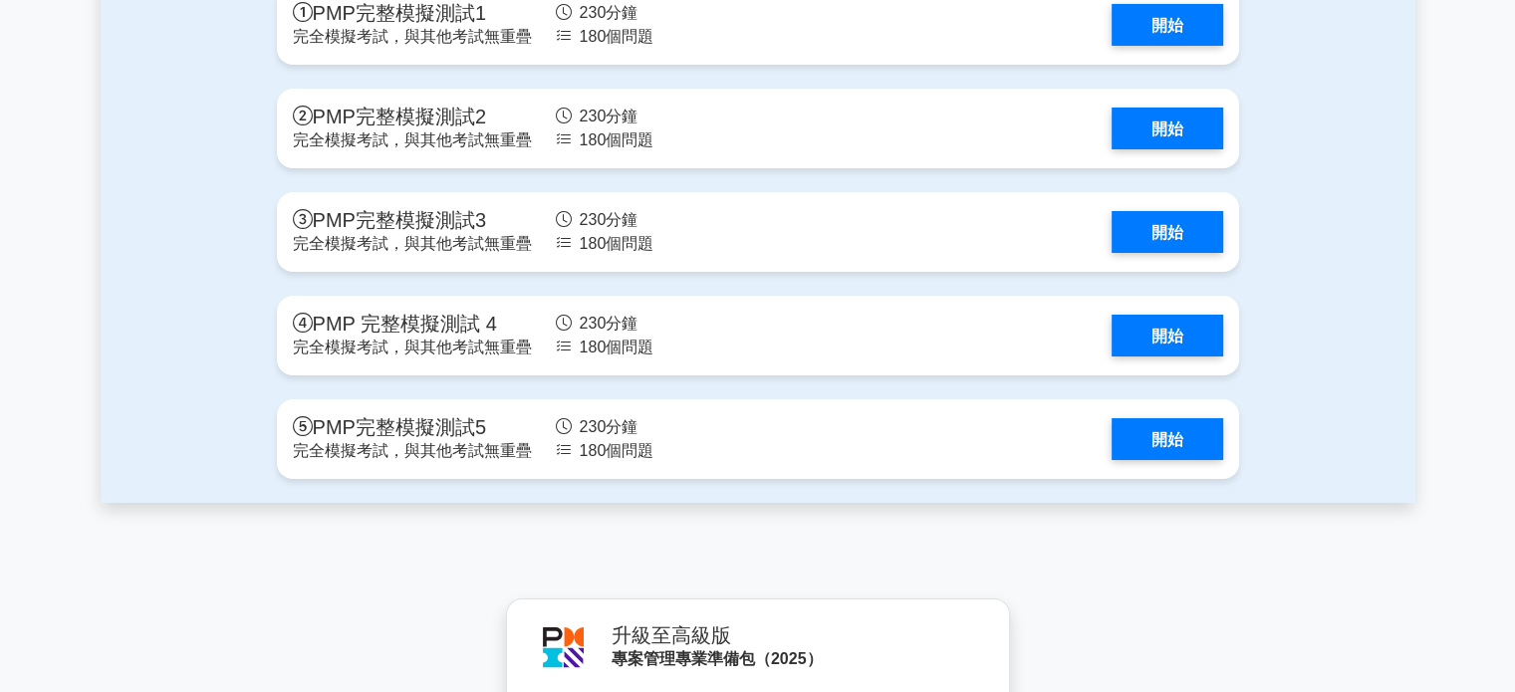
scroll to position [6974, 0]
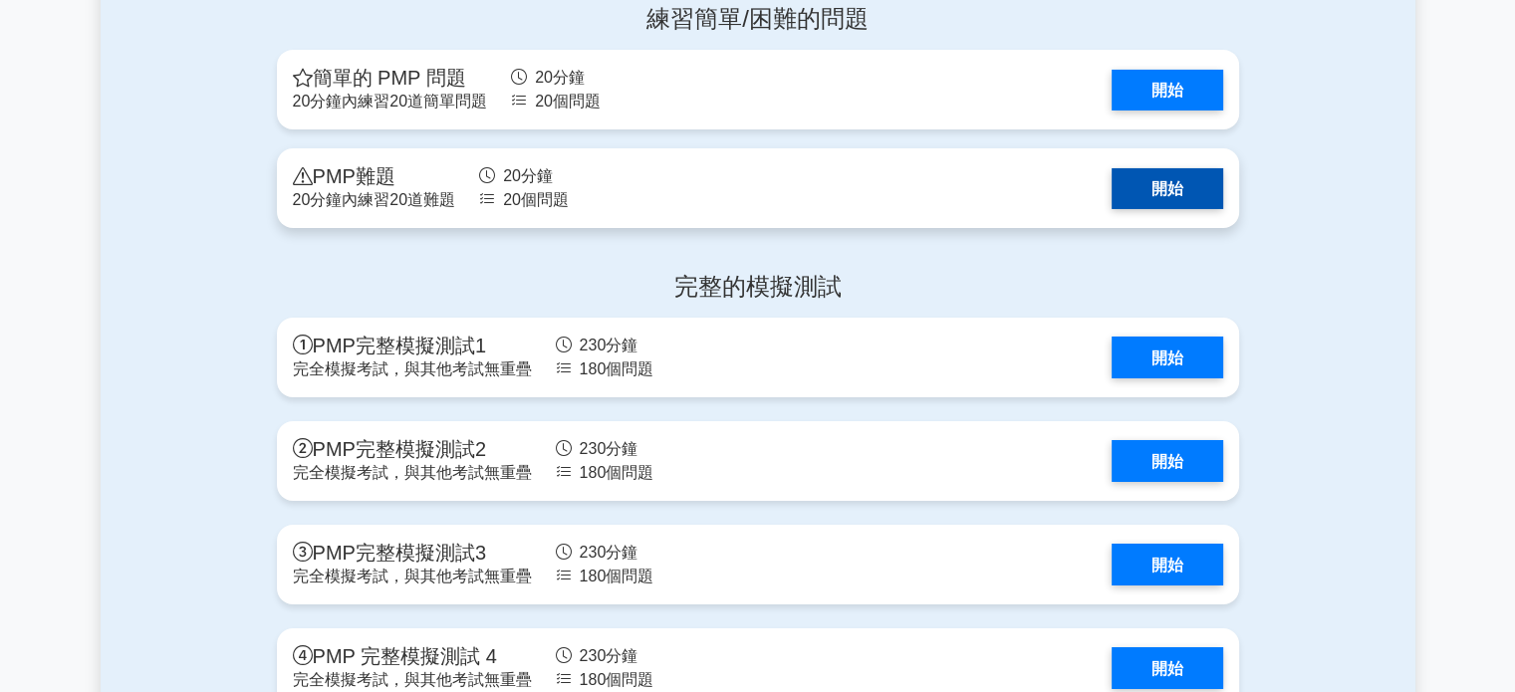
click at [1180, 209] on link "開始" at bounding box center [1168, 188] width 112 height 41
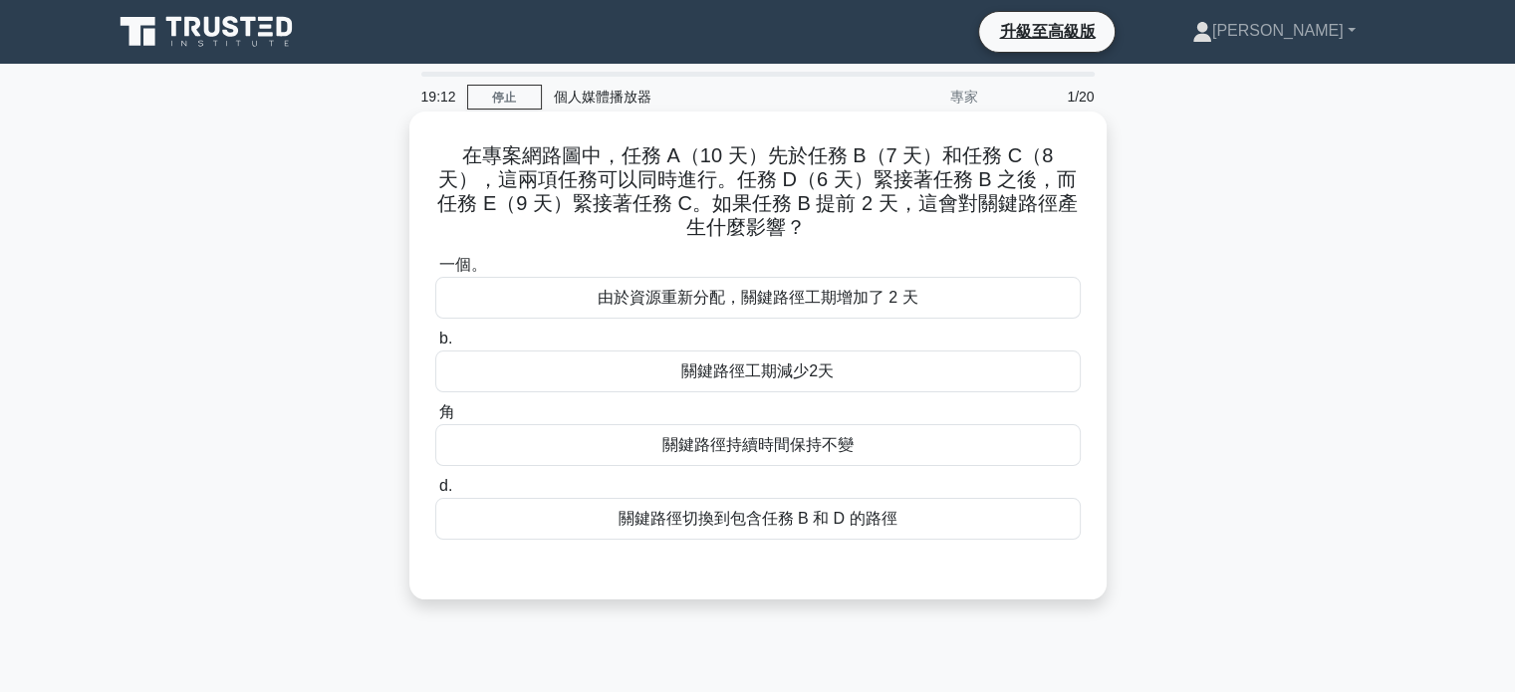
click at [746, 293] on font "由於資源重新分配，關鍵路徑工期增加了 2 天" at bounding box center [758, 297] width 321 height 17
click at [435, 272] on input "一個。 由於資源重新分配，關鍵路徑工期增加了 2 天" at bounding box center [435, 265] width 0 height 13
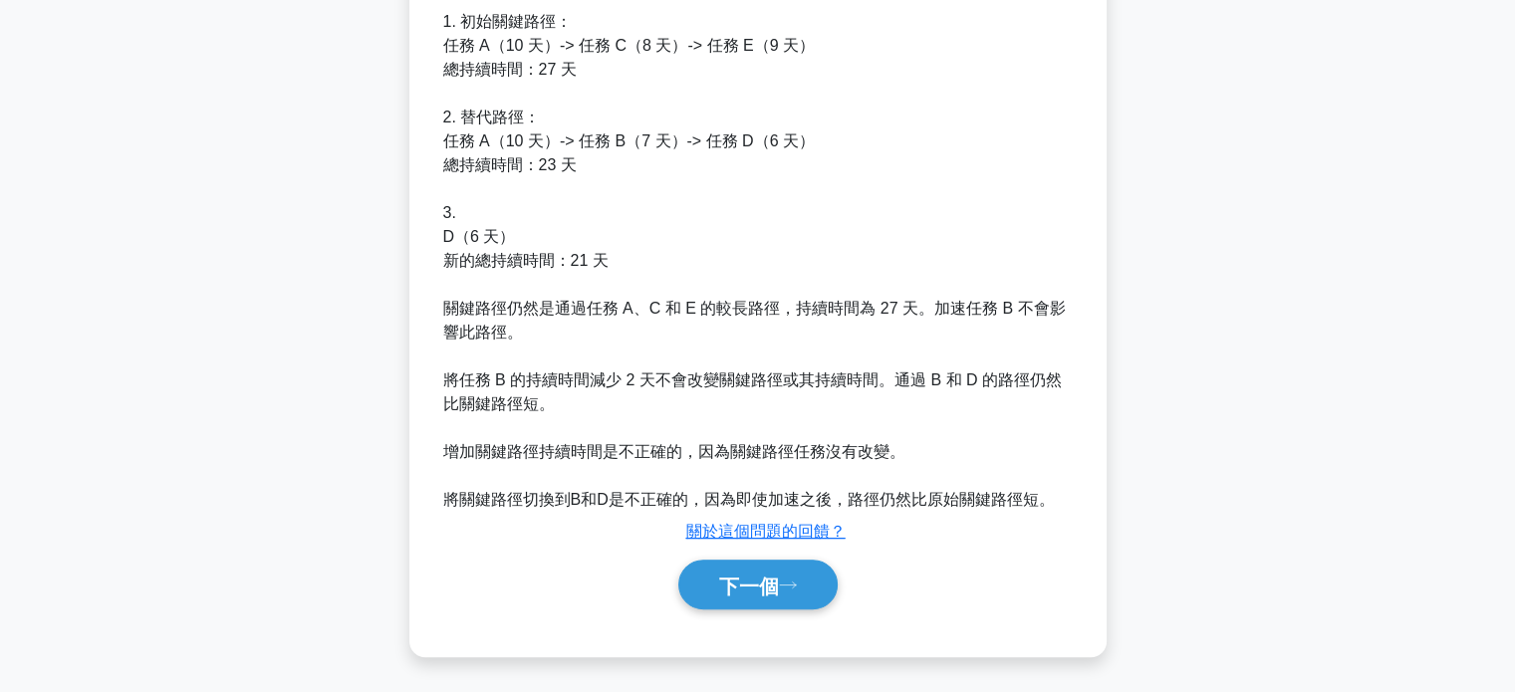
scroll to position [658, 0]
click at [773, 587] on font "下一個" at bounding box center [749, 586] width 60 height 22
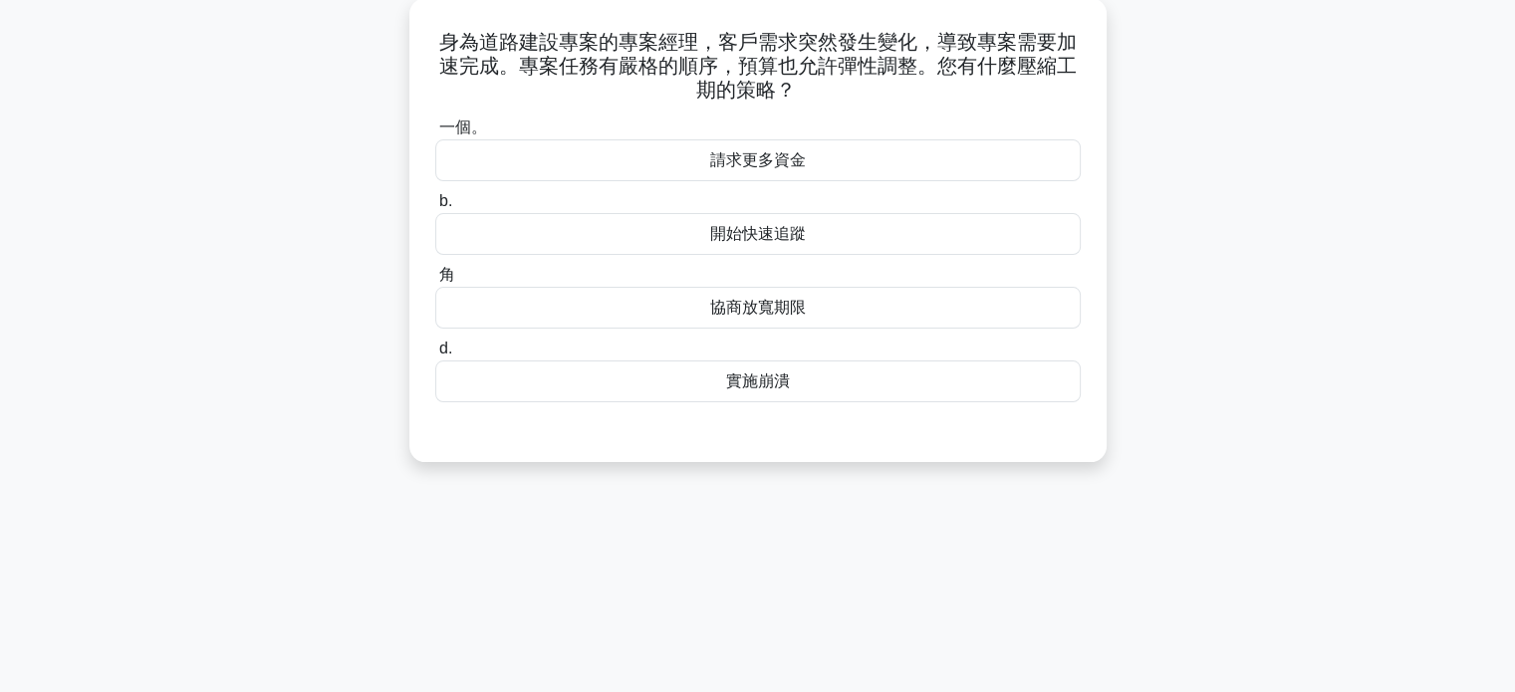
scroll to position [0, 0]
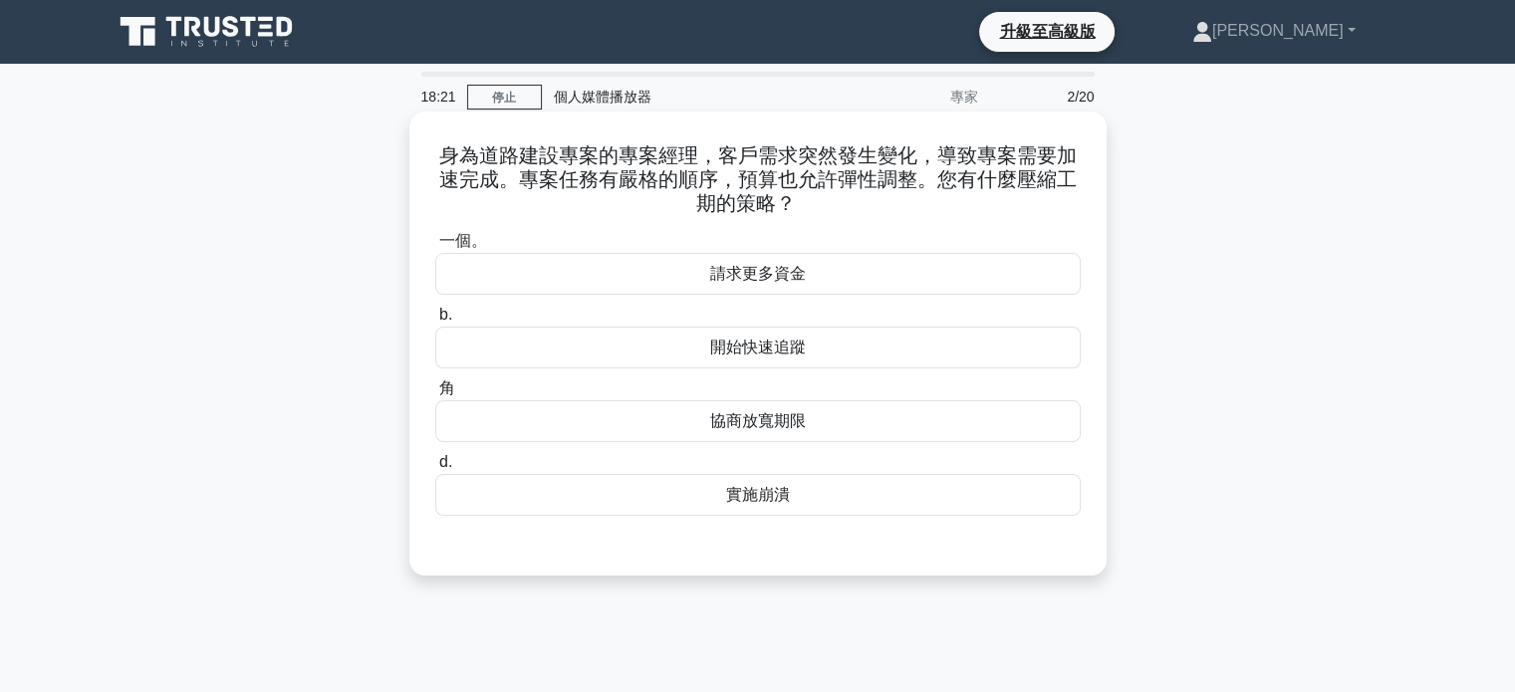
click at [776, 278] on font "請求更多資金" at bounding box center [758, 273] width 96 height 17
click at [435, 248] on input "一個。 請求更多資金" at bounding box center [435, 241] width 0 height 13
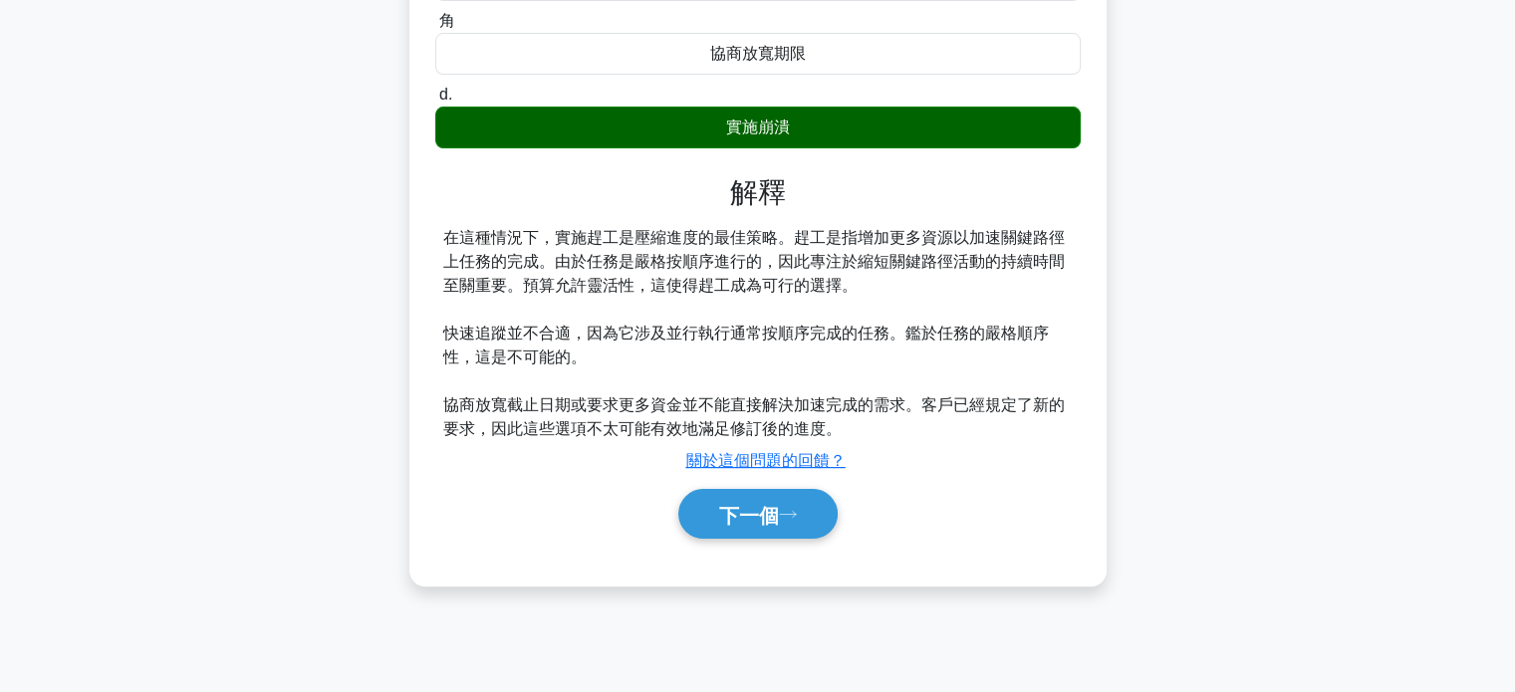
scroll to position [384, 0]
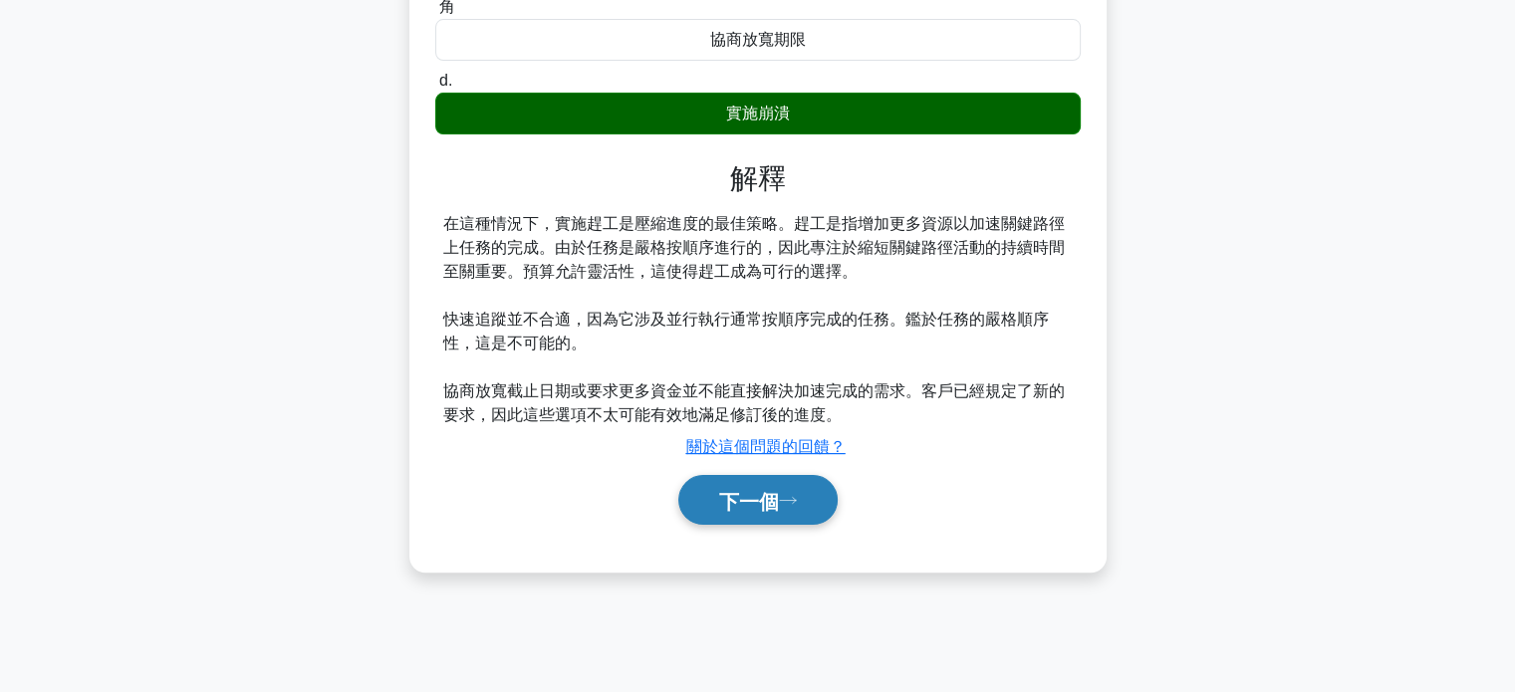
click at [737, 499] on font "下一個" at bounding box center [749, 501] width 60 height 22
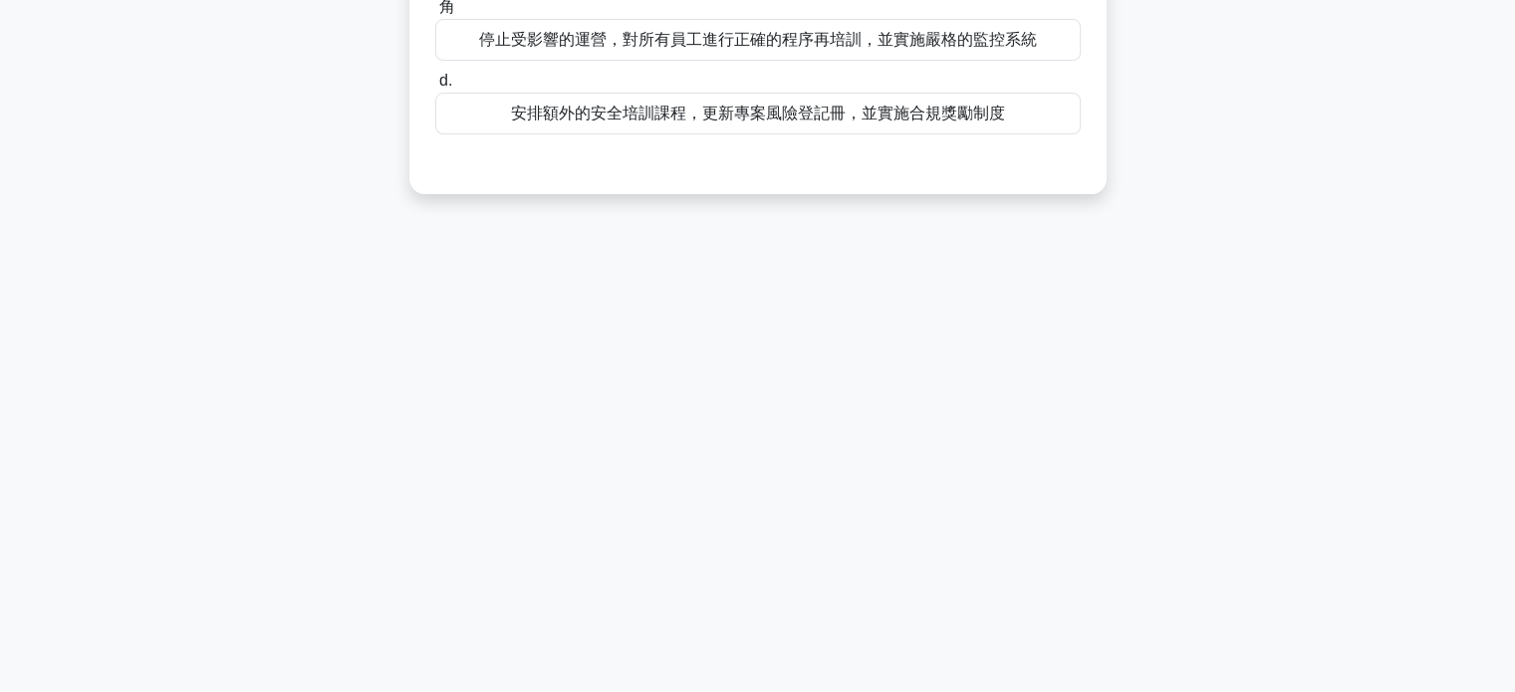
scroll to position [0, 0]
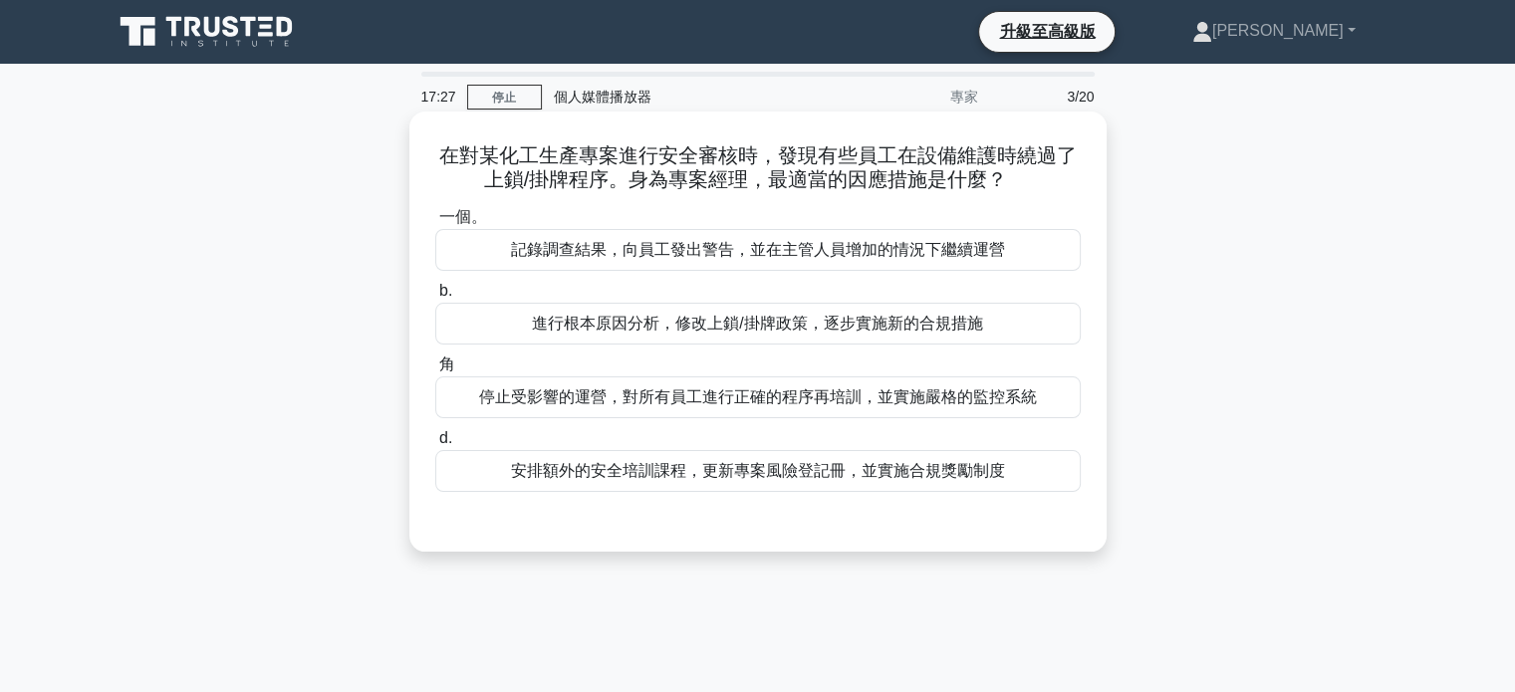
click at [851, 332] on font "進行根本原因分析，修改上鎖/掛牌政策，逐步實施新的合規措施" at bounding box center [757, 323] width 450 height 17
click at [435, 298] on input "b. 進行根本原因分析，修改上鎖/掛牌政策，逐步實施新的合規措施" at bounding box center [435, 291] width 0 height 13
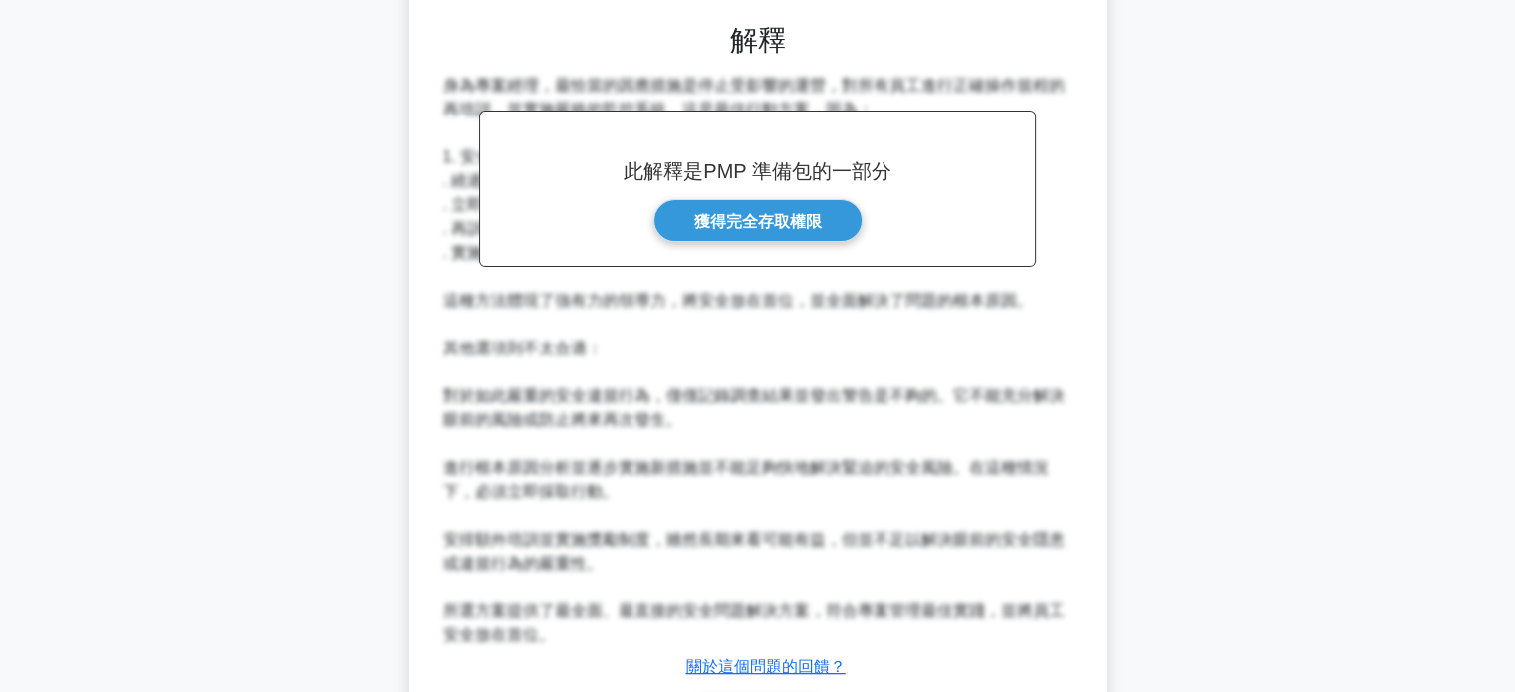
scroll to position [634, 0]
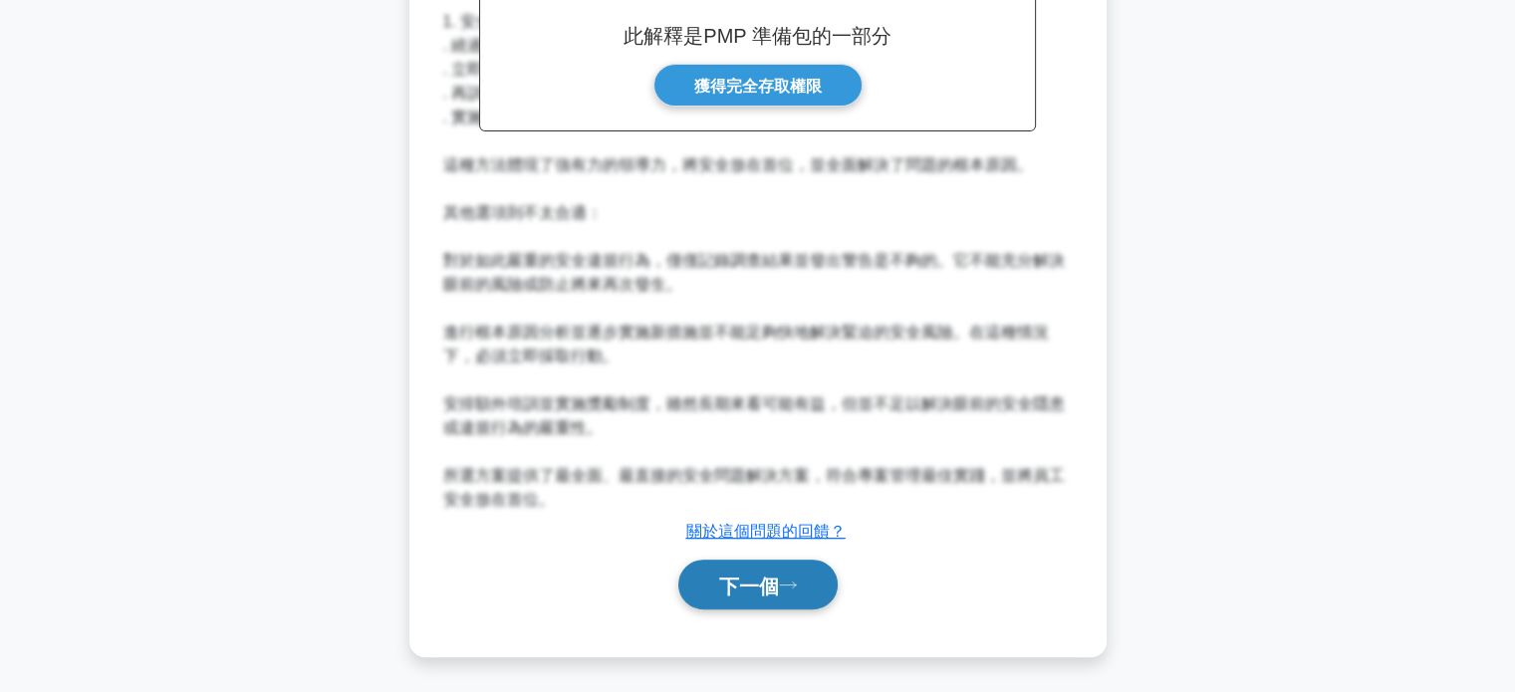
click at [749, 589] on font "下一個" at bounding box center [749, 586] width 60 height 22
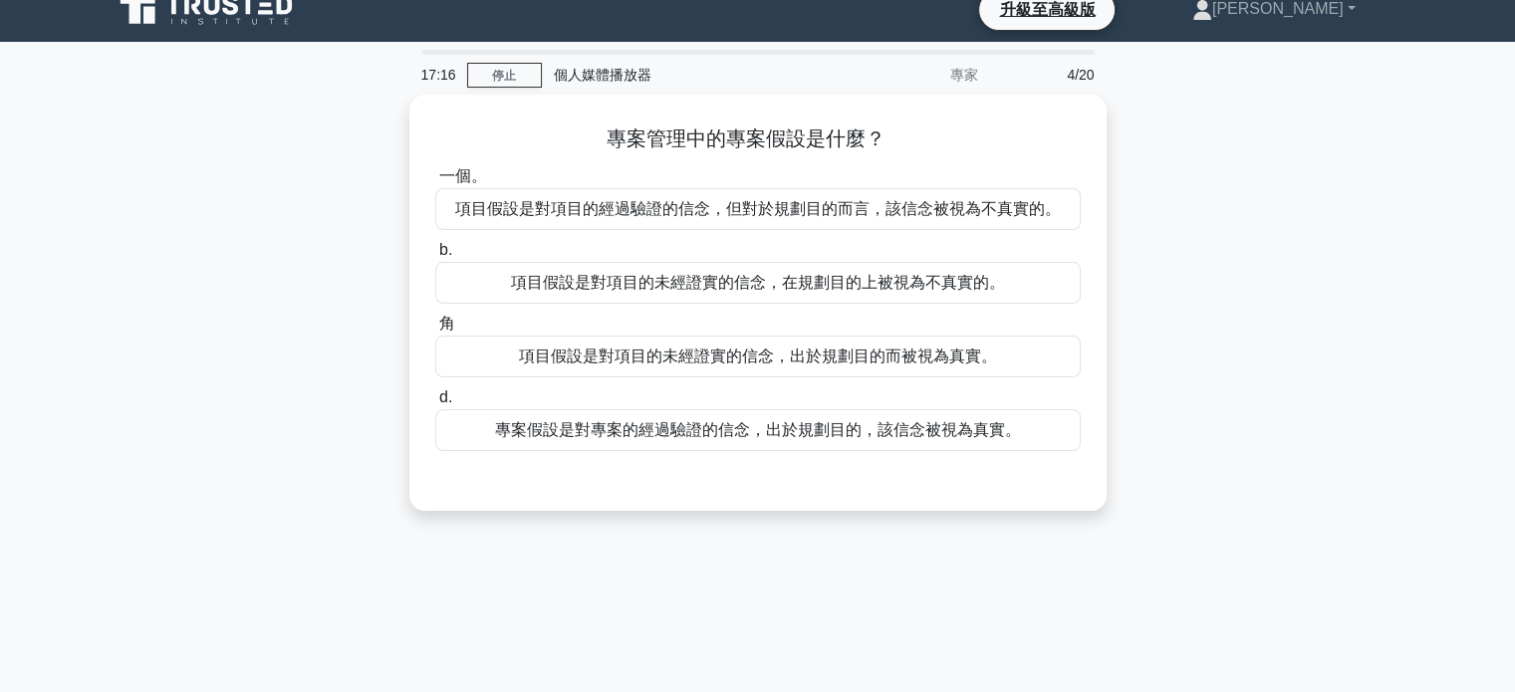
scroll to position [0, 0]
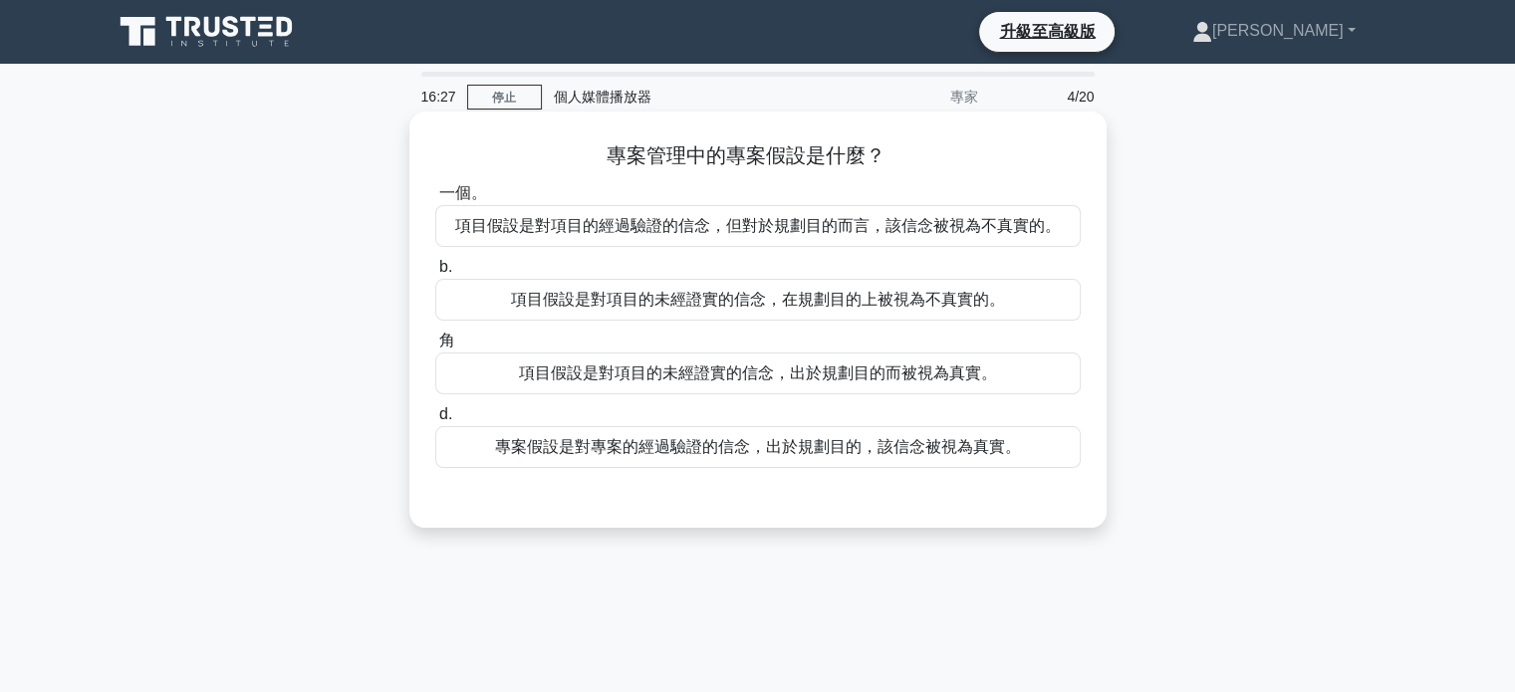
click at [745, 452] on font "專案假設是對專案的經過驗證的信念，出於規劃目的，該信念被視為真實。" at bounding box center [758, 446] width 526 height 17
click at [435, 421] on input "d. 專案假設是對專案的經過驗證的信念，出於規劃目的，該信念被視為真實。" at bounding box center [435, 414] width 0 height 13
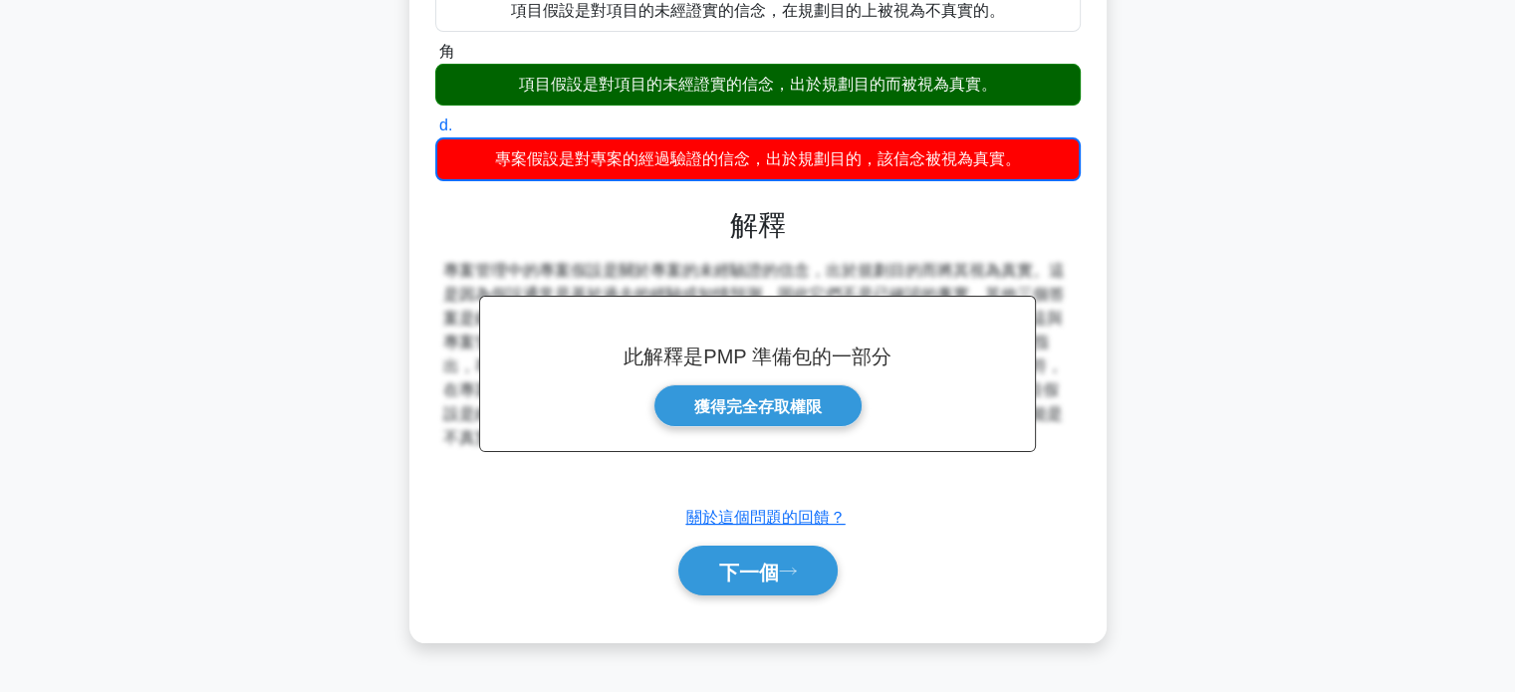
scroll to position [384, 0]
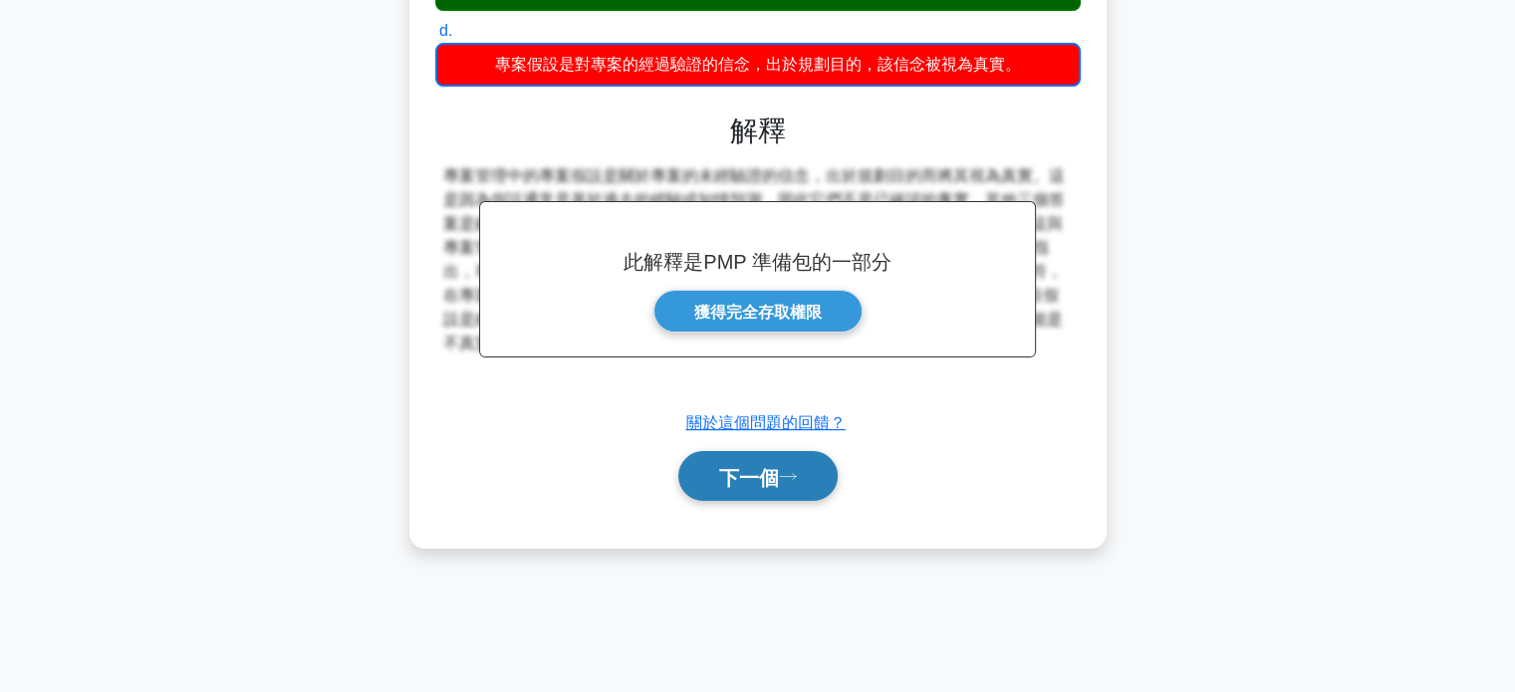
click at [766, 473] on font "下一個" at bounding box center [749, 477] width 60 height 22
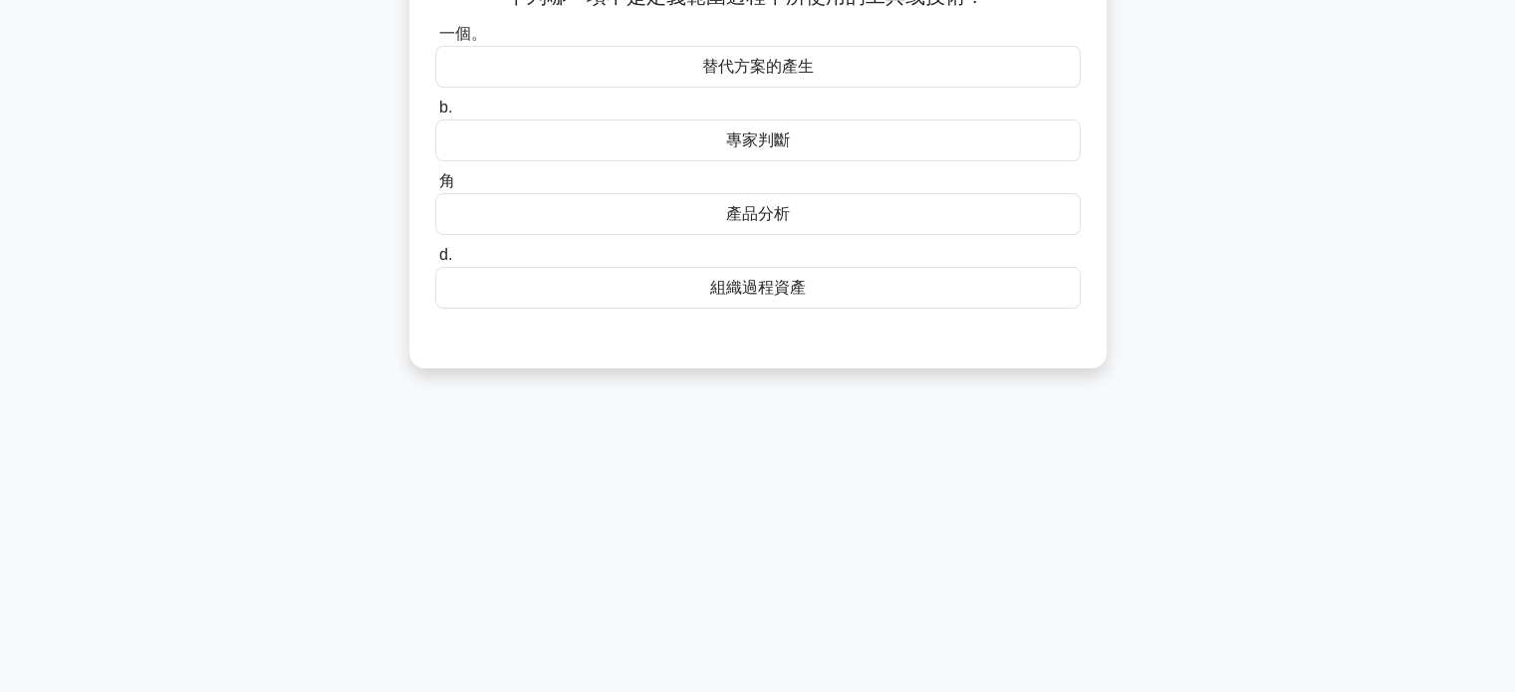
scroll to position [0, 0]
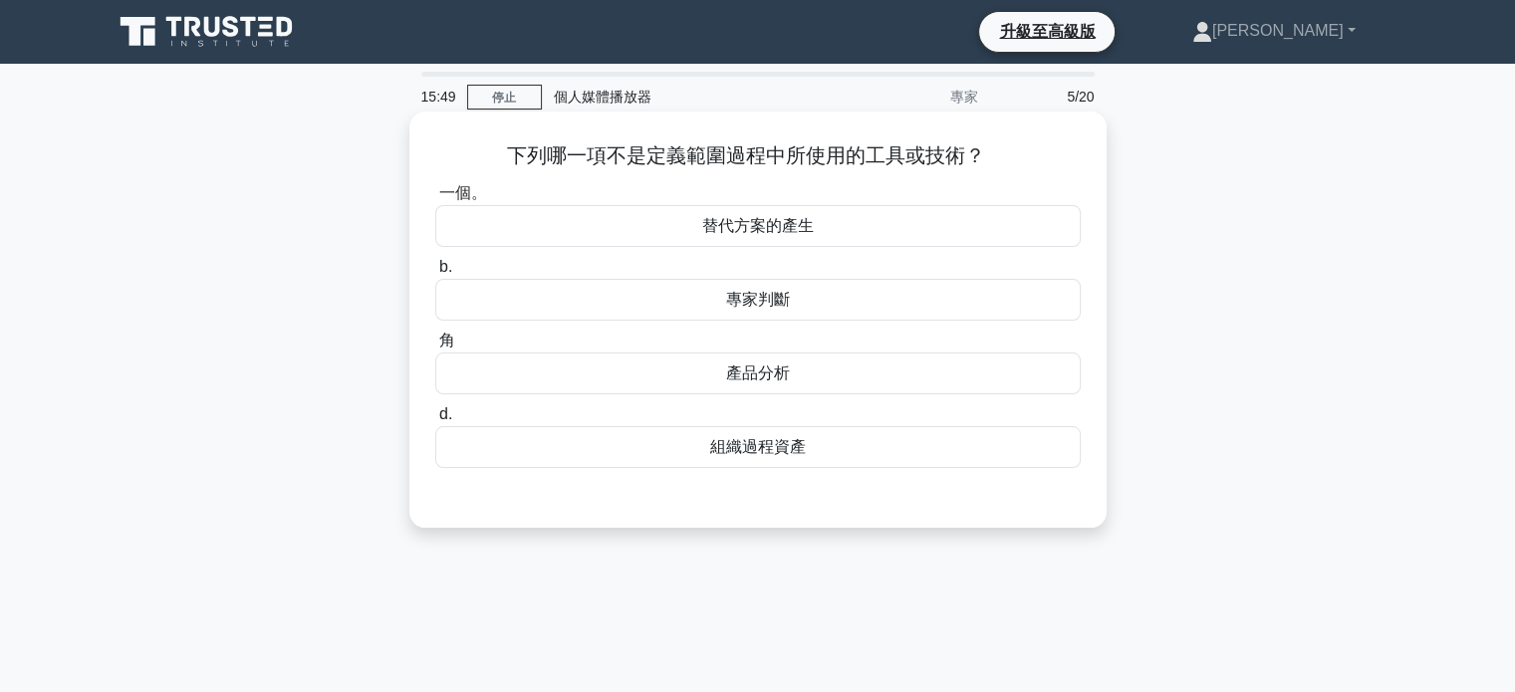
click at [747, 378] on font "產品分析" at bounding box center [758, 373] width 64 height 17
click at [435, 348] on input "角 產品分析" at bounding box center [435, 341] width 0 height 13
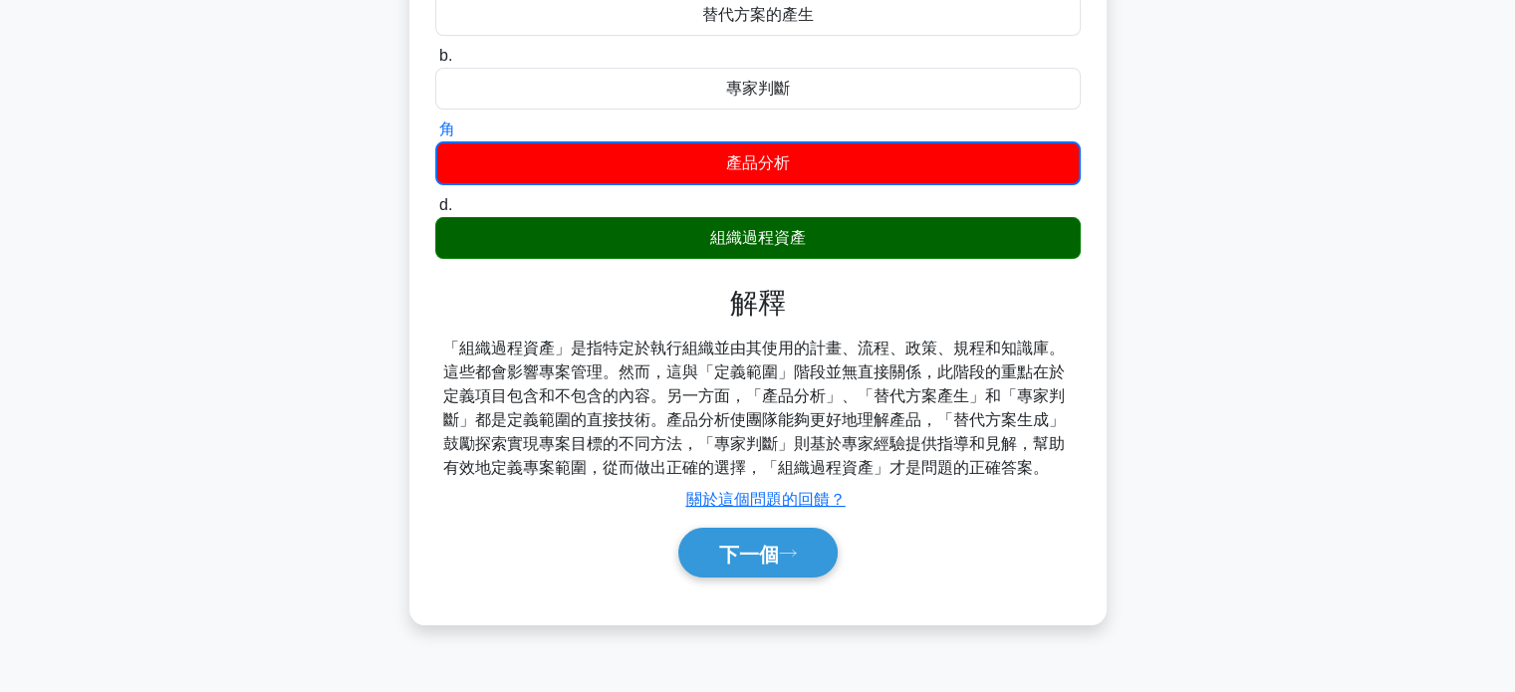
scroll to position [384, 0]
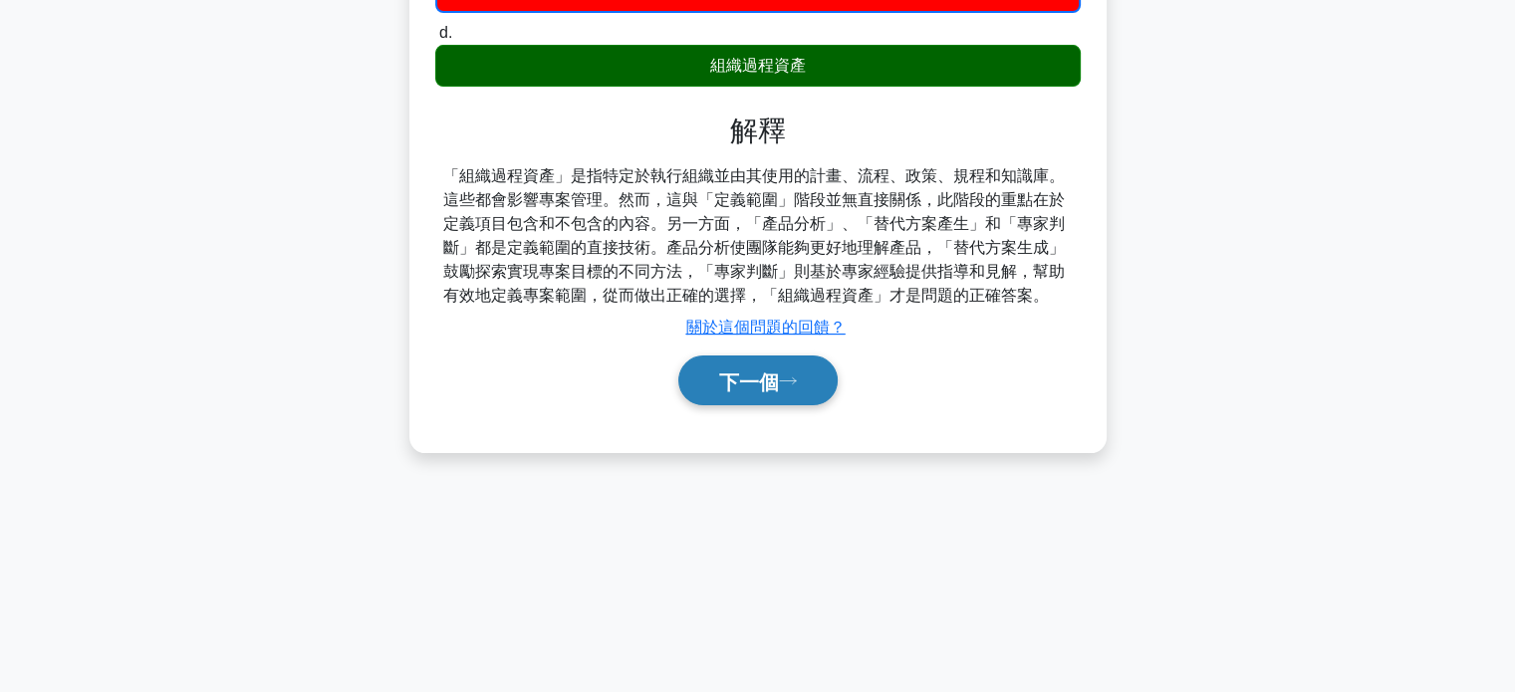
click at [751, 390] on font "下一個" at bounding box center [749, 382] width 60 height 22
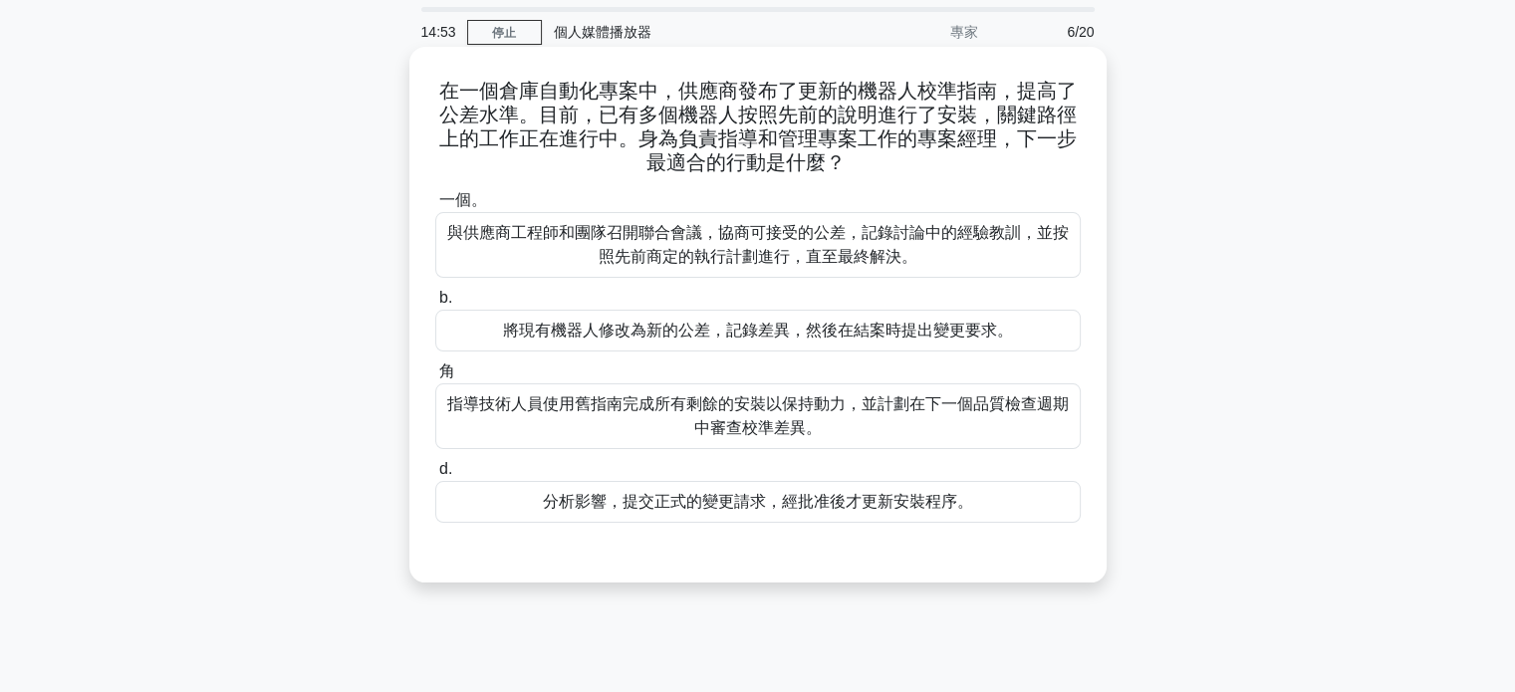
scroll to position [100, 0]
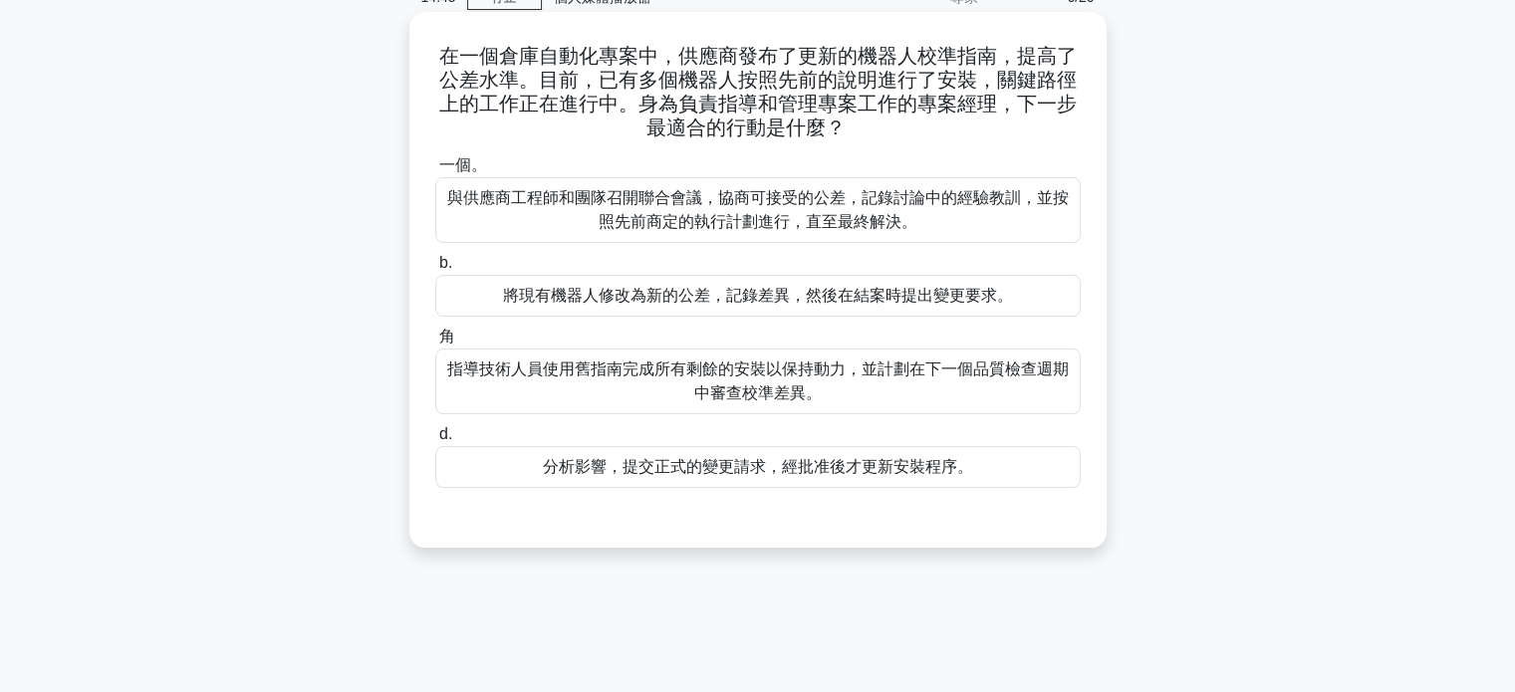
click at [765, 473] on font "分析影響，提交正式的變更請求，經批准後才更新安裝程序。" at bounding box center [758, 466] width 430 height 17
click at [435, 441] on input "d. 分析影響，提交正式的變更請求，經批准後才更新安裝程序。" at bounding box center [435, 434] width 0 height 13
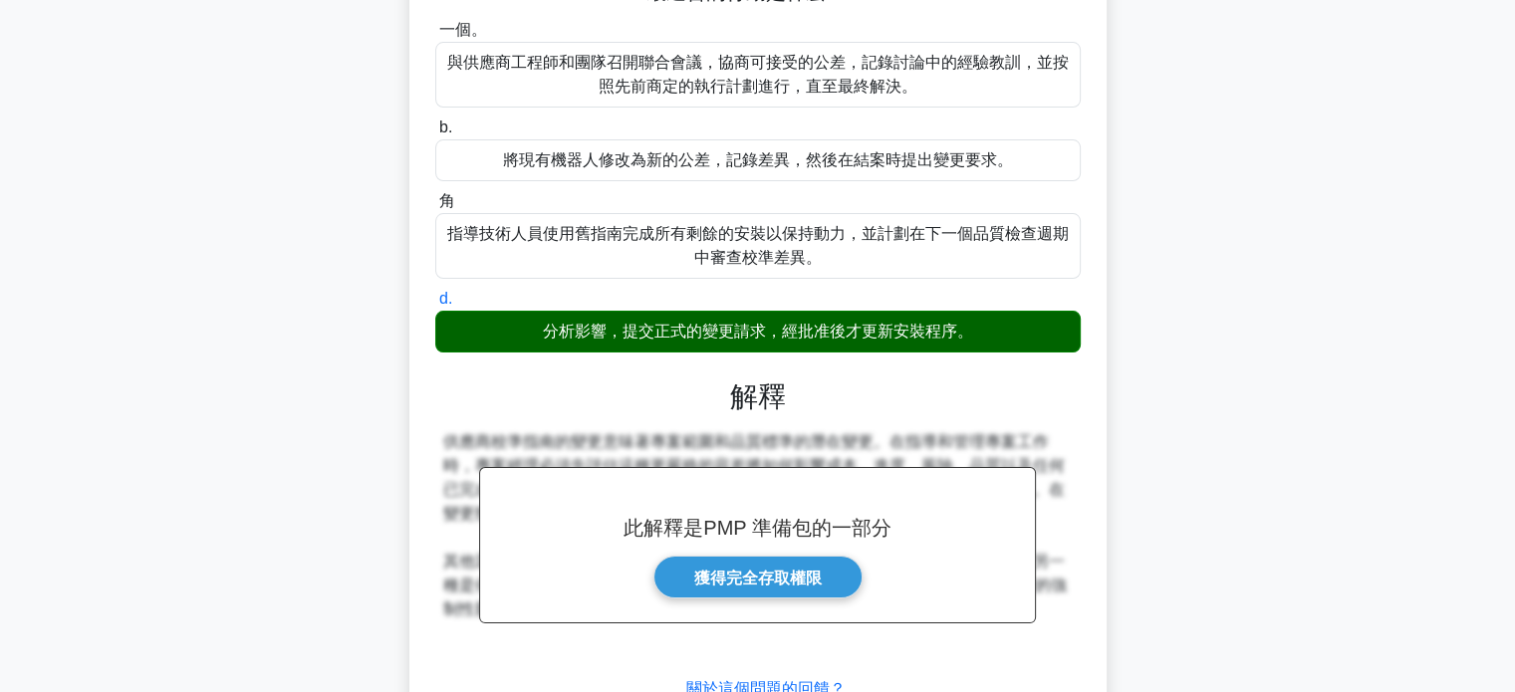
scroll to position [394, 0]
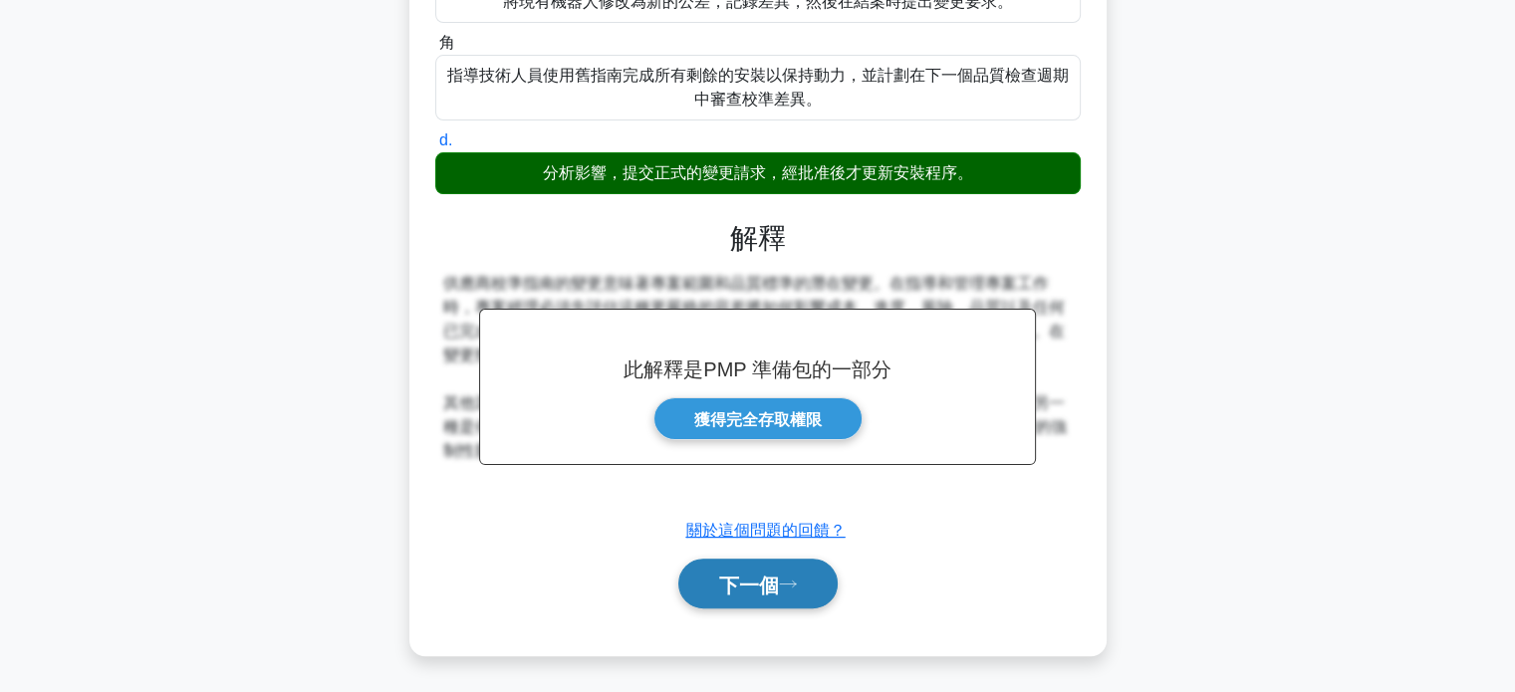
click at [777, 578] on font "下一個" at bounding box center [749, 585] width 60 height 22
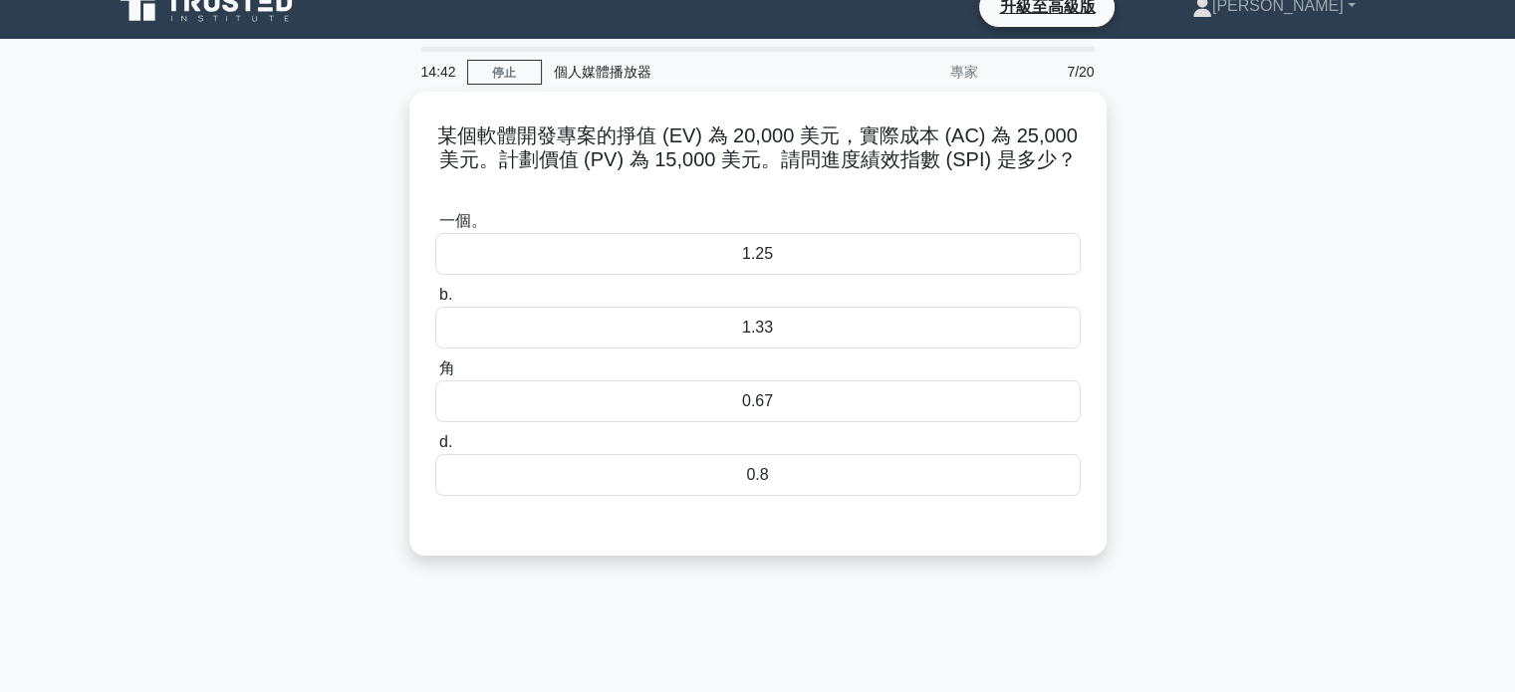
scroll to position [0, 0]
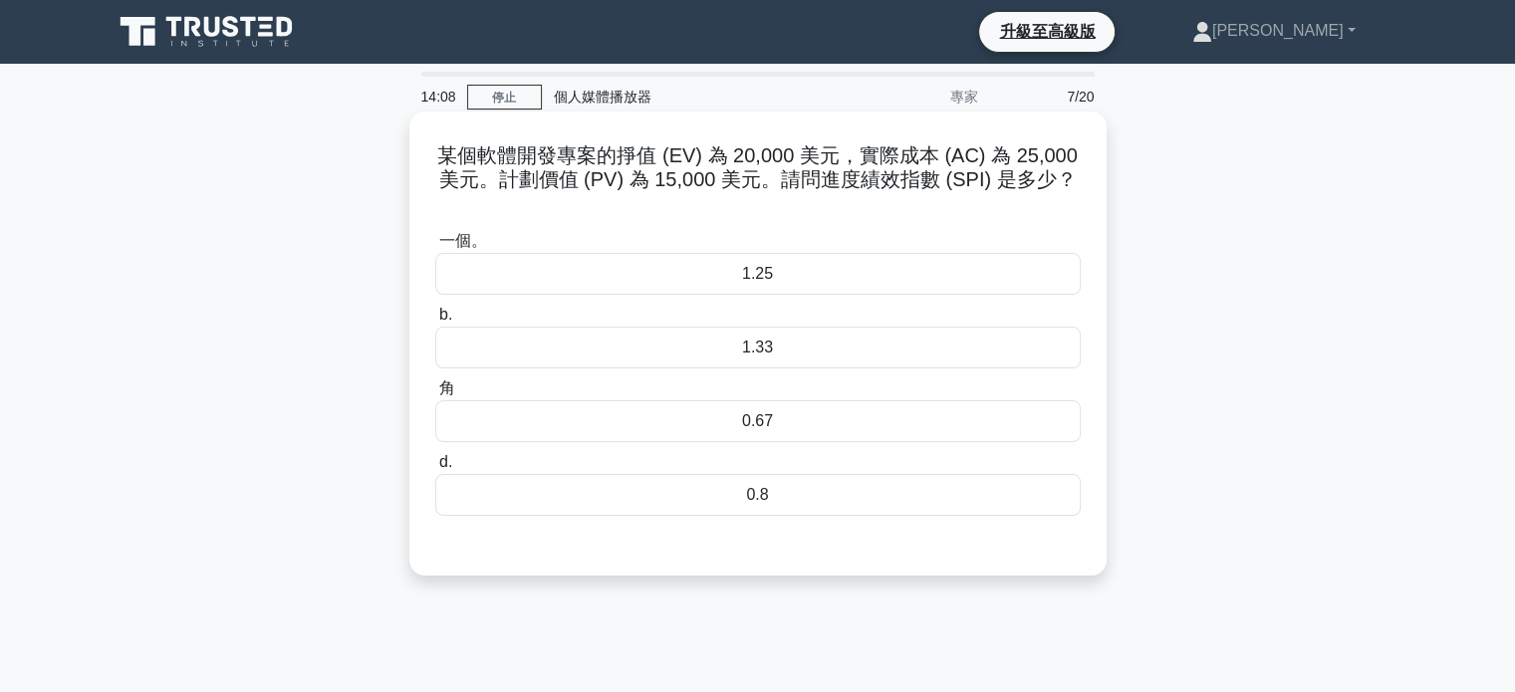
click at [817, 355] on div "1.33" at bounding box center [758, 348] width 646 height 42
click at [435, 322] on input "b. 1.33" at bounding box center [435, 315] width 0 height 13
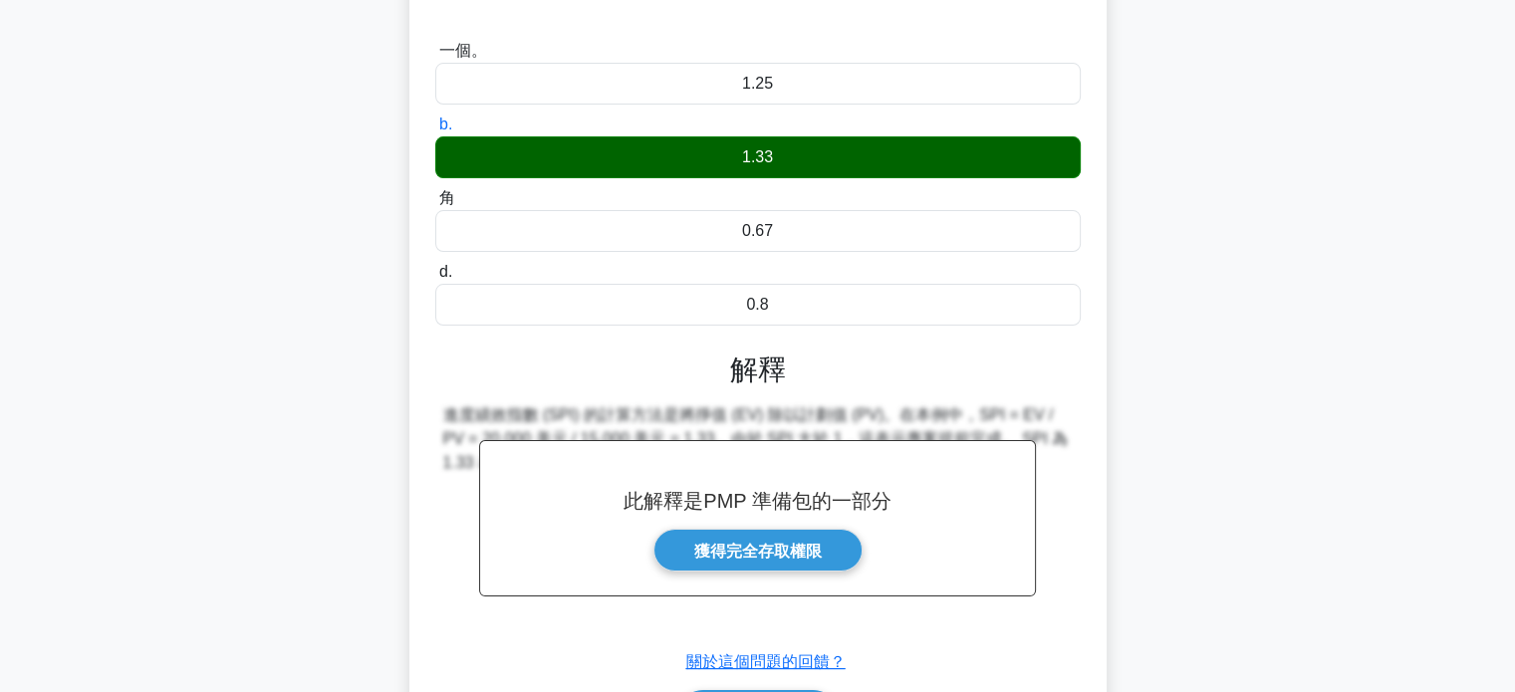
scroll to position [384, 0]
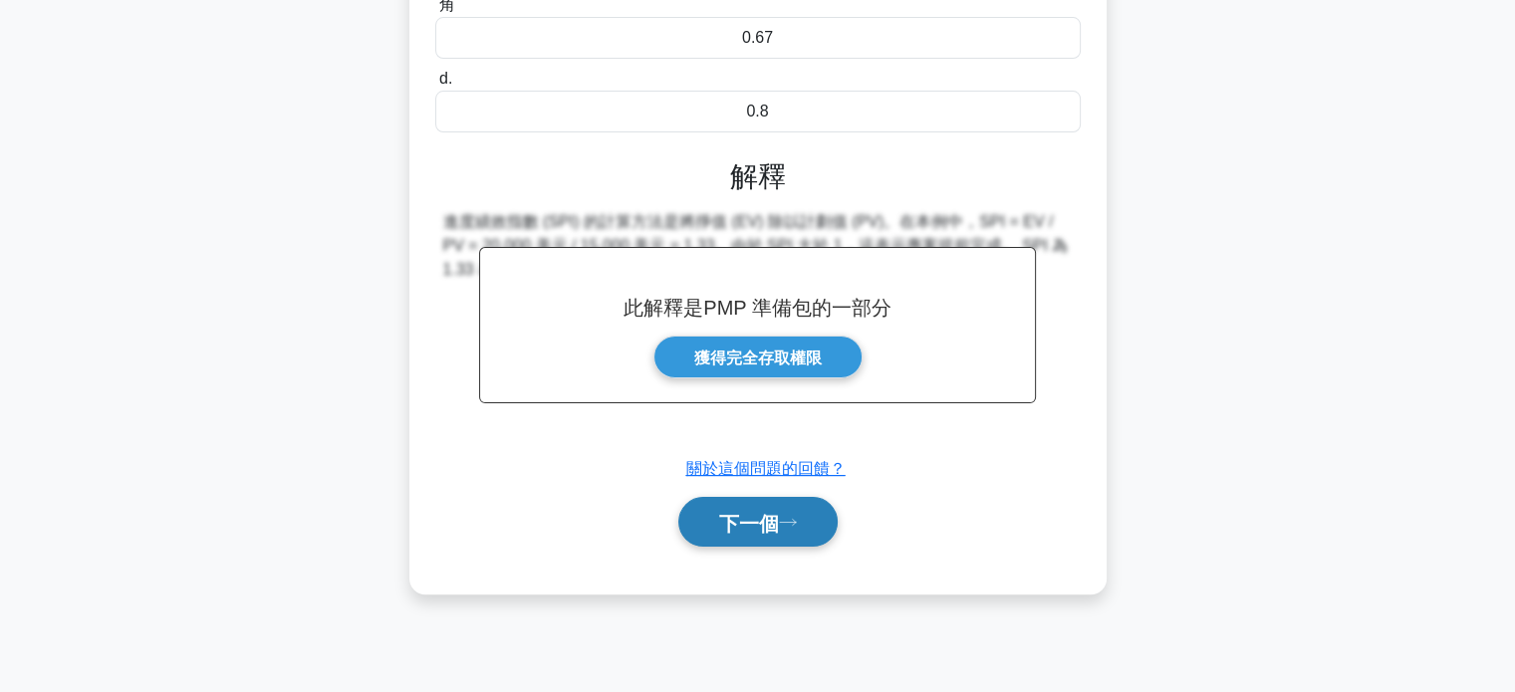
click at [779, 512] on font "下一個" at bounding box center [749, 523] width 60 height 22
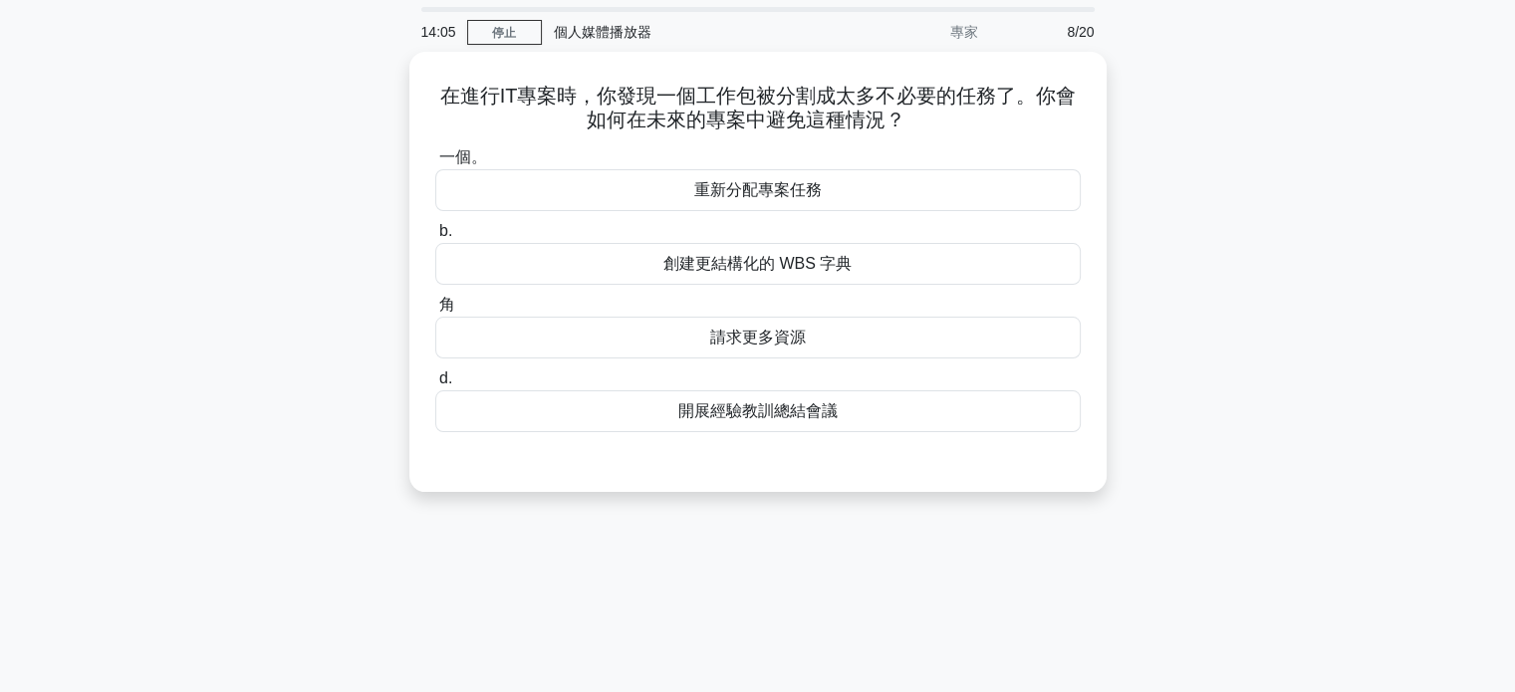
scroll to position [0, 0]
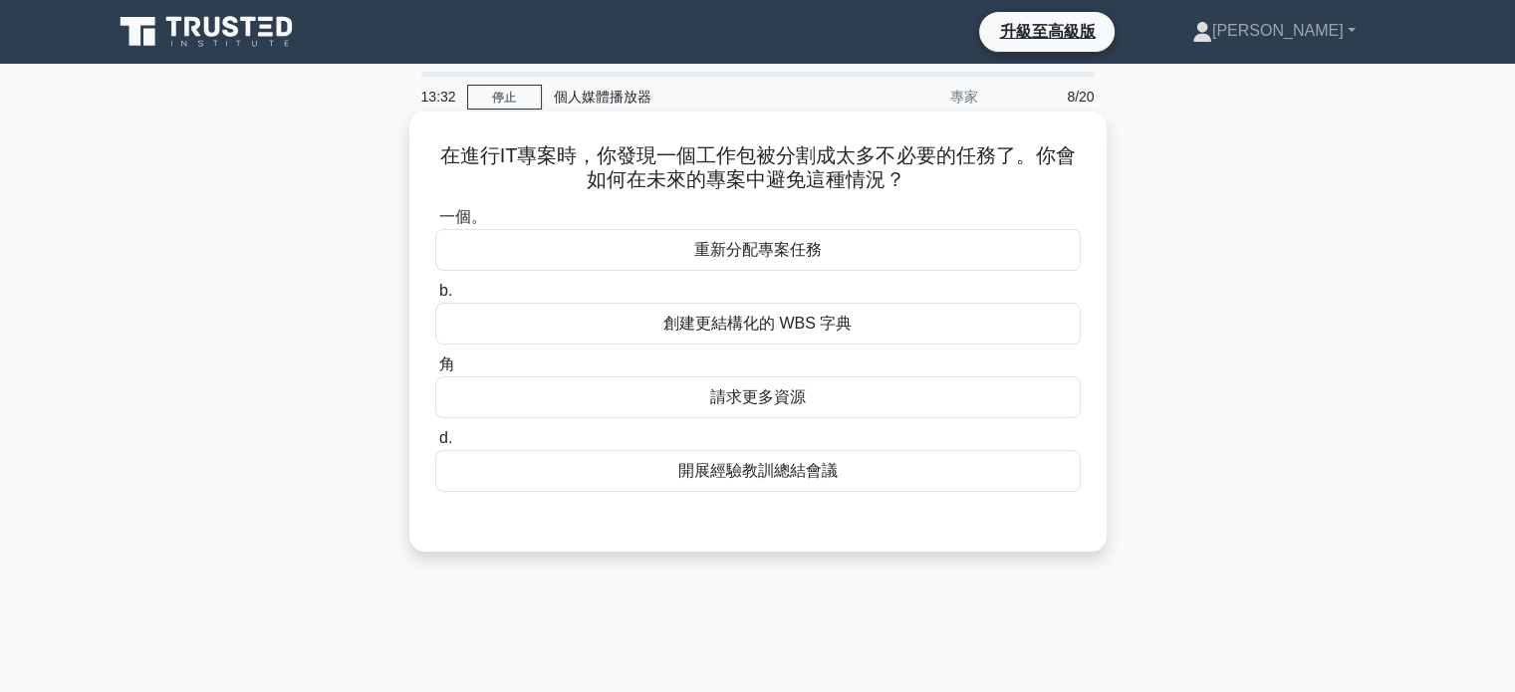
click at [747, 469] on font "開展經驗教訓總結會議" at bounding box center [757, 470] width 159 height 17
click at [435, 445] on input "d. 開展經驗教訓總結會議" at bounding box center [435, 438] width 0 height 13
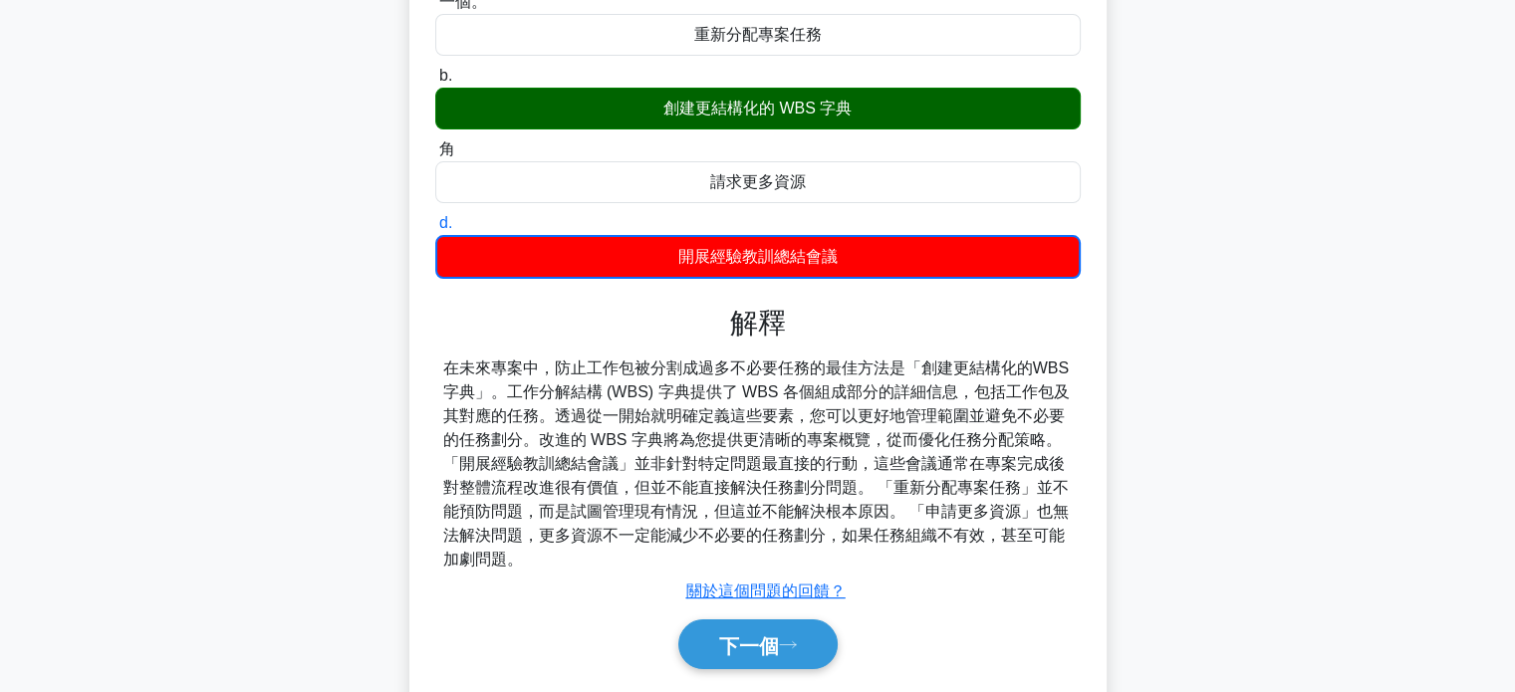
scroll to position [384, 0]
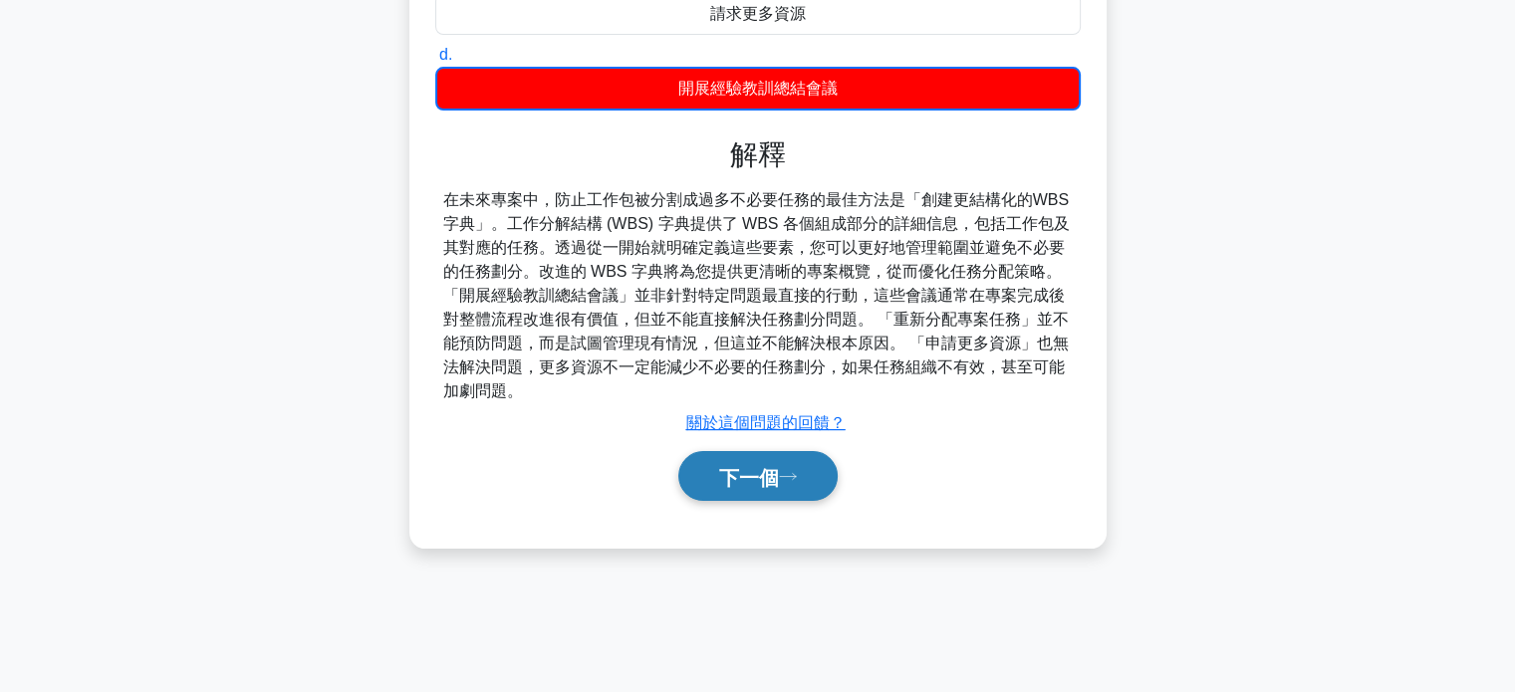
click at [789, 483] on button "下一個" at bounding box center [757, 476] width 159 height 51
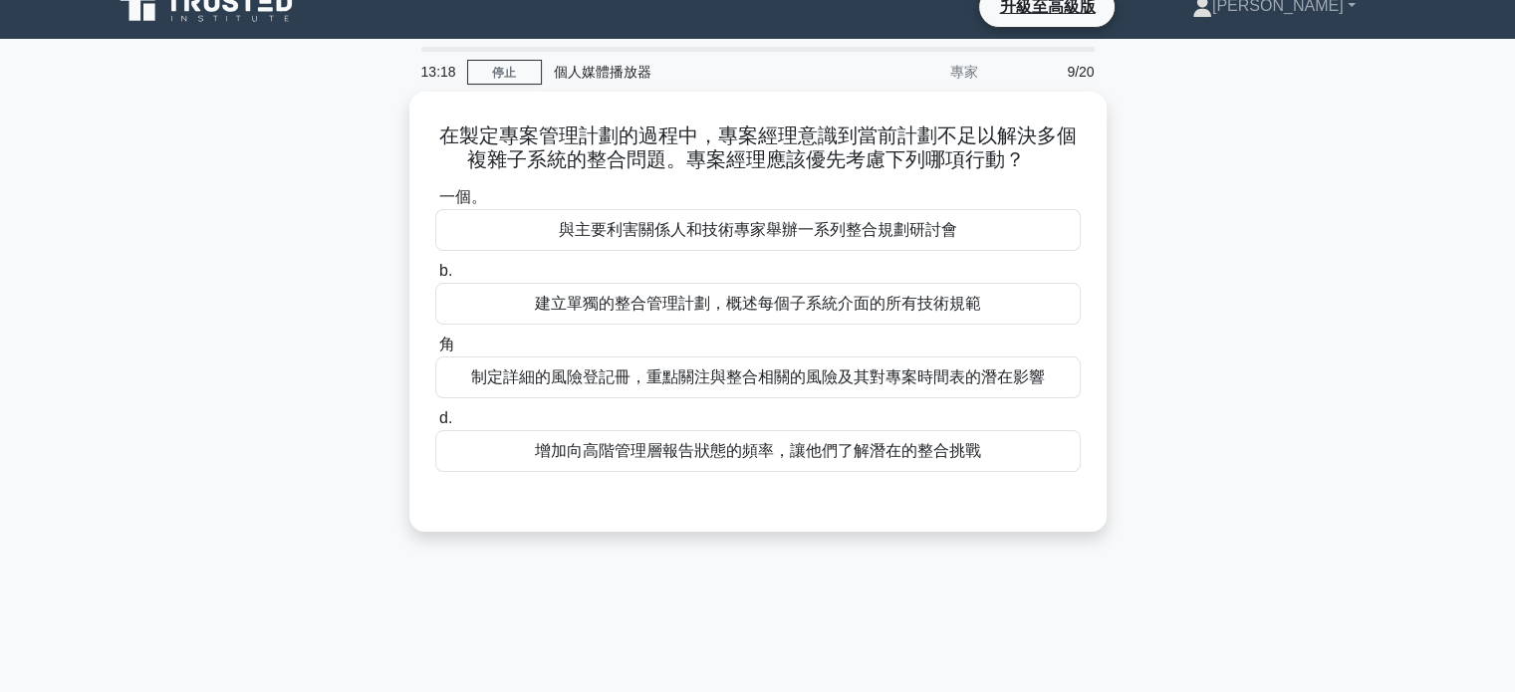
scroll to position [0, 0]
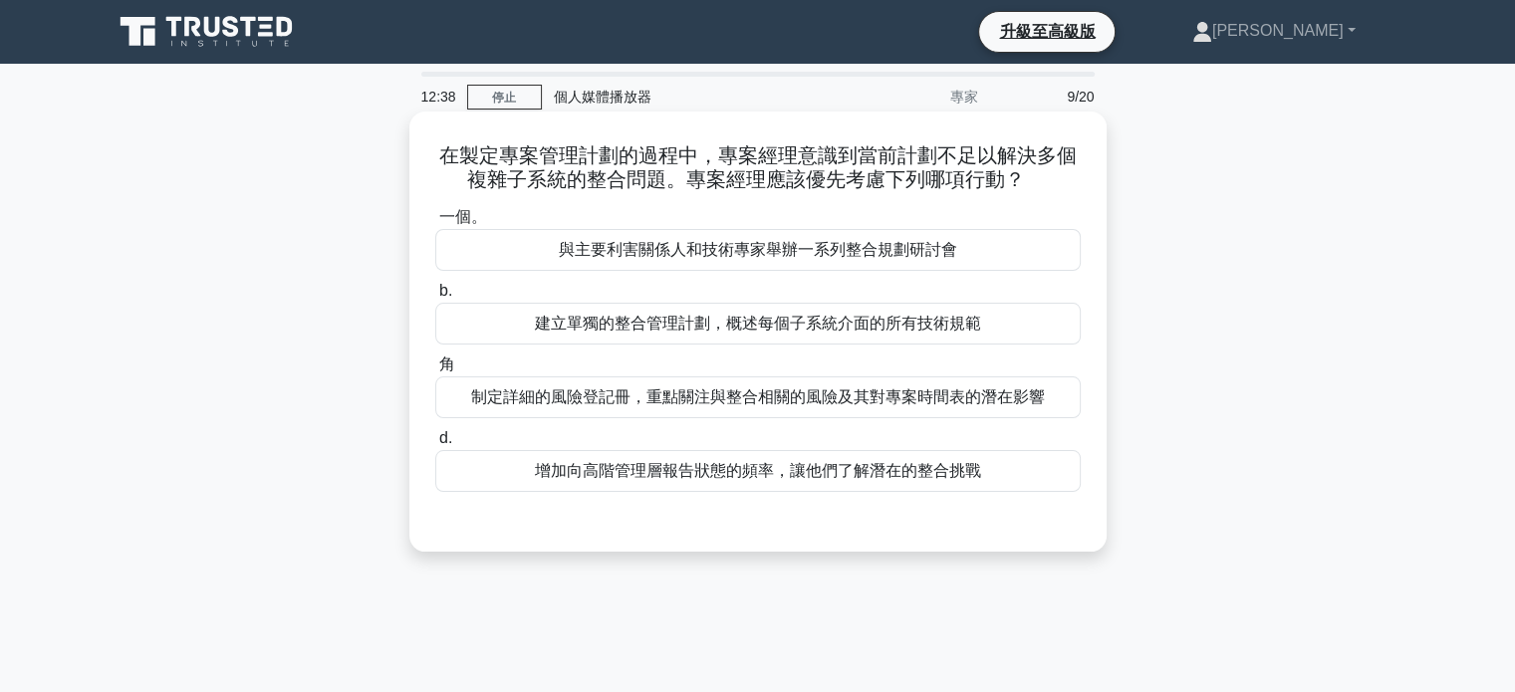
click at [763, 403] on font "制定詳細的風險登記冊，重點關注與整合相關的風險及其對專案時間表的潛在影響" at bounding box center [758, 397] width 574 height 17
click at [435, 372] on input "角 制定詳細的風險登記冊，重點關注與整合相關的風險及其對專案時間表的潛在影響" at bounding box center [435, 365] width 0 height 13
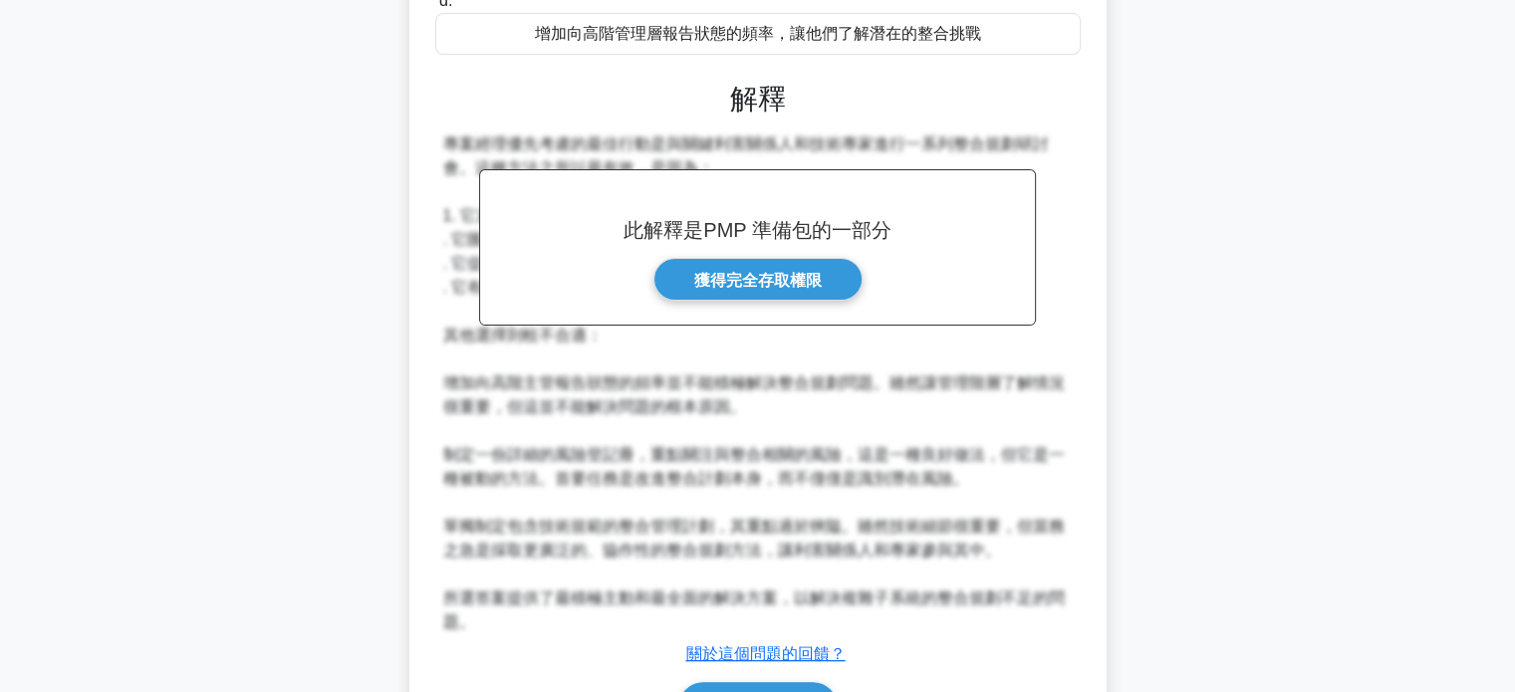
scroll to position [562, 0]
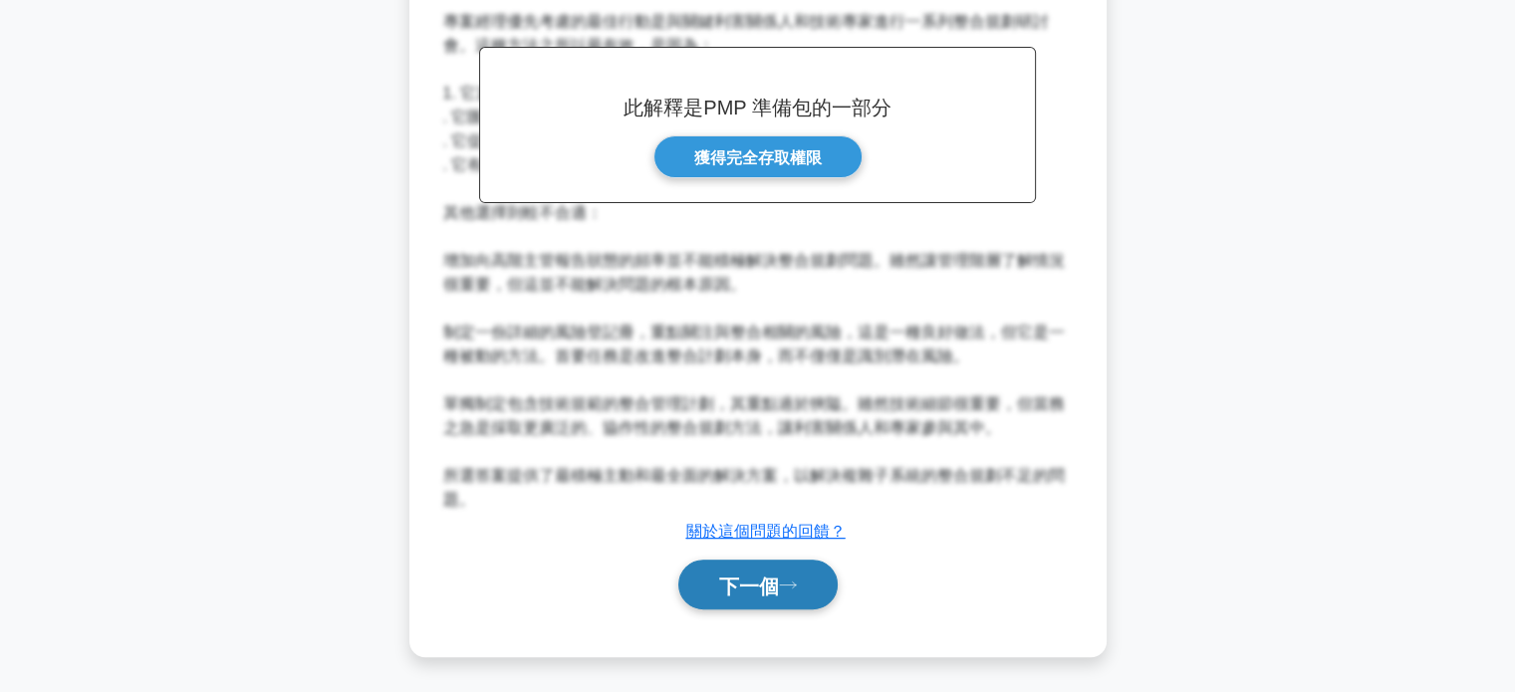
click at [762, 576] on font "下一個" at bounding box center [749, 586] width 60 height 22
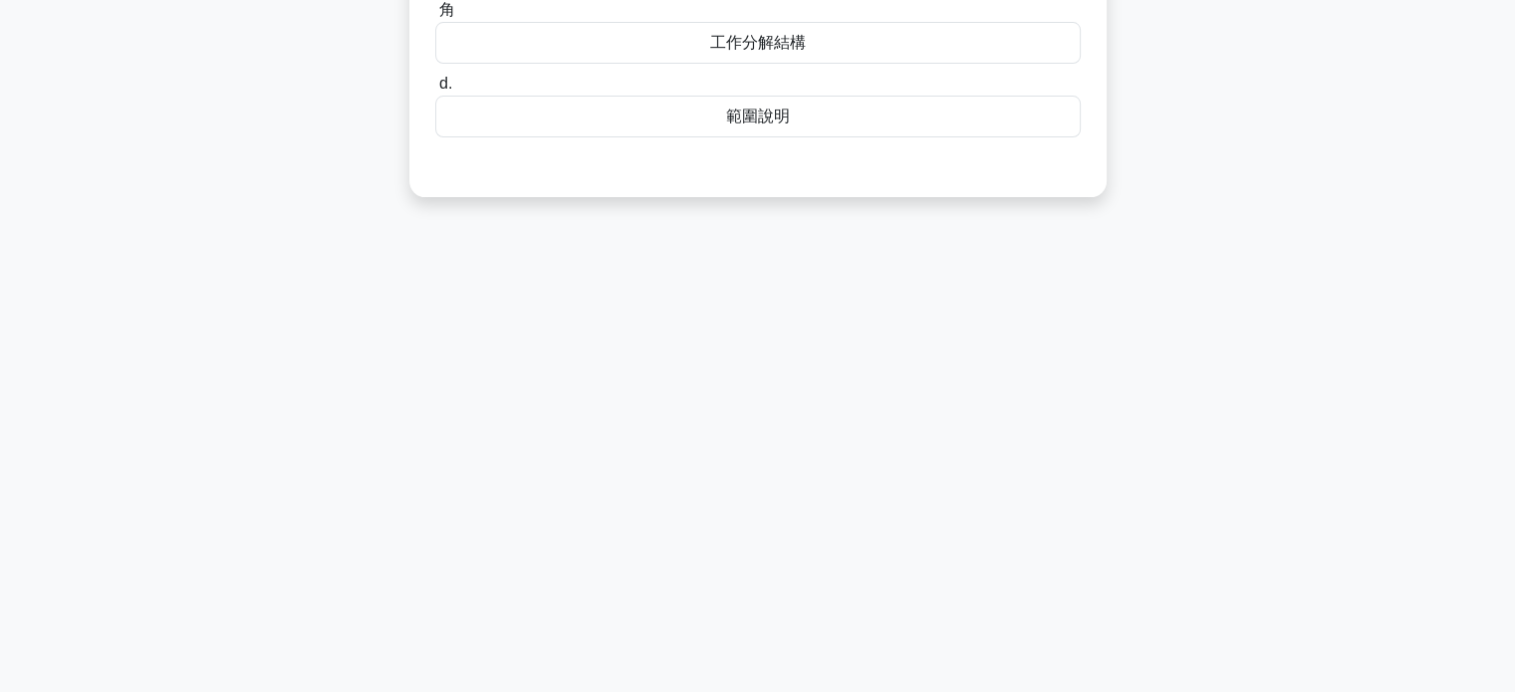
scroll to position [0, 0]
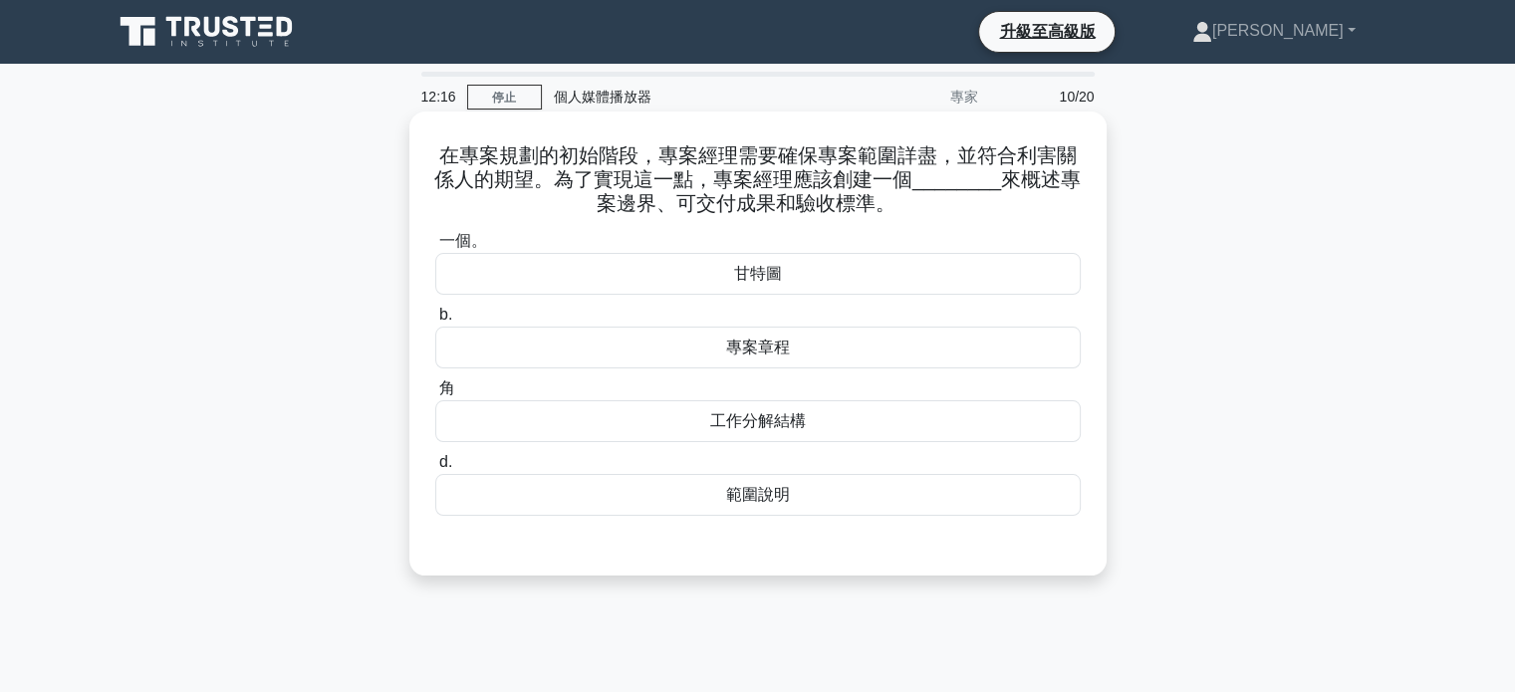
click at [749, 505] on font "範圍說明" at bounding box center [758, 495] width 64 height 24
click at [435, 469] on input "d. 範圍說明" at bounding box center [435, 462] width 0 height 13
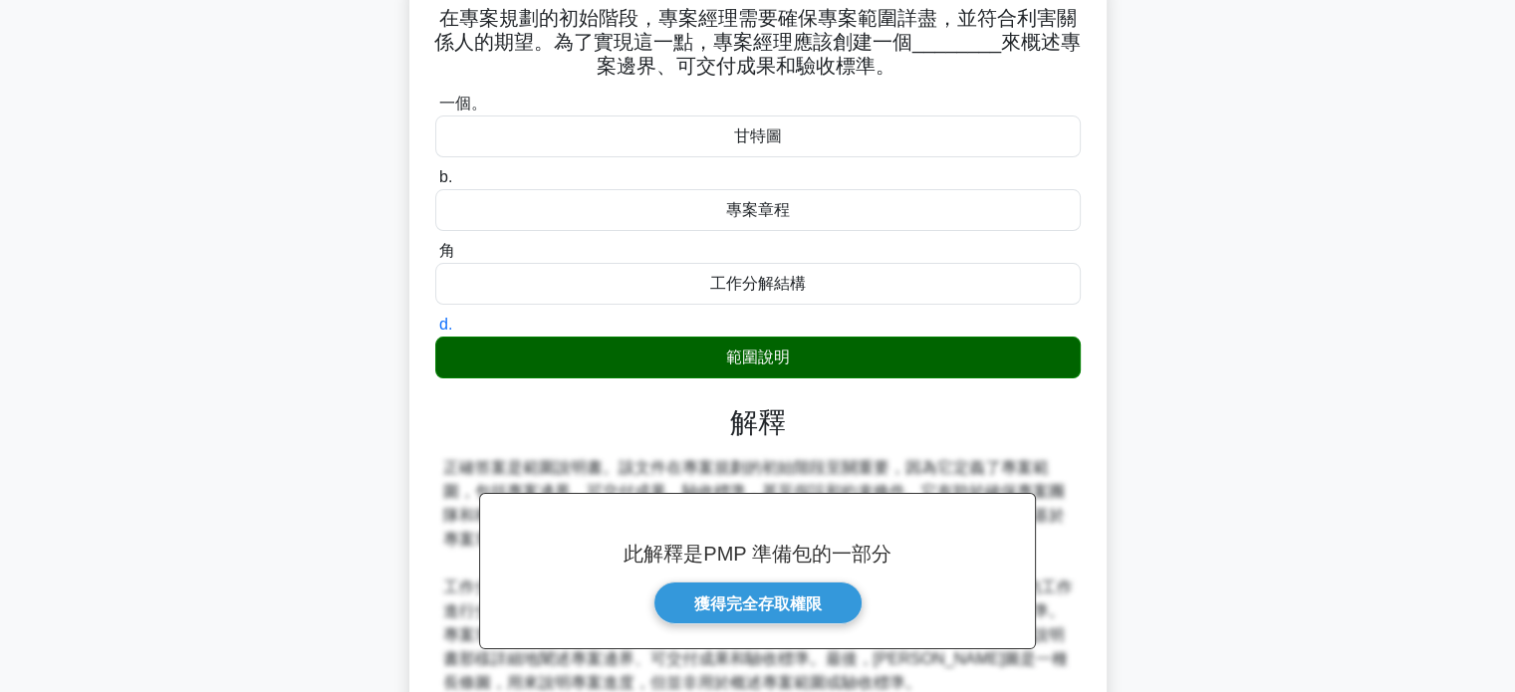
scroll to position [384, 0]
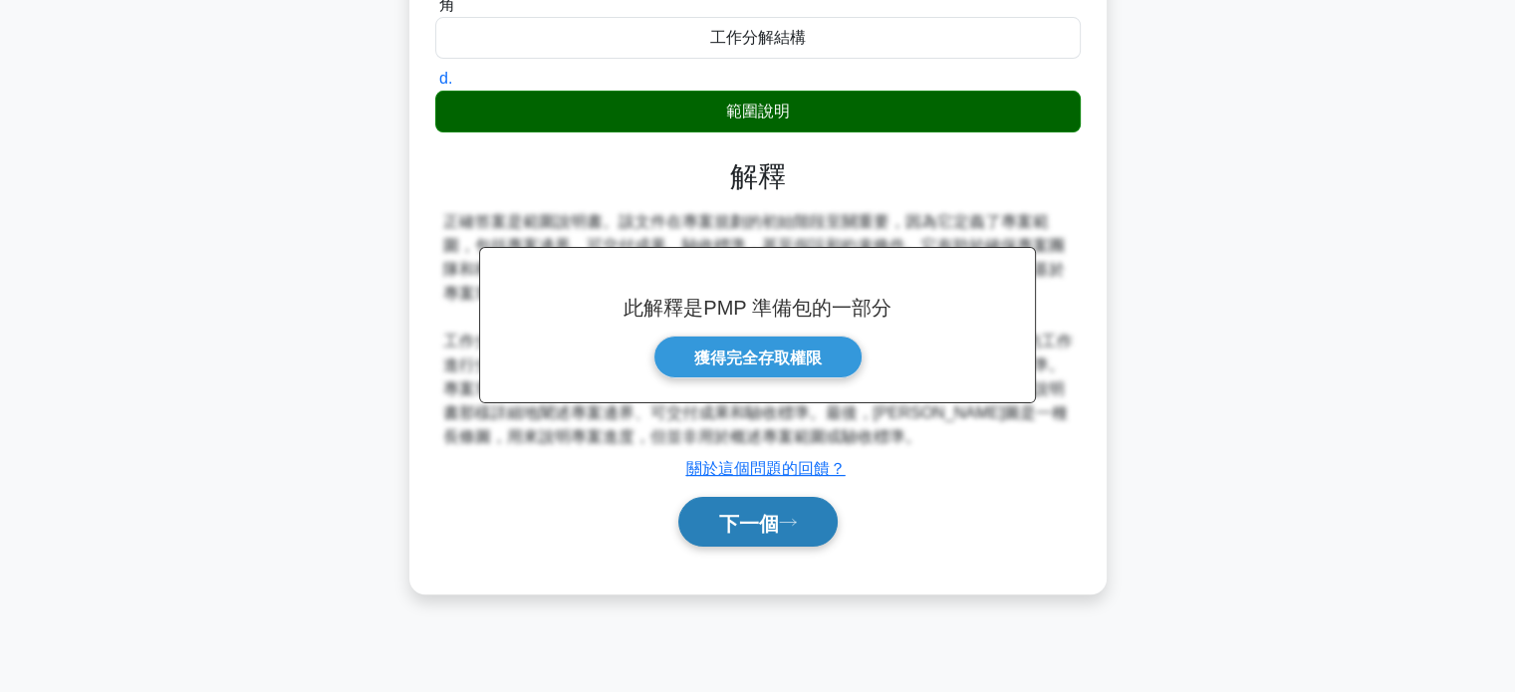
click at [759, 517] on font "下一個" at bounding box center [749, 523] width 60 height 22
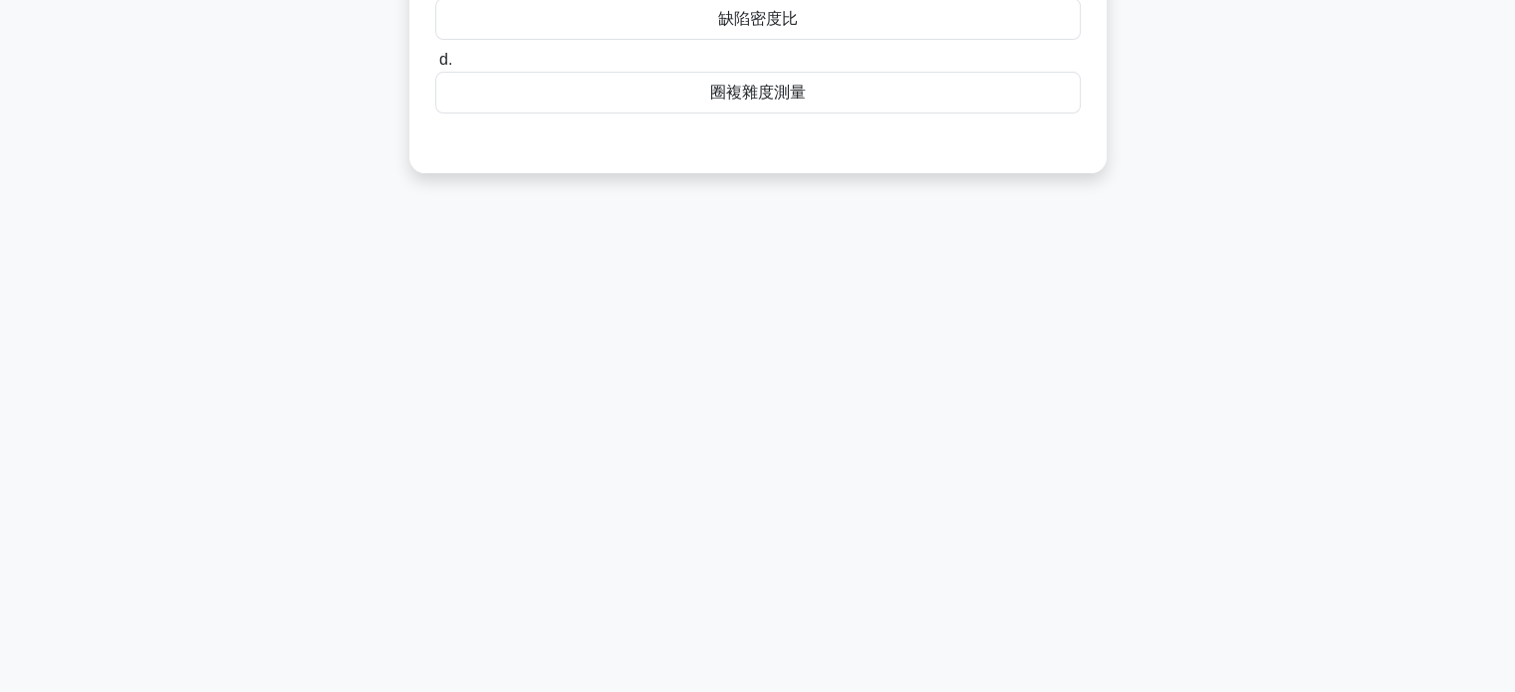
scroll to position [0, 0]
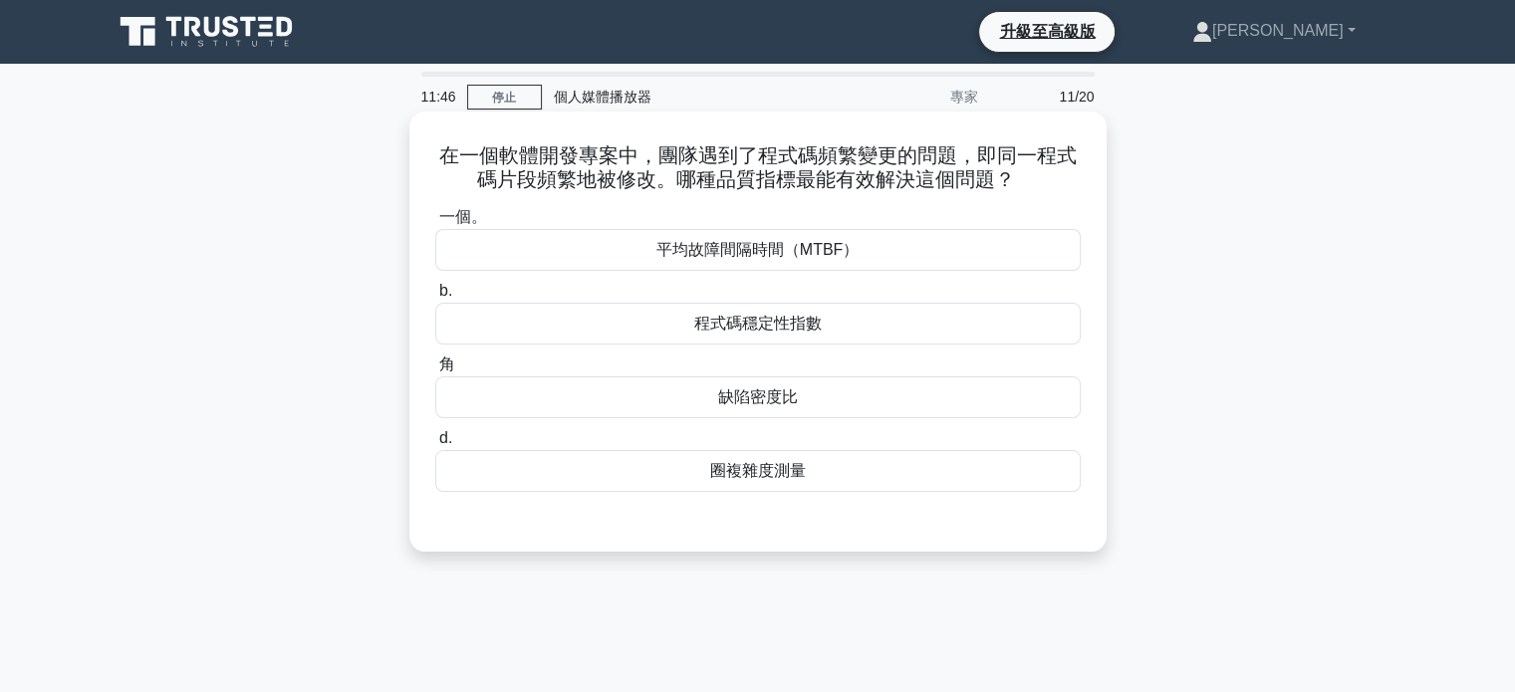
click at [761, 331] on font "程式碼穩定性指數" at bounding box center [758, 323] width 128 height 17
click at [435, 298] on input "b. 程式碼穩定性指數" at bounding box center [435, 291] width 0 height 13
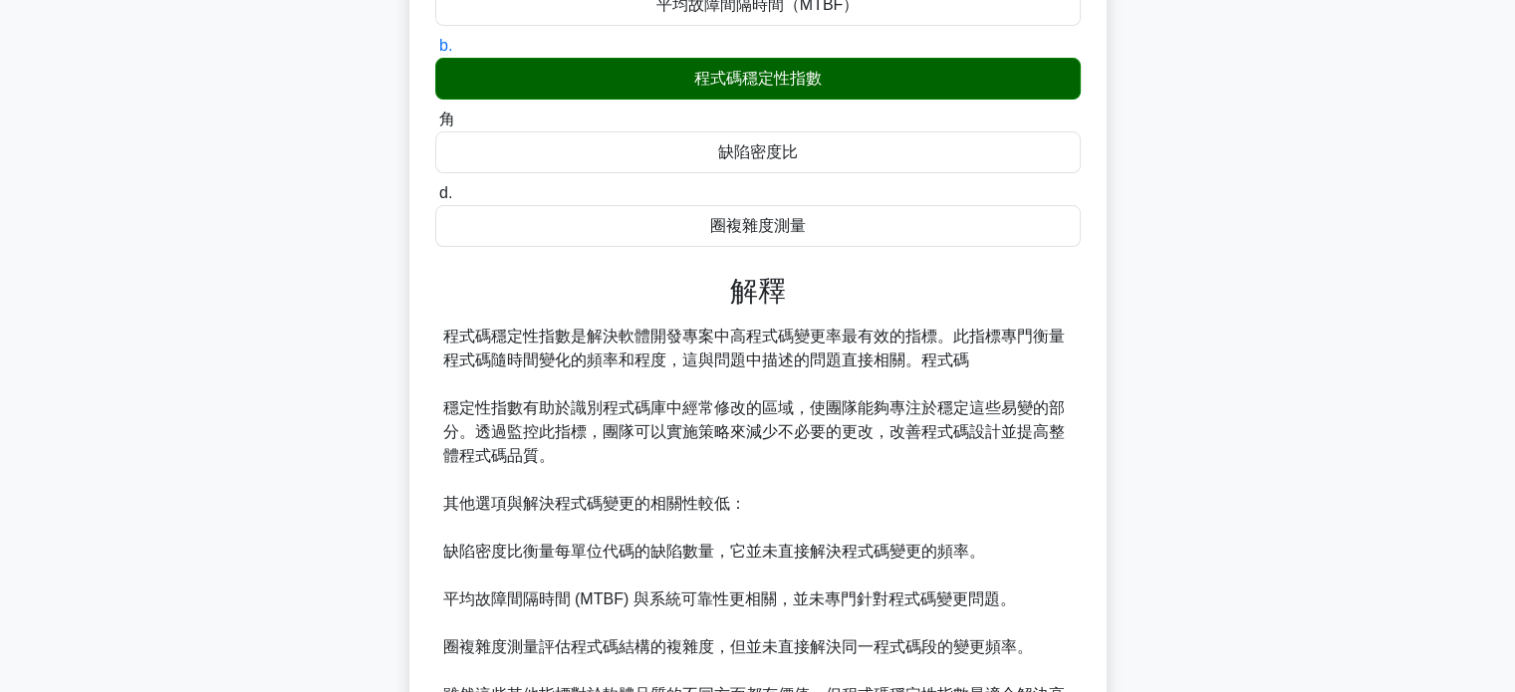
scroll to position [399, 0]
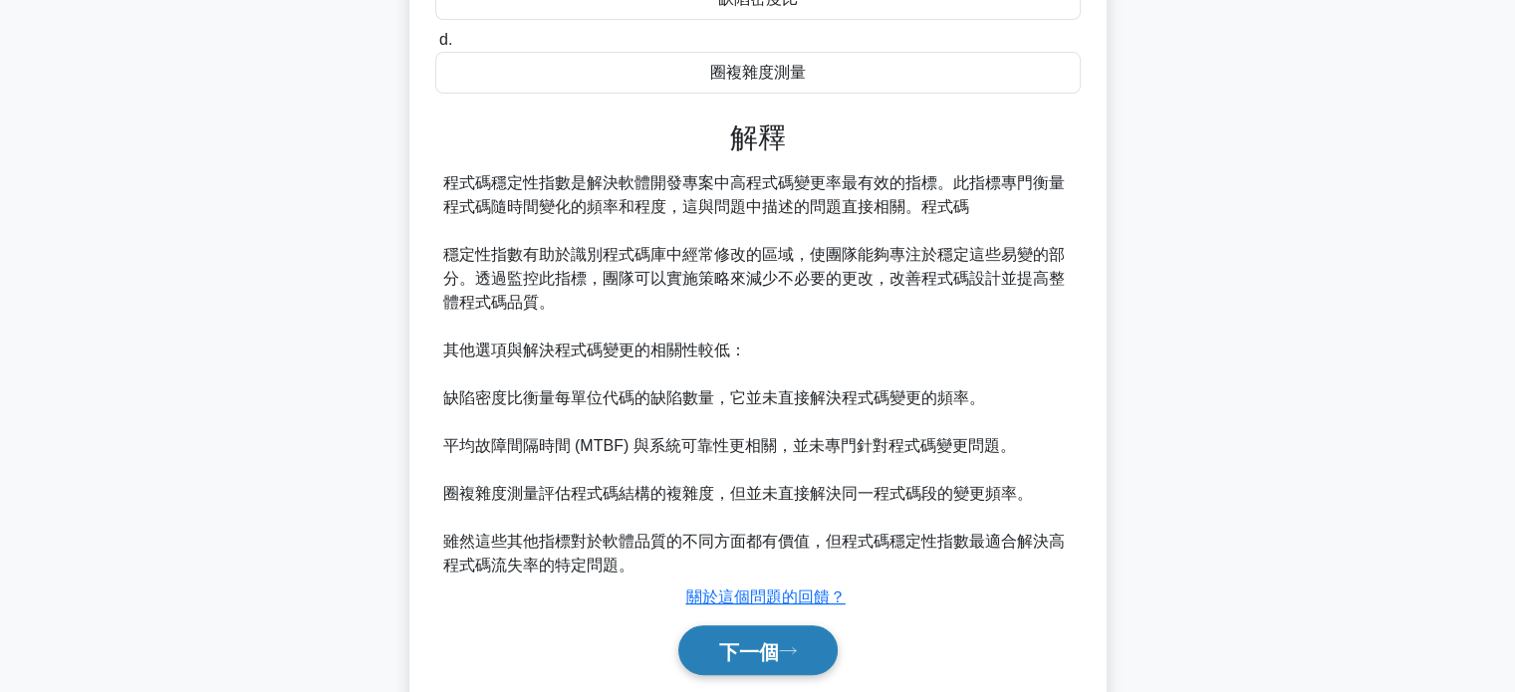
click at [754, 665] on button "下一個" at bounding box center [757, 651] width 159 height 51
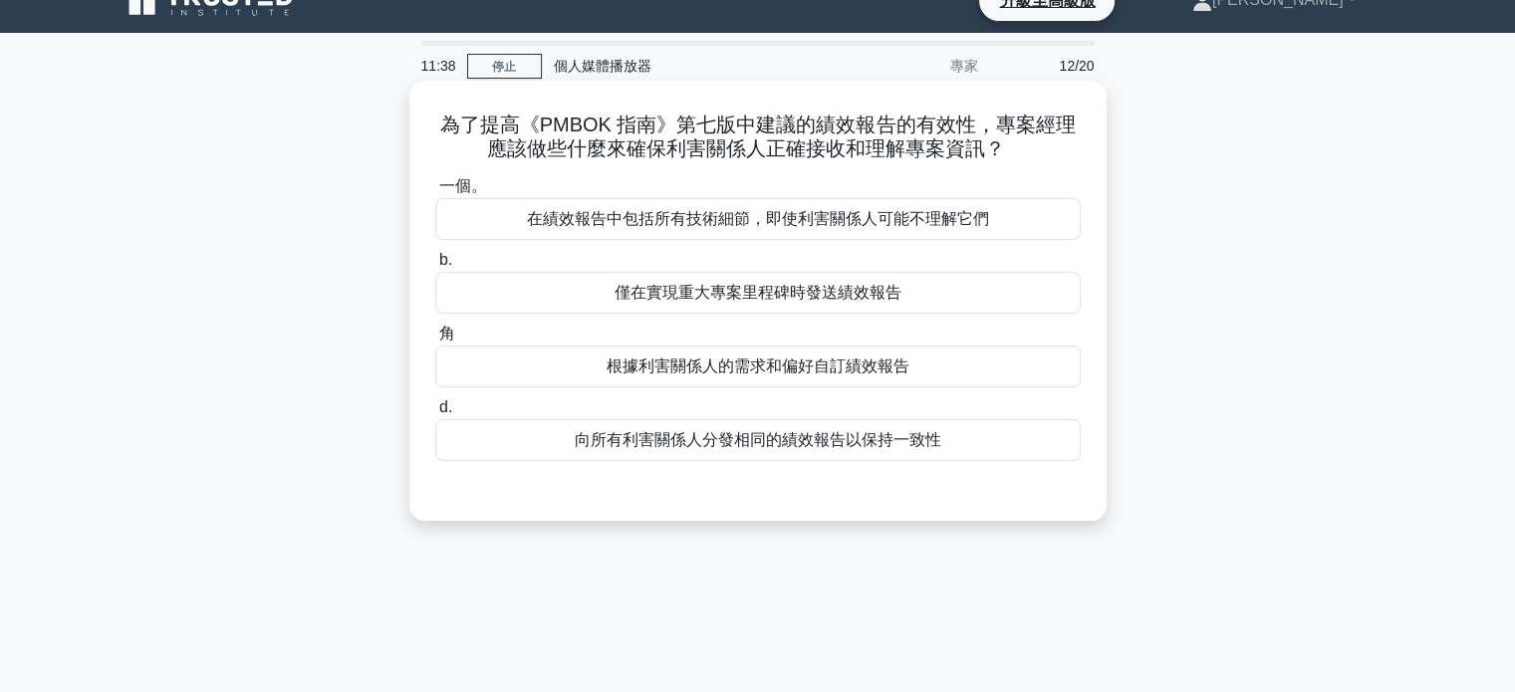
scroll to position [0, 0]
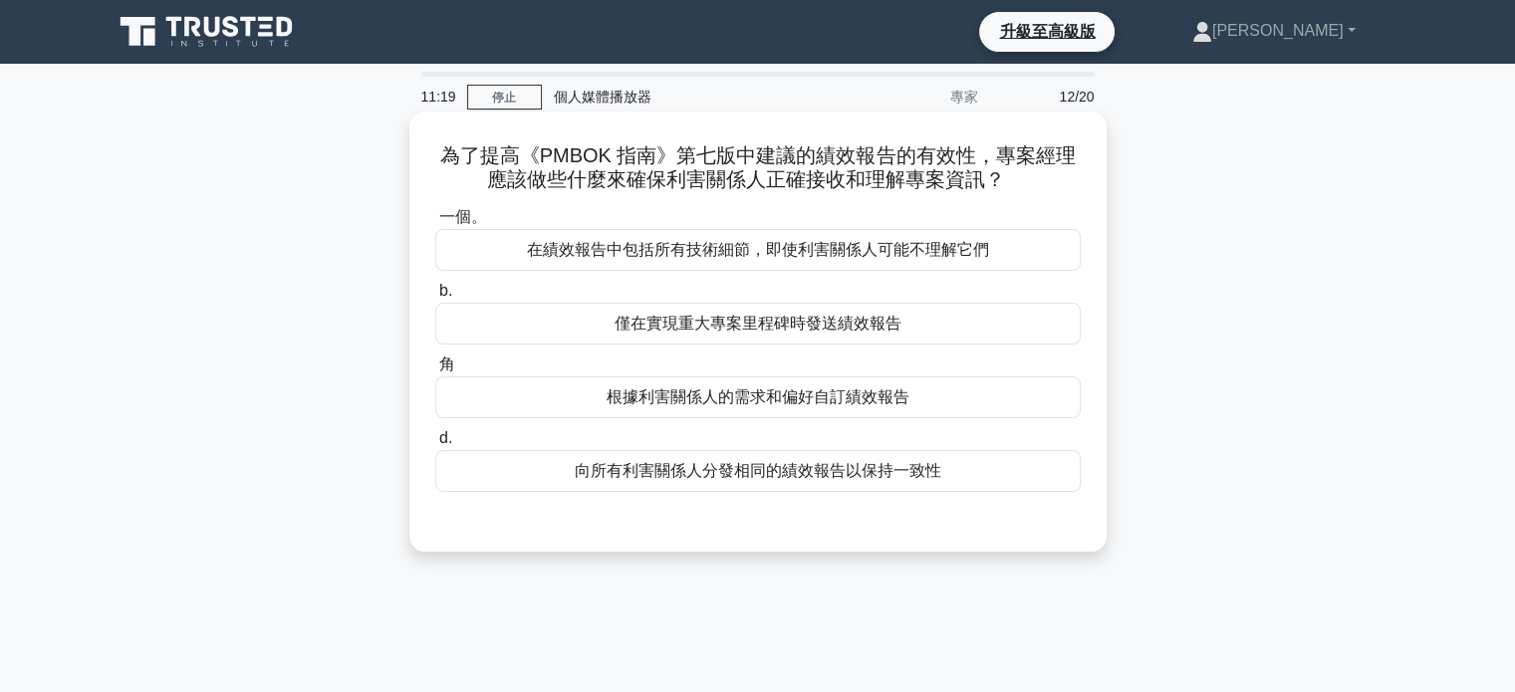
click at [761, 403] on font "根據利害關係人的需求和偏好自訂績效報告" at bounding box center [758, 397] width 303 height 17
click at [435, 372] on input "角 根據利害關係人的需求和偏好自訂績效報告" at bounding box center [435, 365] width 0 height 13
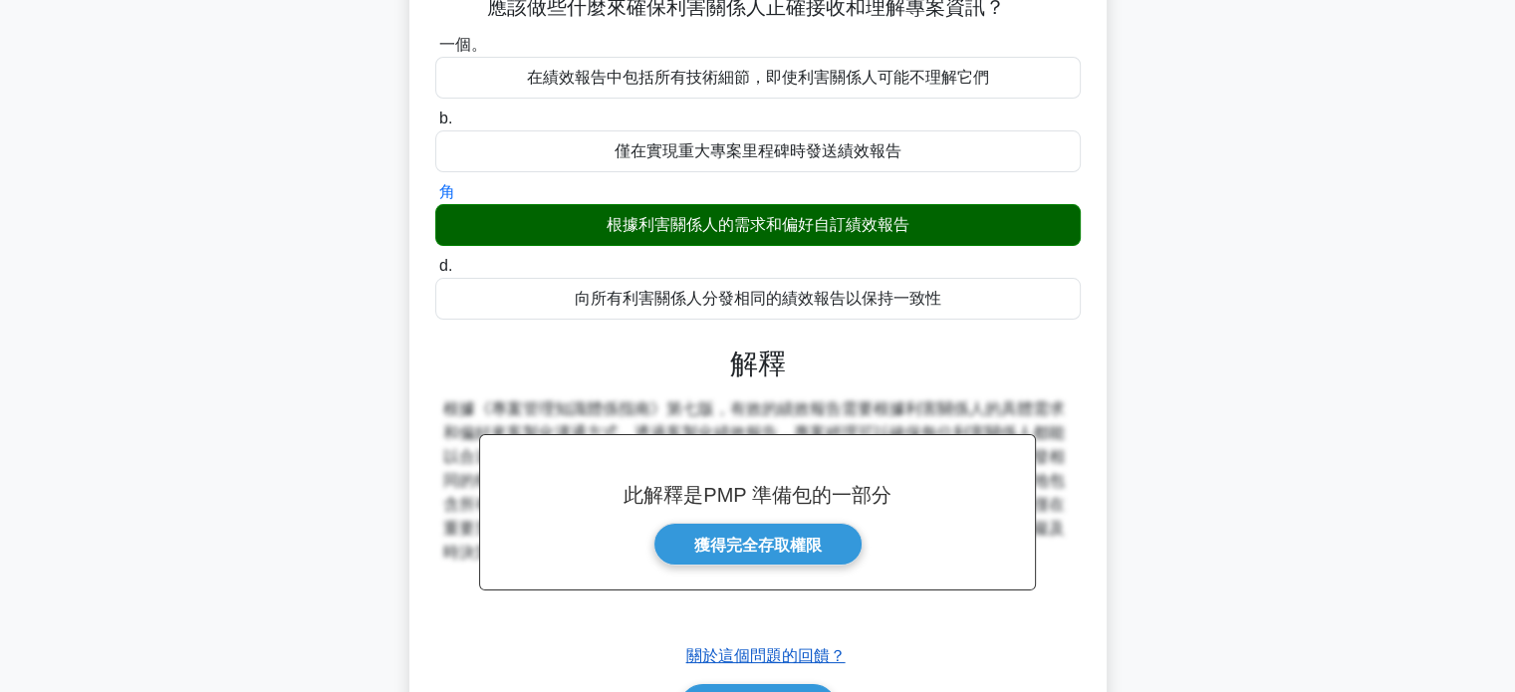
scroll to position [384, 0]
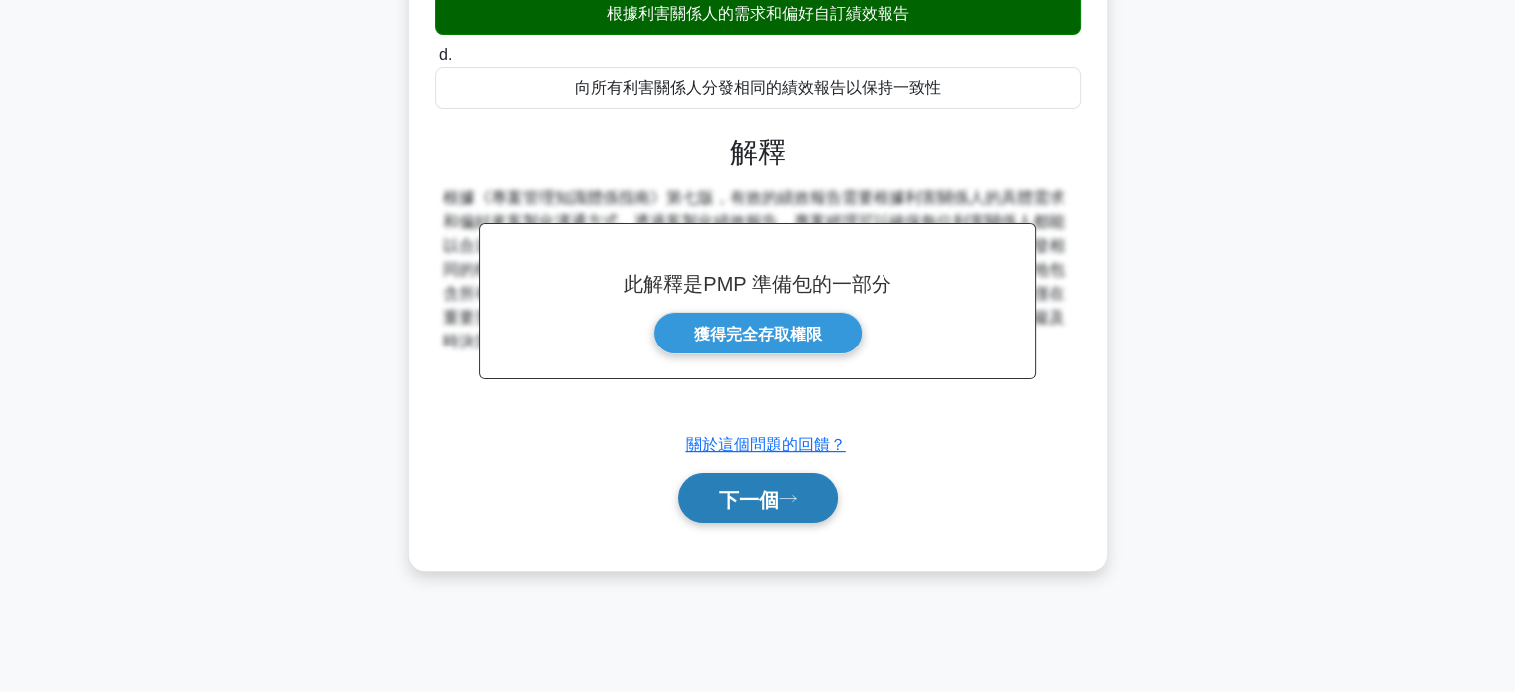
click at [745, 493] on font "下一個" at bounding box center [749, 499] width 60 height 22
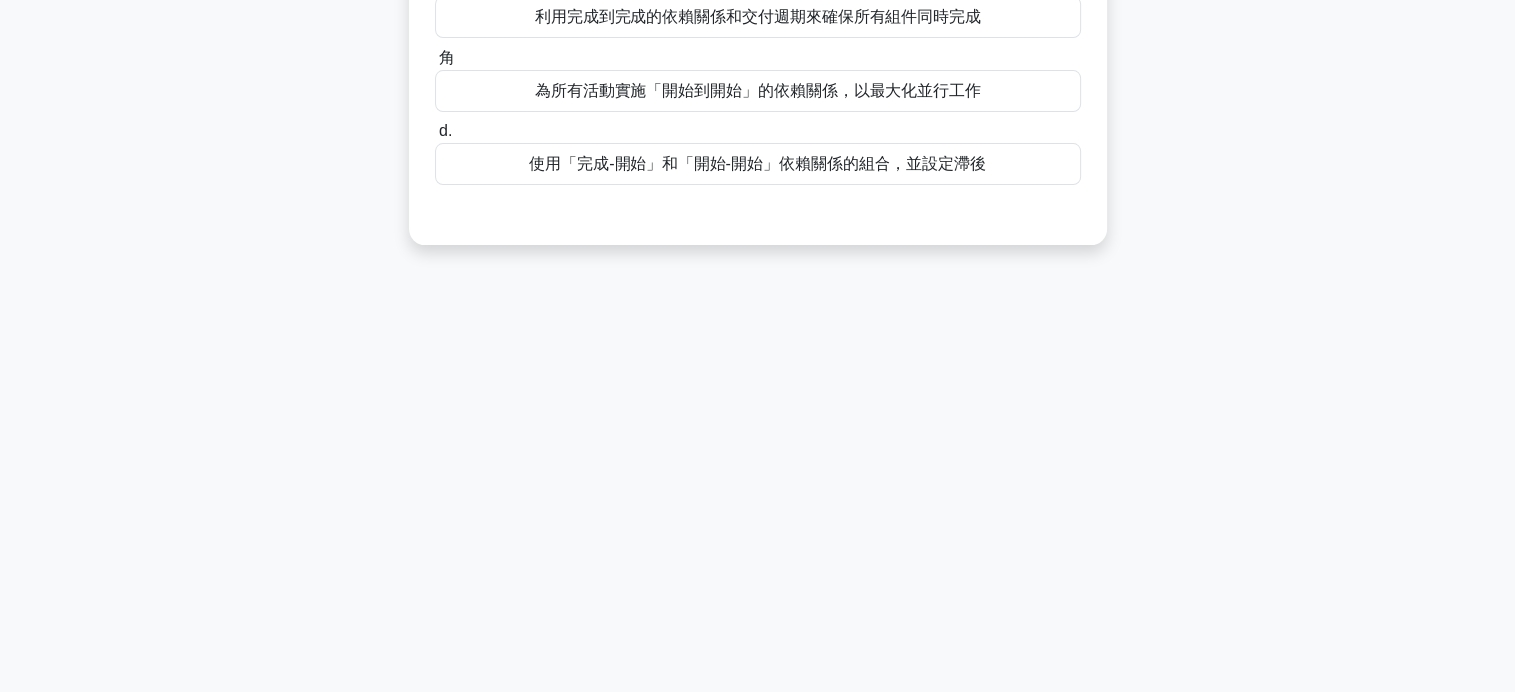
scroll to position [0, 0]
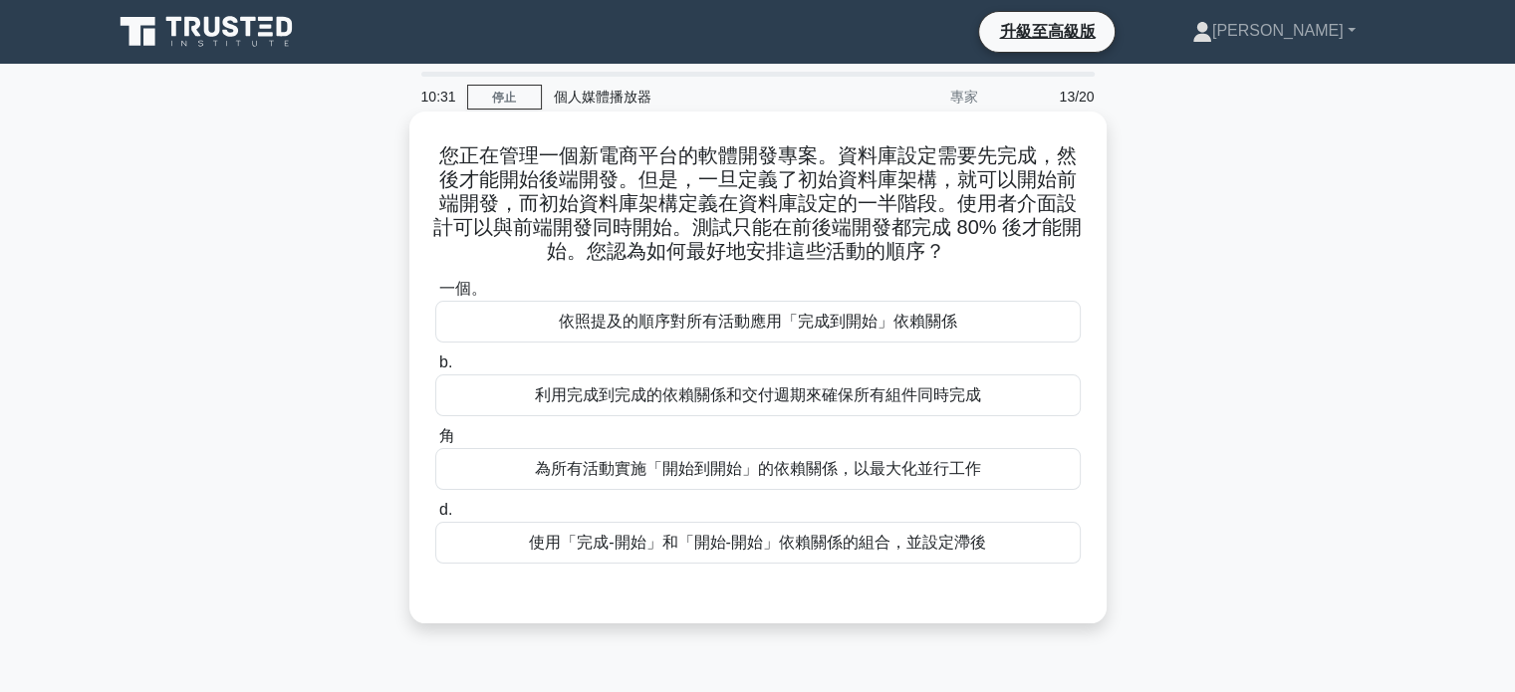
click at [720, 549] on font "使用「完成-開始」和「開始-開始」依賴關係的組合，並設定滯後" at bounding box center [757, 542] width 457 height 17
click at [435, 517] on input "d. 使用「完成-開始」和「開始-開始」依賴關係的組合，並設定滯後" at bounding box center [435, 510] width 0 height 13
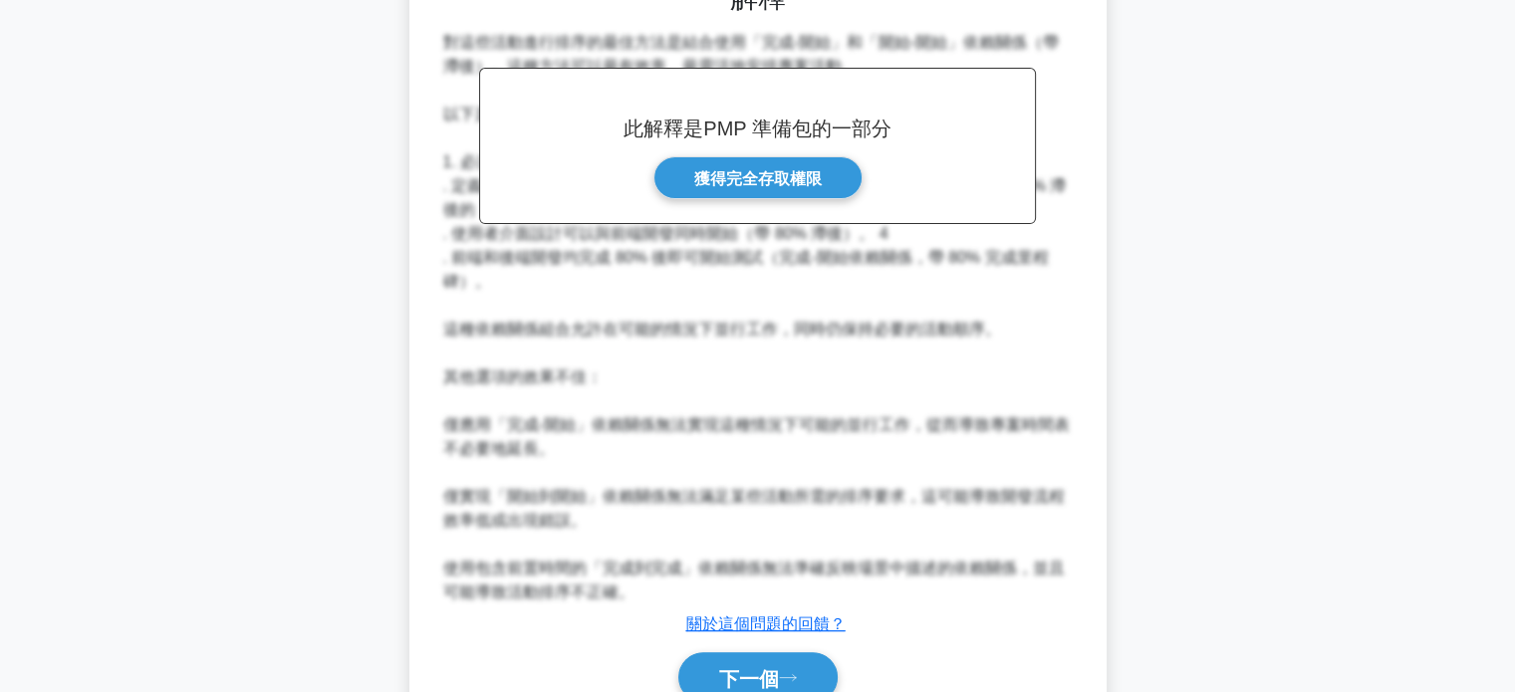
scroll to position [704, 0]
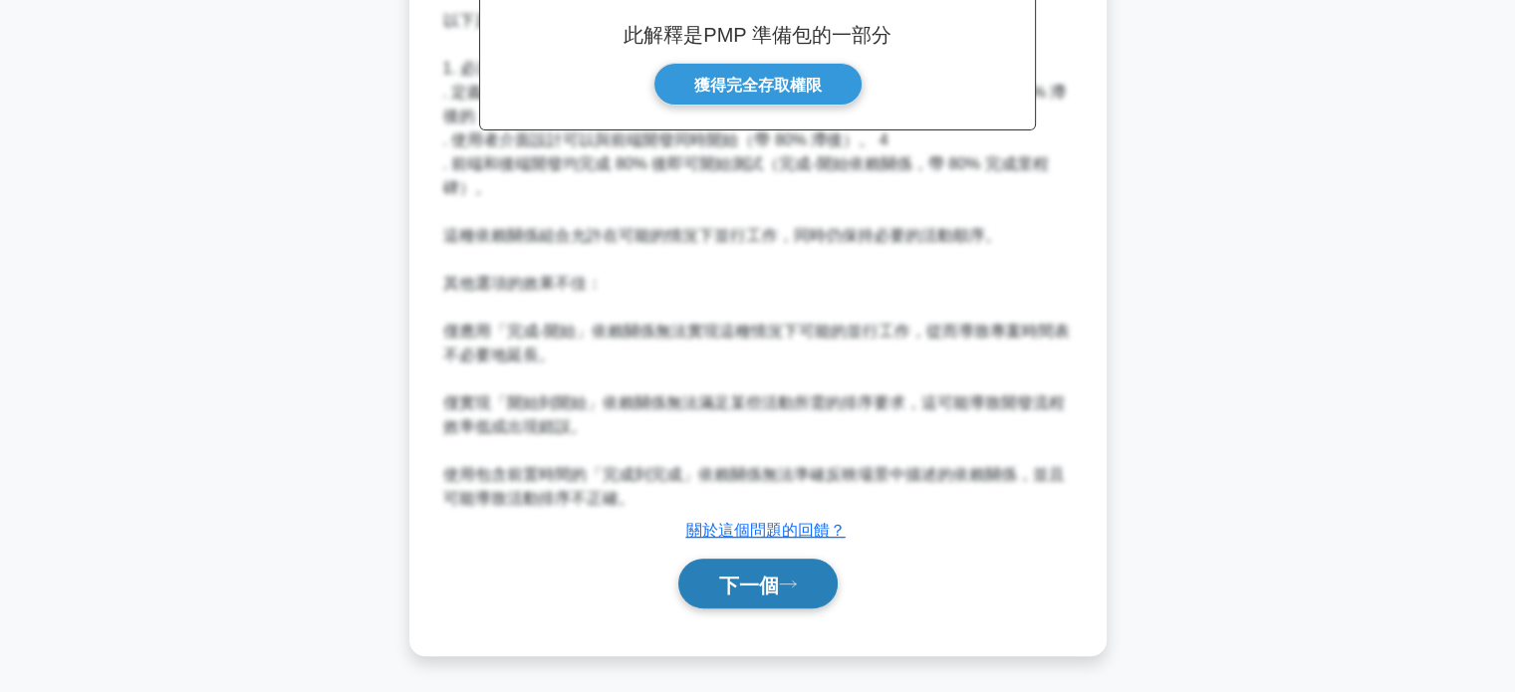
click at [751, 588] on font "下一個" at bounding box center [749, 585] width 60 height 22
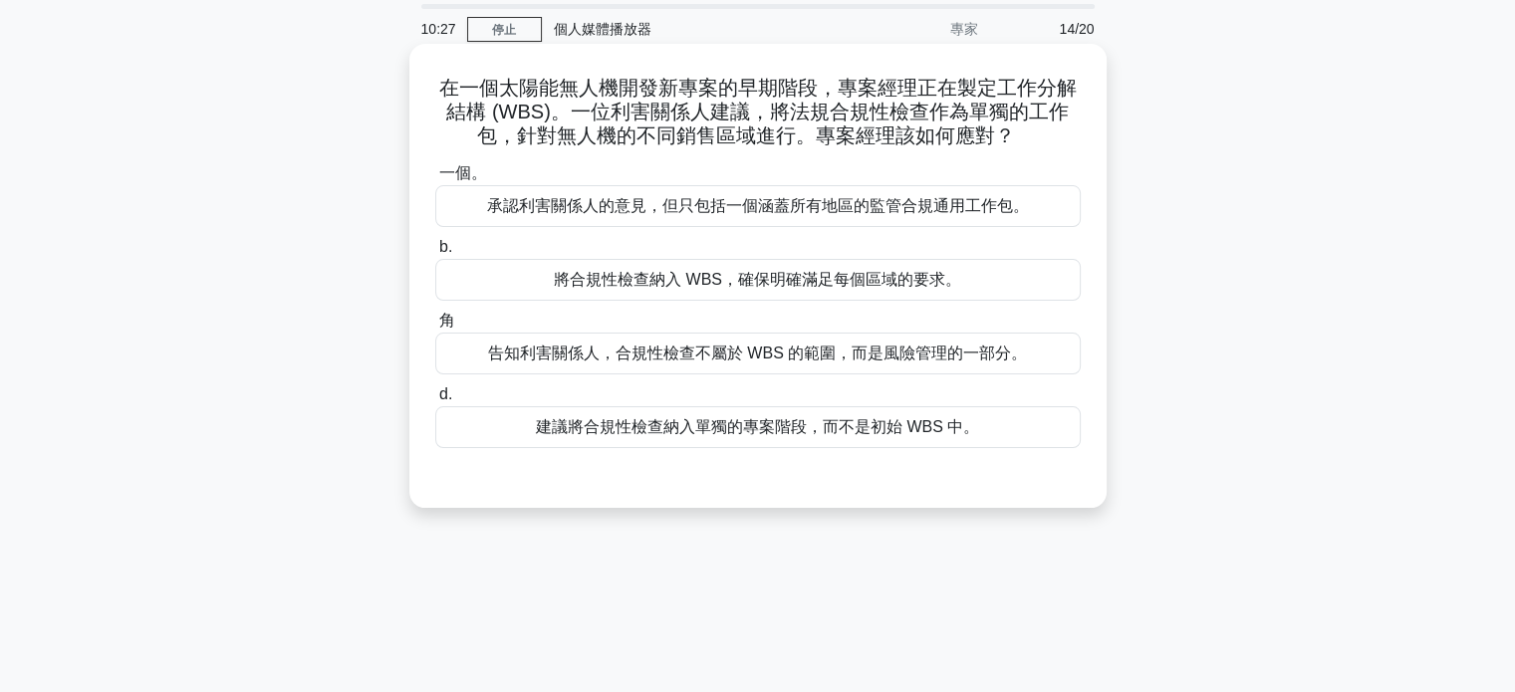
scroll to position [0, 0]
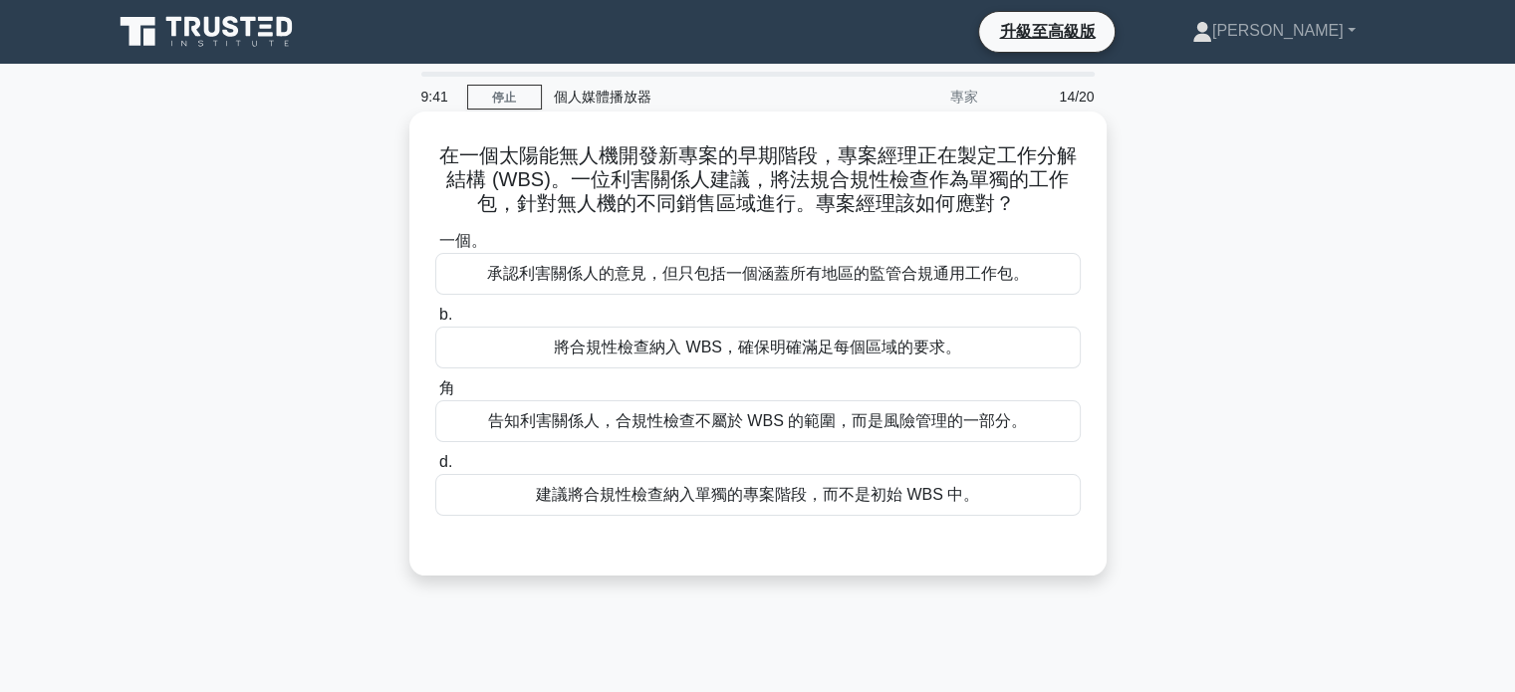
click at [693, 501] on font "建議將合規性檢查納入單獨的專案階段，而不是初始 WBS 中。" at bounding box center [757, 494] width 443 height 17
click at [435, 469] on input "d. 建議將合規性檢查納入單獨的專案階段，而不是初始 WBS 中。" at bounding box center [435, 462] width 0 height 13
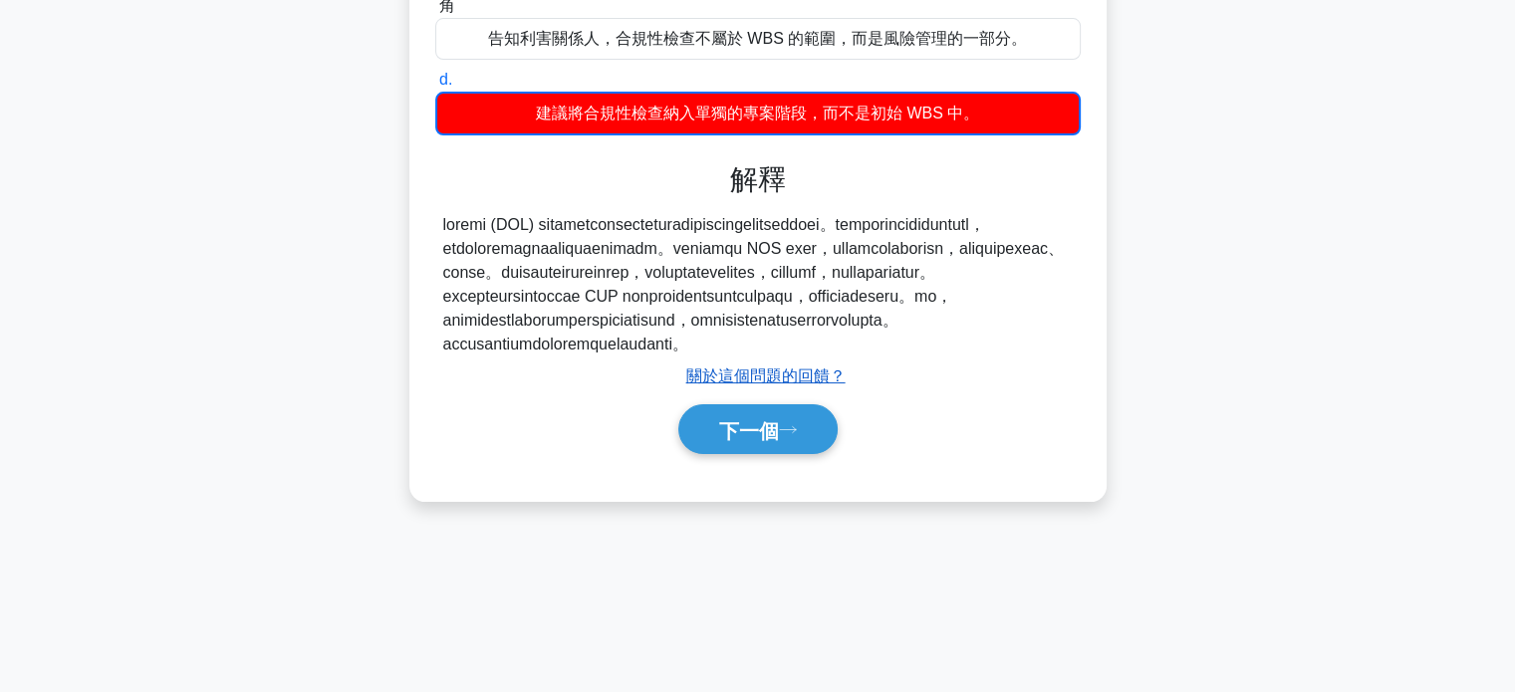
scroll to position [384, 0]
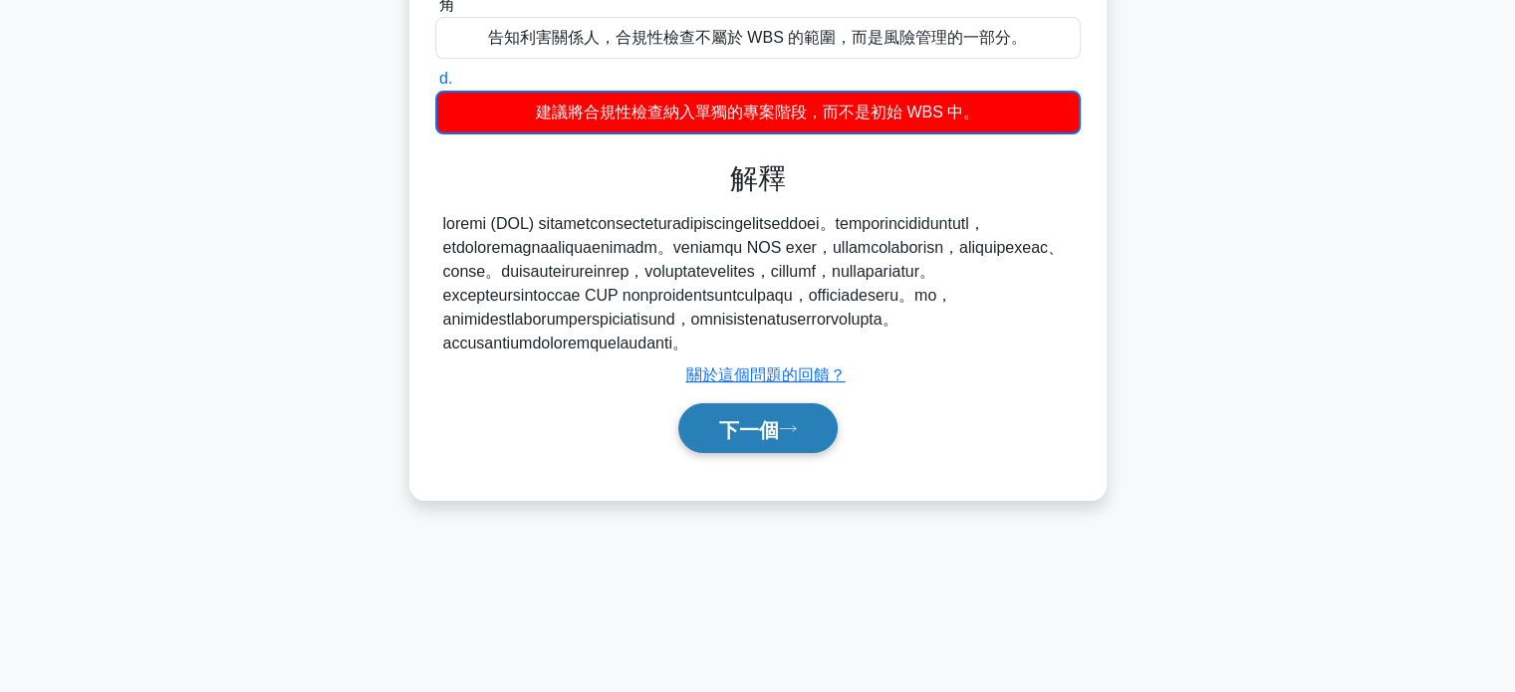
click at [788, 454] on button "下一個" at bounding box center [757, 428] width 159 height 51
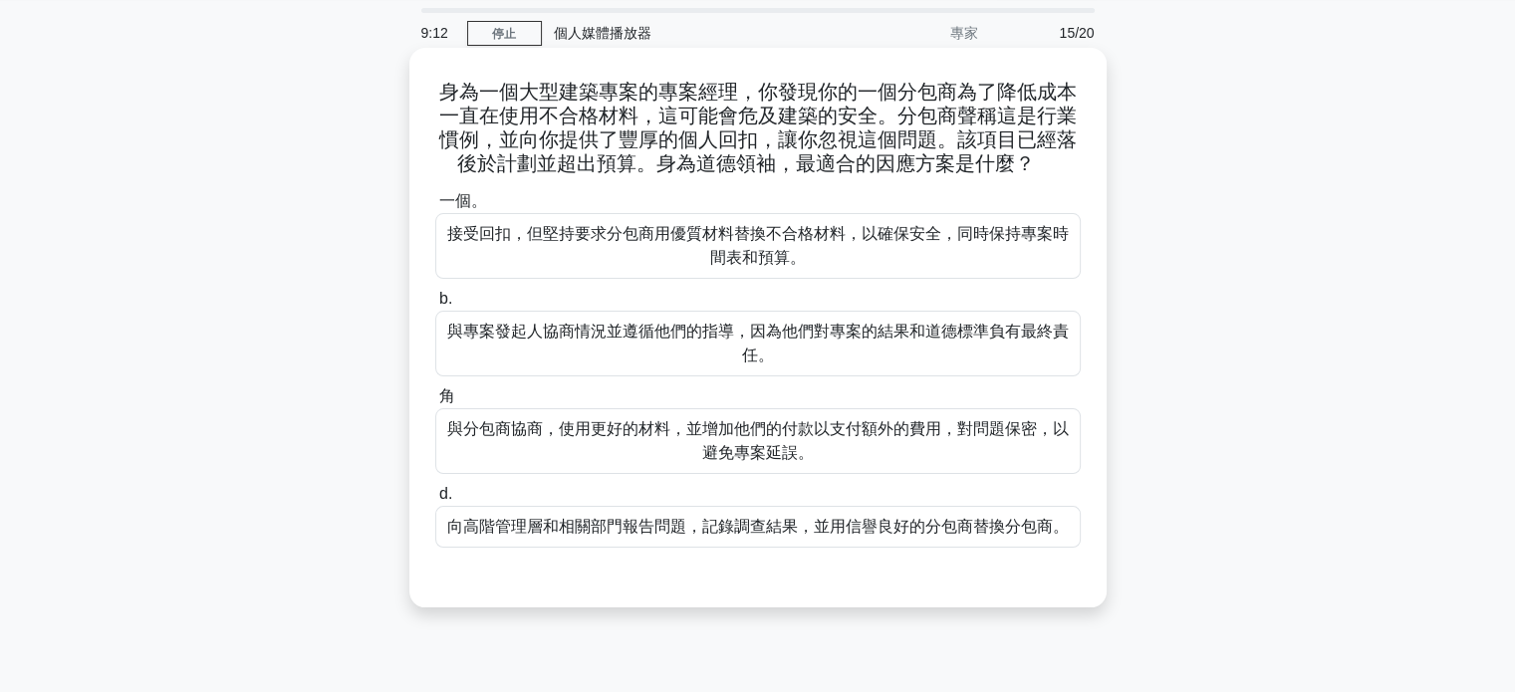
scroll to position [100, 0]
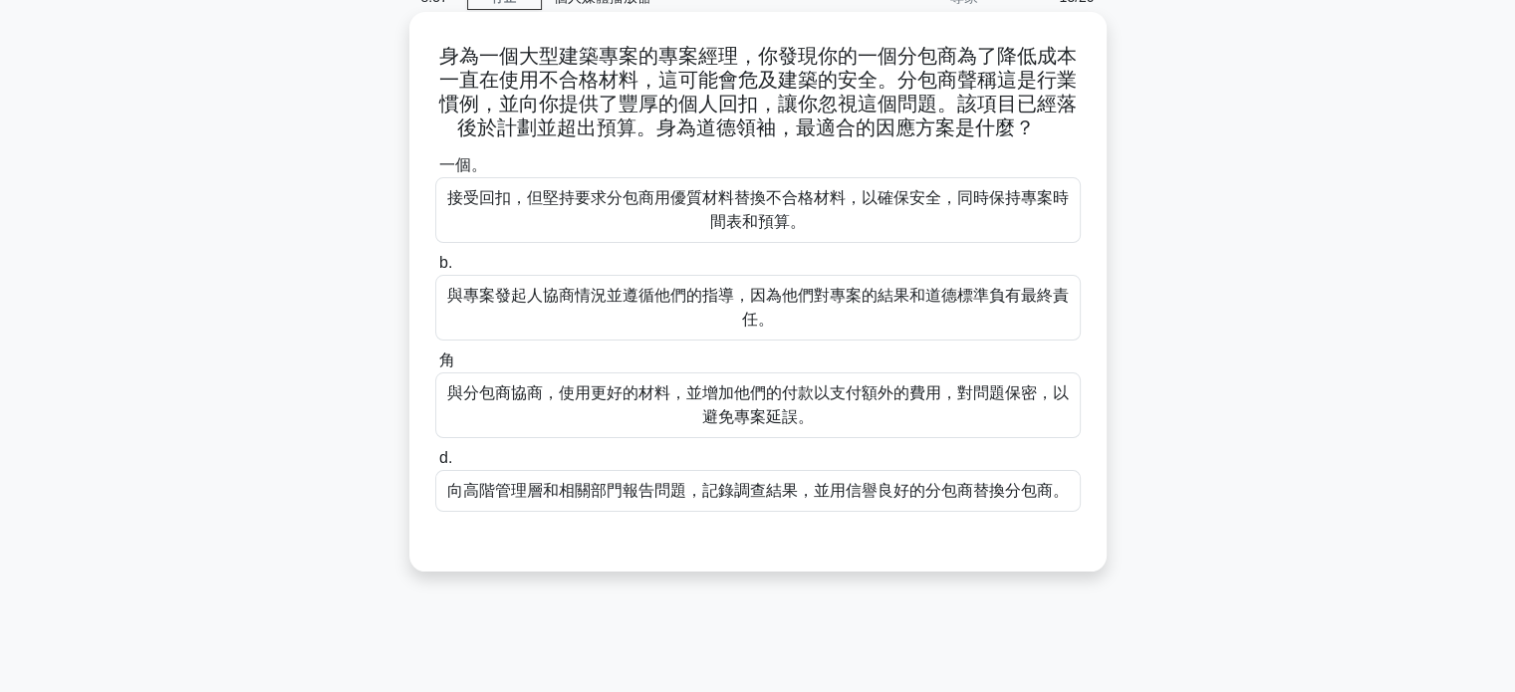
click at [635, 491] on font "向高階管理層和相關部門報告問題，記錄調查結果，並用信譽良好的分包商替換分包商。" at bounding box center [758, 490] width 622 height 17
click at [435, 465] on input "d. 向高階管理層和相關部門報告問題，記錄調查結果，並用信譽良好的分包商替換分包商。" at bounding box center [435, 458] width 0 height 13
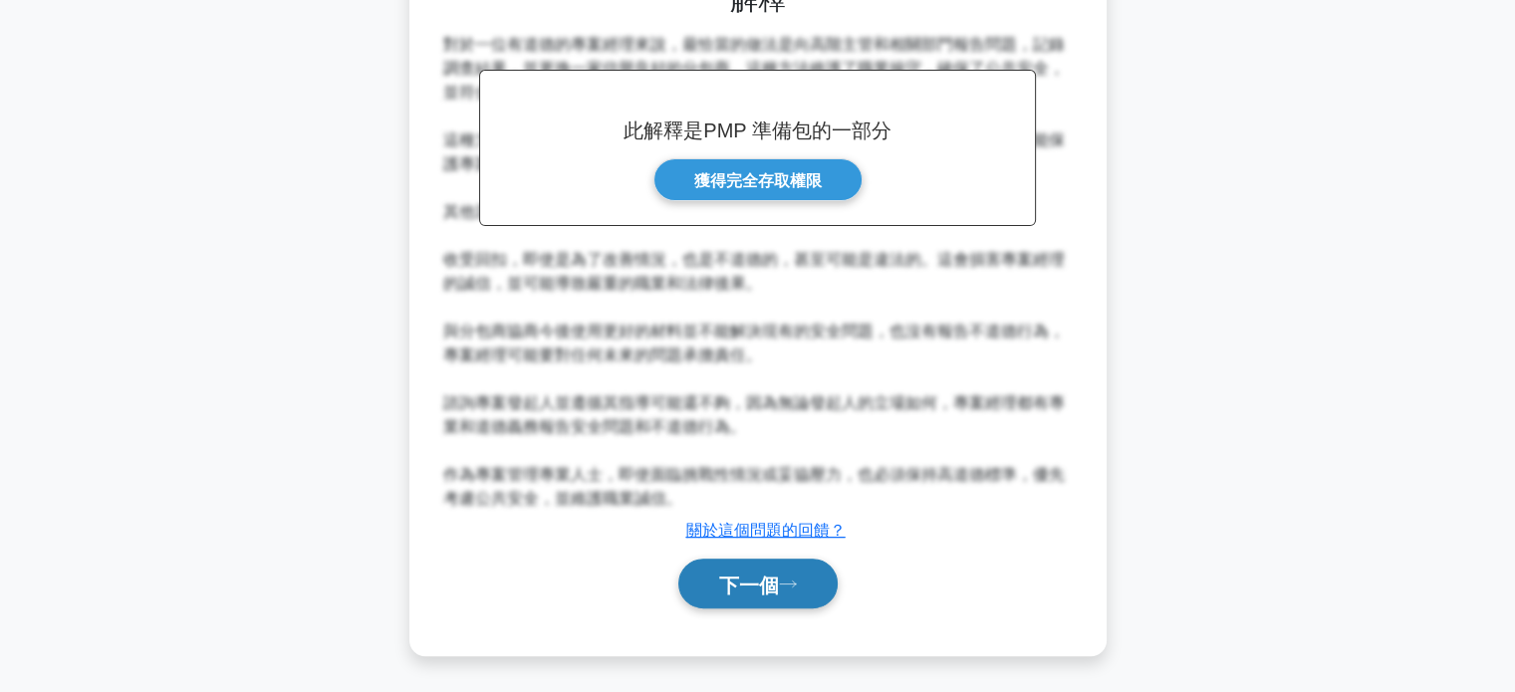
click at [747, 575] on font "下一個" at bounding box center [749, 585] width 60 height 22
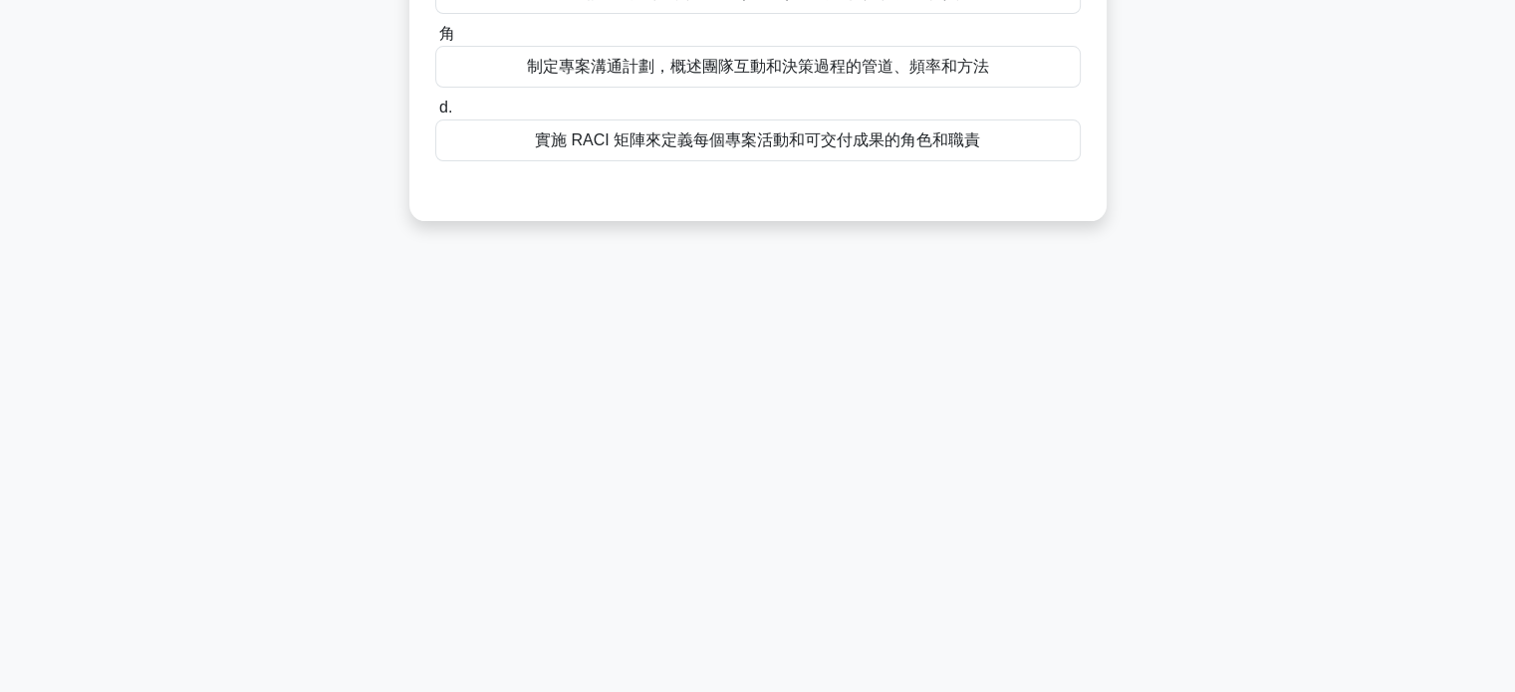
scroll to position [0, 0]
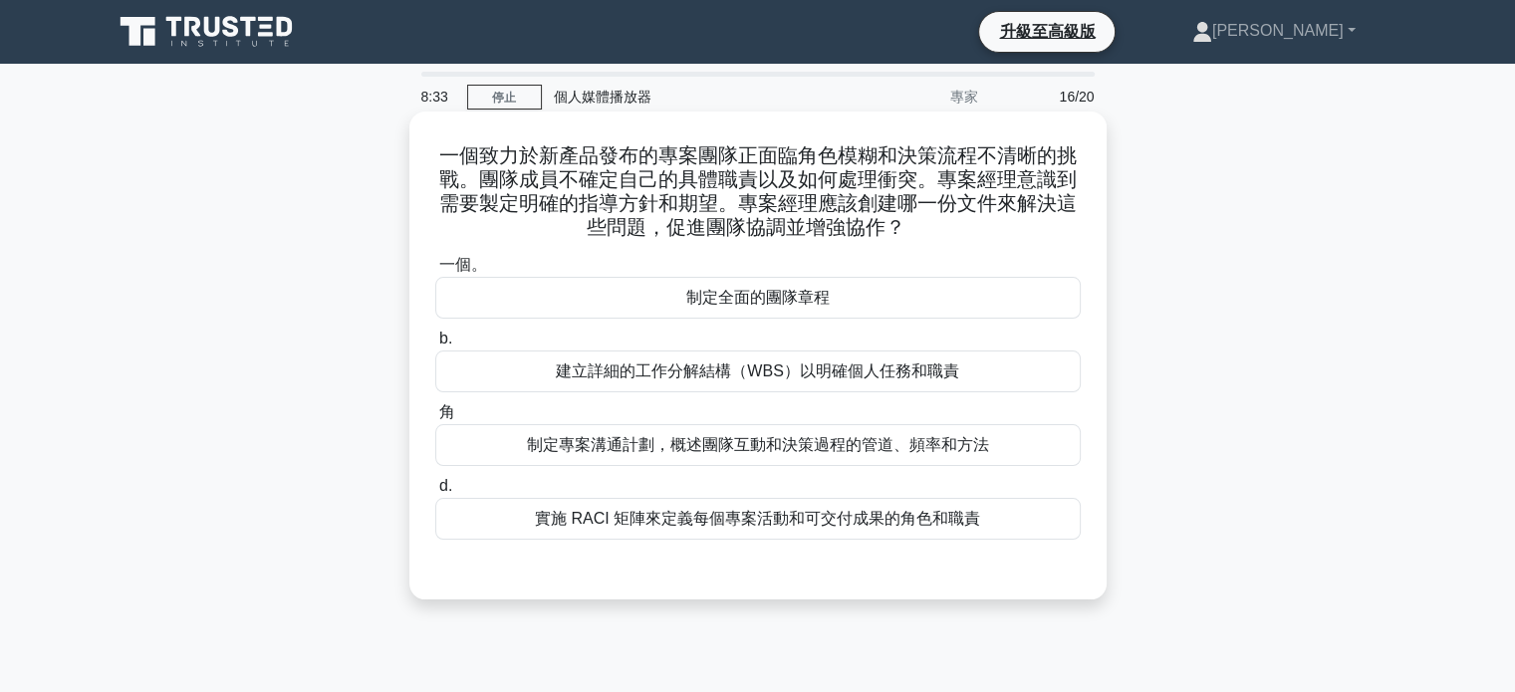
click at [702, 520] on font "實施 RACI 矩陣來定義每個專案活動和可交付成果的角色和職責" at bounding box center [757, 518] width 445 height 17
click at [435, 493] on input "d. 實施 RACI 矩陣來定義每個專案活動和可交付成果的角色和職責" at bounding box center [435, 486] width 0 height 13
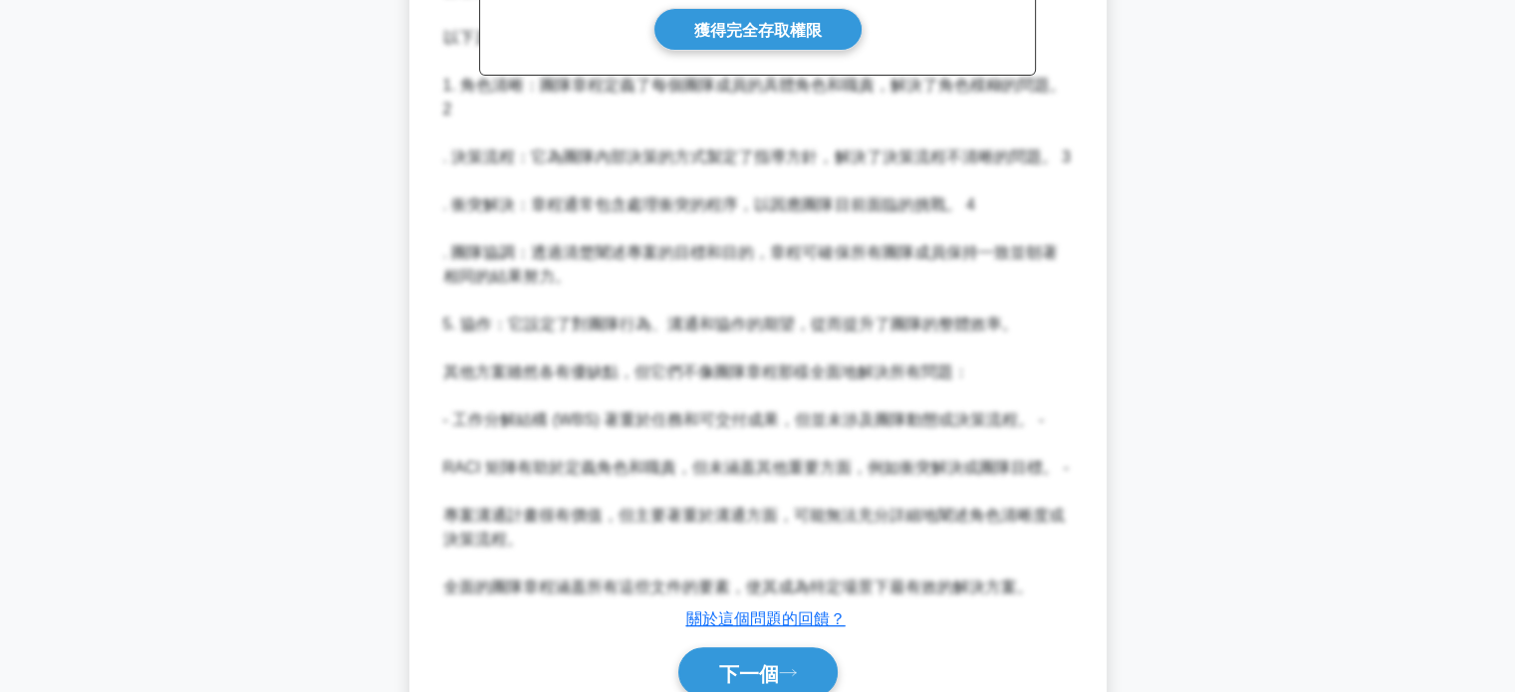
scroll to position [825, 0]
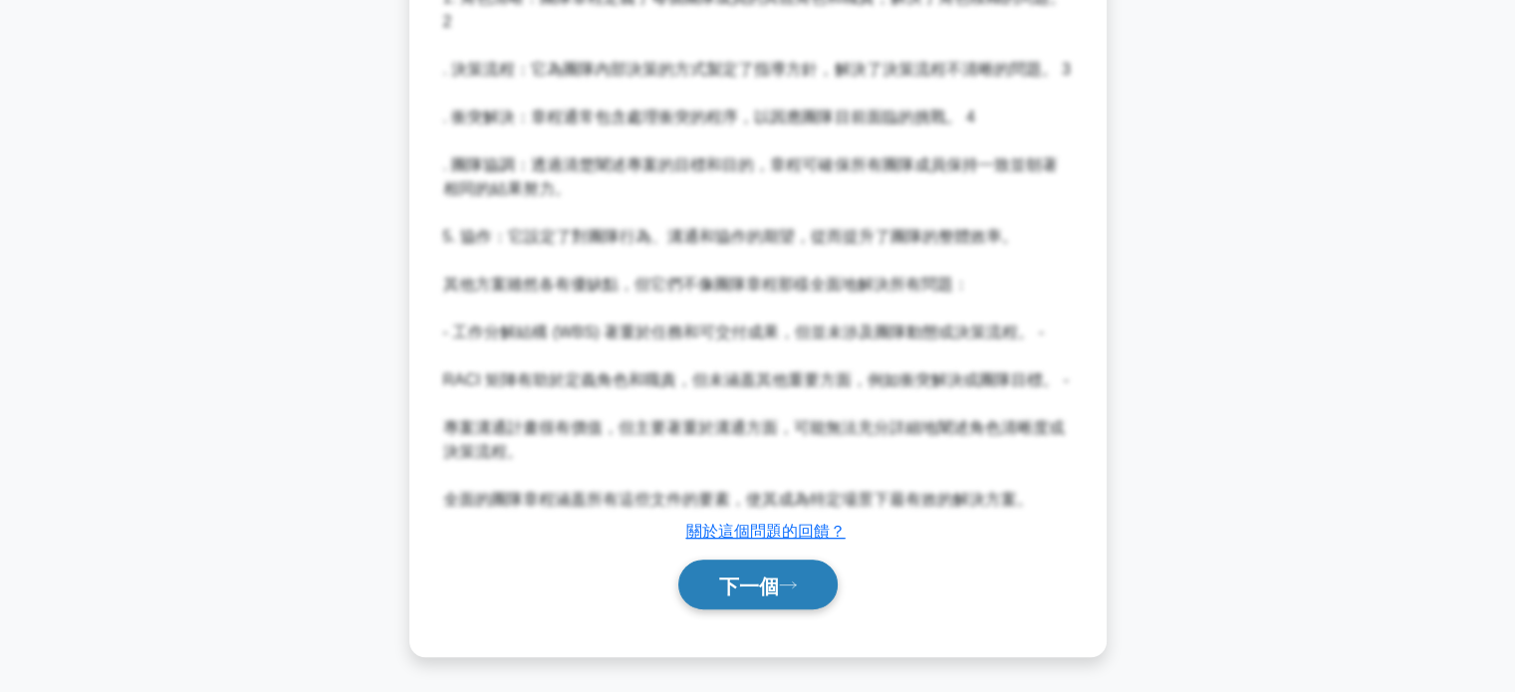
click at [773, 592] on font "下一個" at bounding box center [749, 586] width 60 height 22
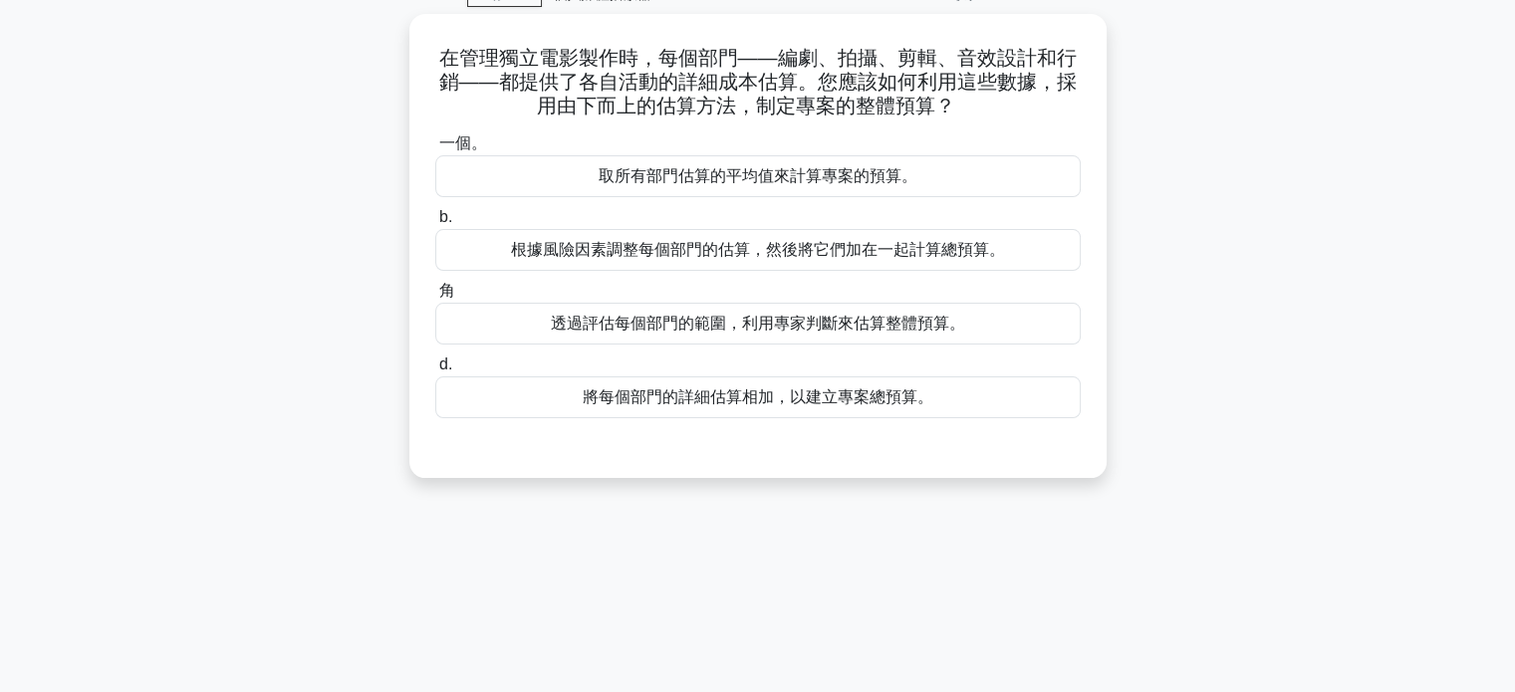
scroll to position [0, 0]
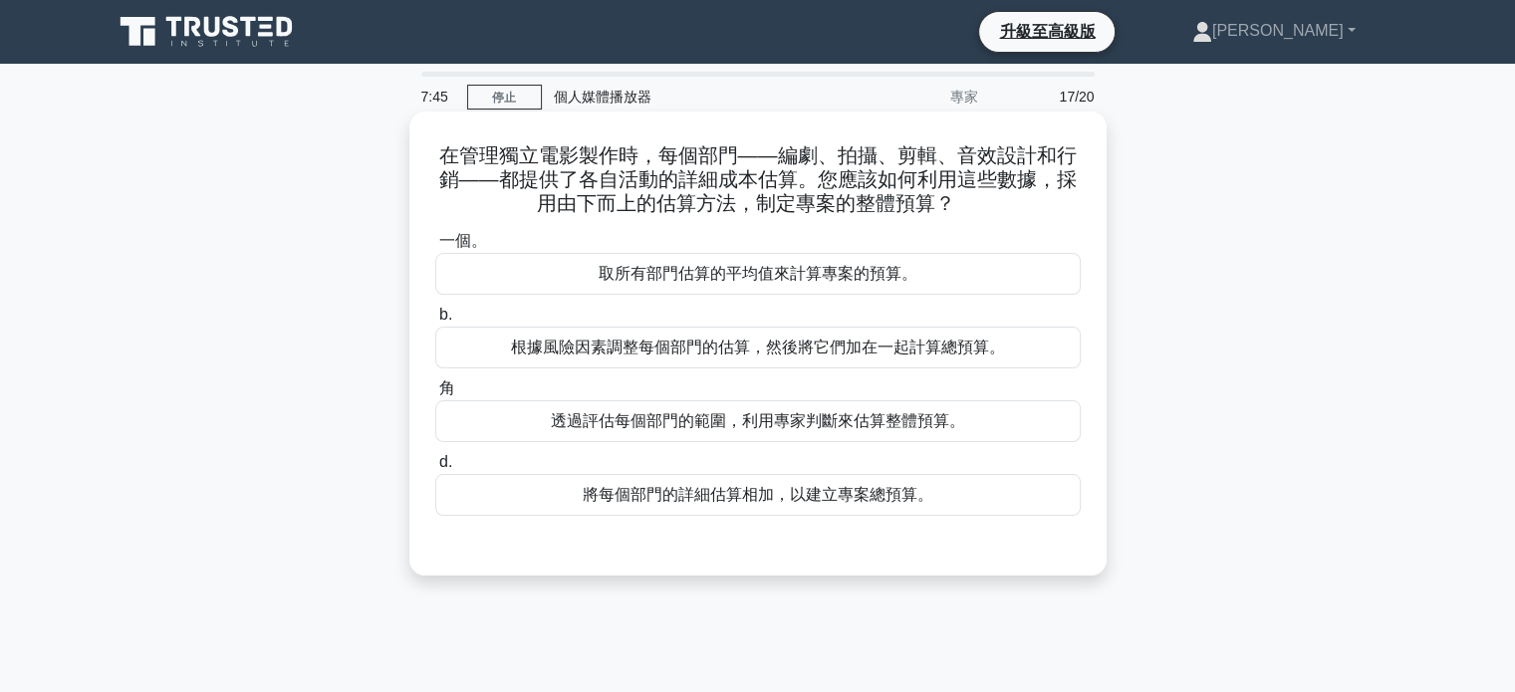
click at [733, 503] on font "將每個部門的詳細估算相加，以建立專案總預算。" at bounding box center [758, 494] width 351 height 17
click at [435, 469] on input "d. 將每個部門的詳細估算相加，以建立專案總預算。" at bounding box center [435, 462] width 0 height 13
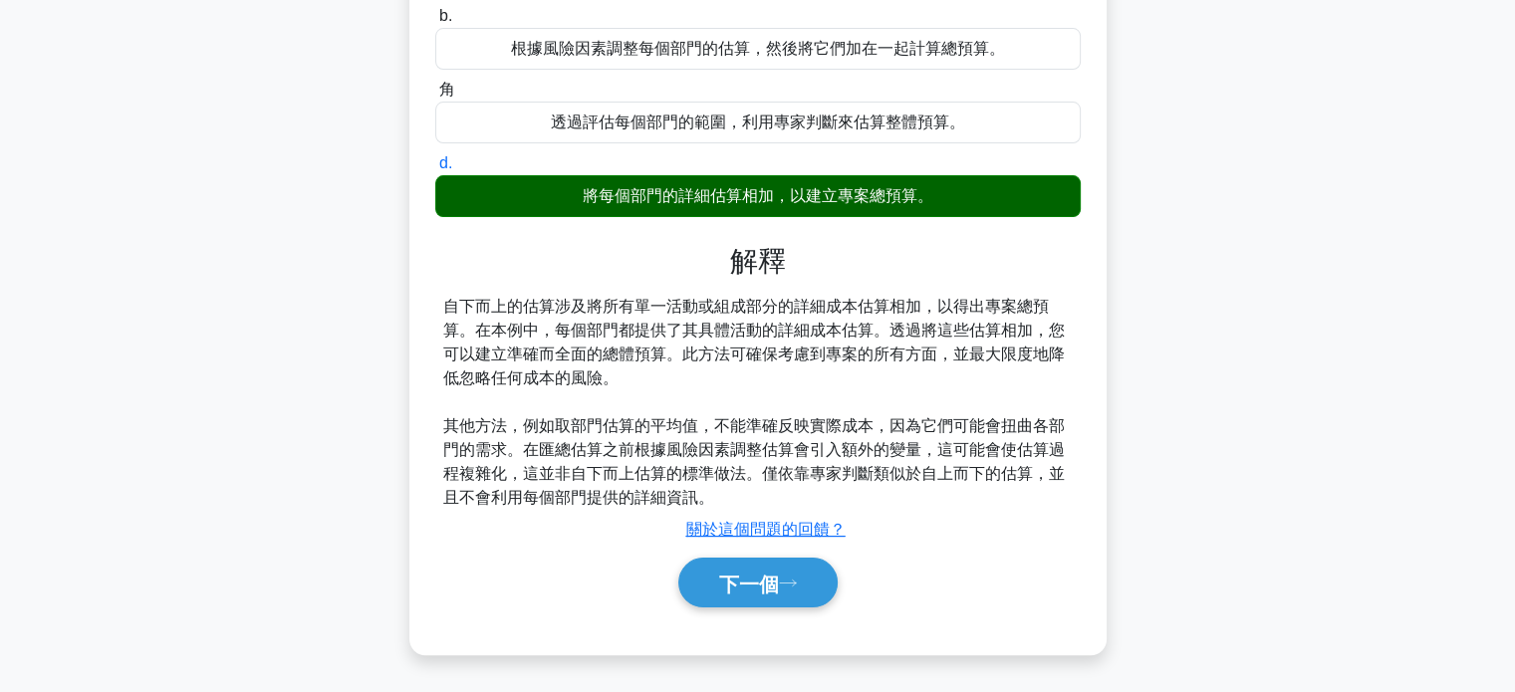
scroll to position [384, 0]
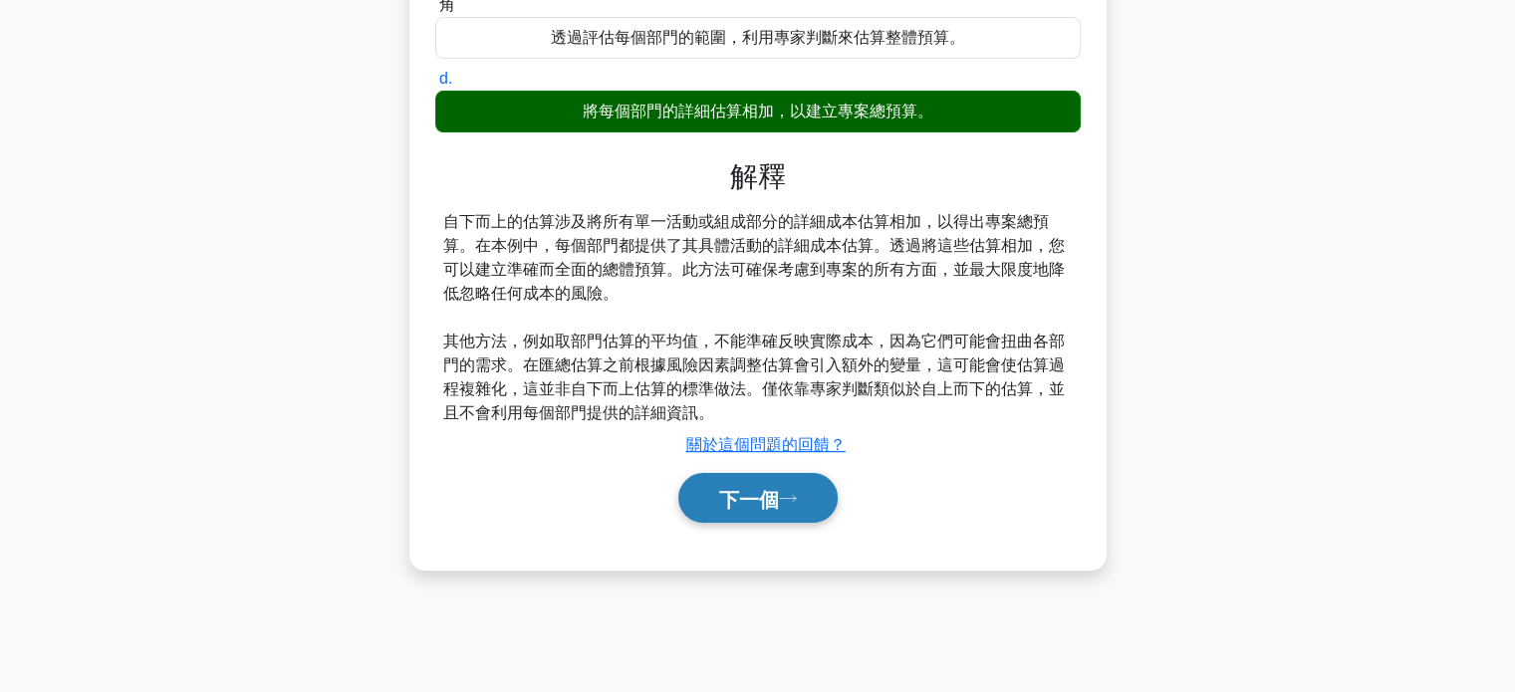
click at [736, 502] on font "下一個" at bounding box center [749, 499] width 60 height 22
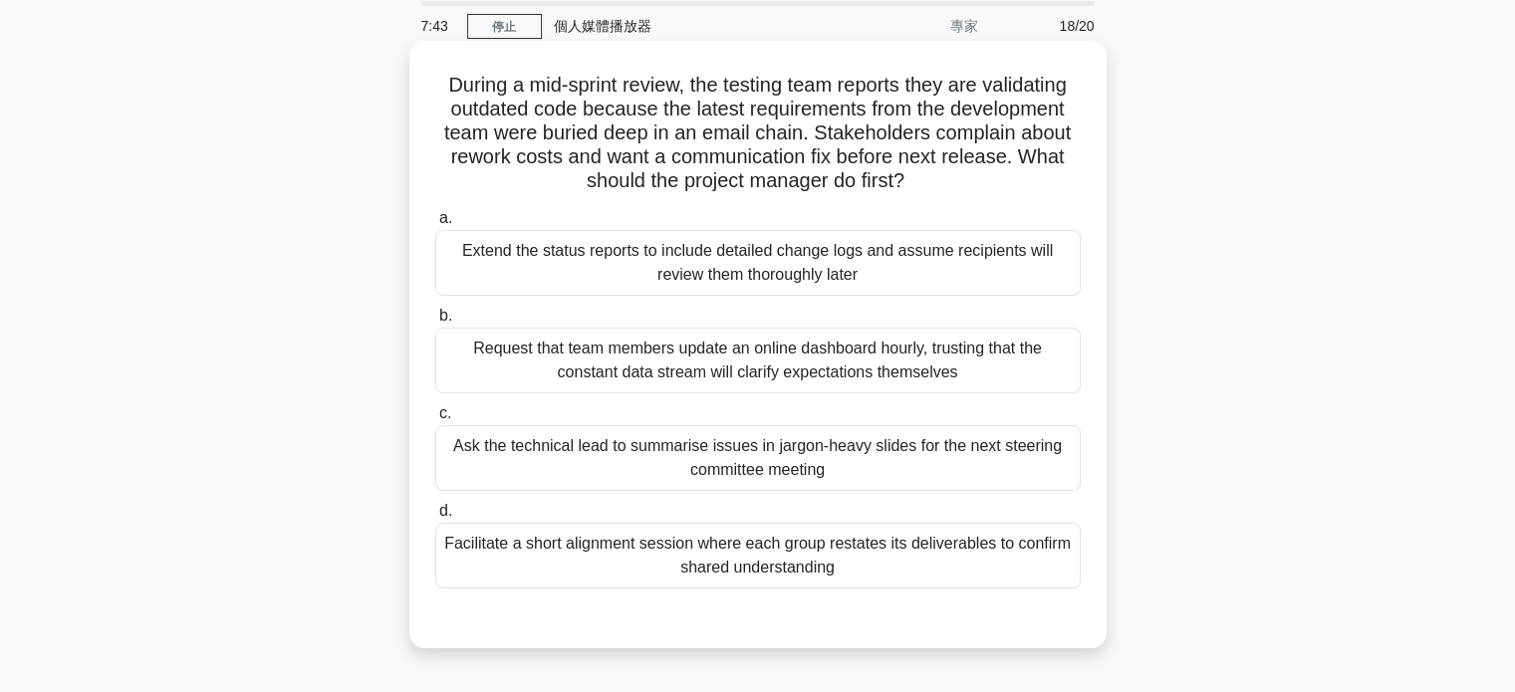
scroll to position [0, 0]
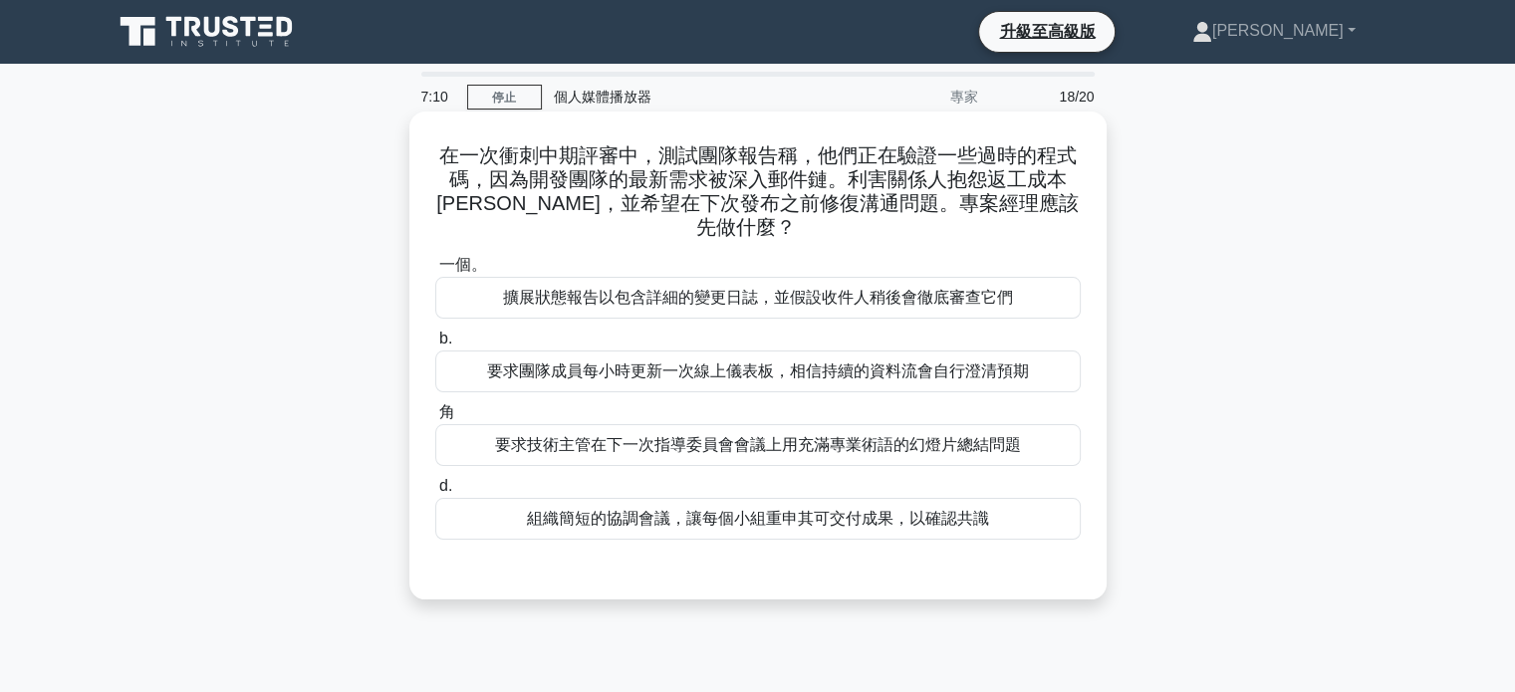
click at [877, 510] on font "組織簡短的協調會議，讓每個小組重申其可交付成果，以確認共識" at bounding box center [758, 518] width 462 height 17
click at [435, 493] on input "d. 組織簡短的協調會議，讓每個小組重申其可交付成果，以確認共識" at bounding box center [435, 486] width 0 height 13
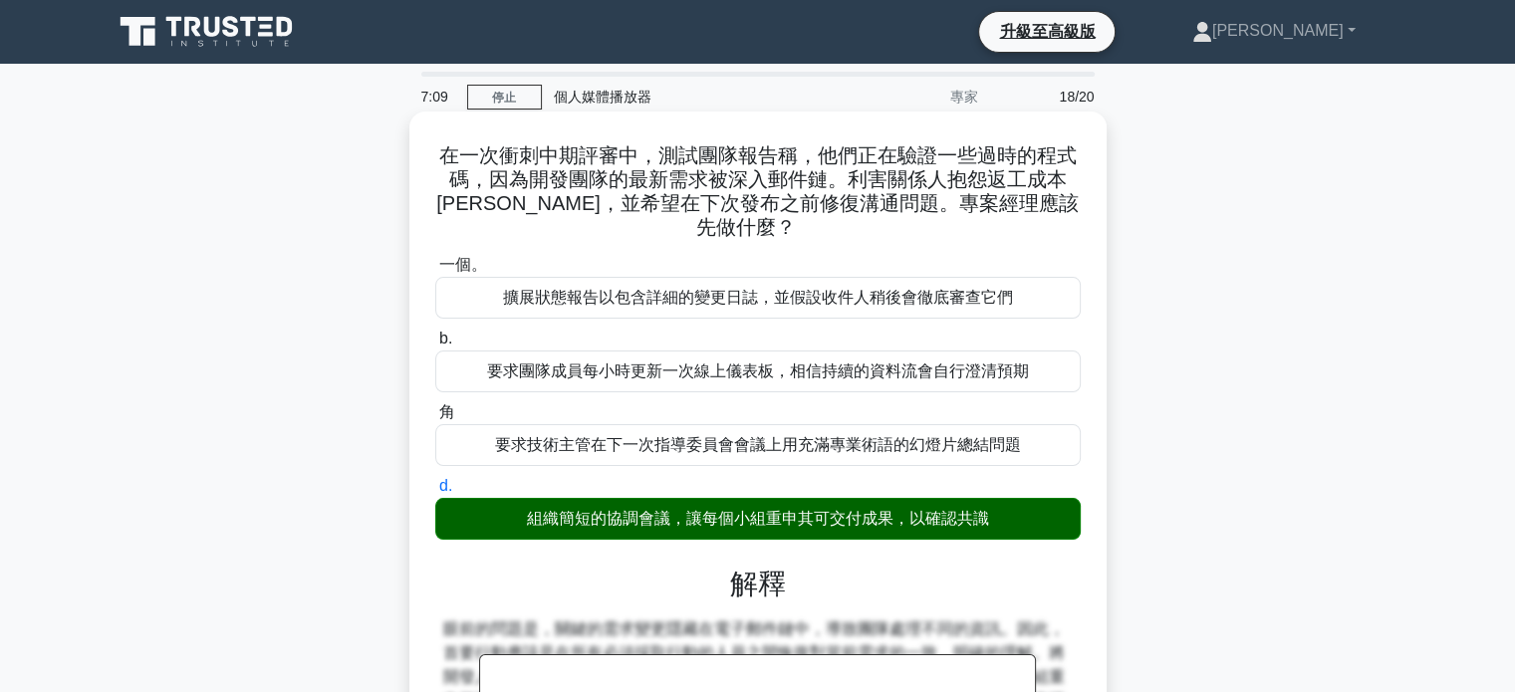
scroll to position [394, 0]
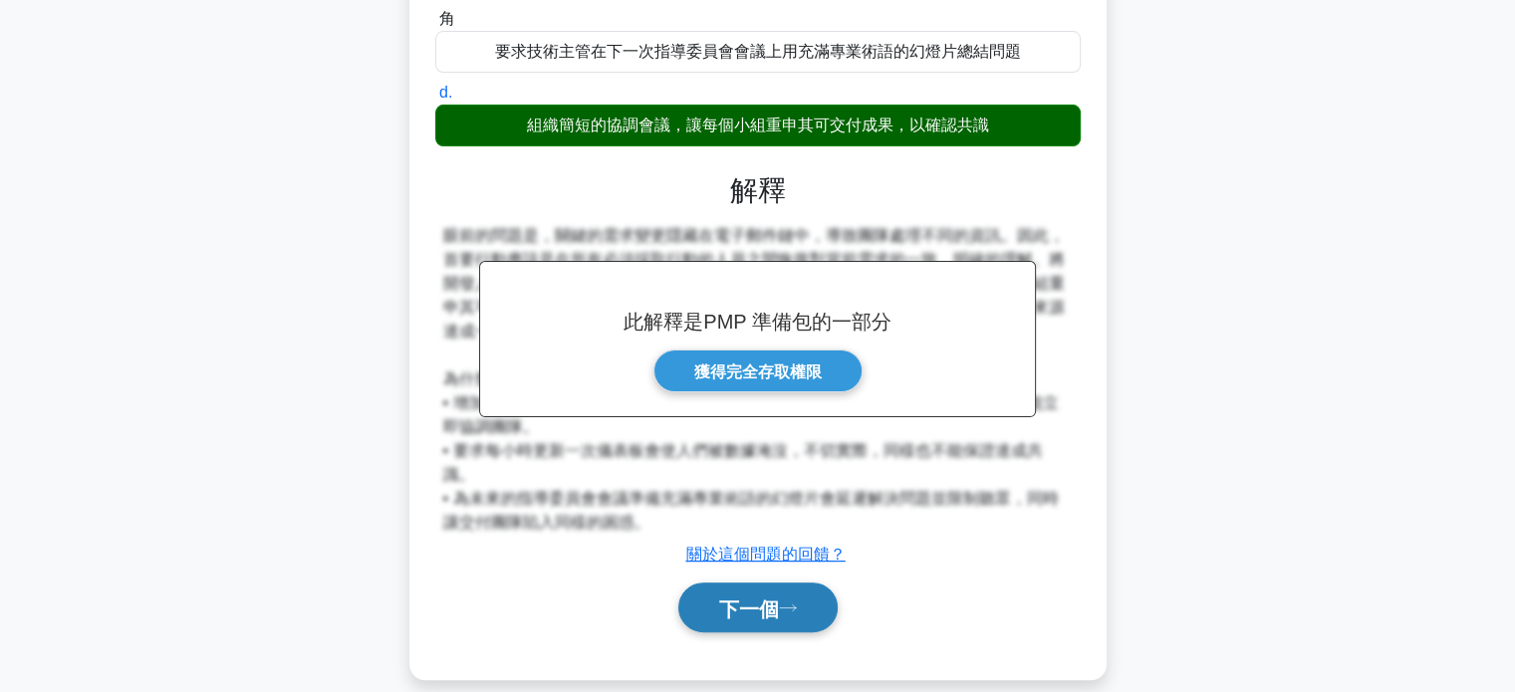
click at [724, 598] on font "下一個" at bounding box center [749, 609] width 60 height 22
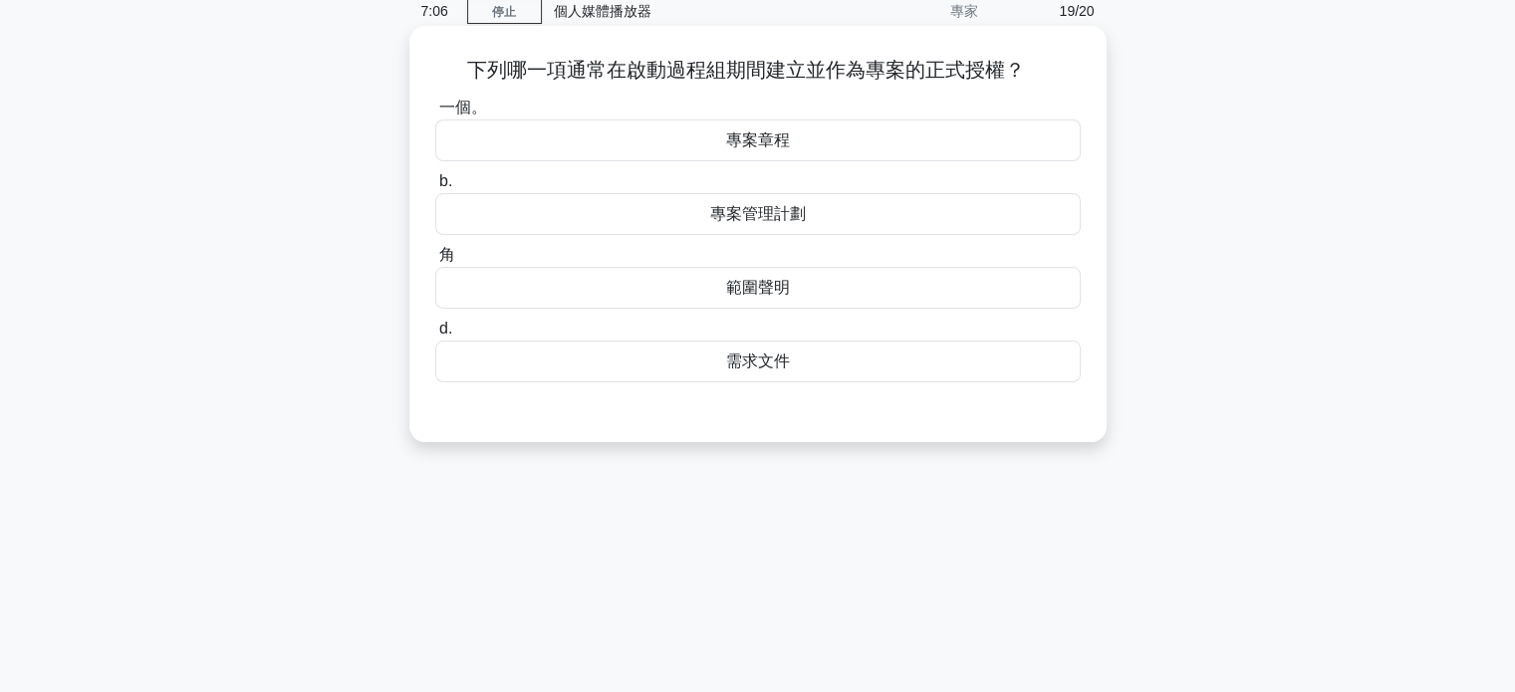
scroll to position [0, 0]
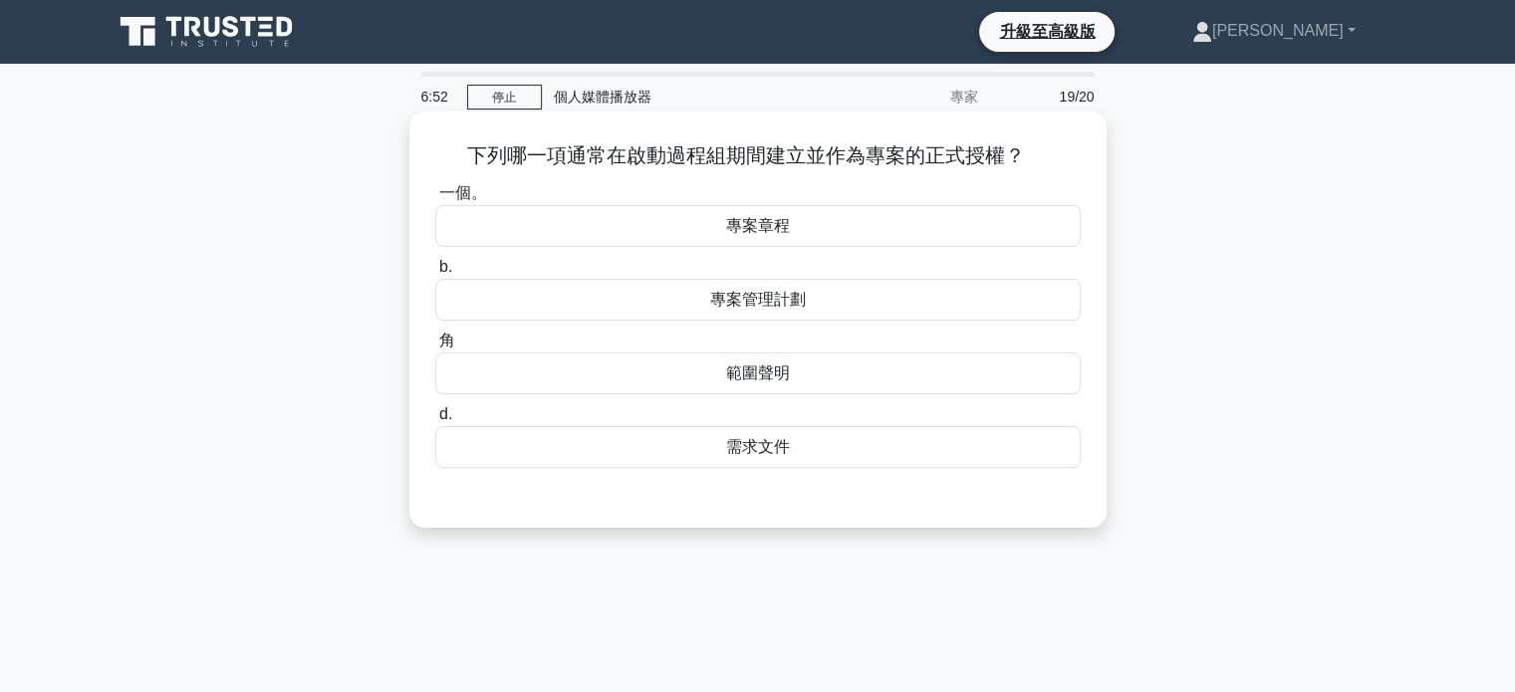
click at [764, 220] on font "專案章程" at bounding box center [758, 225] width 64 height 17
click at [435, 200] on input "一個。 專案章程" at bounding box center [435, 193] width 0 height 13
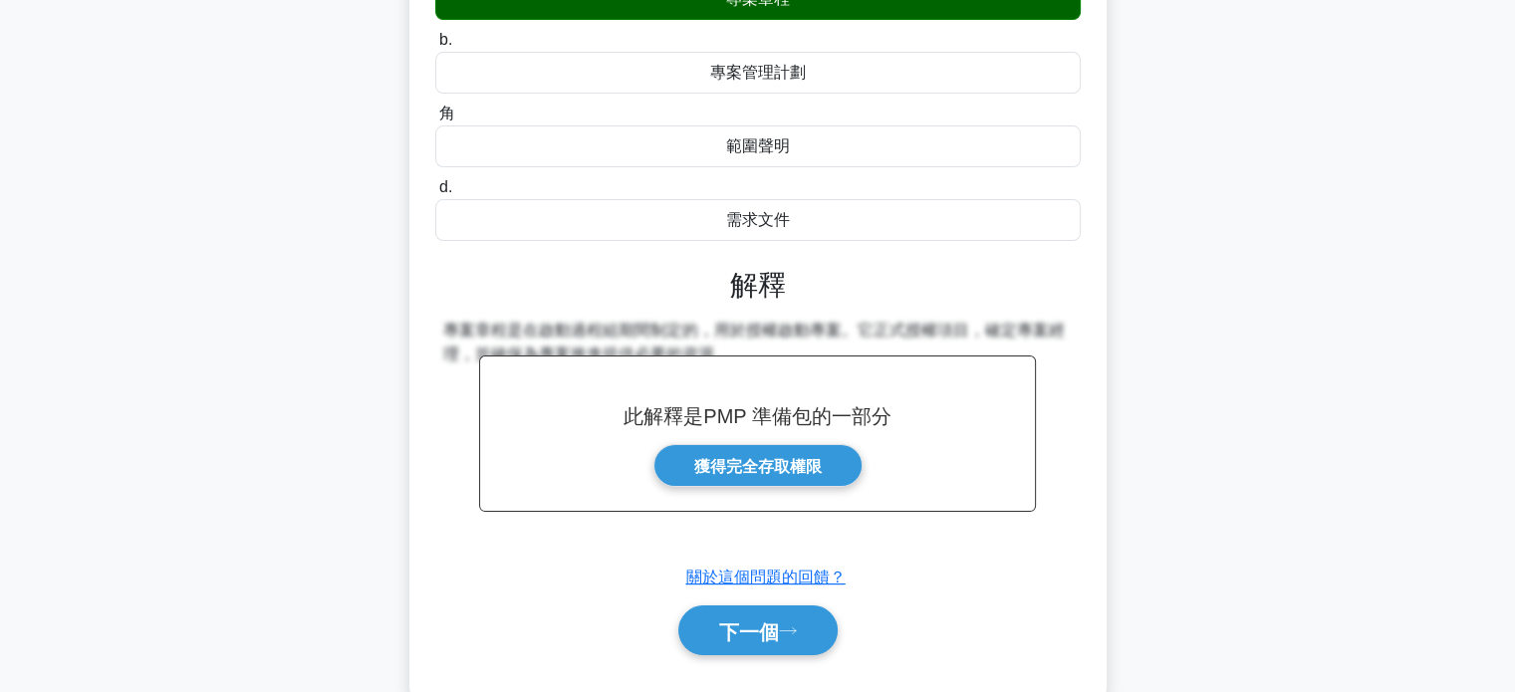
scroll to position [384, 0]
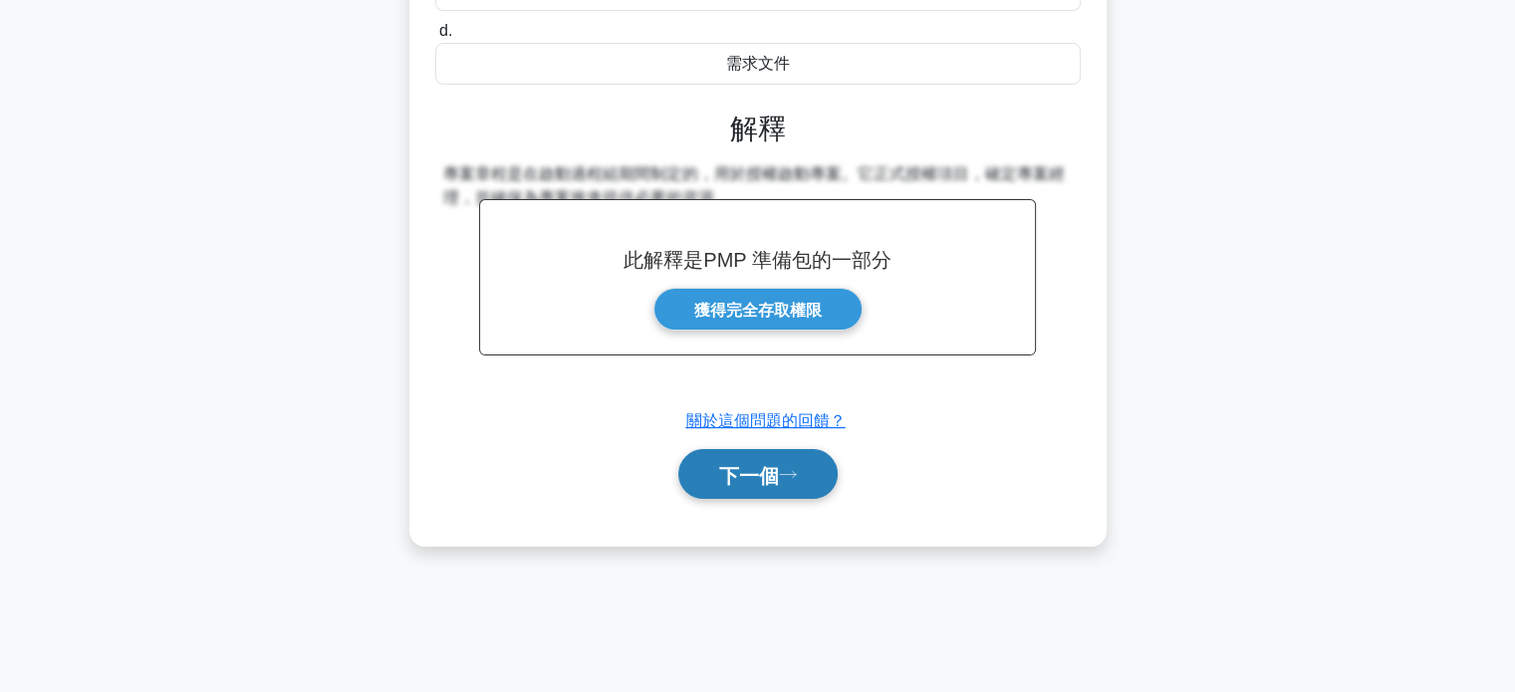
click at [759, 489] on button "下一個" at bounding box center [757, 474] width 159 height 51
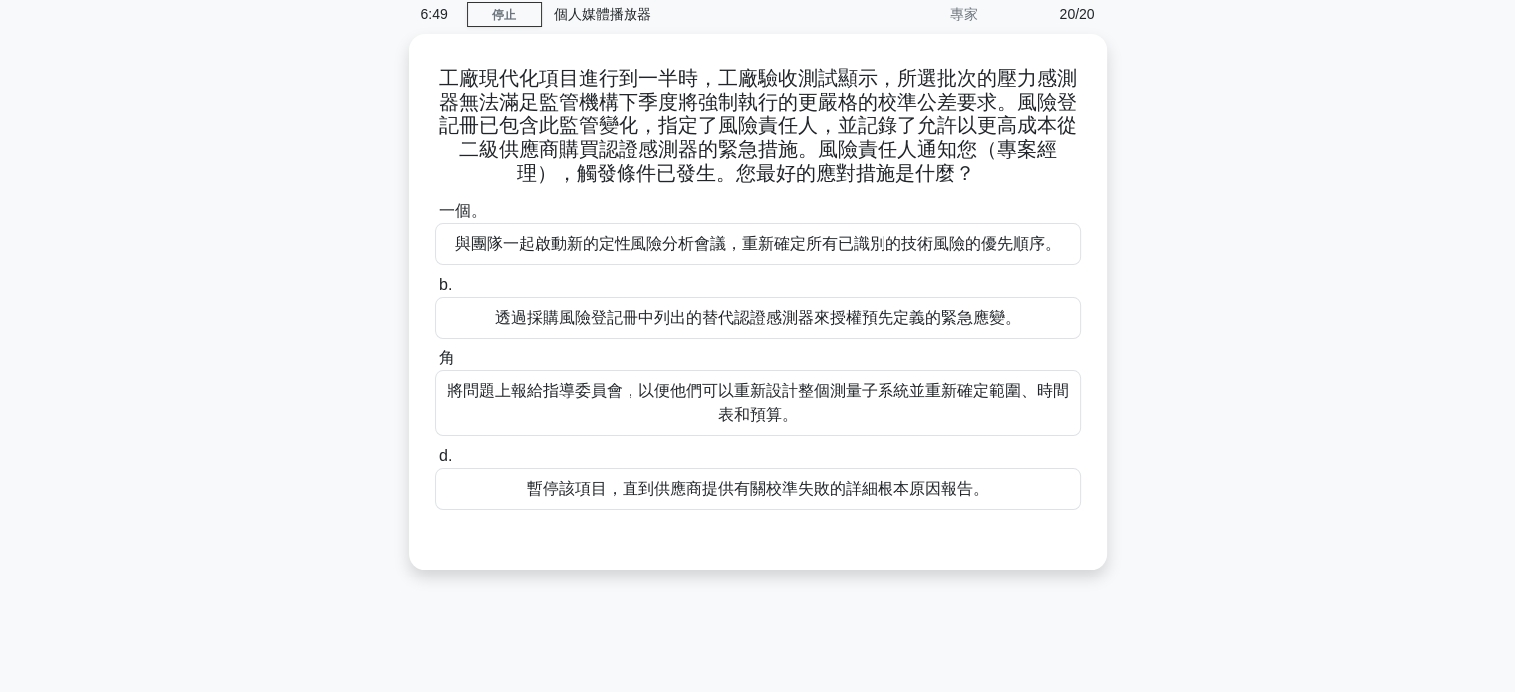
scroll to position [0, 0]
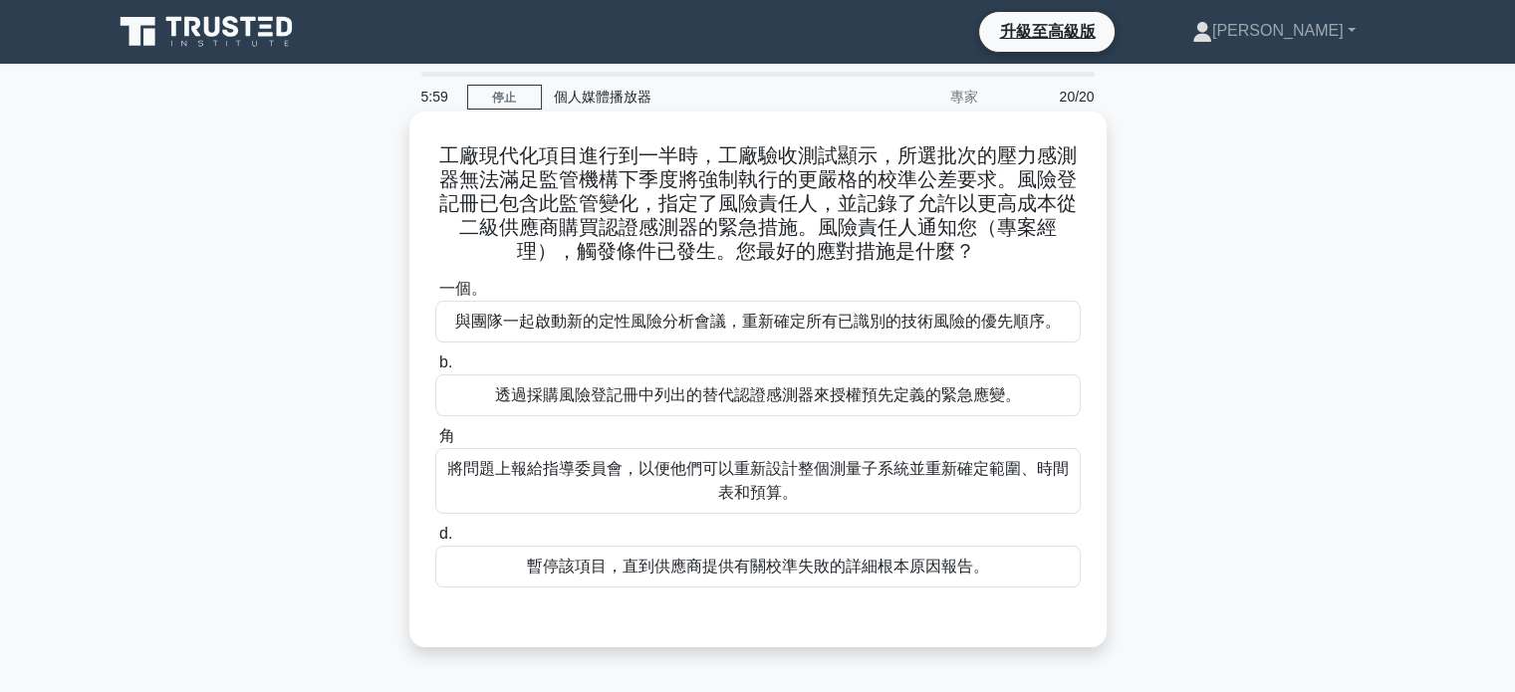
click at [674, 393] on font "透過採購風險登記冊中列出的替代認證感測器來授權預先定義的緊急應變。" at bounding box center [758, 395] width 526 height 17
click at [435, 370] on input "b. 透過採購風險登記冊中列出的替代認證感測器來授權預先定義的緊急應變。" at bounding box center [435, 363] width 0 height 13
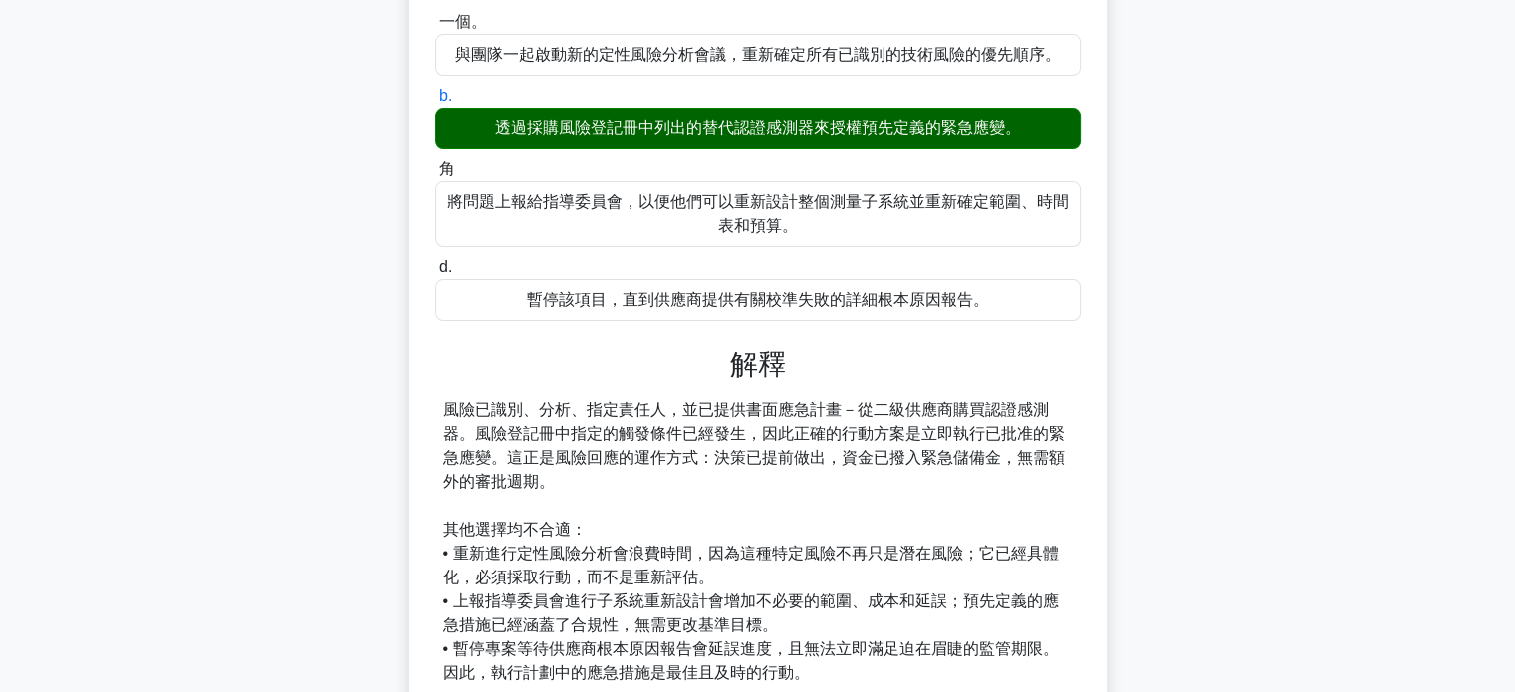
scroll to position [399, 0]
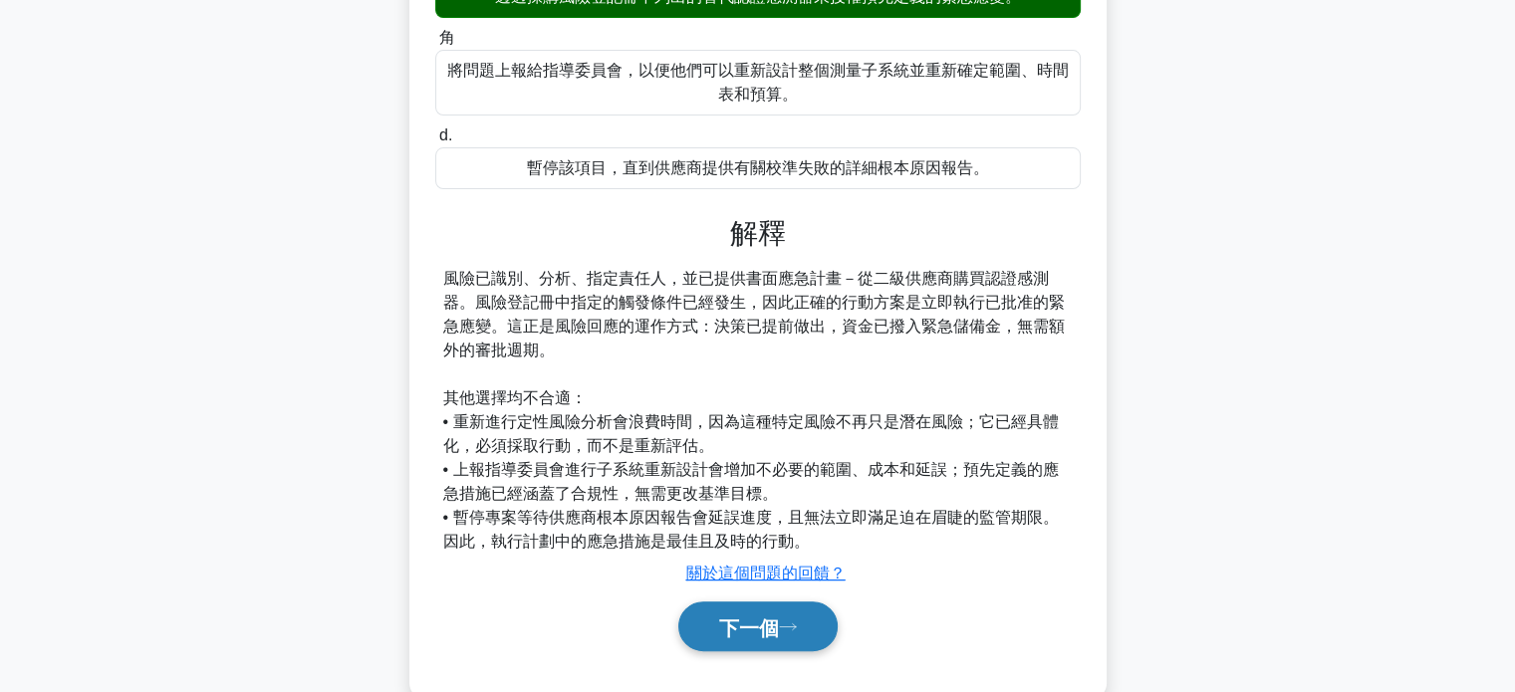
click at [757, 633] on font "下一個" at bounding box center [749, 628] width 60 height 22
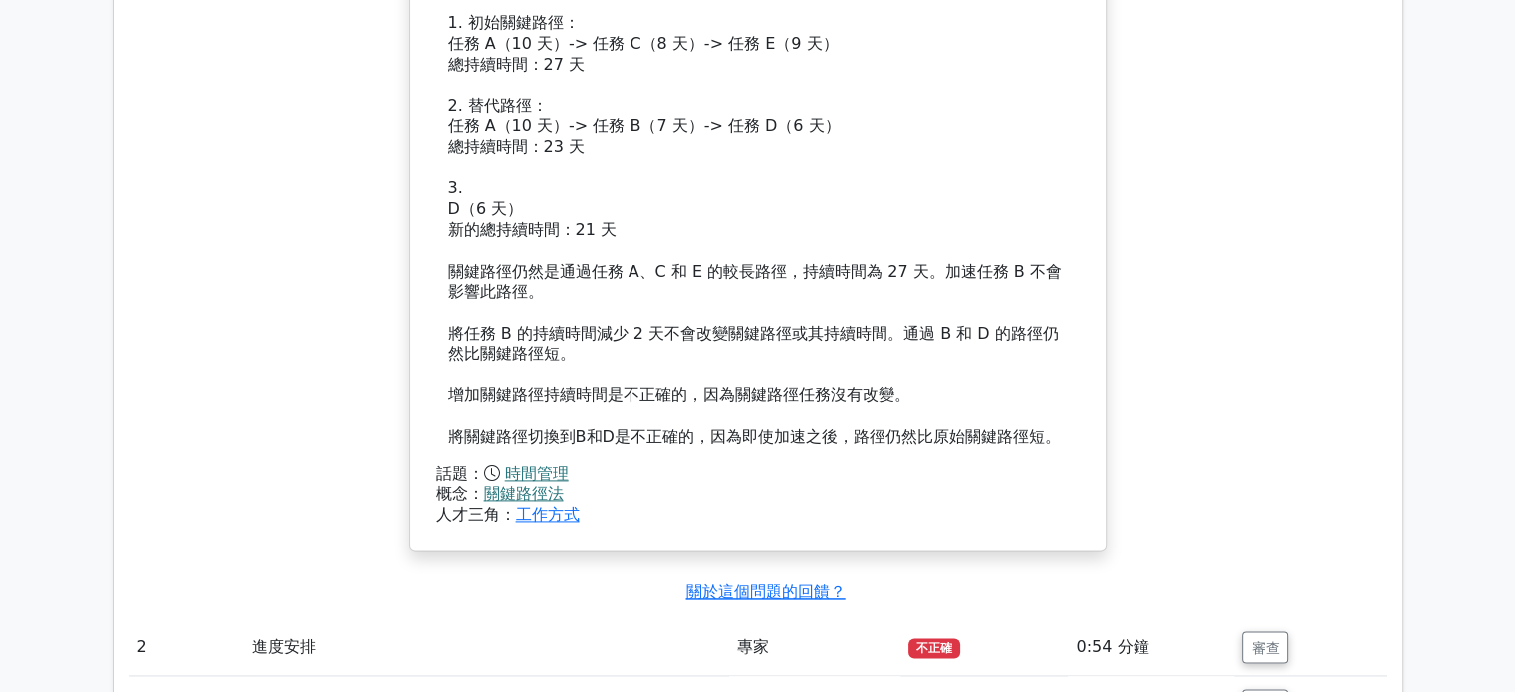
scroll to position [2989, 0]
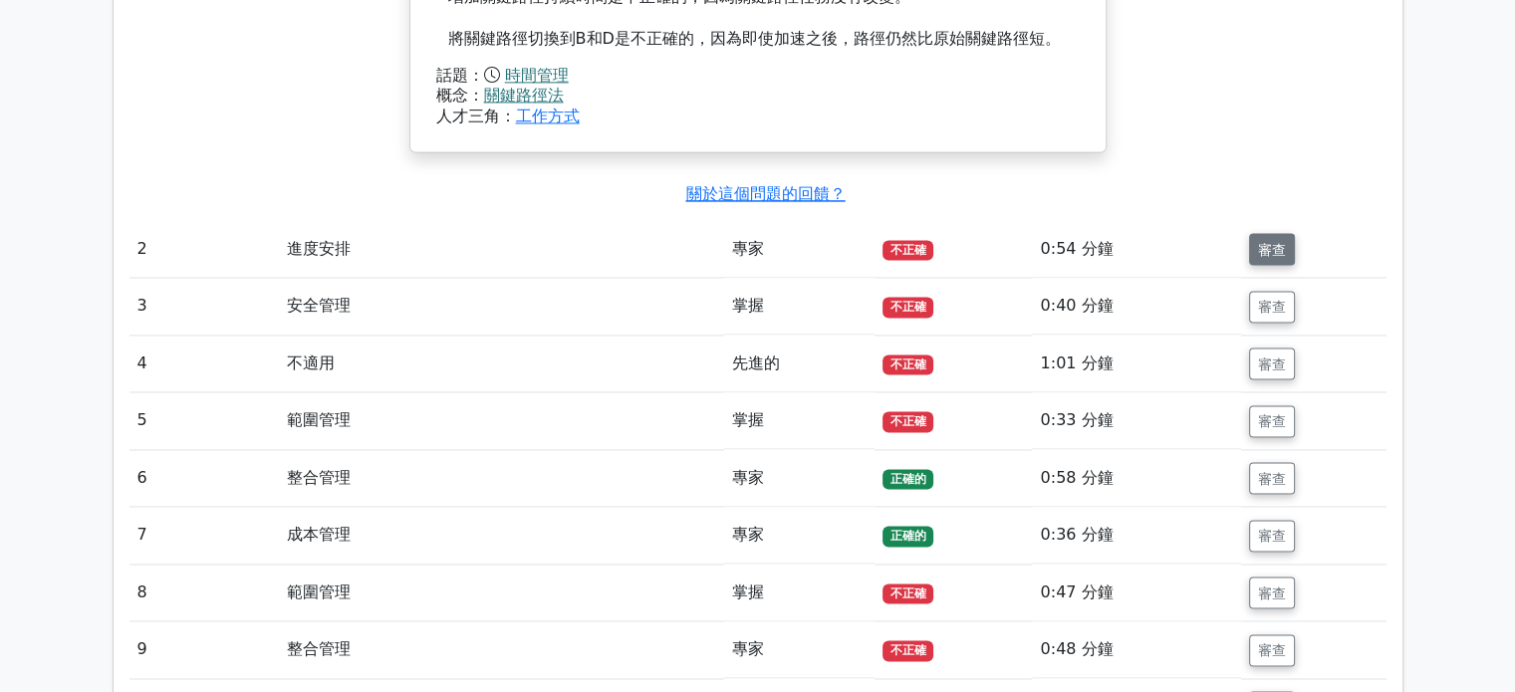
click at [1267, 244] on font "審查" at bounding box center [1272, 249] width 28 height 16
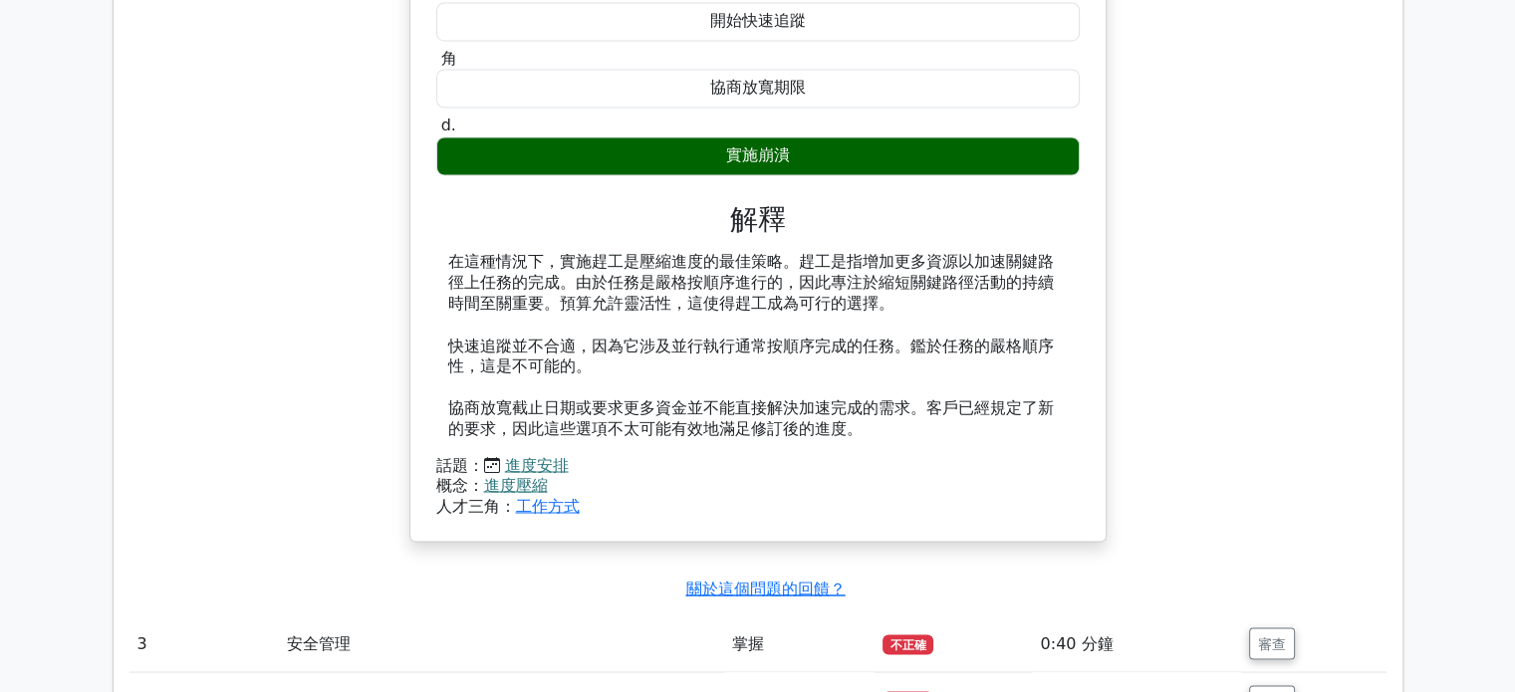
scroll to position [3686, 0]
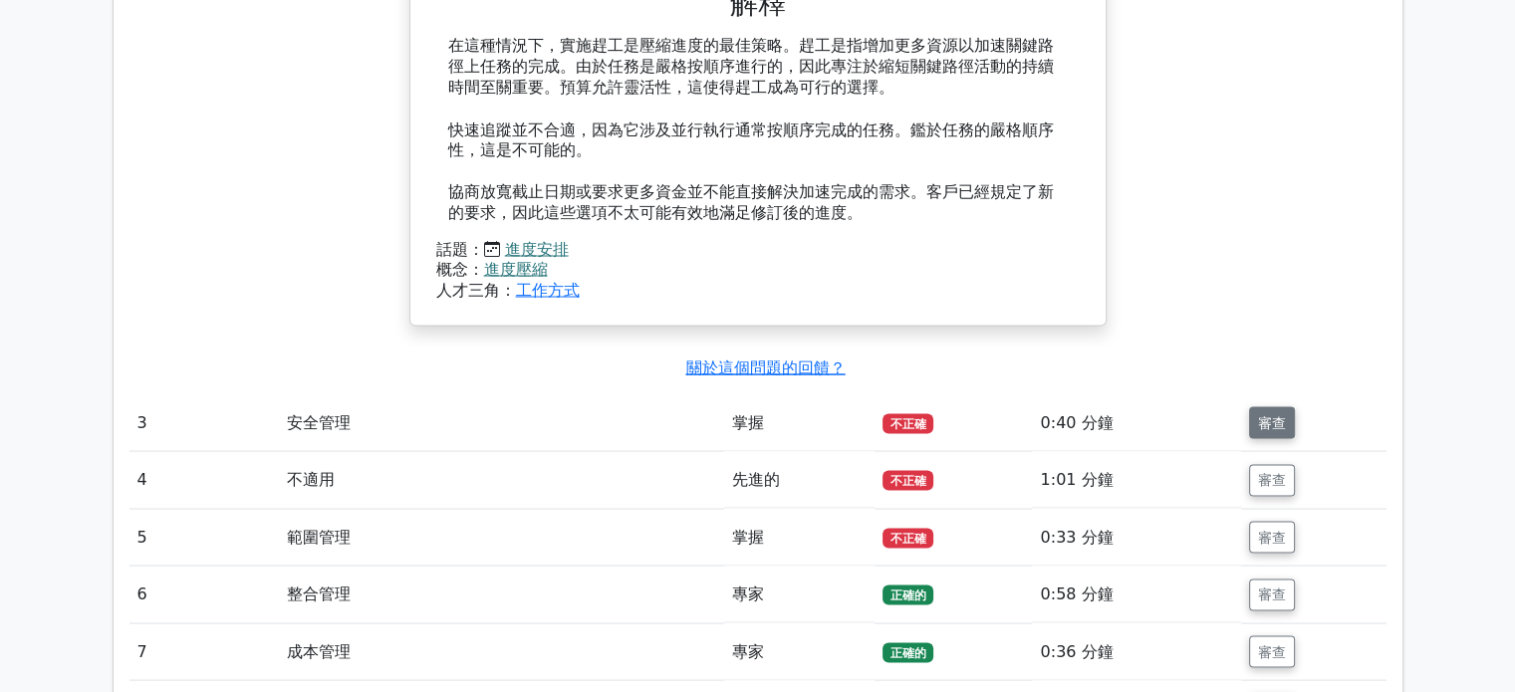
click at [1278, 423] on font "審查" at bounding box center [1272, 422] width 28 height 16
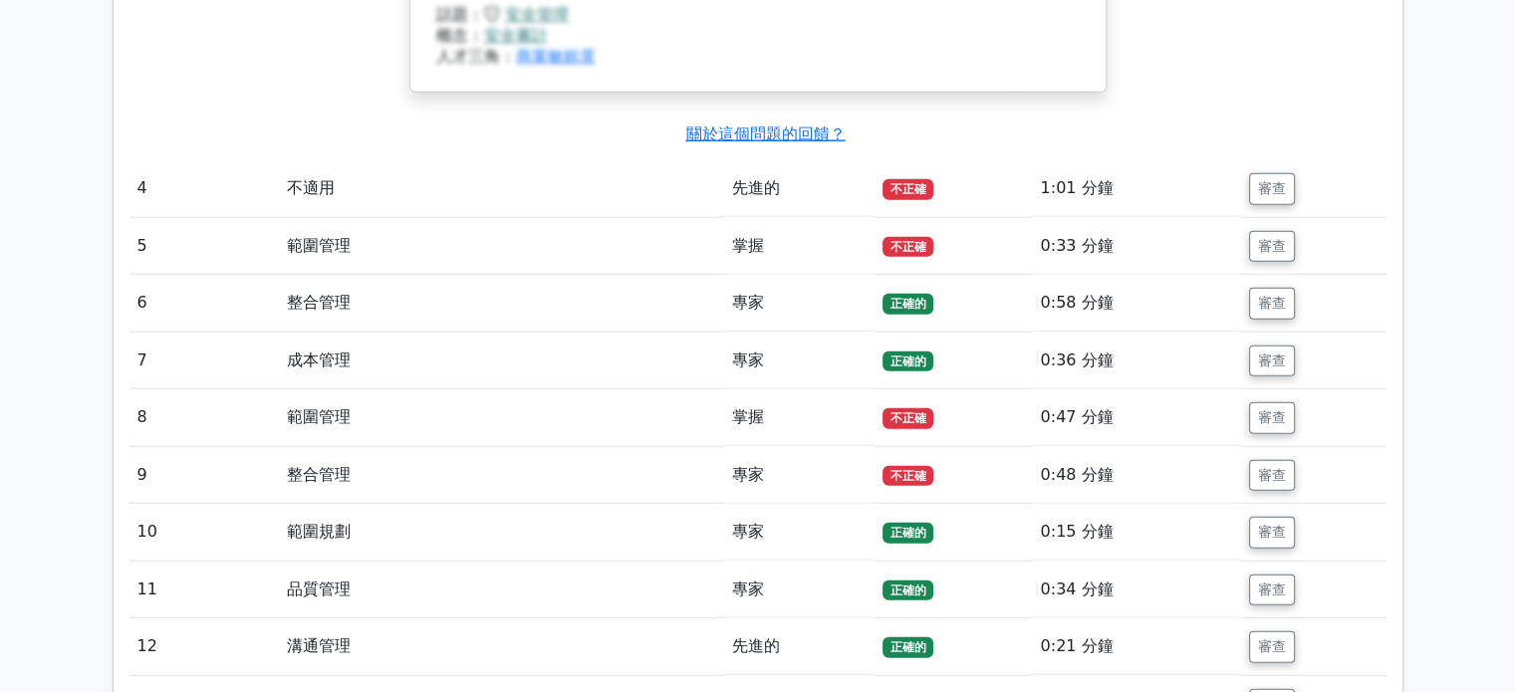
scroll to position [5081, 0]
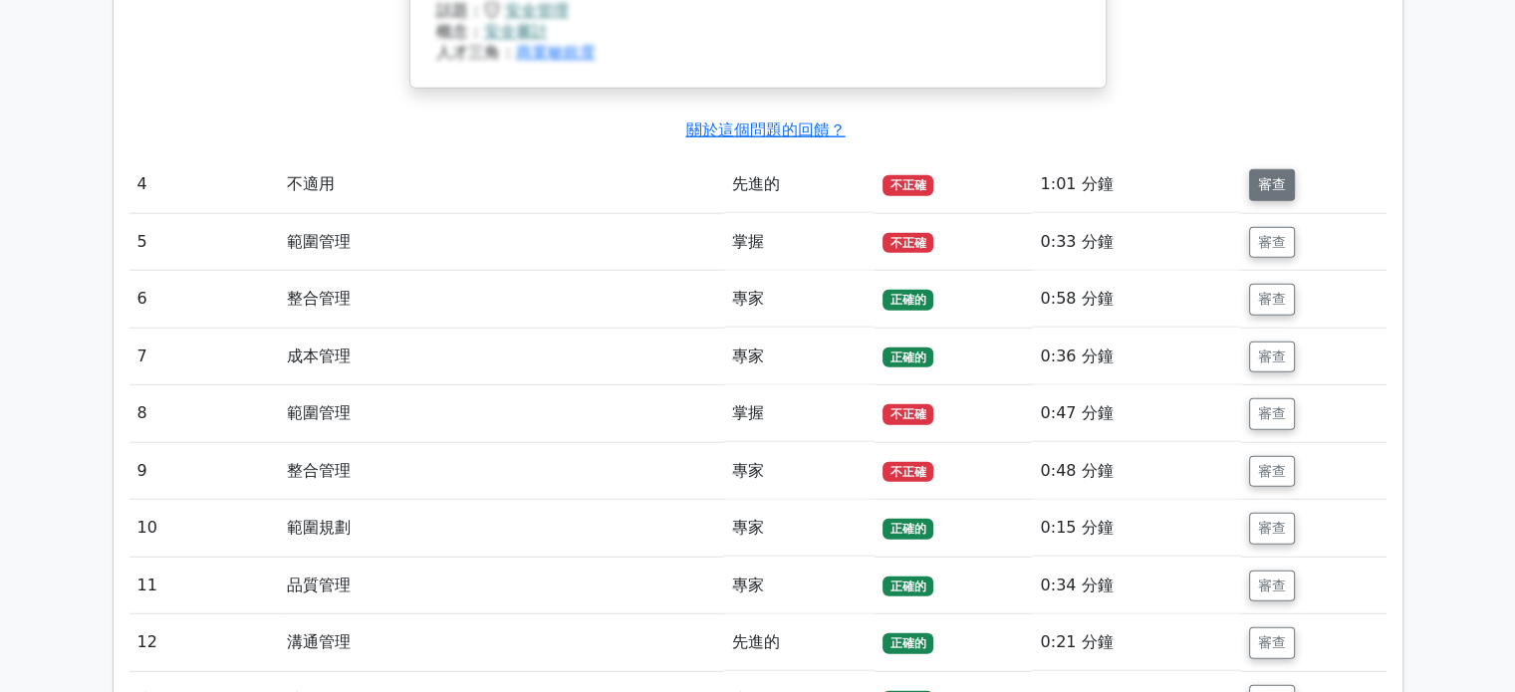
click at [1271, 177] on font "審查" at bounding box center [1272, 185] width 28 height 16
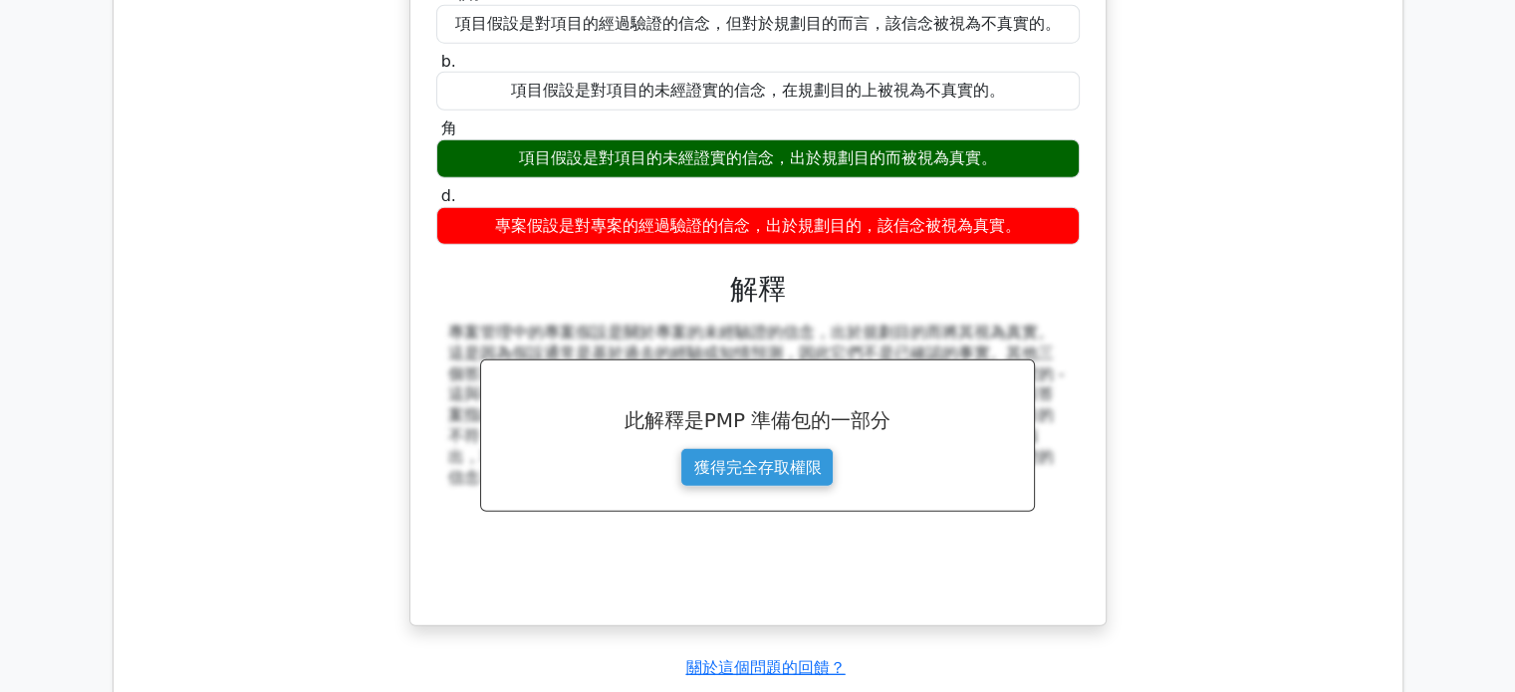
scroll to position [5778, 0]
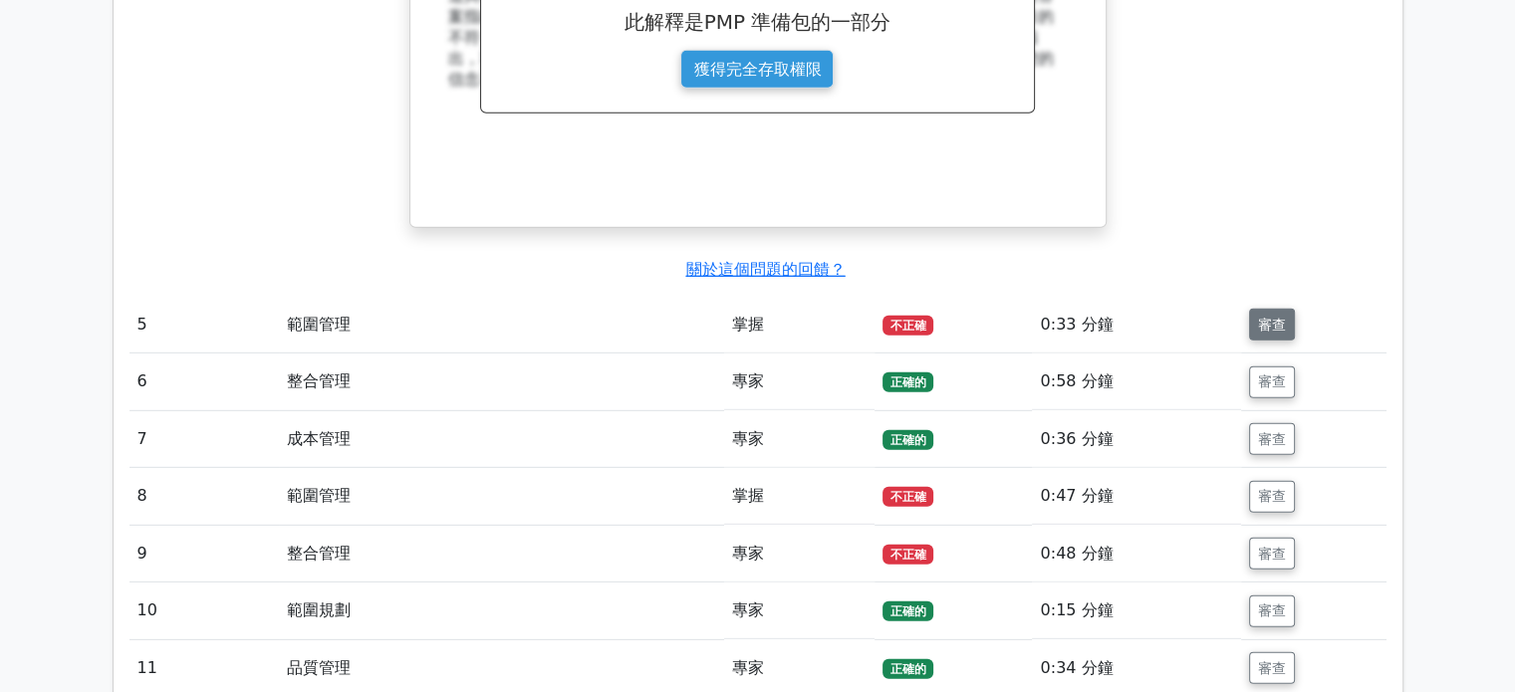
click at [1277, 317] on font "審查" at bounding box center [1272, 325] width 28 height 16
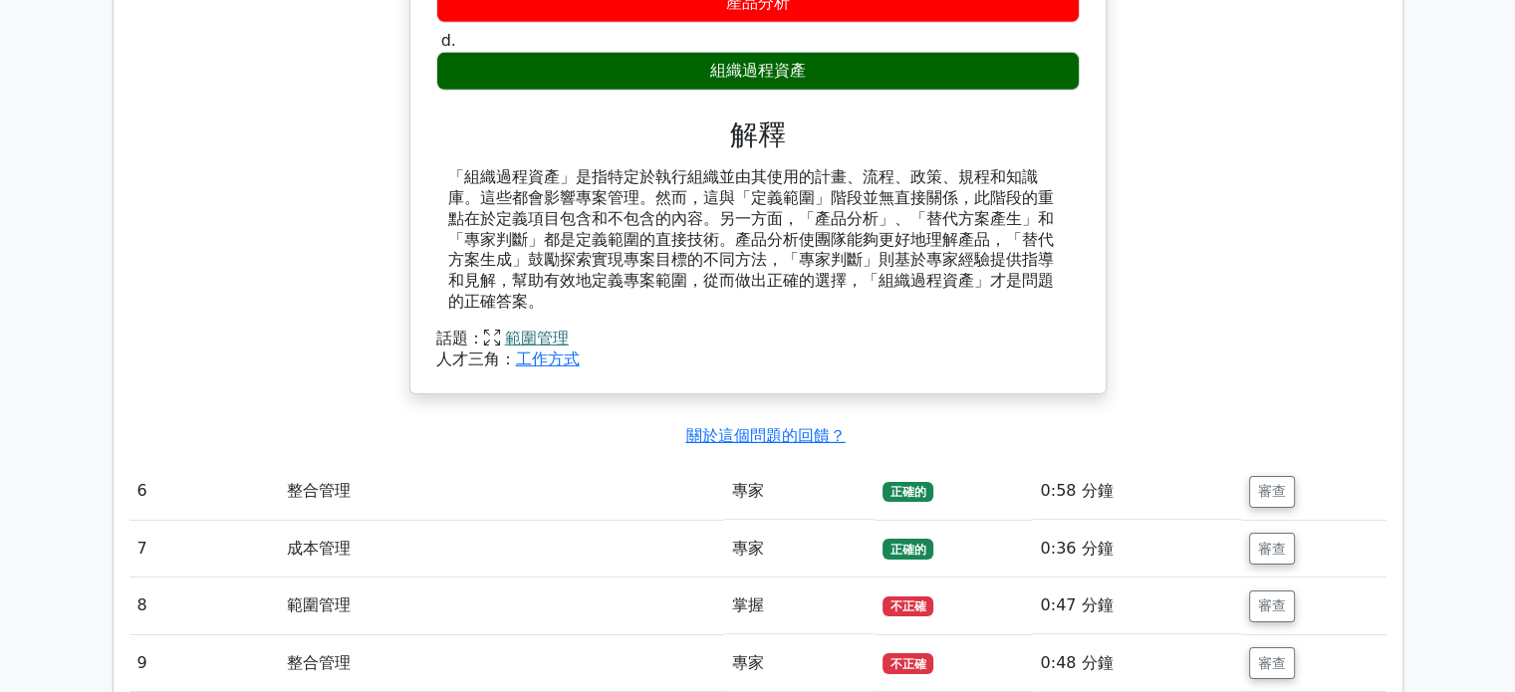
scroll to position [6576, 0]
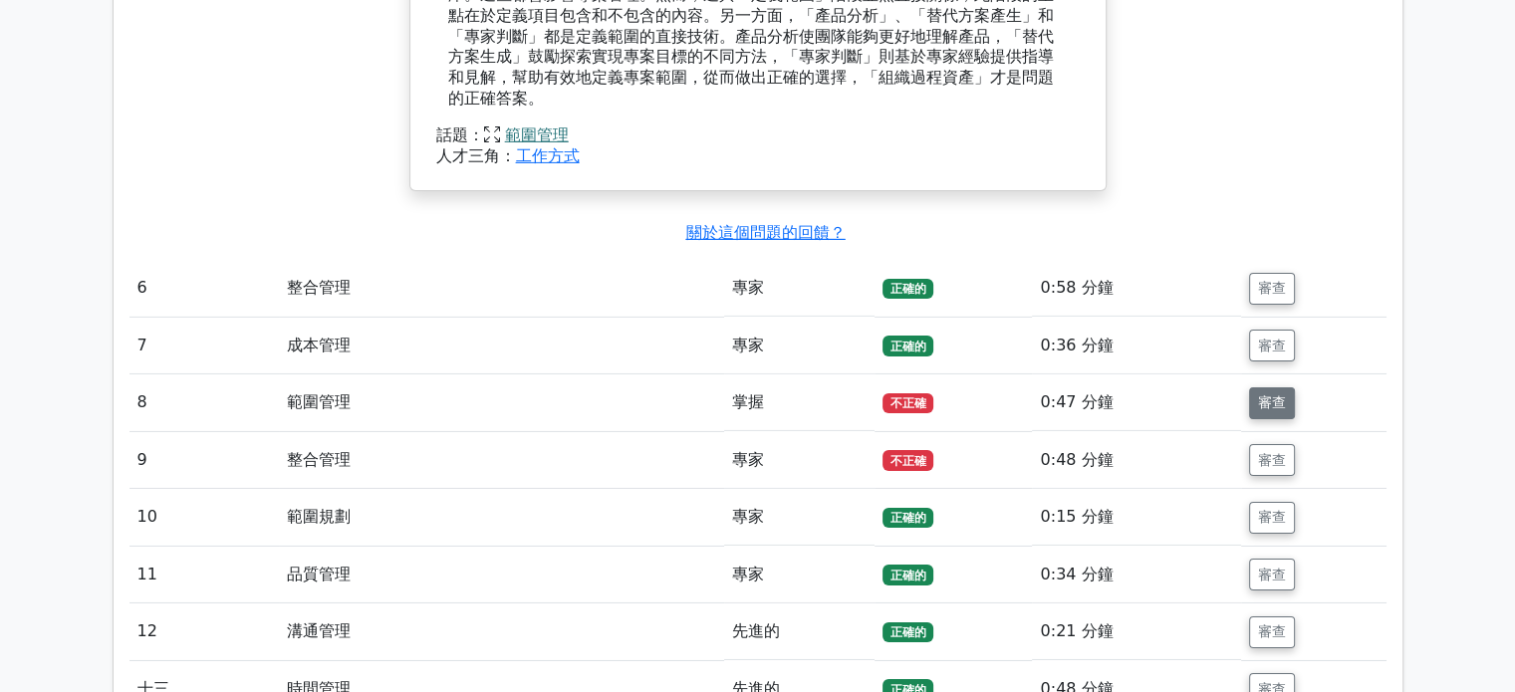
click at [1266, 396] on font "審查" at bounding box center [1272, 404] width 28 height 16
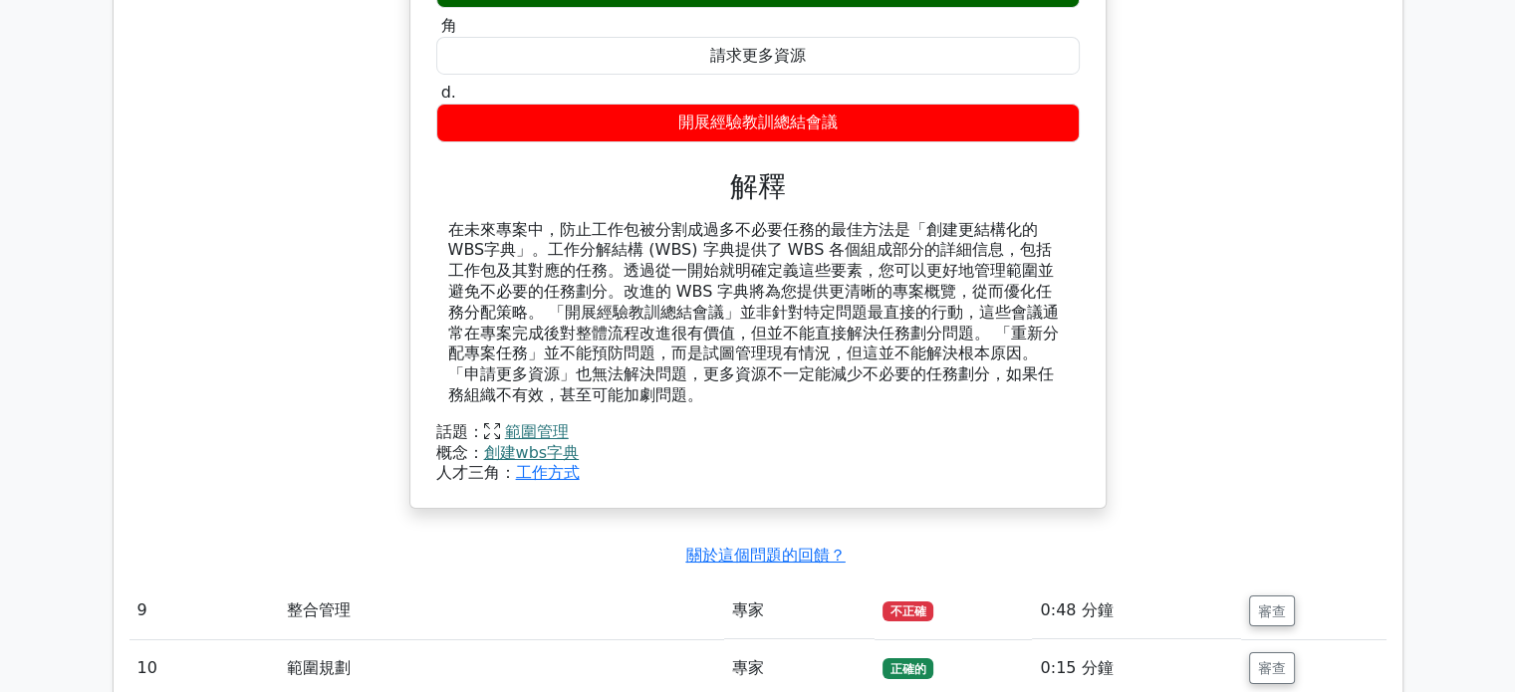
scroll to position [7373, 0]
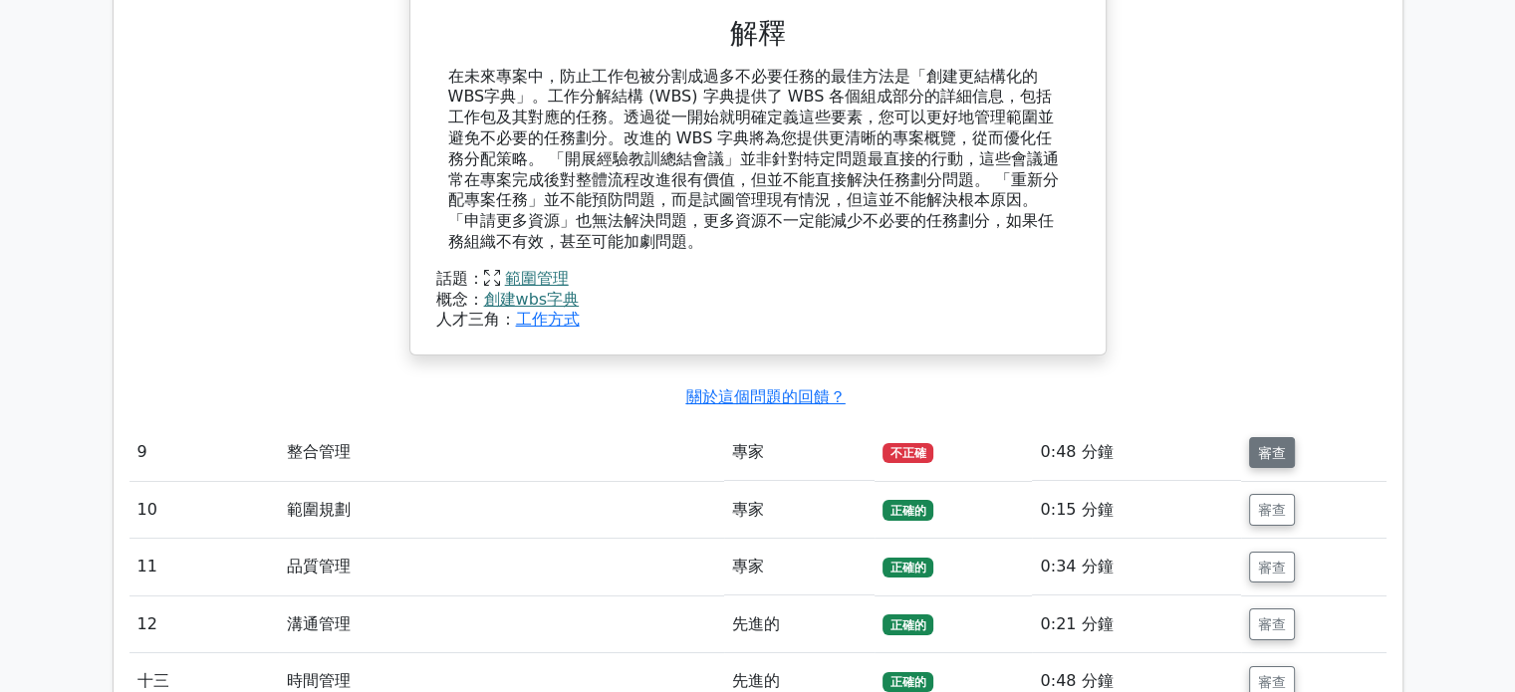
click at [1265, 444] on font "審查" at bounding box center [1272, 452] width 28 height 16
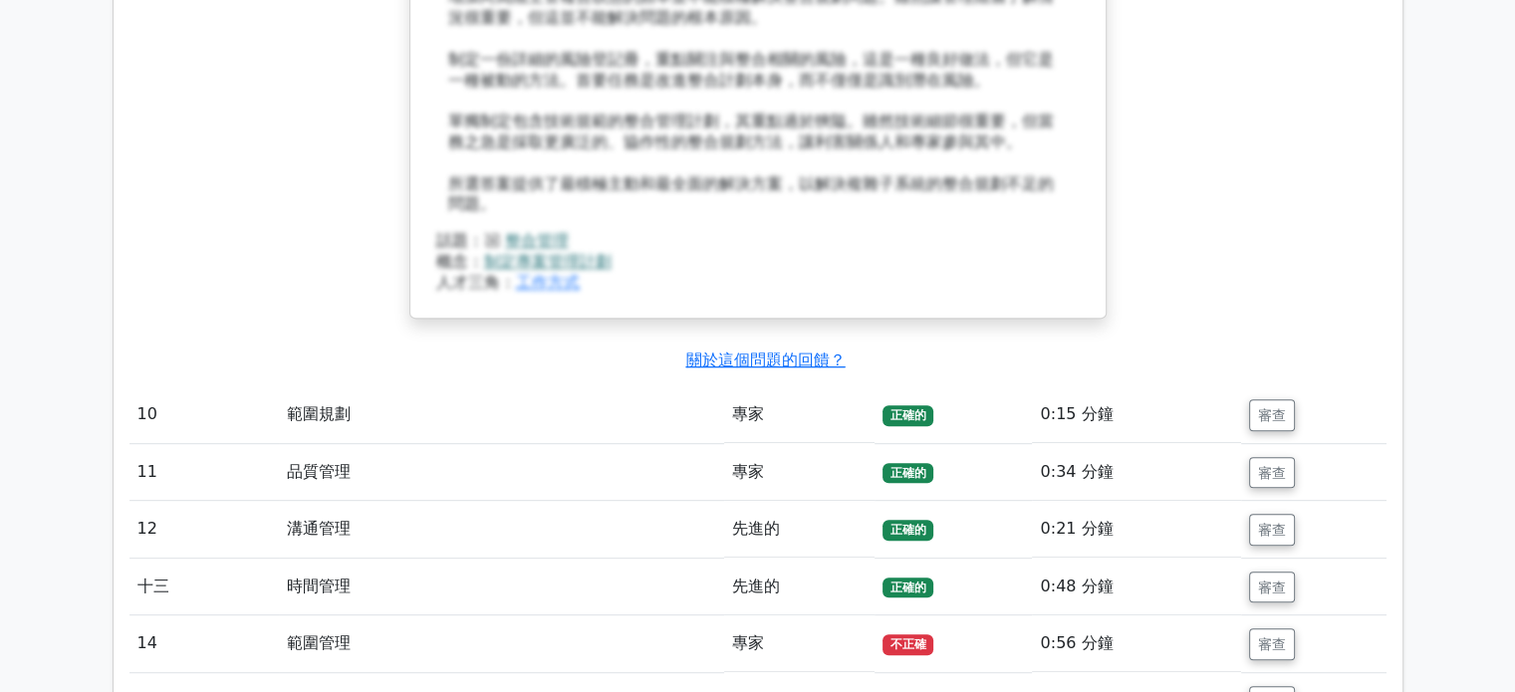
scroll to position [8668, 0]
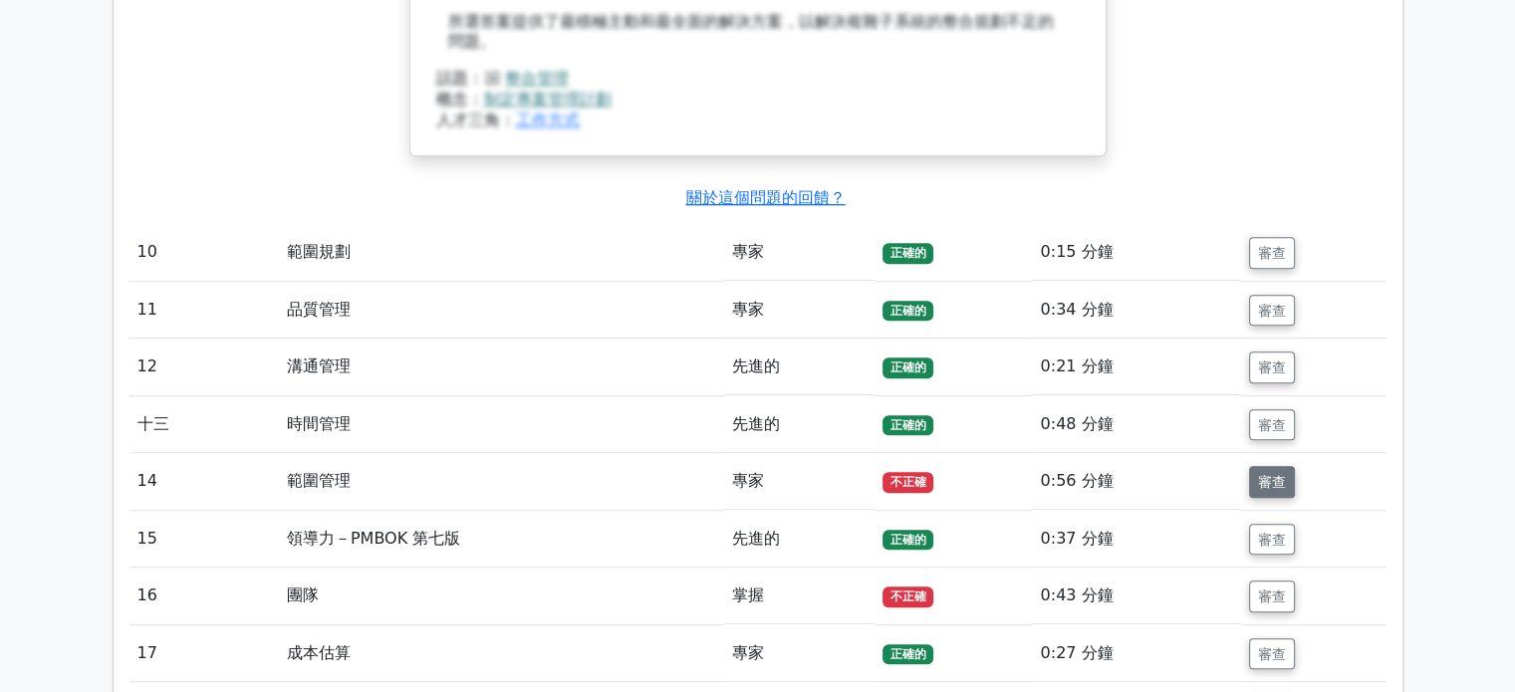
click at [1279, 474] on font "審查" at bounding box center [1272, 482] width 28 height 16
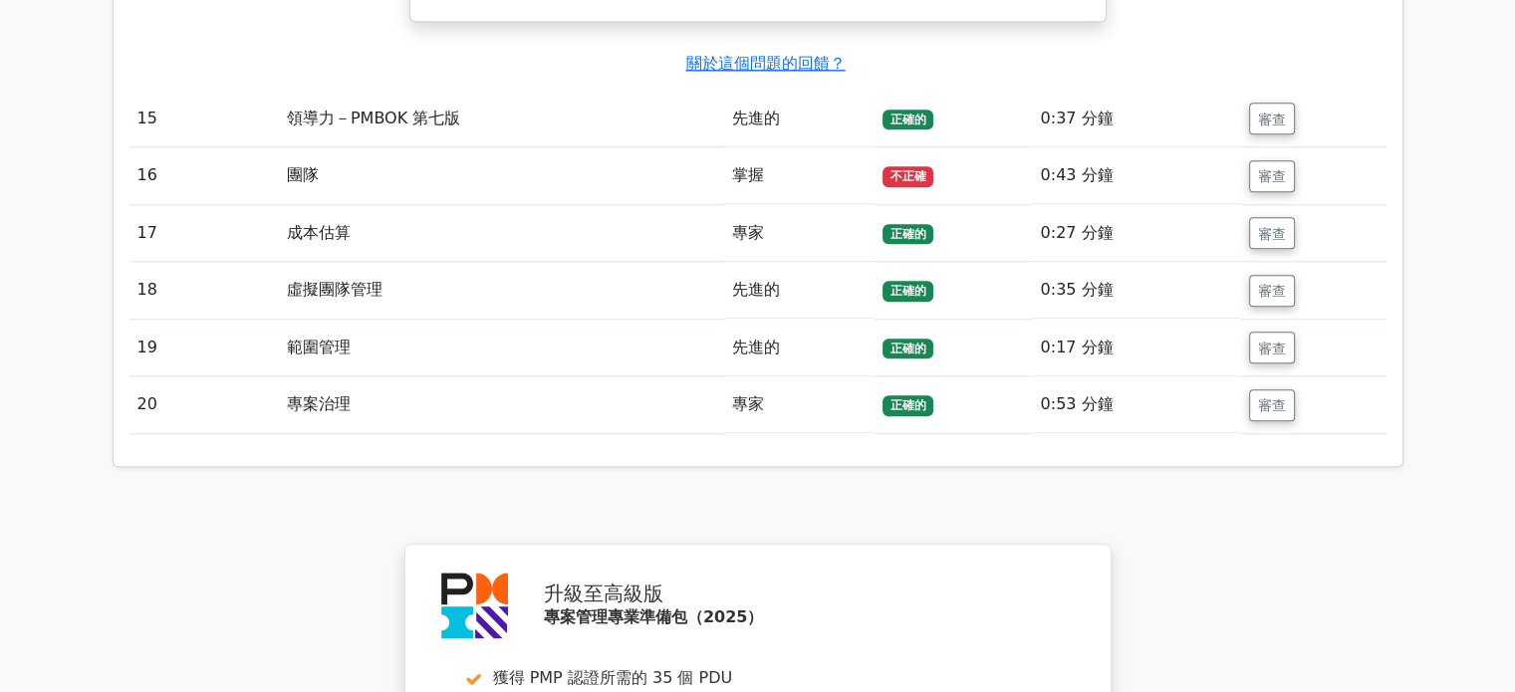
scroll to position [9963, 0]
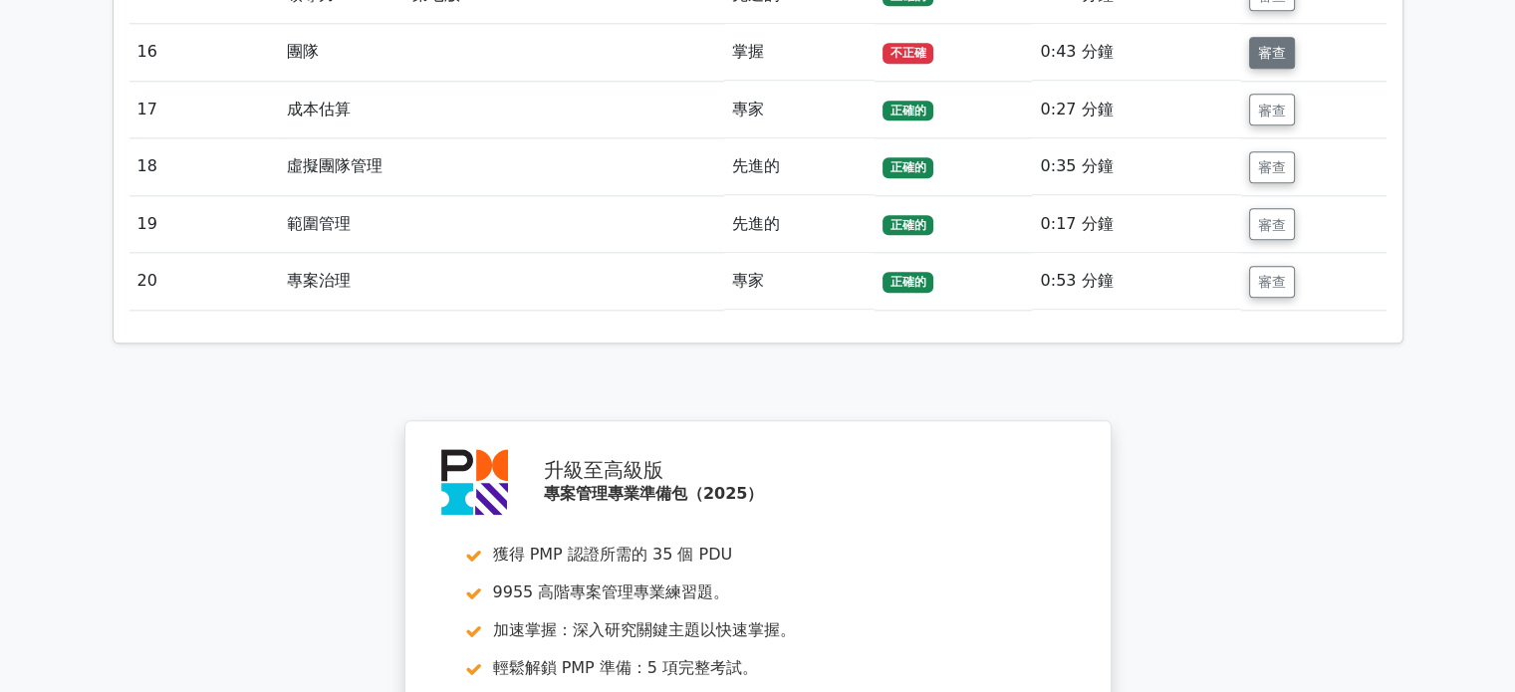
click at [1260, 61] on font "審查" at bounding box center [1272, 53] width 28 height 16
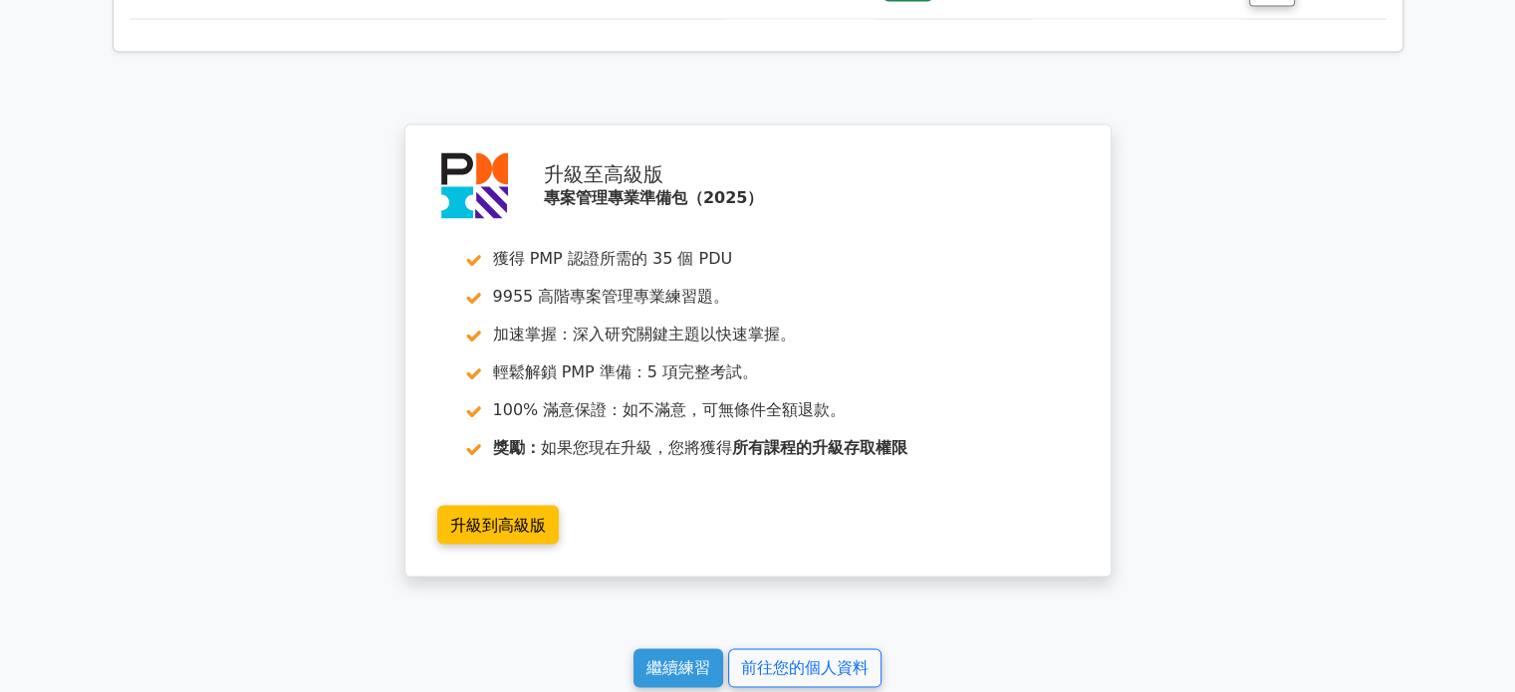
scroll to position [11756, 0]
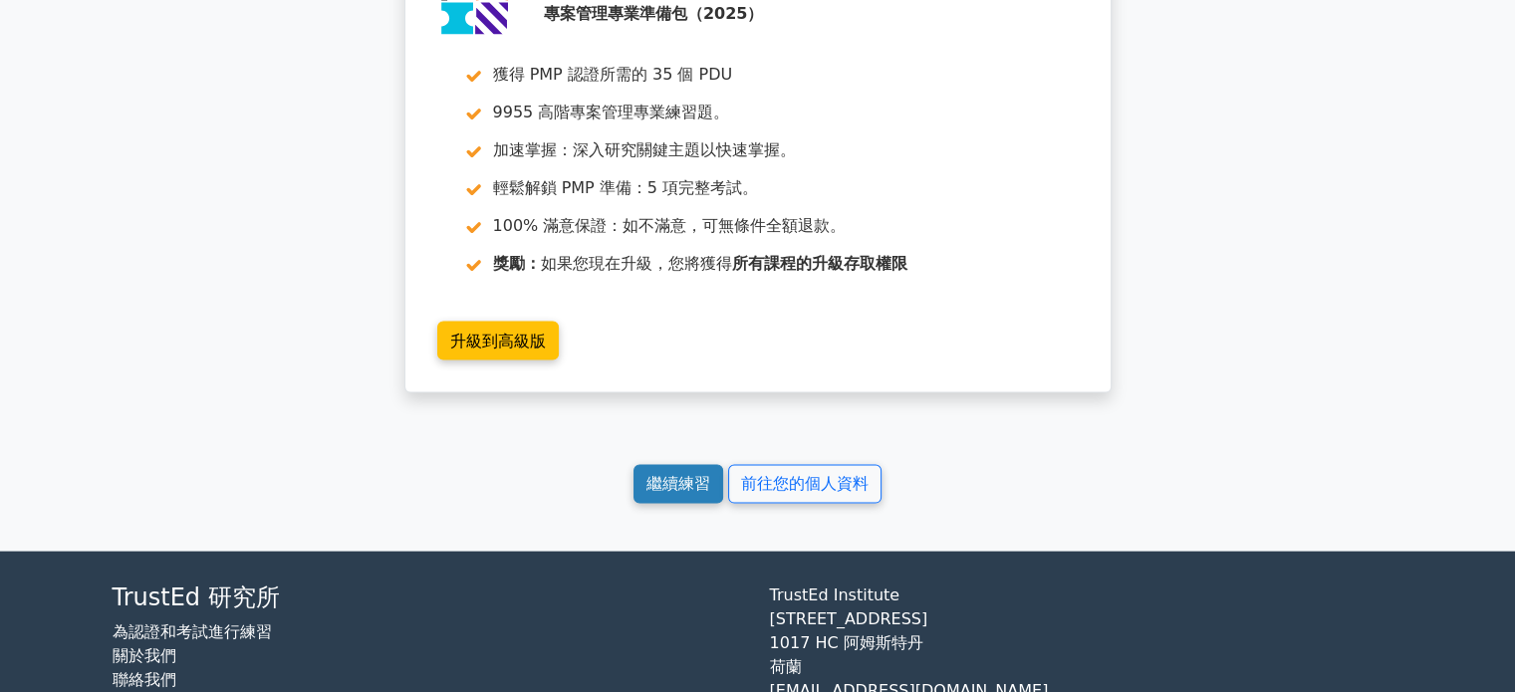
click at [691, 494] on font "繼續練習" at bounding box center [679, 484] width 64 height 19
